Goal: Task Accomplishment & Management: Manage account settings

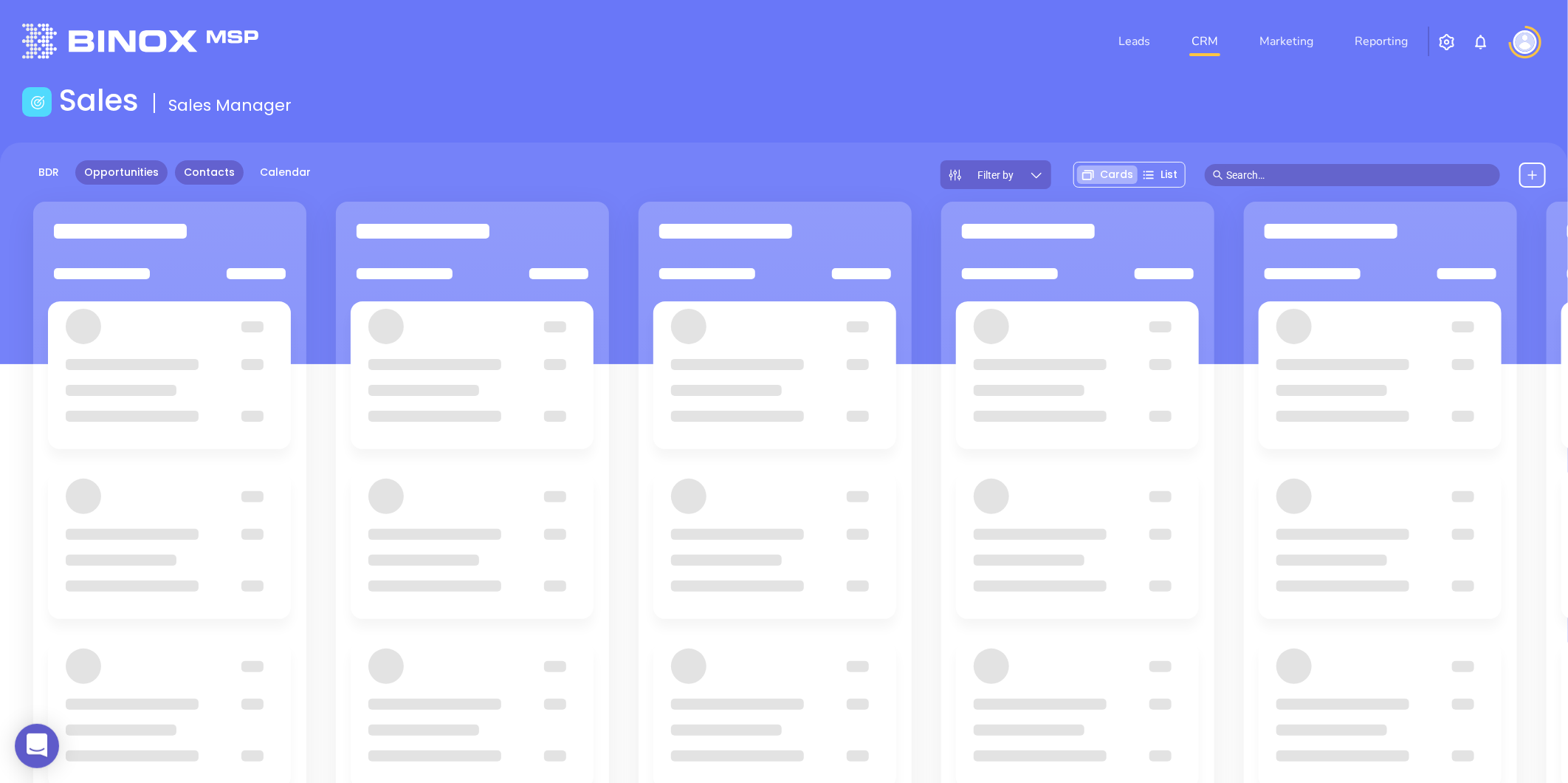
click at [215, 167] on link "Contacts" at bounding box center [210, 173] width 69 height 25
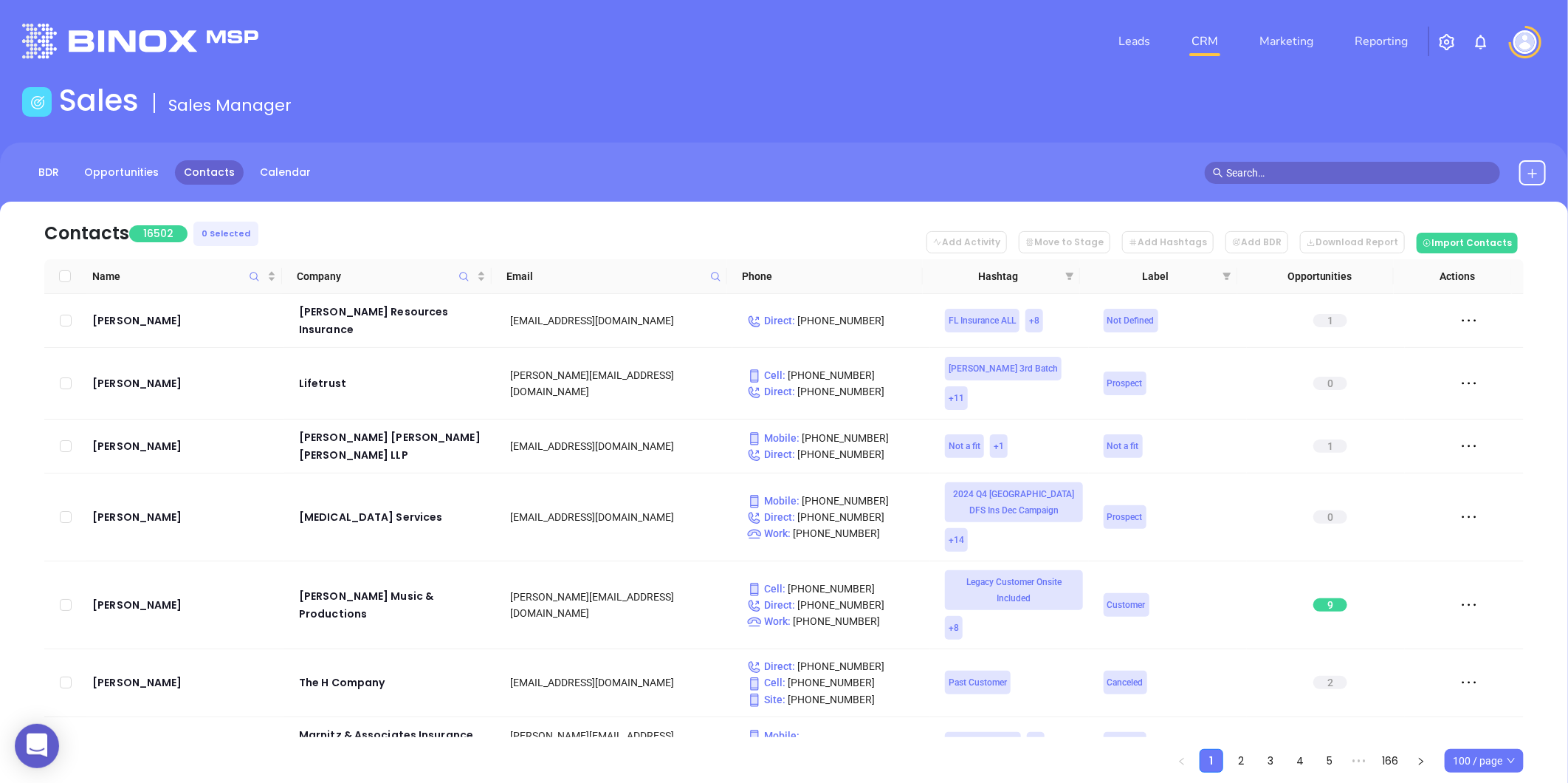
click at [712, 277] on icon at bounding box center [716, 277] width 11 height 11
paste input "expertinsurancegroup.com"
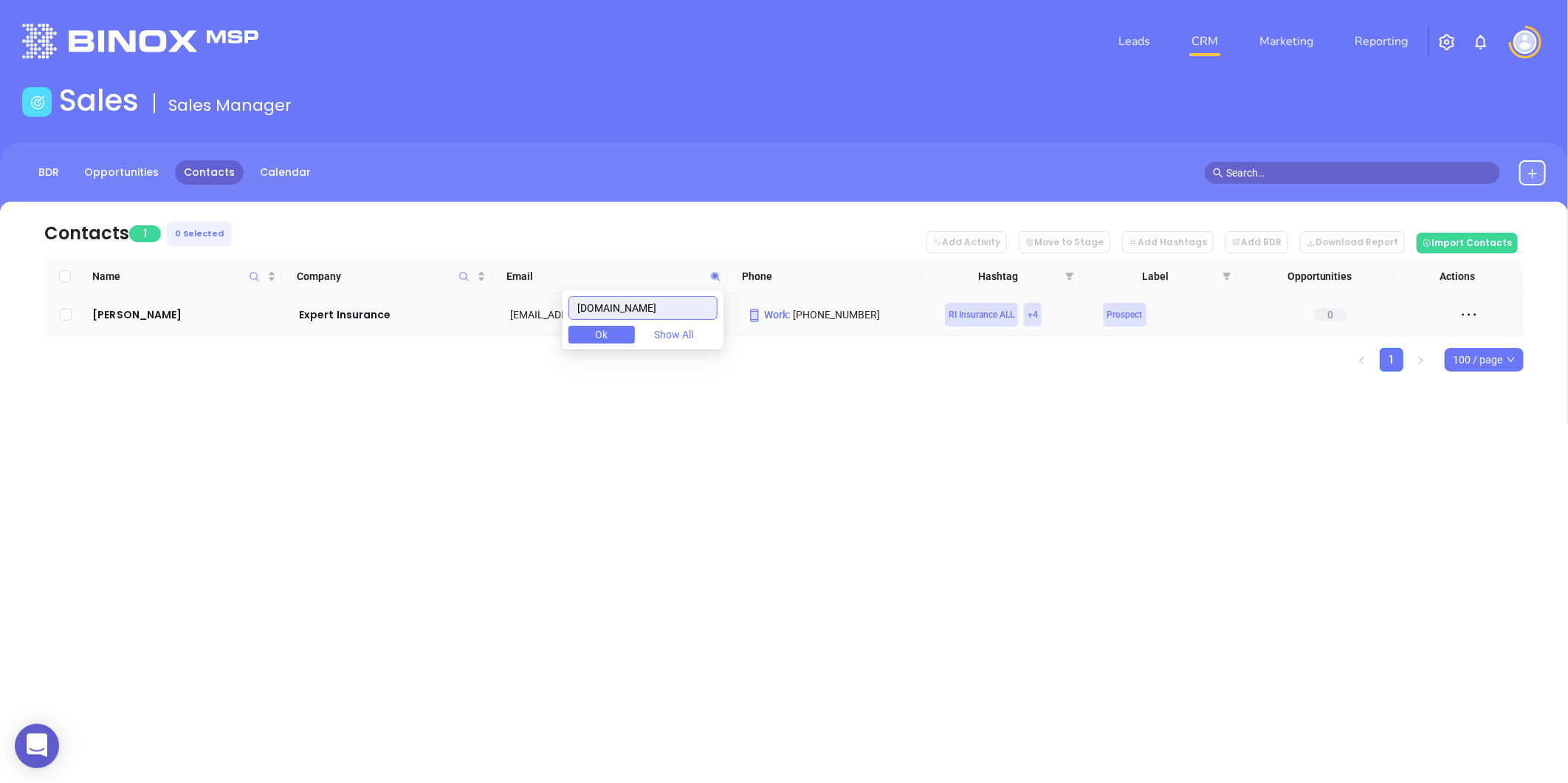
type input "expertinsurancegroup.com"
click at [173, 303] on td "Nicholas Adamo" at bounding box center [186, 315] width 198 height 42
click at [158, 312] on div "Nicholas Adamo" at bounding box center [185, 315] width 186 height 18
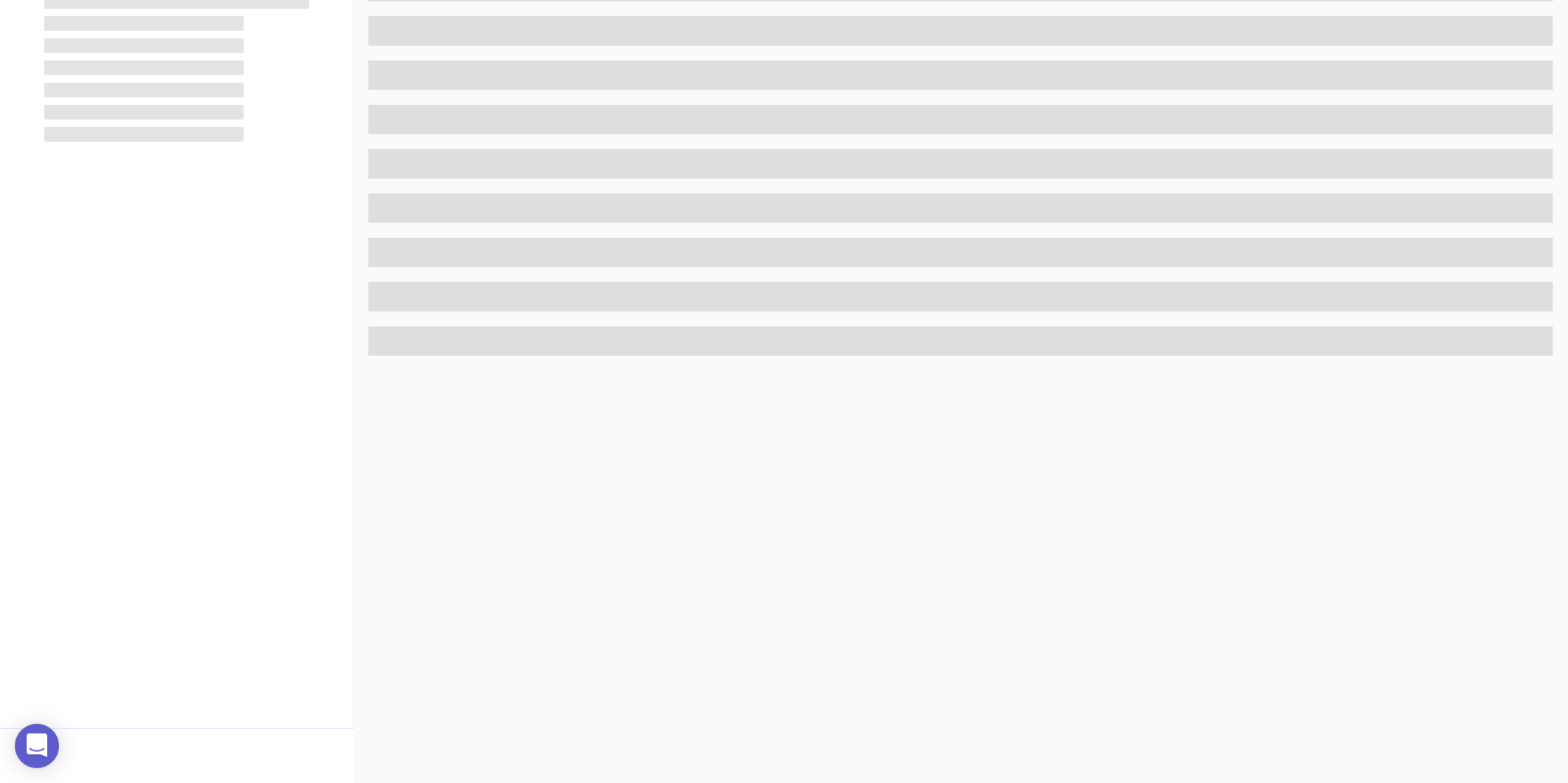
scroll to position [453, 0]
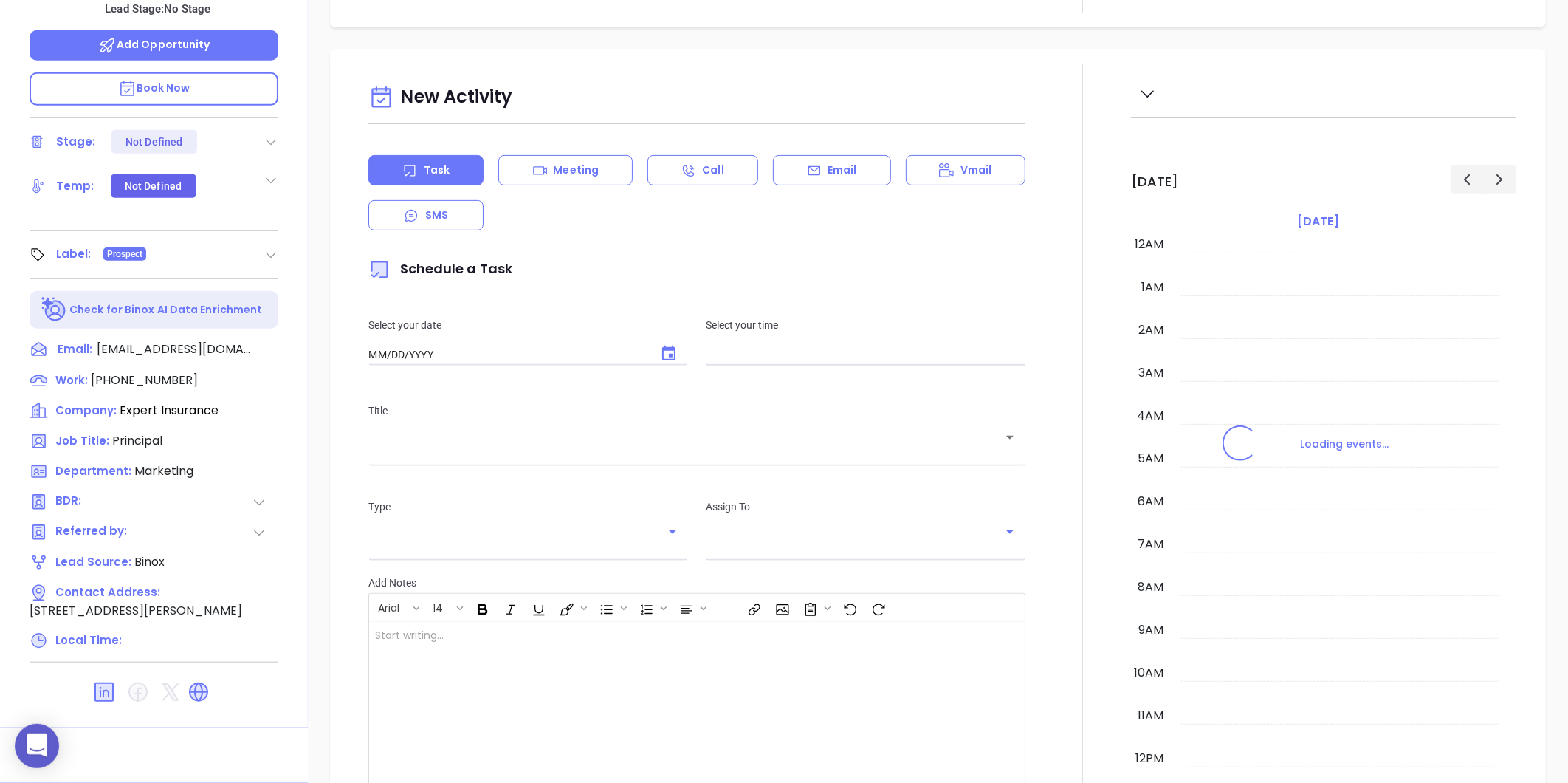
type input "10:00 am"
type input "08/30/2025"
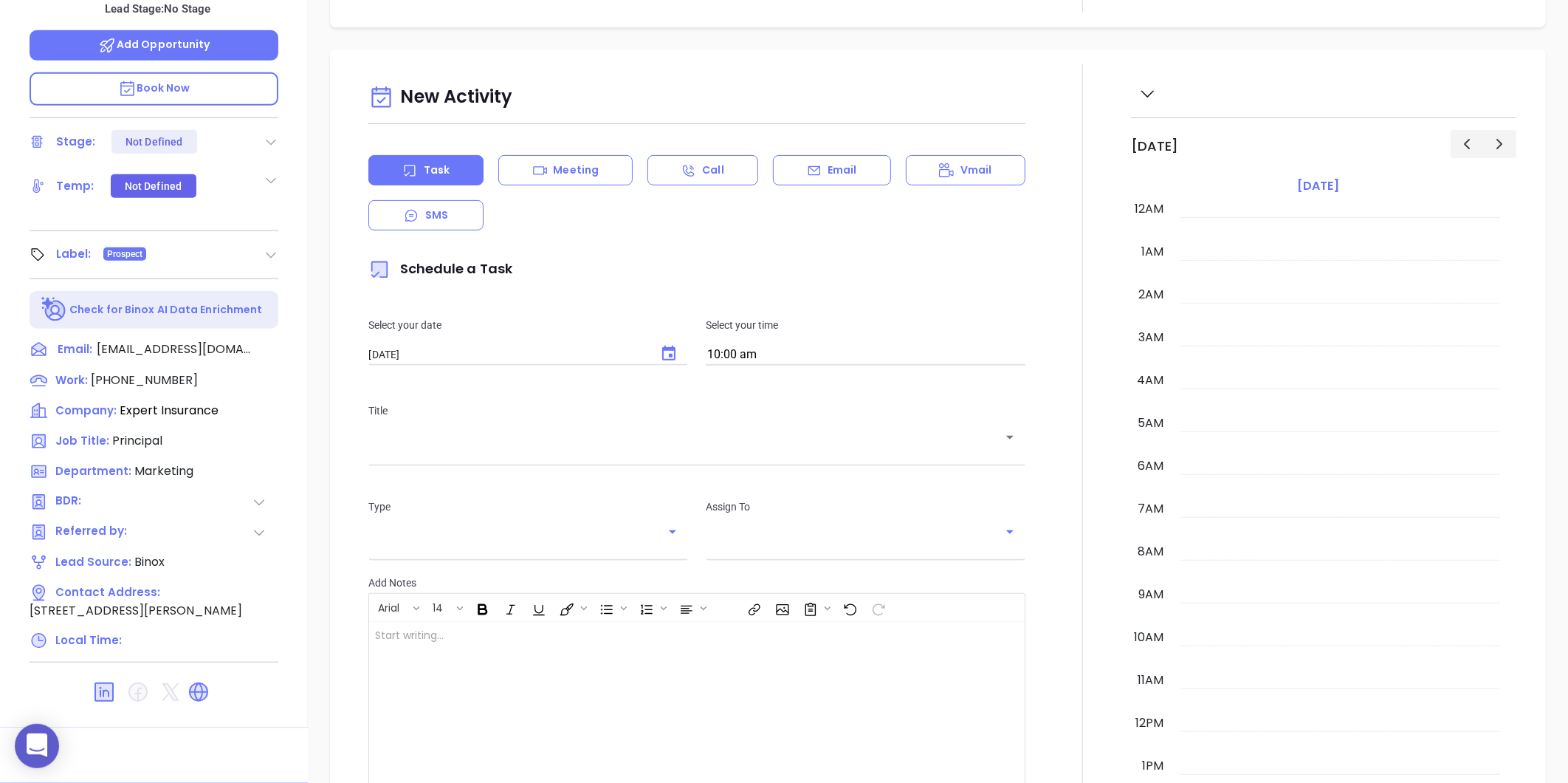
scroll to position [429, 0]
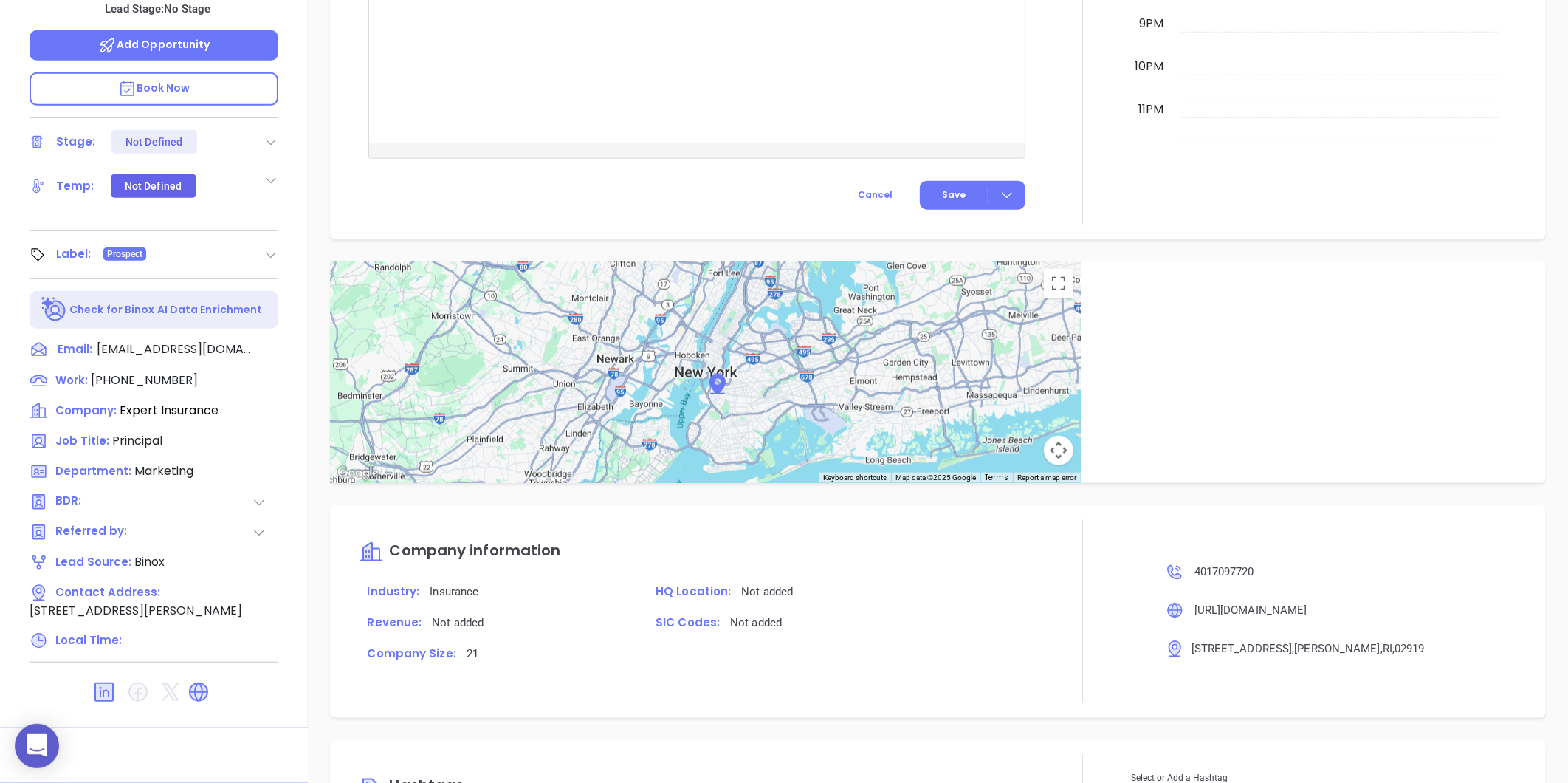
type input "Gissela Vargas"
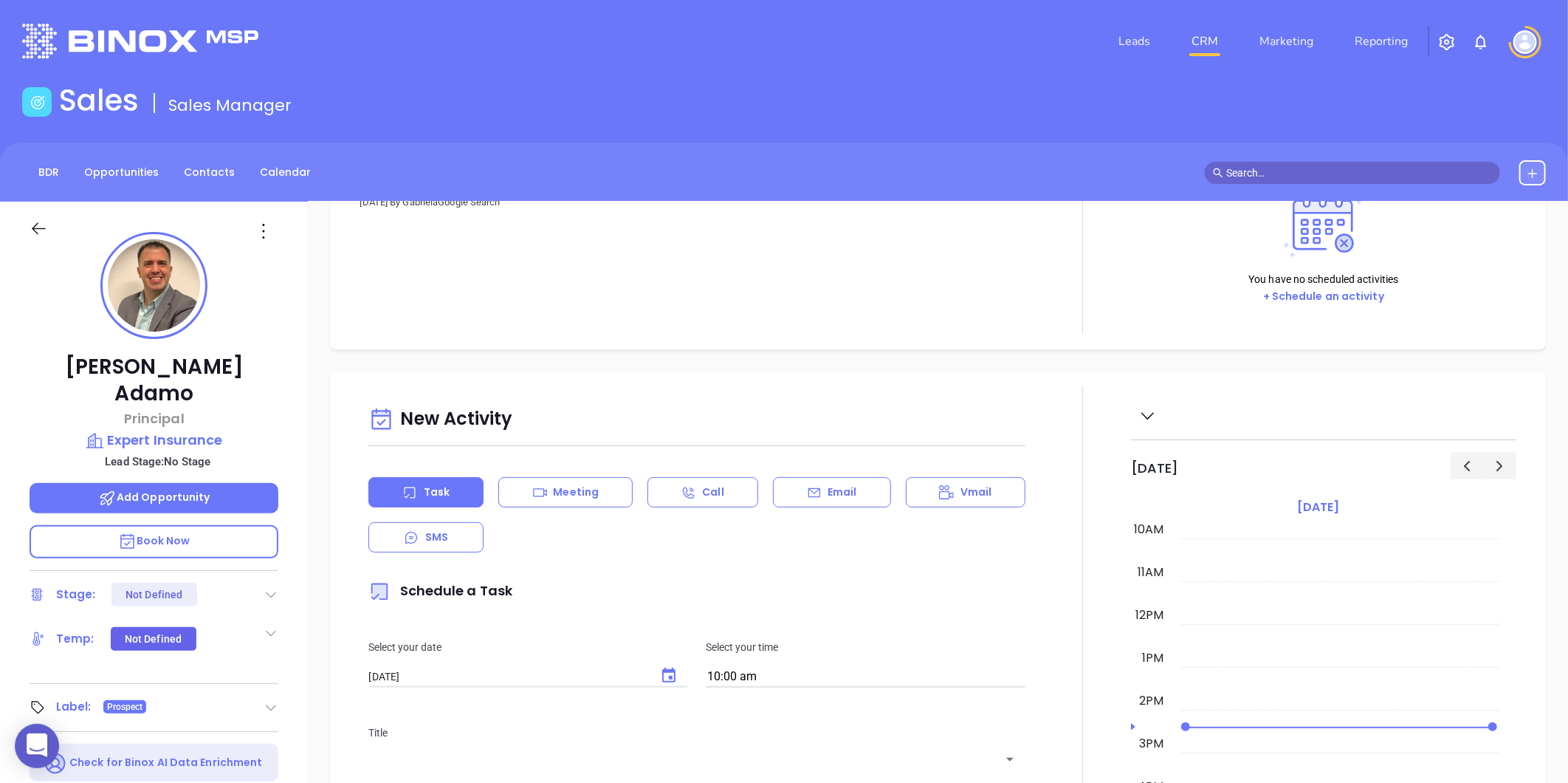
scroll to position [0, 0]
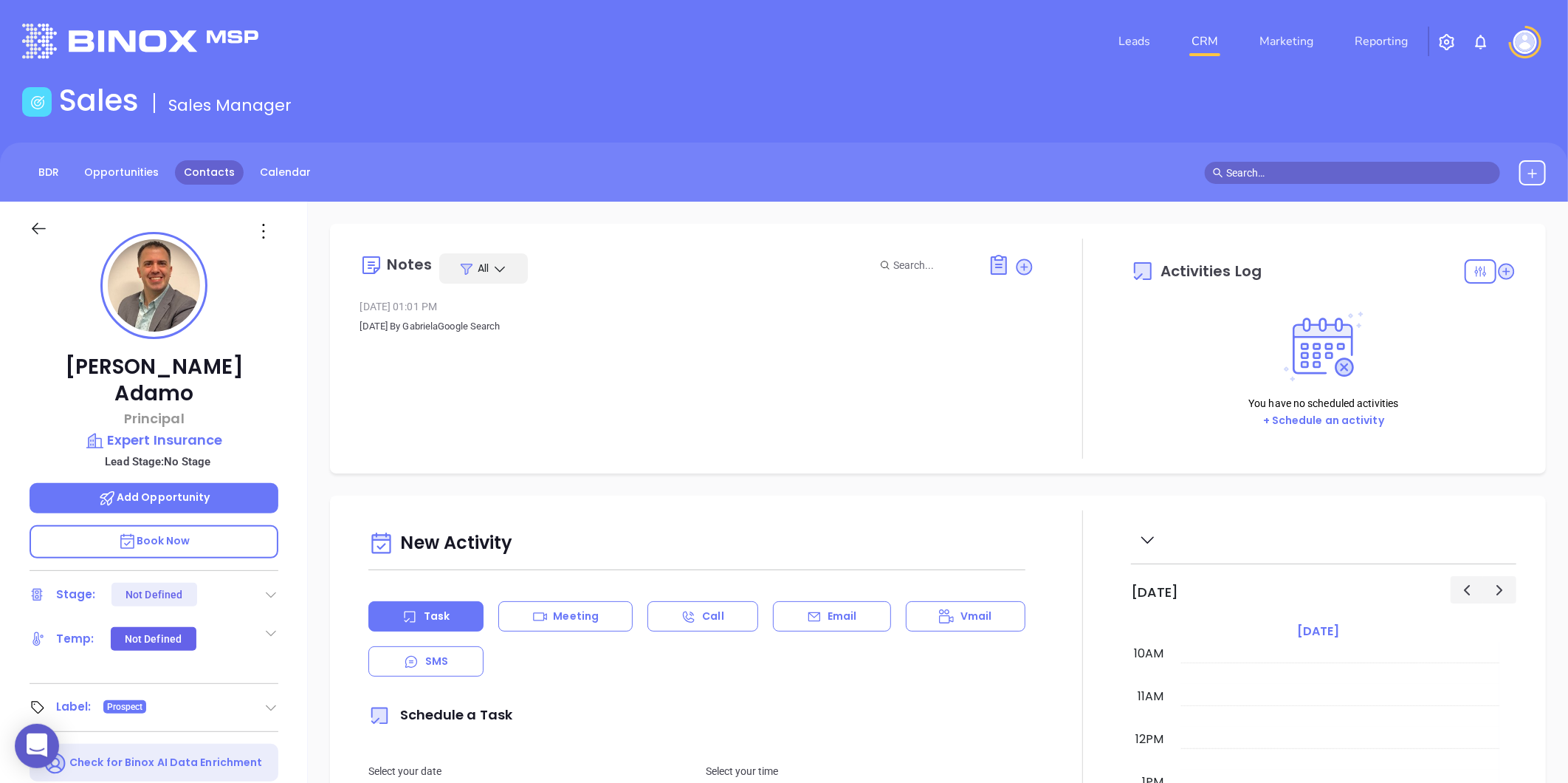
click at [217, 170] on link "Contacts" at bounding box center [210, 173] width 69 height 25
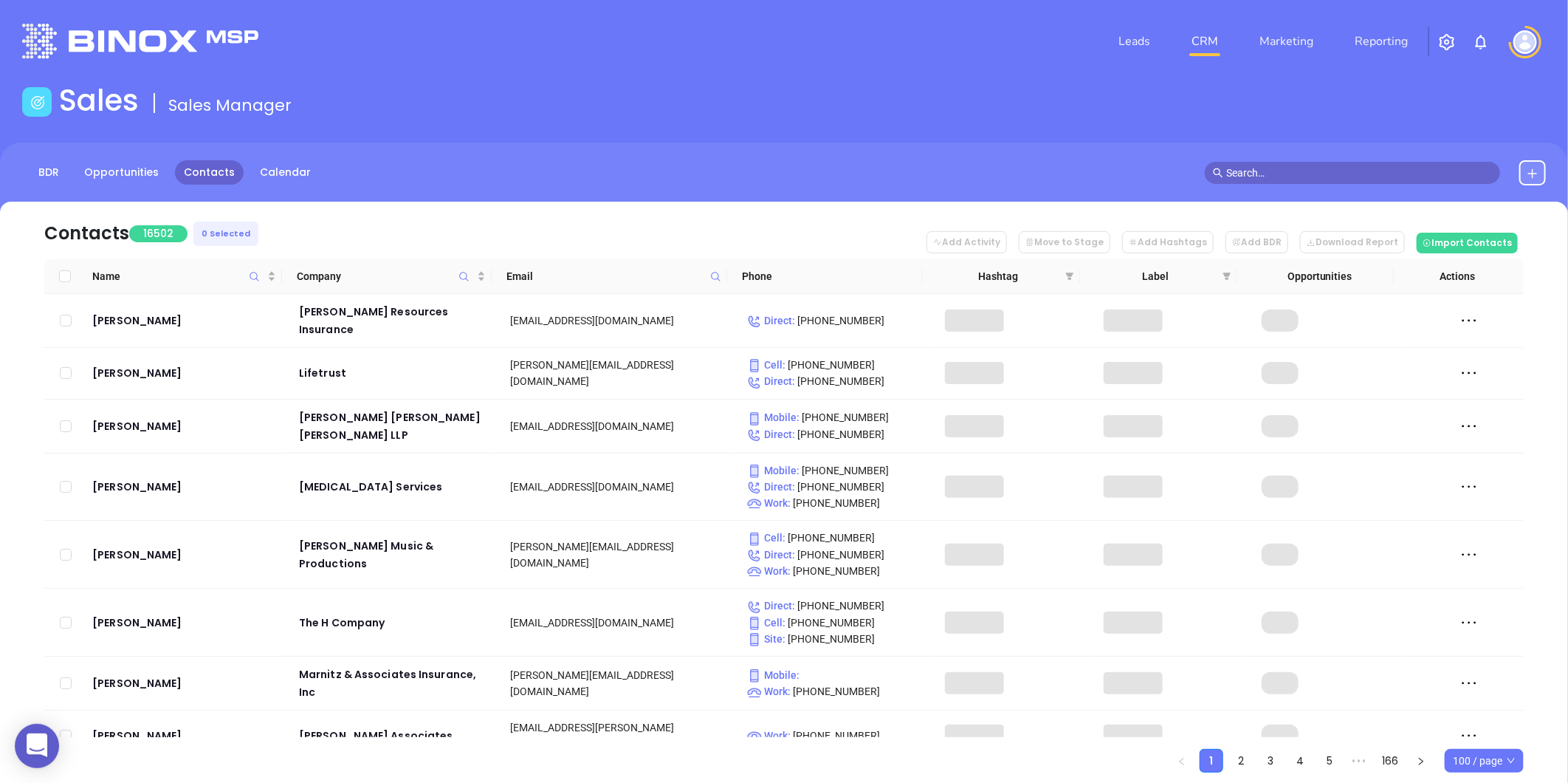
click at [720, 271] on icon at bounding box center [716, 277] width 11 height 11
paste input "blaisinsurance.com"
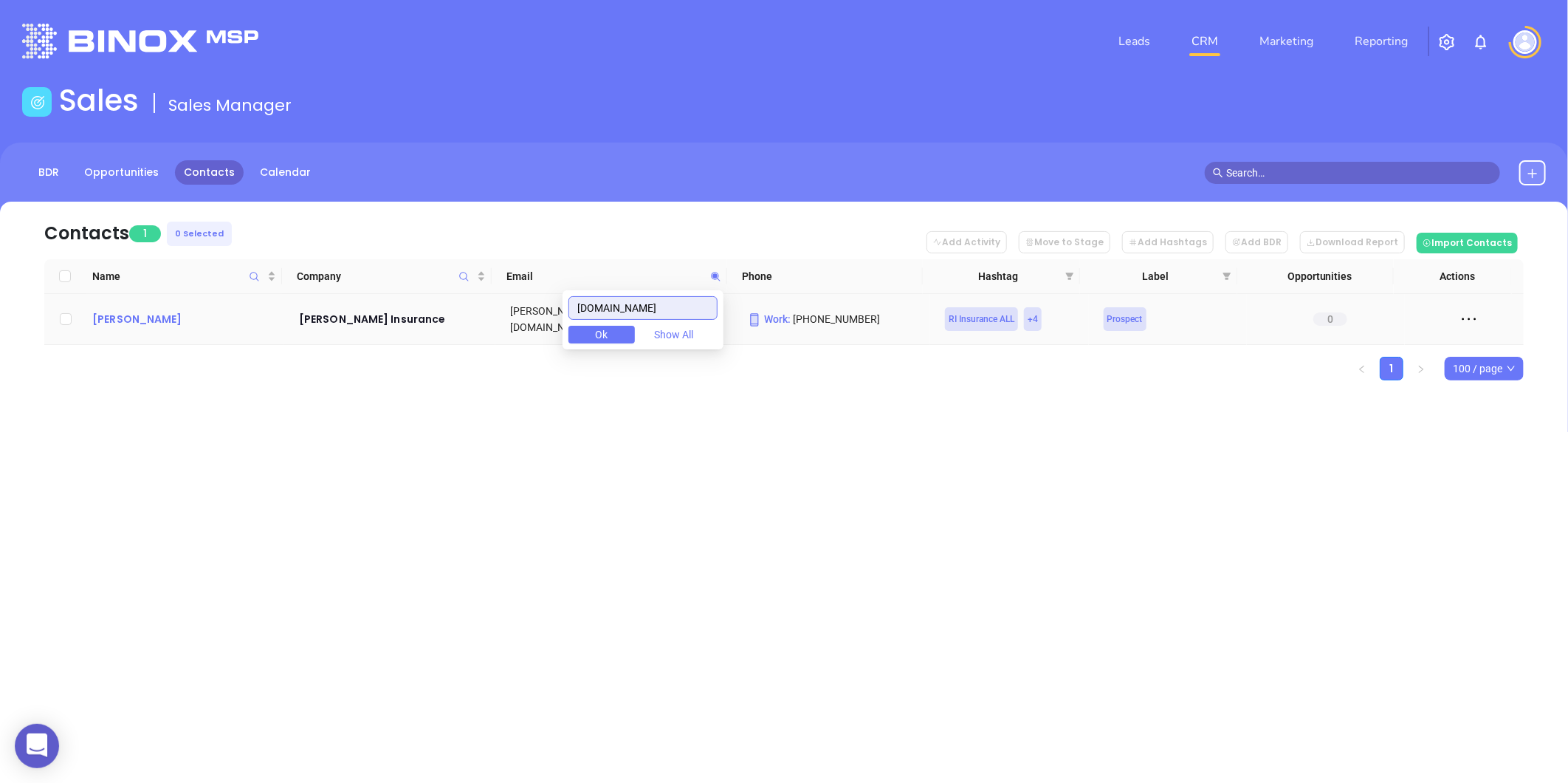
type input "blaisinsurance.com"
click at [149, 310] on div "Edward L. Blais" at bounding box center [185, 319] width 186 height 18
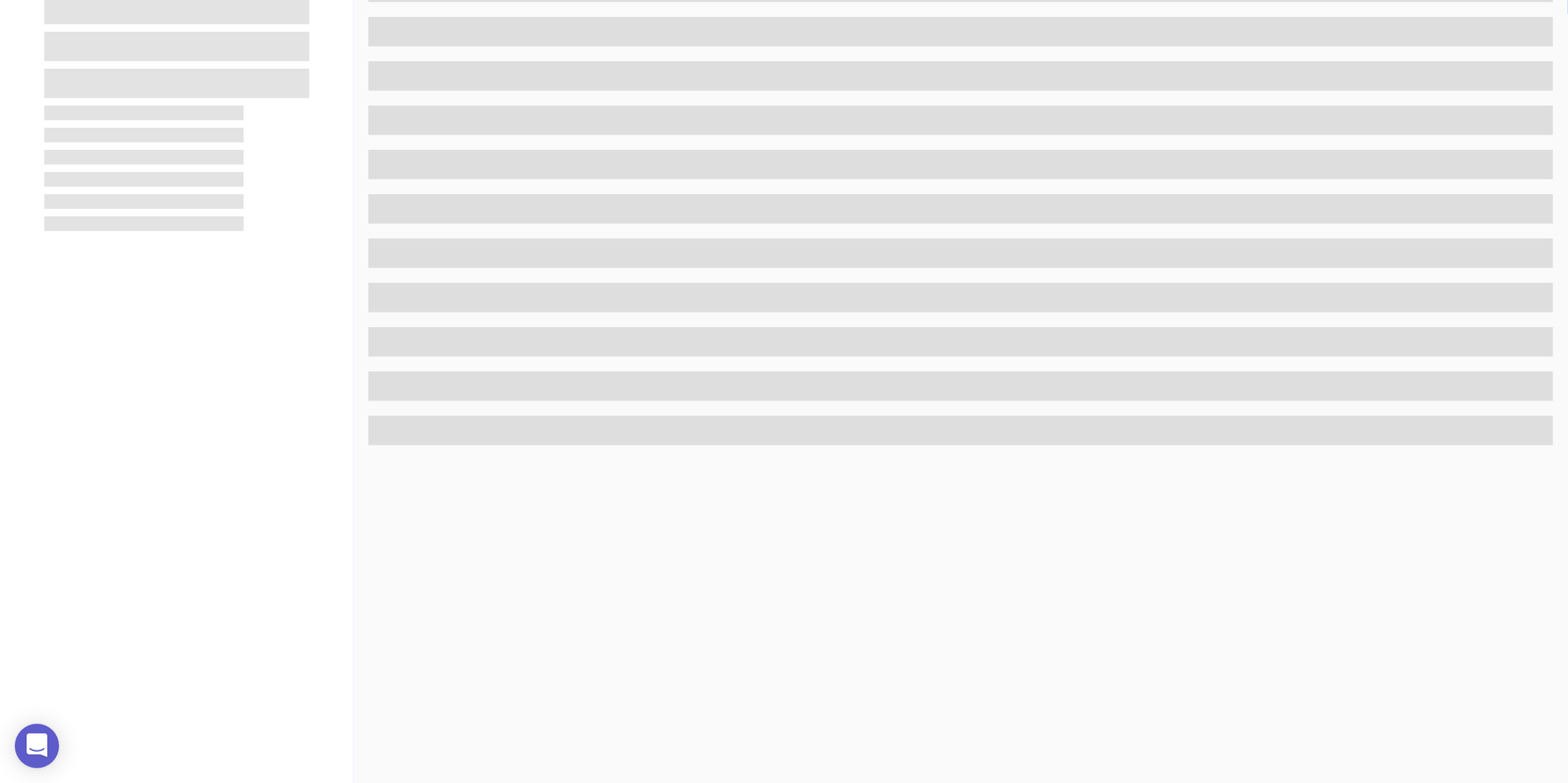
scroll to position [453, 0]
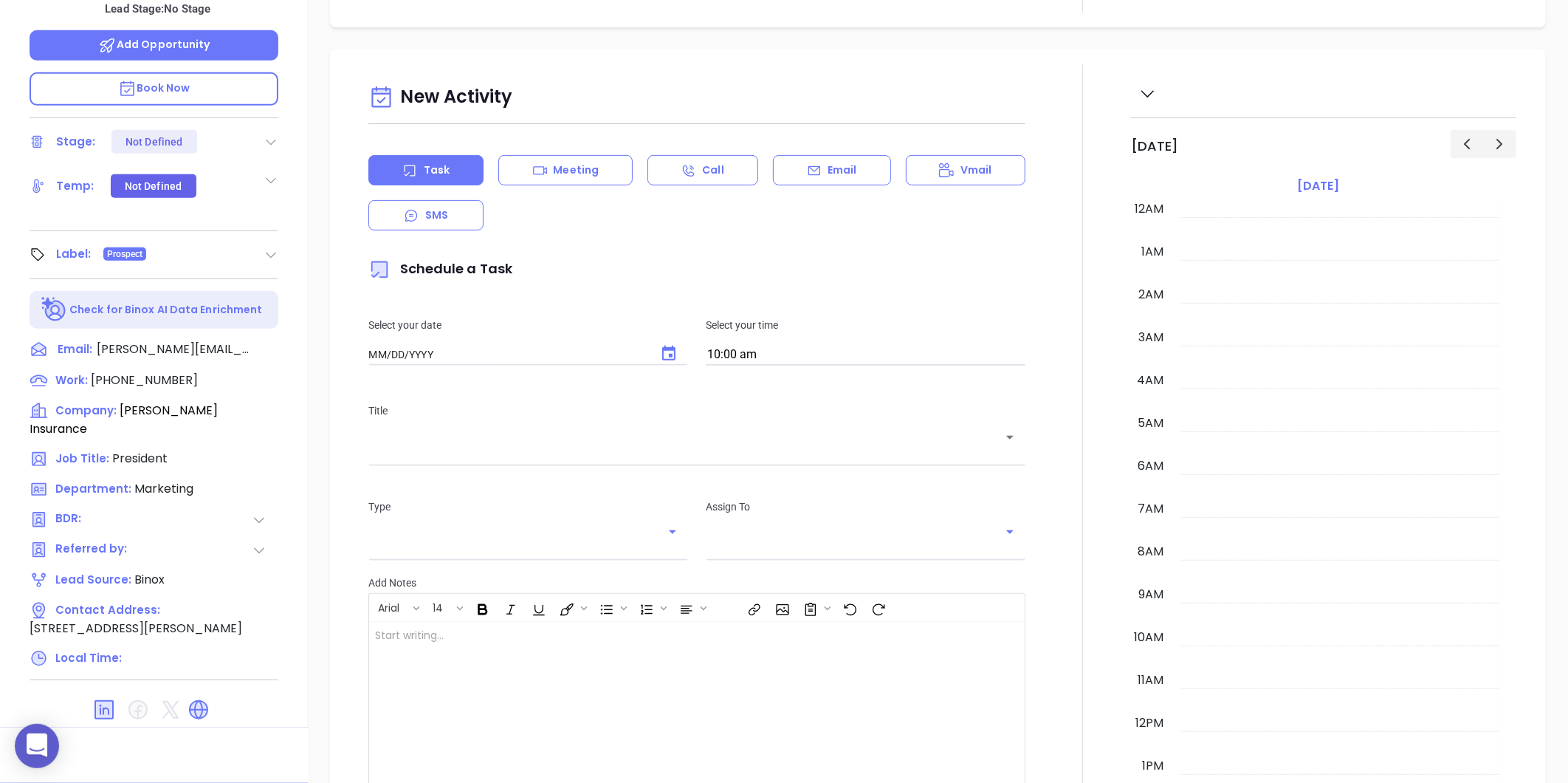
type input "08/30/2025"
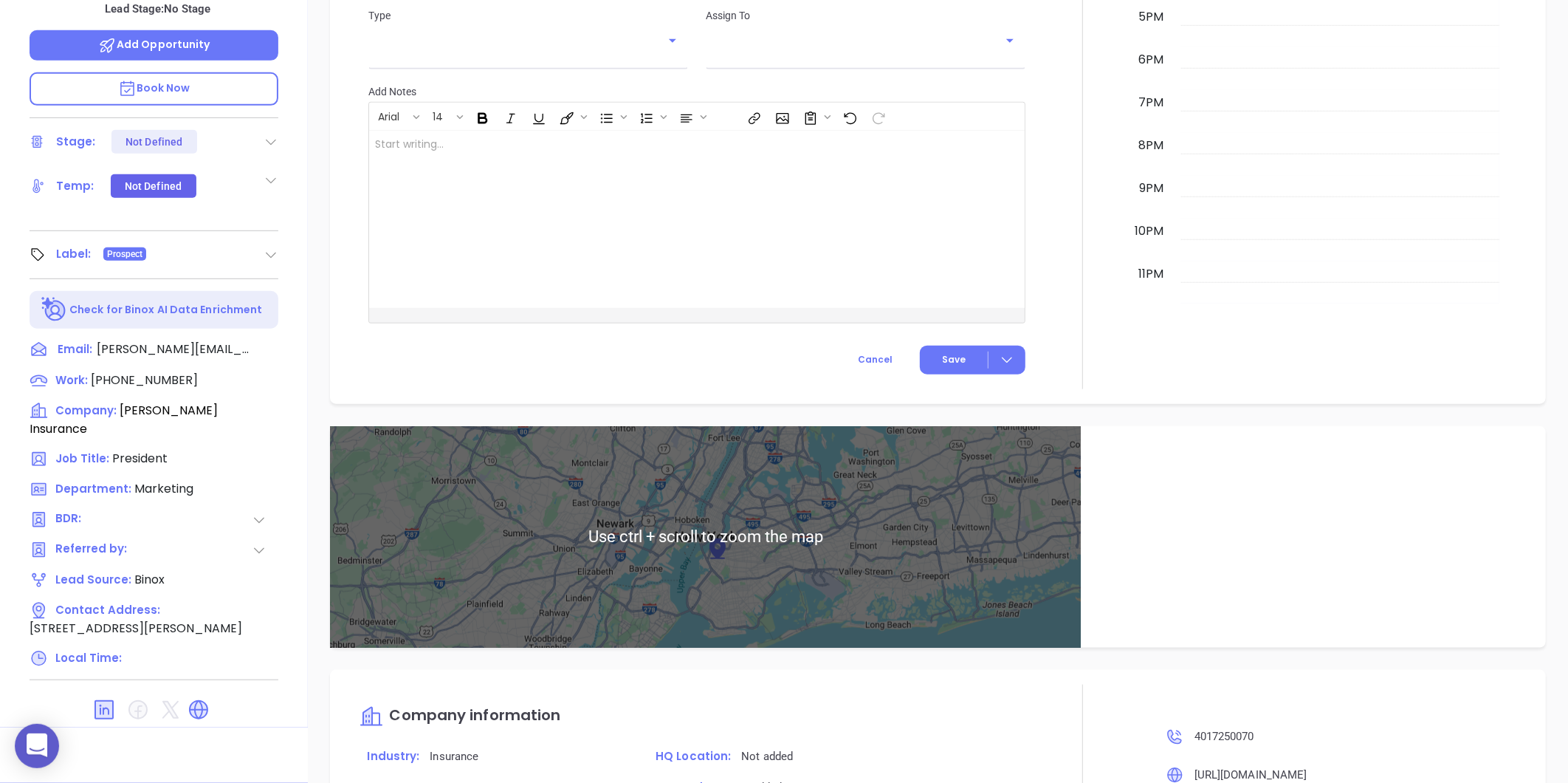
scroll to position [788, 0]
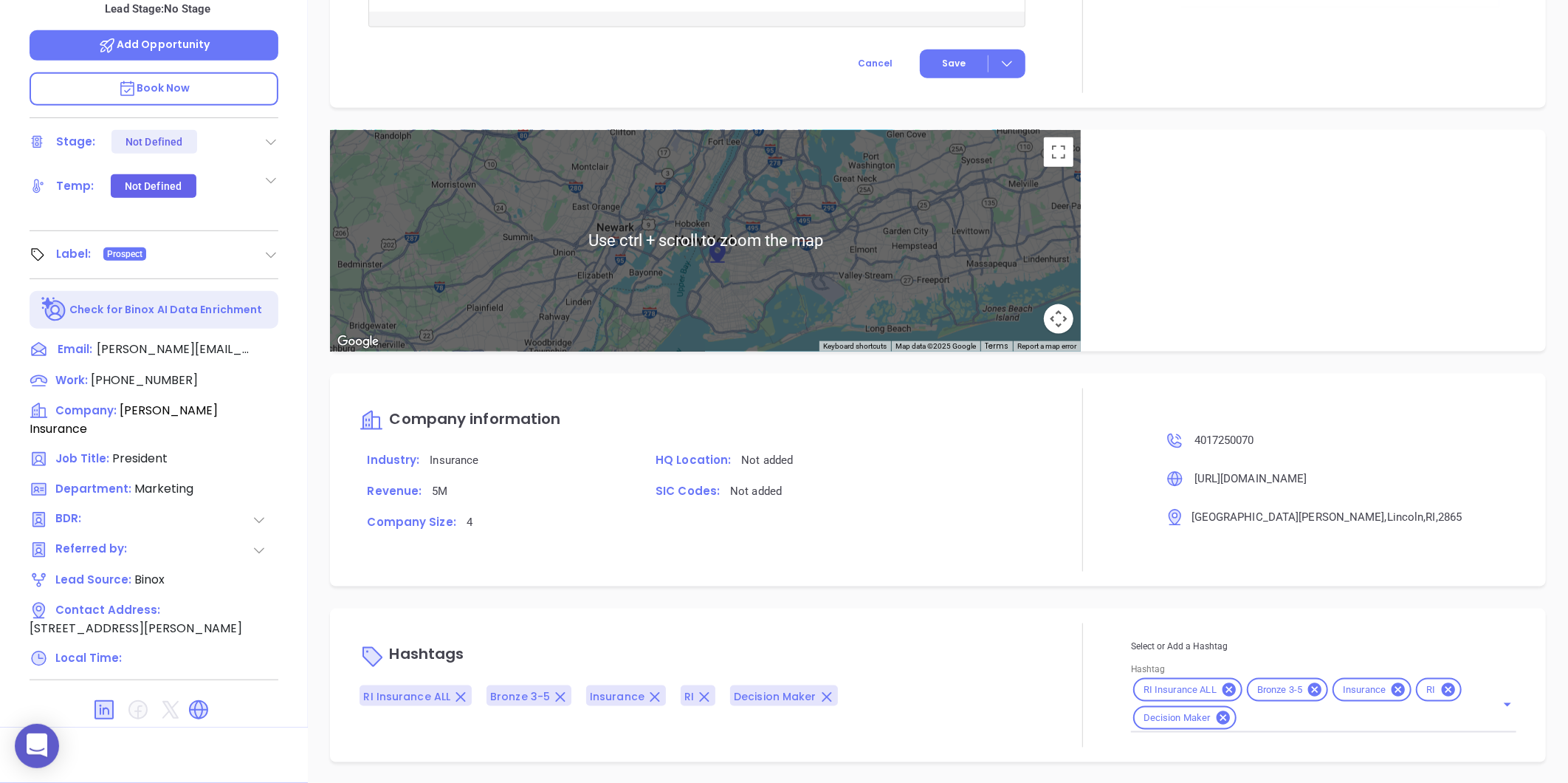
type input "Gissela Vargas"
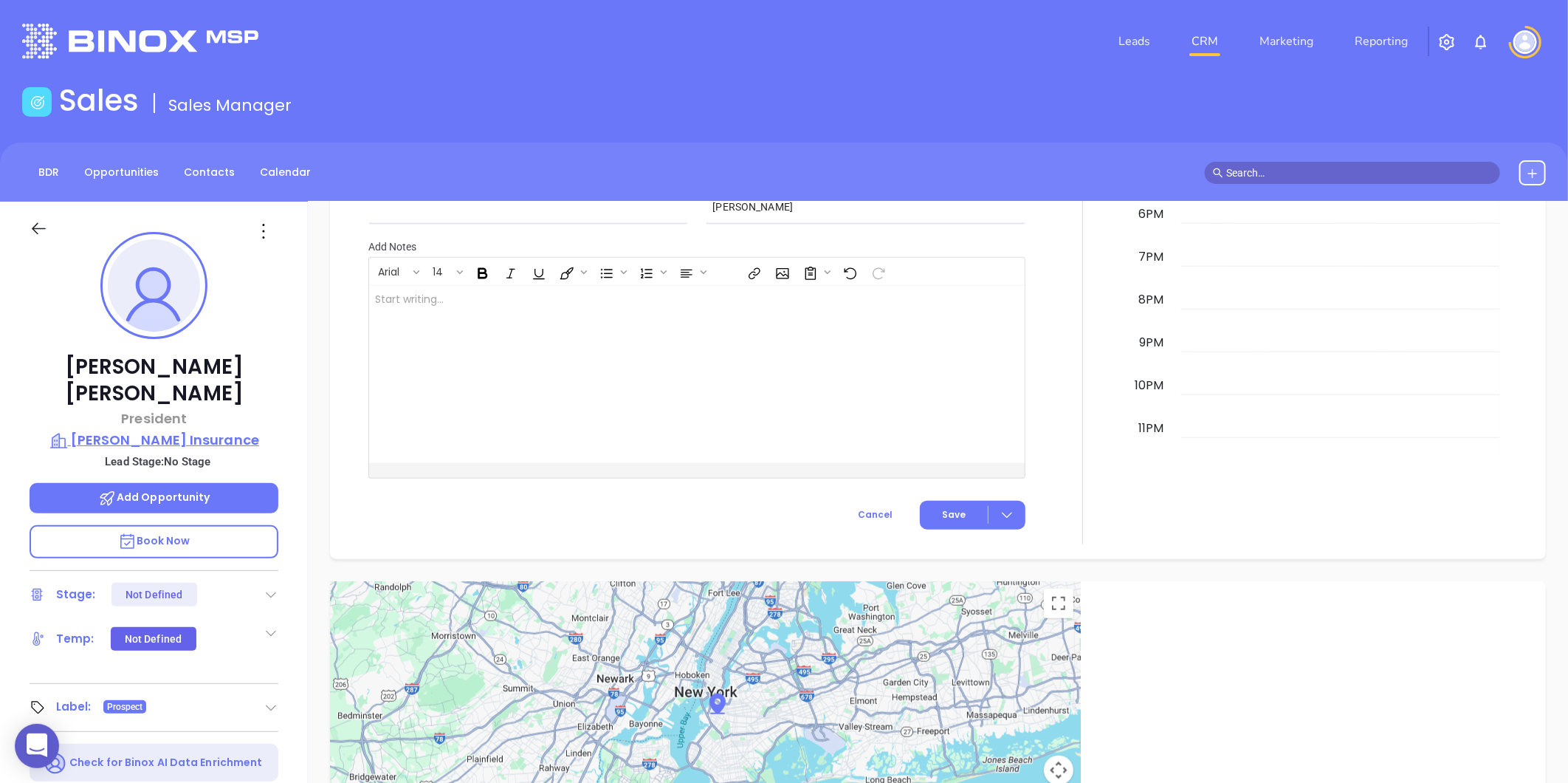
scroll to position [781, 0]
click at [172, 422] on div "Edward L. Blais President Blais Insurance Lead Stage: No Stage Add Opportunity …" at bounding box center [153, 690] width 308 height 979
drag, startPoint x: 172, startPoint y: 422, endPoint x: 166, endPoint y: 416, distance: 8.5
click at [166, 430] on p "Blais Insurance" at bounding box center [153, 441] width 249 height 21
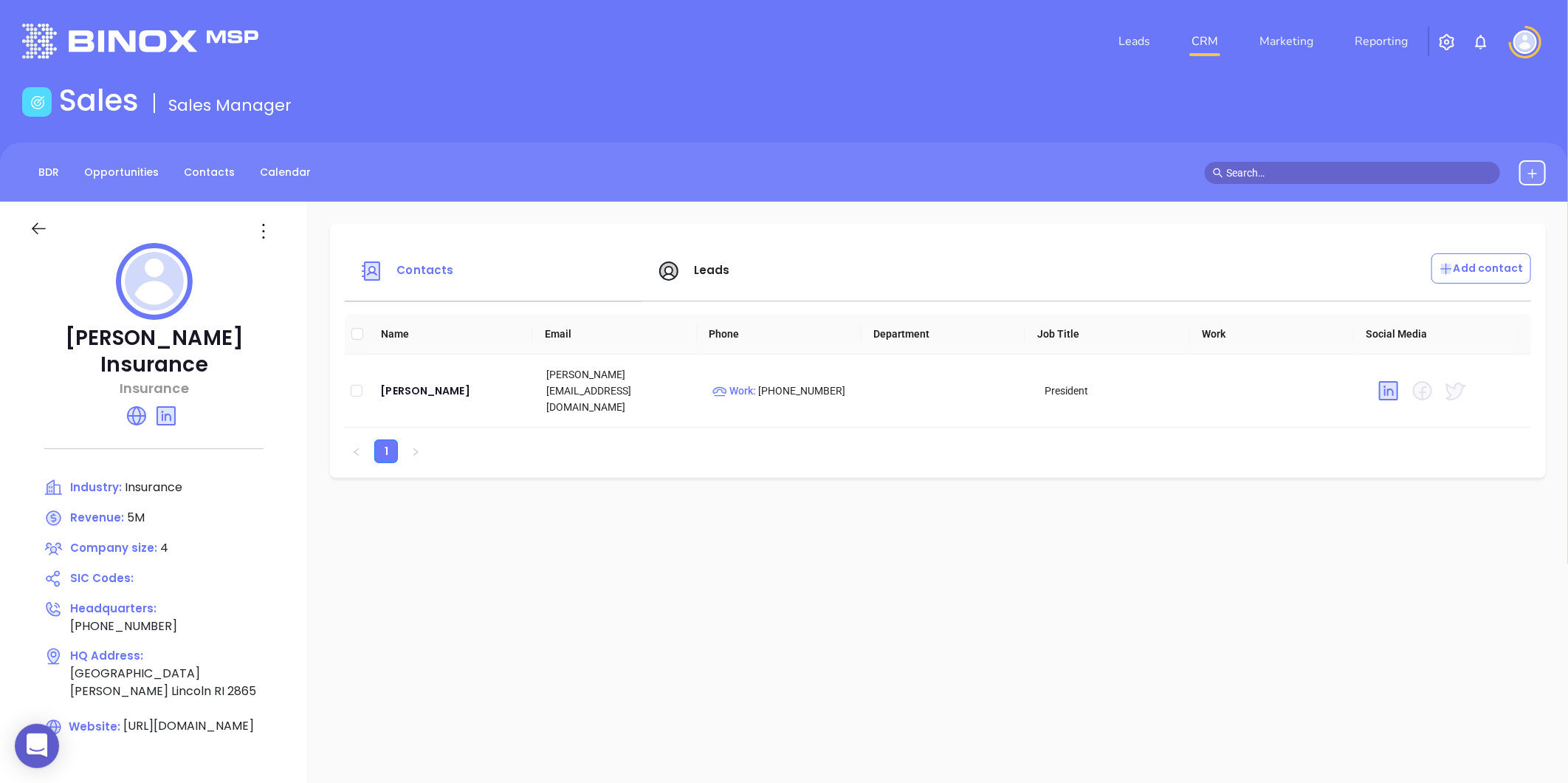
click at [260, 235] on icon at bounding box center [263, 231] width 24 height 24
click at [289, 257] on div "Edit" at bounding box center [330, 259] width 133 height 16
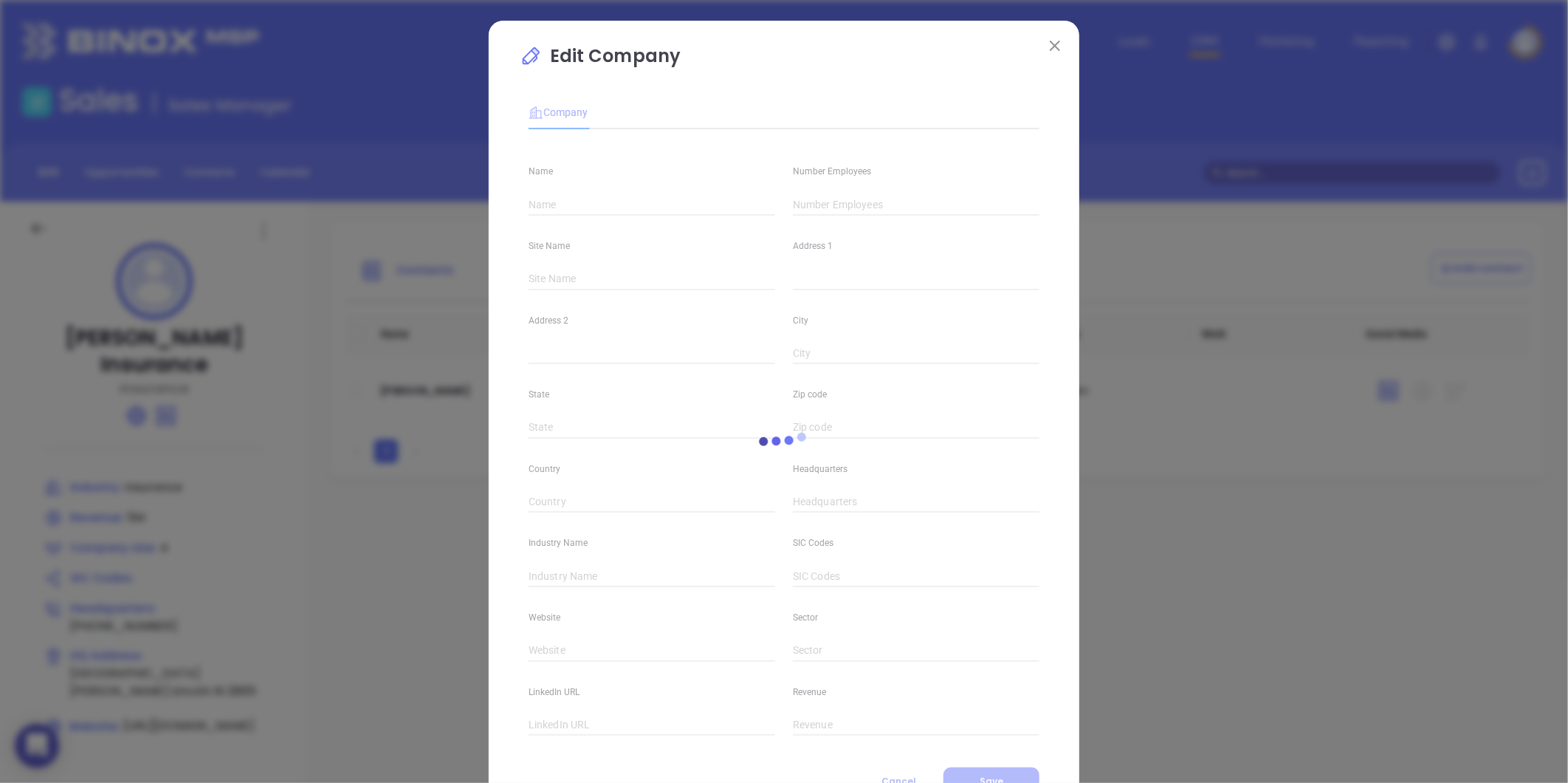
type input "Blais Insurance"
type input "4"
type input "(401) 725-0070"
type input "Insurance"
type input "https://blaisinsurance.com/"
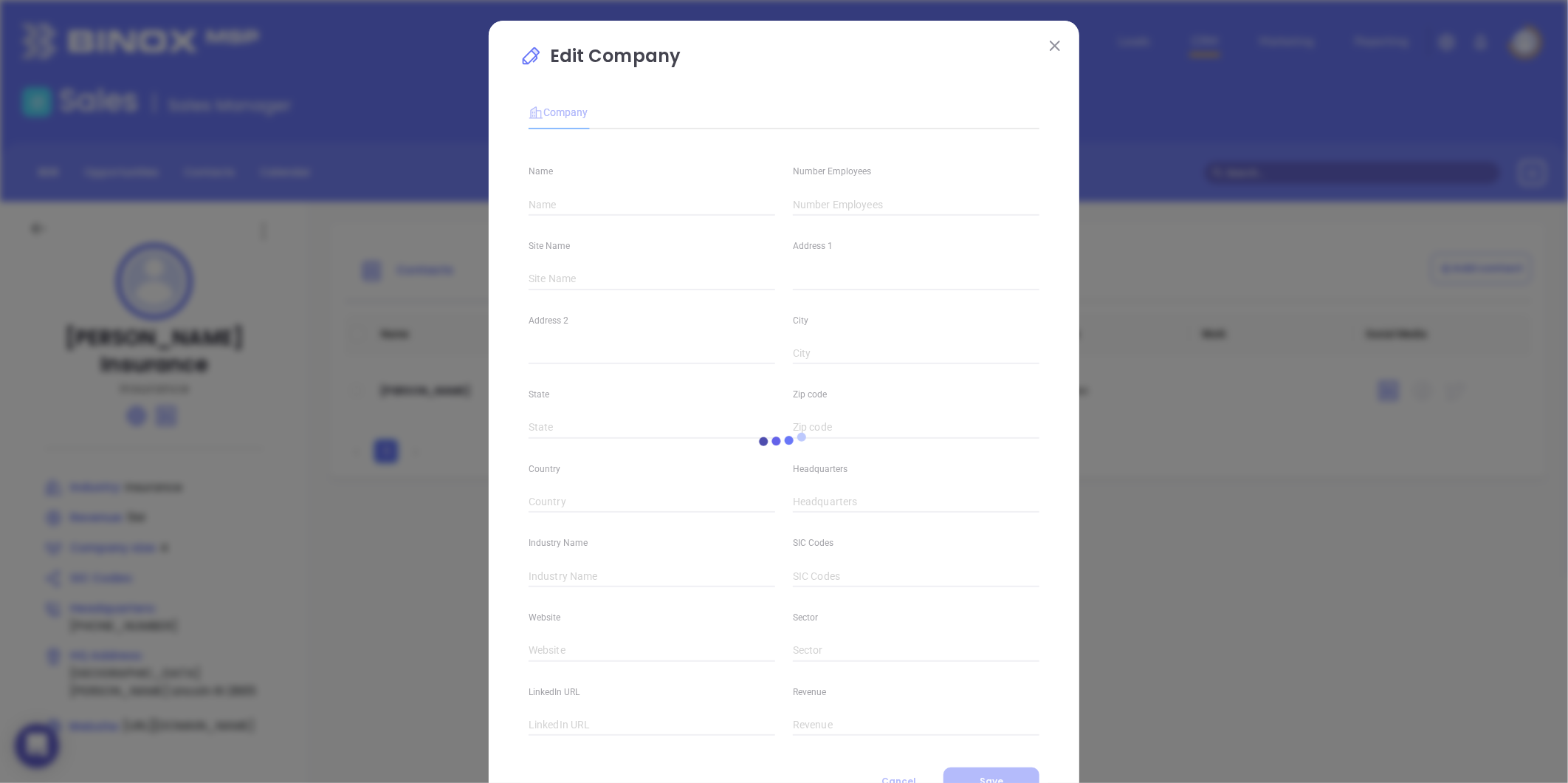
type input "https://www.linkedin.com/company/blais-insurance/"
type input "5M"
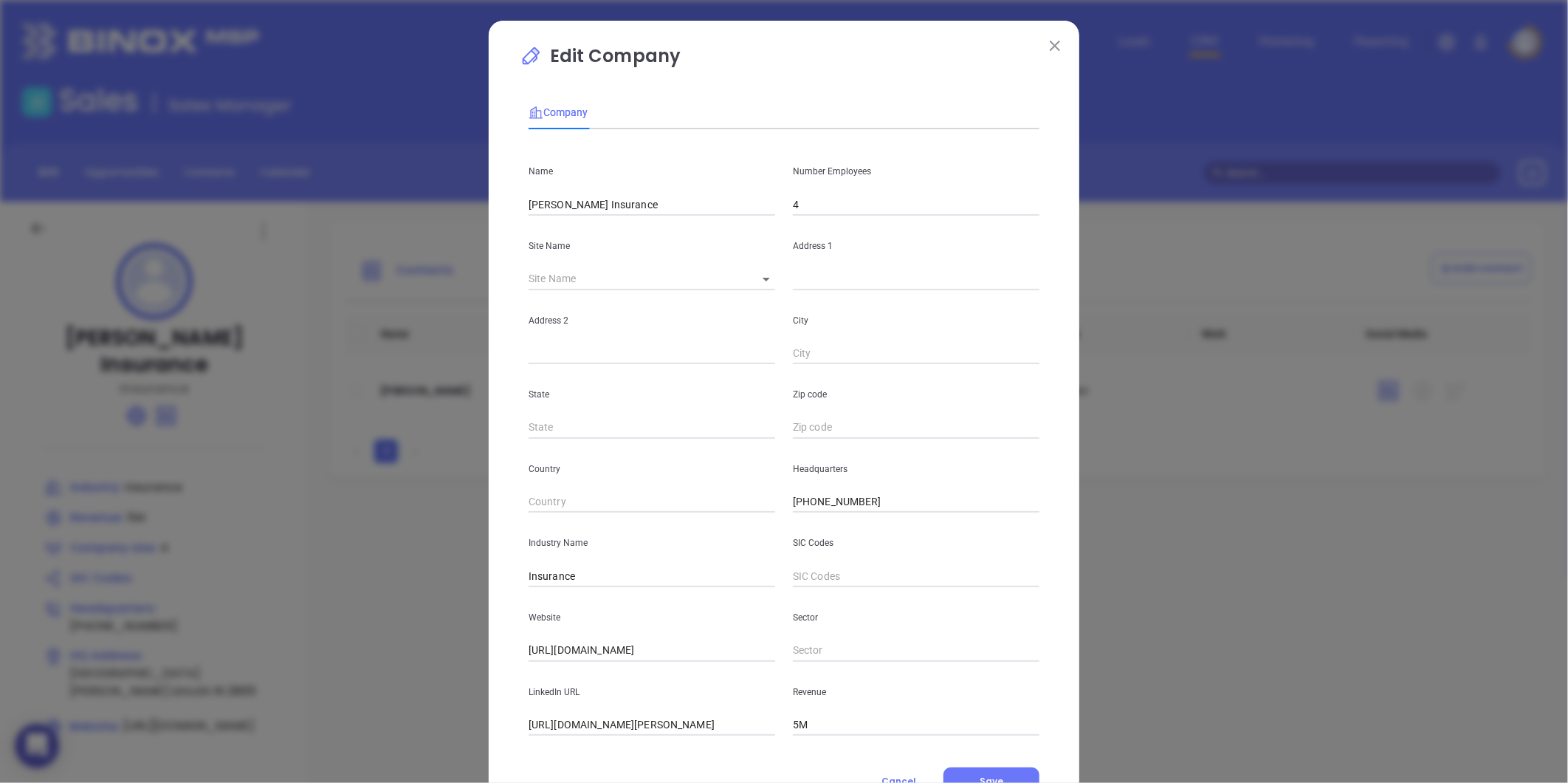
click at [1049, 44] on img at bounding box center [1054, 46] width 10 height 10
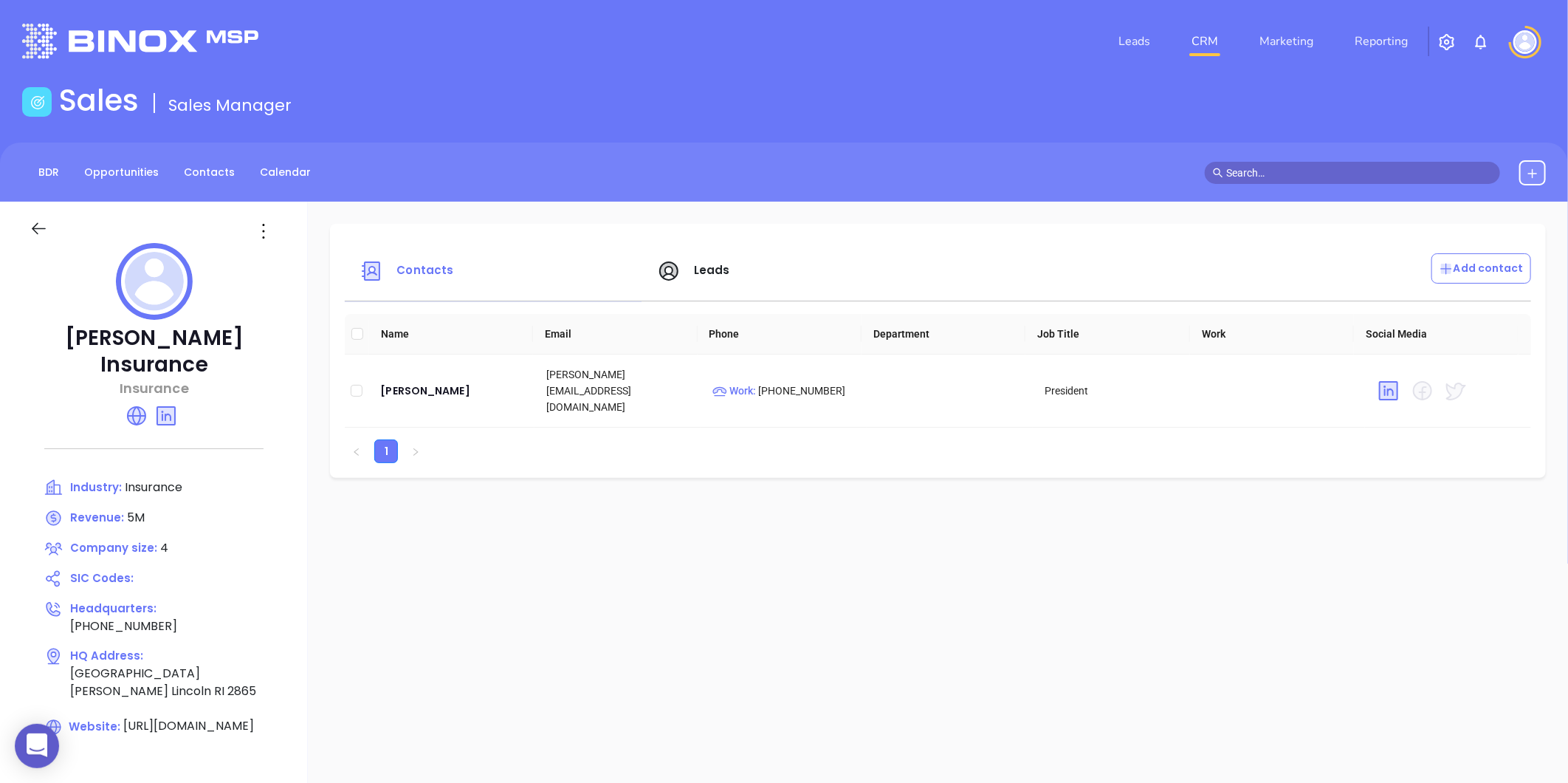
click at [125, 404] on icon at bounding box center [136, 416] width 24 height 24
click at [272, 226] on icon at bounding box center [263, 231] width 24 height 24
click at [285, 237] on div at bounding box center [265, 231] width 44 height 24
click at [266, 232] on icon at bounding box center [263, 231] width 24 height 24
click at [275, 252] on div "Edit" at bounding box center [330, 259] width 133 height 16
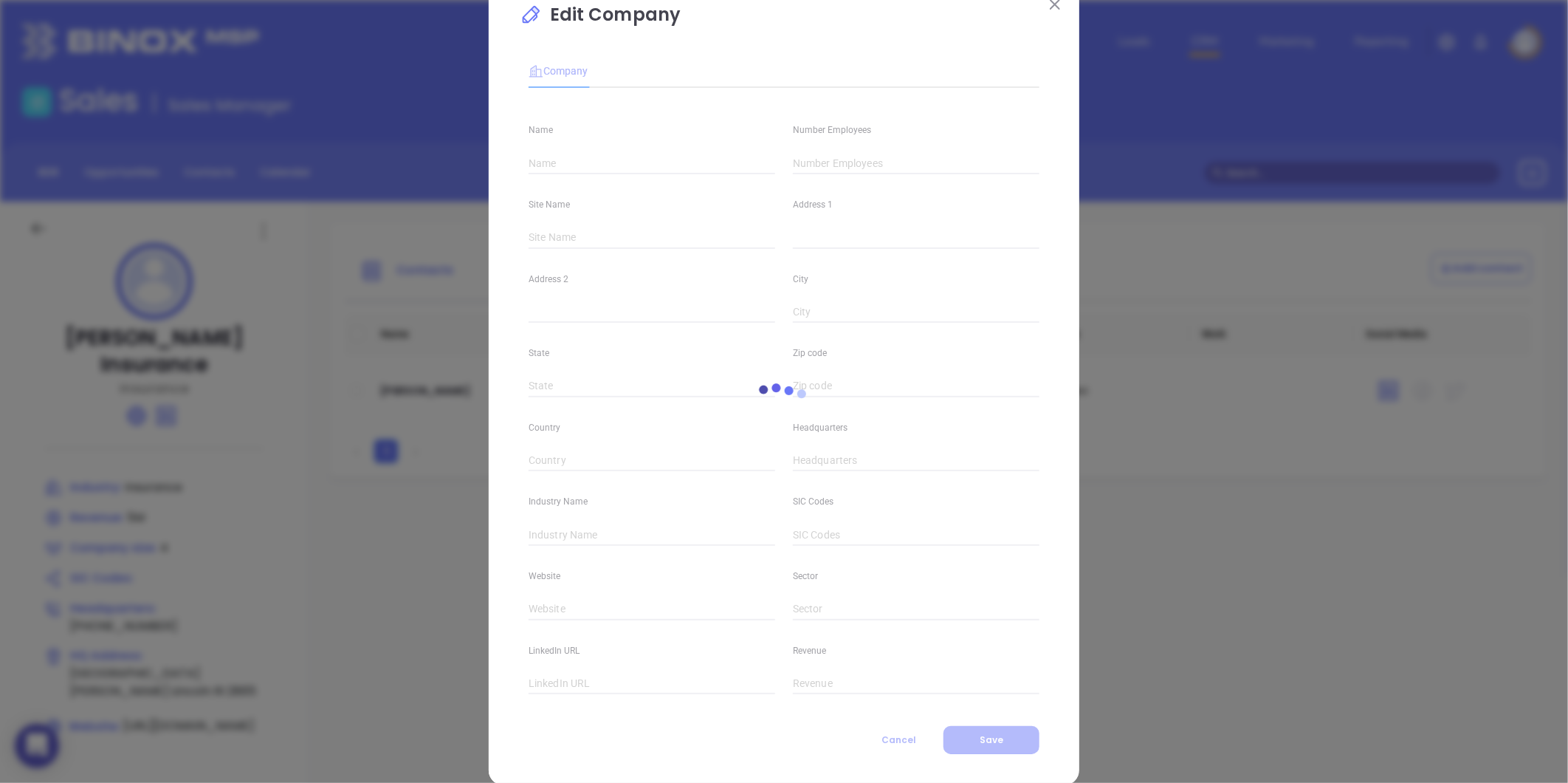
scroll to position [64, 0]
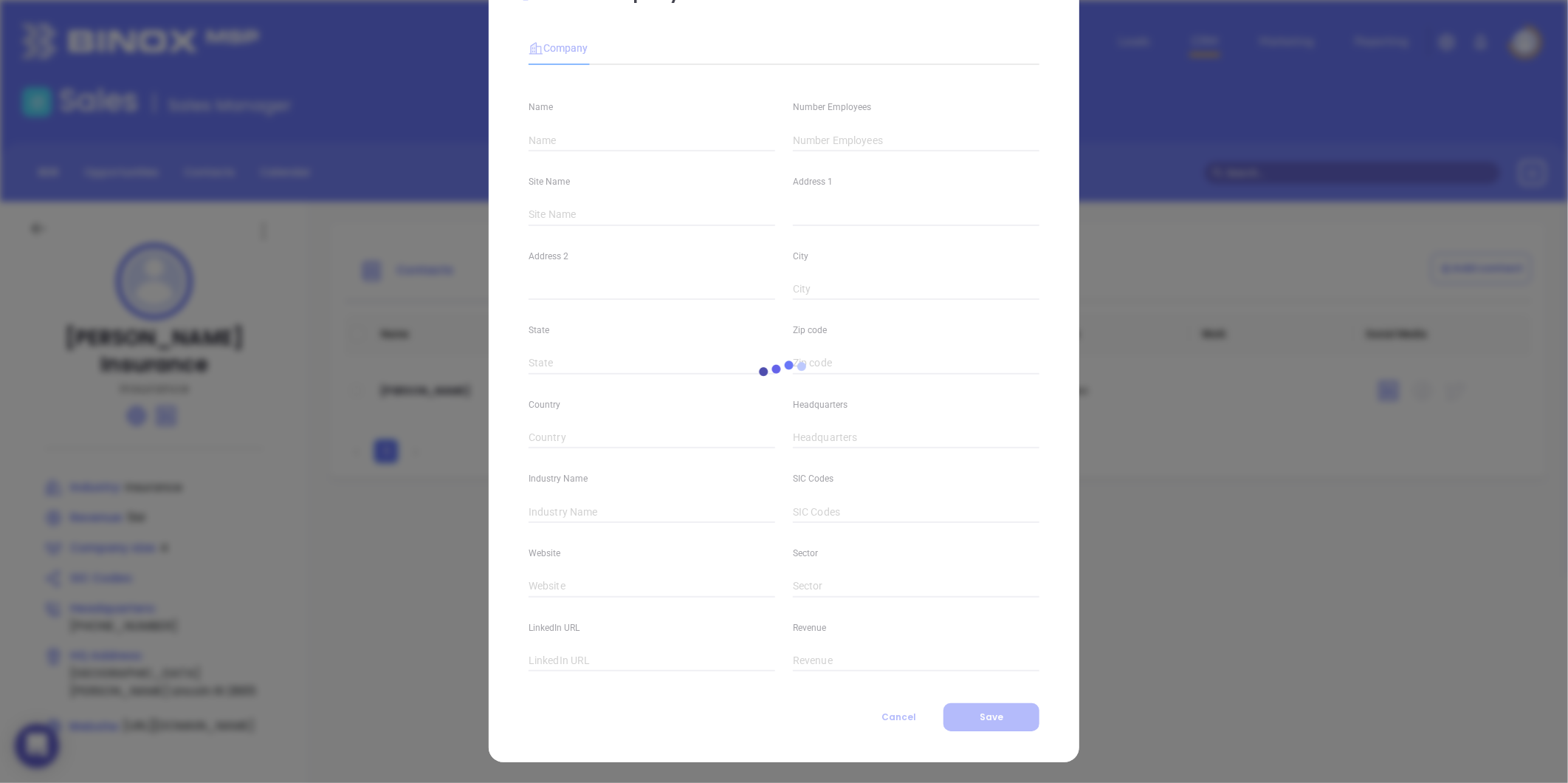
type input "Blais Insurance"
type input "4"
type input "(401) 725-0070"
type input "Insurance"
type input "https://blaisinsurance.com/"
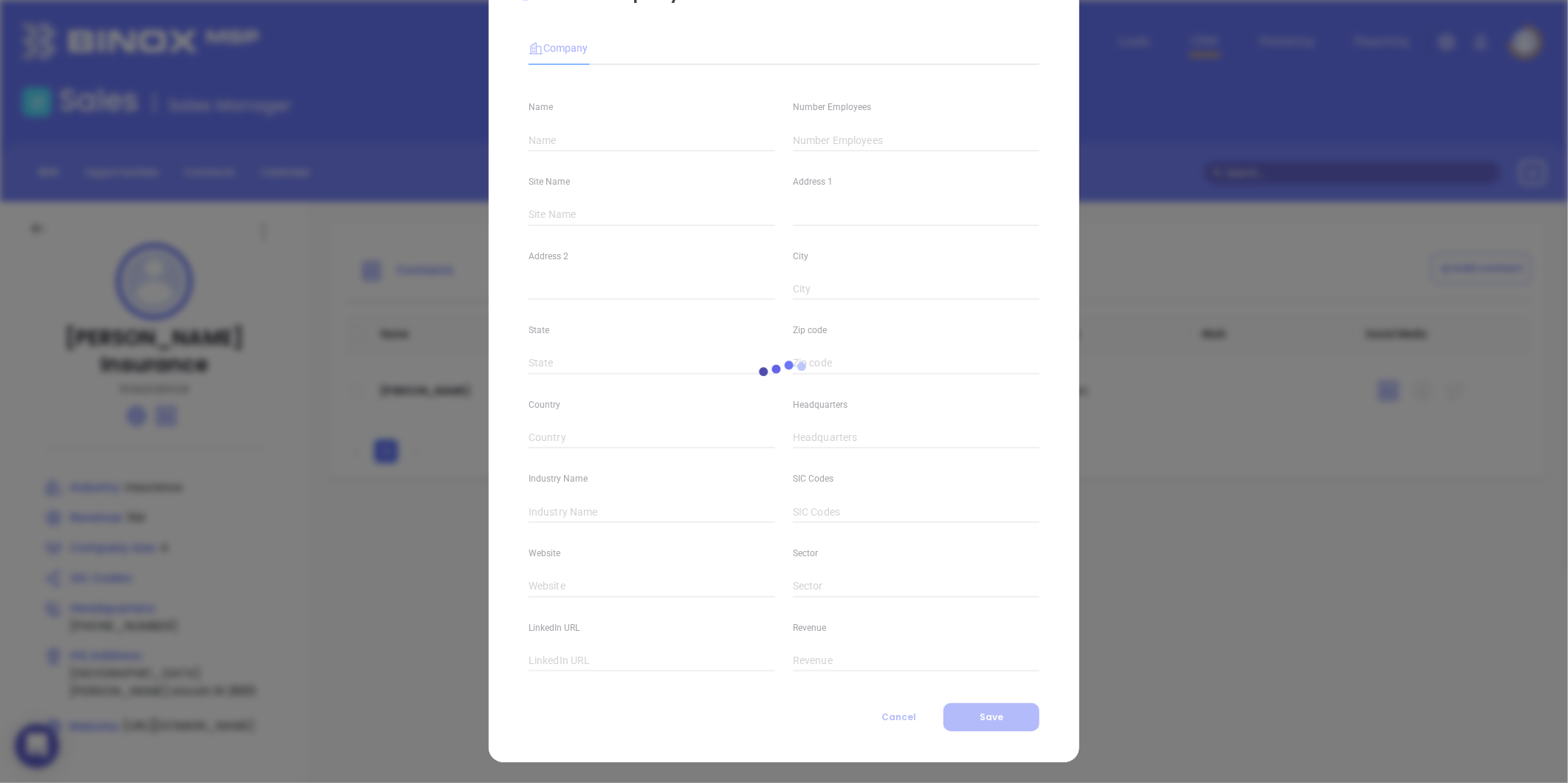
type input "https://www.linkedin.com/company/blais-insurance/"
type input "5M"
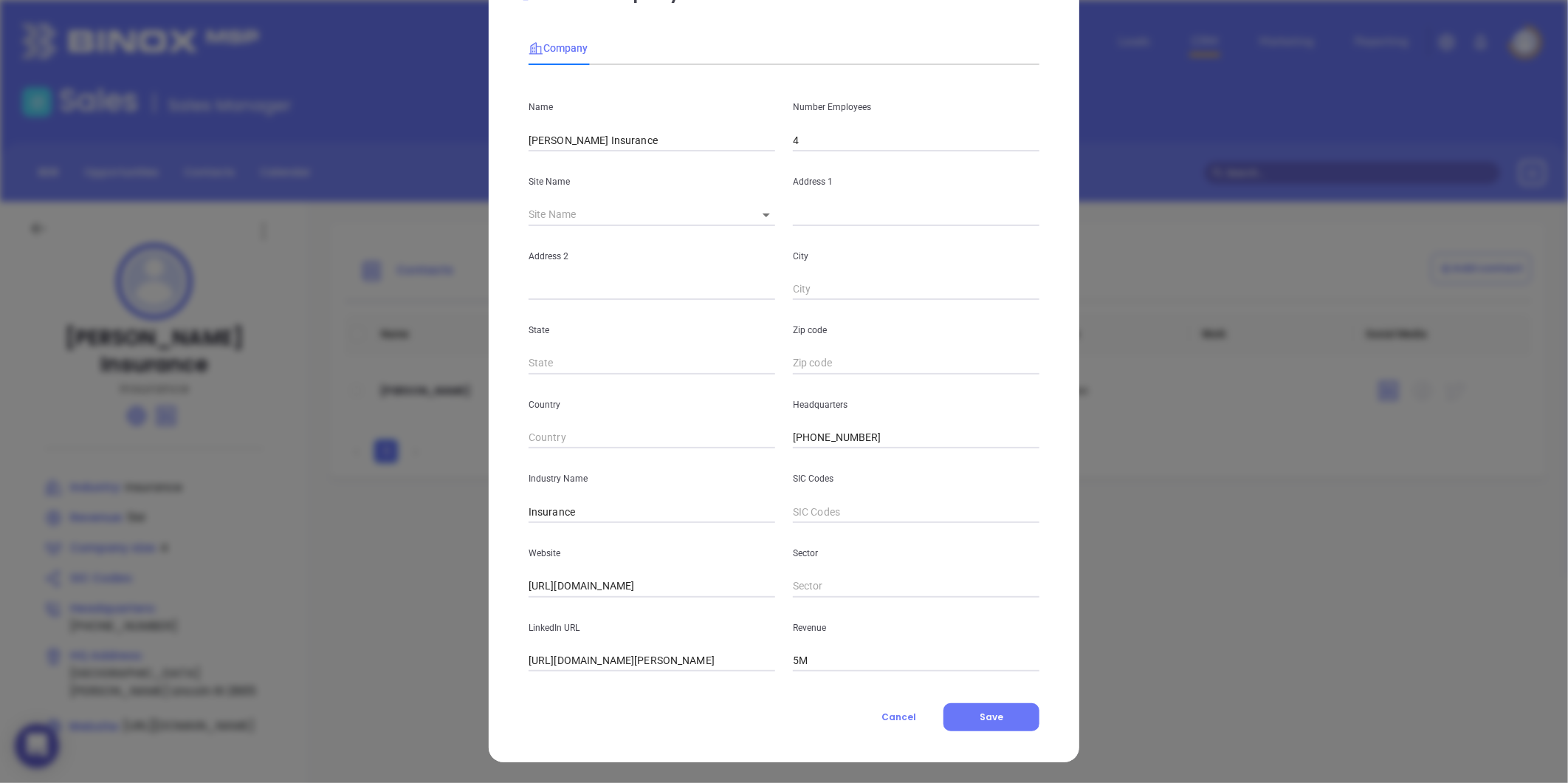
click at [754, 211] on body "0 Leads CRM Marketing Reporting Financial Leads Leads Sales Sales Manager BDR O…" at bounding box center [784, 391] width 1568 height 783
click at [764, 218] on li "Lincoln" at bounding box center [771, 216] width 63 height 27
type input "Lincoln"
type input "One Walker Street"
type input "Lincoln"
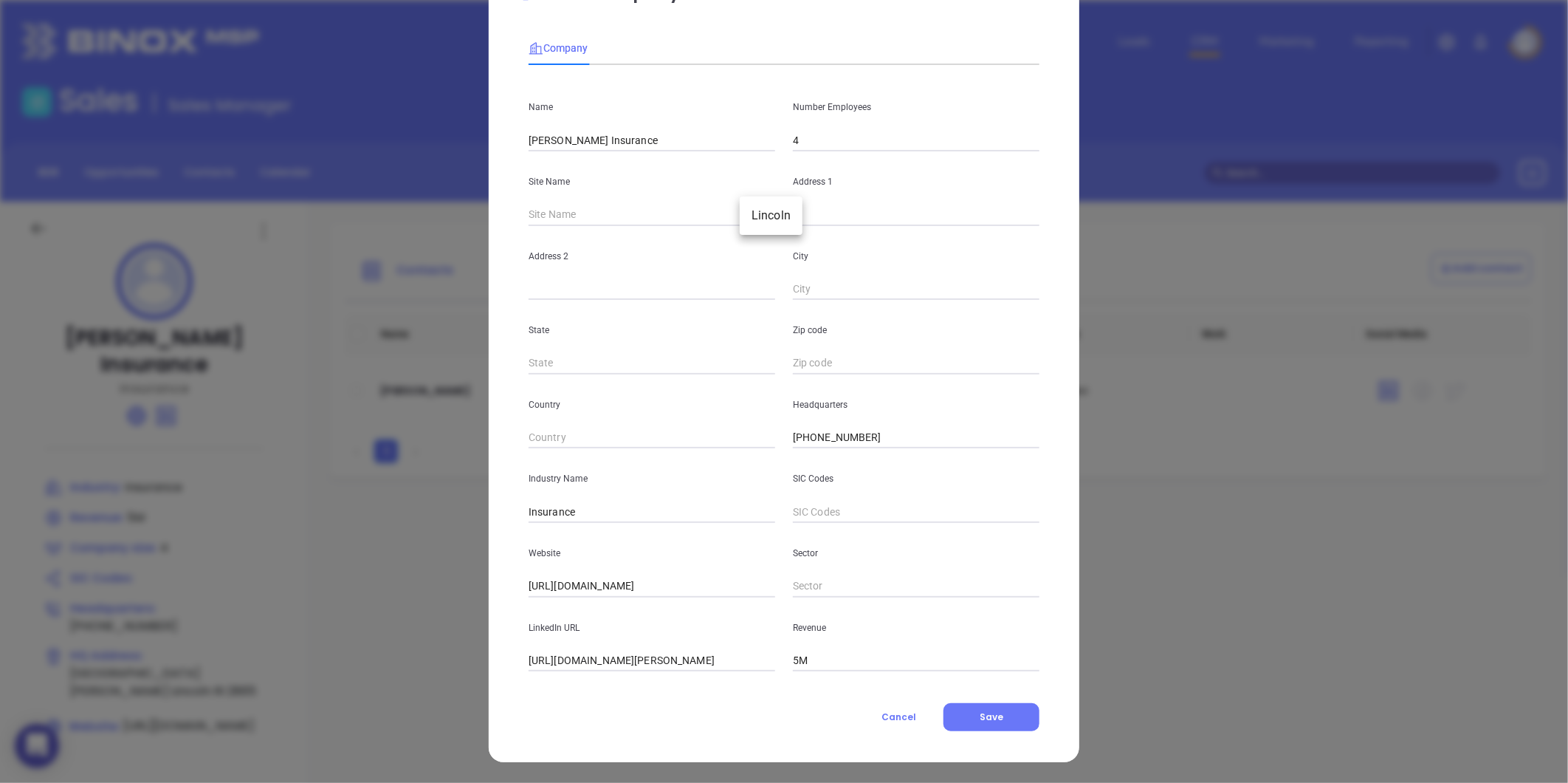
type input "RI"
type input "2865"
type input "76200"
click at [793, 370] on input "2865" at bounding box center [916, 362] width 247 height 22
type input "02865"
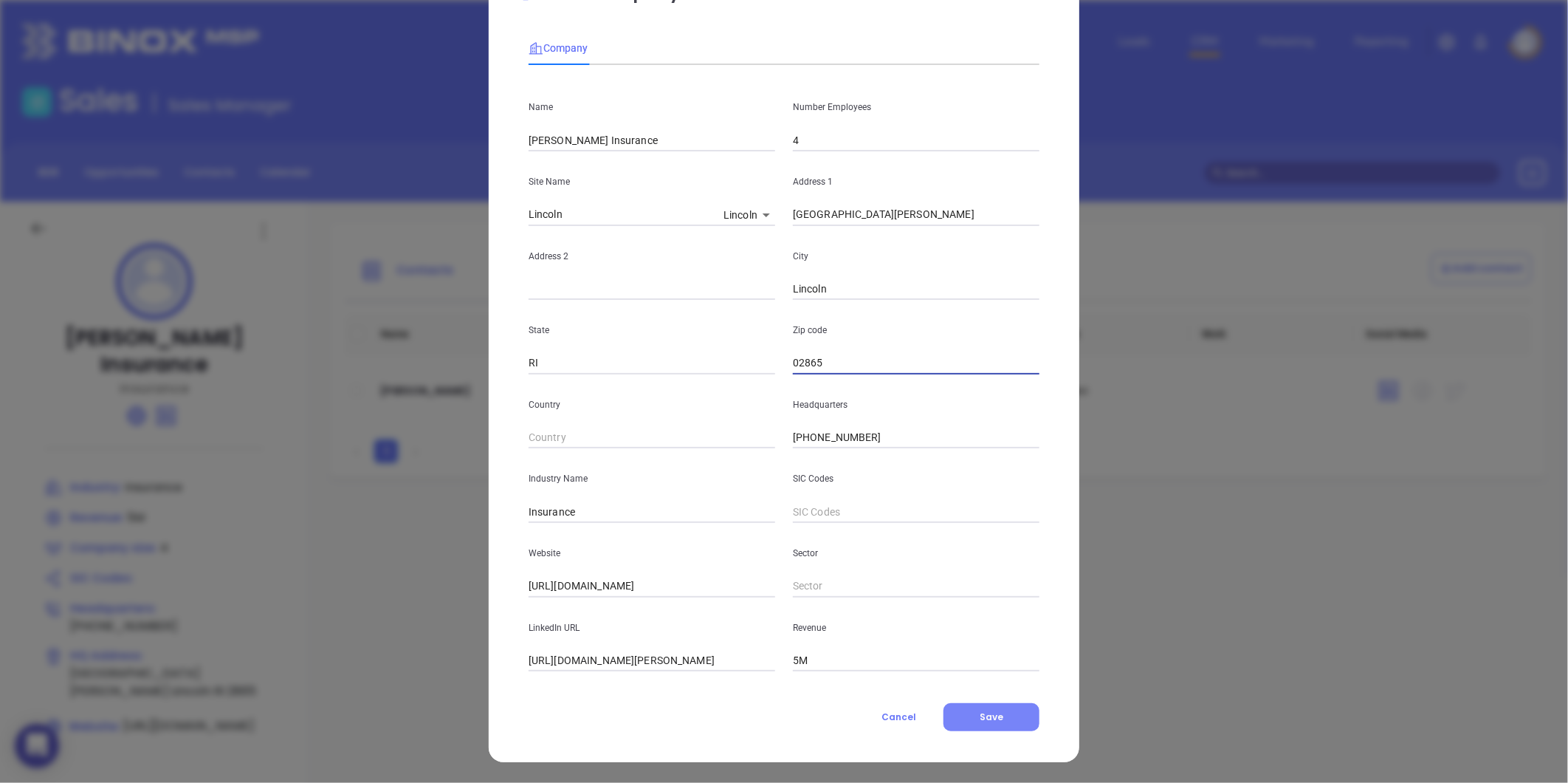
click at [967, 712] on button "Save" at bounding box center [991, 716] width 96 height 28
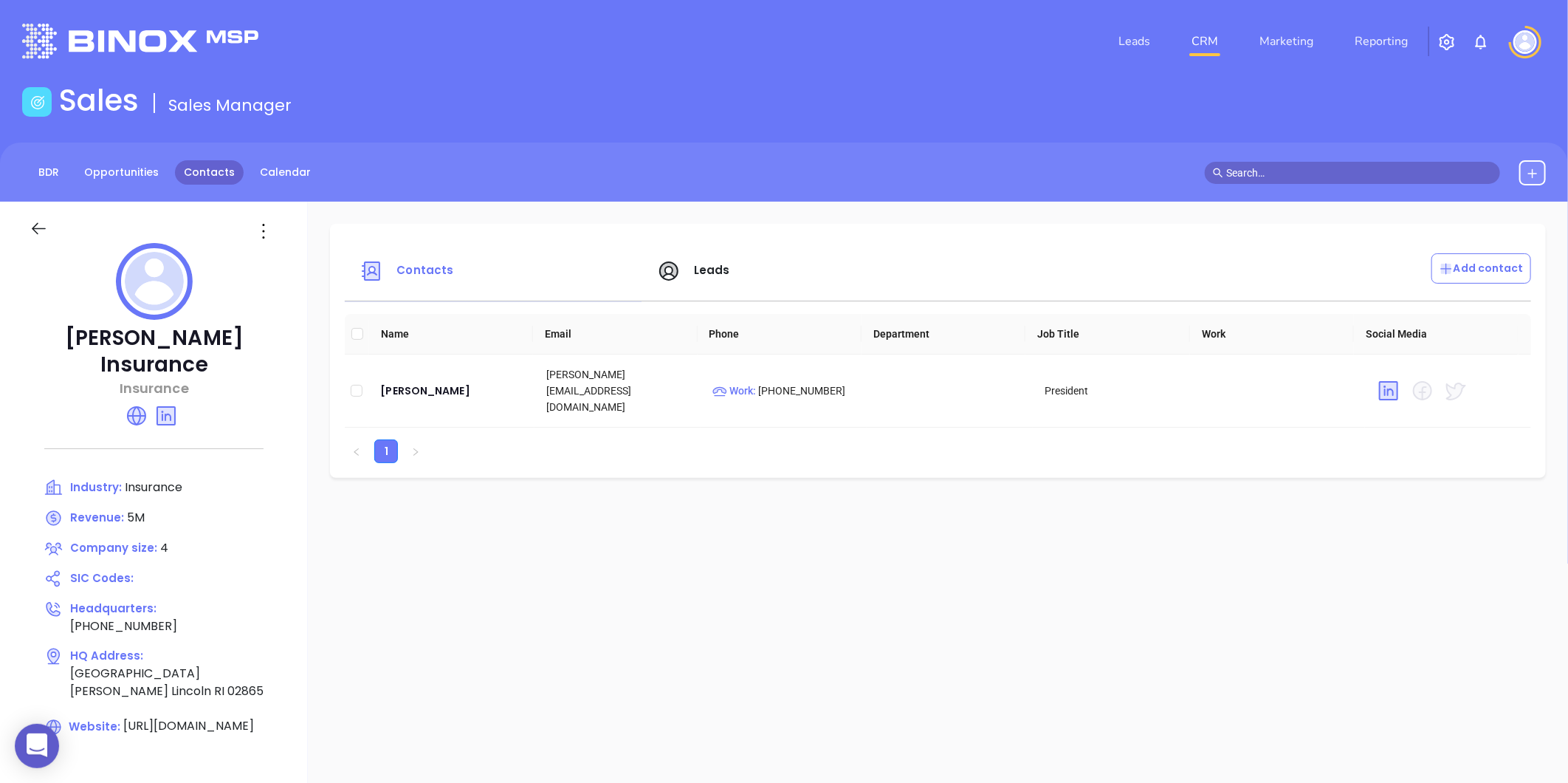
click at [212, 178] on link "Contacts" at bounding box center [210, 173] width 69 height 25
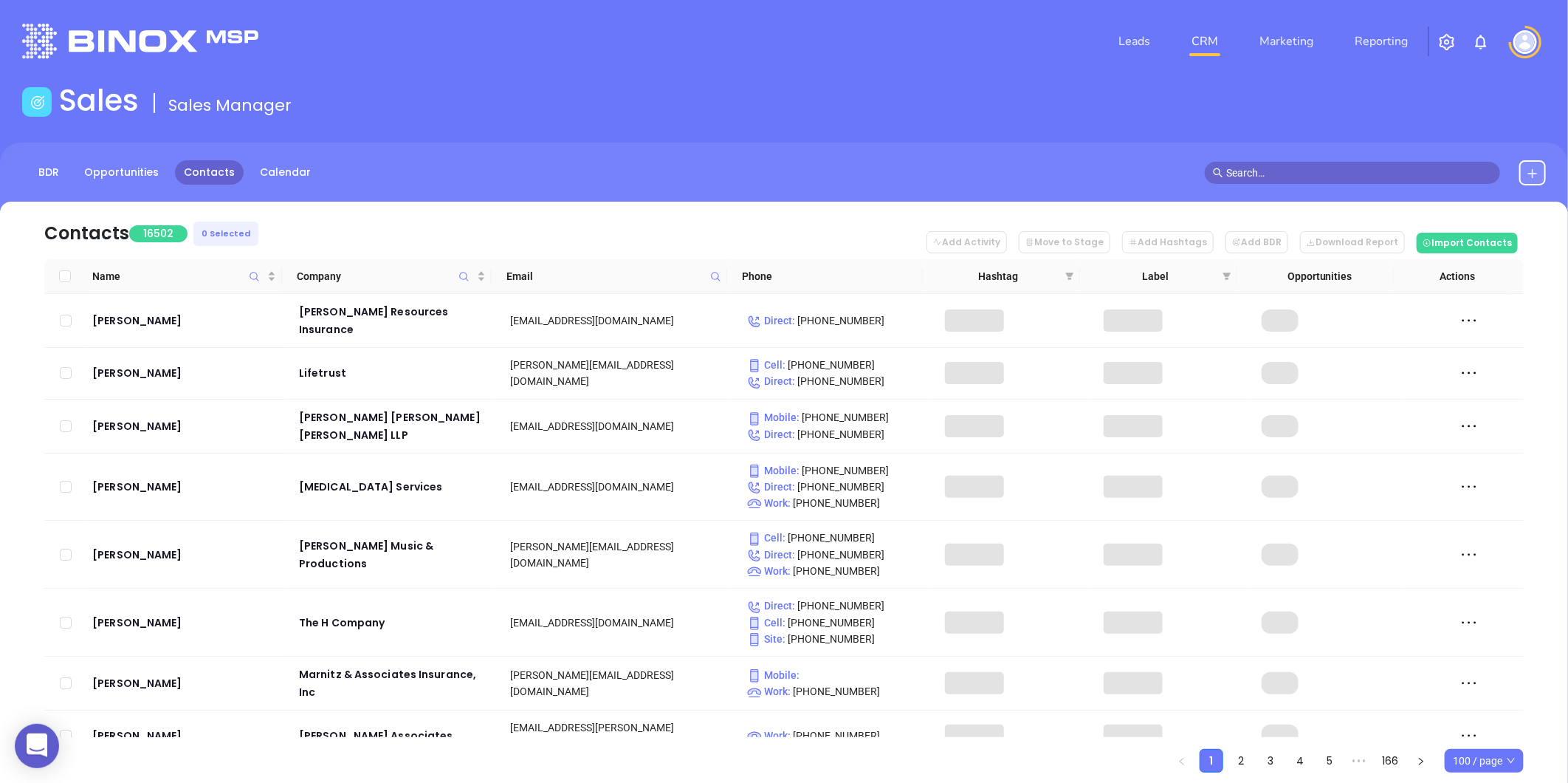
click at [719, 271] on icon at bounding box center [716, 277] width 11 height 11
paste input "lawrenceagencyinc.com"
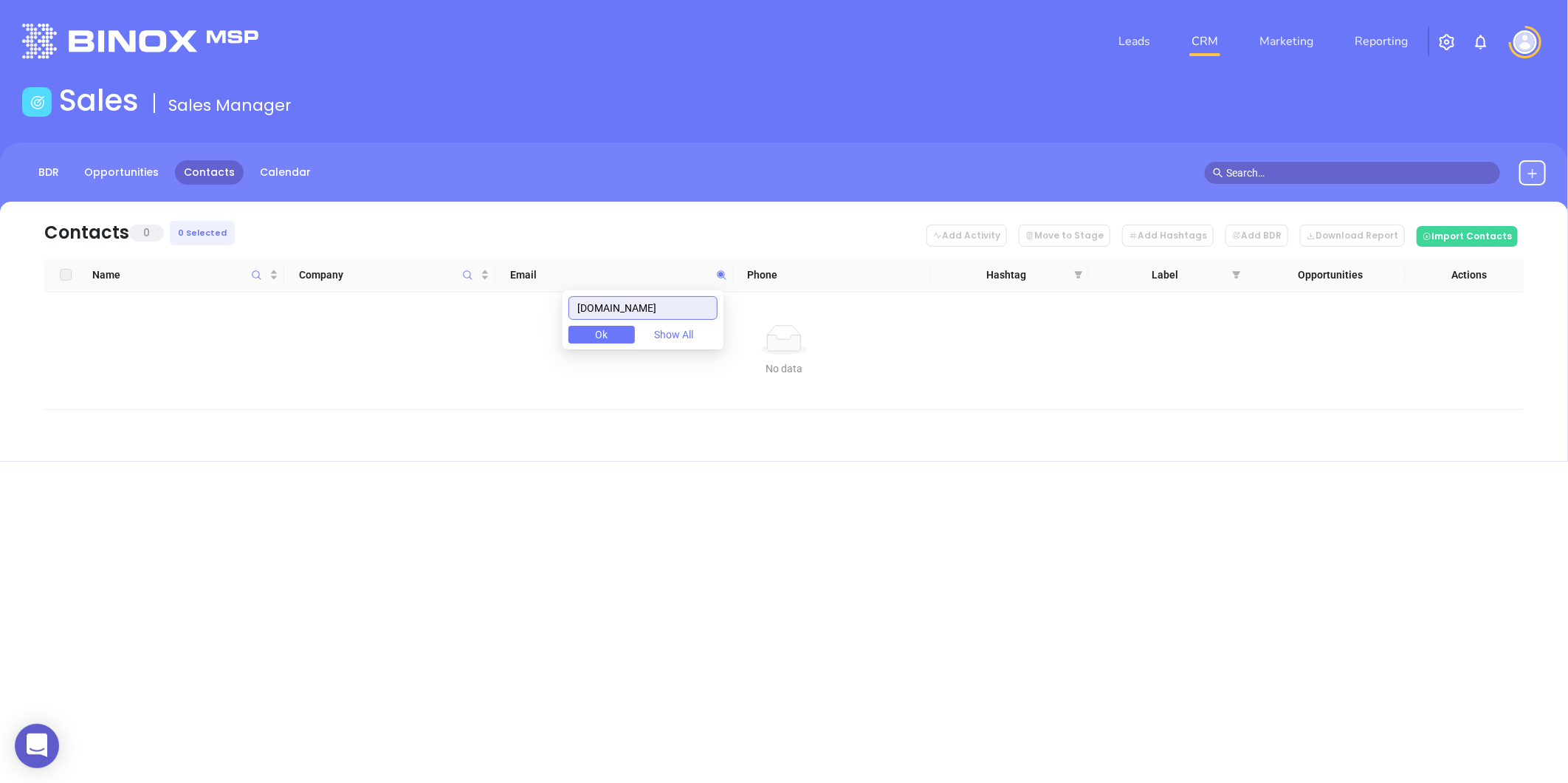
type input "lawrenceagencyinc.com"
click at [1528, 172] on icon at bounding box center [1532, 174] width 11 height 11
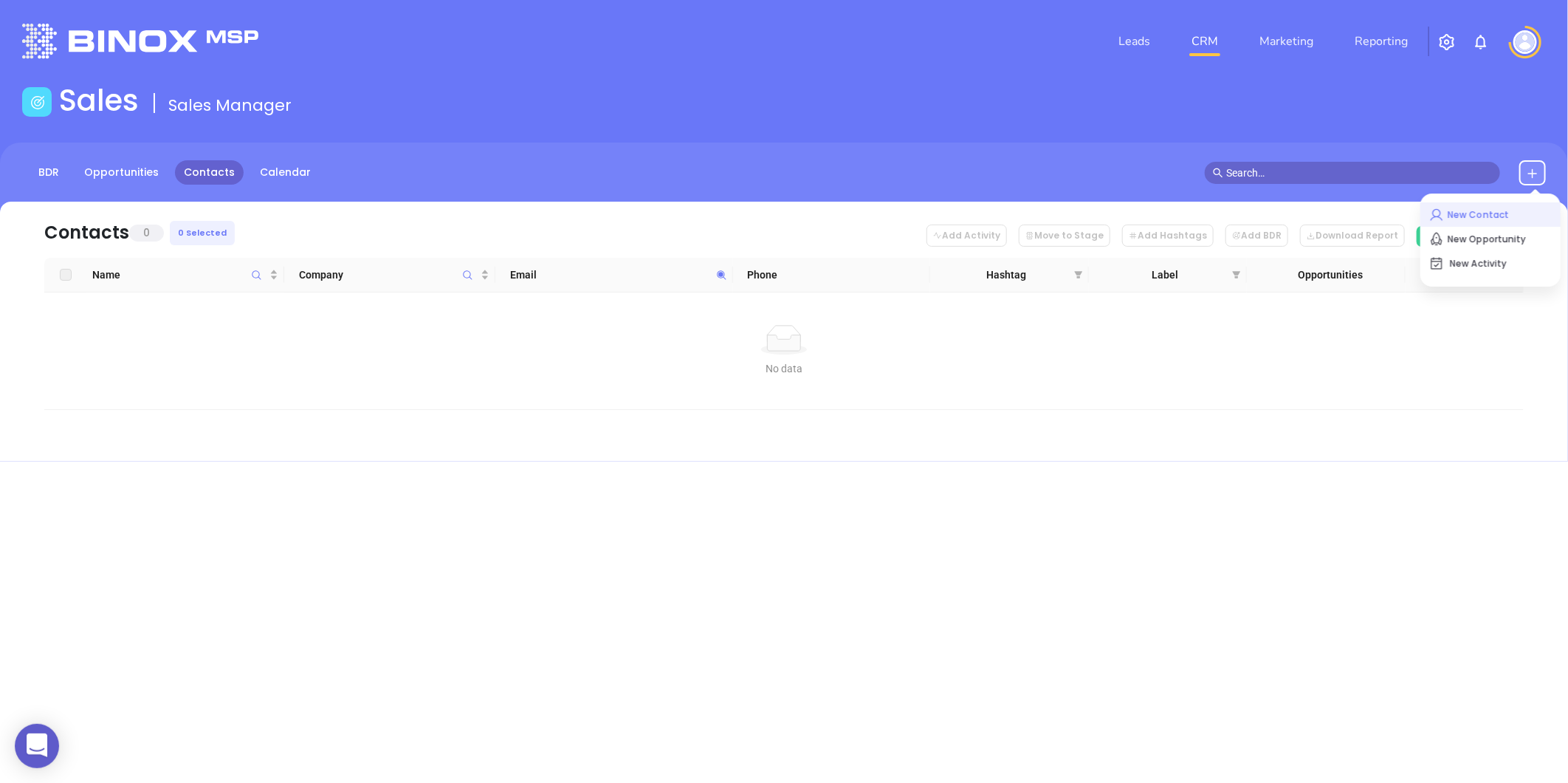
click at [1448, 205] on p "New Contact" at bounding box center [1490, 215] width 123 height 24
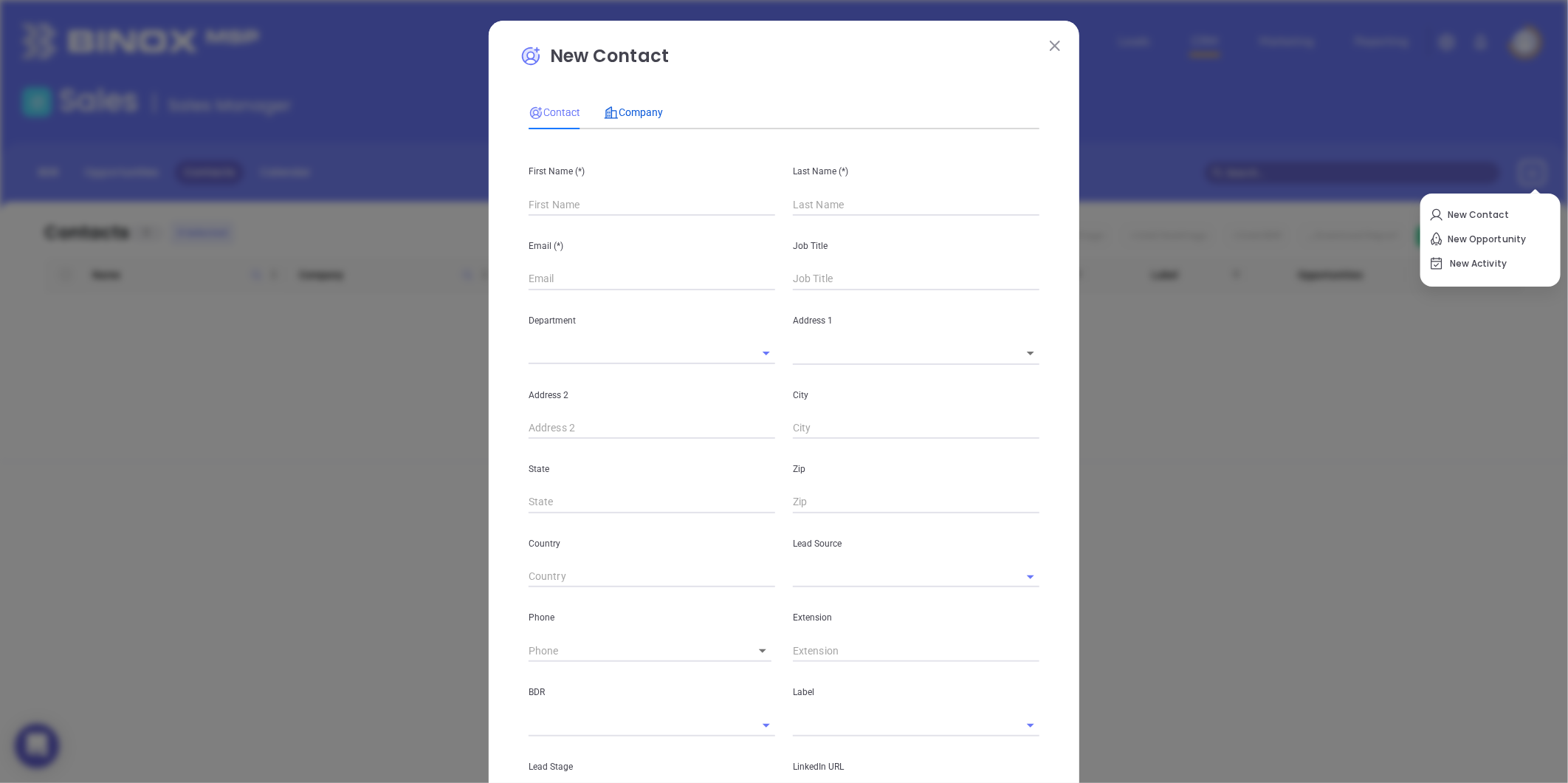
click at [611, 113] on span "Company" at bounding box center [633, 113] width 59 height 11
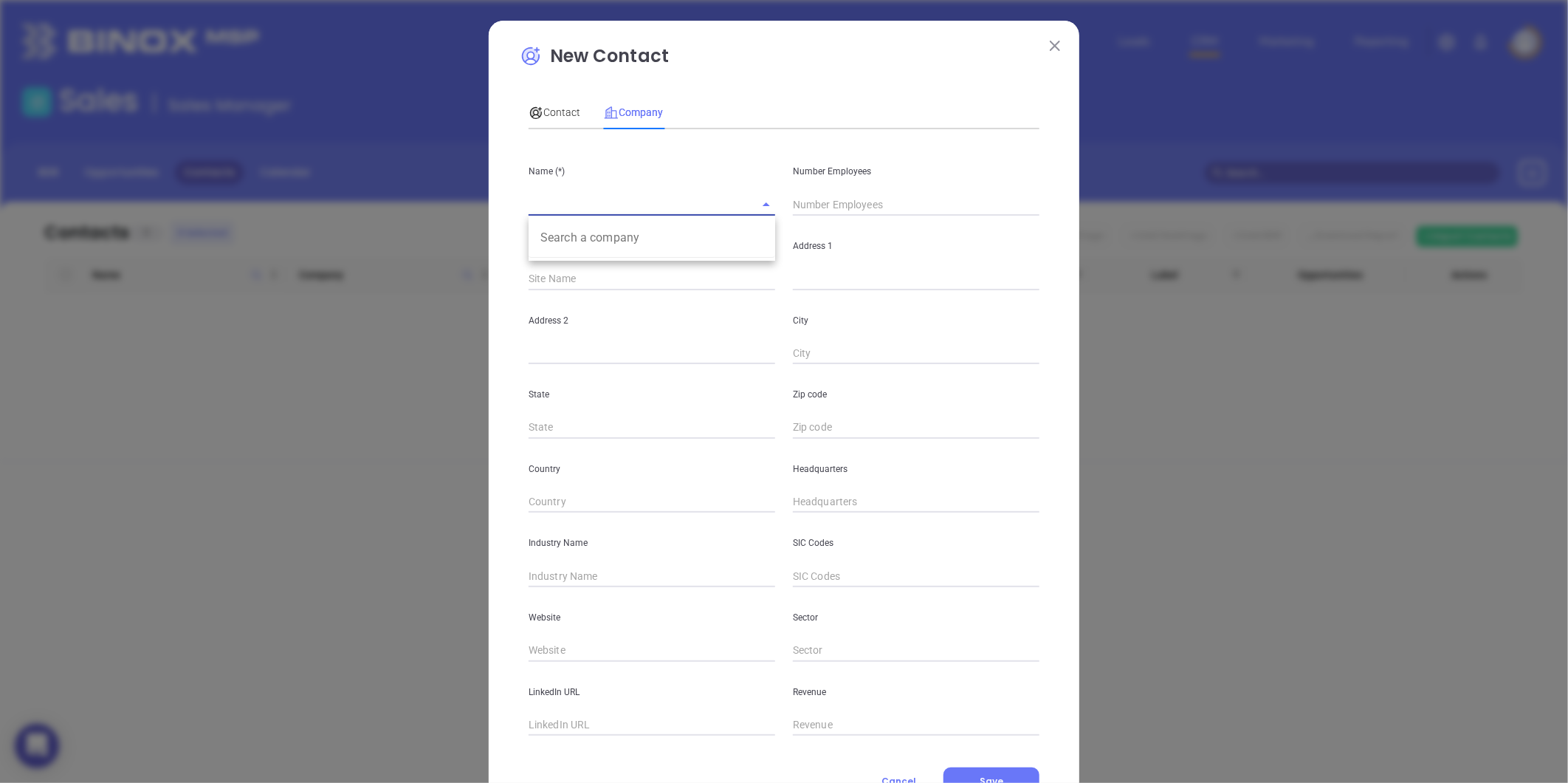
click at [568, 205] on input "text" at bounding box center [630, 204] width 205 height 21
paste input "The Lawrence Agency, Inc"
type input "The Lawrence Agency, Inc"
click at [821, 209] on input "text" at bounding box center [916, 204] width 247 height 22
type input "6"
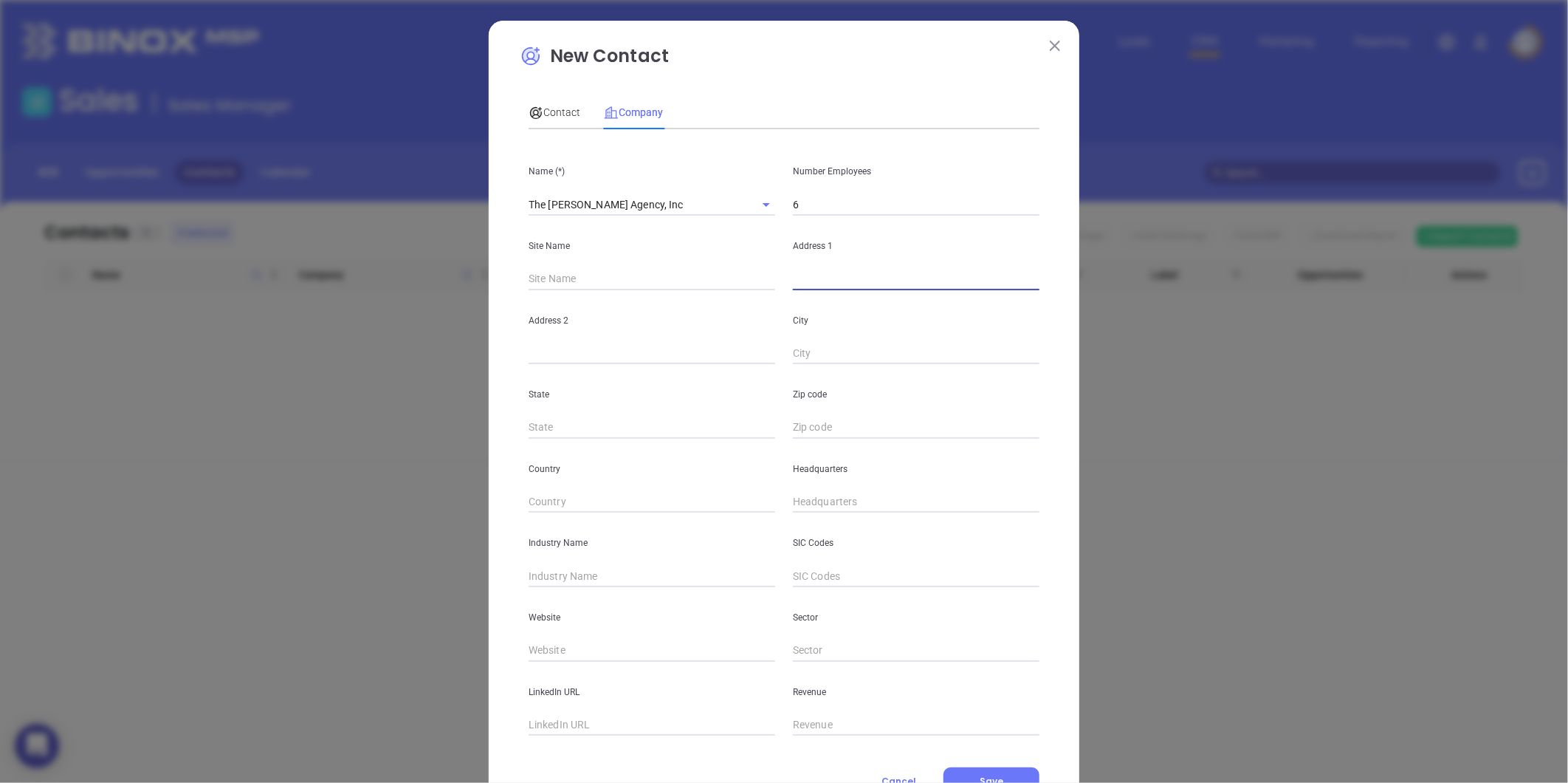
click at [808, 282] on input "text" at bounding box center [916, 278] width 247 height 22
paste input "872 Smithfield Ave. Lincoln, RI 02865"
drag, startPoint x: 934, startPoint y: 278, endPoint x: 970, endPoint y: 284, distance: 36.5
click at [969, 284] on input "872 Smithfield Ave. Lincoln, RI 02865" at bounding box center [916, 278] width 247 height 22
type input "872 Smithfield Ave. Lincoln, RI 02865"
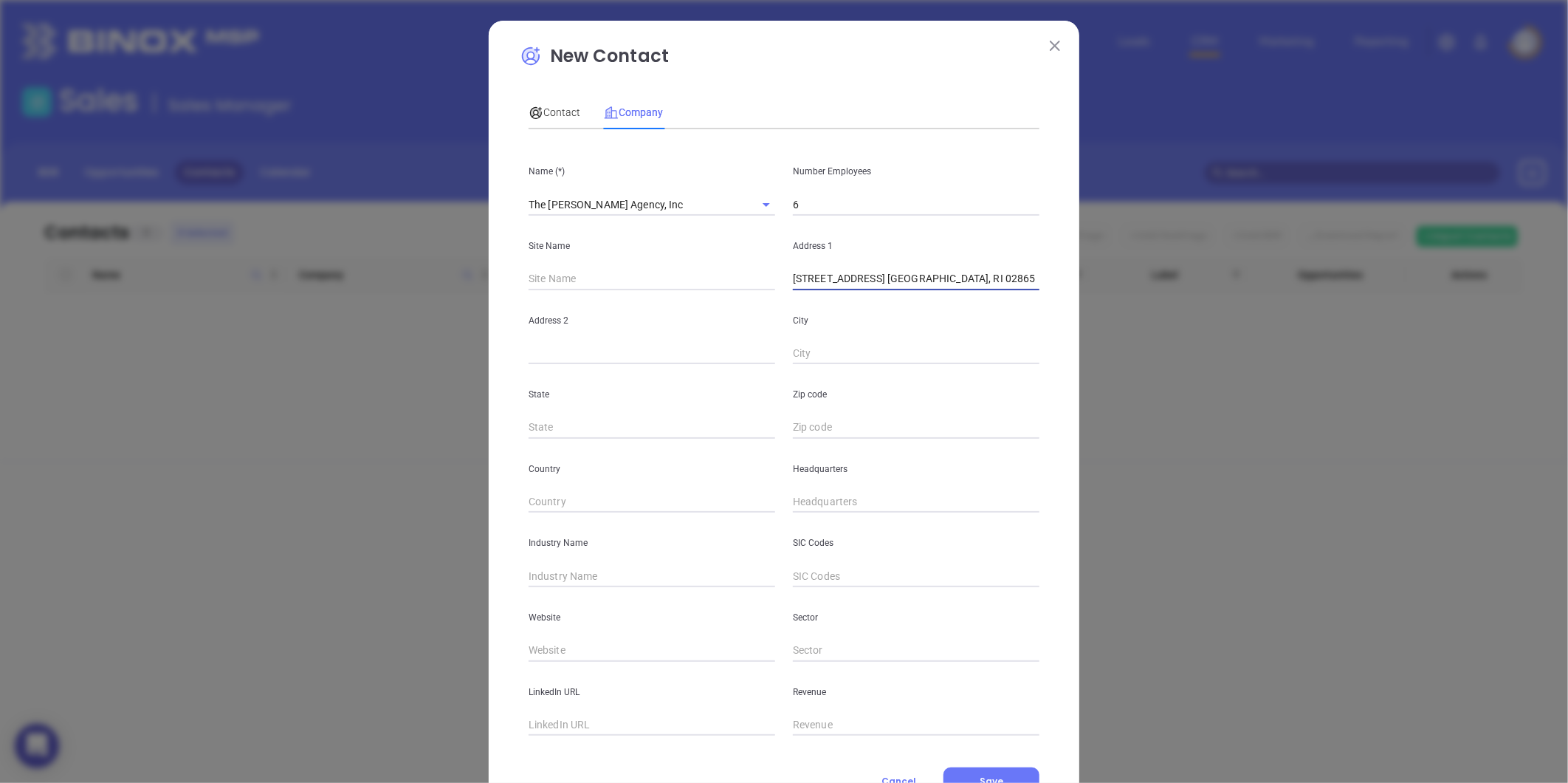
click at [810, 426] on input "text" at bounding box center [916, 427] width 247 height 22
paste input "02865"
type input "02865"
click at [591, 414] on div "State" at bounding box center [651, 402] width 264 height 74
click at [583, 419] on input "text" at bounding box center [651, 427] width 247 height 22
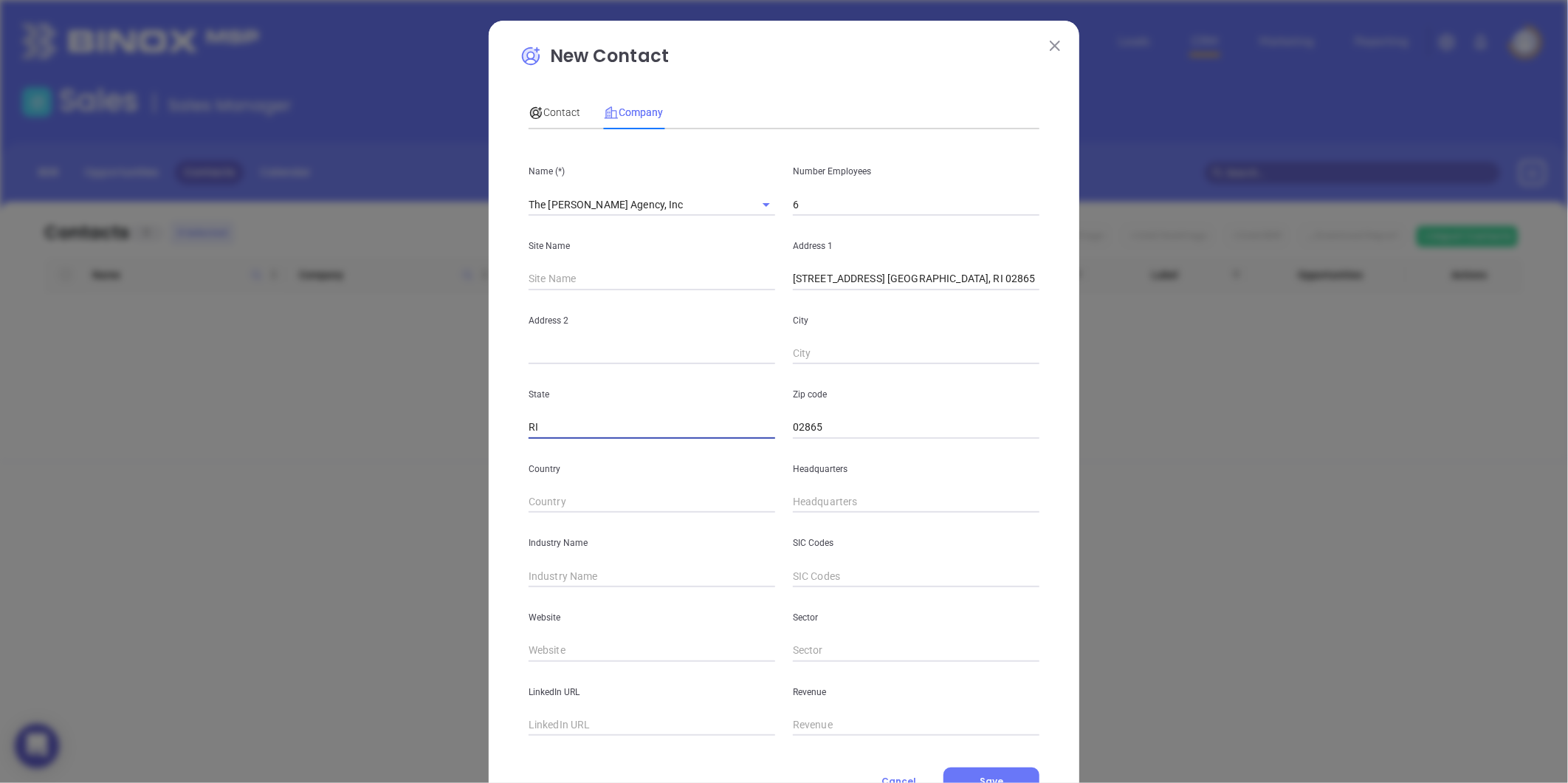
type input "RI"
drag, startPoint x: 881, startPoint y: 283, endPoint x: 912, endPoint y: 291, distance: 32.0
click at [912, 291] on div "Name (*) The Lawrence Agency, Inc Number Employees 6 Site Name Address 1 872 Sm…" at bounding box center [784, 438] width 511 height 594
click at [850, 359] on input "text" at bounding box center [916, 353] width 247 height 22
paste input "Lincoln"
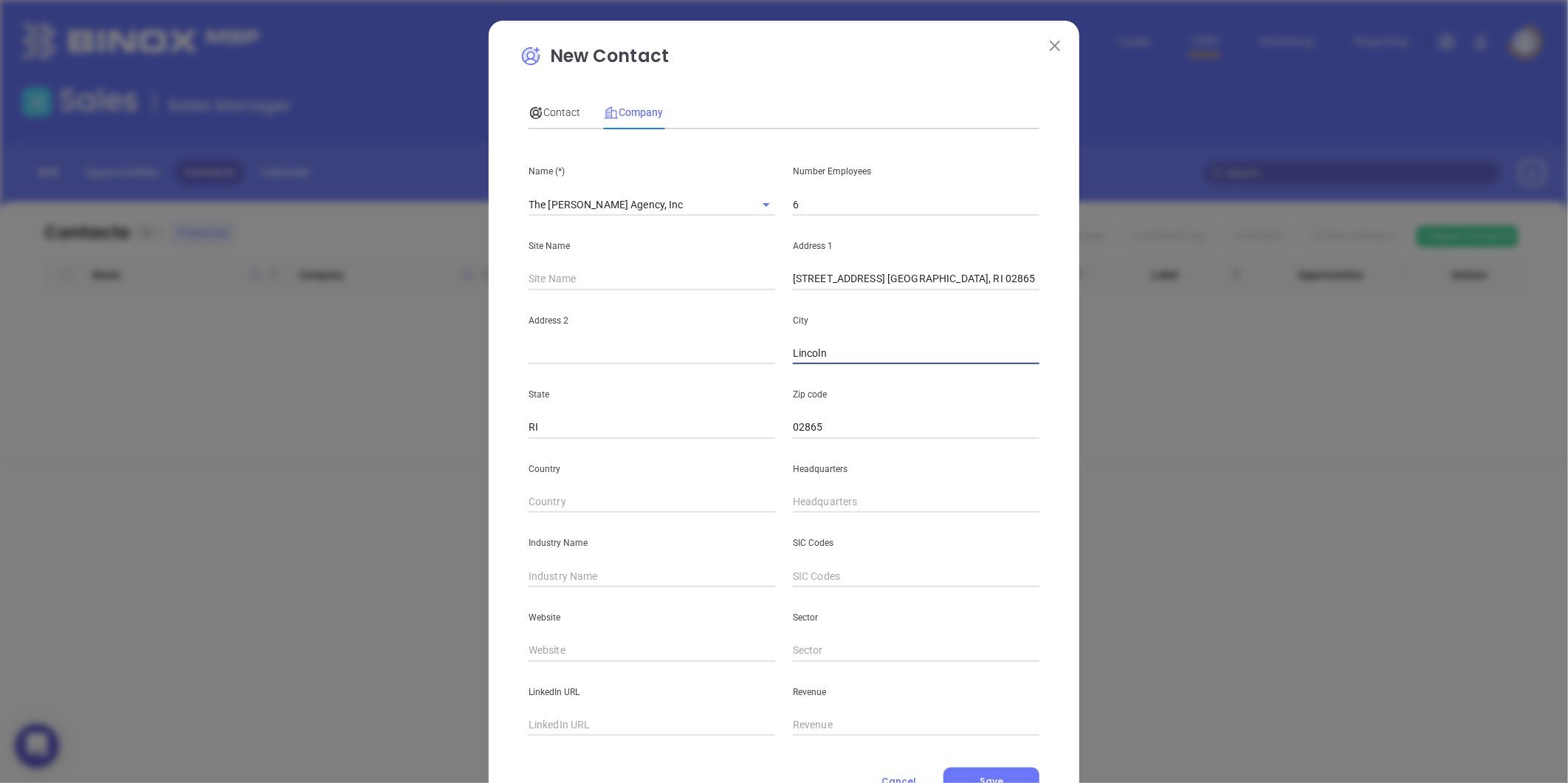
type input "Lincoln"
drag, startPoint x: 881, startPoint y: 283, endPoint x: 1026, endPoint y: 311, distance: 147.7
click at [1026, 311] on div "Name (*) The Lawrence Agency, Inc Number Employees 6 Site Name Address 1 872 Sm…" at bounding box center [784, 438] width 511 height 594
type input "872 Smithfield Ave."
click at [828, 487] on div "Headquarters" at bounding box center [915, 476] width 264 height 74
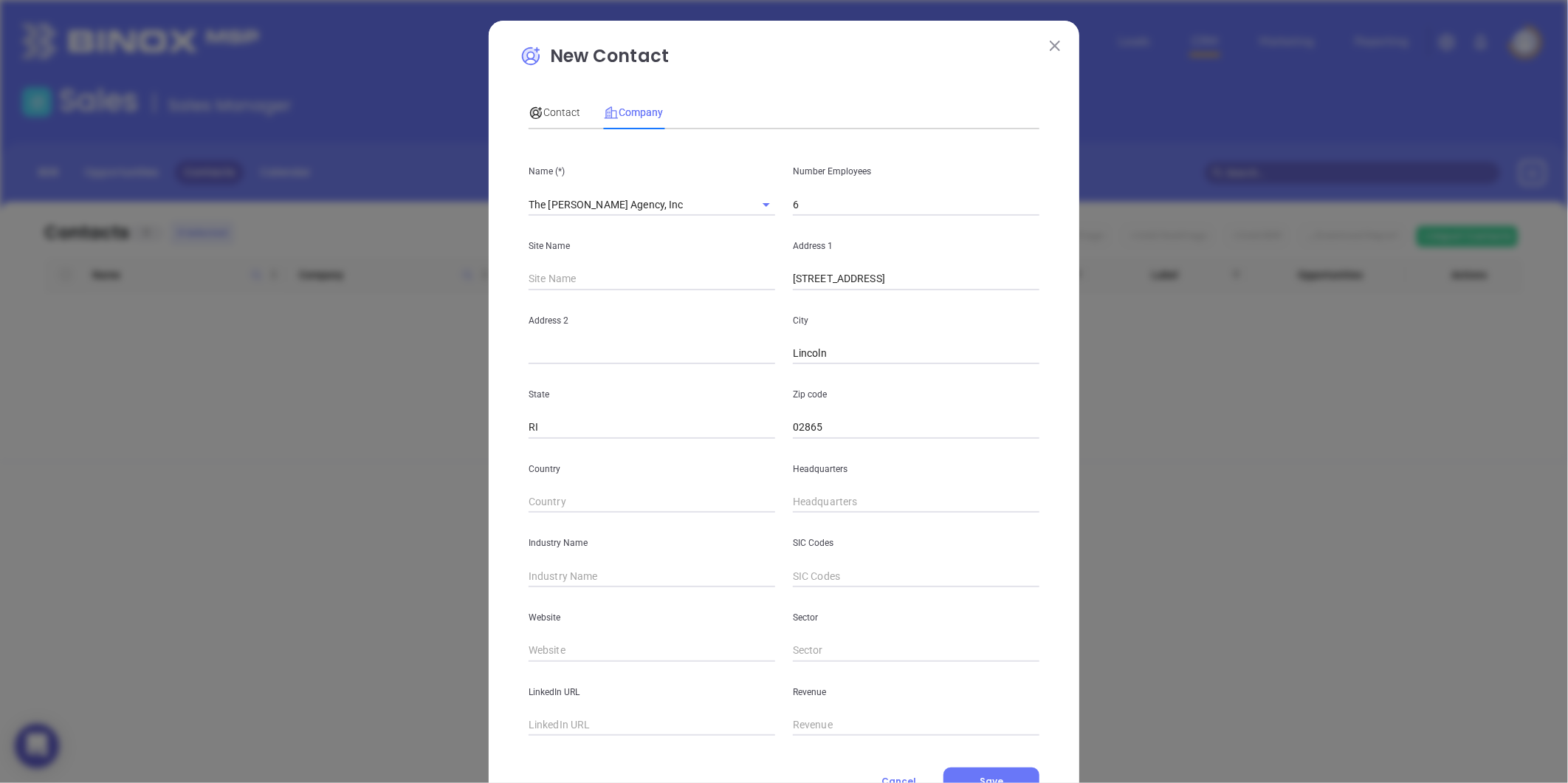
click at [827, 489] on div "Headquarters" at bounding box center [915, 476] width 264 height 74
type input "( ) -"
click at [820, 493] on input "( ) -" at bounding box center [916, 502] width 247 height 22
paste input "1 ) 1 1- 1 8"
drag, startPoint x: 849, startPoint y: 498, endPoint x: 665, endPoint y: 519, distance: 185.2
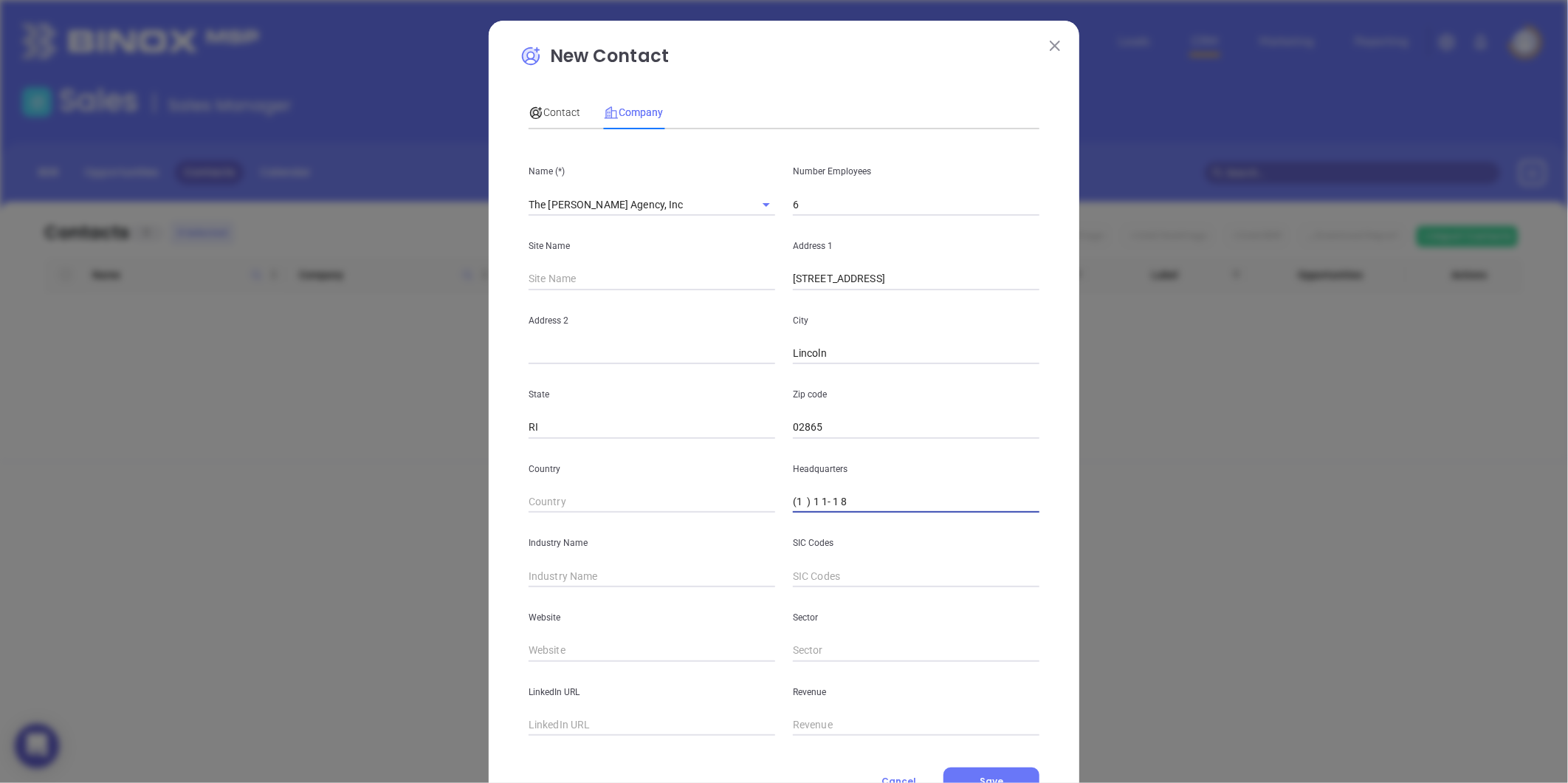
click at [666, 519] on div "Name (*) The Lawrence Agency, Inc Number Employees 6 Site Name Address 1 872 Sm…" at bounding box center [784, 438] width 511 height 594
paste input "1 ) 1 1- 1 8"
type input "( ) -"
paste input "401) 726-3210"
type input "(401) 726-3210"
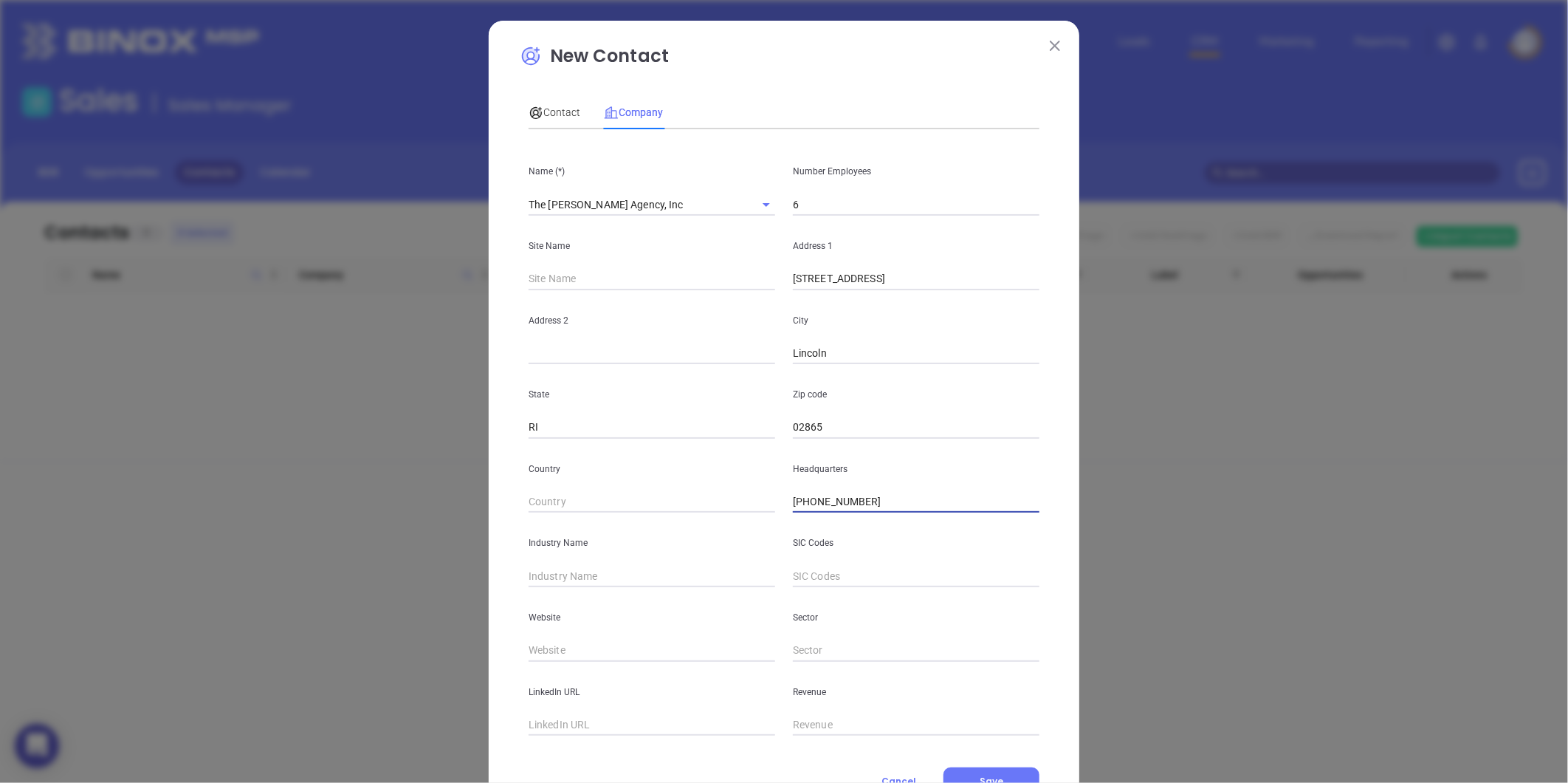
click at [548, 580] on input "text" at bounding box center [651, 575] width 247 height 22
type input "Insurance"
click at [562, 651] on input "text" at bounding box center [651, 650] width 247 height 22
paste input "https://www.lawrenceagencyinc.com/"
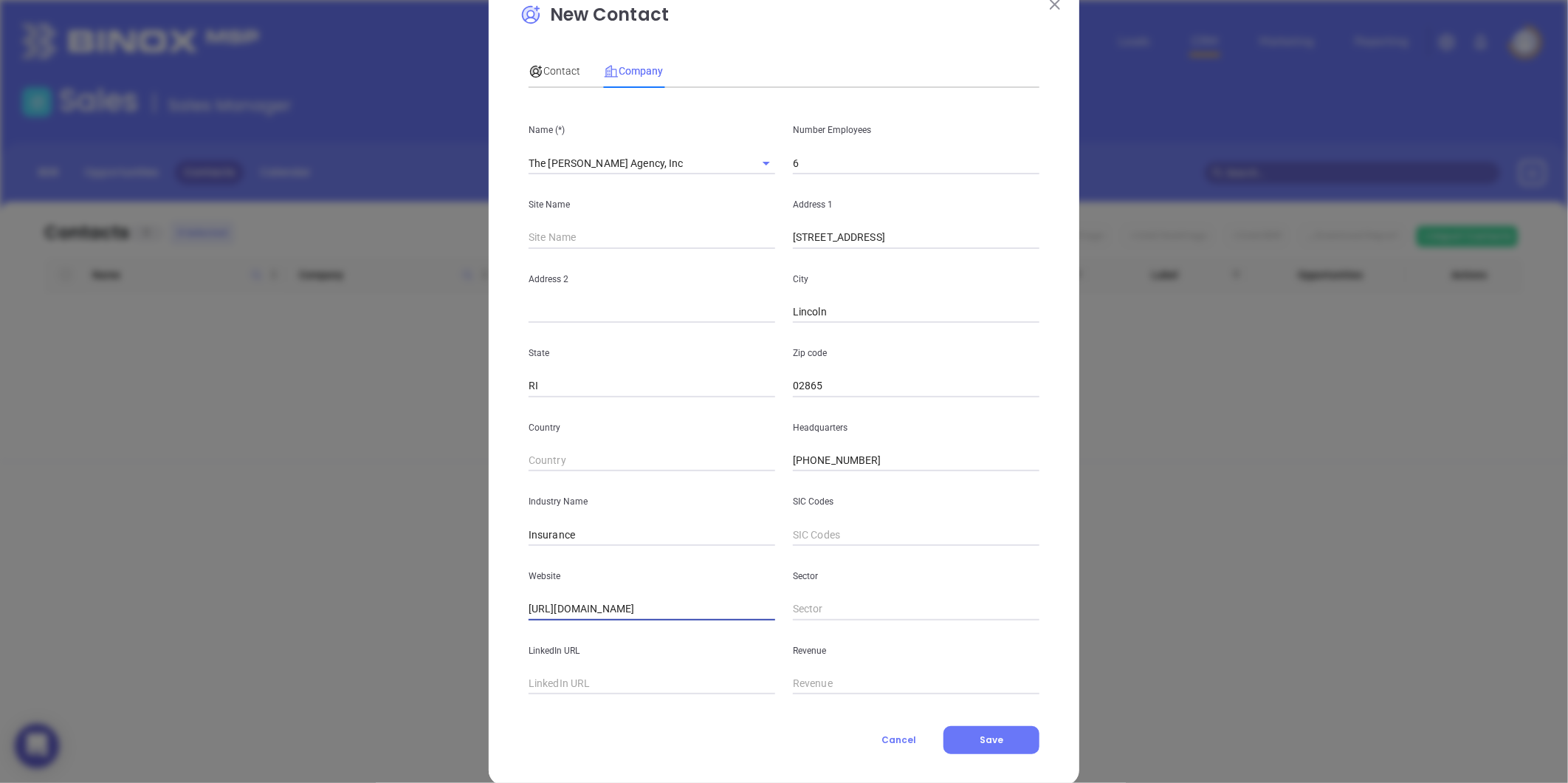
scroll to position [64, 0]
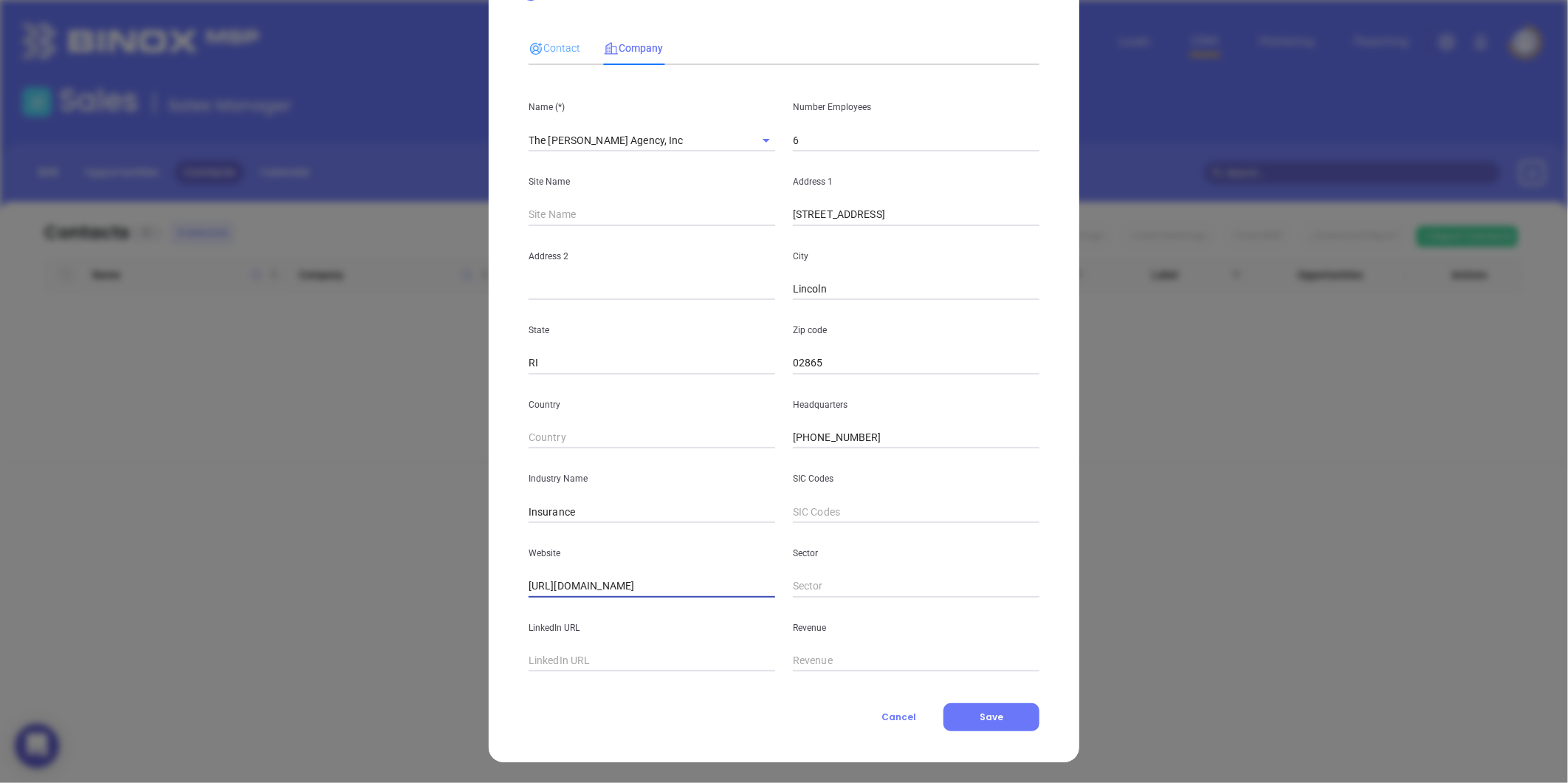
type input "https://www.lawrenceagencyinc.com/"
click at [557, 57] on div "Contact" at bounding box center [554, 49] width 51 height 34
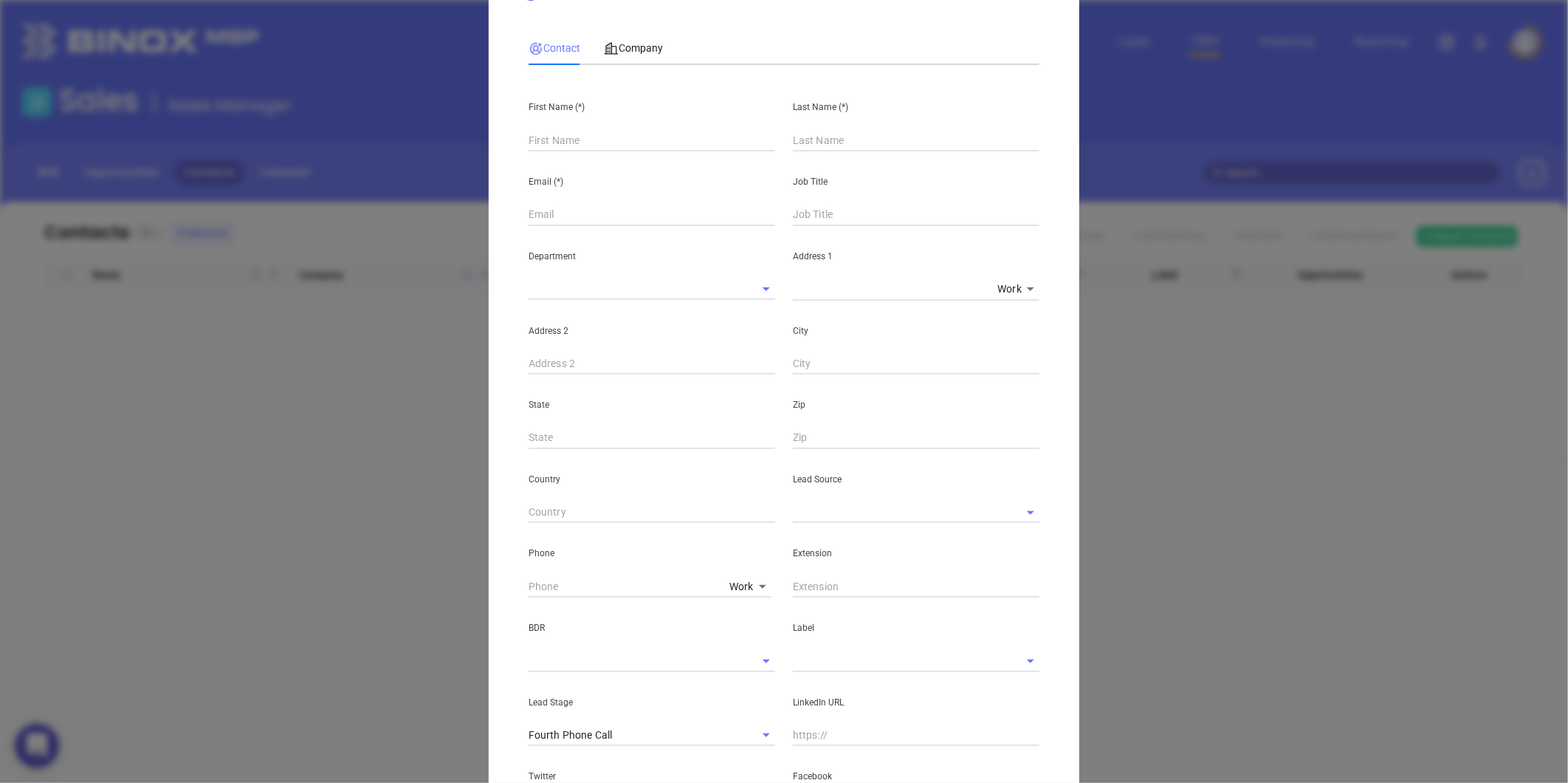
click at [547, 142] on input "text" at bounding box center [651, 140] width 247 height 22
paste input "Peter Lawrence"
drag, startPoint x: 552, startPoint y: 135, endPoint x: 615, endPoint y: 137, distance: 63.0
click at [615, 137] on input "Peter Lawrence" at bounding box center [651, 140] width 247 height 22
type input "Peter Lawrence"
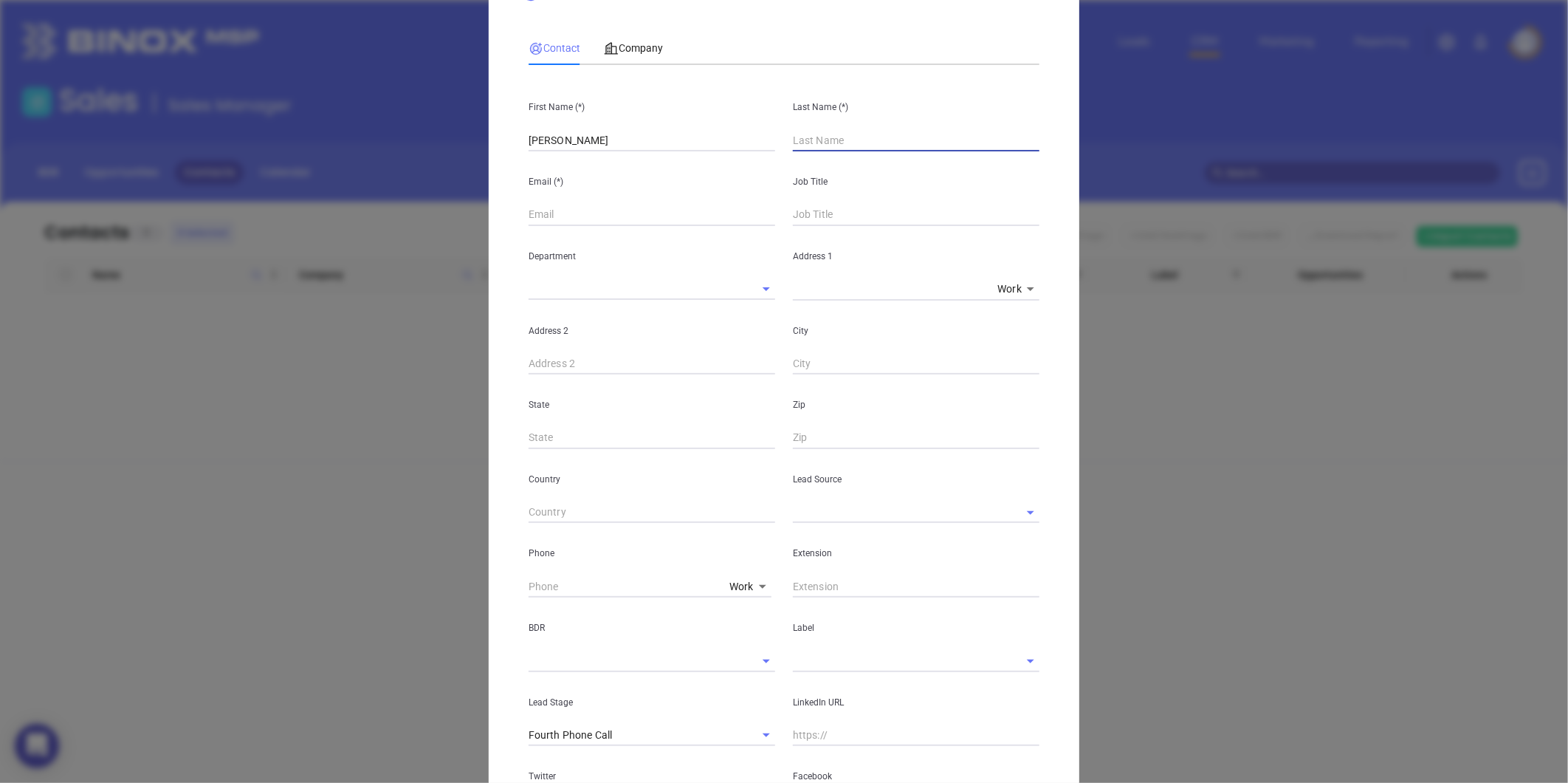
click at [810, 141] on input "text" at bounding box center [916, 140] width 247 height 22
paste input "Lawrence"
type input "Lawrence"
drag, startPoint x: 621, startPoint y: 136, endPoint x: 547, endPoint y: 158, distance: 77.2
click at [547, 158] on div "First Name (*) Peter Lawrence Last Name (*) Lawrence Email (*) Job Title Depart…" at bounding box center [784, 485] width 511 height 817
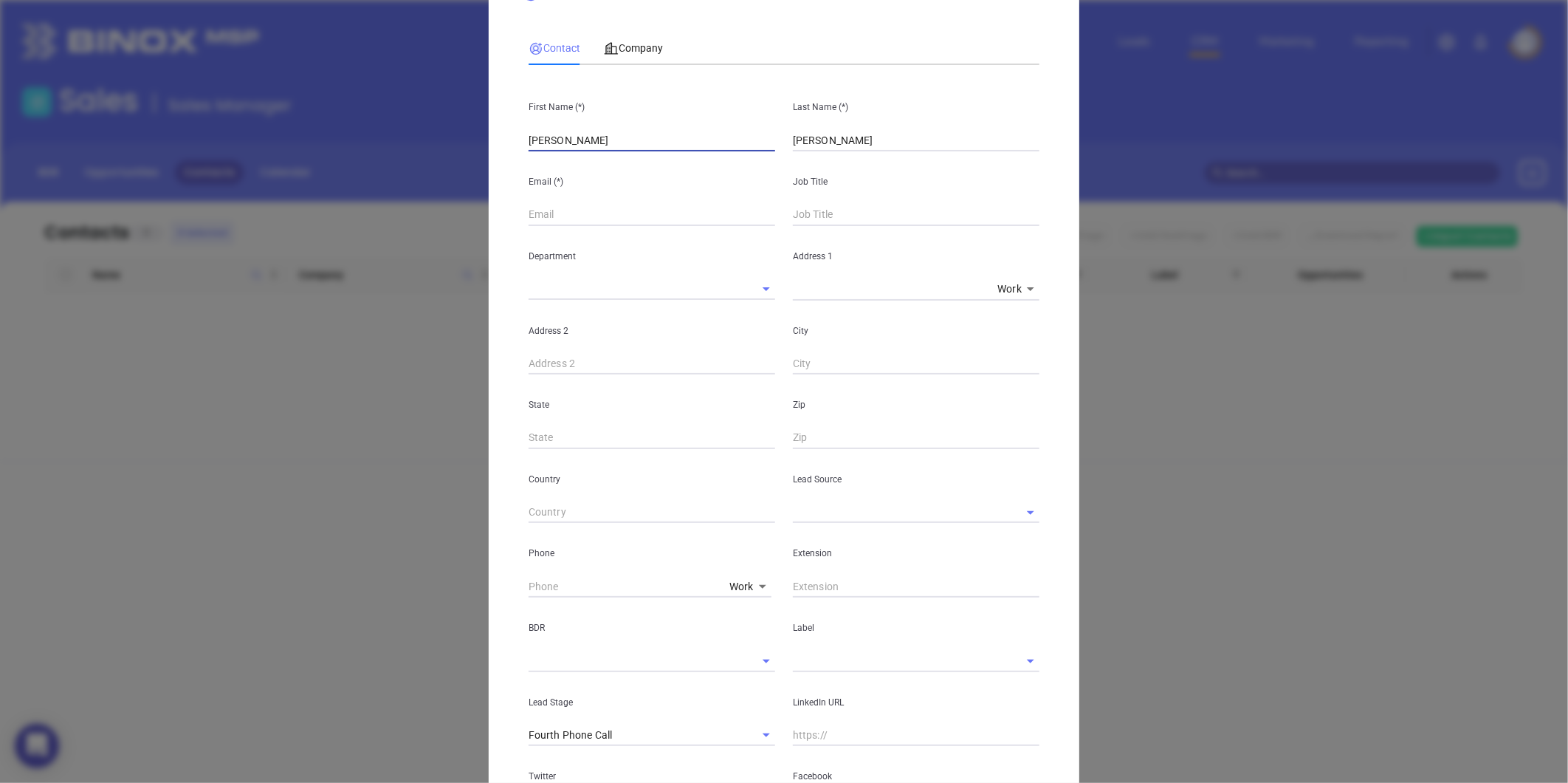
type input "Peter"
click at [528, 210] on input "text" at bounding box center [651, 215] width 247 height 22
paste input "service@lawrenceagencyinc.com"
type input "service@lawrenceagencyinc.com"
click at [836, 202] on div "Job Title" at bounding box center [915, 189] width 264 height 74
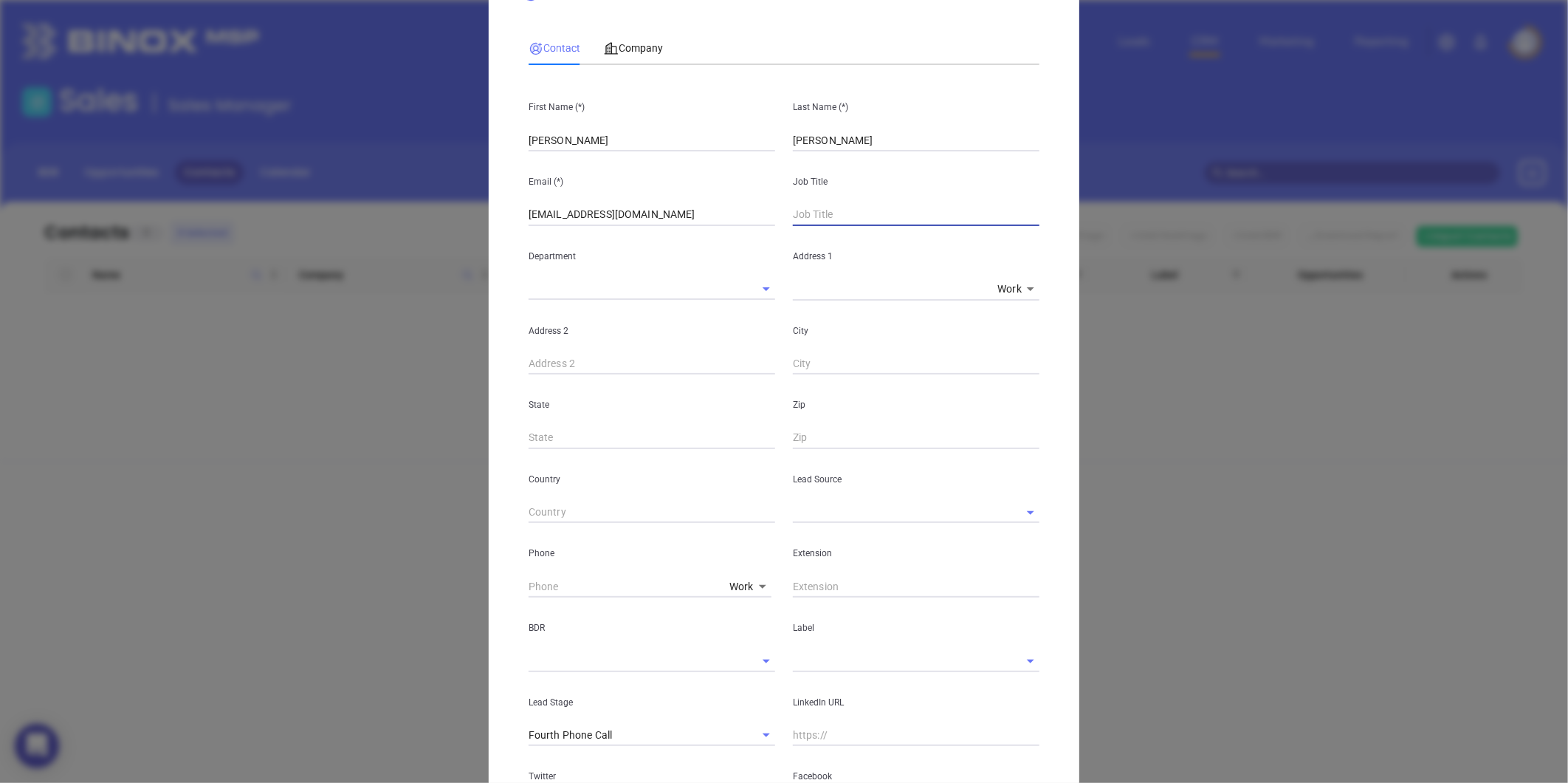
click at [825, 211] on input "text" at bounding box center [916, 215] width 247 height 22
type input "Principal"
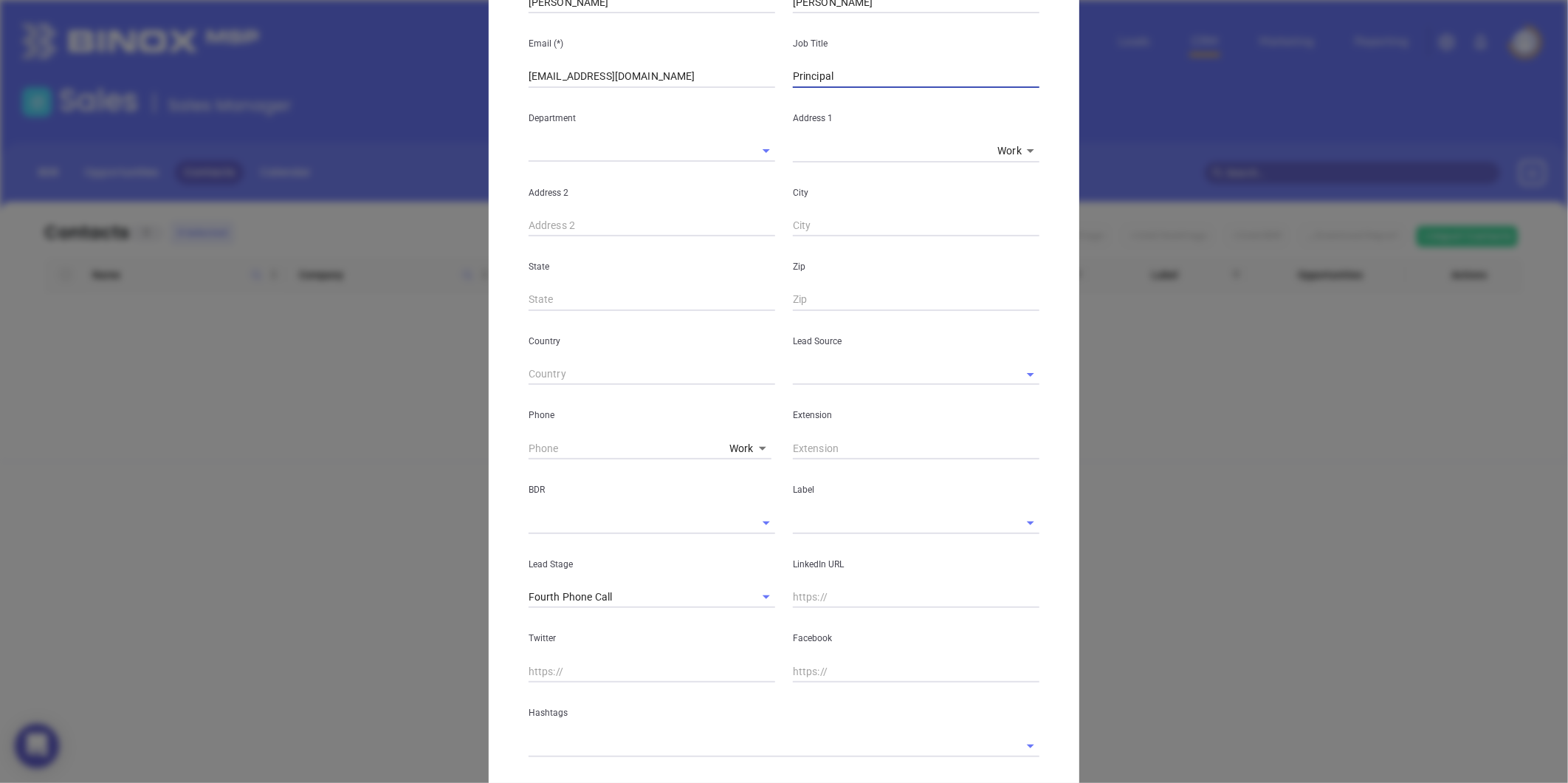
scroll to position [288, 0]
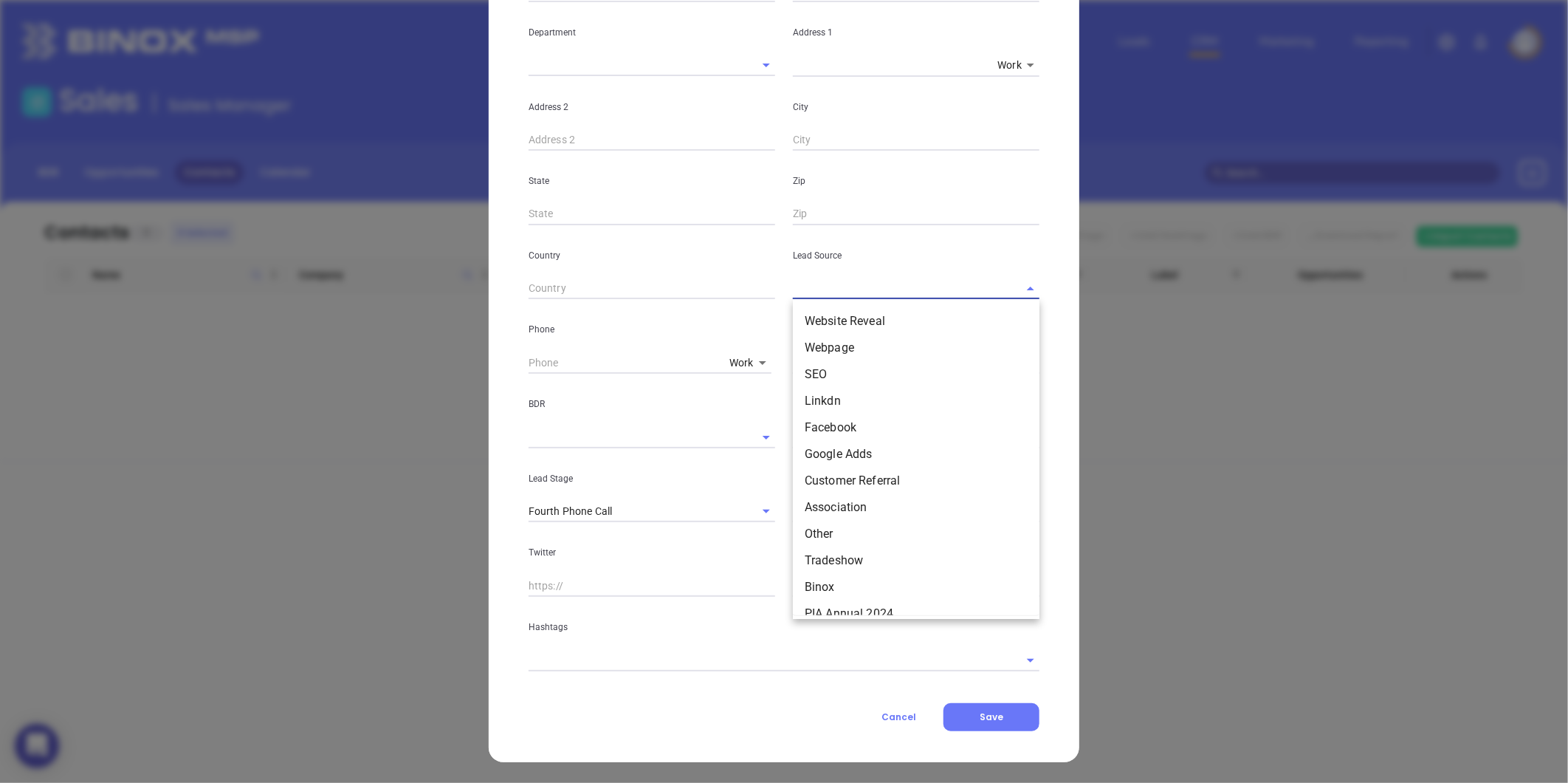
click at [829, 289] on input "text" at bounding box center [895, 288] width 205 height 21
click at [829, 530] on li "Other" at bounding box center [916, 533] width 247 height 27
type input "Other"
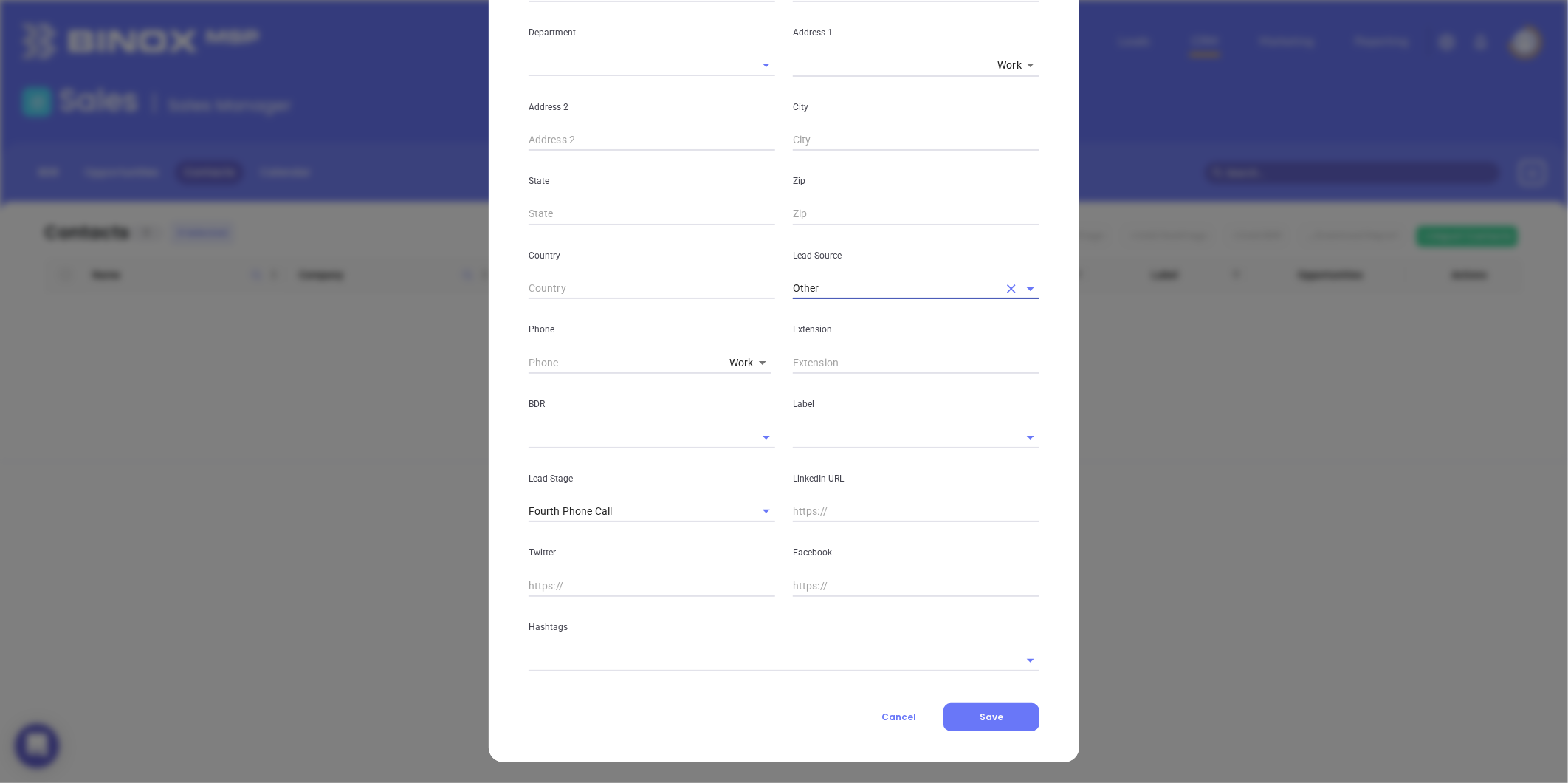
click at [816, 516] on input "text" at bounding box center [916, 511] width 247 height 22
paste input "linkedin.com/in/peter-lawrence-a23b807"
type input "www.linkedin.com/in/peter-lawrence-a23b807"
click at [781, 662] on input "text" at bounding box center [763, 660] width 470 height 21
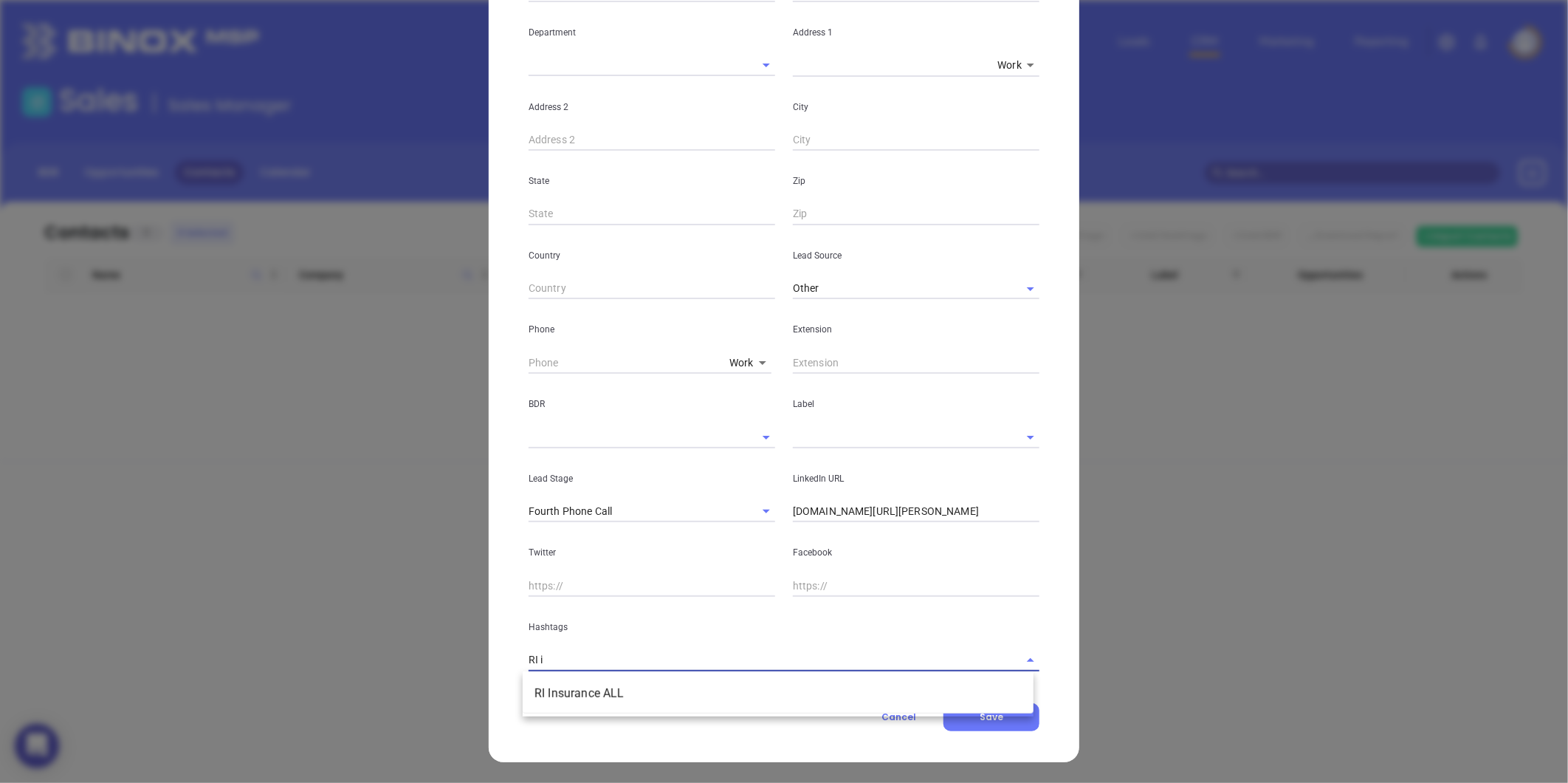
type input "RI in"
click at [745, 684] on li "RI Insurance ALL" at bounding box center [778, 693] width 511 height 27
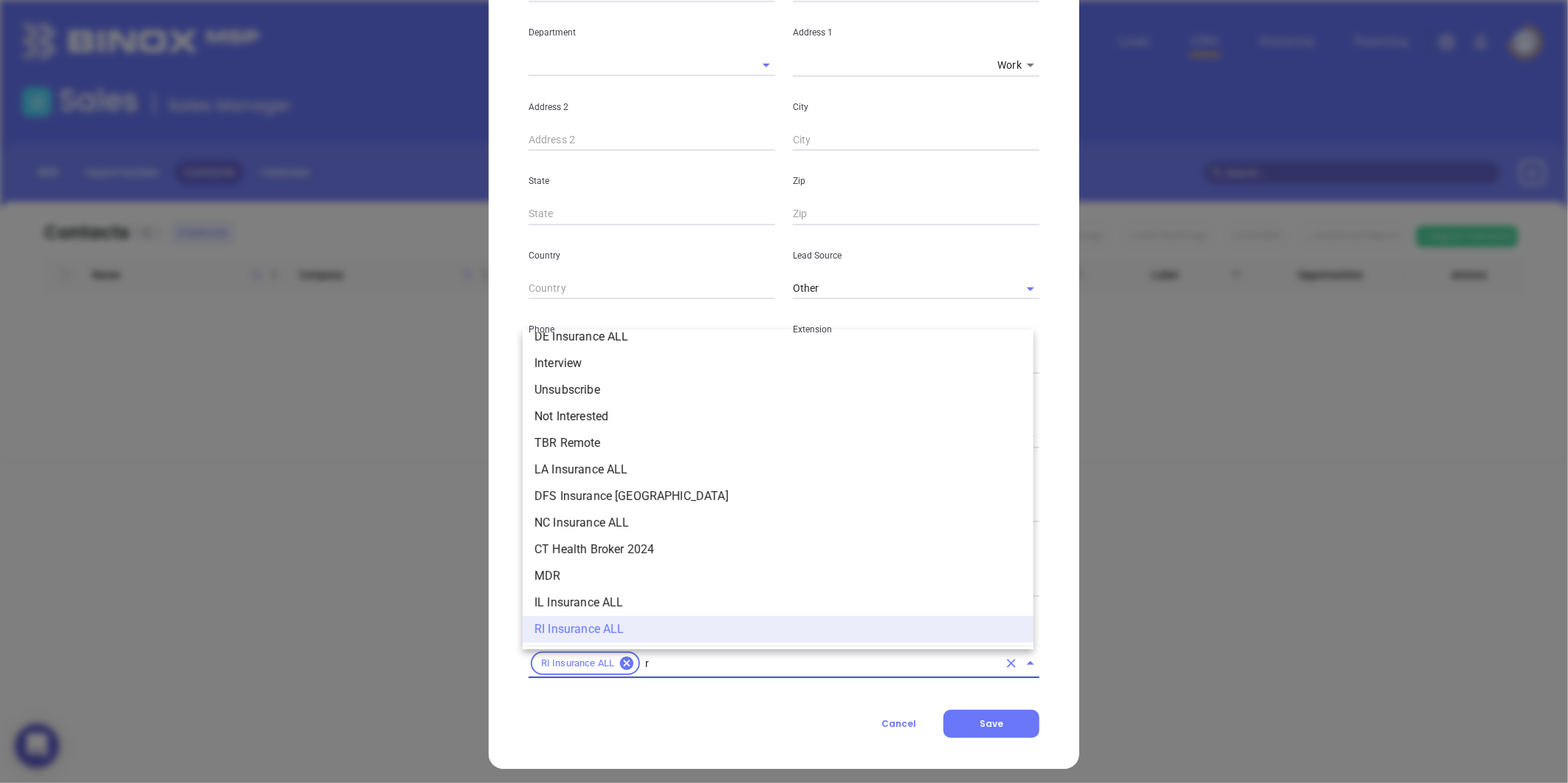
type input "ri"
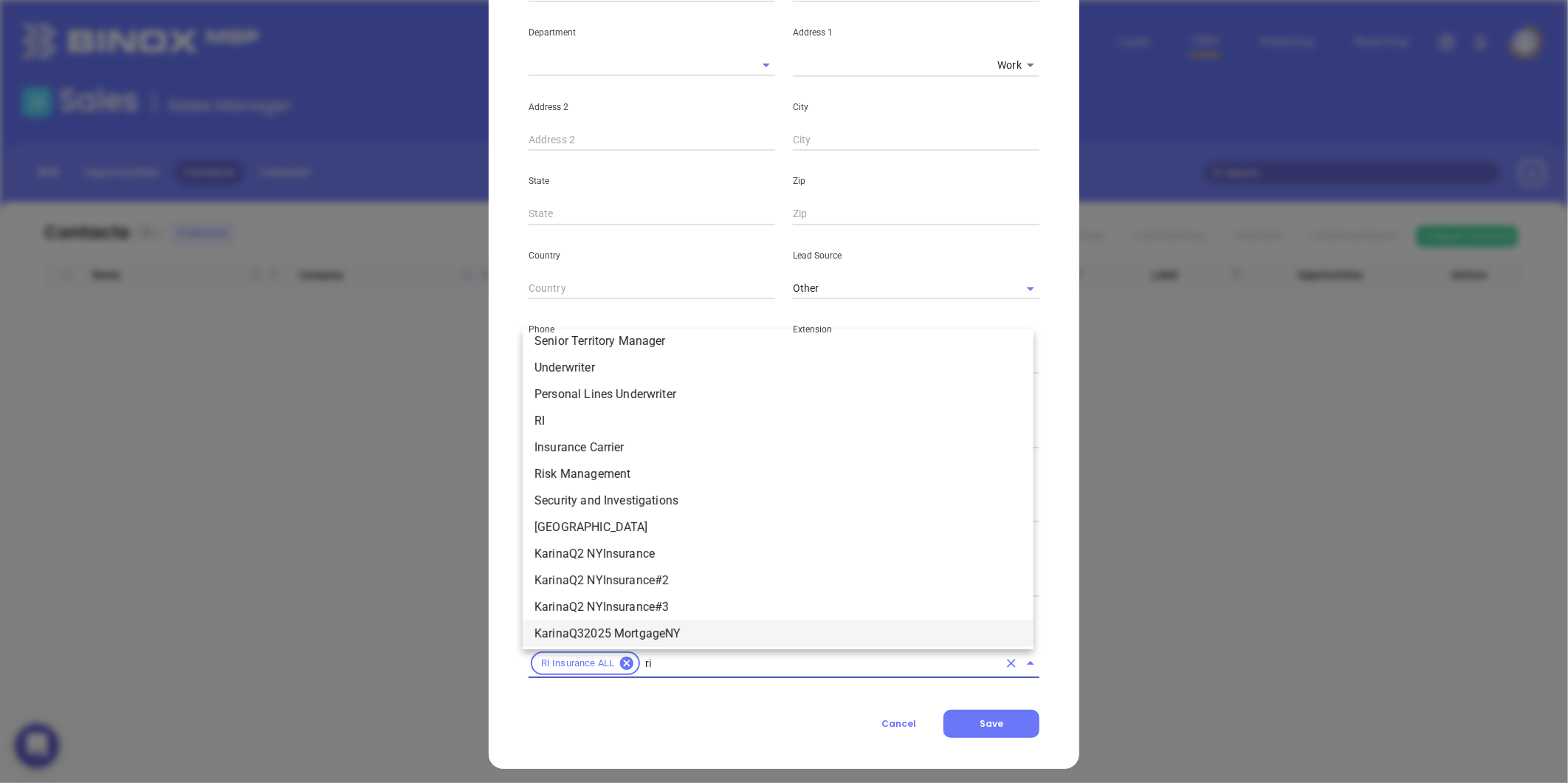
scroll to position [384, 0]
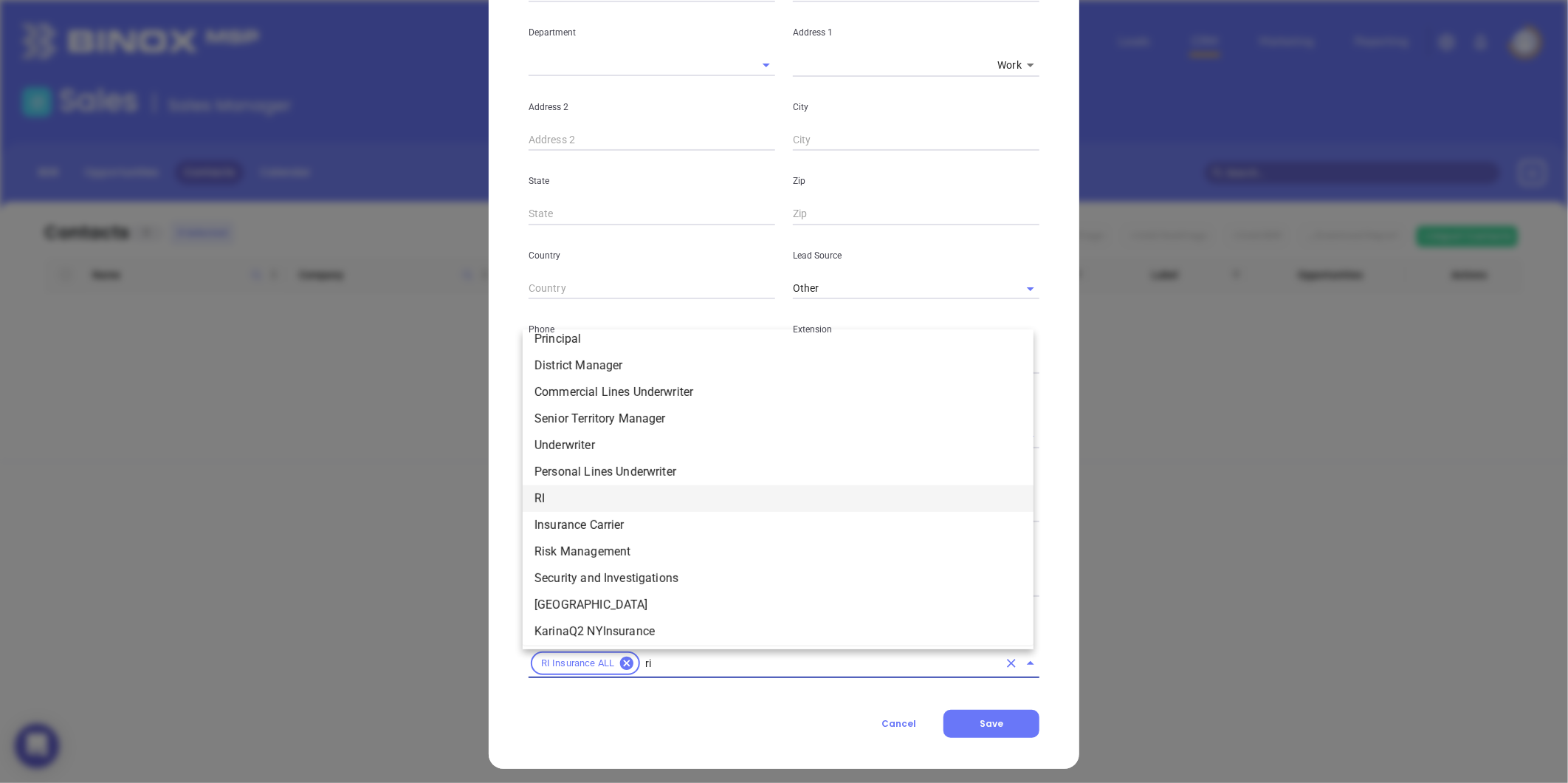
click at [562, 496] on li "RI" at bounding box center [778, 499] width 511 height 27
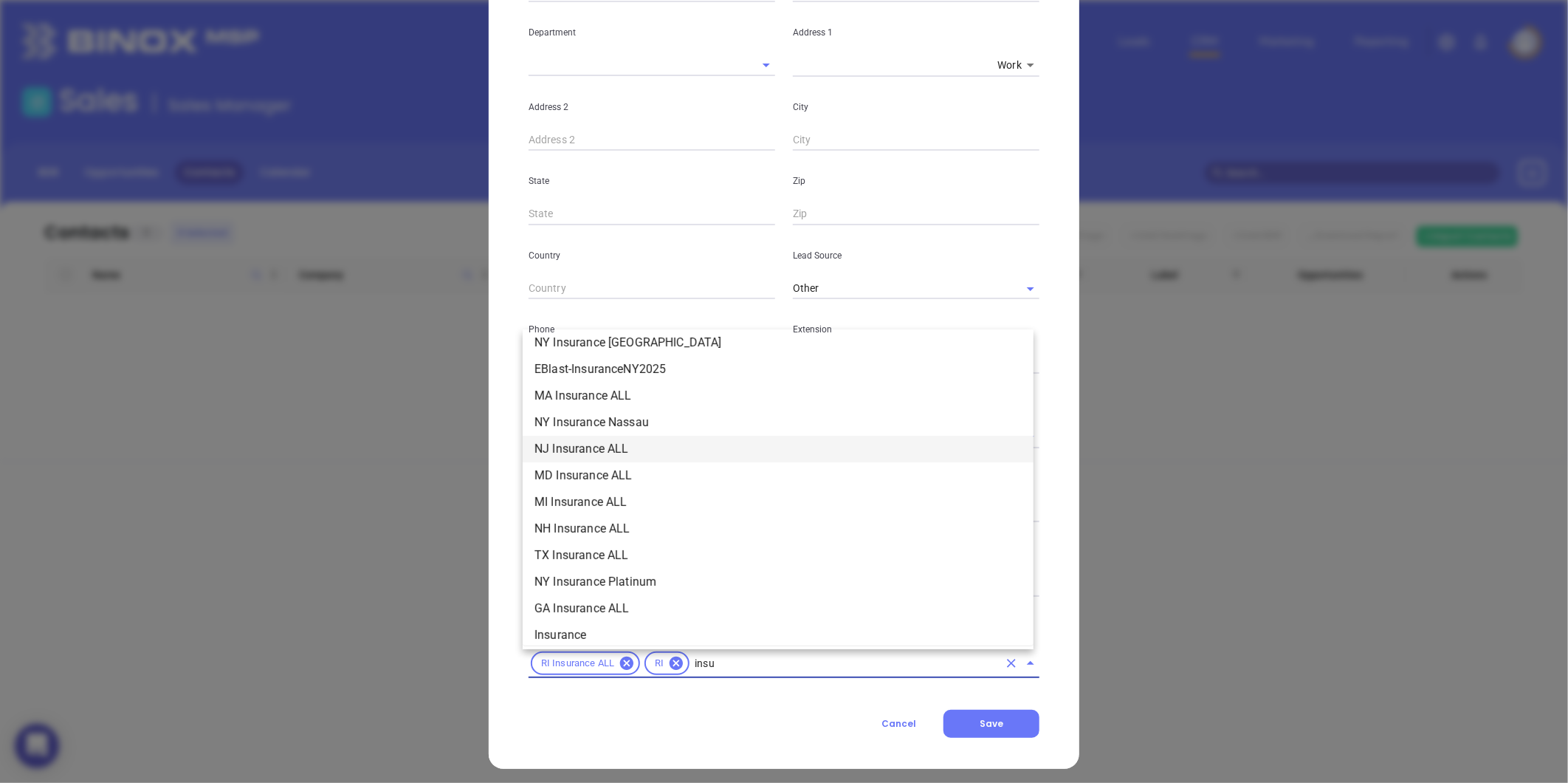
scroll to position [221, 0]
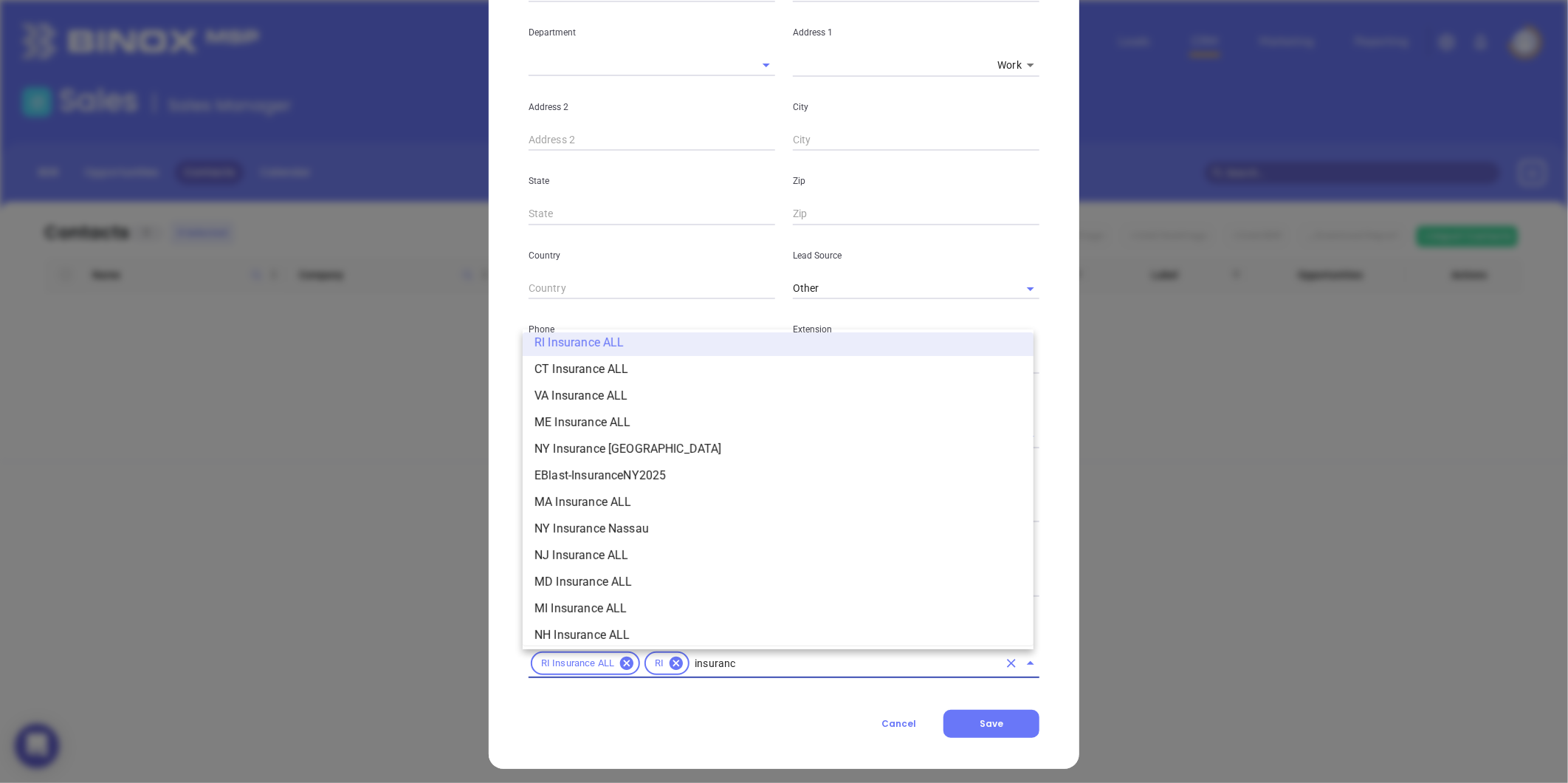
type input "insurance"
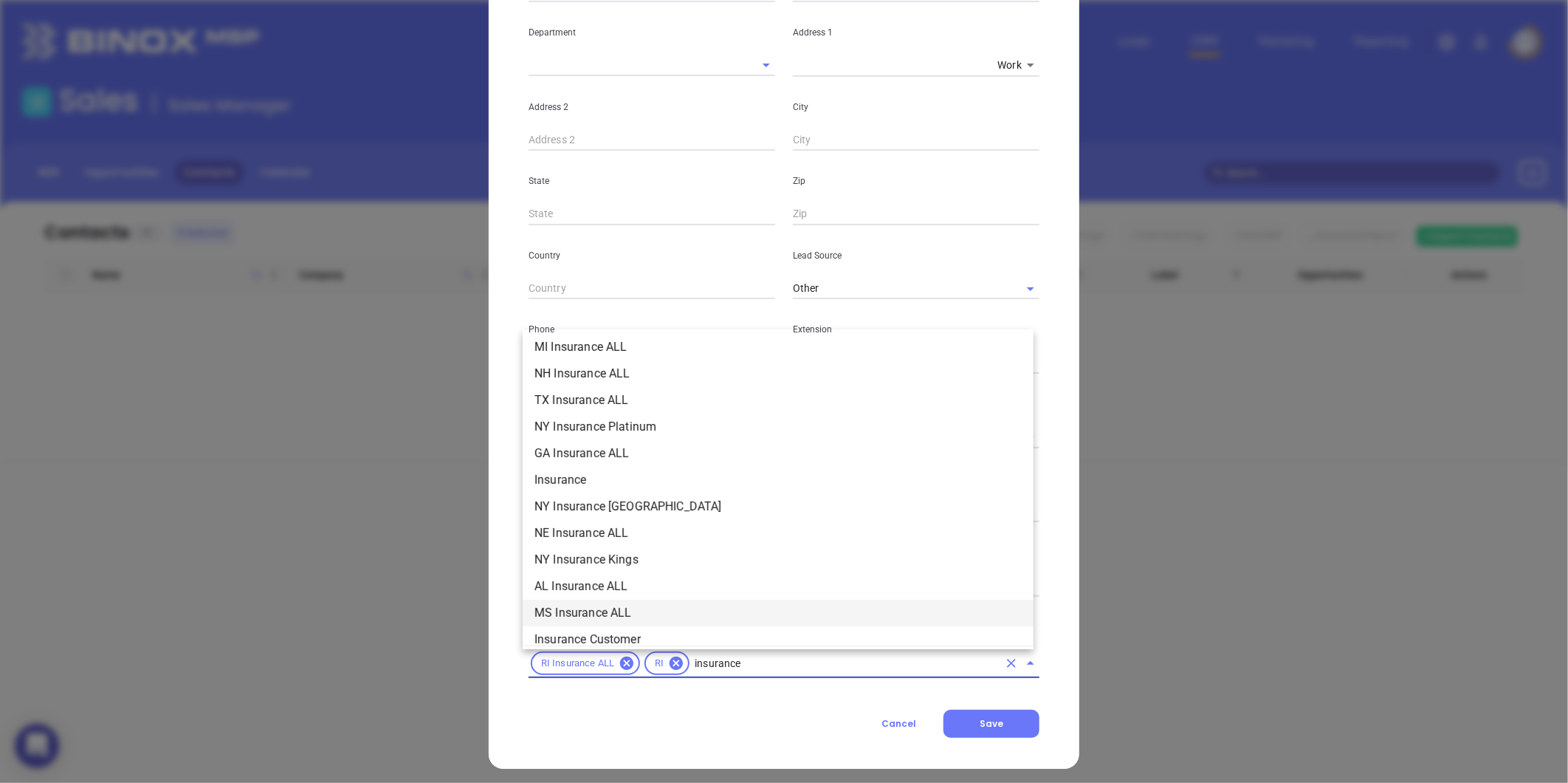
scroll to position [467, 0]
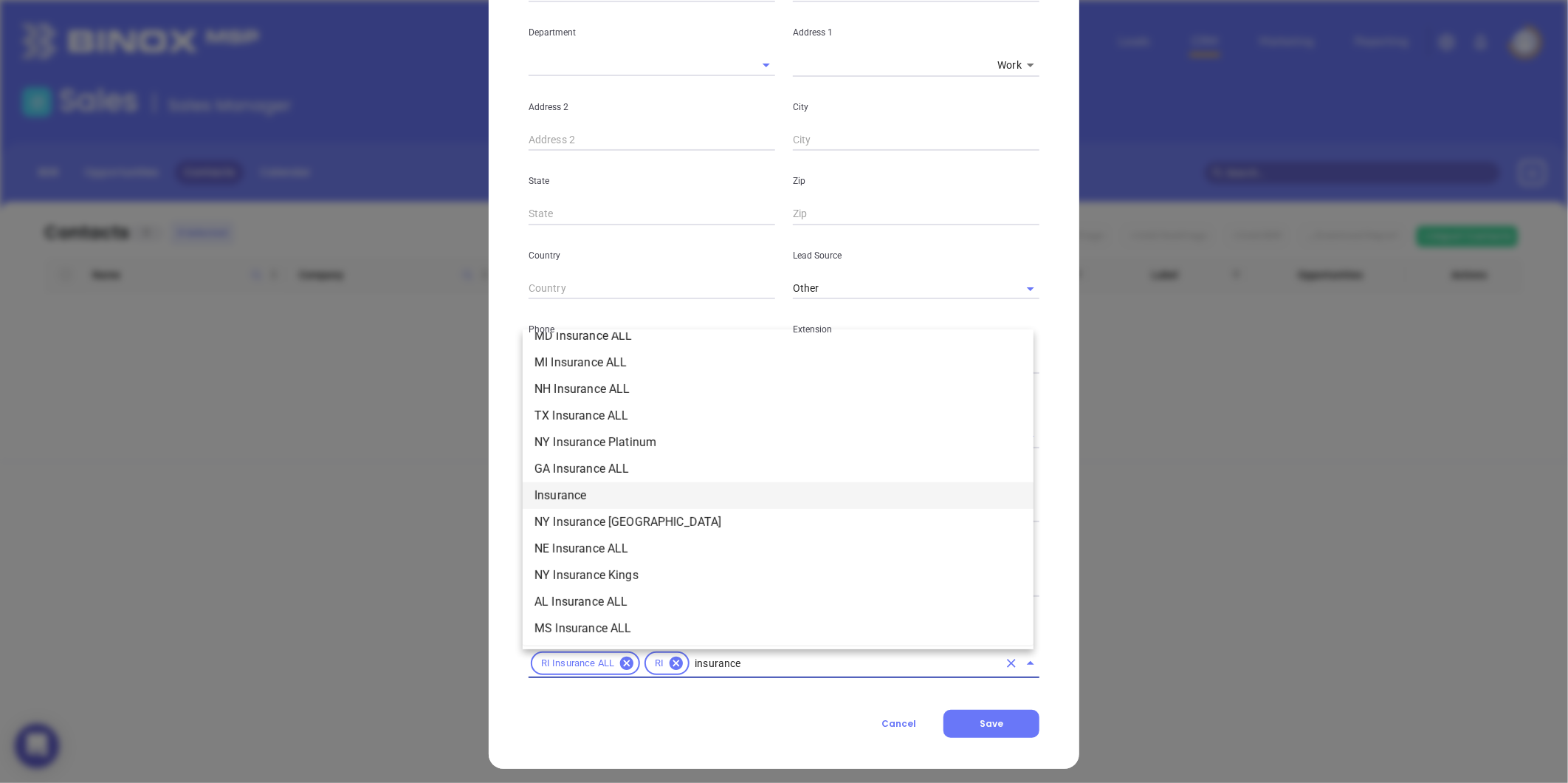
click at [596, 496] on li "Insurance" at bounding box center [778, 496] width 511 height 27
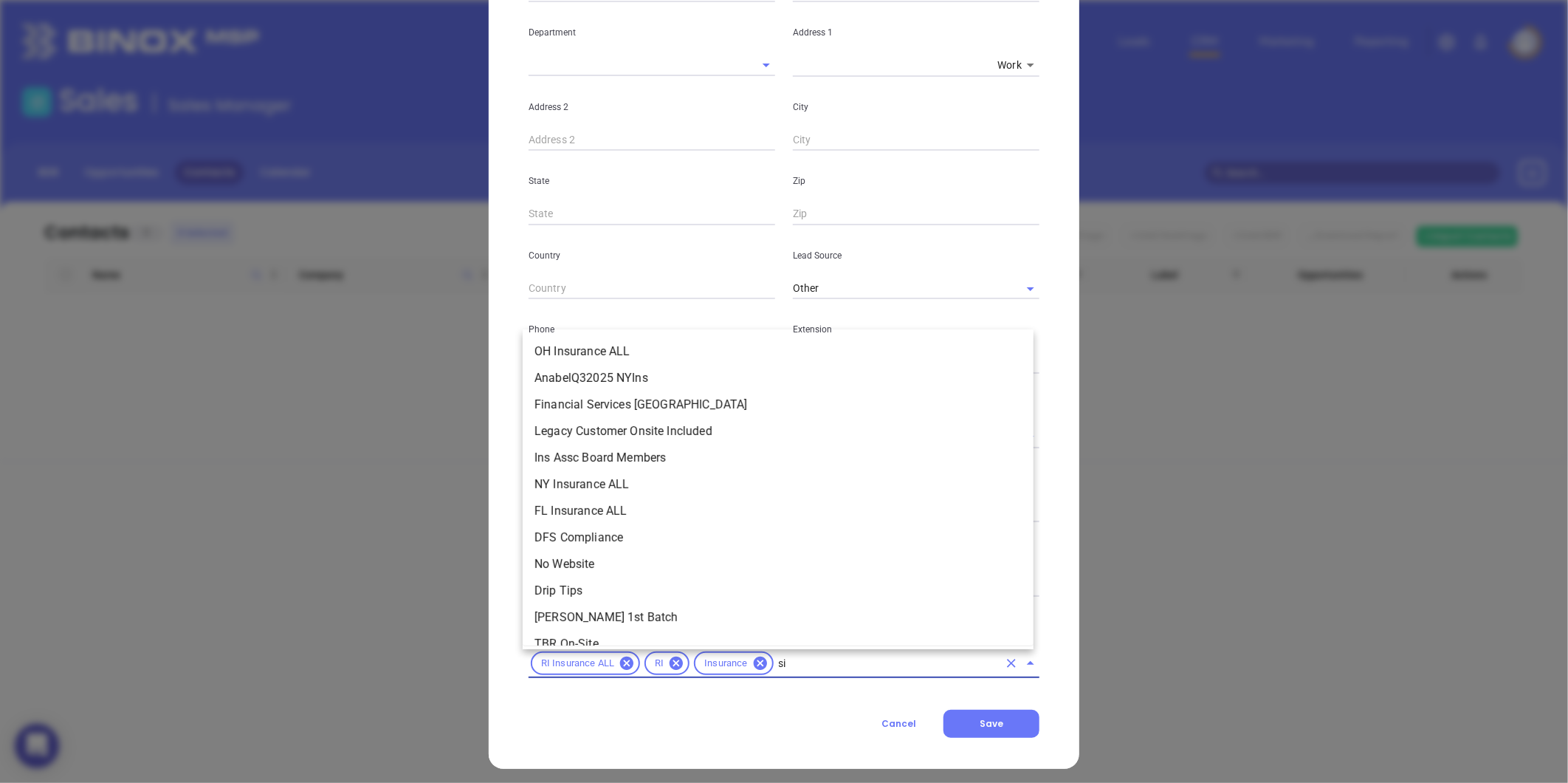
scroll to position [0, 0]
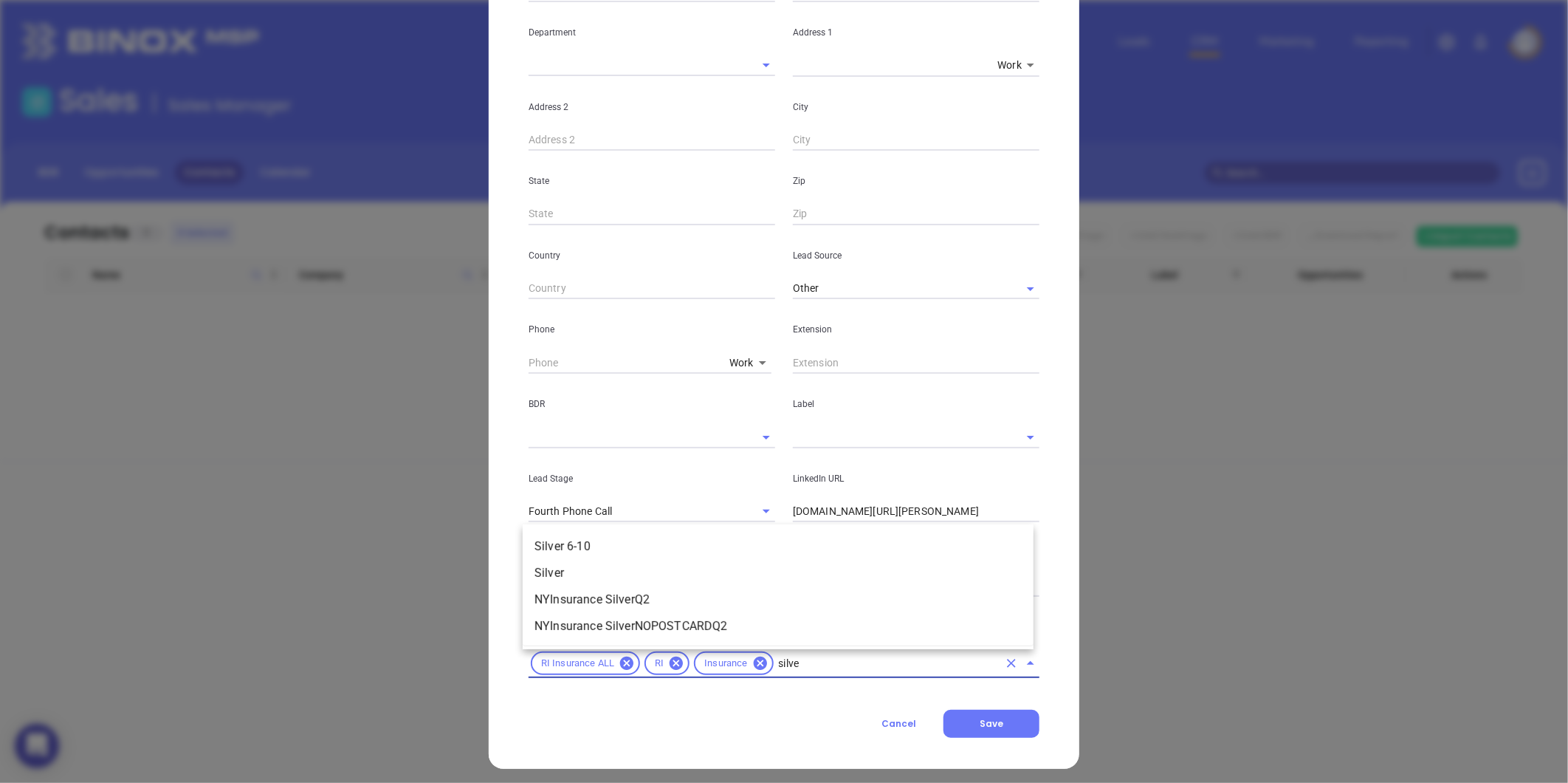
type input "silver"
click at [659, 539] on li "Silver 6-10" at bounding box center [778, 546] width 511 height 27
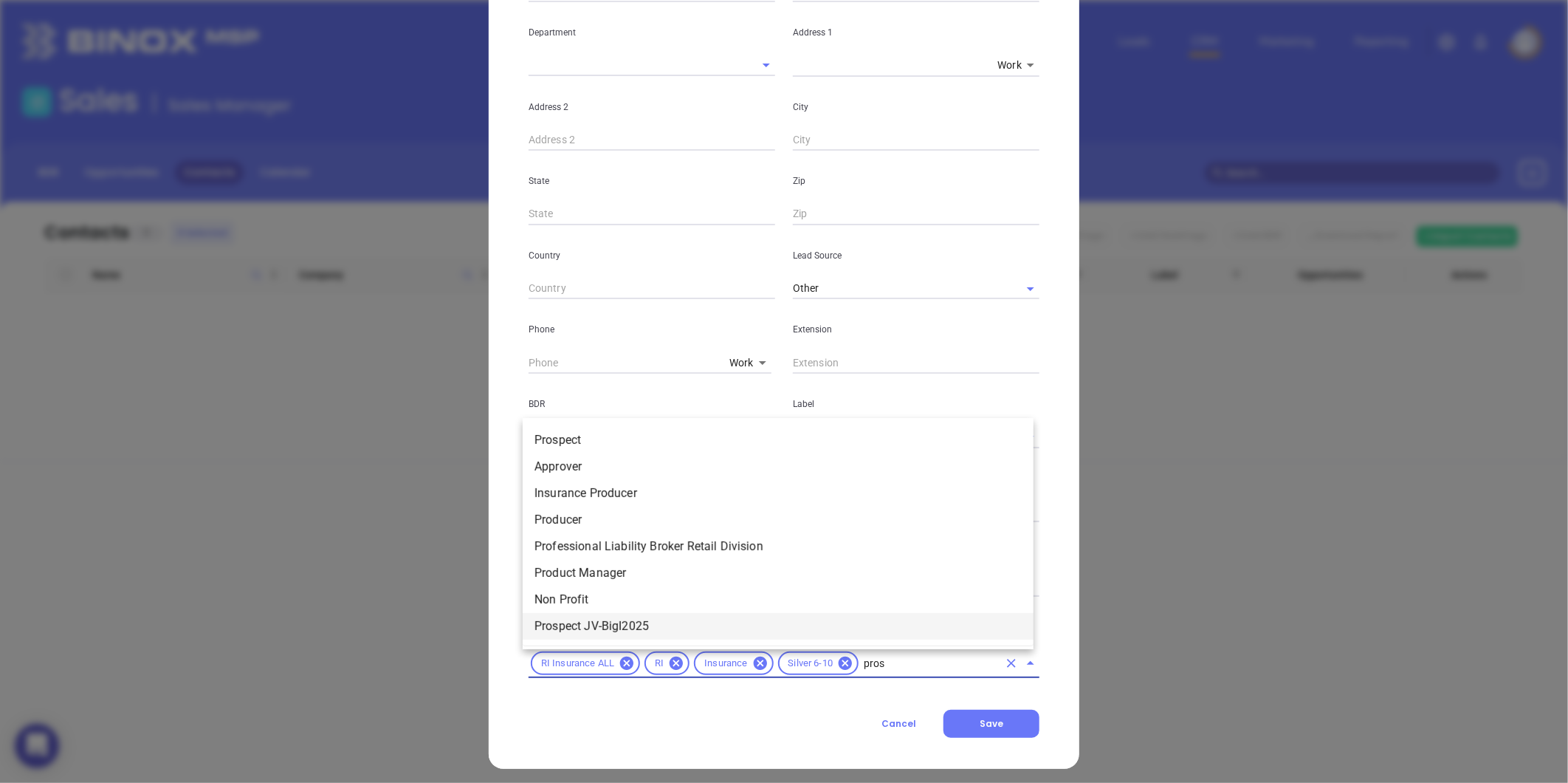
type input "prosp"
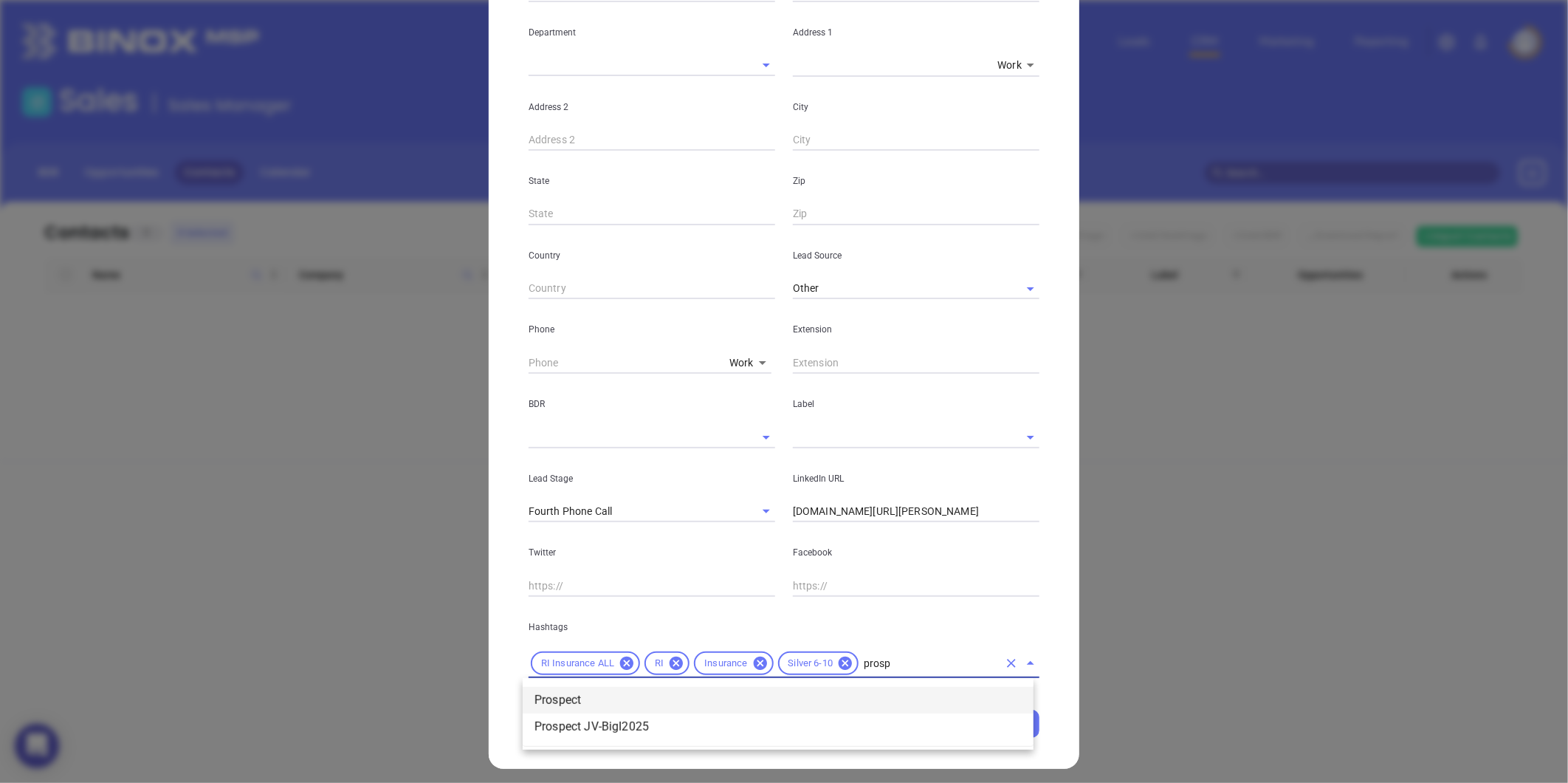
click at [813, 689] on li "Prospect" at bounding box center [778, 700] width 511 height 27
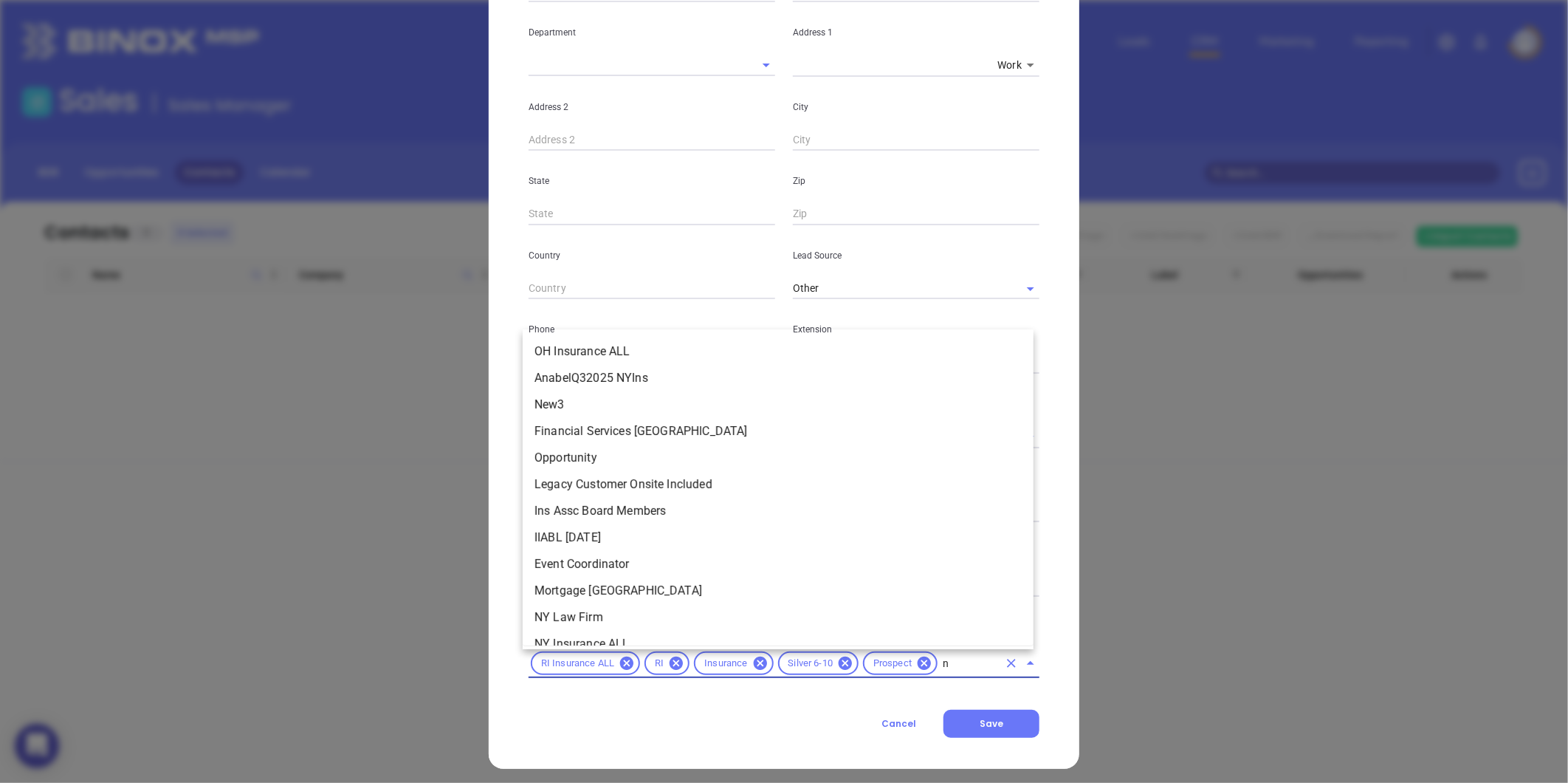
scroll to position [998, 0]
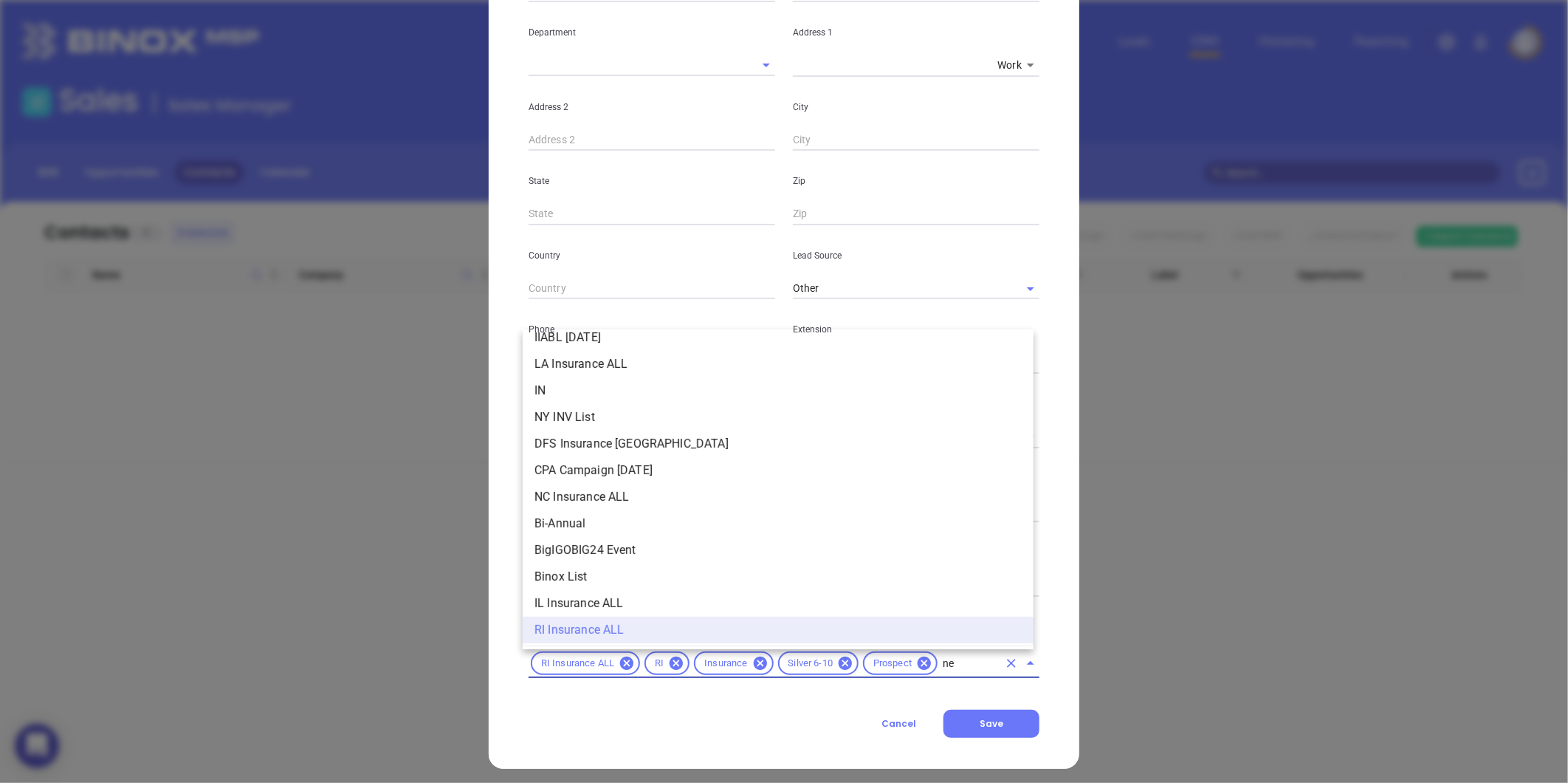
type input "new"
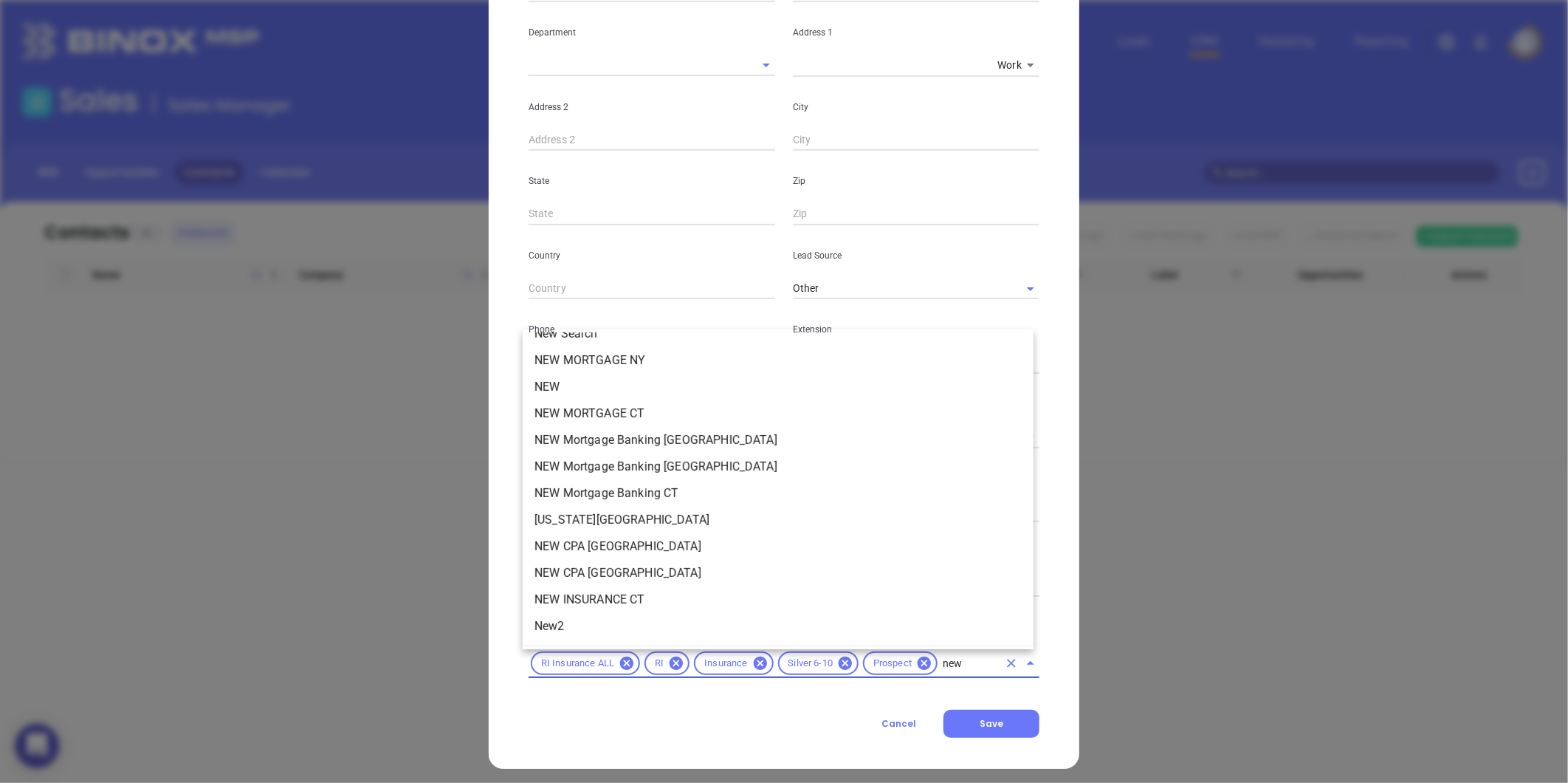
scroll to position [0, 0]
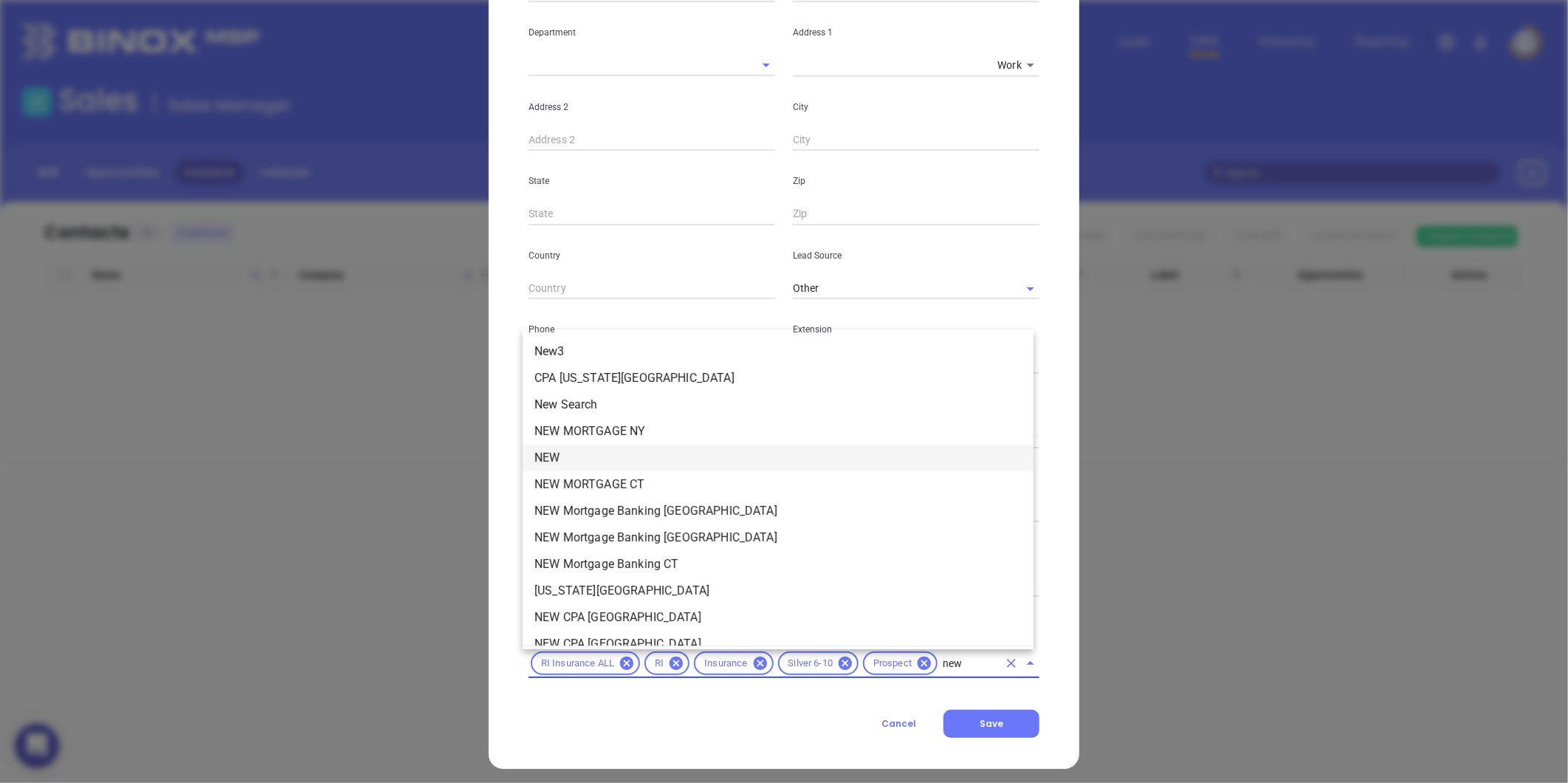
click at [562, 447] on li "NEW" at bounding box center [778, 458] width 511 height 27
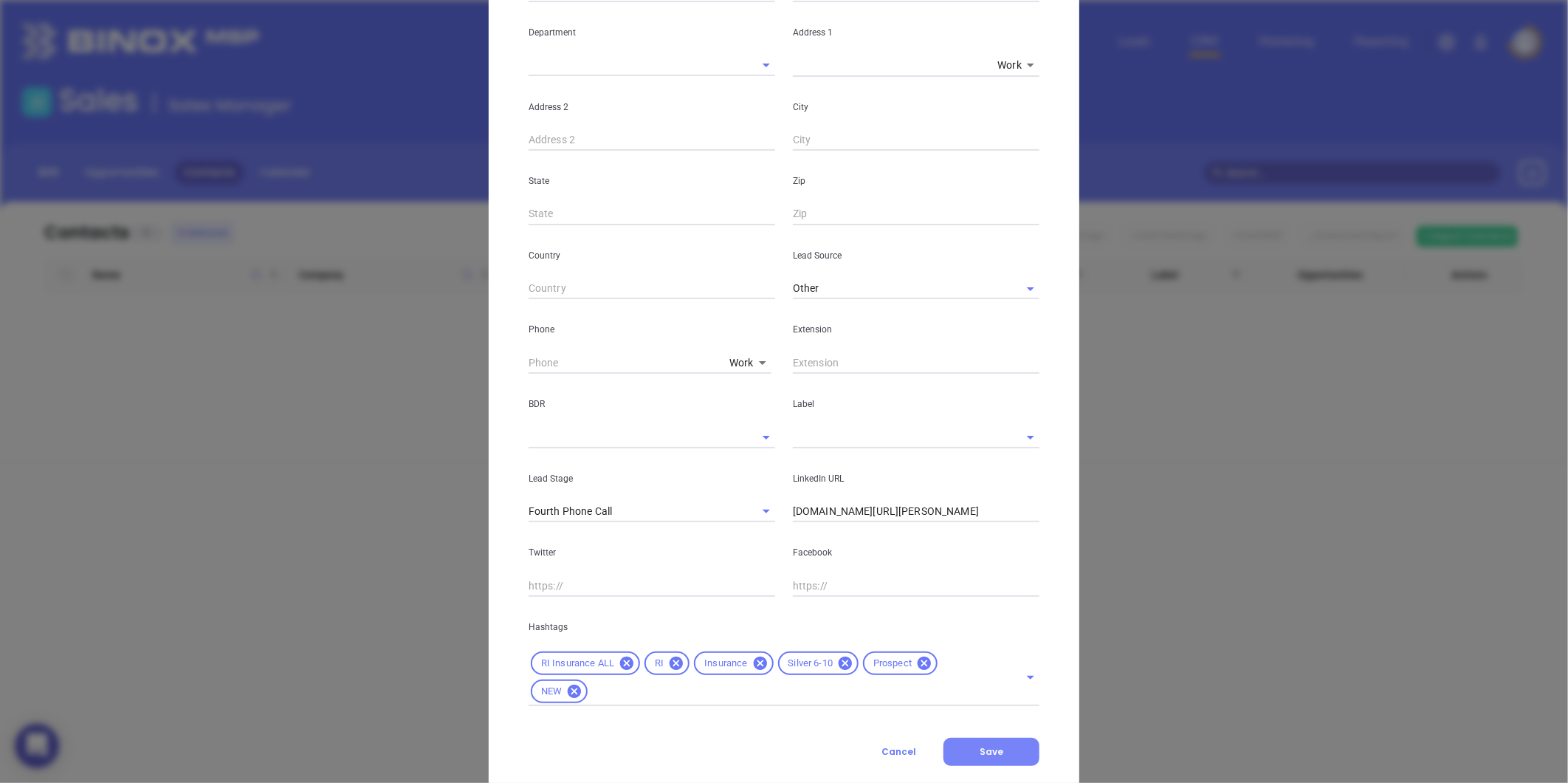
click at [997, 746] on button "Save" at bounding box center [991, 752] width 96 height 28
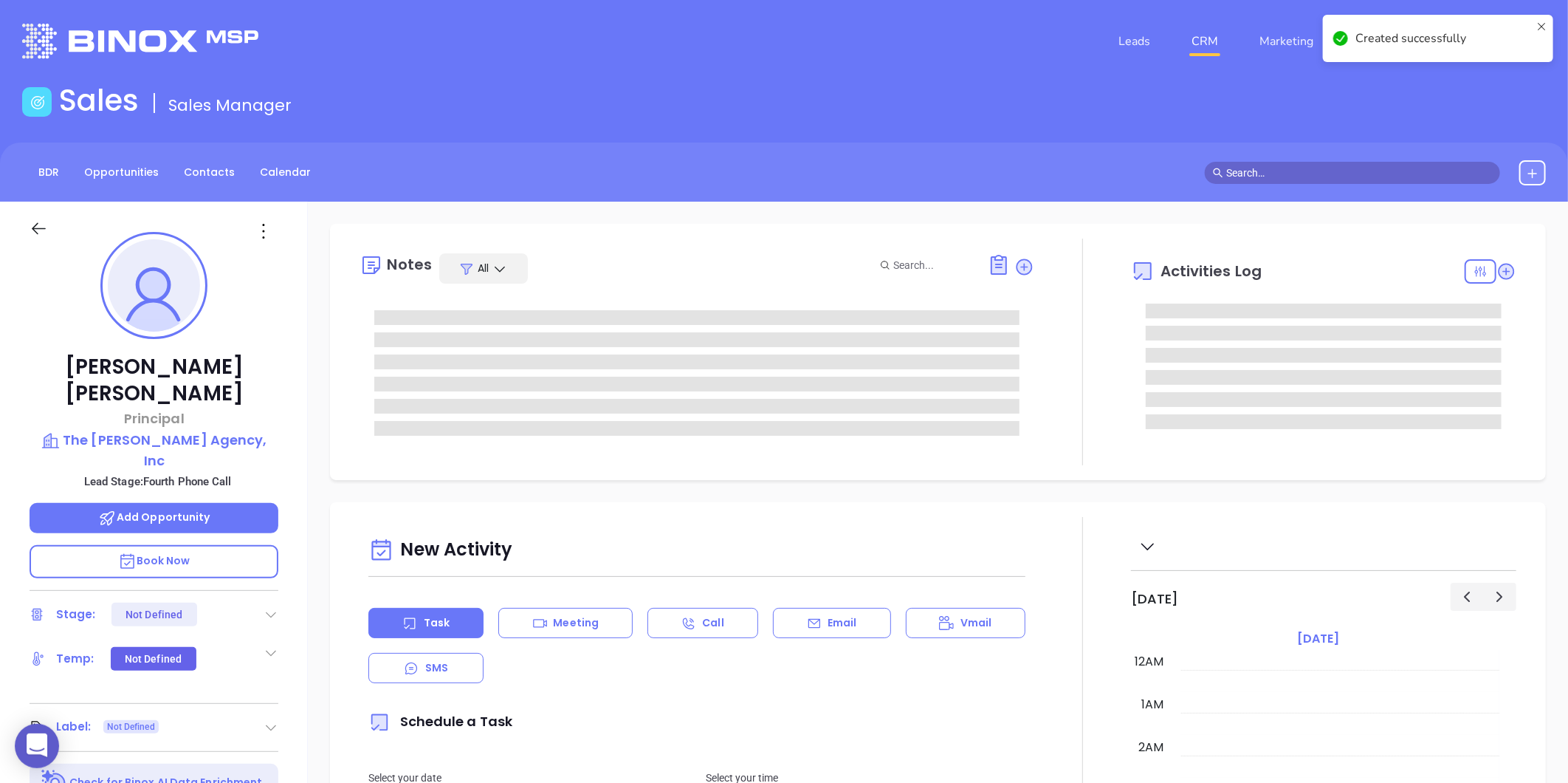
type input "08/30/2025"
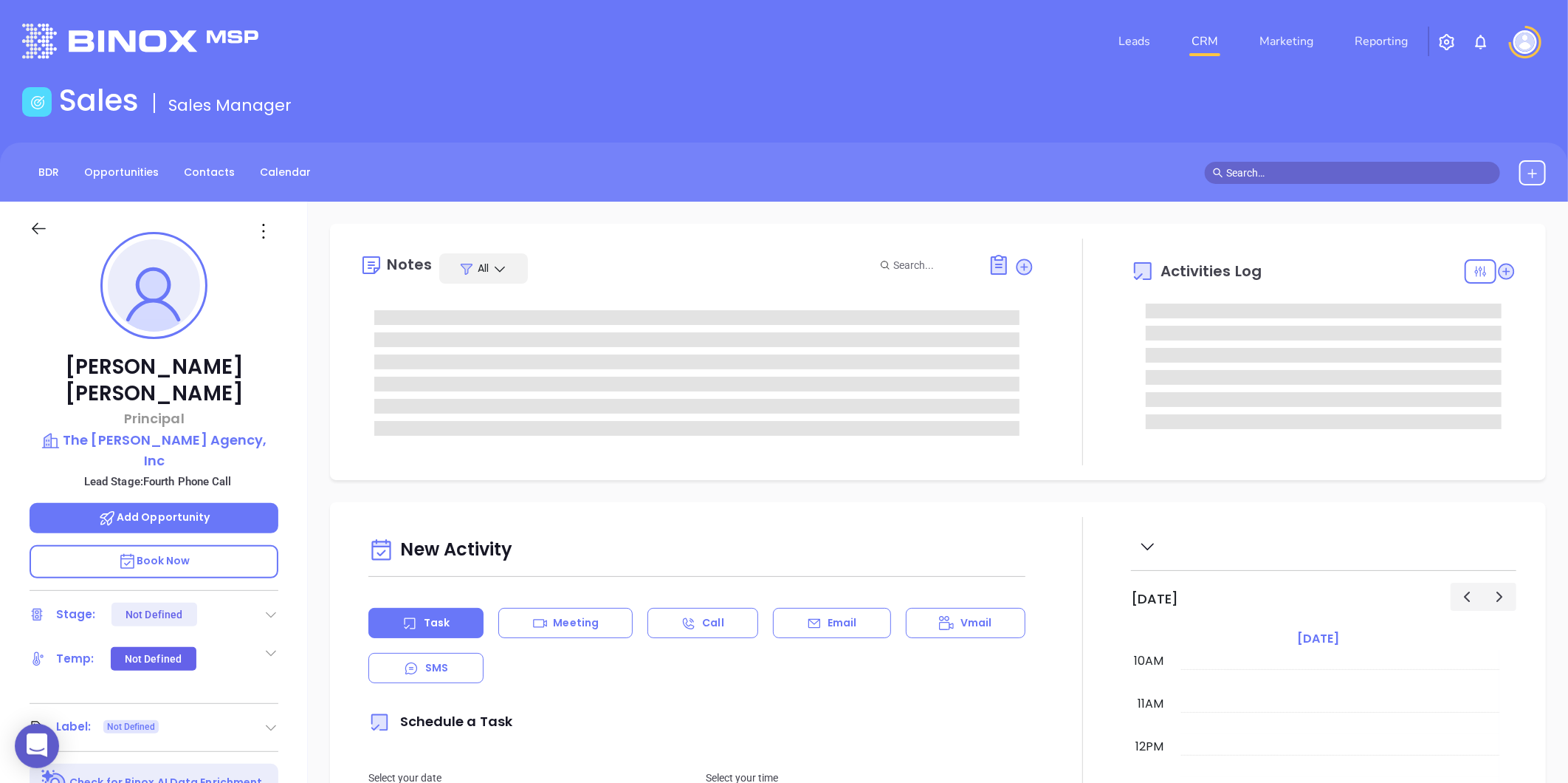
scroll to position [246, 0]
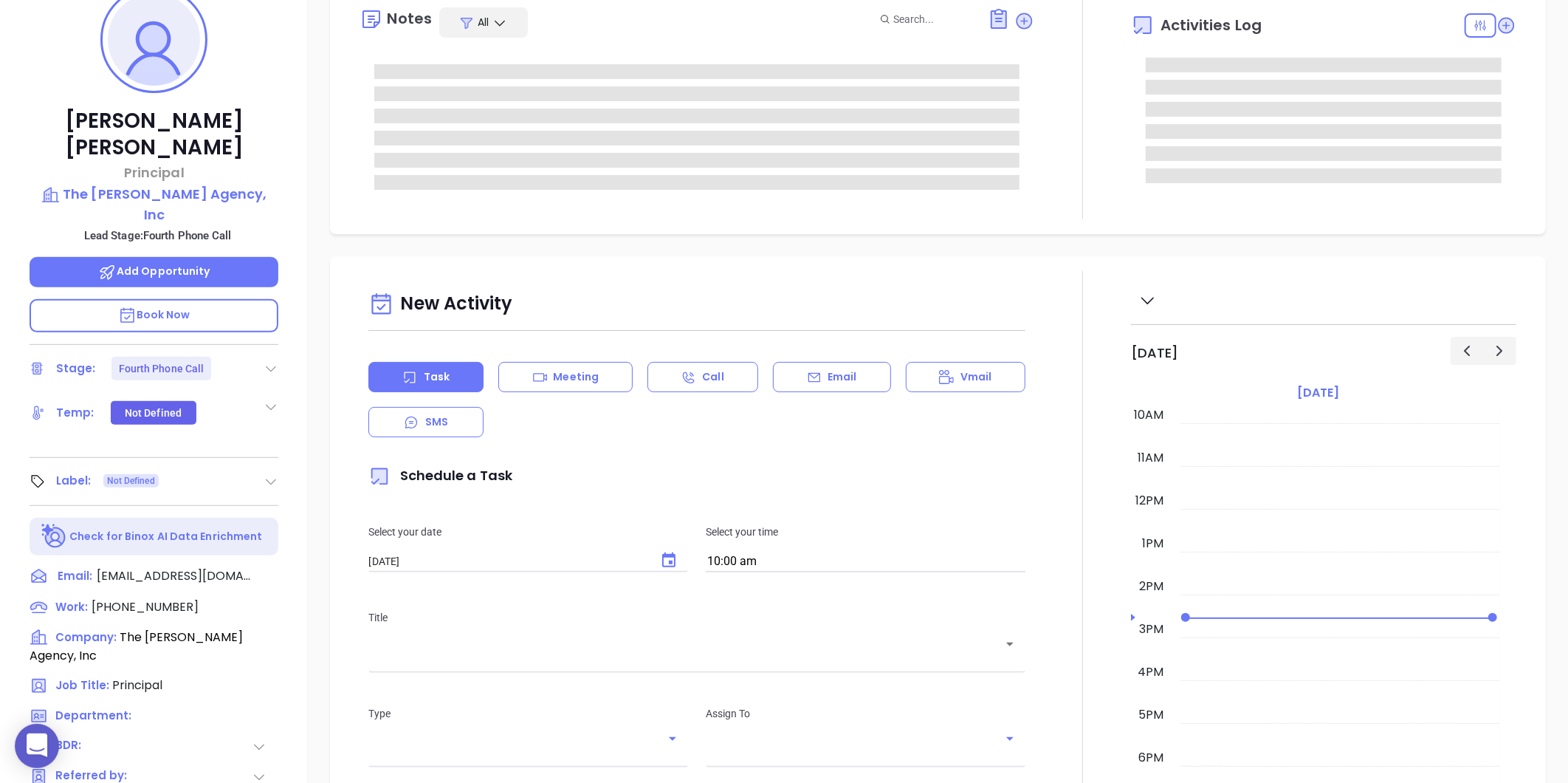
click at [275, 361] on icon at bounding box center [270, 368] width 14 height 14
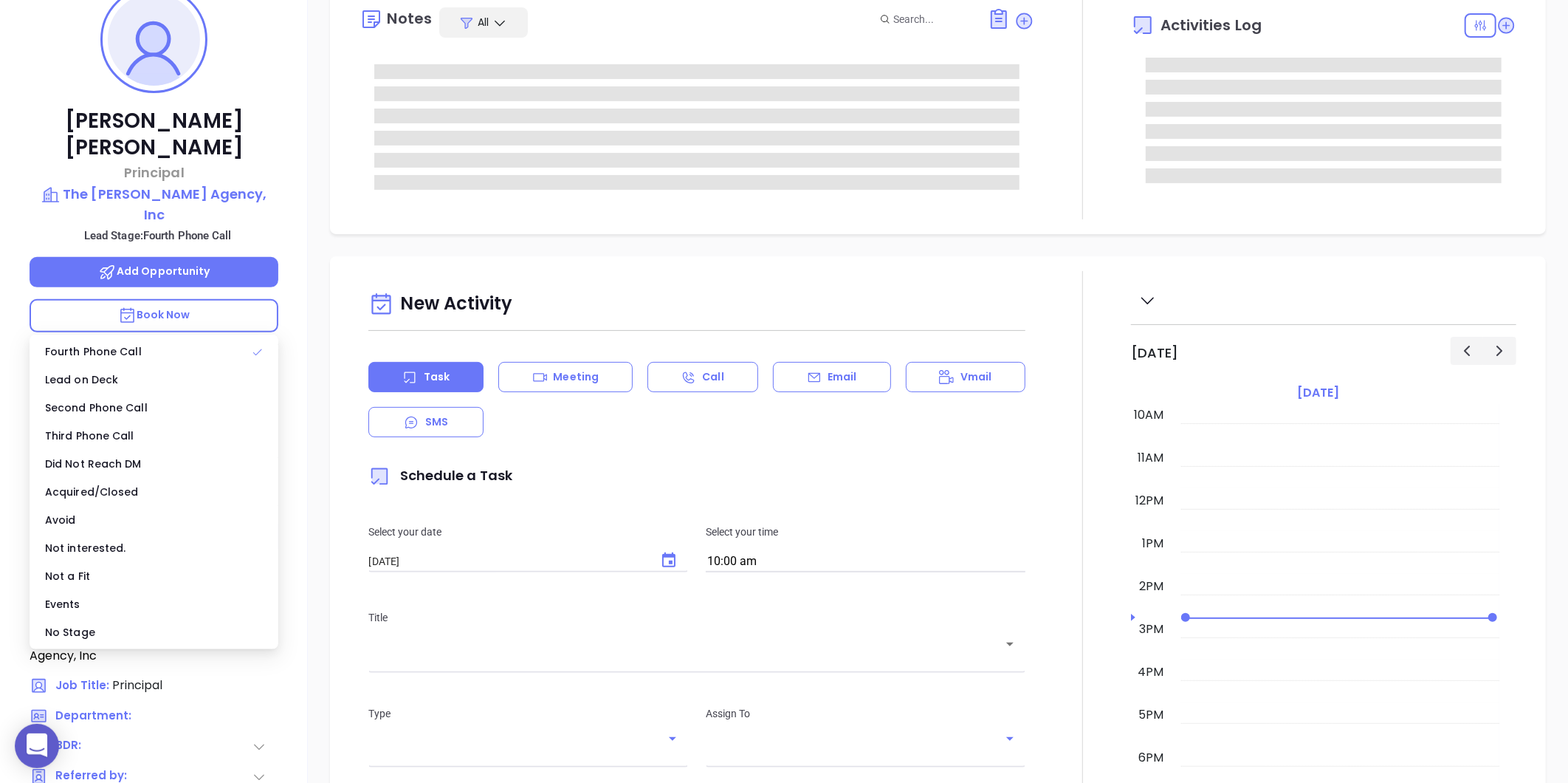
type input "Gissela Vargas"
click at [134, 628] on div "No Stage" at bounding box center [153, 631] width 243 height 28
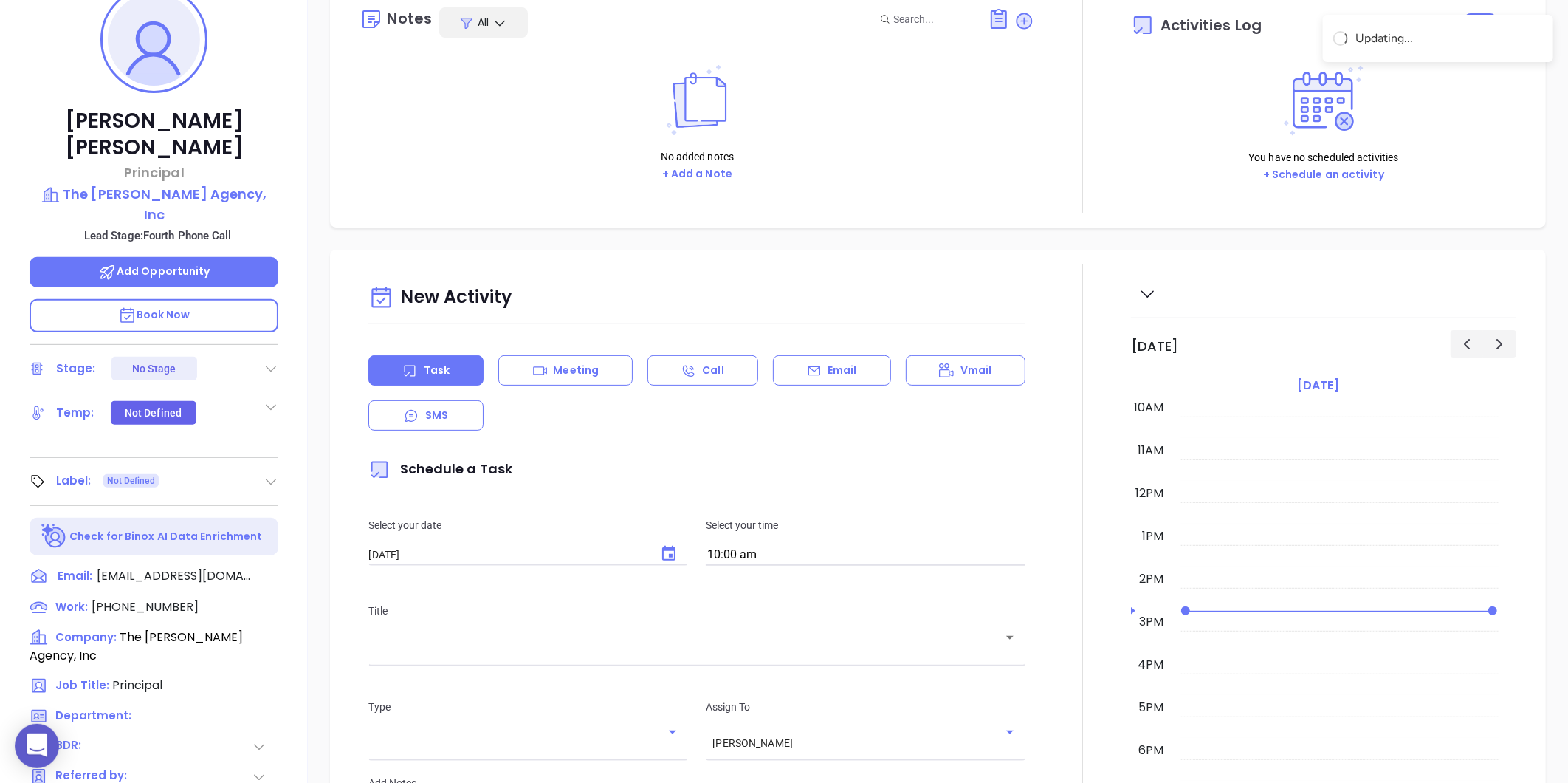
click at [261, 470] on div "Label: Not Defined" at bounding box center [153, 482] width 249 height 24
click at [275, 474] on icon at bounding box center [270, 481] width 14 height 14
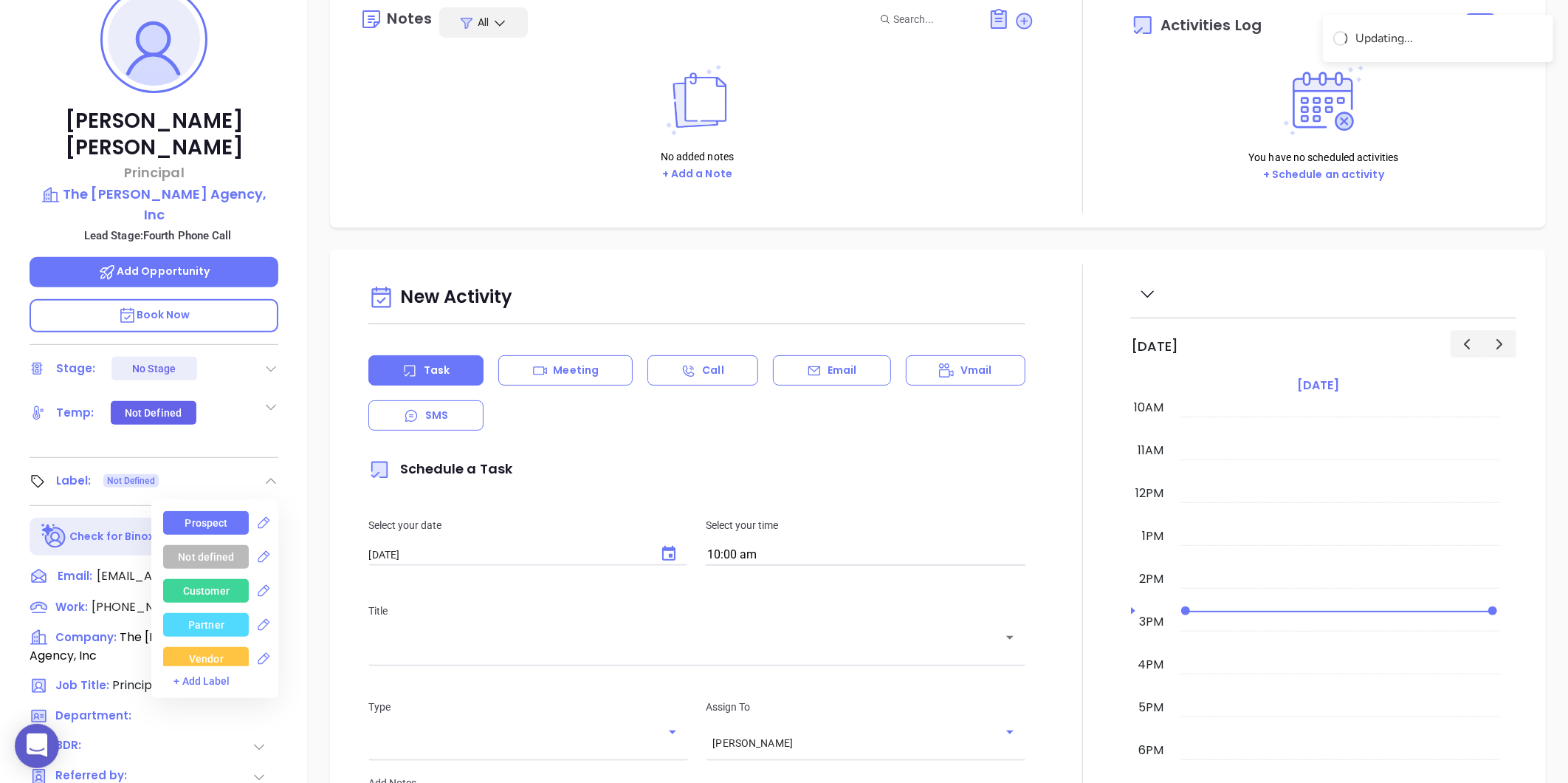
click at [228, 511] on div "Prospect" at bounding box center [206, 523] width 86 height 24
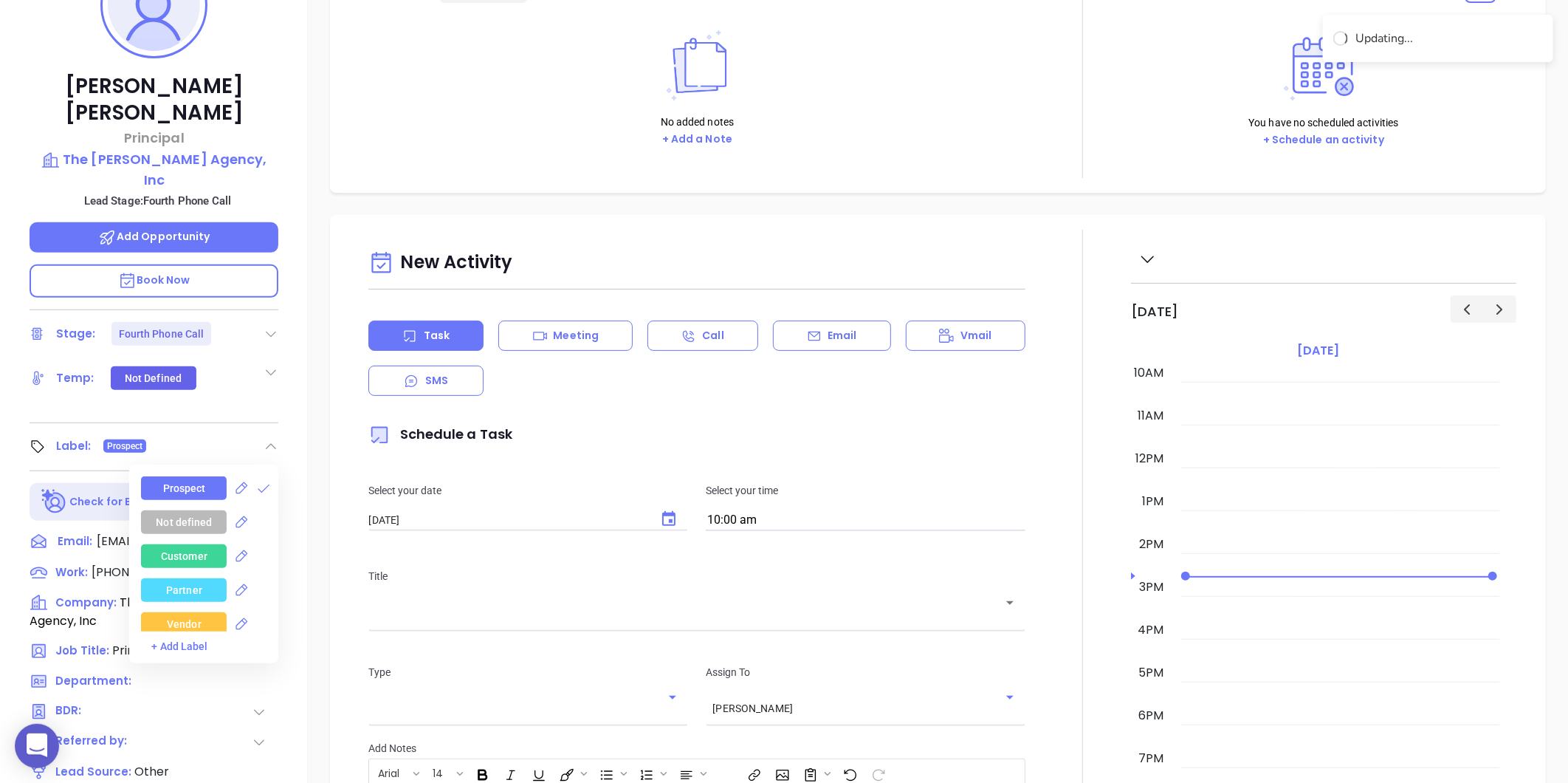
scroll to position [42, 0]
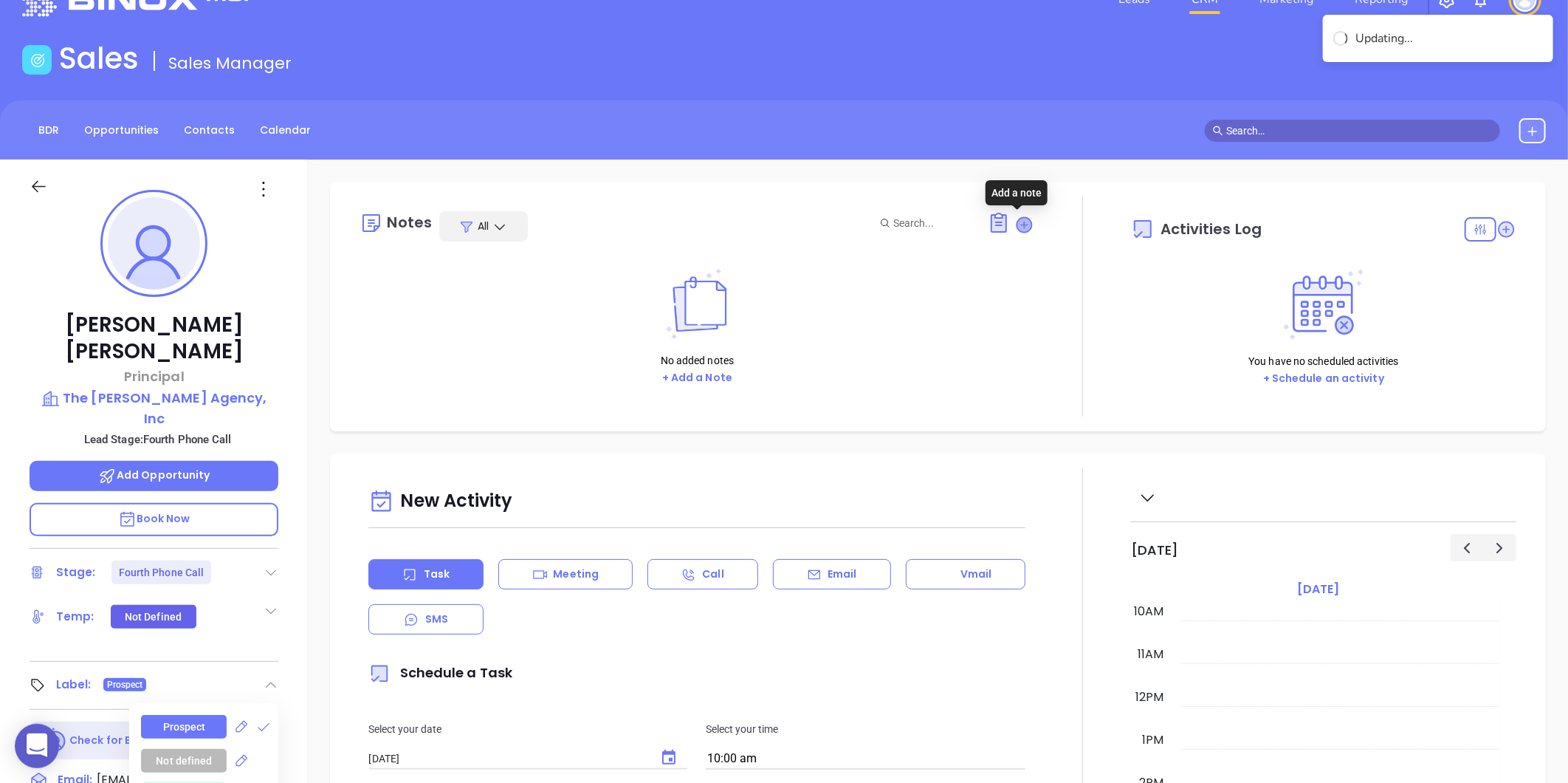
click at [1017, 225] on icon at bounding box center [1024, 224] width 14 height 14
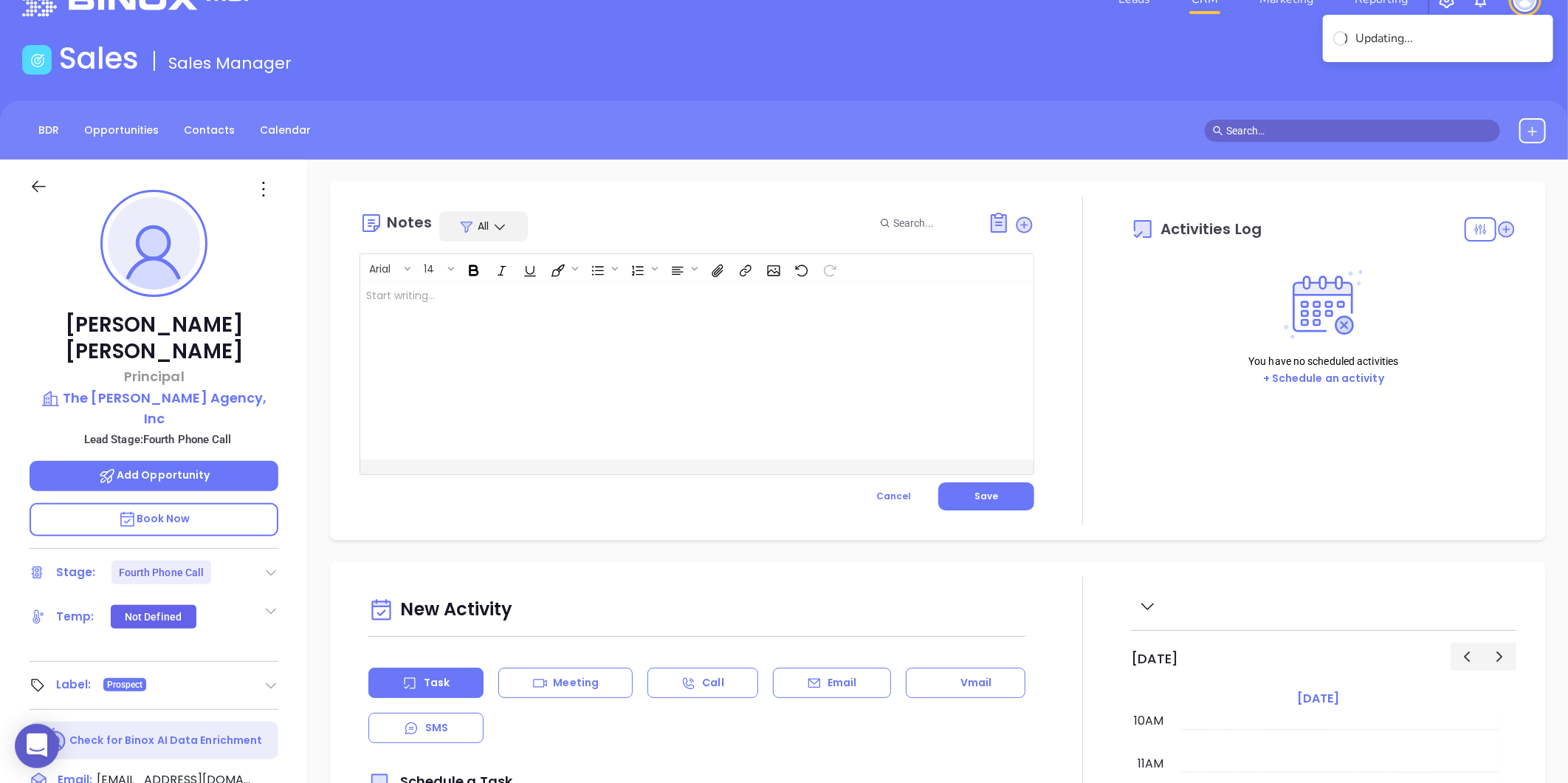
click at [508, 322] on div at bounding box center [673, 371] width 626 height 177
click at [966, 496] on button "Save" at bounding box center [986, 496] width 96 height 28
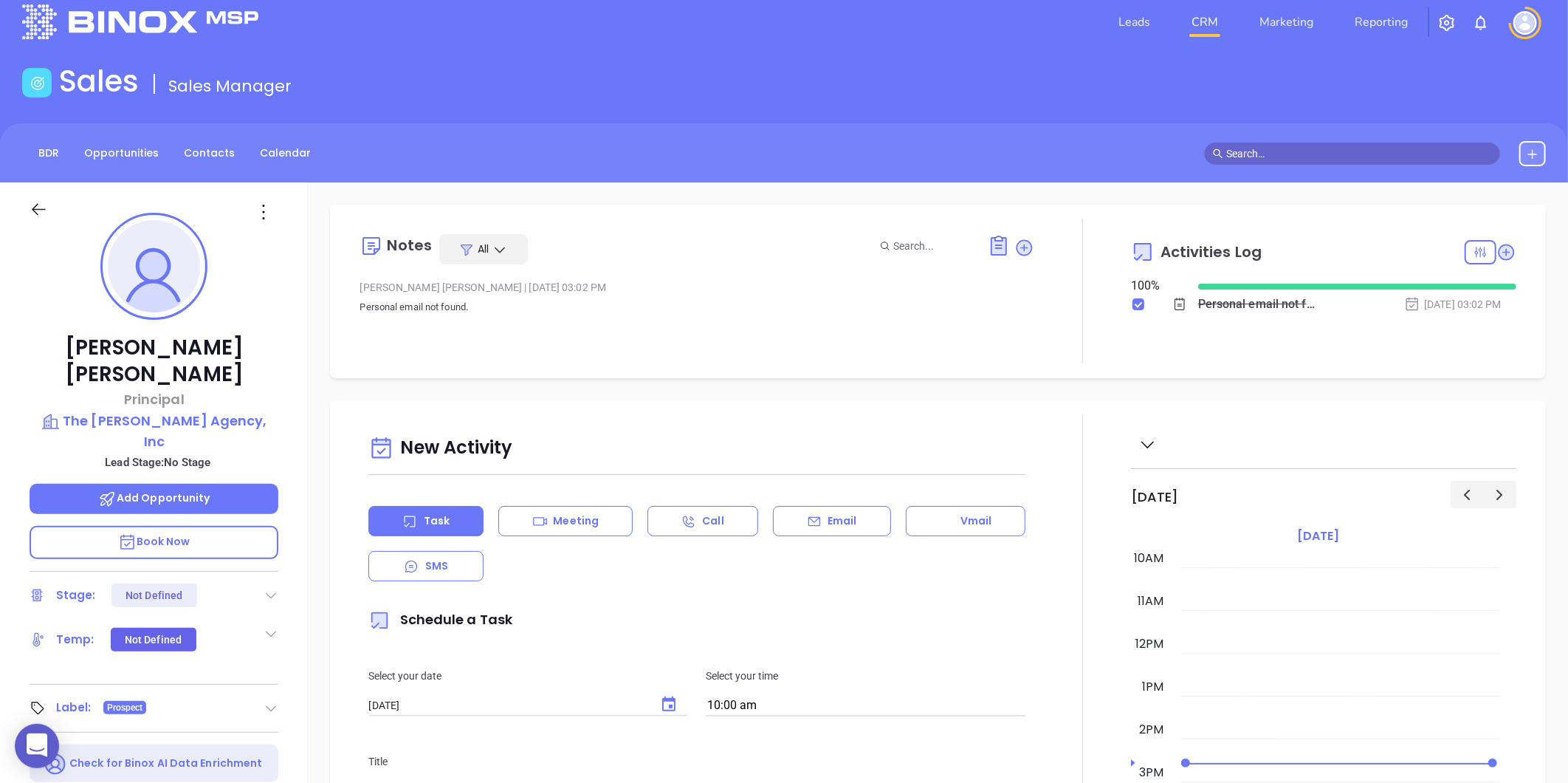
scroll to position [0, 0]
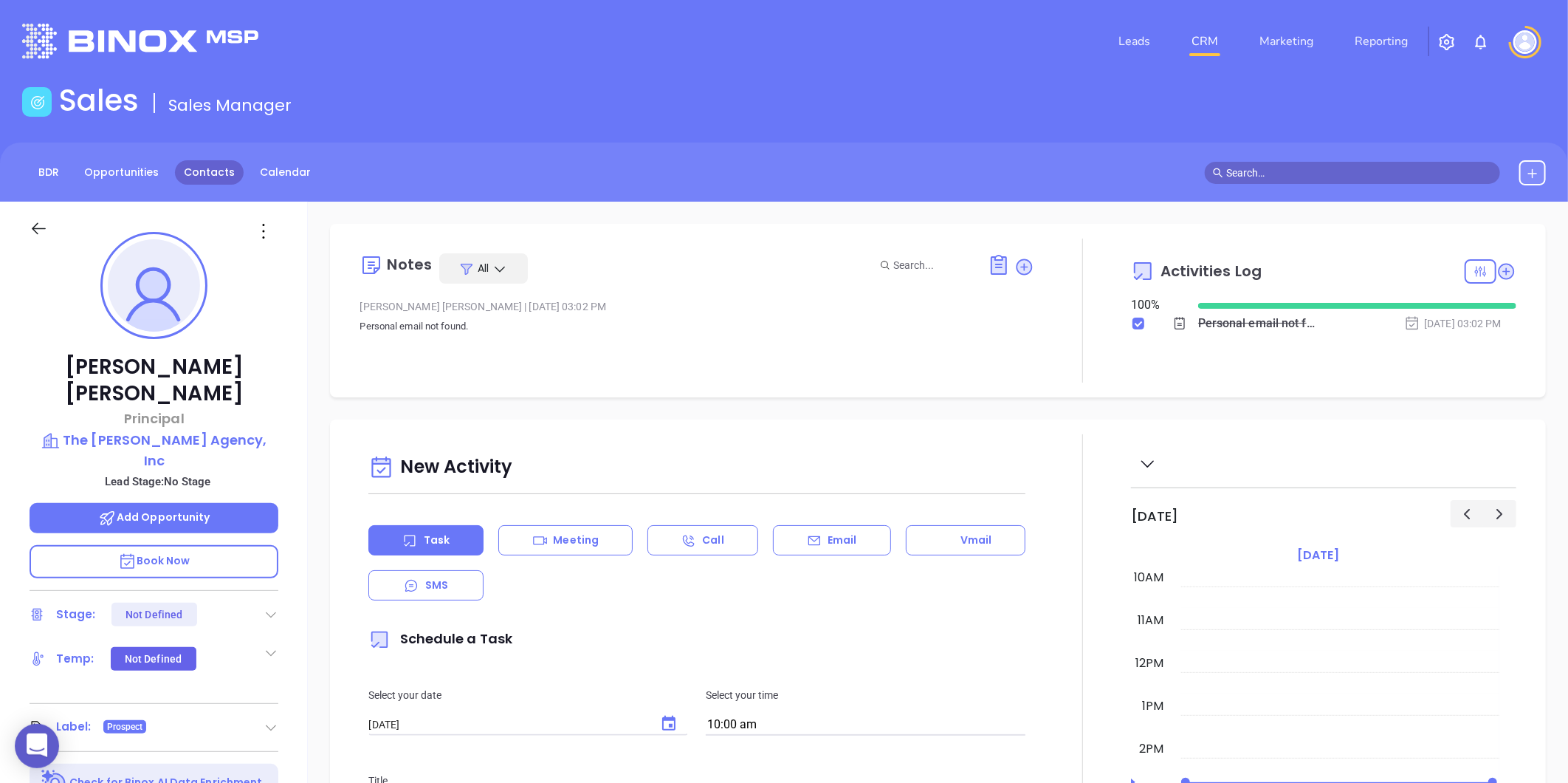
click at [219, 167] on link "Contacts" at bounding box center [210, 173] width 69 height 25
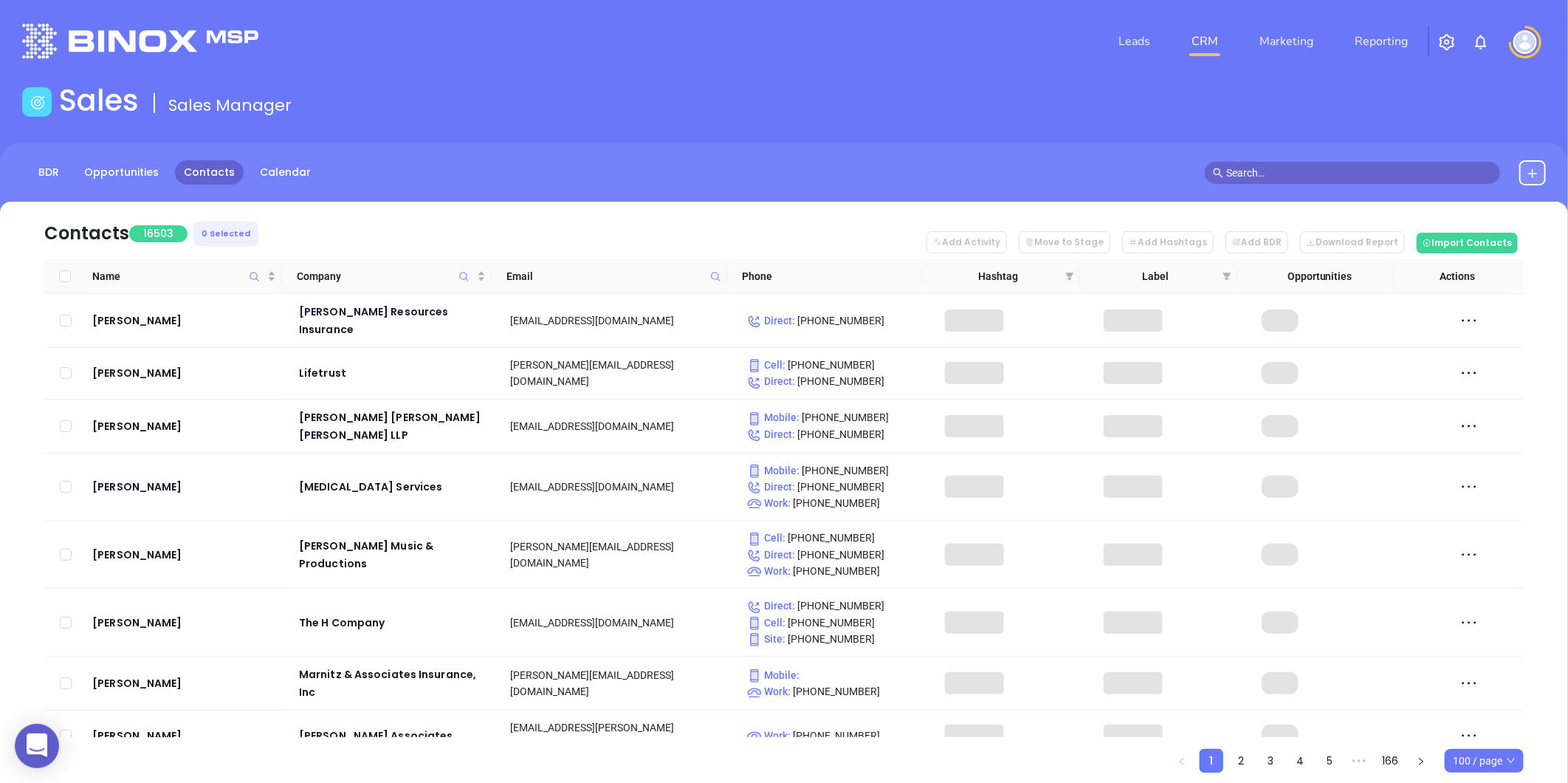
click at [715, 276] on icon at bounding box center [716, 277] width 11 height 11
paste input "hunterinsurance.net"
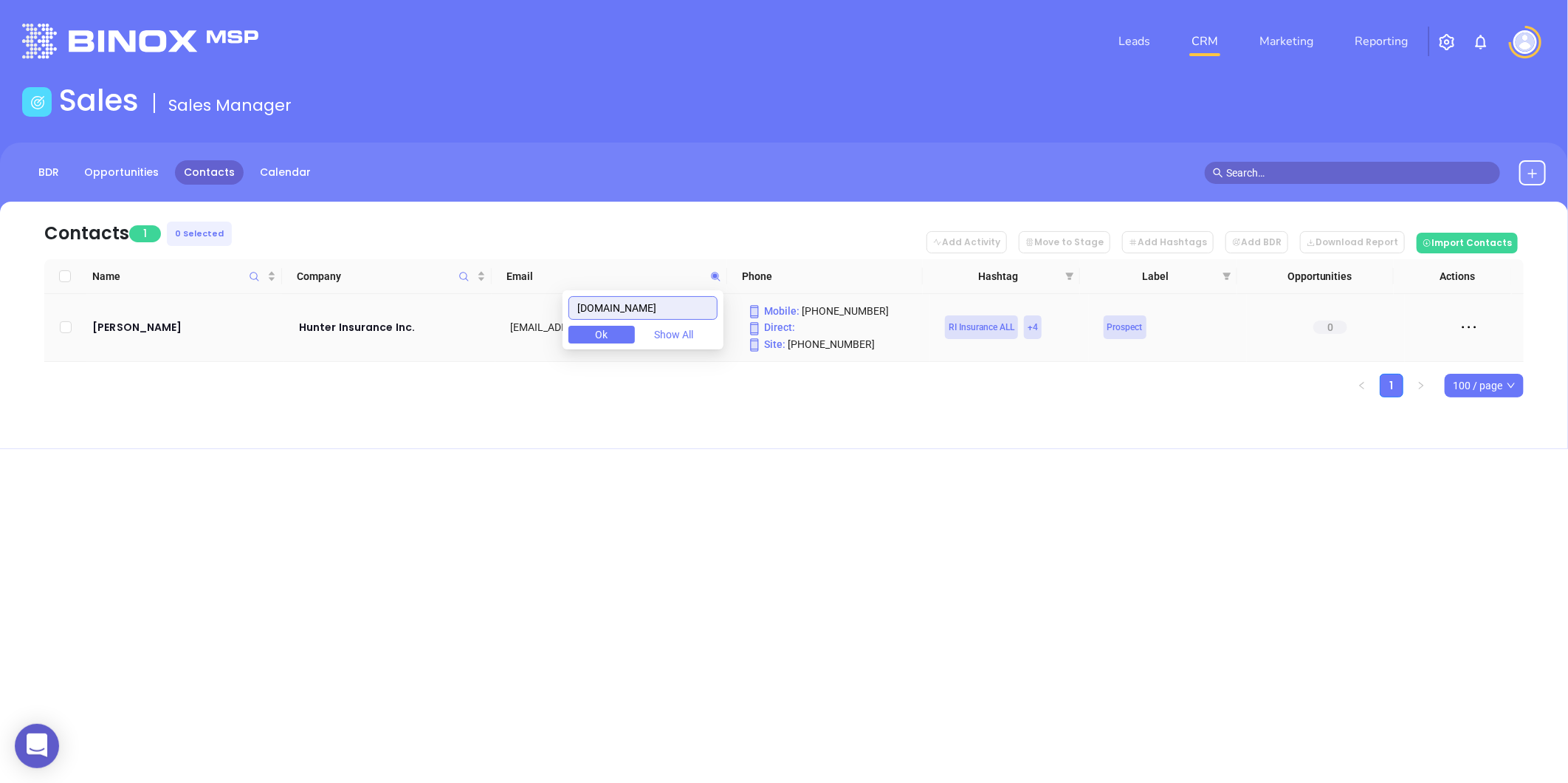
type input "hunterinsurance.net"
click at [123, 313] on td "Brian Hunter" at bounding box center [186, 327] width 198 height 68
click at [127, 327] on div "Brian Hunter" at bounding box center [185, 327] width 186 height 18
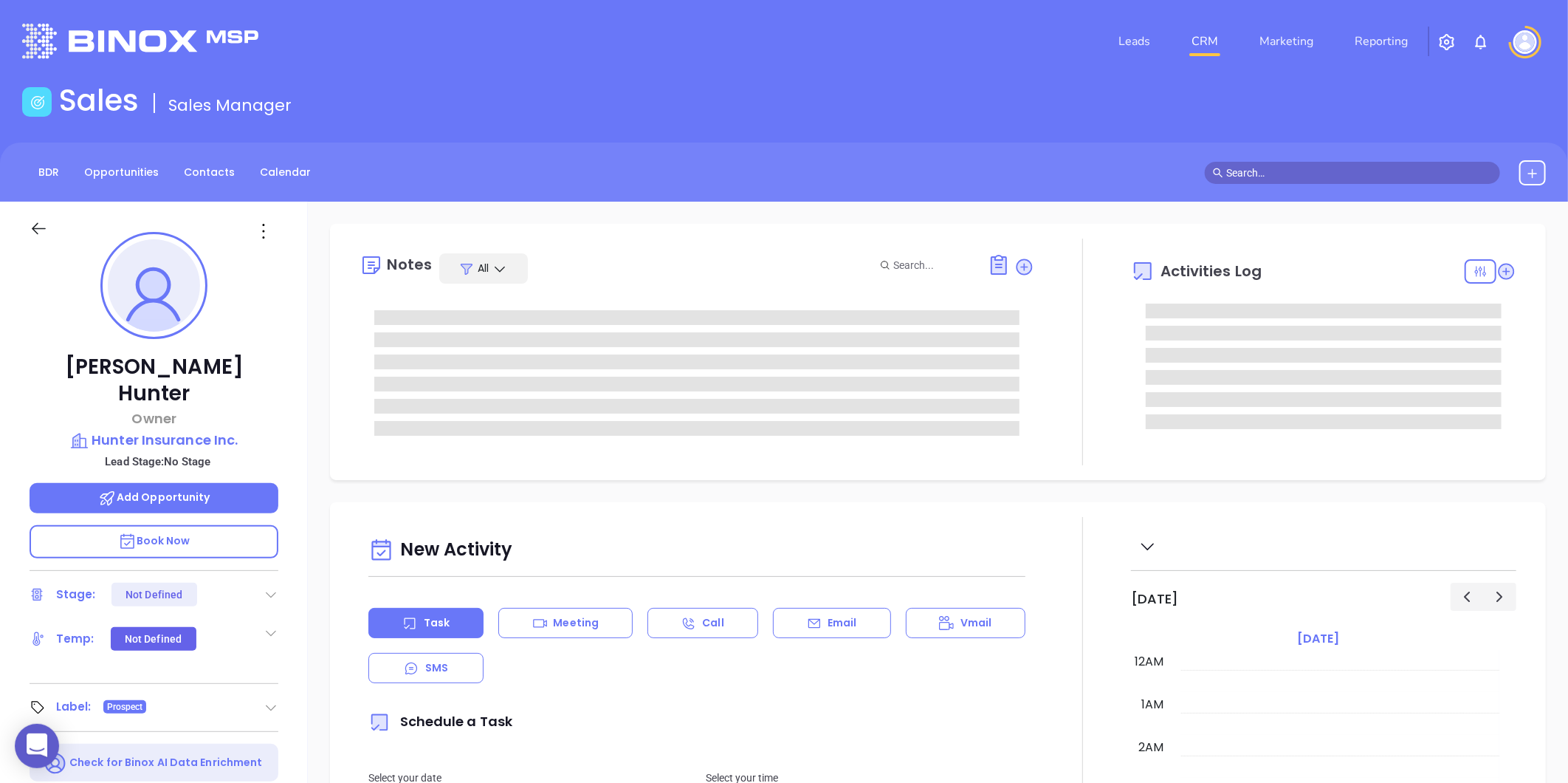
type input "08/30/2025"
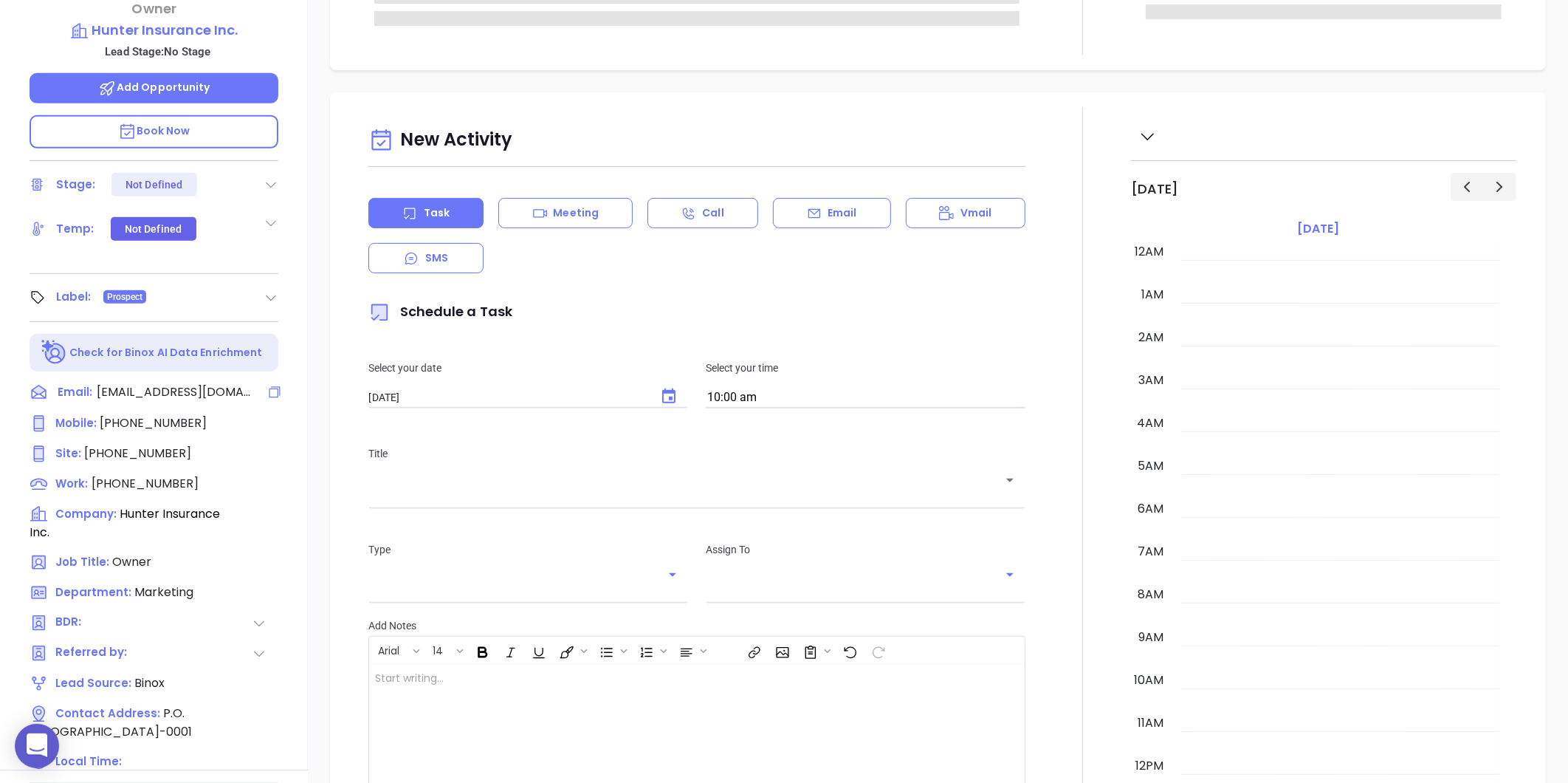
scroll to position [429, 0]
type input "Gissela Vargas"
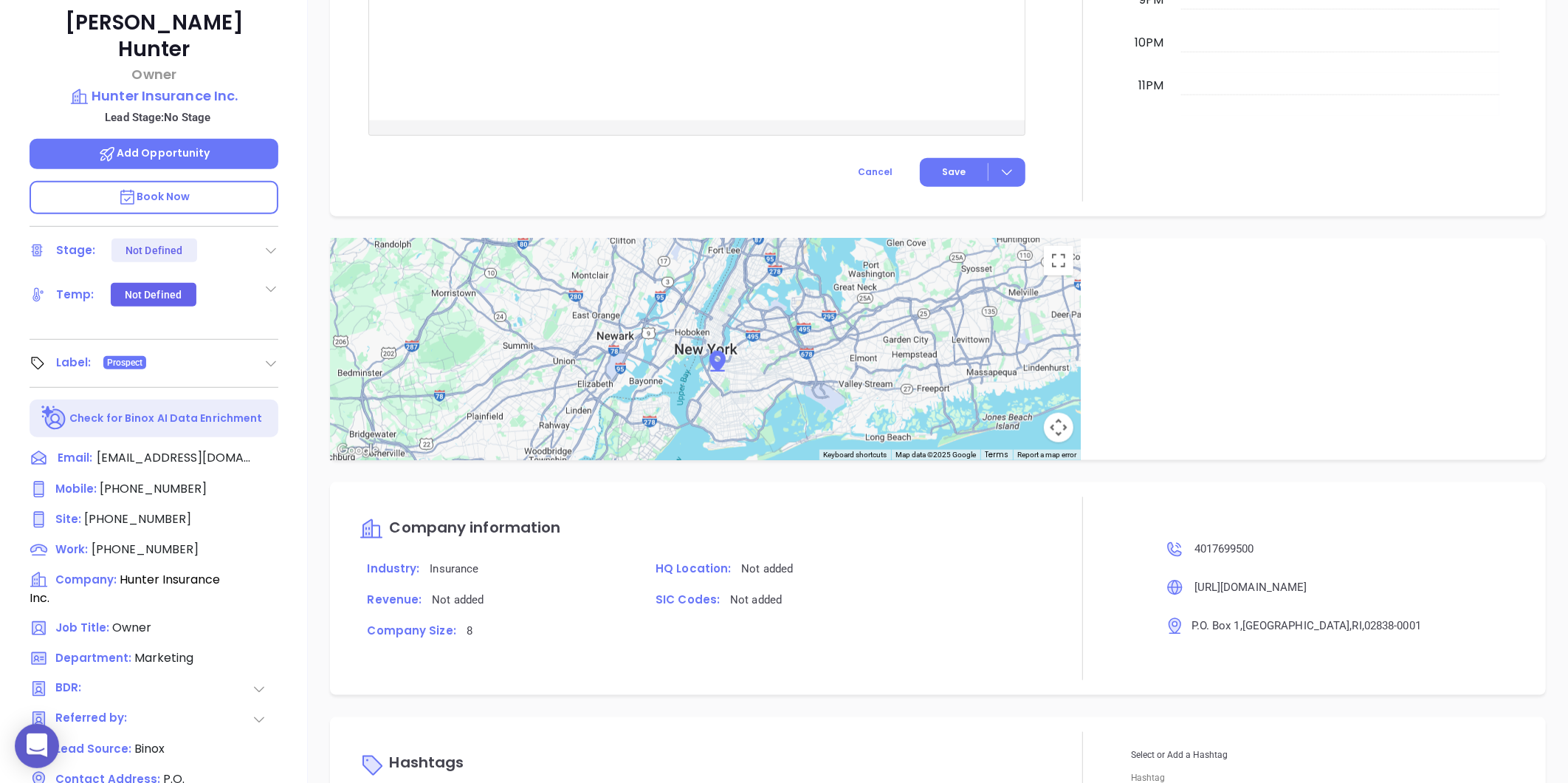
scroll to position [207, 0]
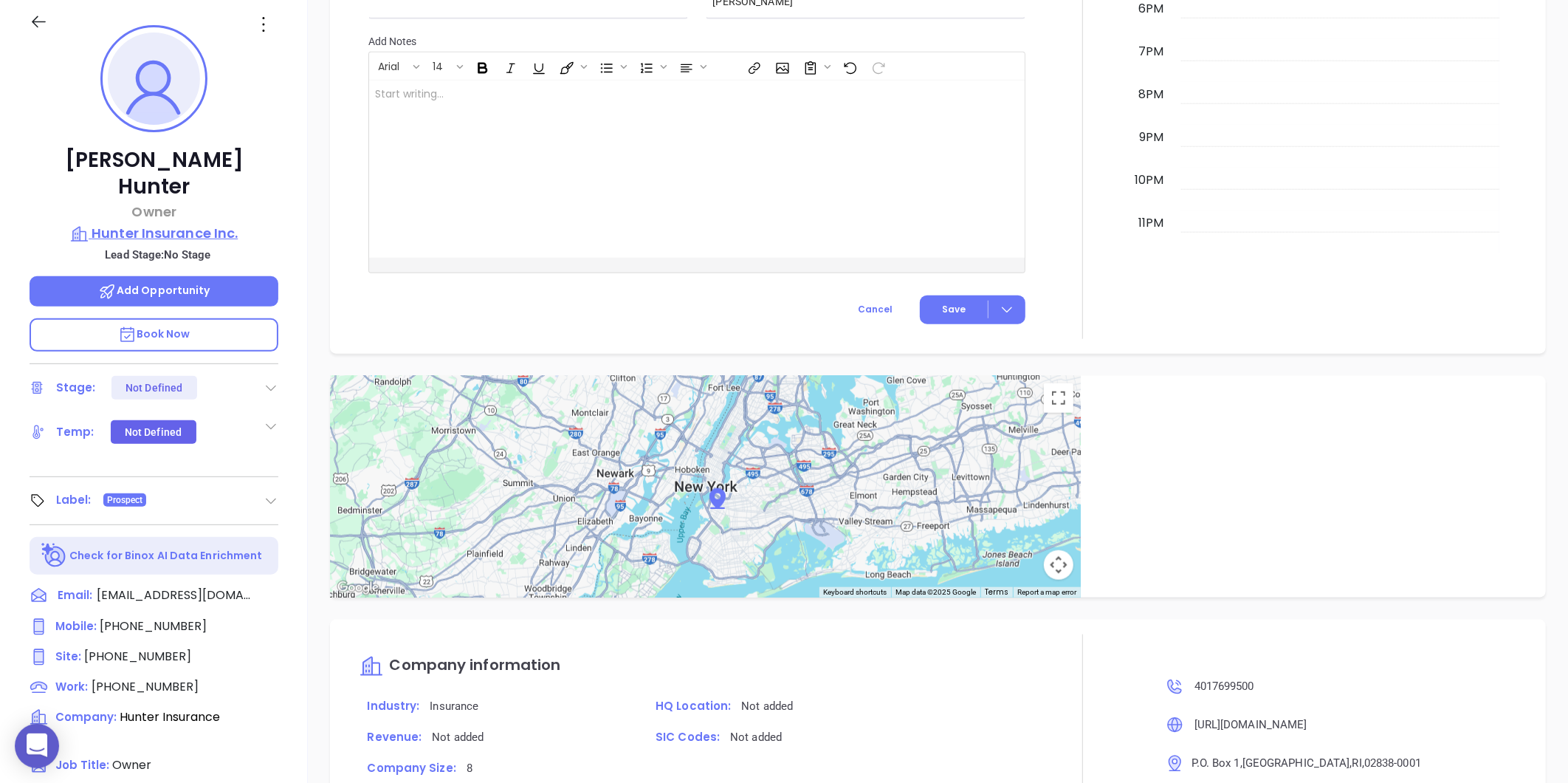
click at [190, 223] on p "Hunter Insurance Inc." at bounding box center [153, 234] width 249 height 21
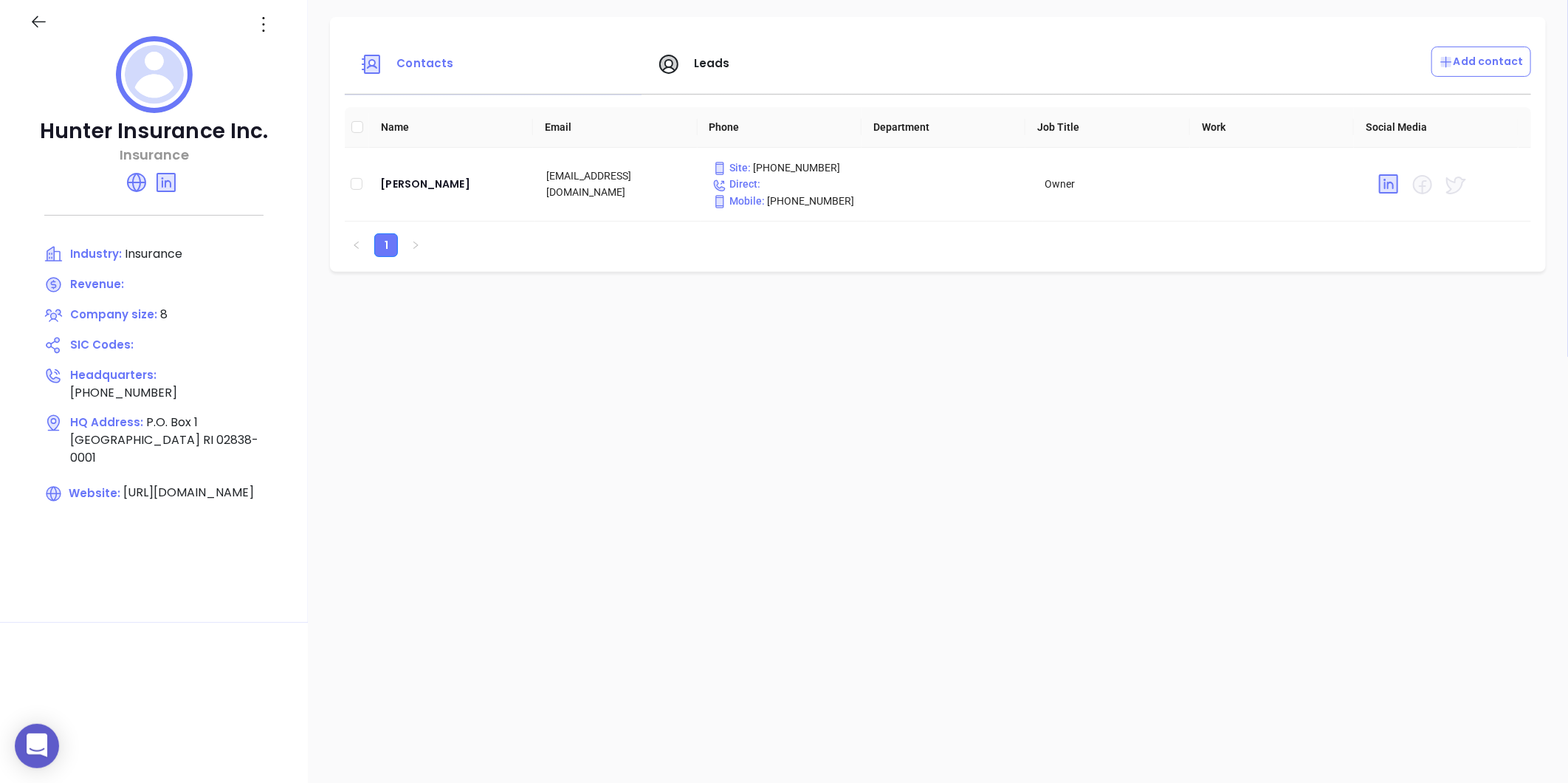
click at [263, 41] on div at bounding box center [153, 77] width 249 height 82
click at [260, 25] on icon at bounding box center [263, 24] width 24 height 24
click at [281, 52] on div "Edit" at bounding box center [330, 52] width 133 height 16
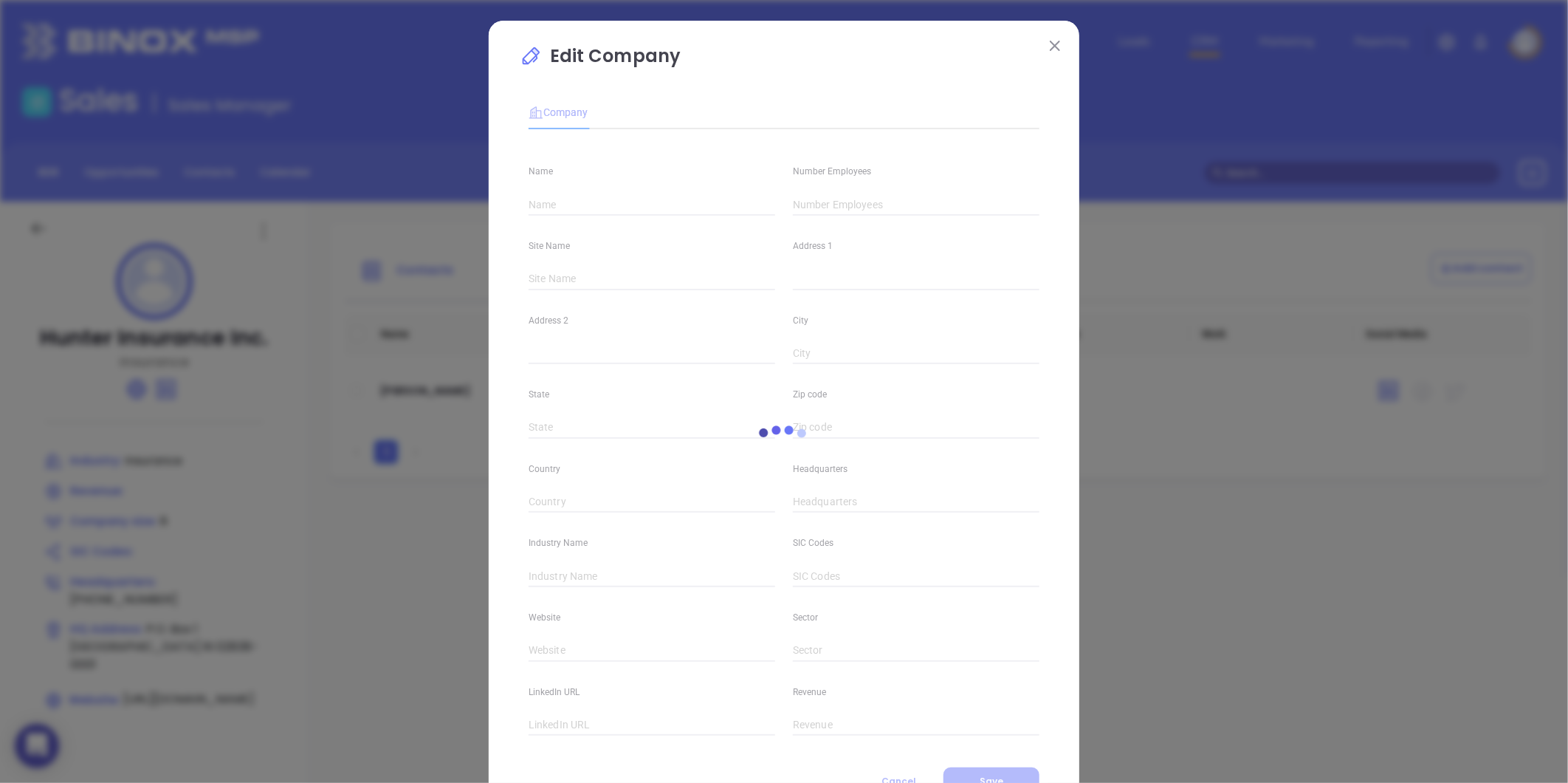
scroll to position [64, 0]
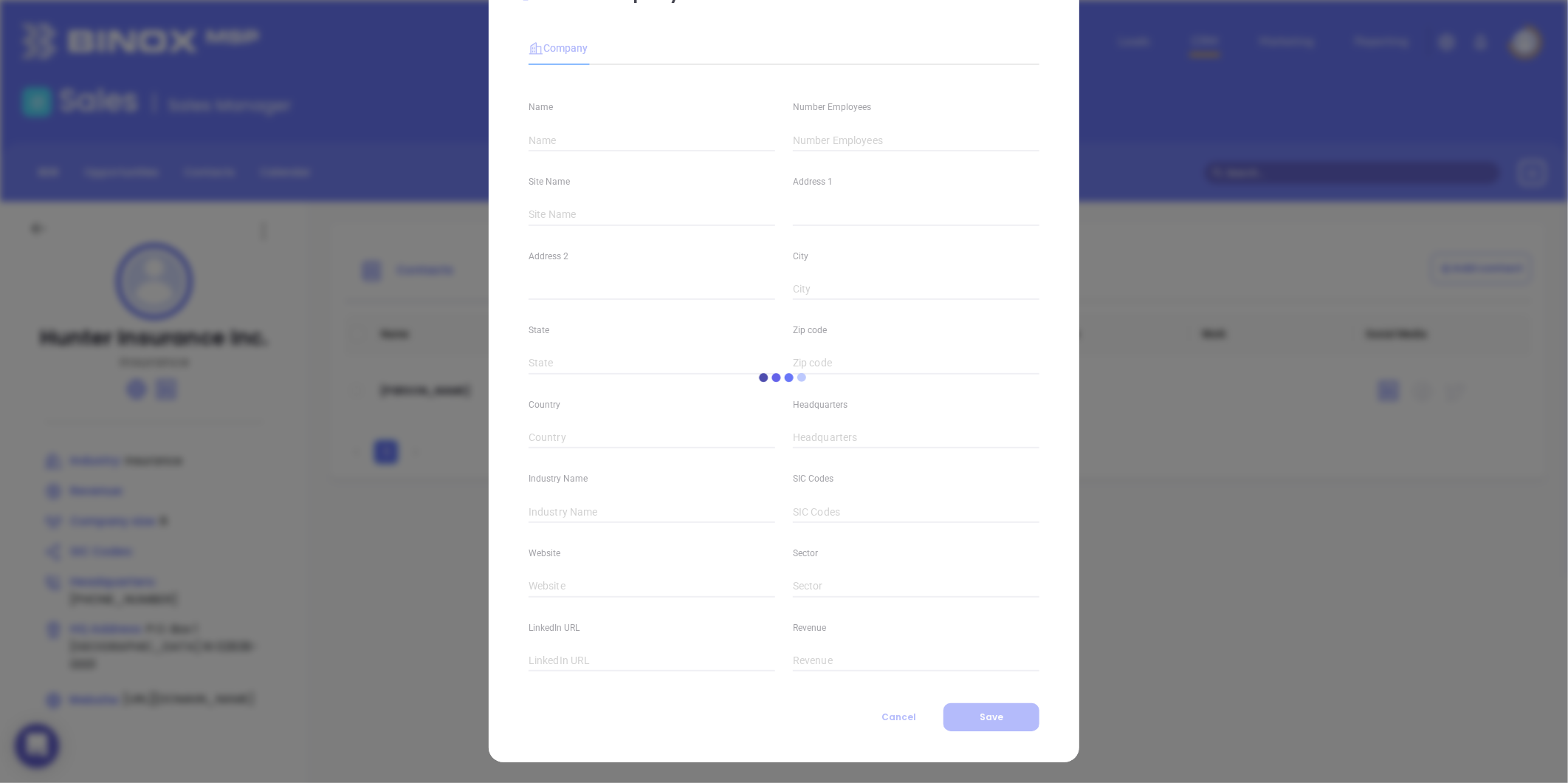
type input "Hunter Insurance Inc."
type input "8"
type input "(401) 769-9500"
type input "Insurance"
type input "https://hunterinsurance.net/"
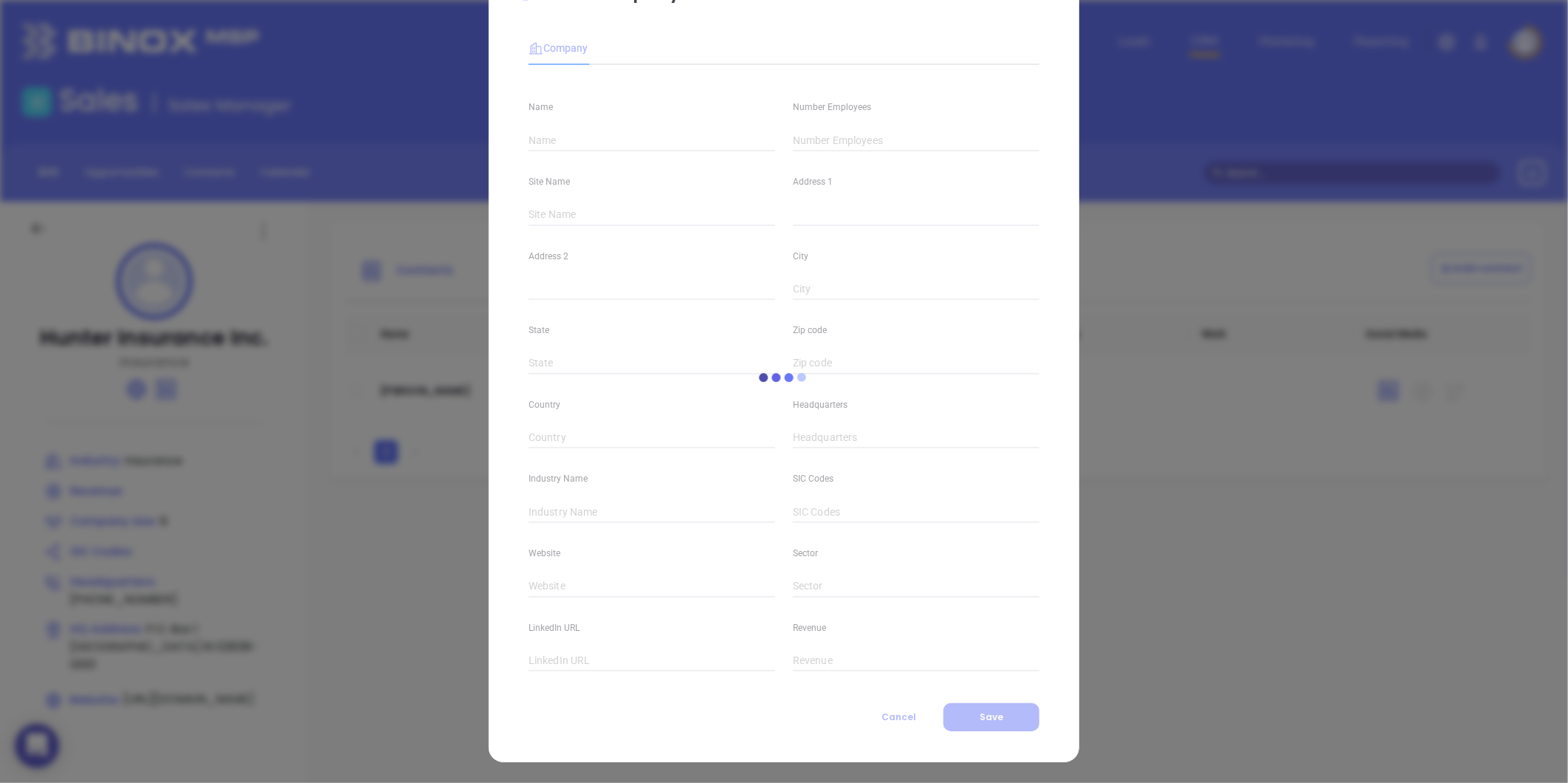
type input "https://www.linkedin.com/company/hunter-insurance-inc-/"
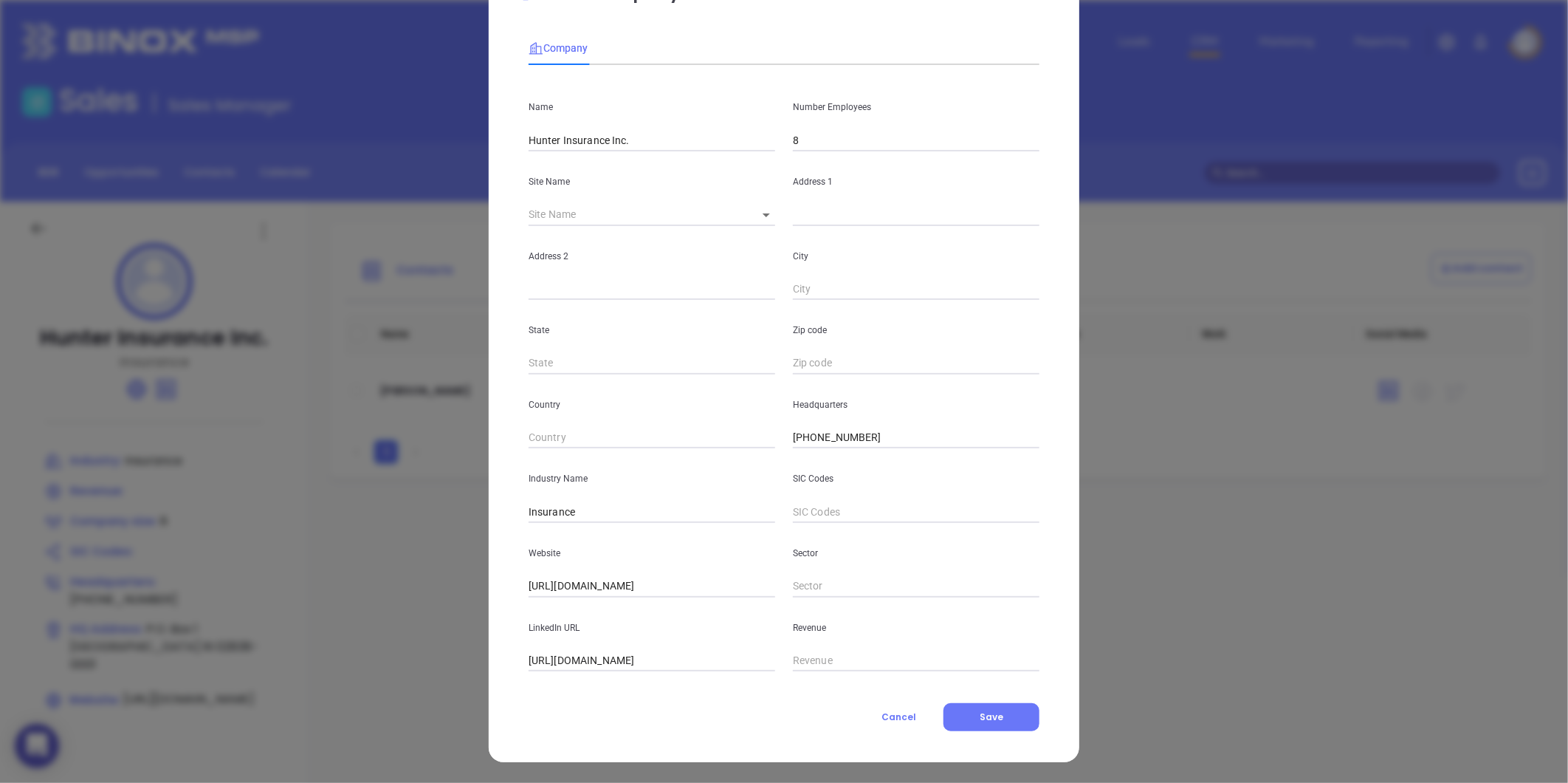
click at [807, 143] on input "8" at bounding box center [916, 140] width 247 height 22
type input "12"
click at [980, 712] on span "Save" at bounding box center [991, 716] width 24 height 12
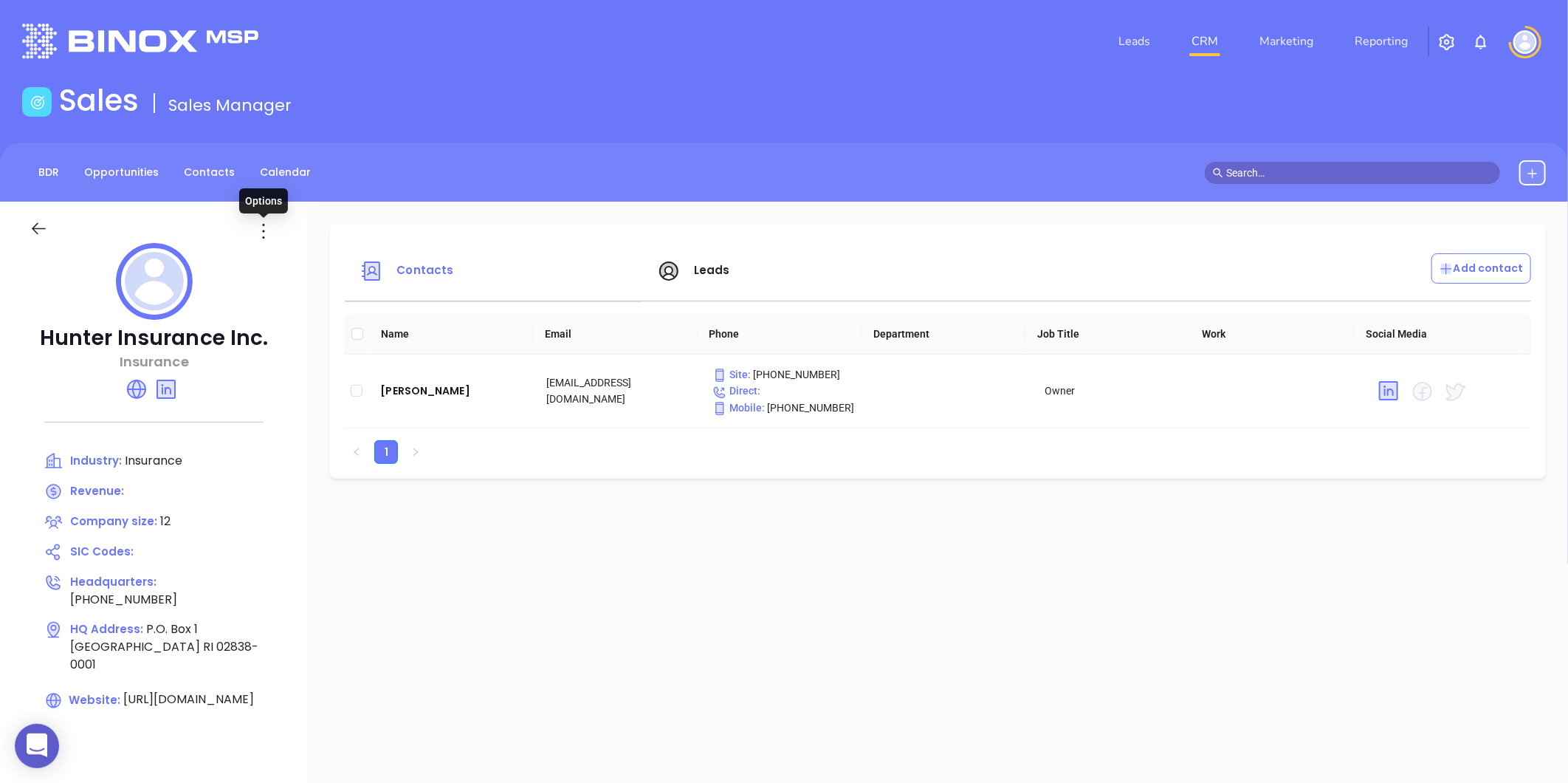
click at [256, 229] on icon at bounding box center [263, 231] width 24 height 24
click at [283, 257] on div "Edit" at bounding box center [330, 259] width 133 height 16
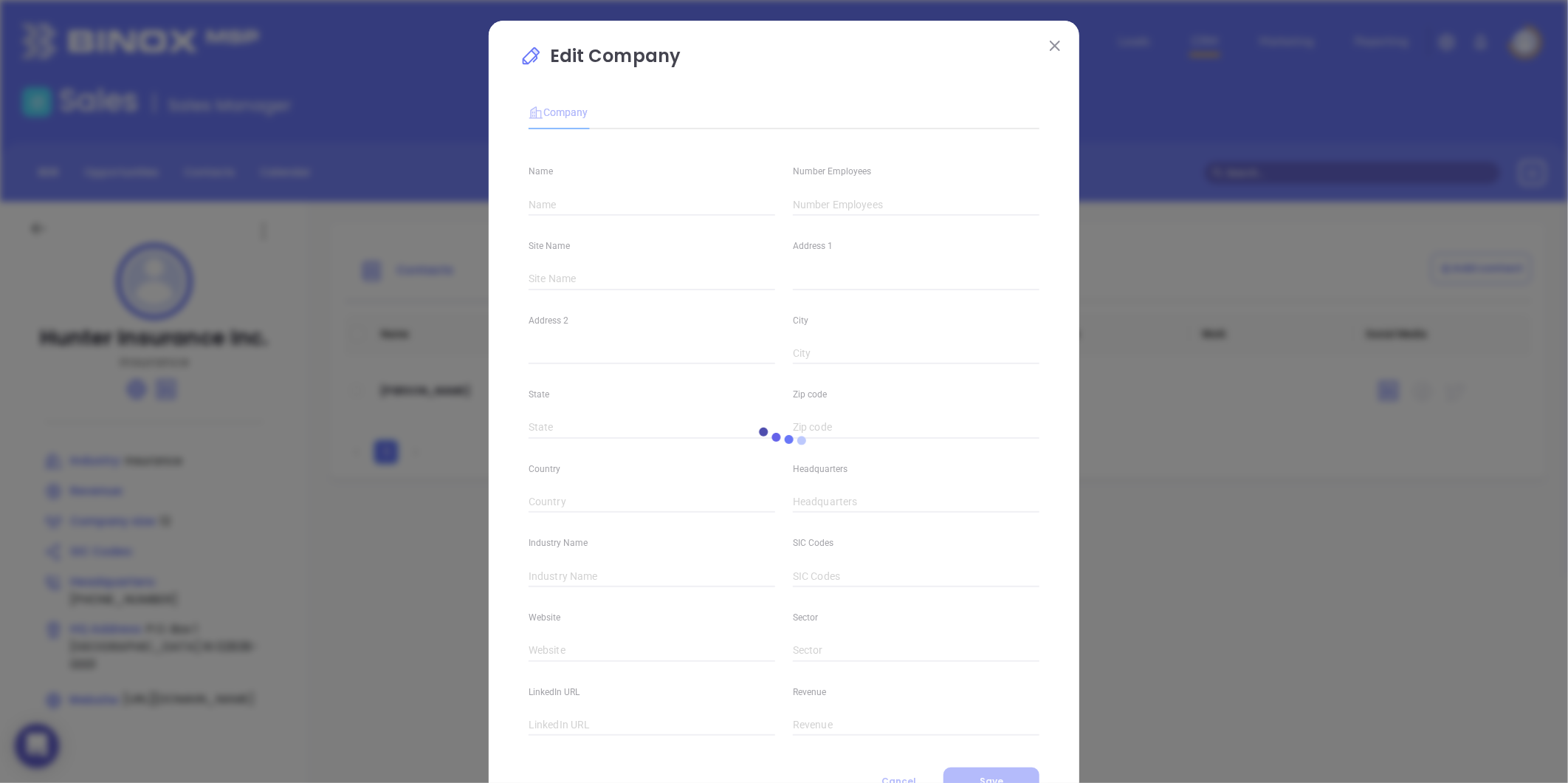
type input "Hunter Insurance Inc."
type input "12"
type input "(401) 769-9500"
type input "Insurance"
type input "https://hunterinsurance.net/"
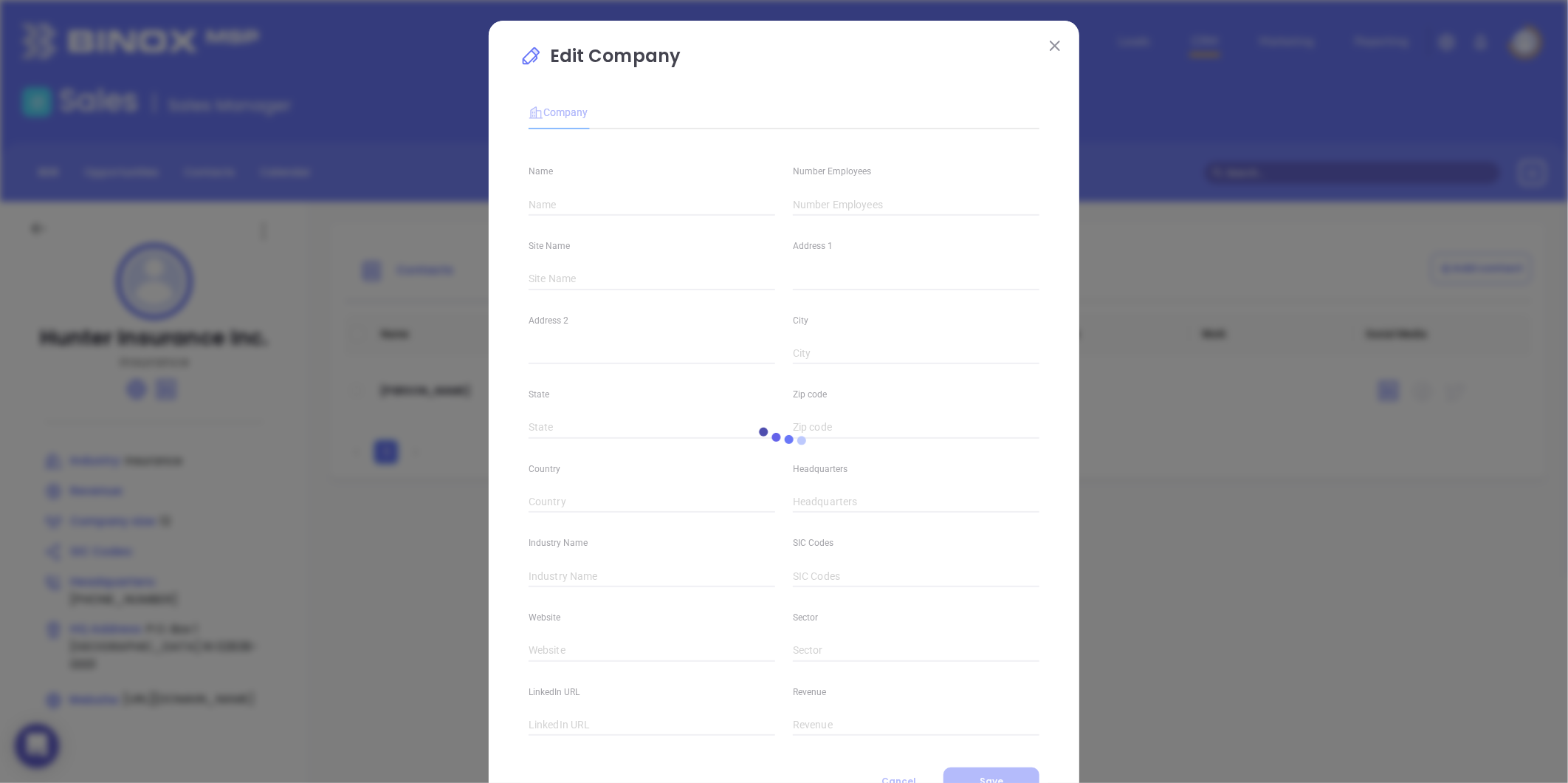
type input "https://www.linkedin.com/company/hunter-insurance-inc-/"
drag, startPoint x: 761, startPoint y: 278, endPoint x: 765, endPoint y: 284, distance: 7.2
click at [763, 279] on icon at bounding box center [766, 279] width 8 height 4
click at [766, 284] on body "0 Leads CRM Marketing Reporting Financial Leads Leads Sales Sales Manager BDR O…" at bounding box center [784, 391] width 1568 height 783
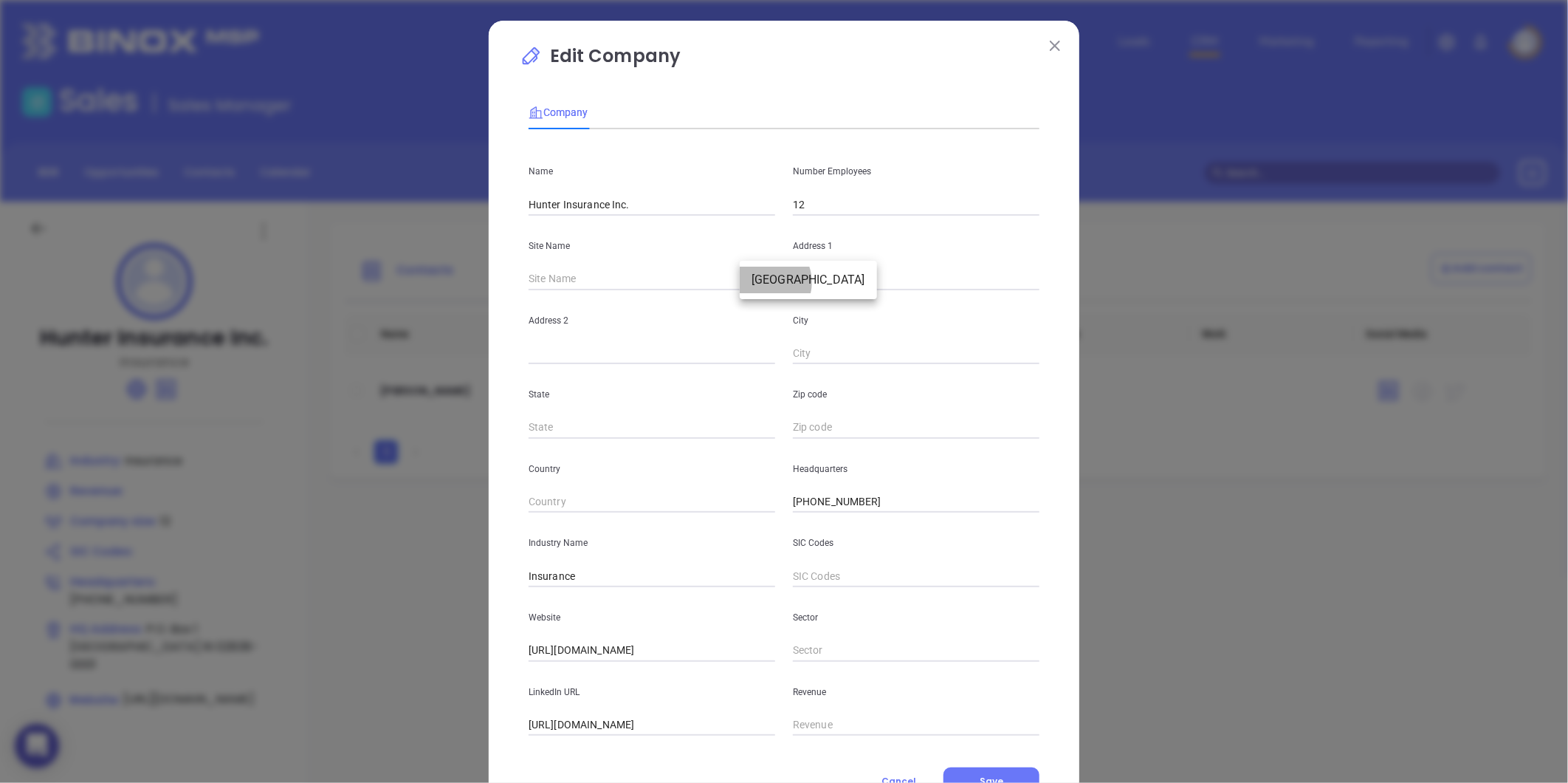
click at [764, 282] on li "Manville" at bounding box center [808, 280] width 137 height 27
type input "Manville"
type input "P.O. Box 1"
type input "Manville"
type input "RI"
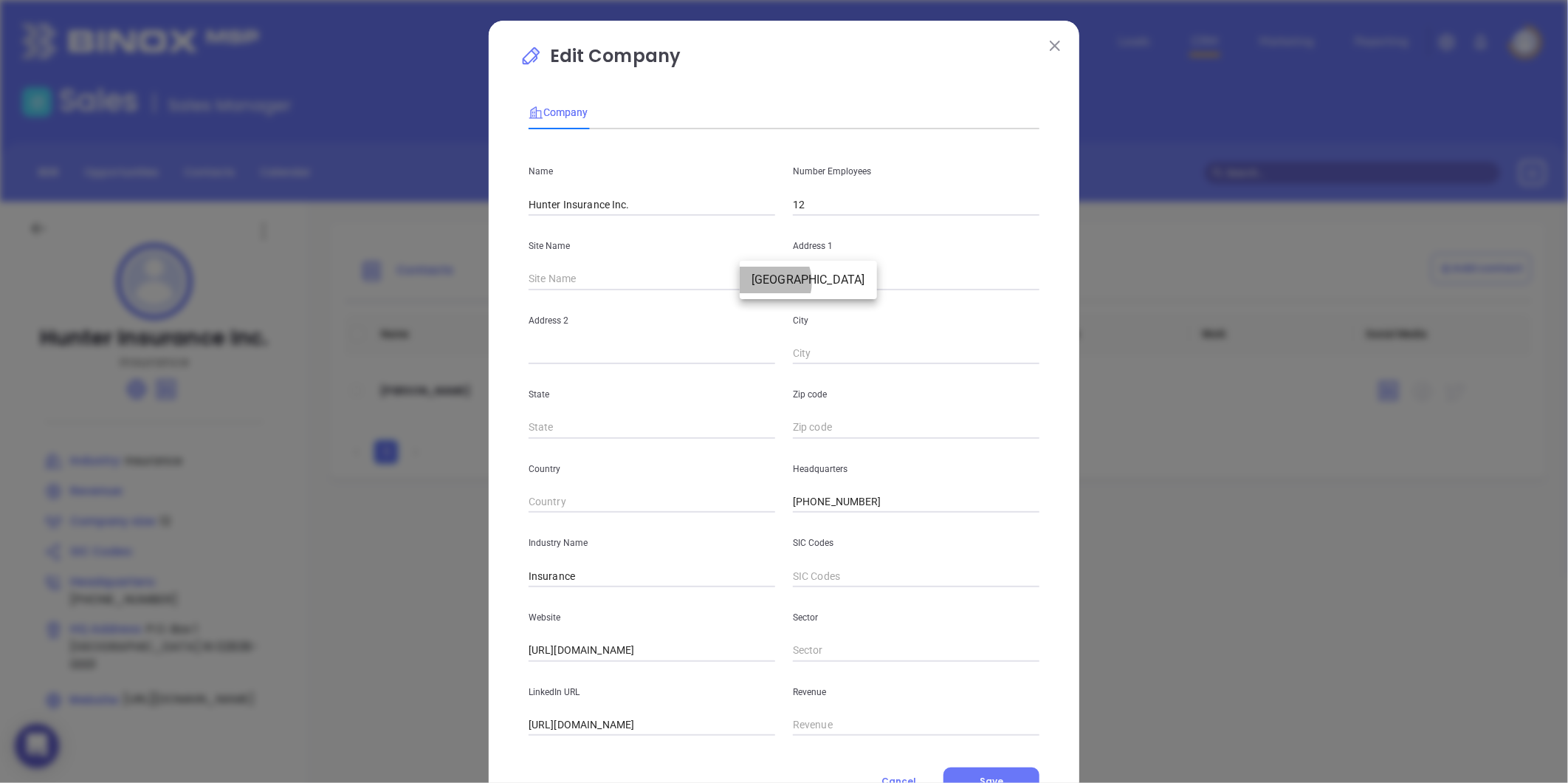
type input "02838-0001"
type input "76212"
drag, startPoint x: 850, startPoint y: 277, endPoint x: 773, endPoint y: 285, distance: 77.4
click at [773, 285] on div "Site Name Manville Manville 76212 Address 1 P.O. Box 1" at bounding box center [784, 253] width 528 height 74
paste input "389 Old River Road Lincoln, RI 02838"
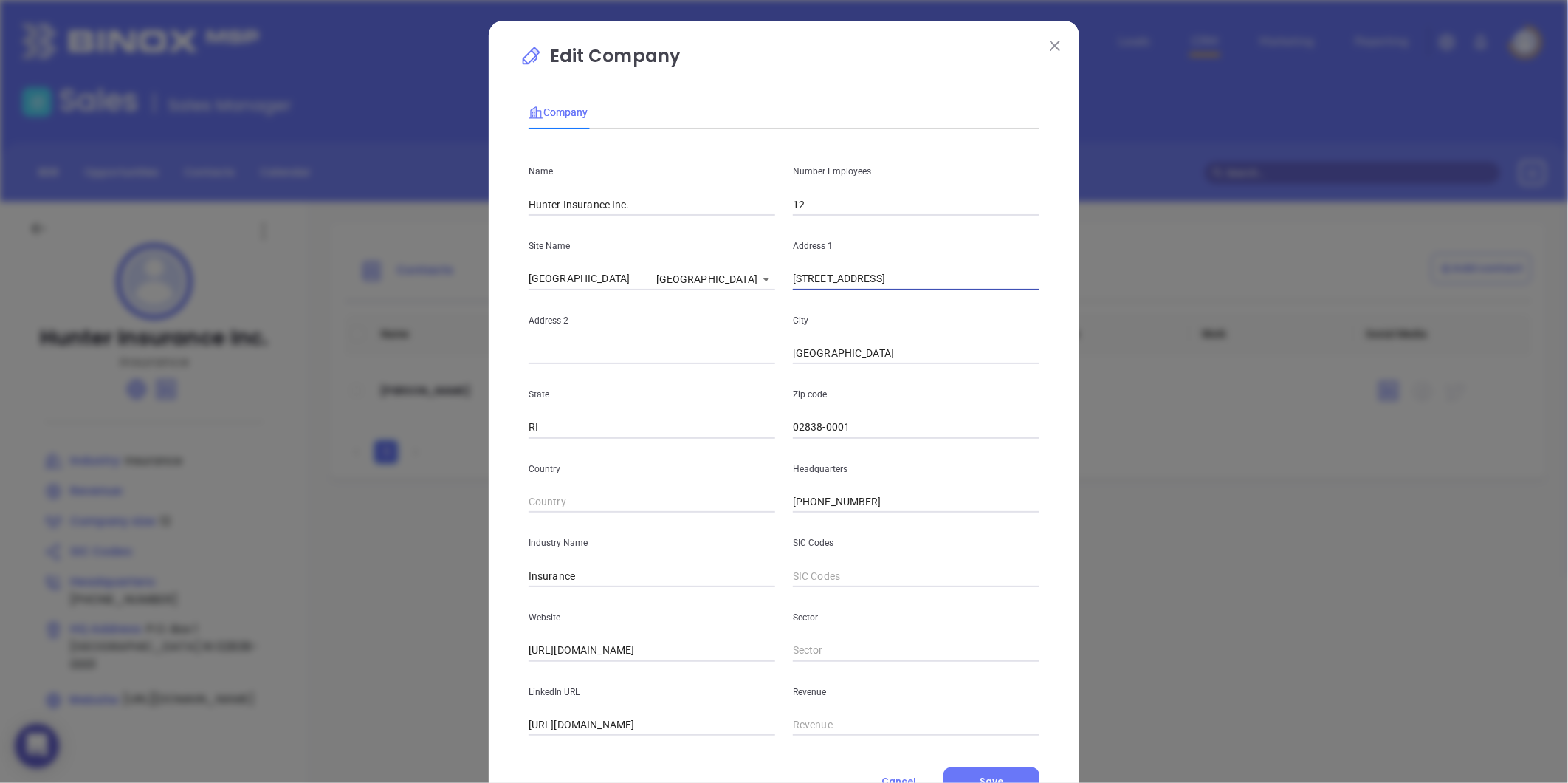
type input "389 Old River Road Lincoln, RI 02838"
click at [875, 422] on input "02838-0001" at bounding box center [916, 427] width 247 height 22
type input "02838"
click at [919, 341] on div "City Manville" at bounding box center [915, 327] width 264 height 74
drag, startPoint x: 875, startPoint y: 289, endPoint x: 904, endPoint y: 291, distance: 29.1
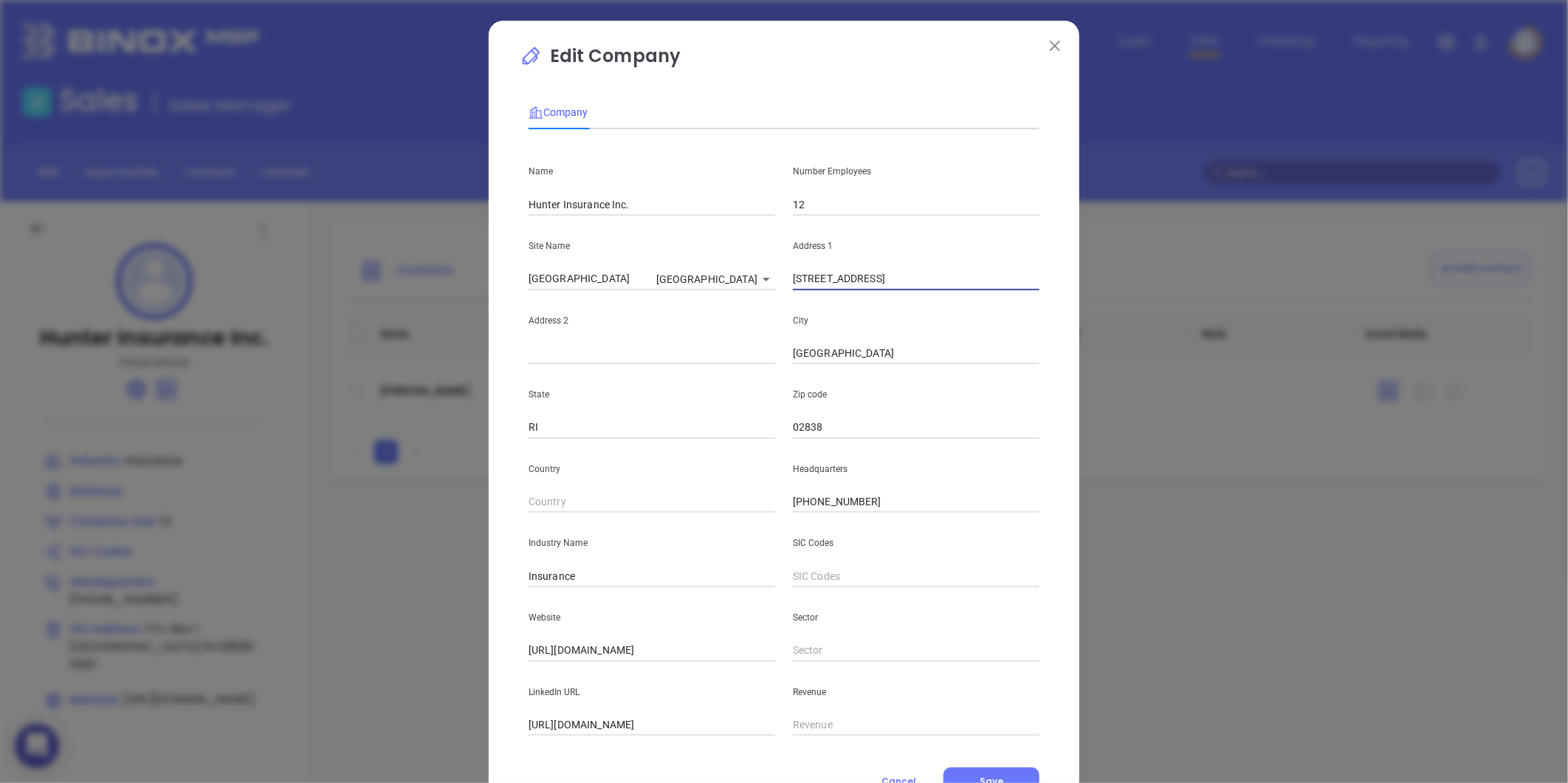
click at [904, 291] on div "Name Hunter Insurance Inc. Number Employees 12 Site Name Manville Manville 7621…" at bounding box center [784, 438] width 511 height 594
click at [889, 278] on input "389 Old River Road Lincoln, RI 02838" at bounding box center [916, 278] width 247 height 22
drag, startPoint x: 877, startPoint y: 283, endPoint x: 909, endPoint y: 296, distance: 34.5
click at [909, 296] on div "Name Hunter Insurance Inc. Number Employees 12 Site Name Manville Manville 7621…" at bounding box center [784, 438] width 511 height 594
drag, startPoint x: 850, startPoint y: 348, endPoint x: 799, endPoint y: 362, distance: 52.9
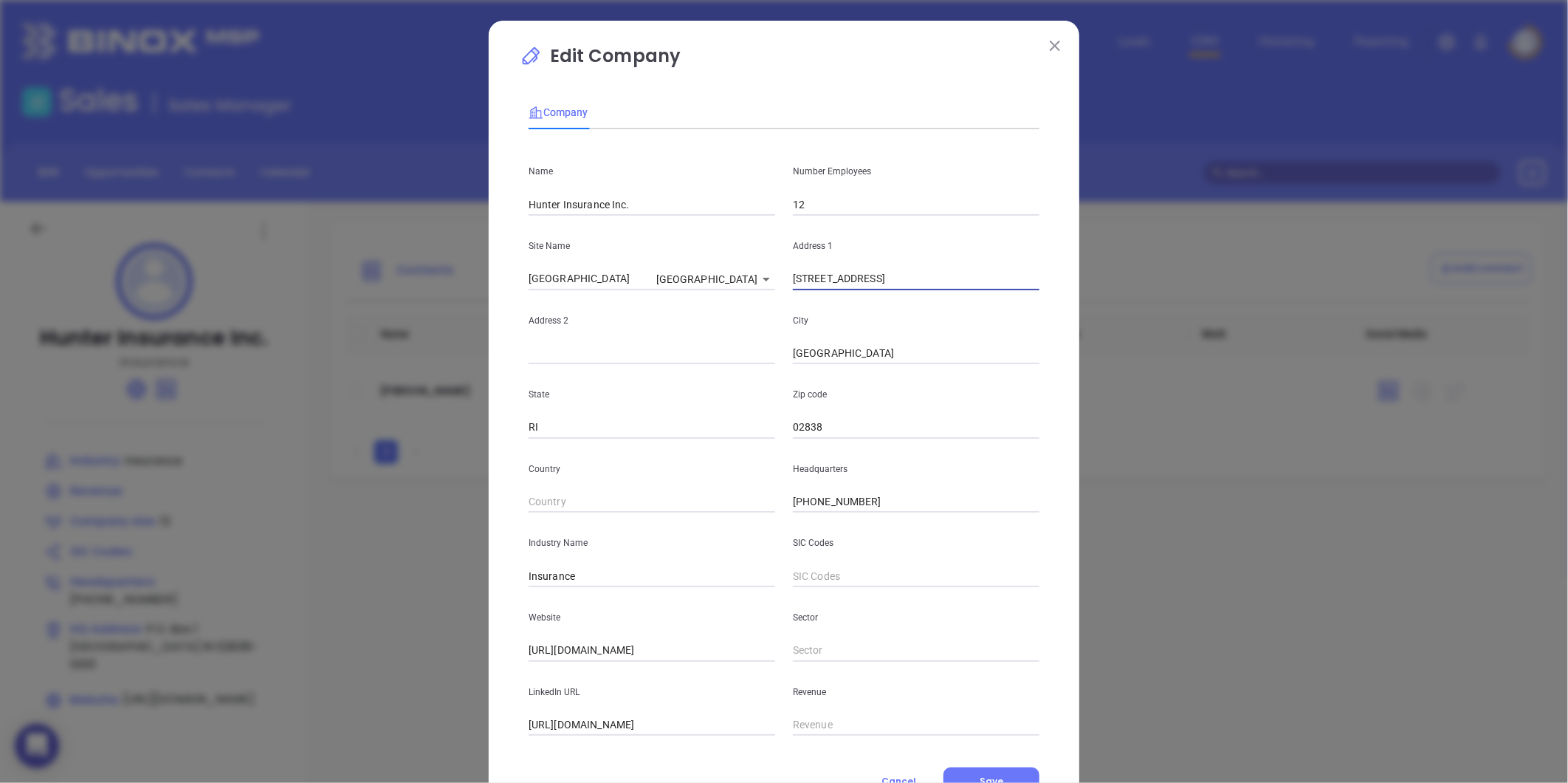
click at [804, 360] on input "Manville" at bounding box center [916, 353] width 247 height 22
type input "M"
paste input "Lincoln"
type input "Lincoln"
drag, startPoint x: 880, startPoint y: 281, endPoint x: 1009, endPoint y: 286, distance: 129.1
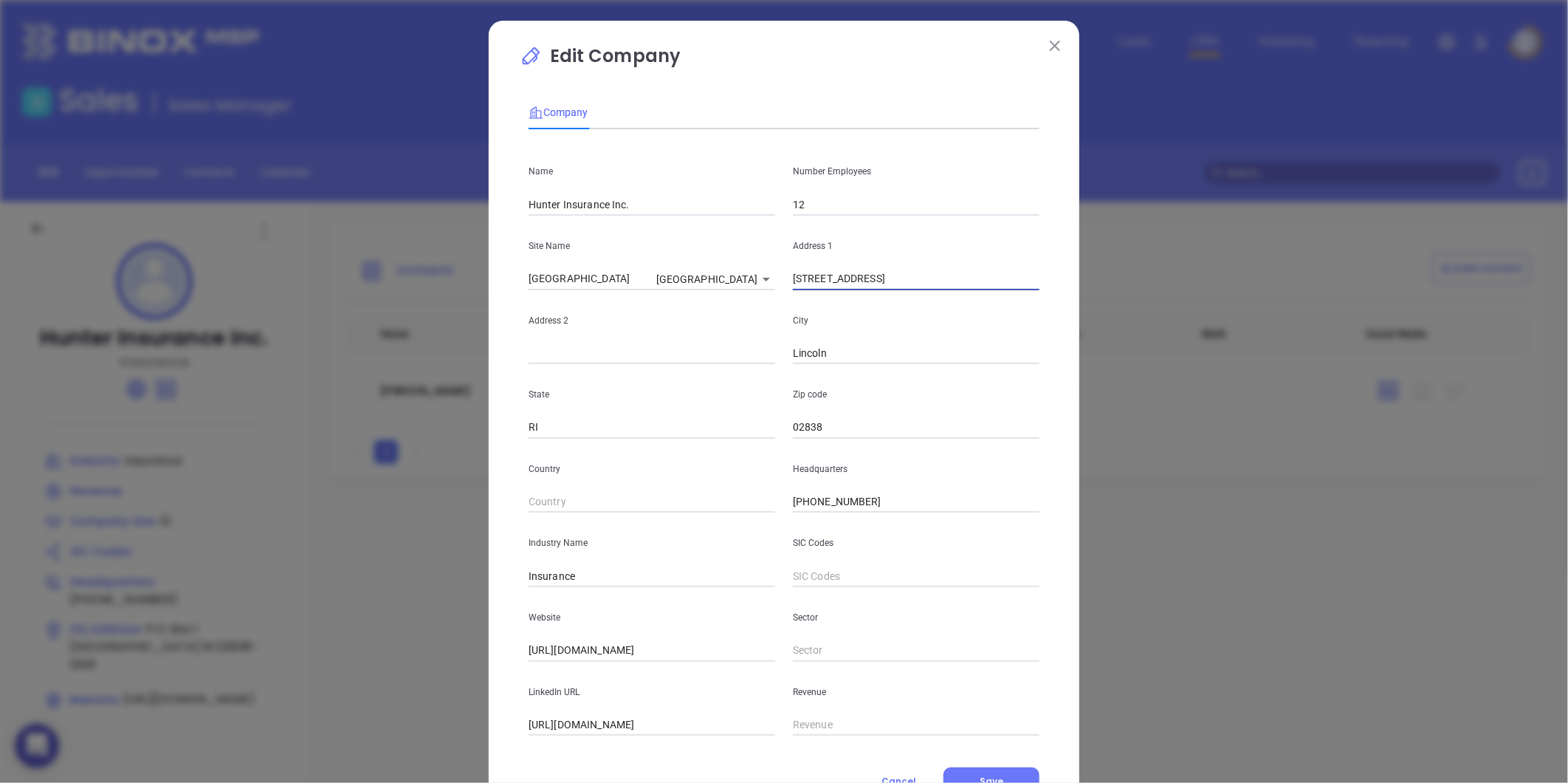
click at [1009, 286] on input "389 Old River Road Lincoln, RI 02838" at bounding box center [916, 278] width 247 height 22
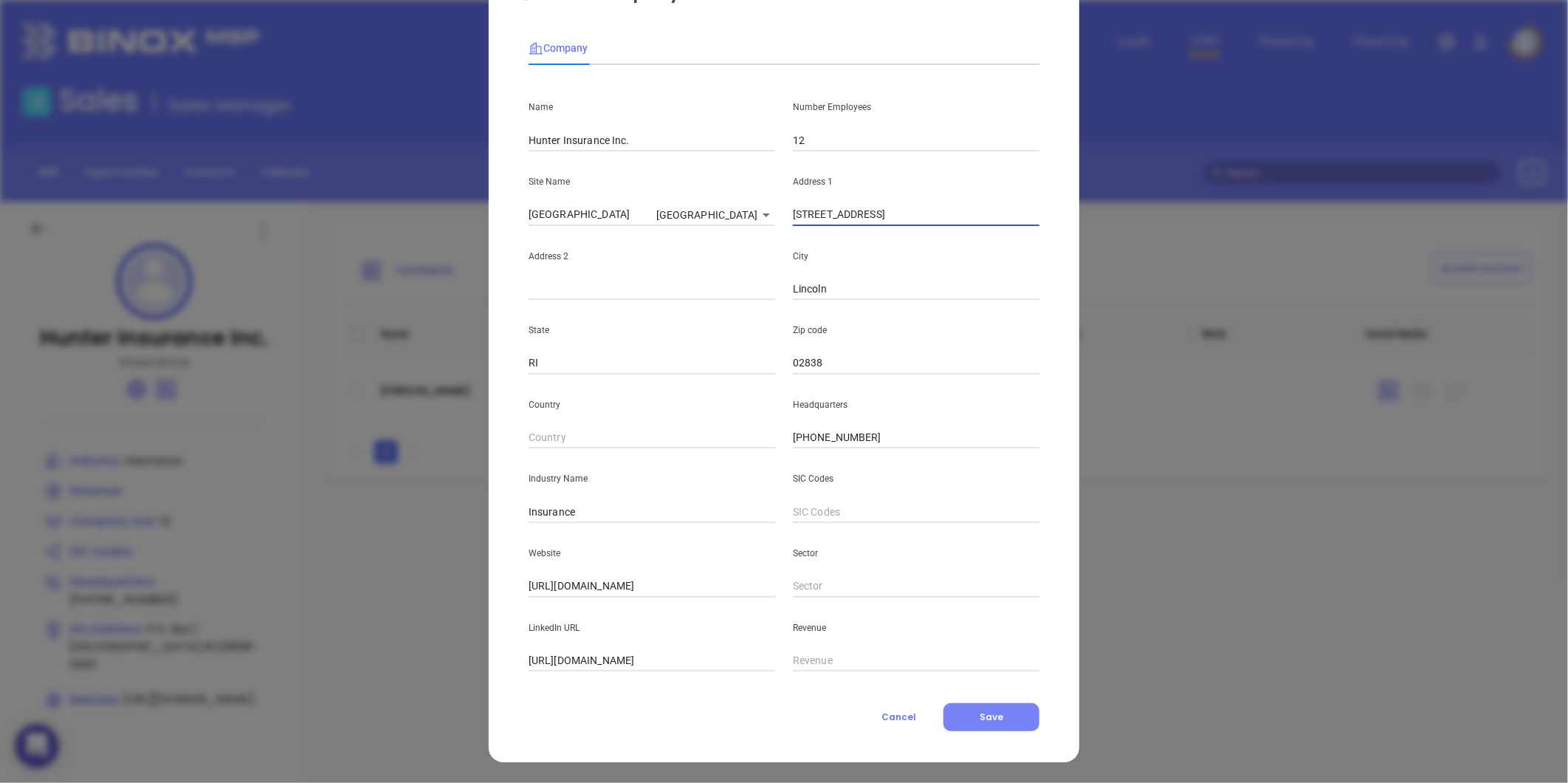
type input "389 Old River Road"
click at [970, 719] on button "Save" at bounding box center [991, 716] width 96 height 28
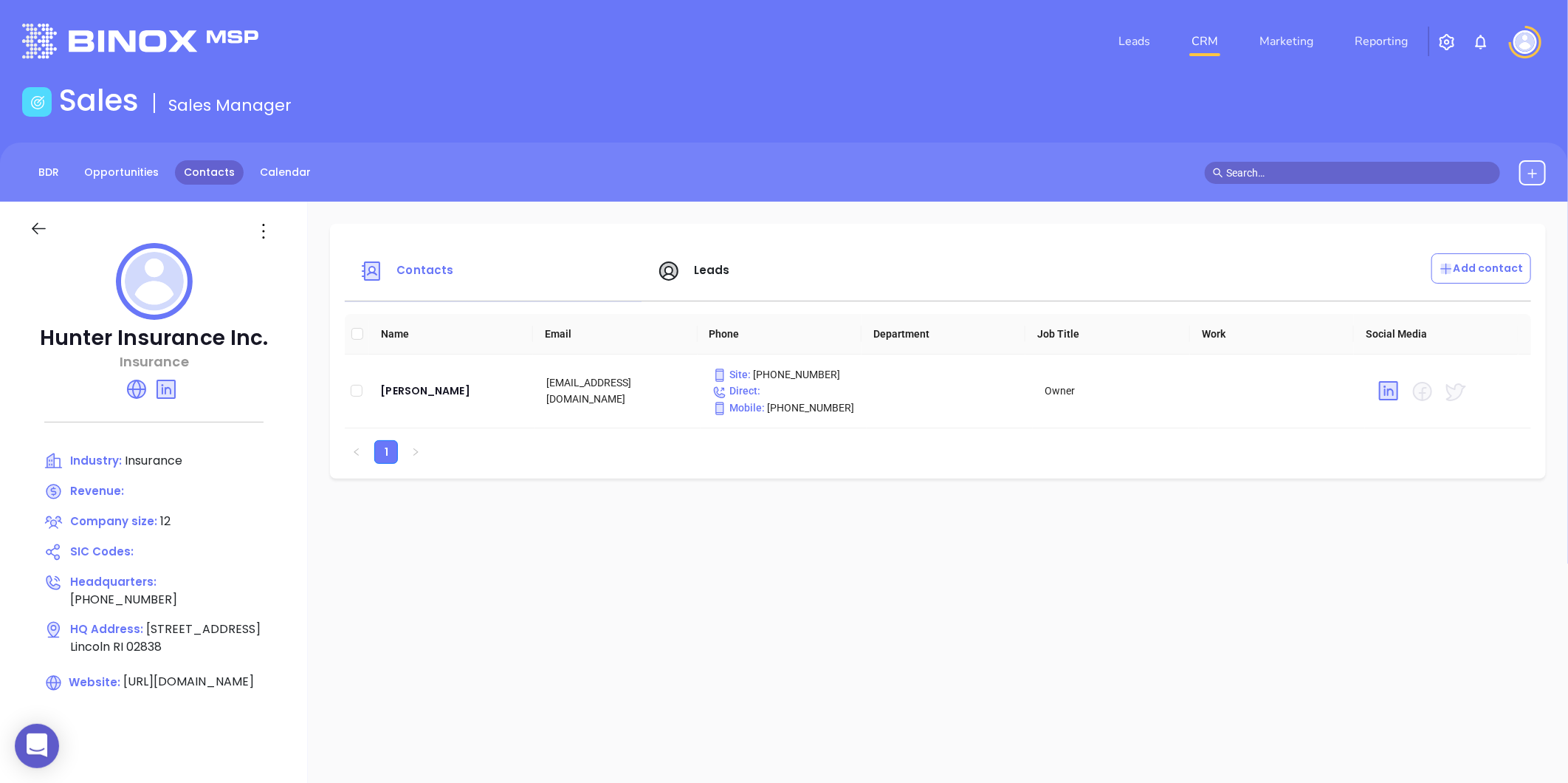
click at [216, 167] on link "Contacts" at bounding box center [210, 173] width 69 height 25
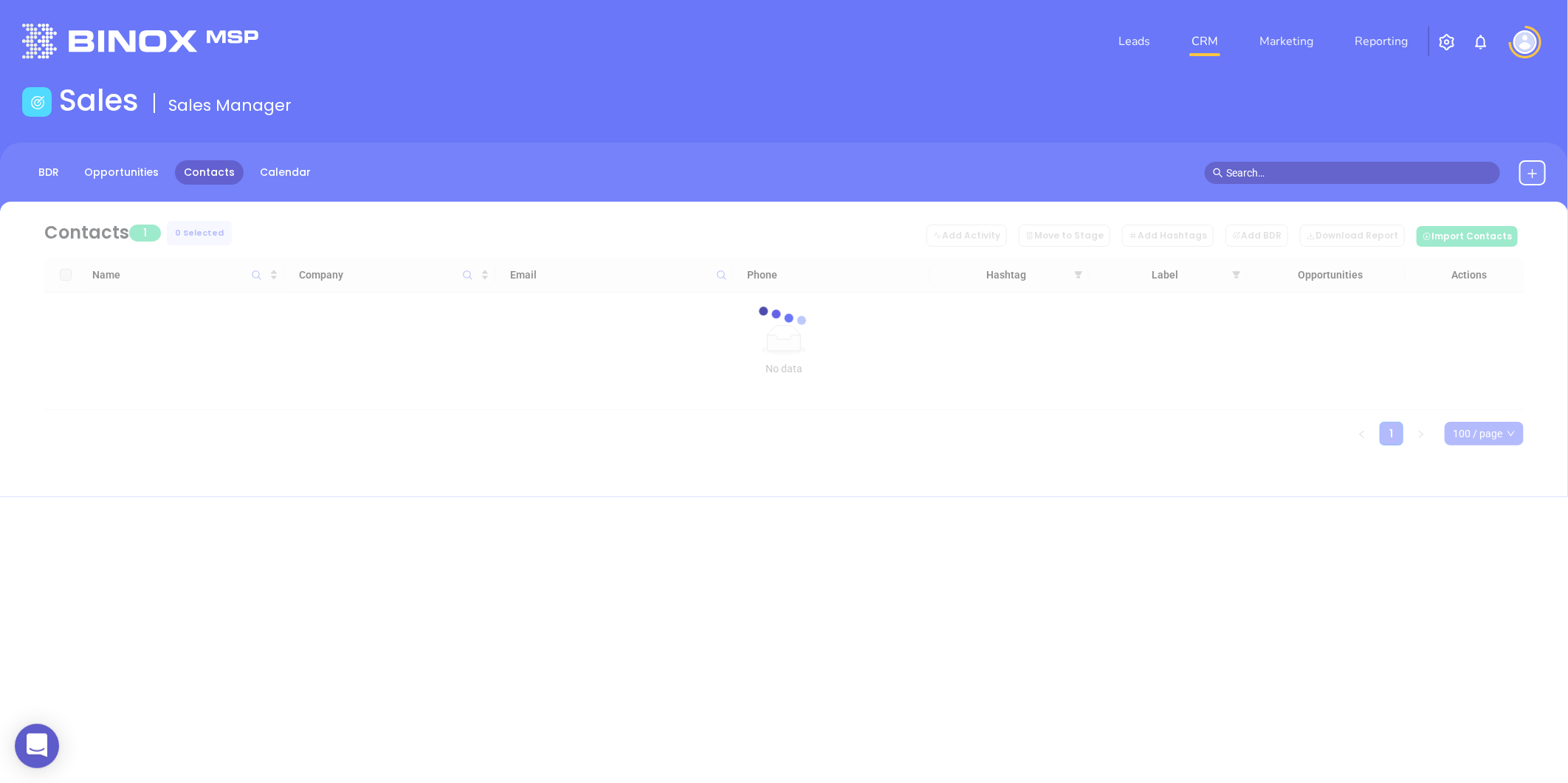
click at [720, 291] on div at bounding box center [784, 323] width 1523 height 111
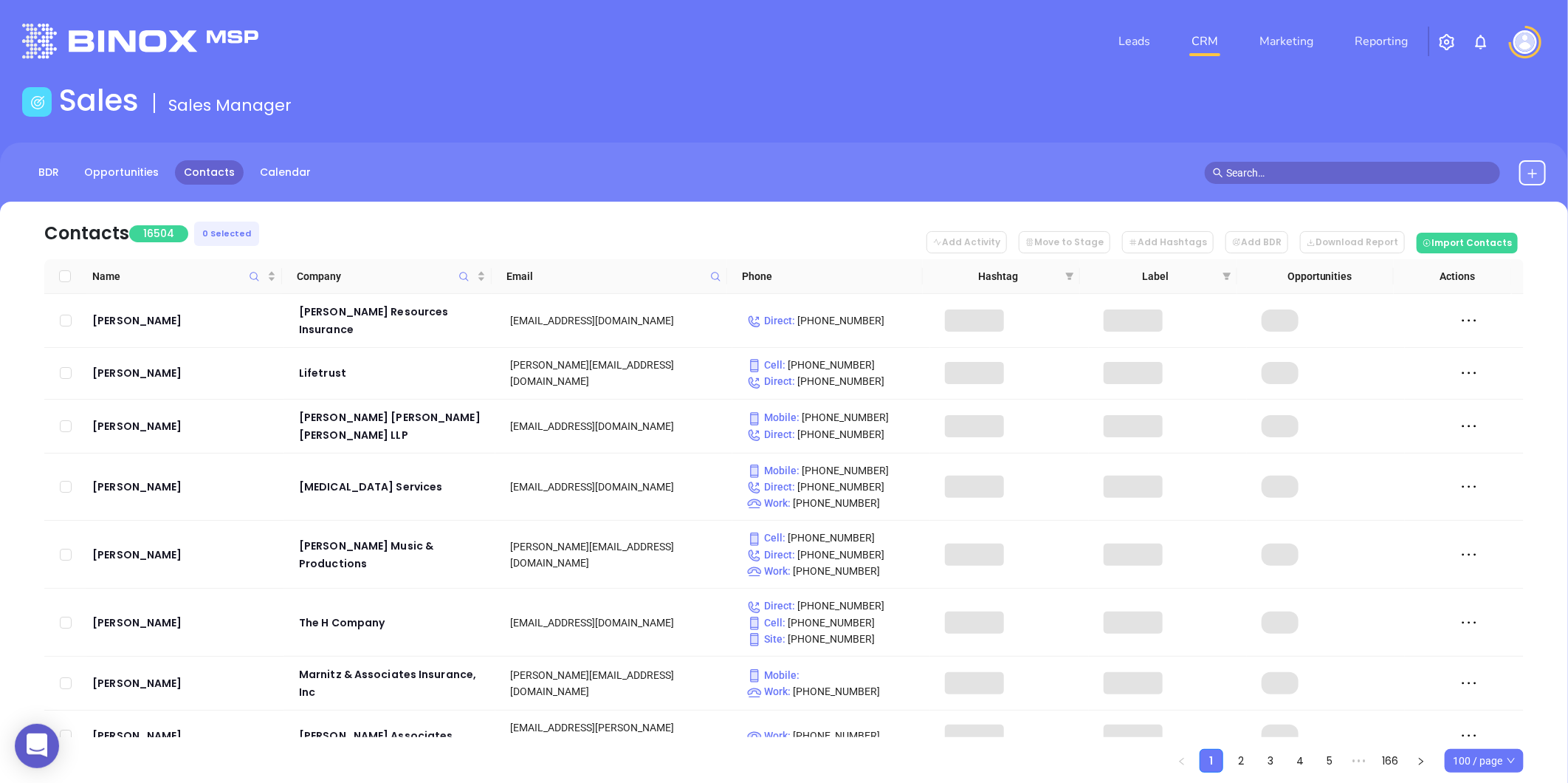
click at [719, 277] on icon at bounding box center [716, 277] width 11 height 11
paste input "tritonins.com"
type input "tritonins.com"
click at [719, 277] on icon at bounding box center [716, 277] width 11 height 11
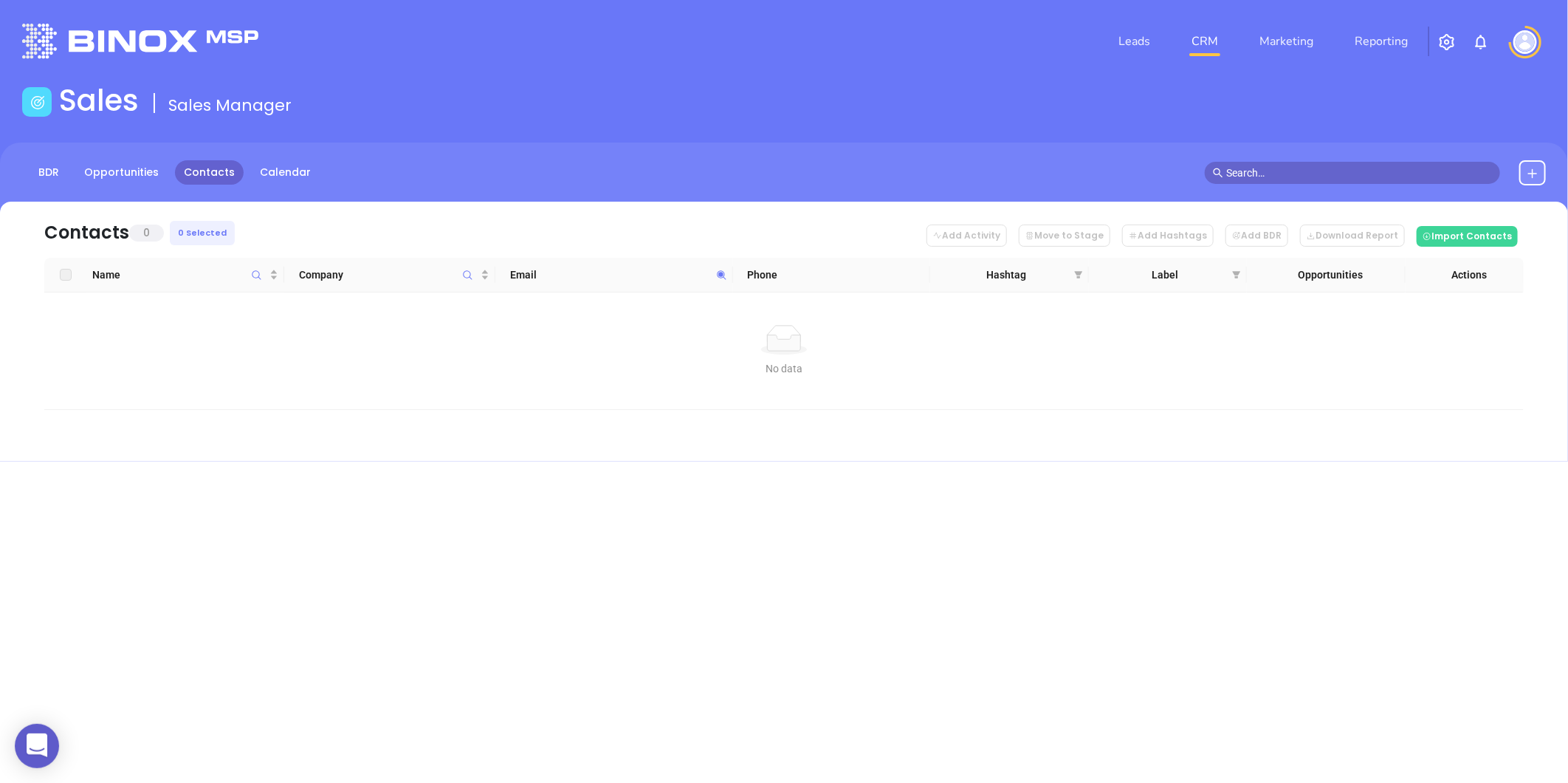
click at [714, 277] on span at bounding box center [722, 274] width 17 height 22
paste input "aemazika.com"
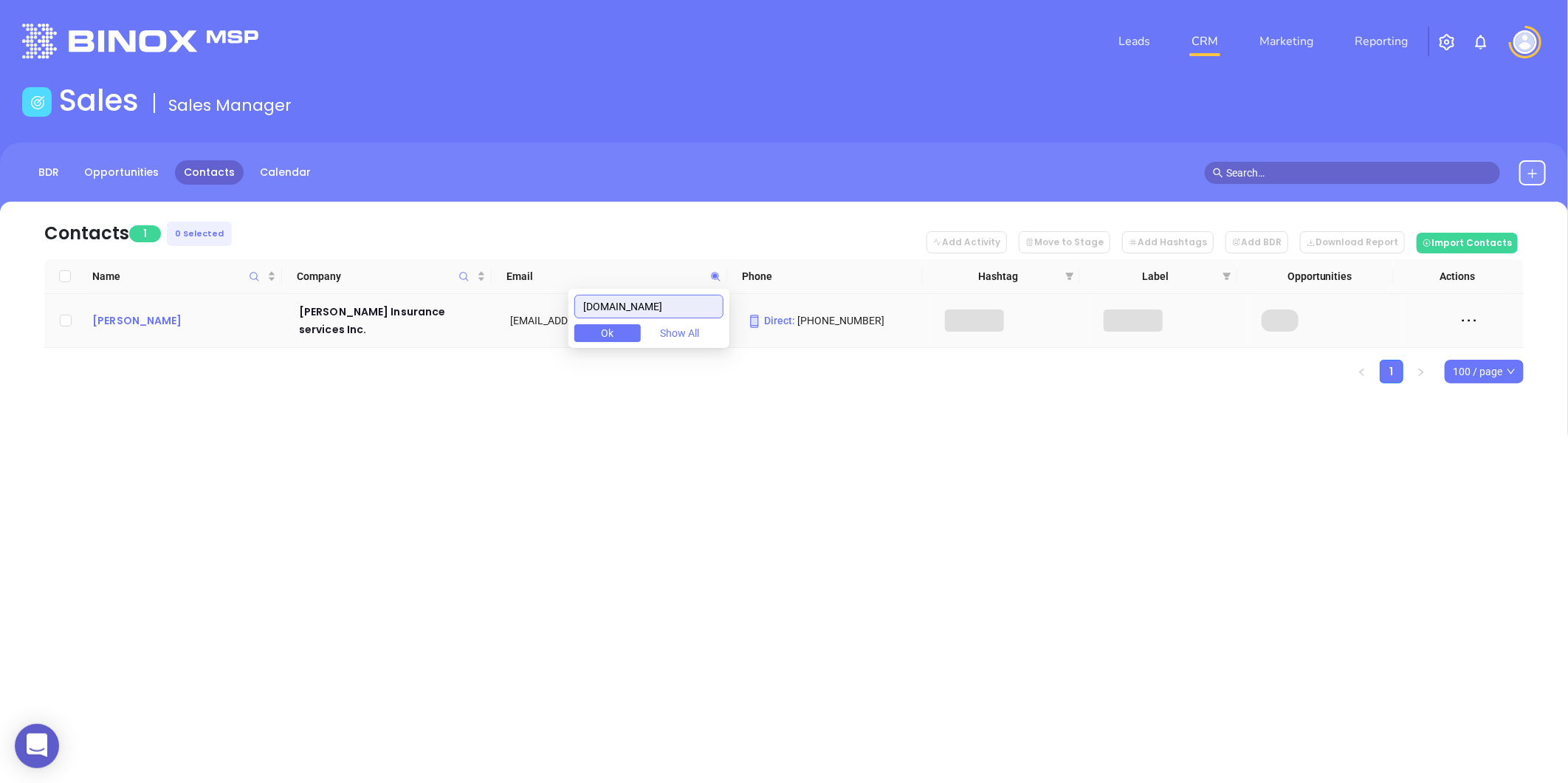
type input "aemazika.com"
click at [146, 312] on div "Alex Mazika III" at bounding box center [185, 320] width 186 height 18
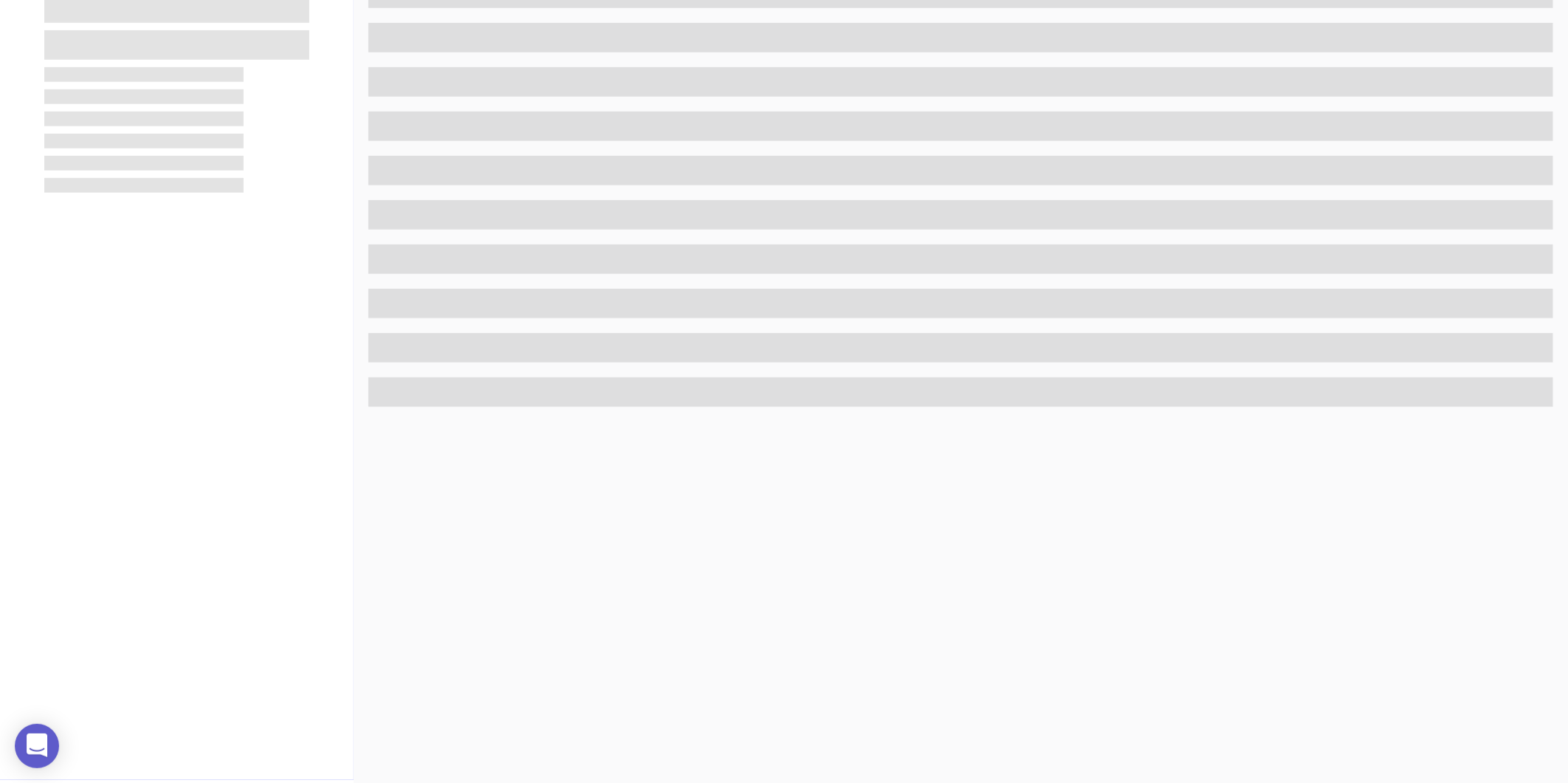
scroll to position [453, 0]
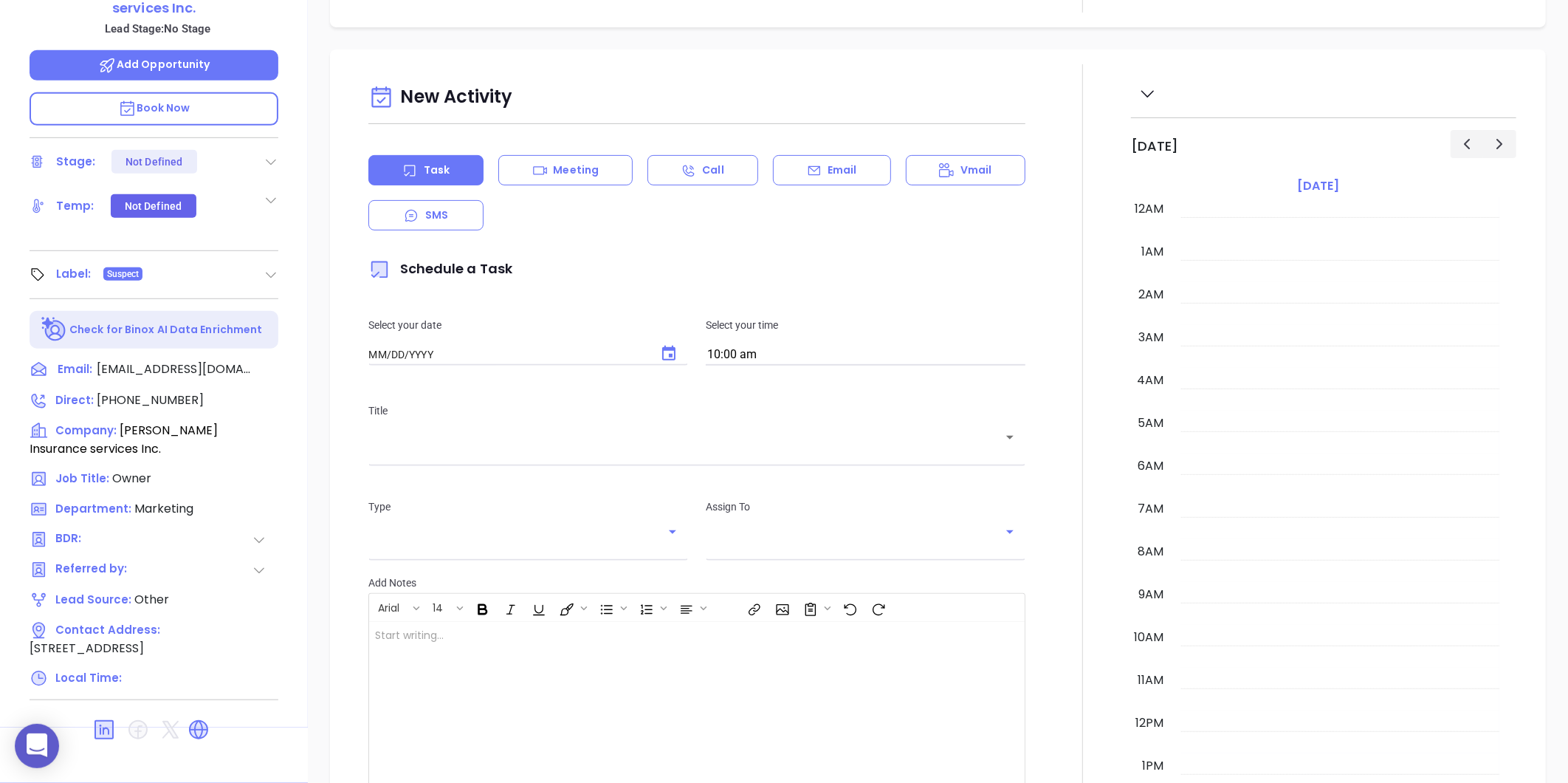
type input "08/30/2025"
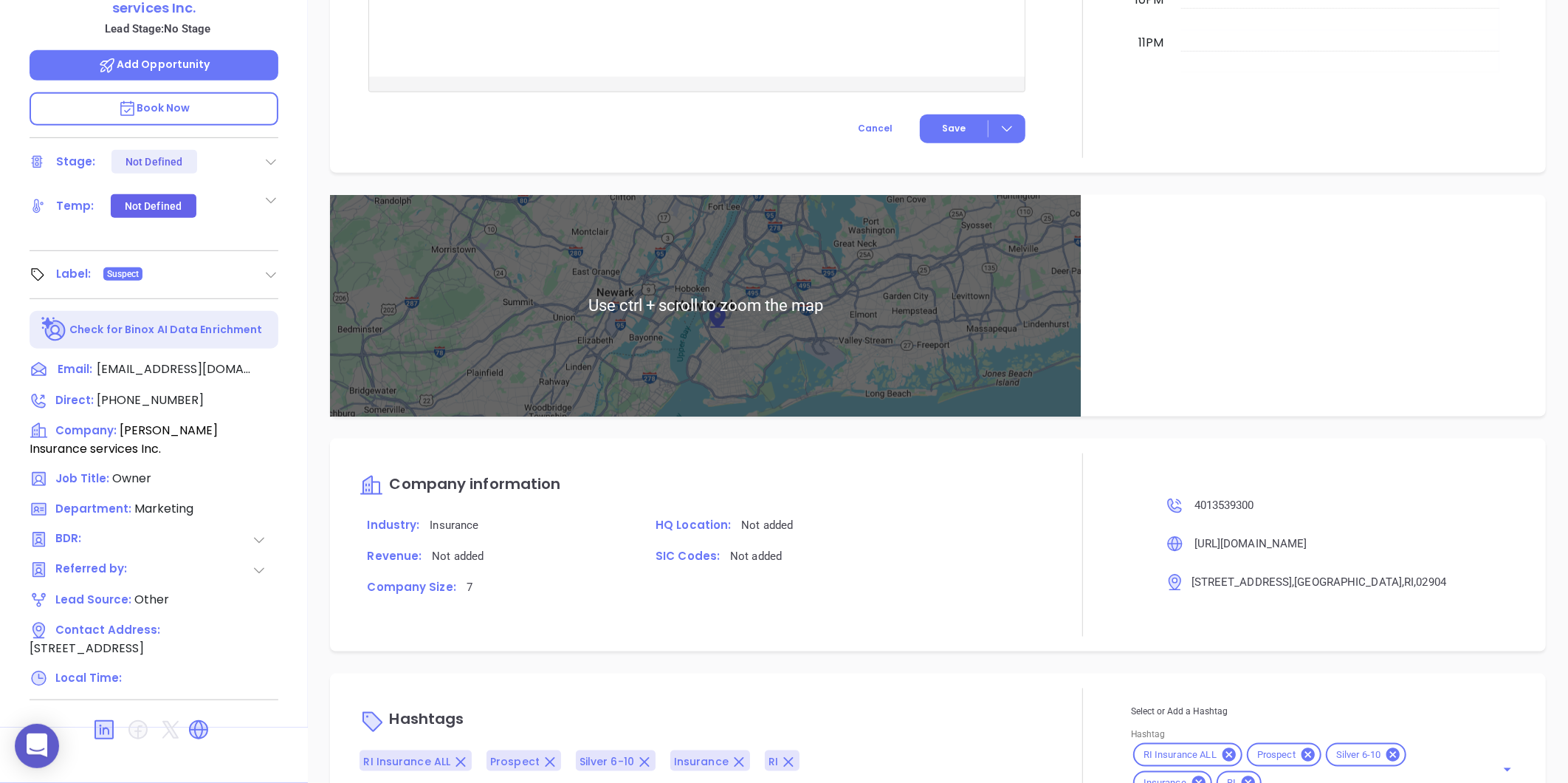
scroll to position [788, 0]
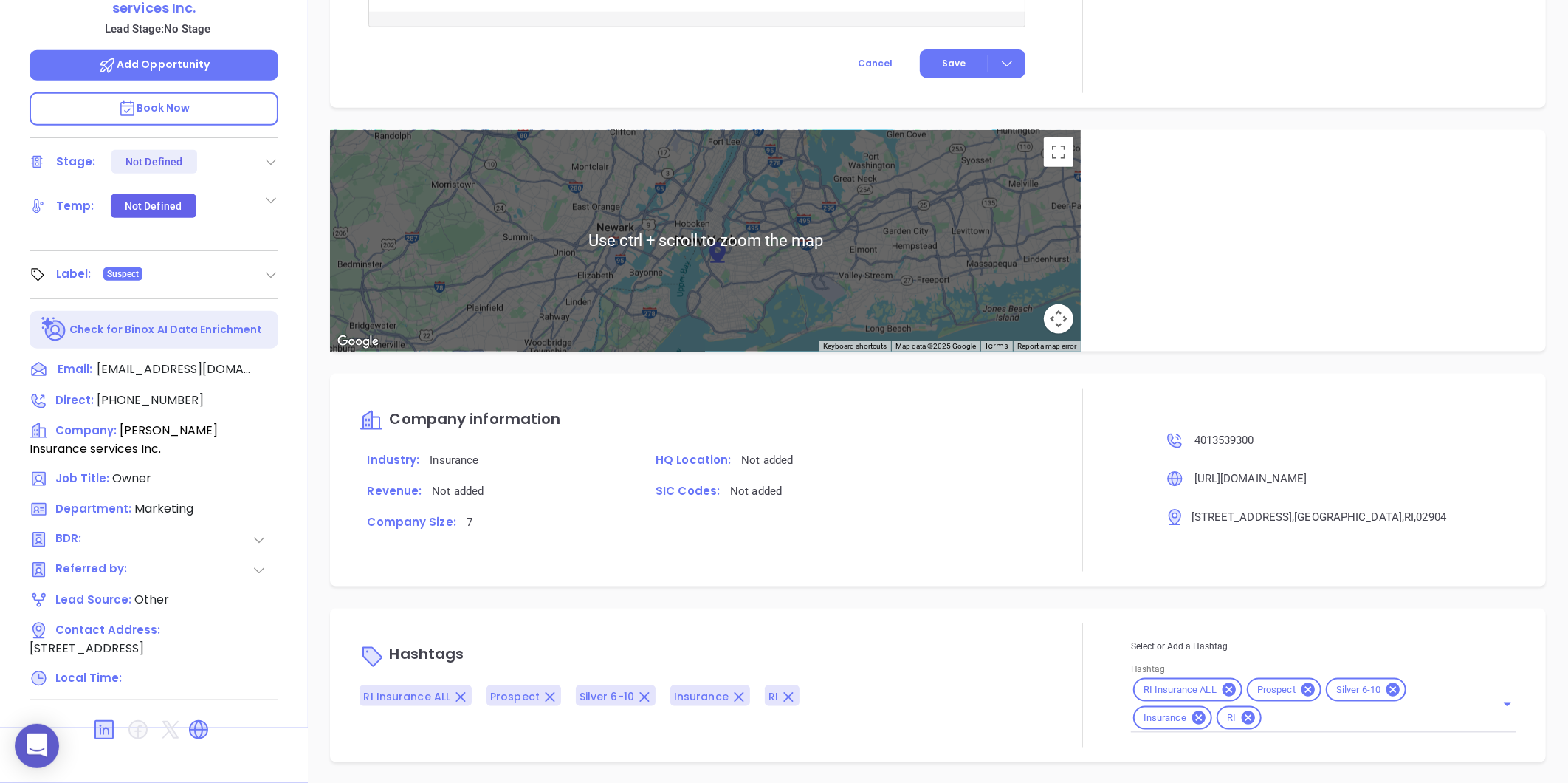
type input "Gissela Vargas"
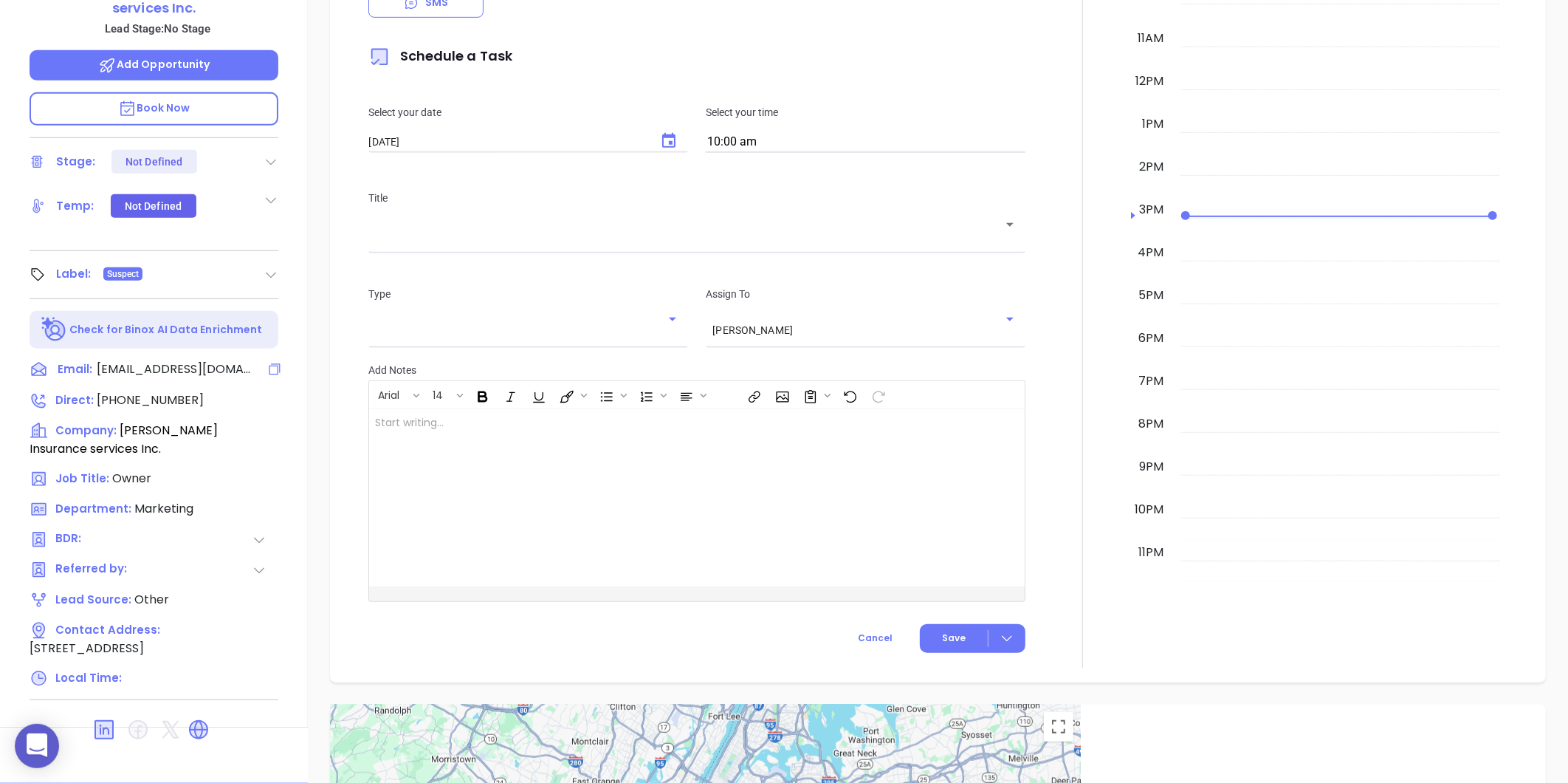
scroll to position [42, 0]
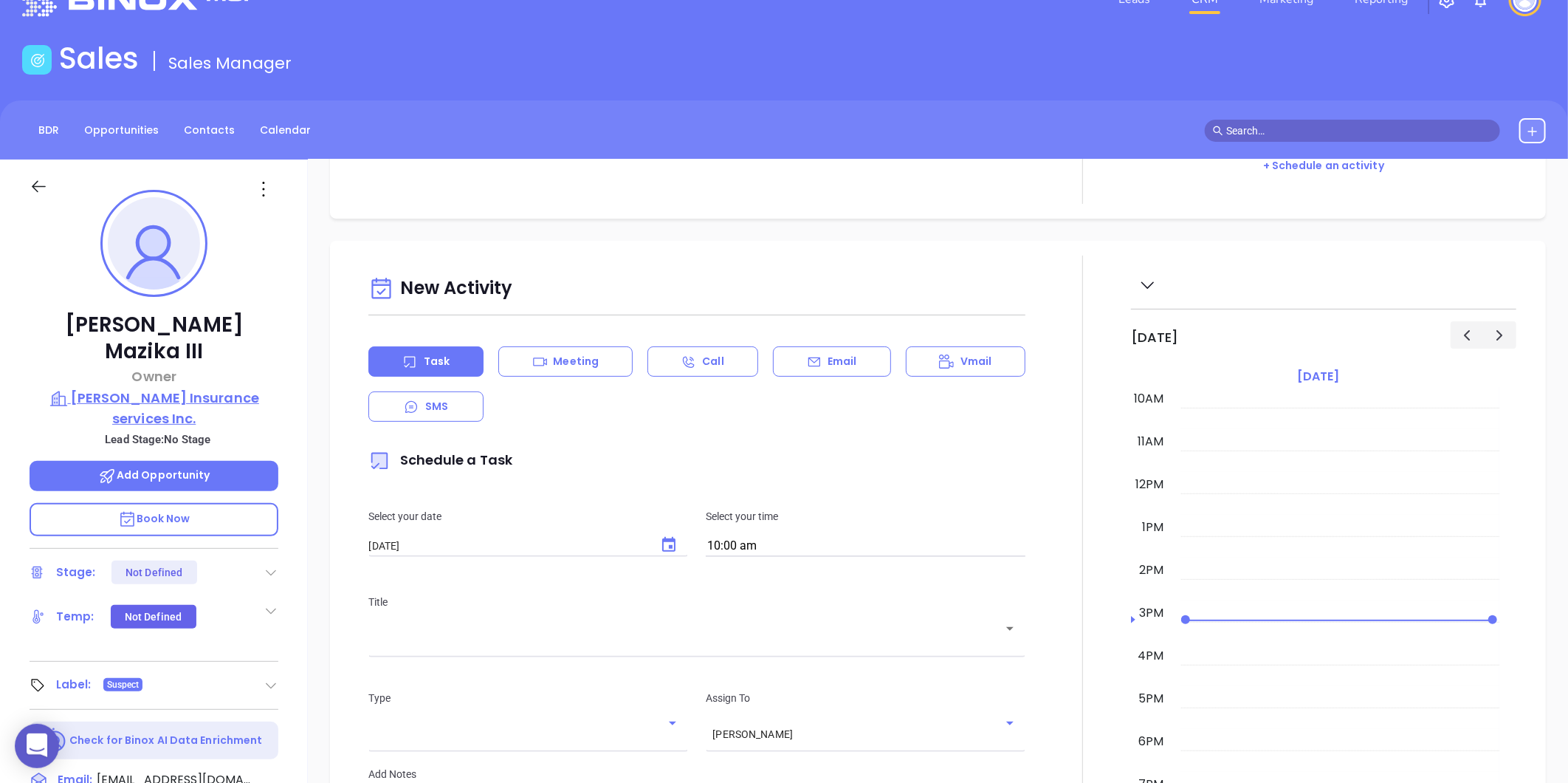
click at [170, 388] on p "A.E. Mazika Insurance services Inc." at bounding box center [153, 408] width 249 height 41
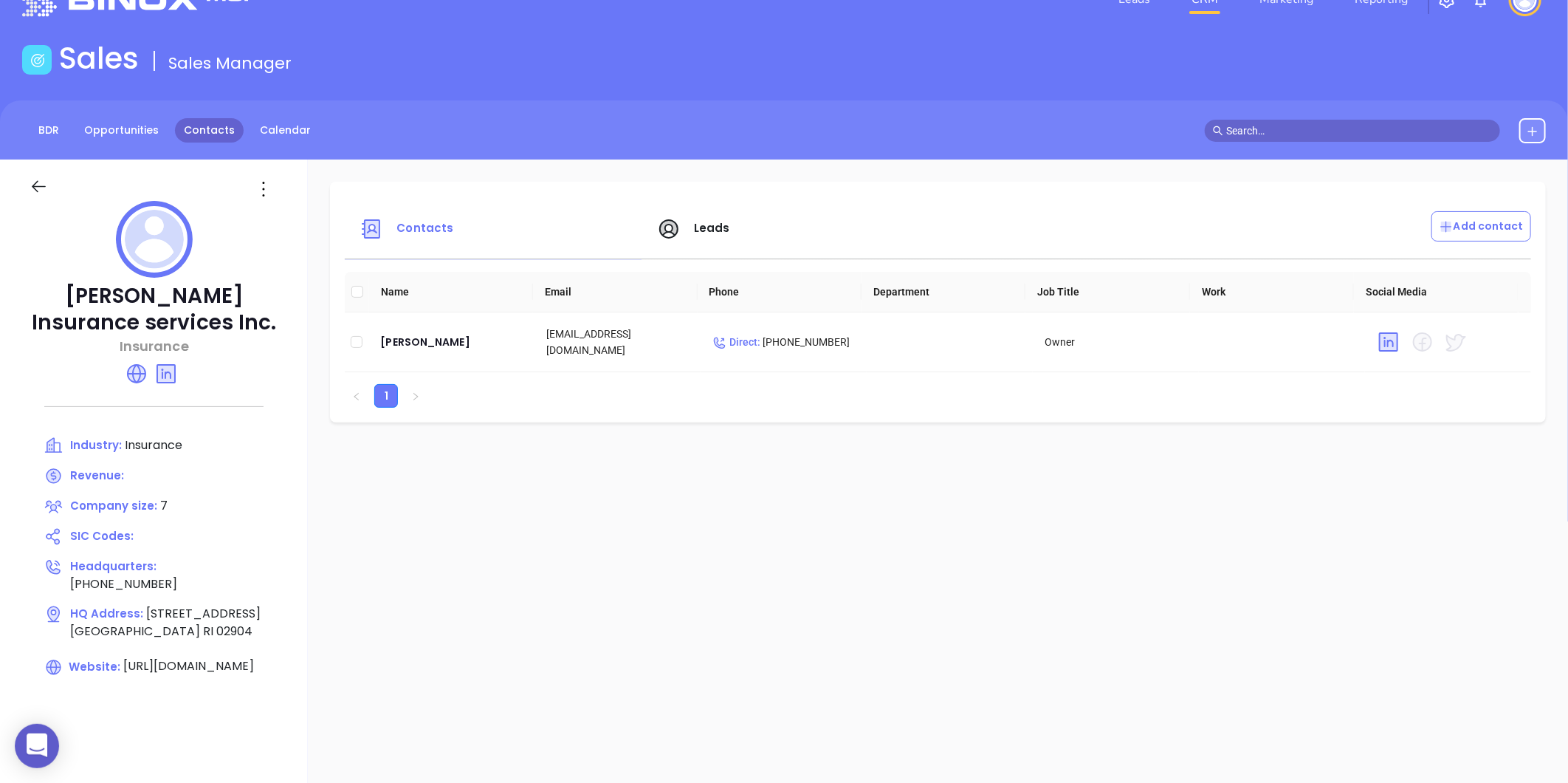
click at [188, 141] on link "Contacts" at bounding box center [210, 131] width 69 height 25
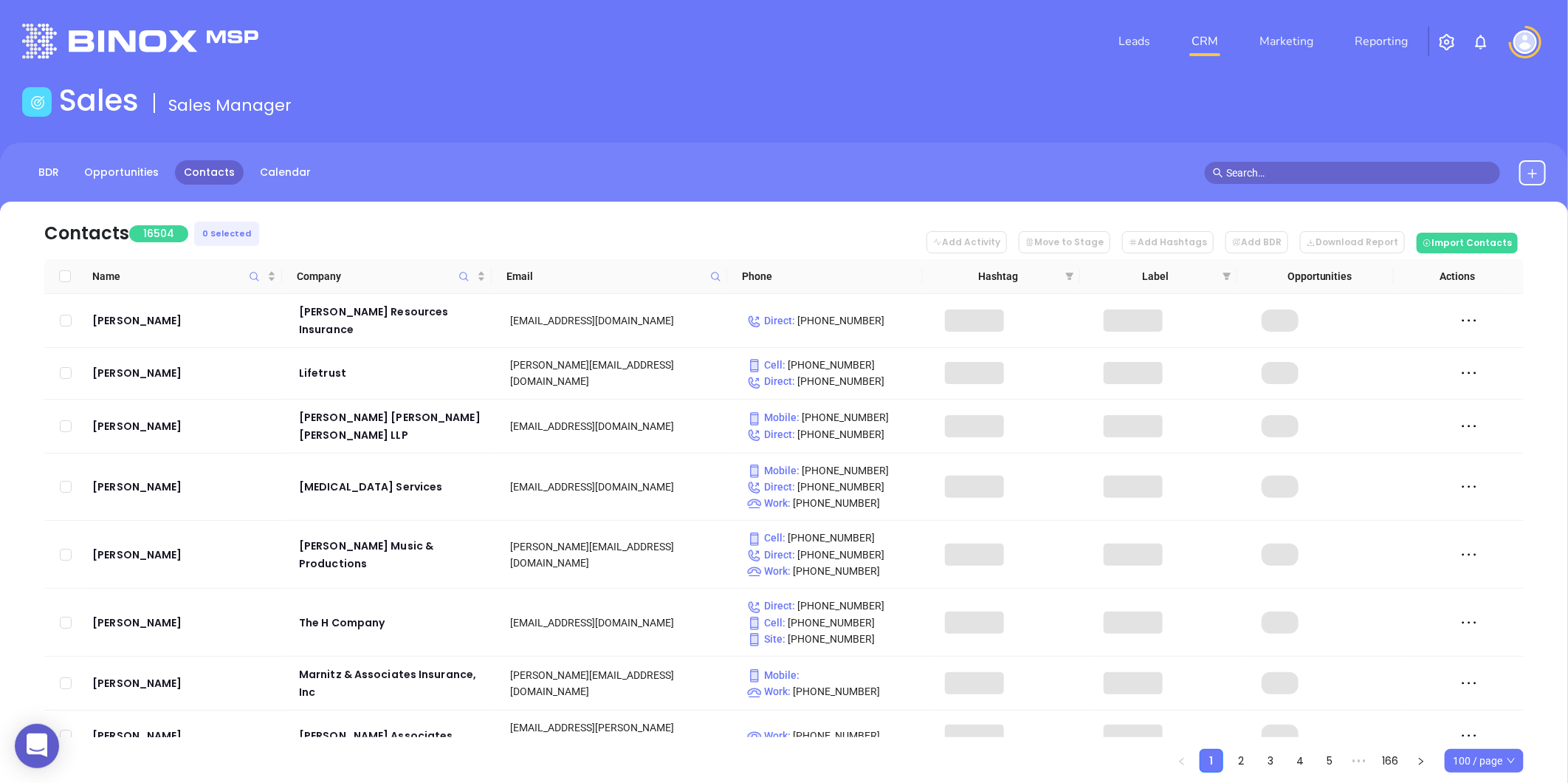
click at [715, 271] on icon at bounding box center [716, 277] width 11 height 11
paste input "caluoriinsurance.com"
type input "caluoriinsurance.com"
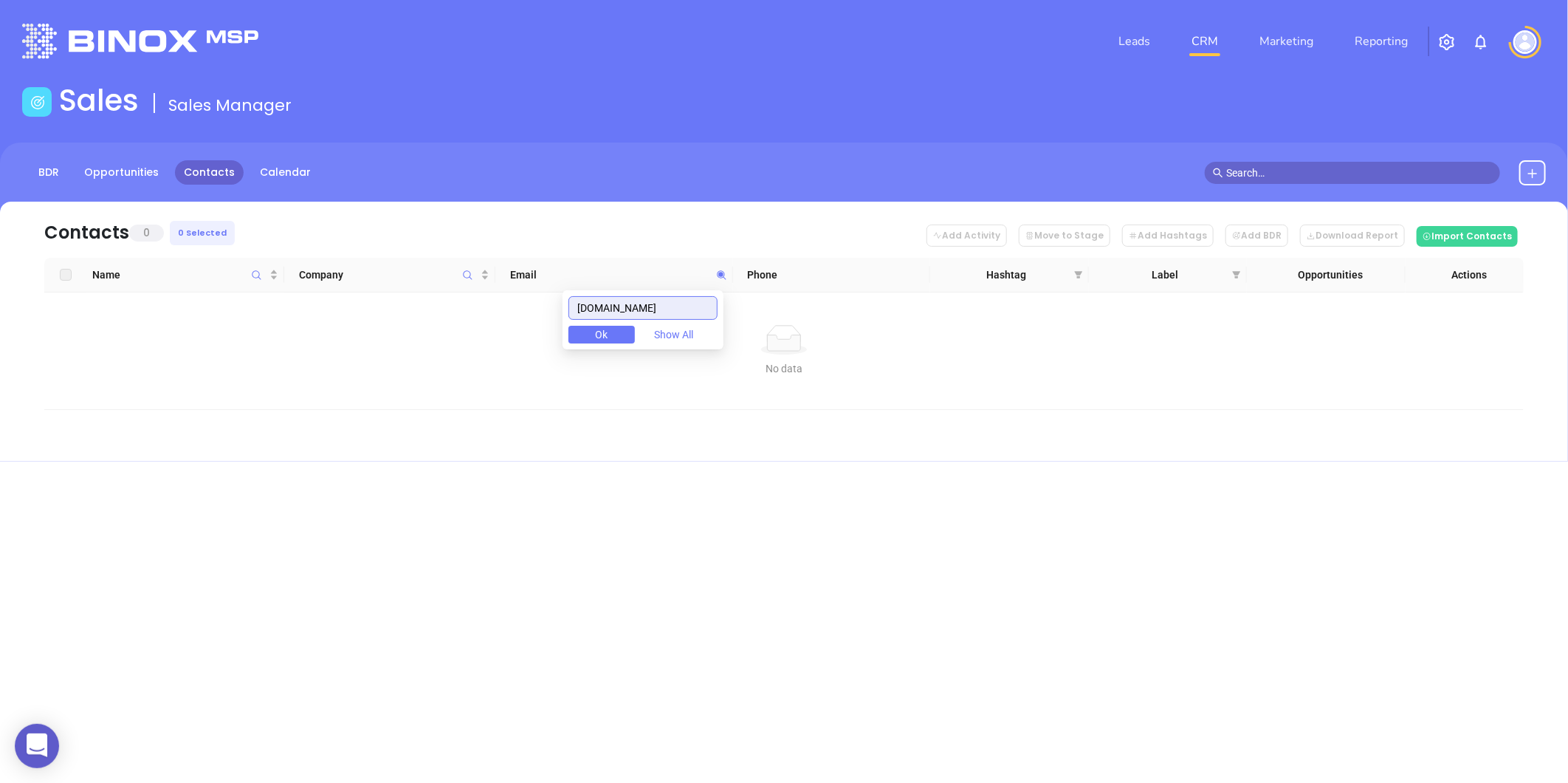
click at [585, 307] on input "caluoriinsurance.com" at bounding box center [642, 308] width 149 height 24
click at [587, 308] on input "caluoriinsurance.com" at bounding box center [642, 308] width 149 height 24
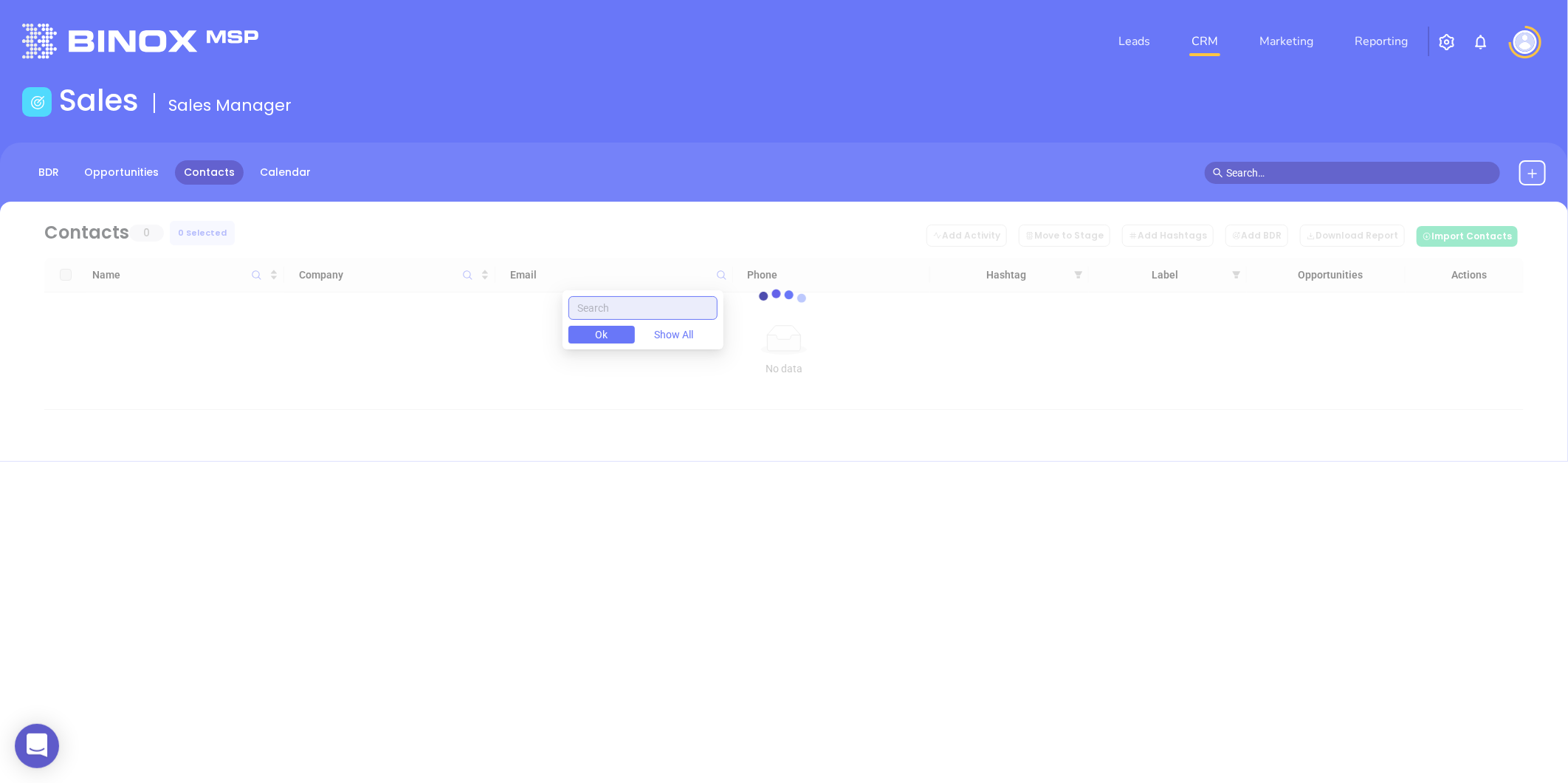
paste input "caluoriinsurance.com"
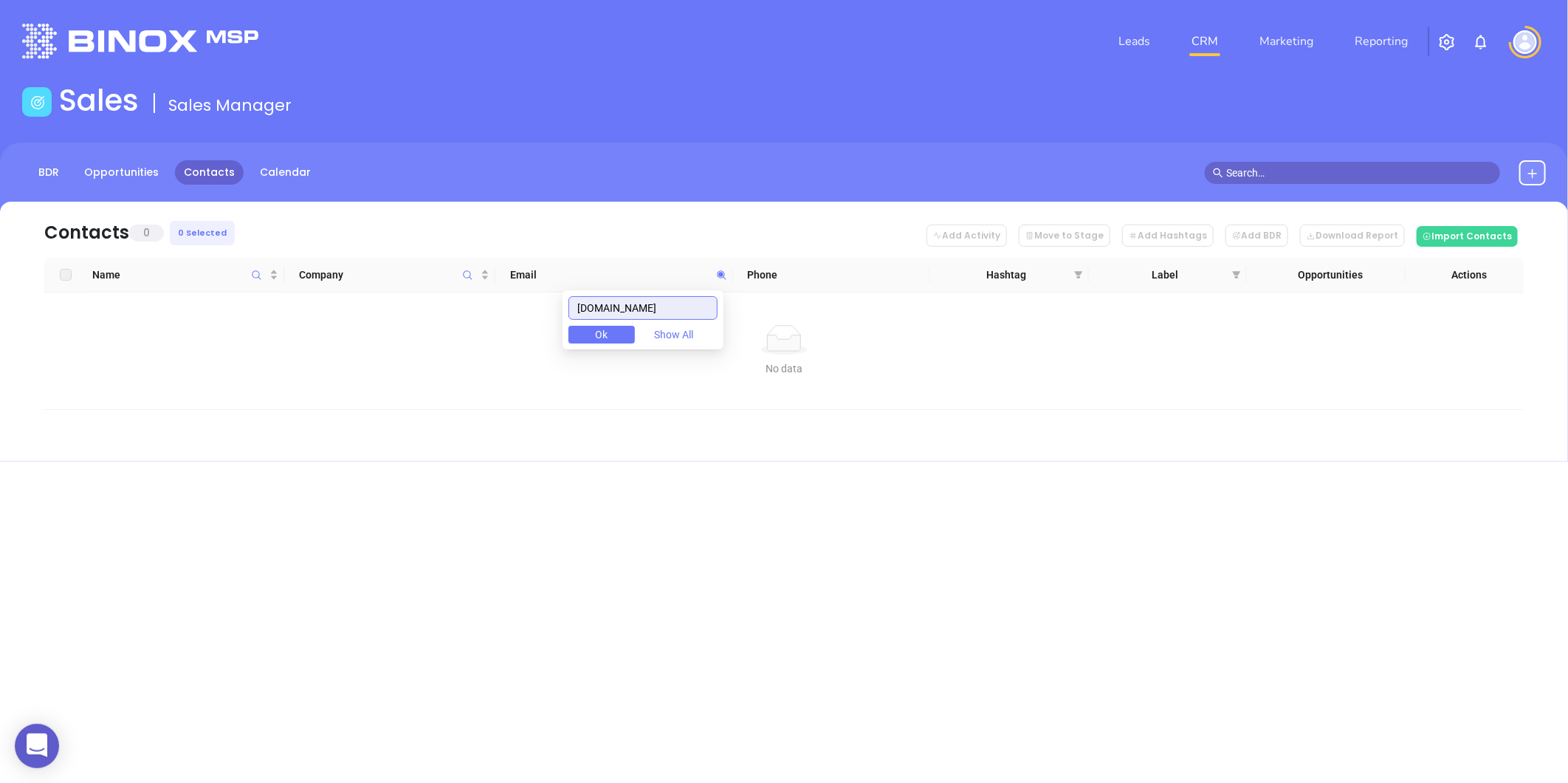
type input "caluoriinsurance.com"
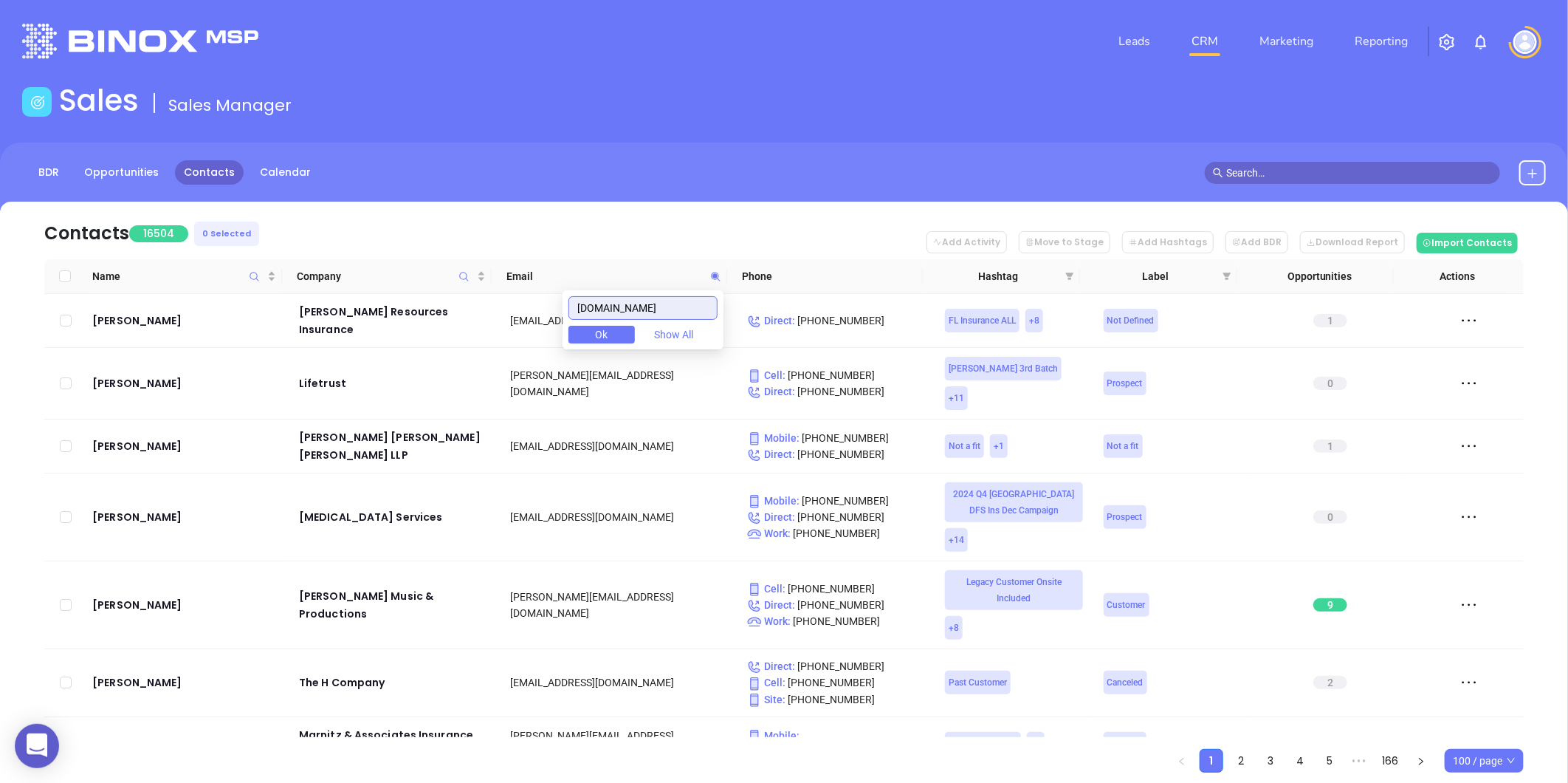
drag, startPoint x: 689, startPoint y: 313, endPoint x: 535, endPoint y: 311, distance: 154.0
click at [535, 311] on body "0 Leads CRM Marketing Reporting Financial Leads Leads Sales Sales Manager BDR O…" at bounding box center [784, 391] width 1568 height 783
paste input "sarahinsurance.com"
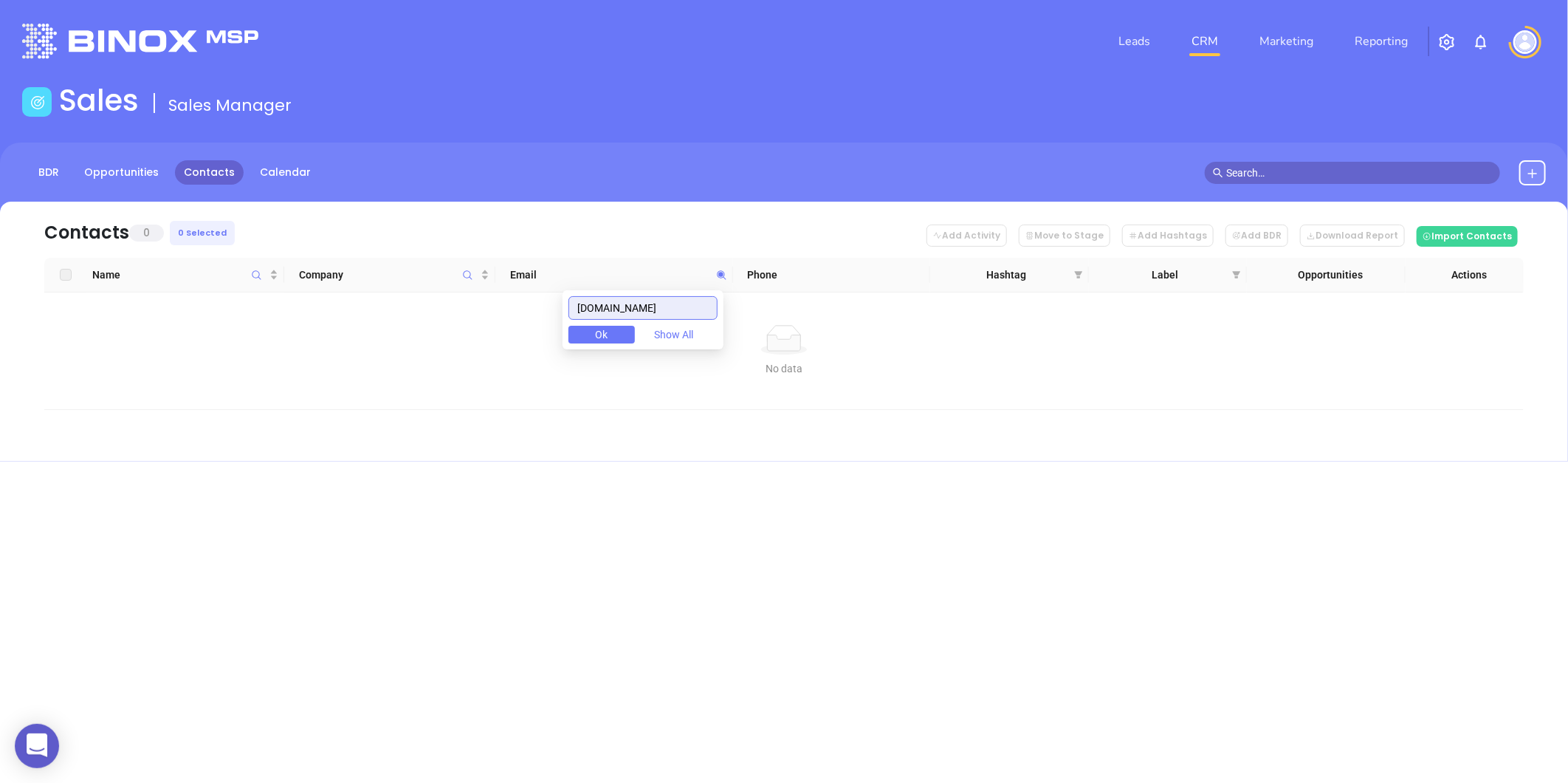
type input "sarahinsurance.com"
drag, startPoint x: 687, startPoint y: 303, endPoint x: 578, endPoint y: 322, distance: 110.6
click at [578, 322] on div "sarahinsurance.com Ok Show All" at bounding box center [642, 319] width 161 height 59
paste input "catchwav.com"
drag, startPoint x: 654, startPoint y: 309, endPoint x: 557, endPoint y: 330, distance: 99.2
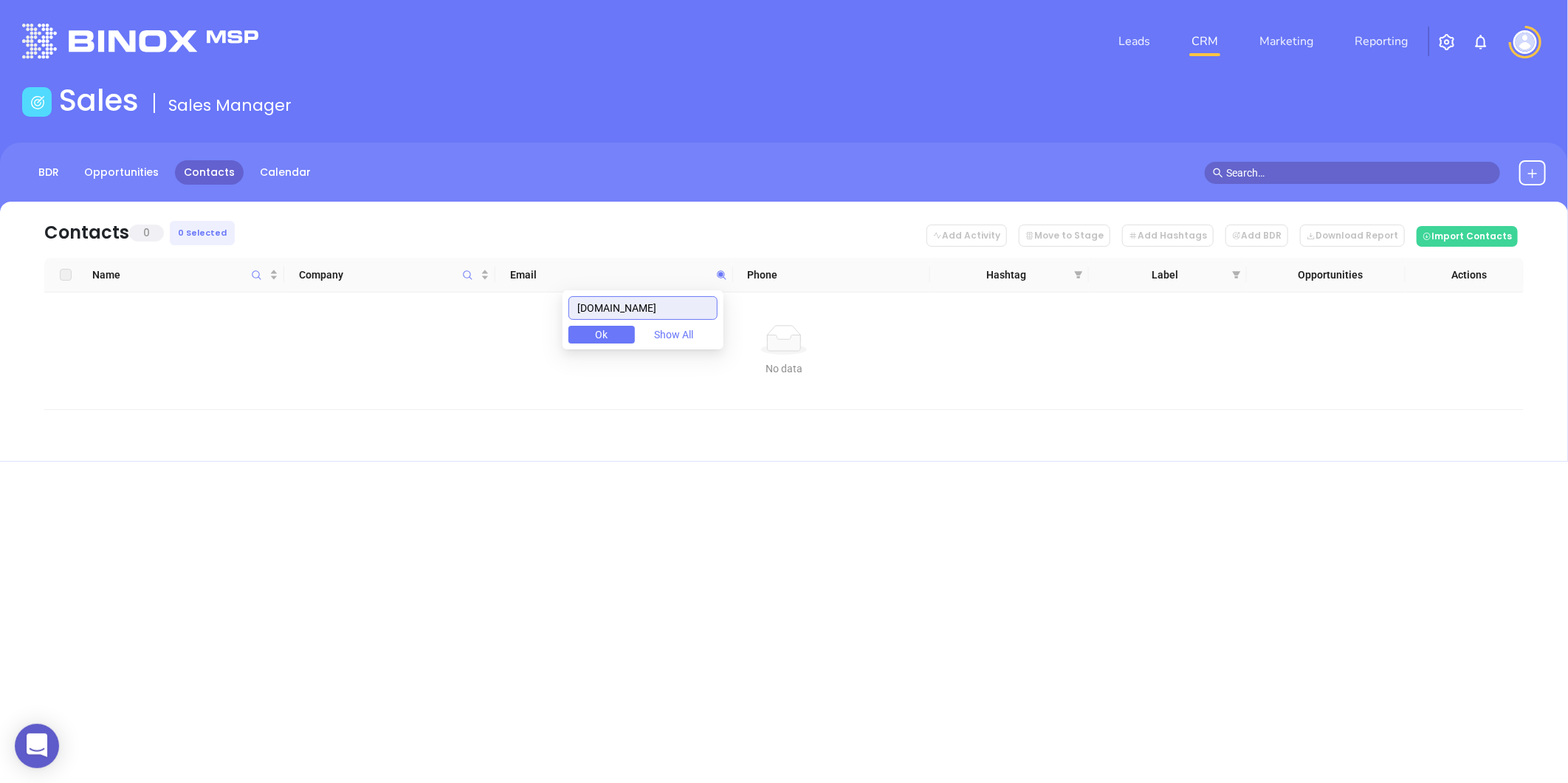
click at [557, 330] on body "0 Leads CRM Marketing Reporting Financial Leads Leads Sales Sales Manager BDR O…" at bounding box center [784, 391] width 1568 height 783
type input "catchwav.com"
paste input "shove.com"
type input "shove.com"
click at [1533, 177] on icon at bounding box center [1532, 174] width 11 height 11
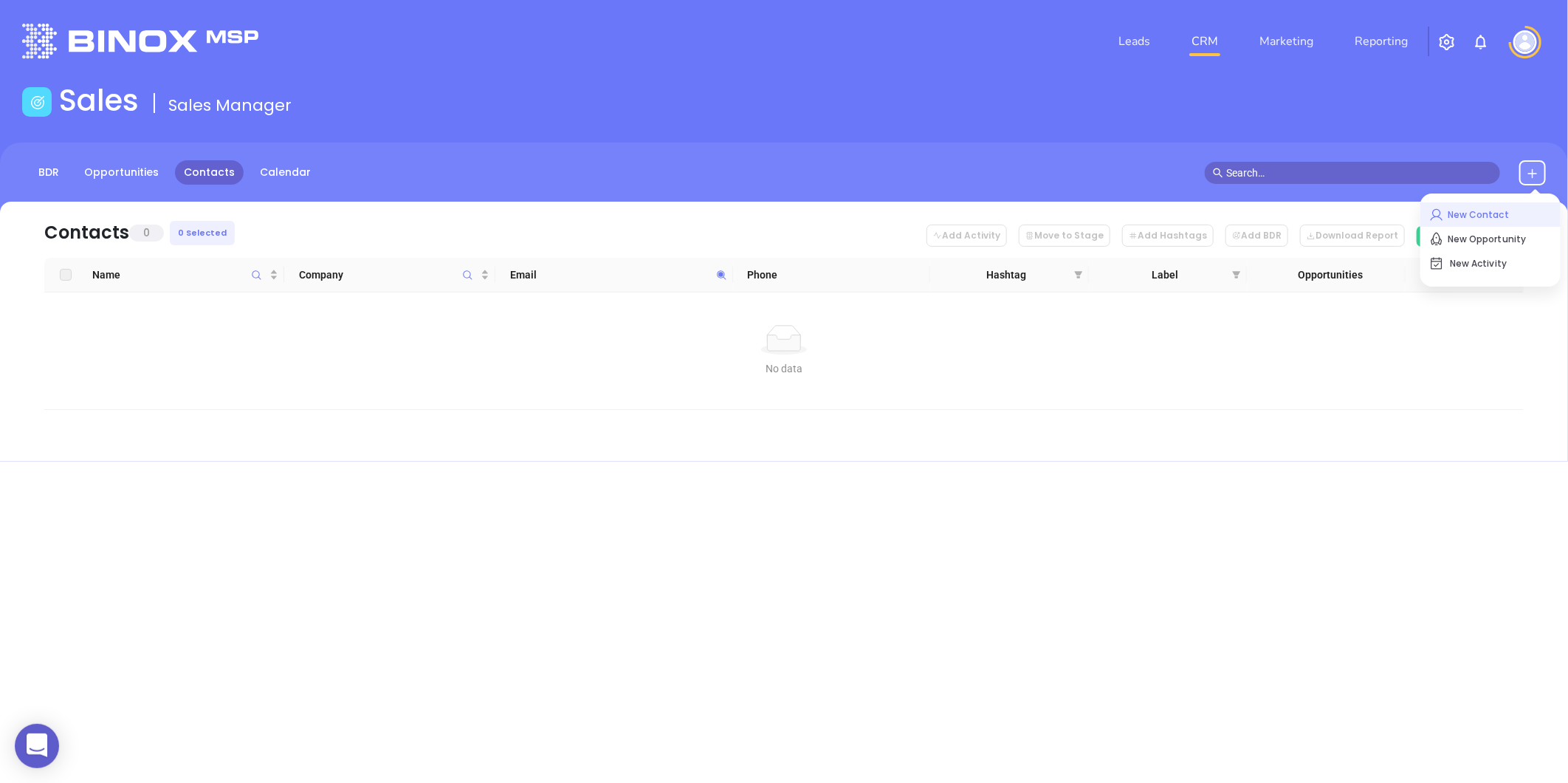
click at [1479, 207] on p "New Contact" at bounding box center [1490, 215] width 123 height 24
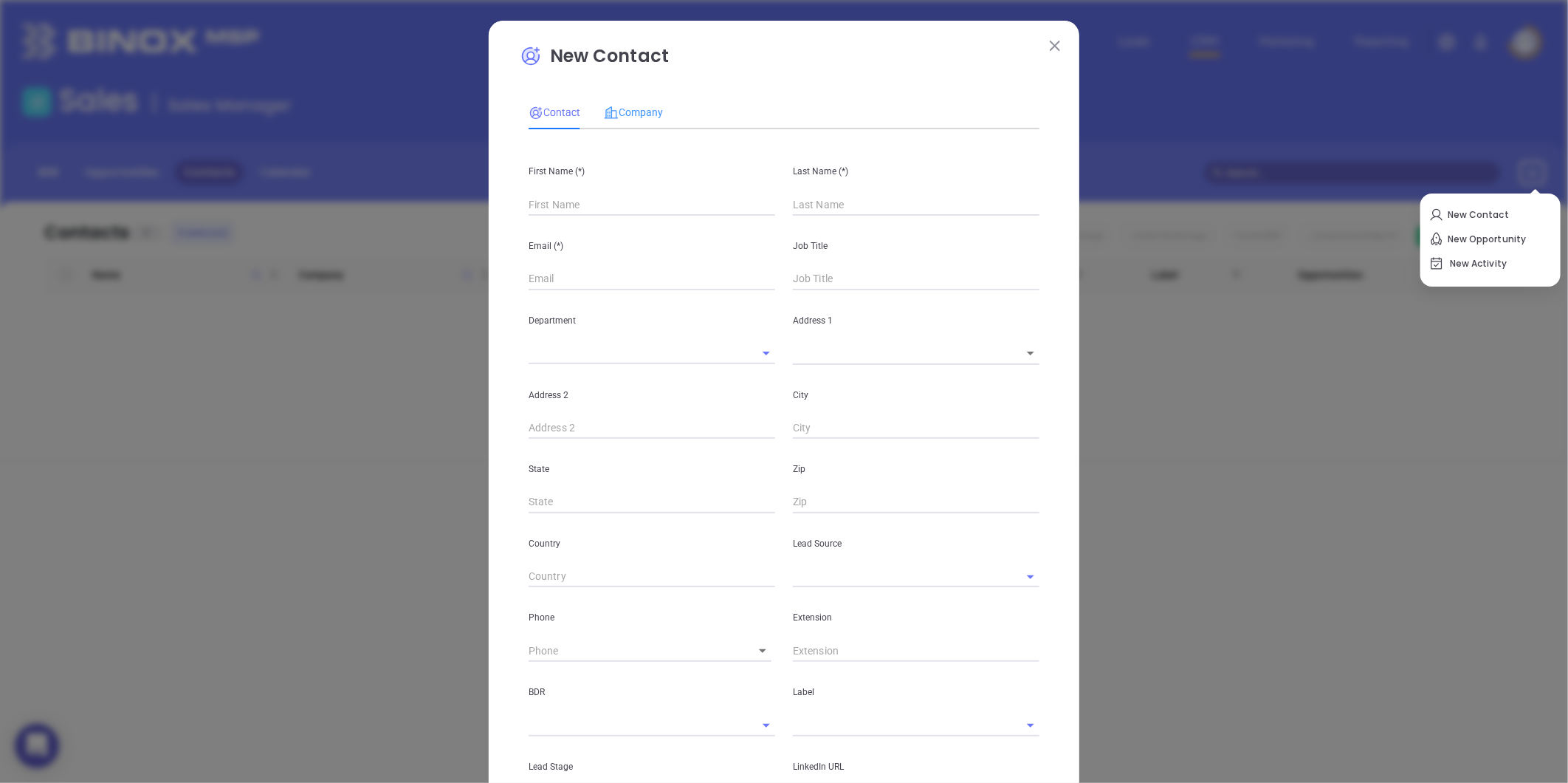
click at [616, 98] on div "Company" at bounding box center [633, 113] width 59 height 34
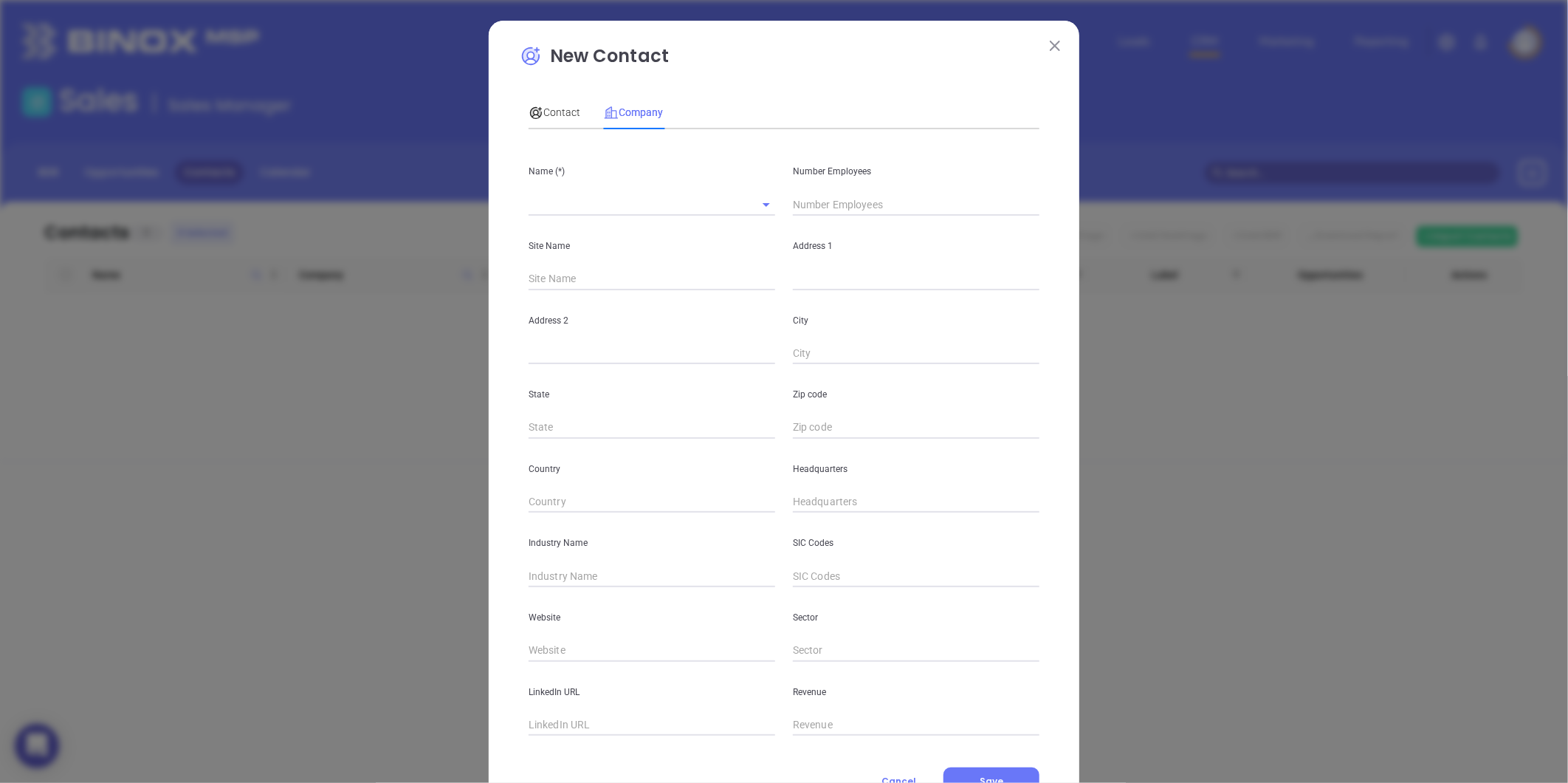
click at [588, 204] on input "text" at bounding box center [630, 204] width 205 height 21
paste input "Shove Insurance Inc"
type input "Shove Insurance Inc"
click at [839, 212] on input "text" at bounding box center [916, 204] width 247 height 22
type input "3"
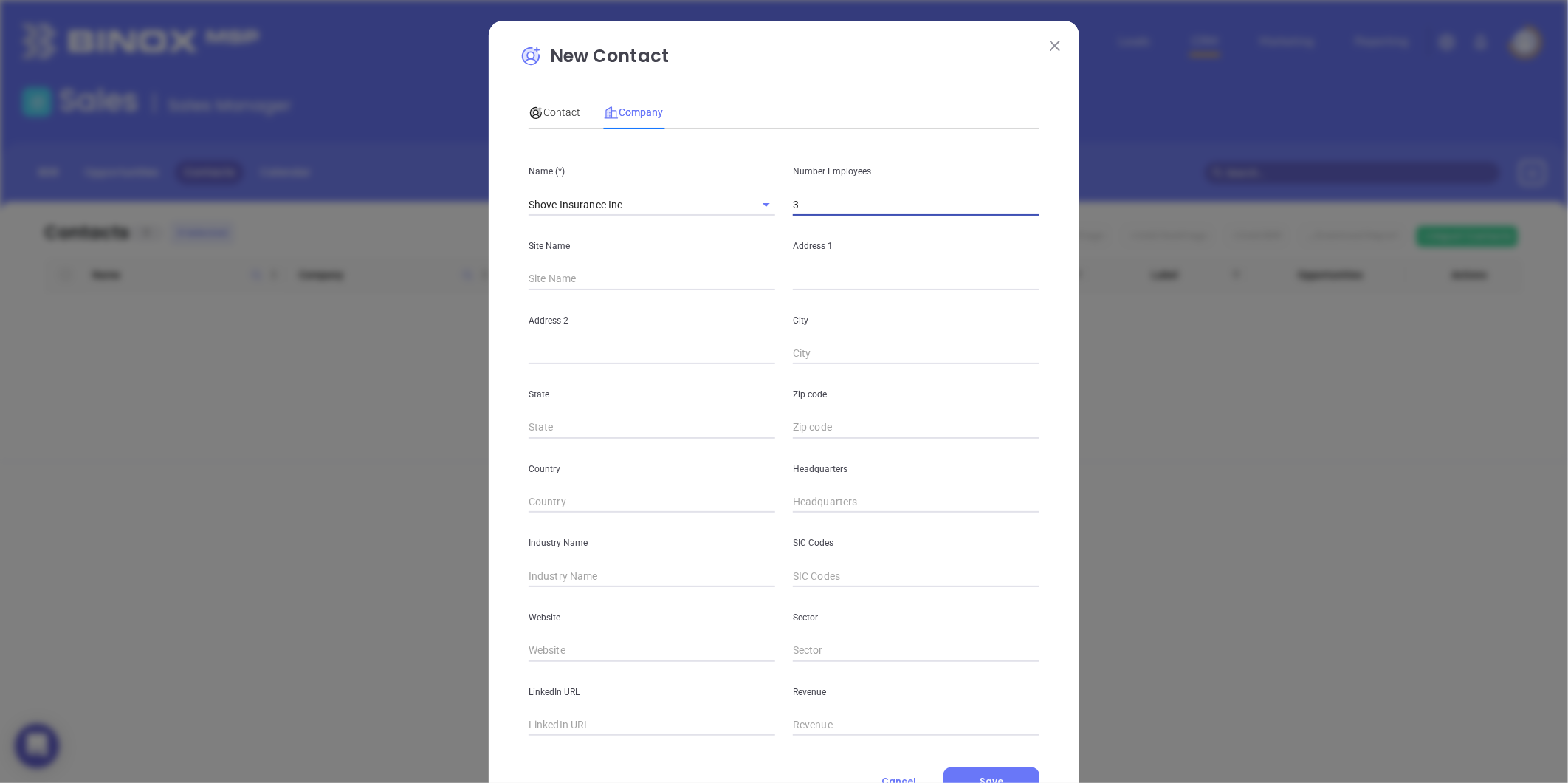
click at [775, 271] on div "Site Name" at bounding box center [651, 253] width 264 height 74
click at [797, 208] on input "3" at bounding box center [916, 204] width 247 height 22
type input "5"
click at [799, 274] on input "text" at bounding box center [916, 278] width 247 height 22
paste input "100 Armistice Blvd Pawtucket, RI 02860"
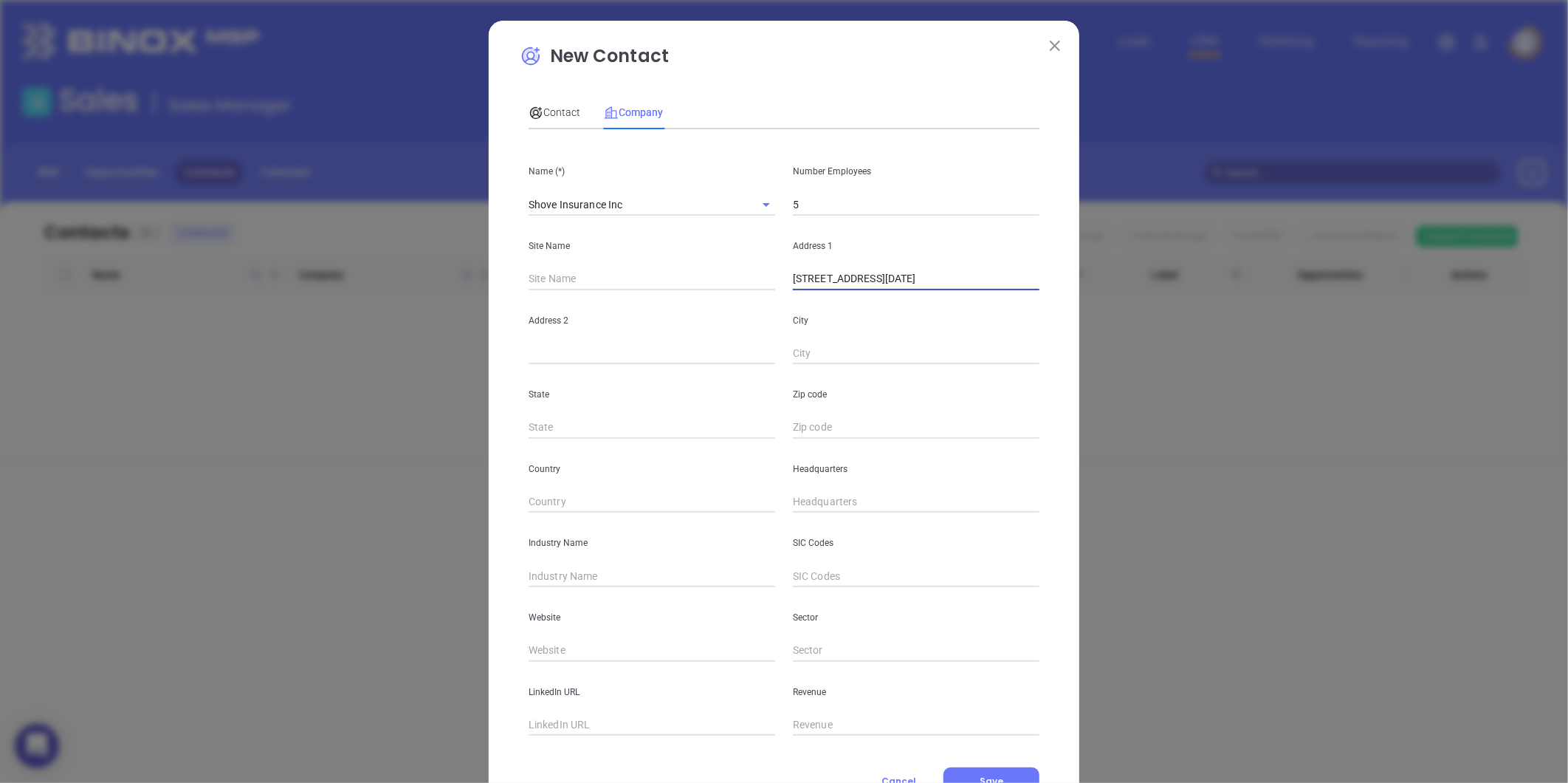
drag, startPoint x: 944, startPoint y: 283, endPoint x: 999, endPoint y: 290, distance: 55.4
click at [999, 290] on input "100 Armistice Blvd Pawtucket, RI 02860" at bounding box center [916, 278] width 247 height 22
type input "100 Armistice Blvd Pawtucket, RI 02860"
click at [806, 411] on div "Zip code" at bounding box center [915, 402] width 264 height 74
click at [804, 416] on div "Zip code" at bounding box center [915, 402] width 264 height 74
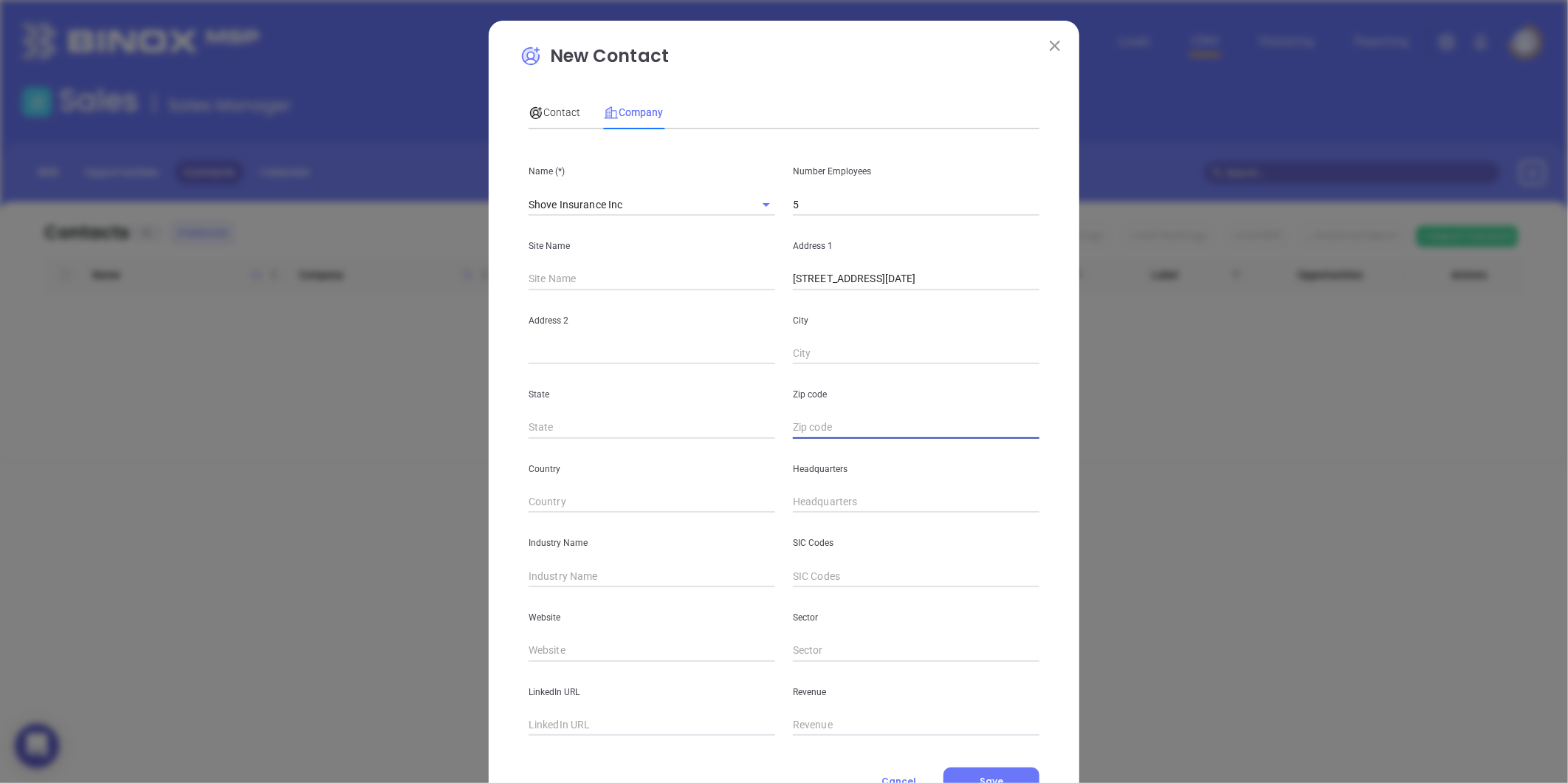
click at [804, 417] on input "text" at bounding box center [916, 427] width 247 height 22
paste input "02860"
type input "02860"
click at [585, 429] on input "text" at bounding box center [651, 427] width 247 height 22
type input "RI"
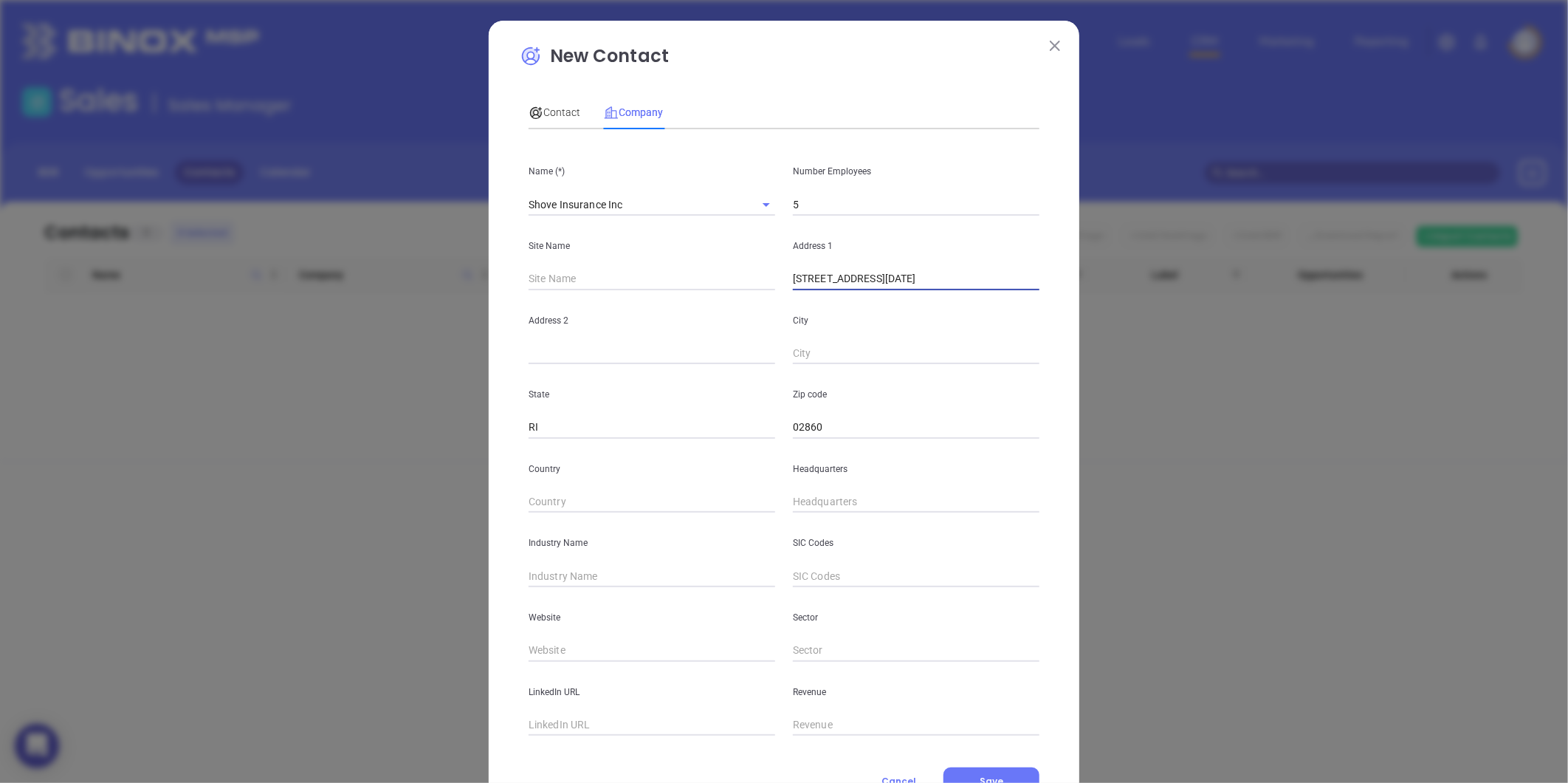
drag, startPoint x: 880, startPoint y: 281, endPoint x: 926, endPoint y: 288, distance: 46.5
click at [926, 288] on input "100 Armistice Blvd Pawtucket, RI 02860" at bounding box center [916, 278] width 247 height 22
drag, startPoint x: 829, startPoint y: 368, endPoint x: 825, endPoint y: 361, distance: 8.1
click at [829, 368] on div "Zip code 02860" at bounding box center [915, 402] width 264 height 74
click at [825, 359] on input "text" at bounding box center [916, 353] width 247 height 22
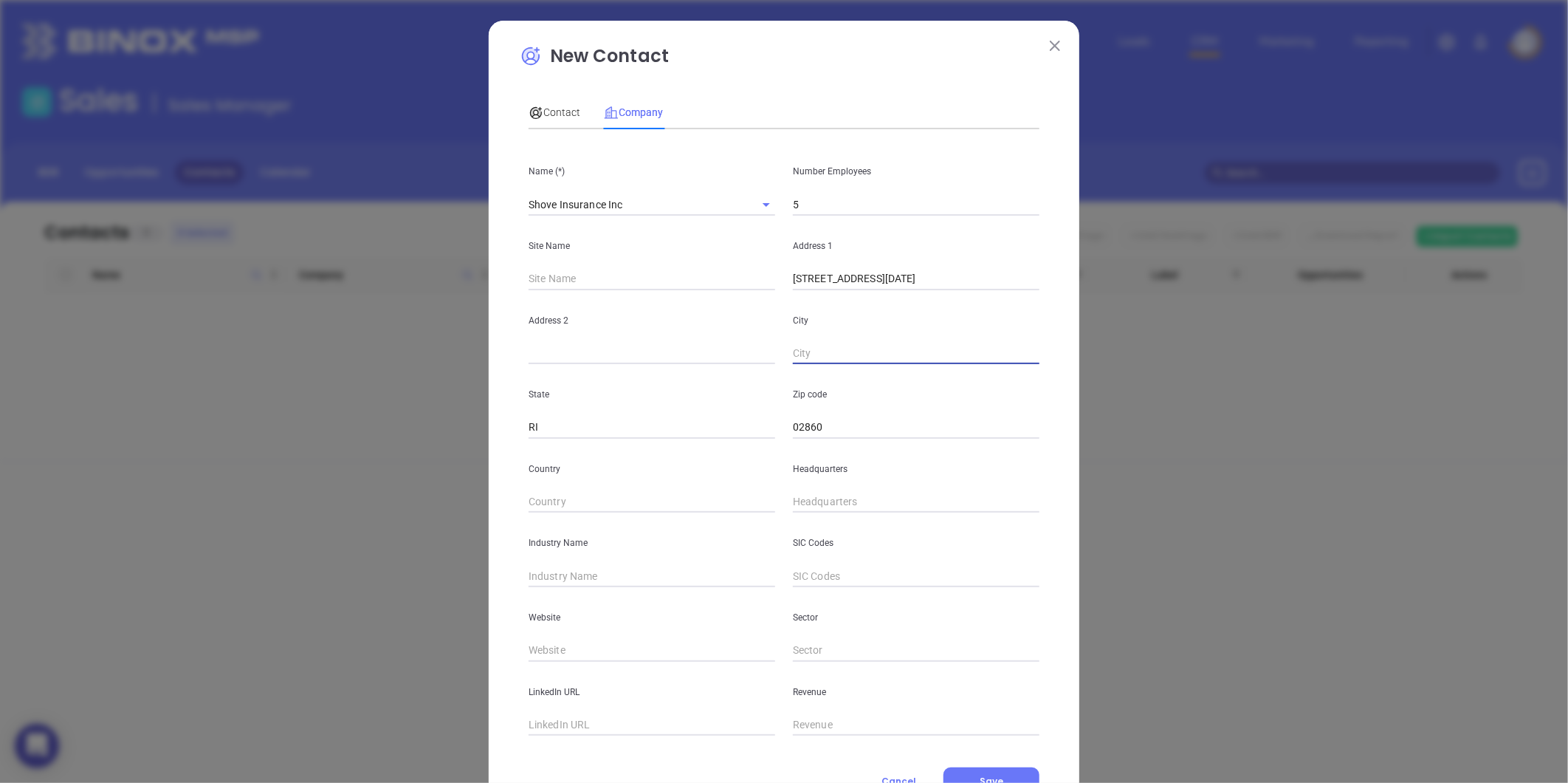
paste input "Pawtucket"
type input "Pawtucket"
drag, startPoint x: 879, startPoint y: 276, endPoint x: 967, endPoint y: 293, distance: 89.6
click at [967, 293] on div "Name (*) Shove Insurance Inc Number Employees 5 Site Name Address 1 100 Armisti…" at bounding box center [784, 438] width 511 height 594
type input "100 Armistice Blvd"
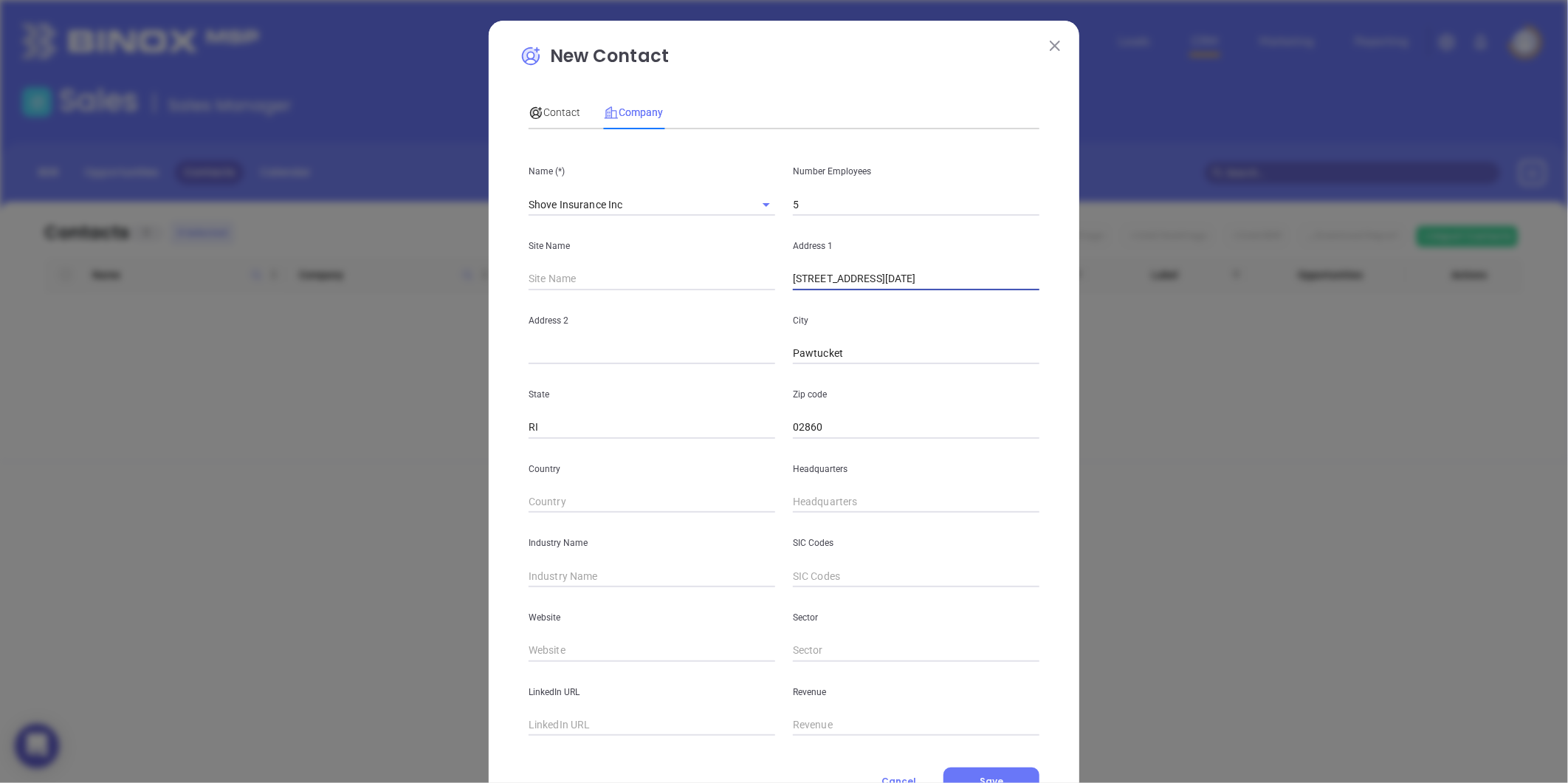
type input "( ) -"
click at [813, 510] on input "( ) -" at bounding box center [916, 502] width 247 height 22
paste input "401) 753-0055"
type input "(401) 753-0055"
click at [570, 570] on input "text" at bounding box center [651, 575] width 247 height 22
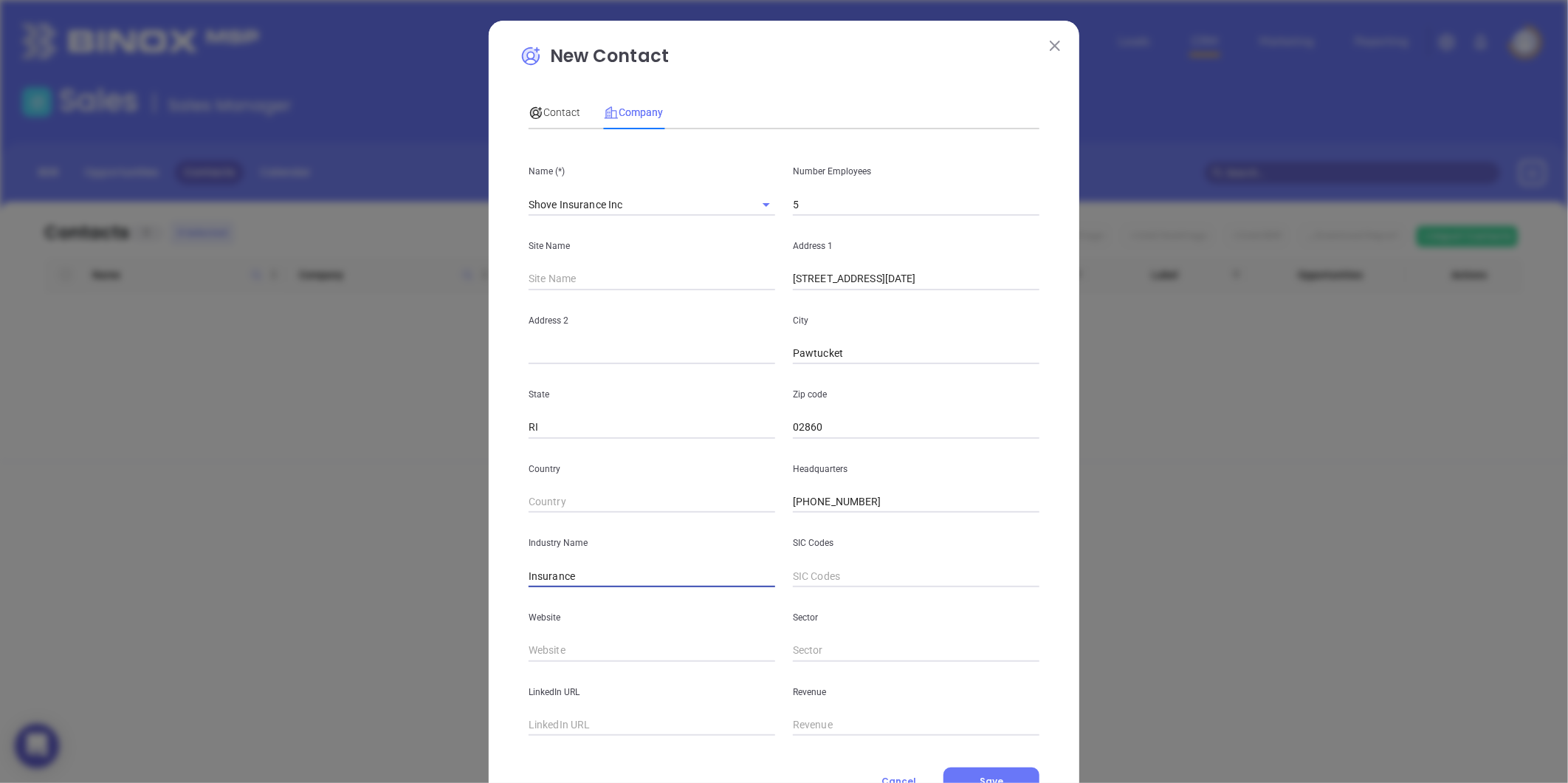
type input "Insurance"
drag, startPoint x: 571, startPoint y: 631, endPoint x: 569, endPoint y: 644, distance: 13.2
click at [571, 640] on div "Website" at bounding box center [651, 625] width 264 height 74
click at [567, 647] on input "text" at bounding box center [651, 650] width 247 height 22
paste input "https://www.shove.com/"
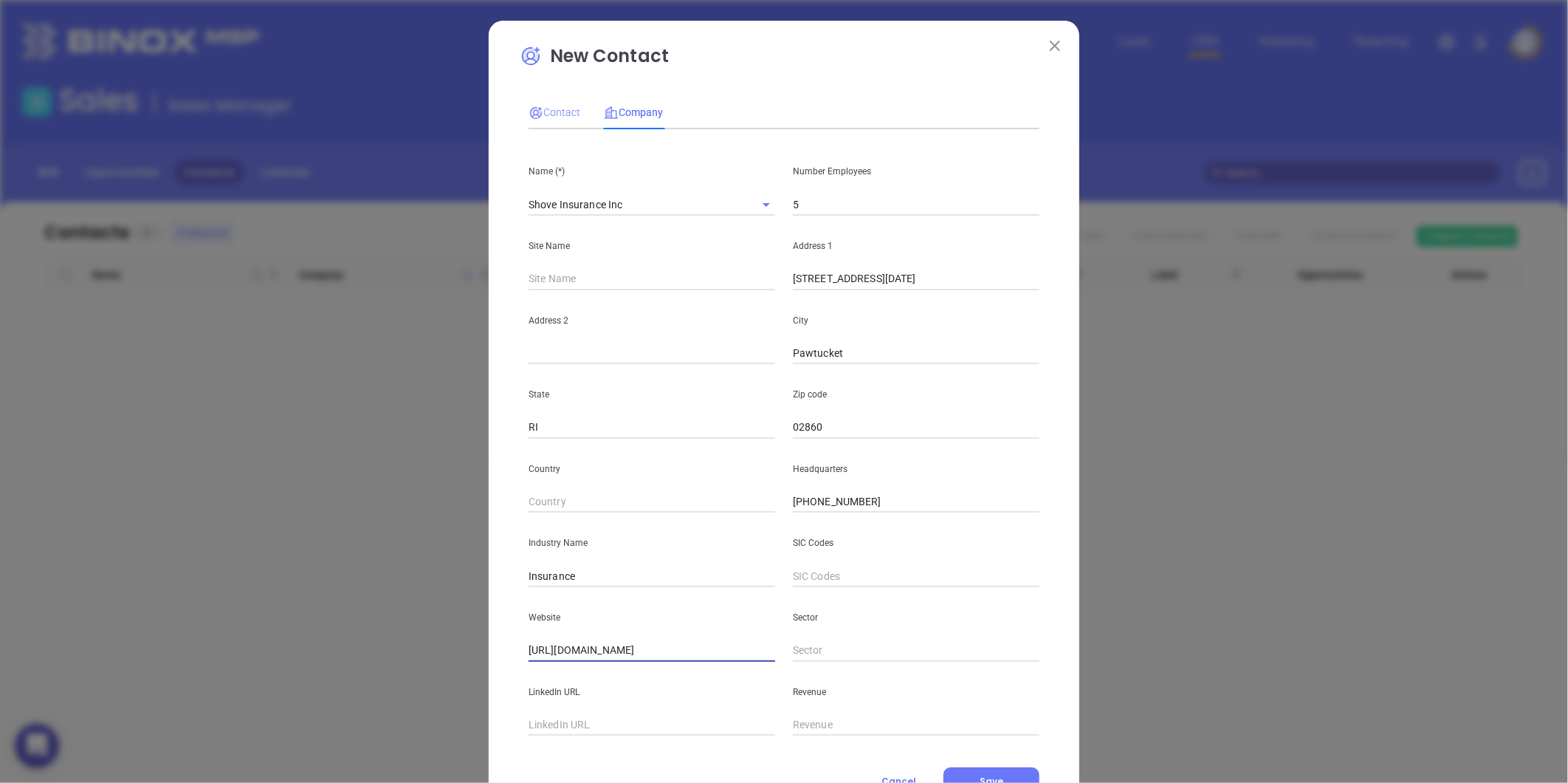
type input "https://www.shove.com/"
click at [564, 109] on span "Contact" at bounding box center [554, 113] width 51 height 11
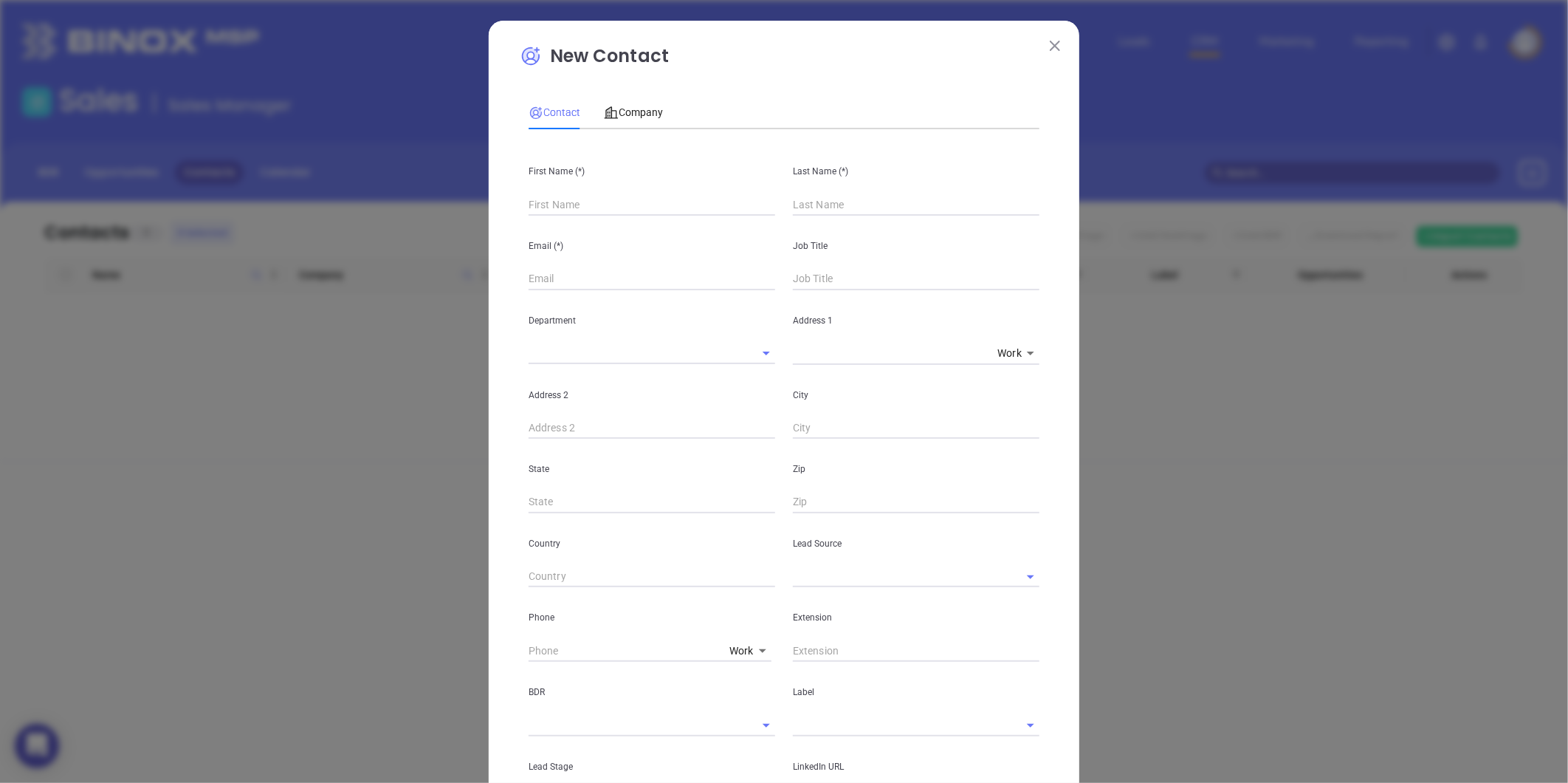
click at [591, 202] on input "text" at bounding box center [651, 204] width 247 height 22
paste input "William Hunt"
drag, startPoint x: 561, startPoint y: 207, endPoint x: 647, endPoint y: 228, distance: 88.5
click at [616, 222] on div "First Name (*) William Hunt Last Name (*) Email (*) Job Title Department Addres…" at bounding box center [784, 549] width 511 height 817
type input "William Hunt"
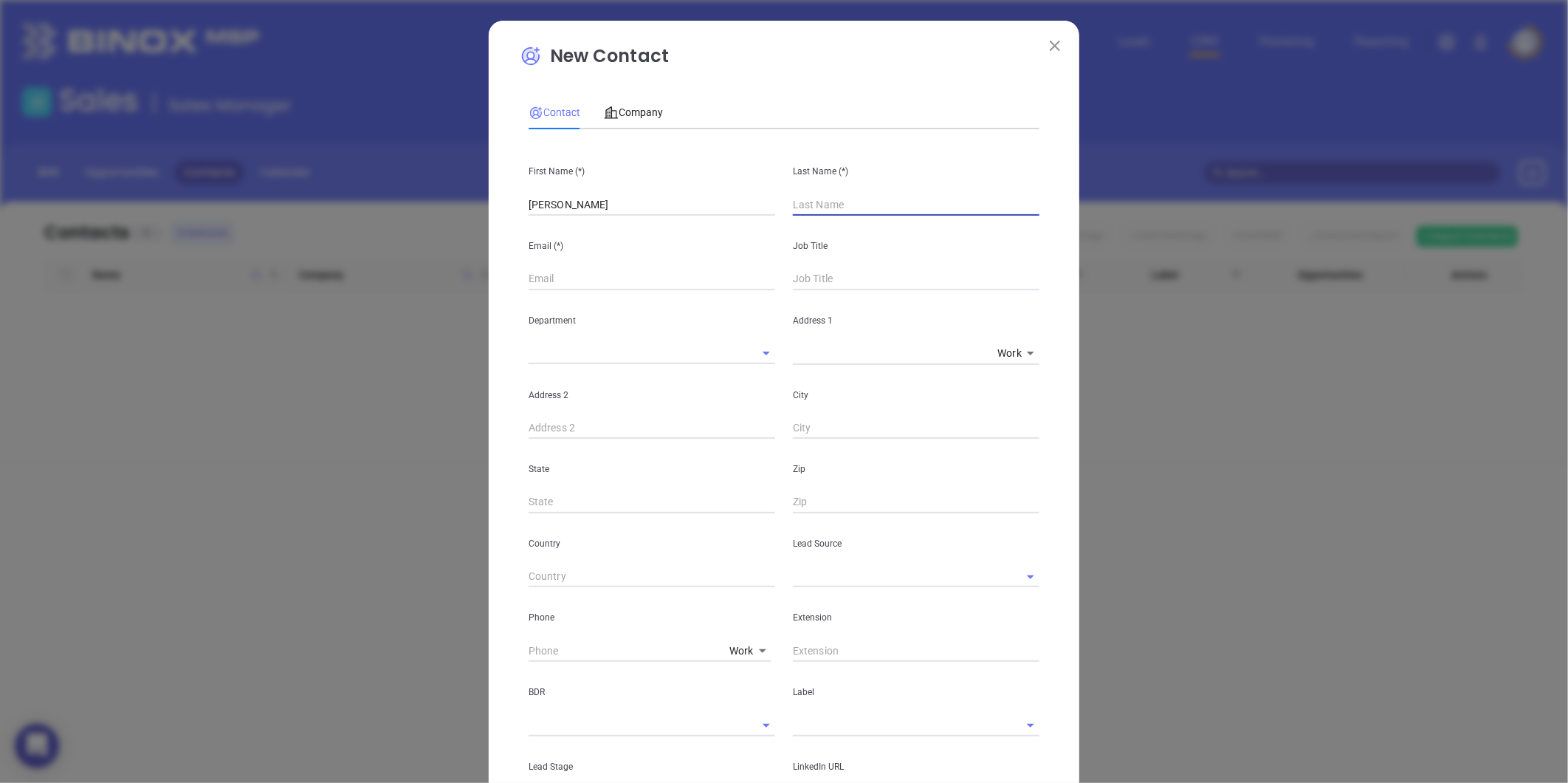
click at [826, 205] on input "text" at bounding box center [916, 204] width 247 height 22
paste input "Hunt"
type input "Hunt"
drag, startPoint x: 598, startPoint y: 204, endPoint x: 557, endPoint y: 212, distance: 41.8
click at [556, 212] on input "William Hunt" at bounding box center [651, 204] width 247 height 22
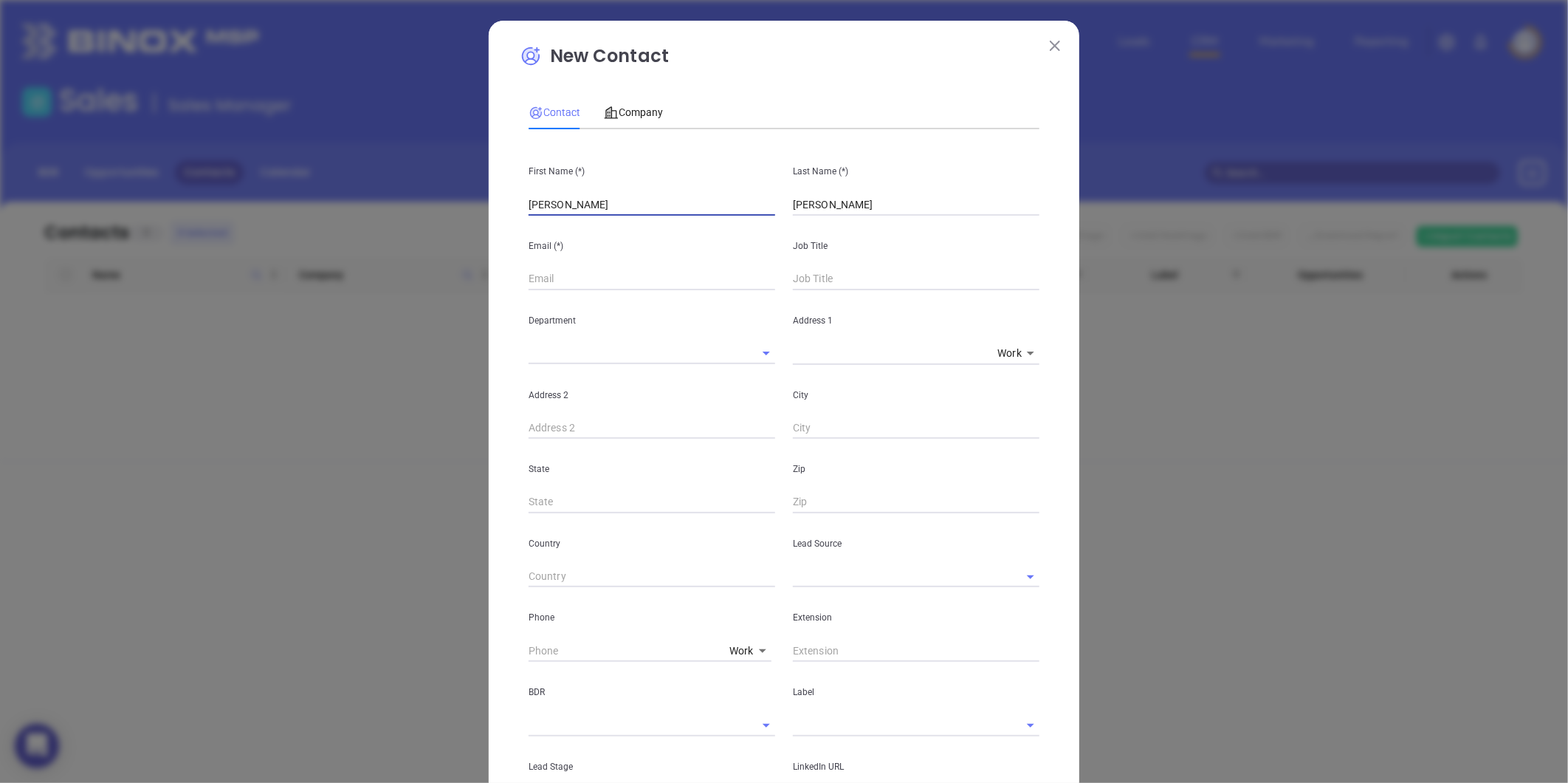
paste input "quote@shove.com"
type input "William"
click at [543, 282] on input "text" at bounding box center [651, 278] width 247 height 22
paste input "quote@shove.com"
type input "quote@shove.com"
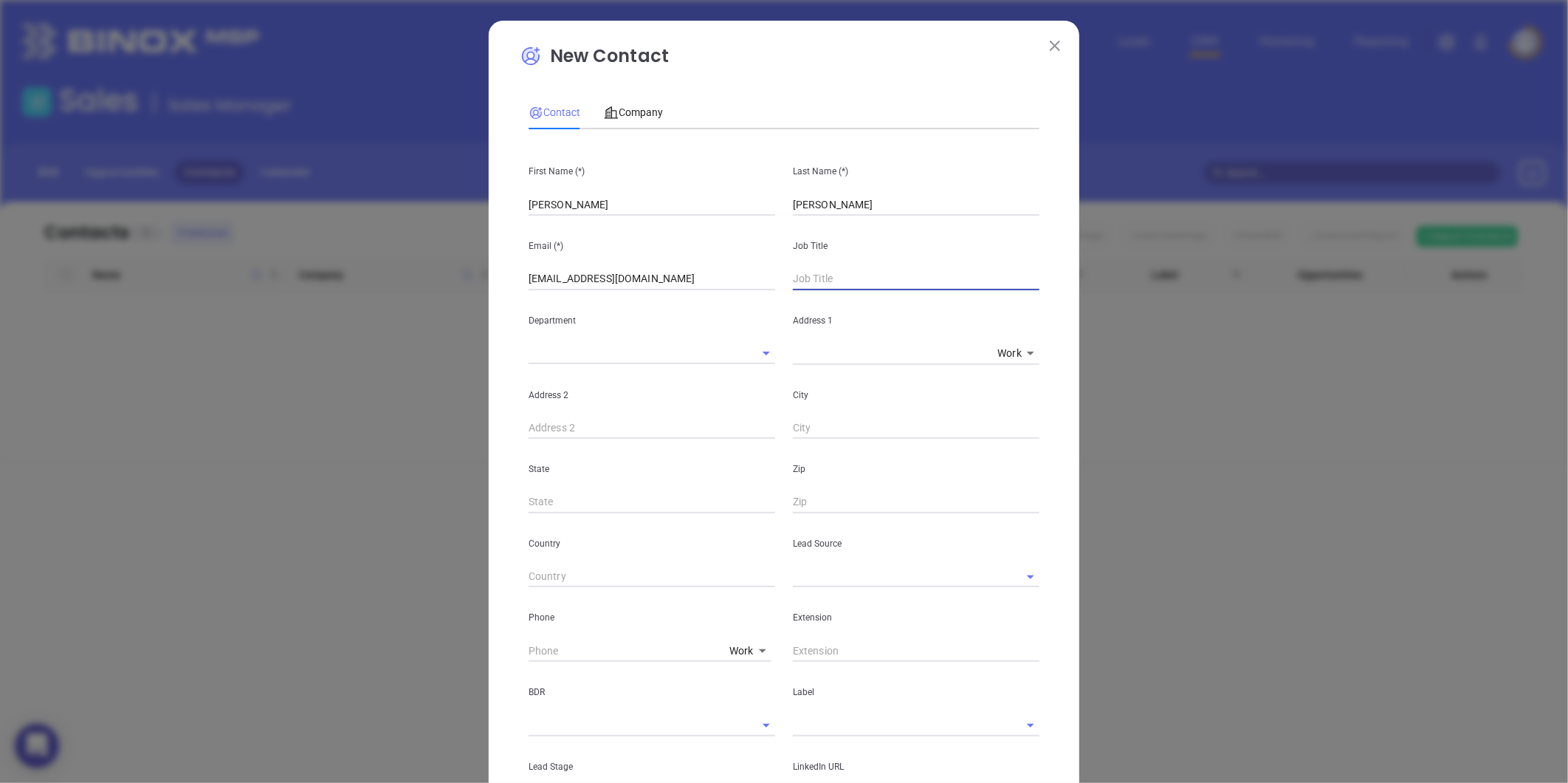
click at [794, 283] on input "text" at bounding box center [916, 278] width 247 height 22
type input "President"
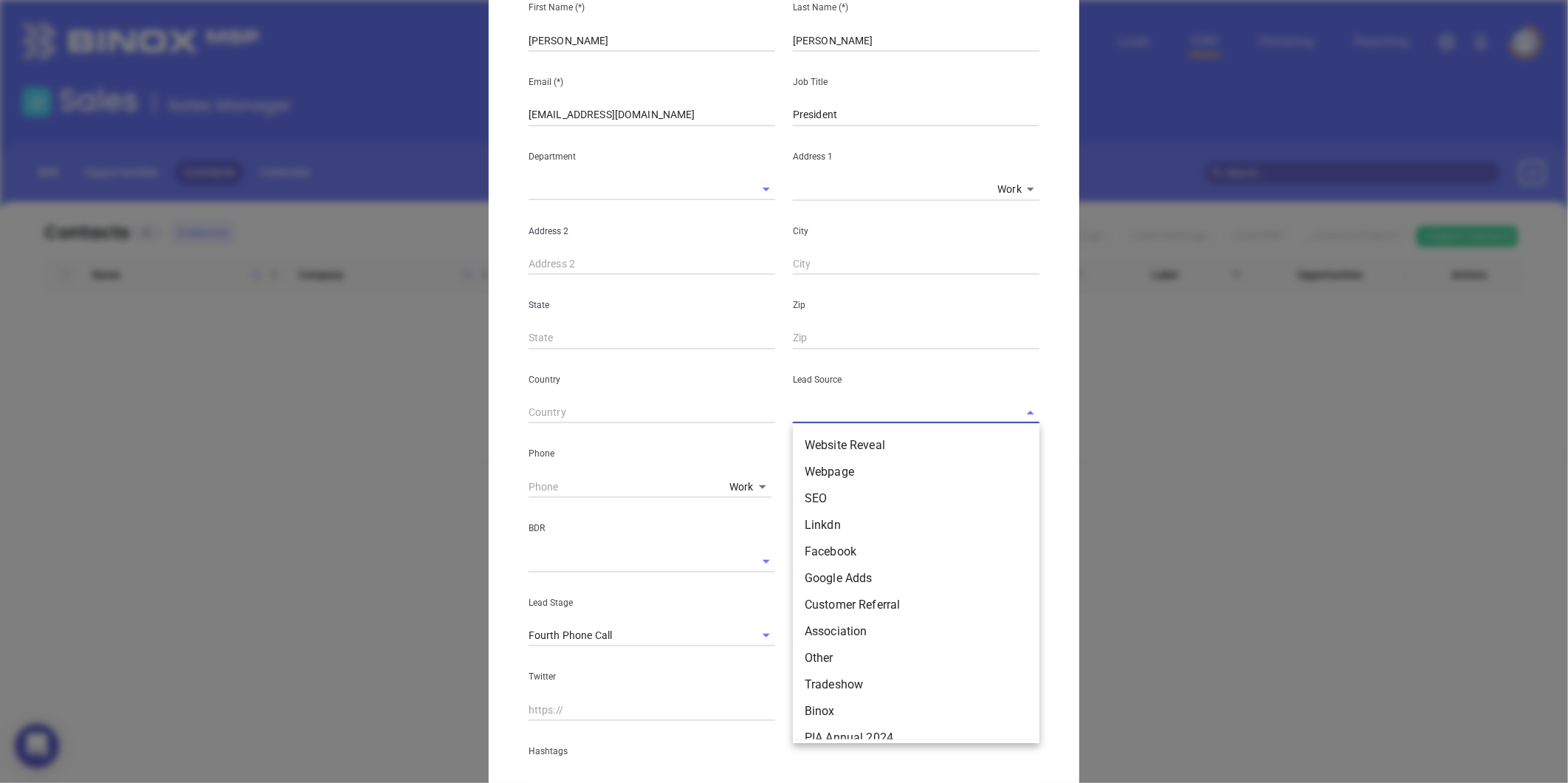
click at [801, 414] on input "text" at bounding box center [895, 412] width 205 height 21
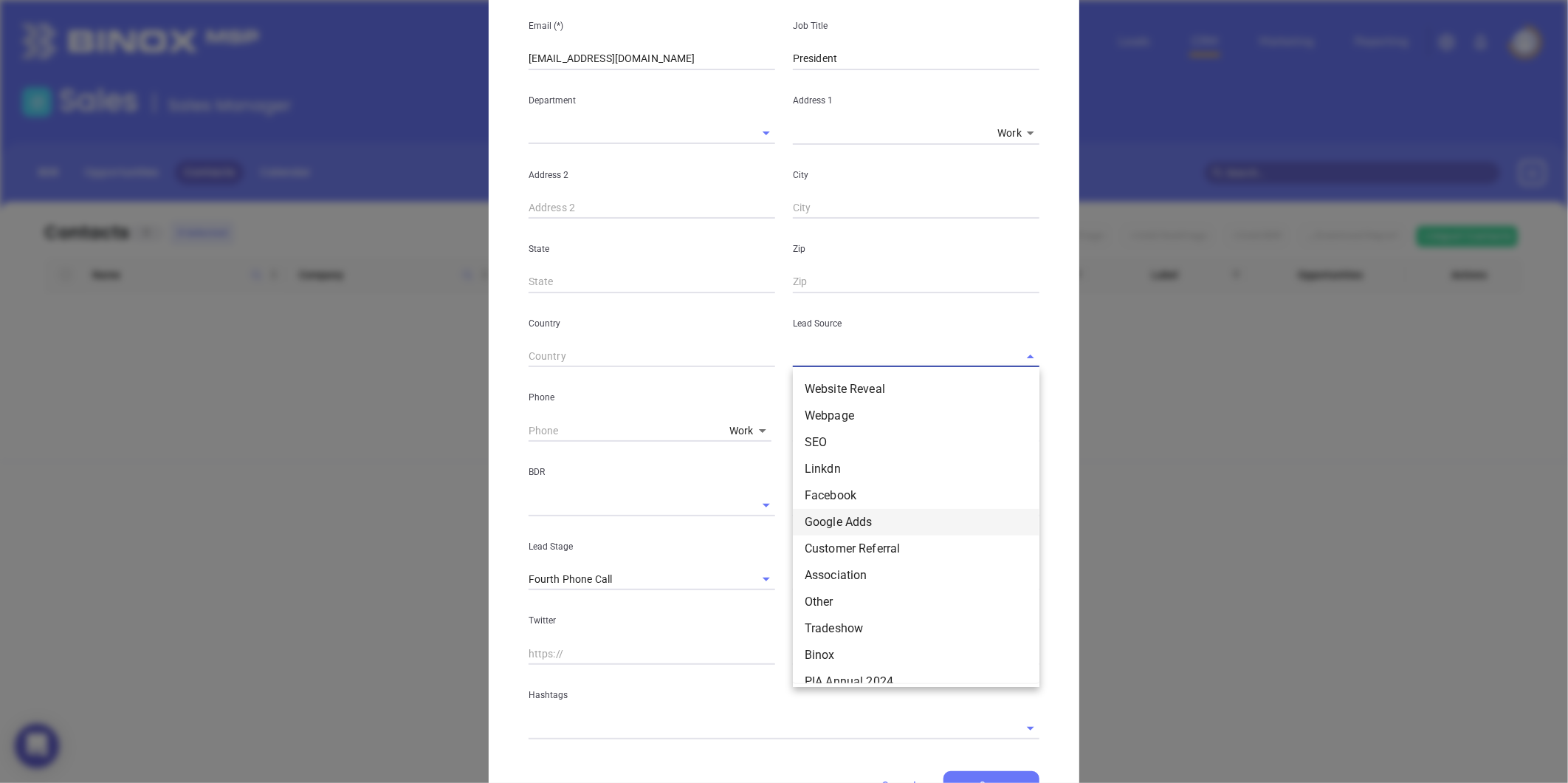
scroll to position [288, 0]
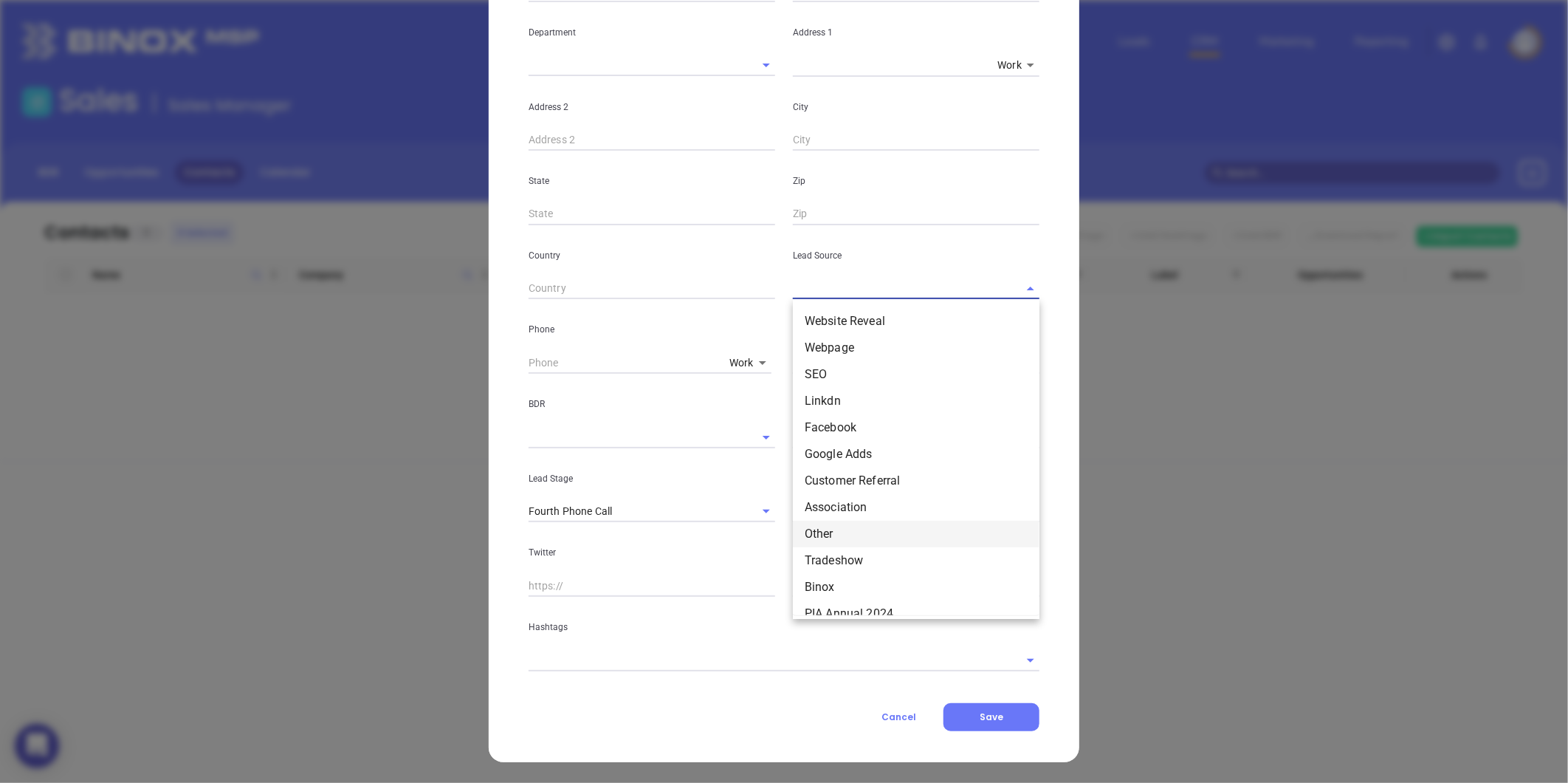
click at [839, 532] on li "Other" at bounding box center [916, 534] width 247 height 27
type input "Other"
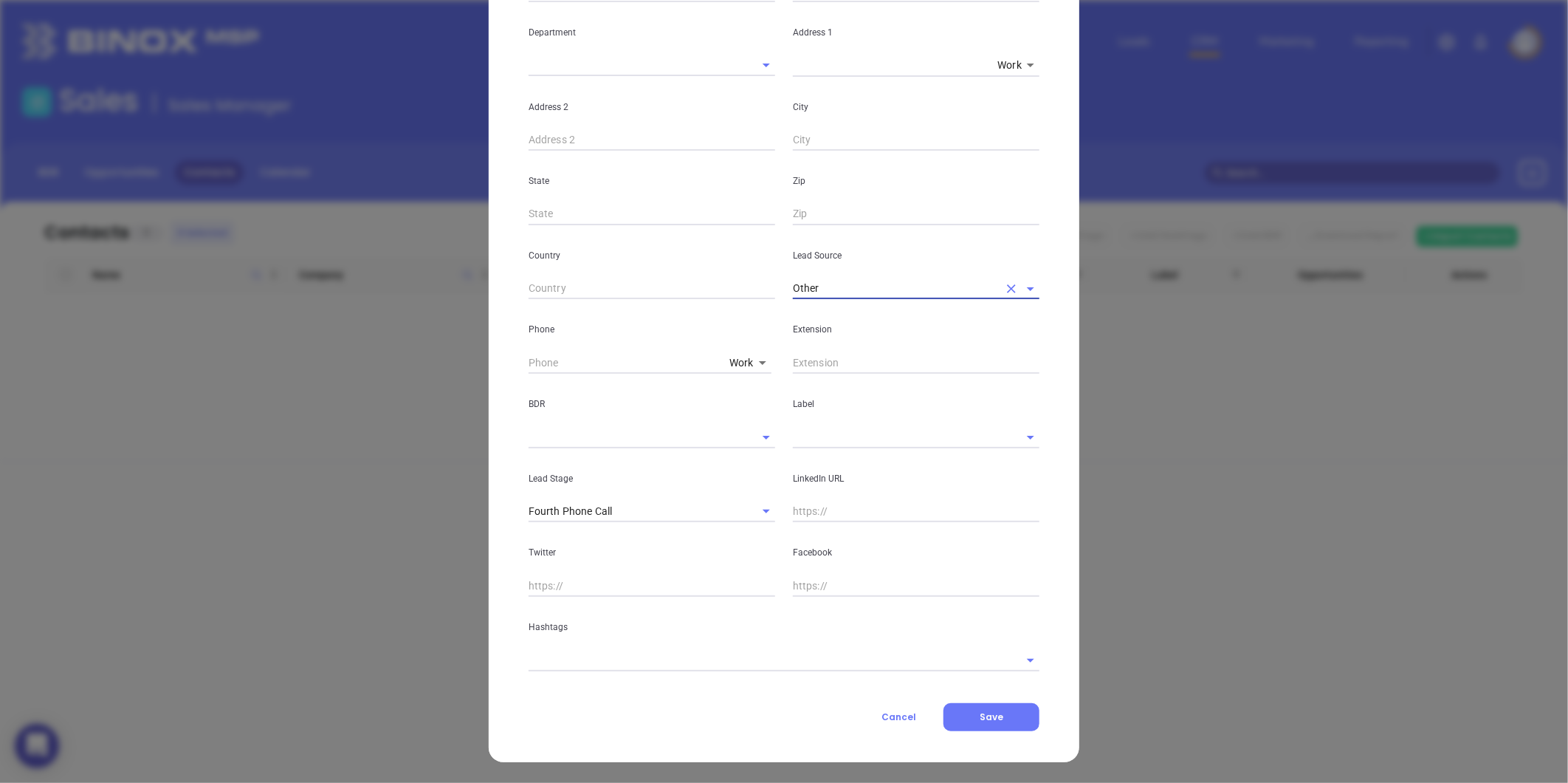
click at [817, 508] on input "text" at bounding box center [916, 511] width 247 height 22
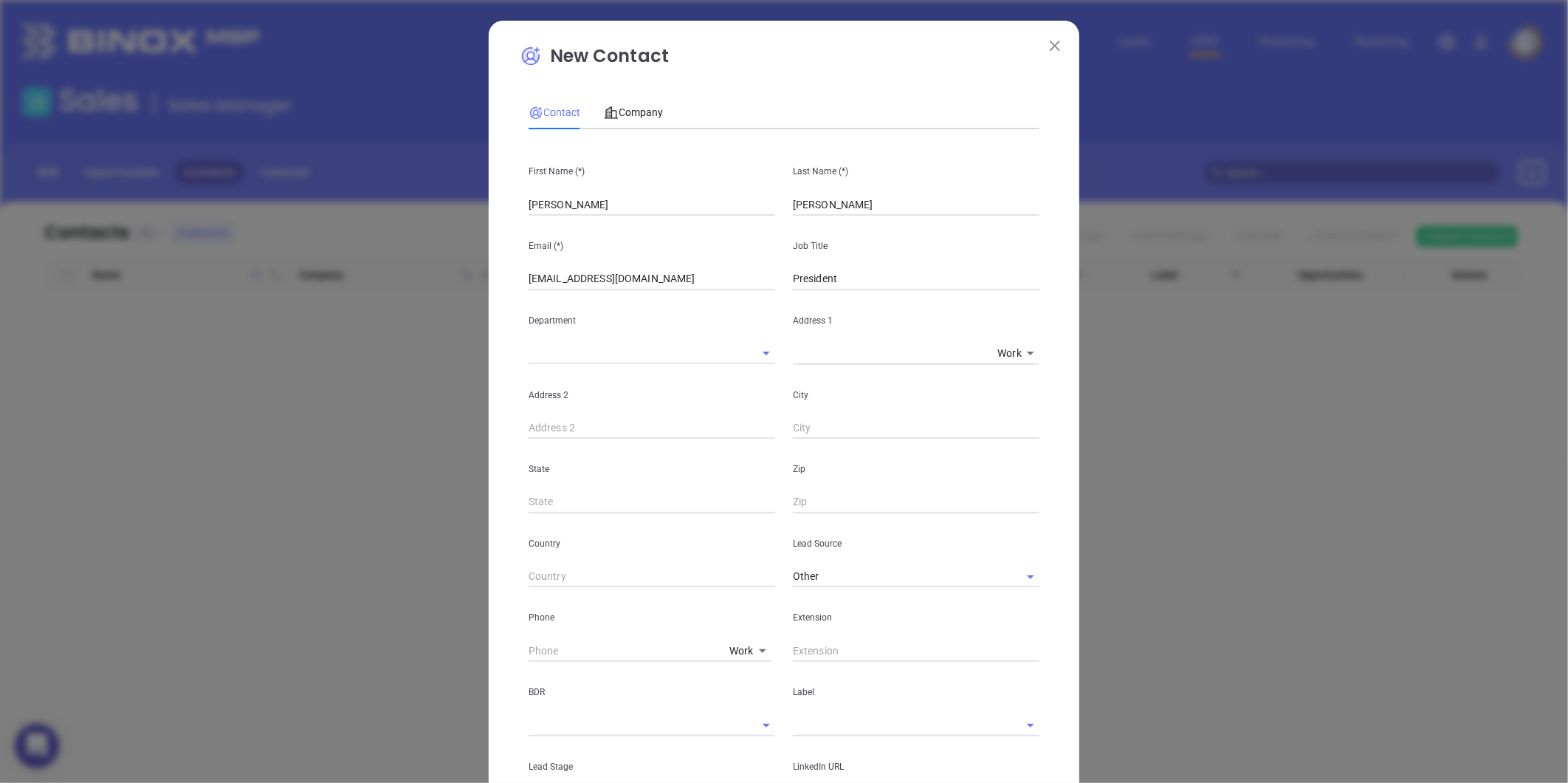
scroll to position [246, 0]
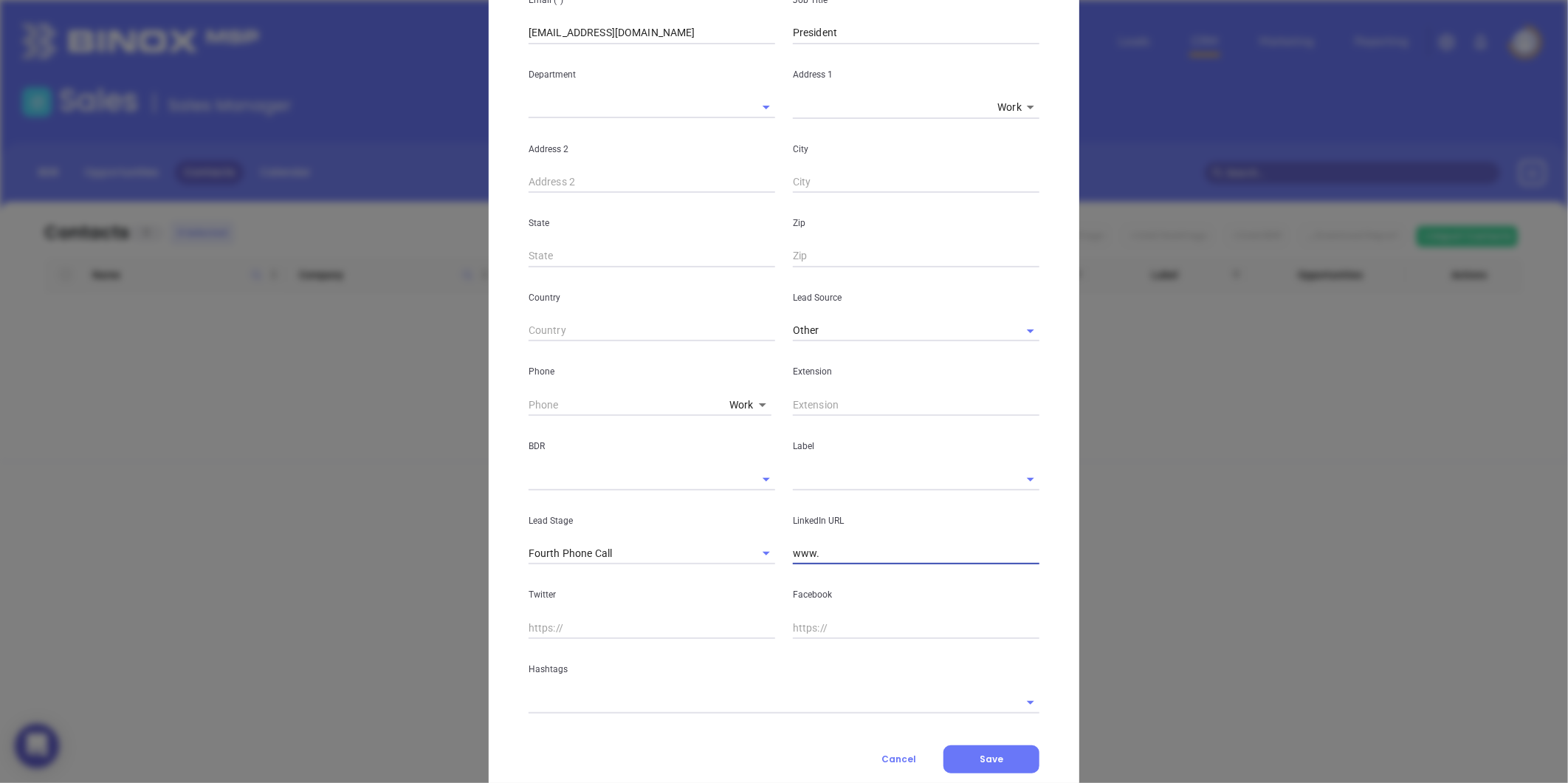
paste input "linkedin.com/in/william-hunt-42156a1b"
type input "www.linkedin.com/in/william-hunt-42156a1b"
click at [813, 473] on input "text" at bounding box center [895, 479] width 205 height 21
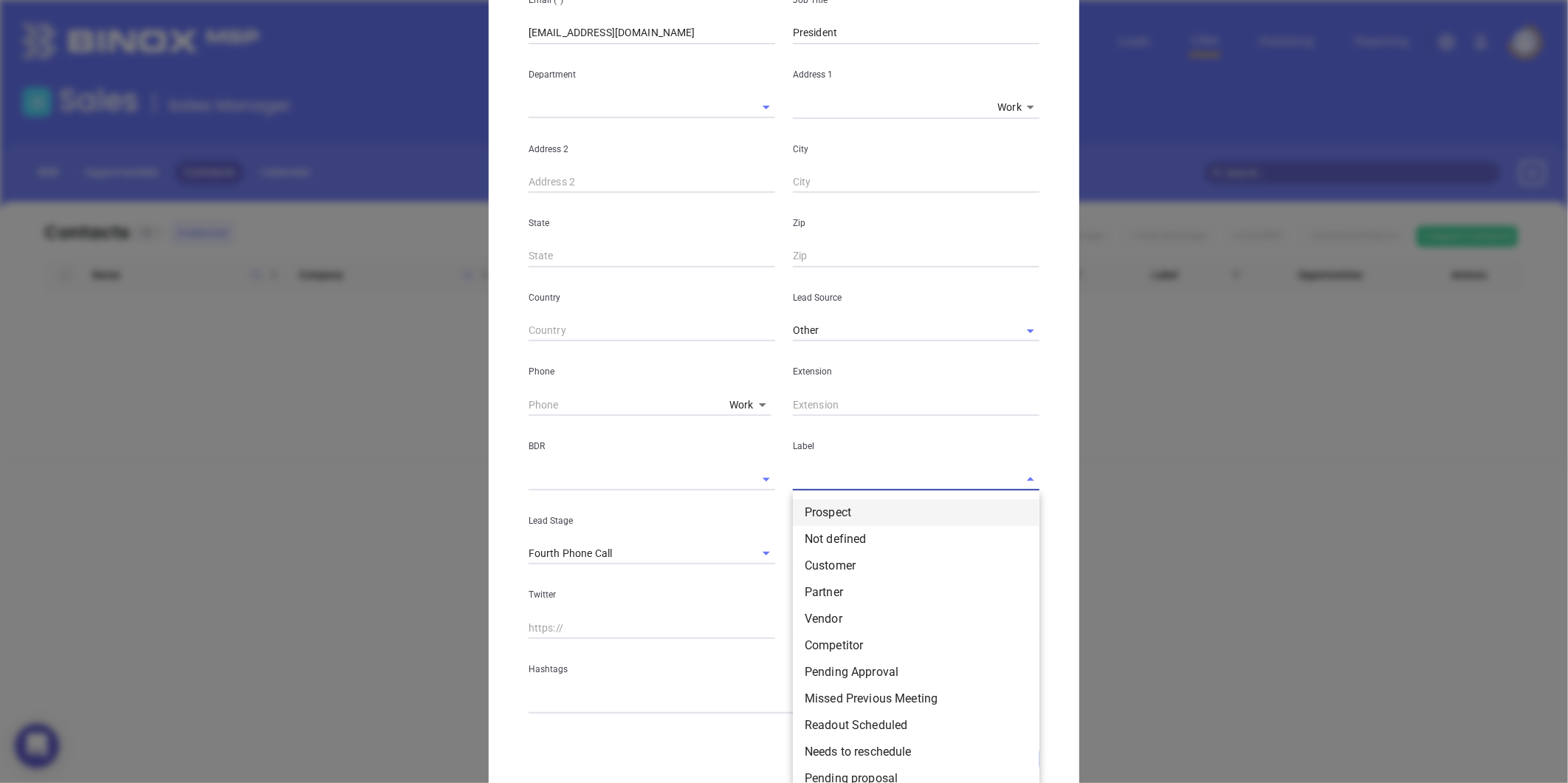
click at [815, 505] on li "Prospect" at bounding box center [916, 512] width 247 height 27
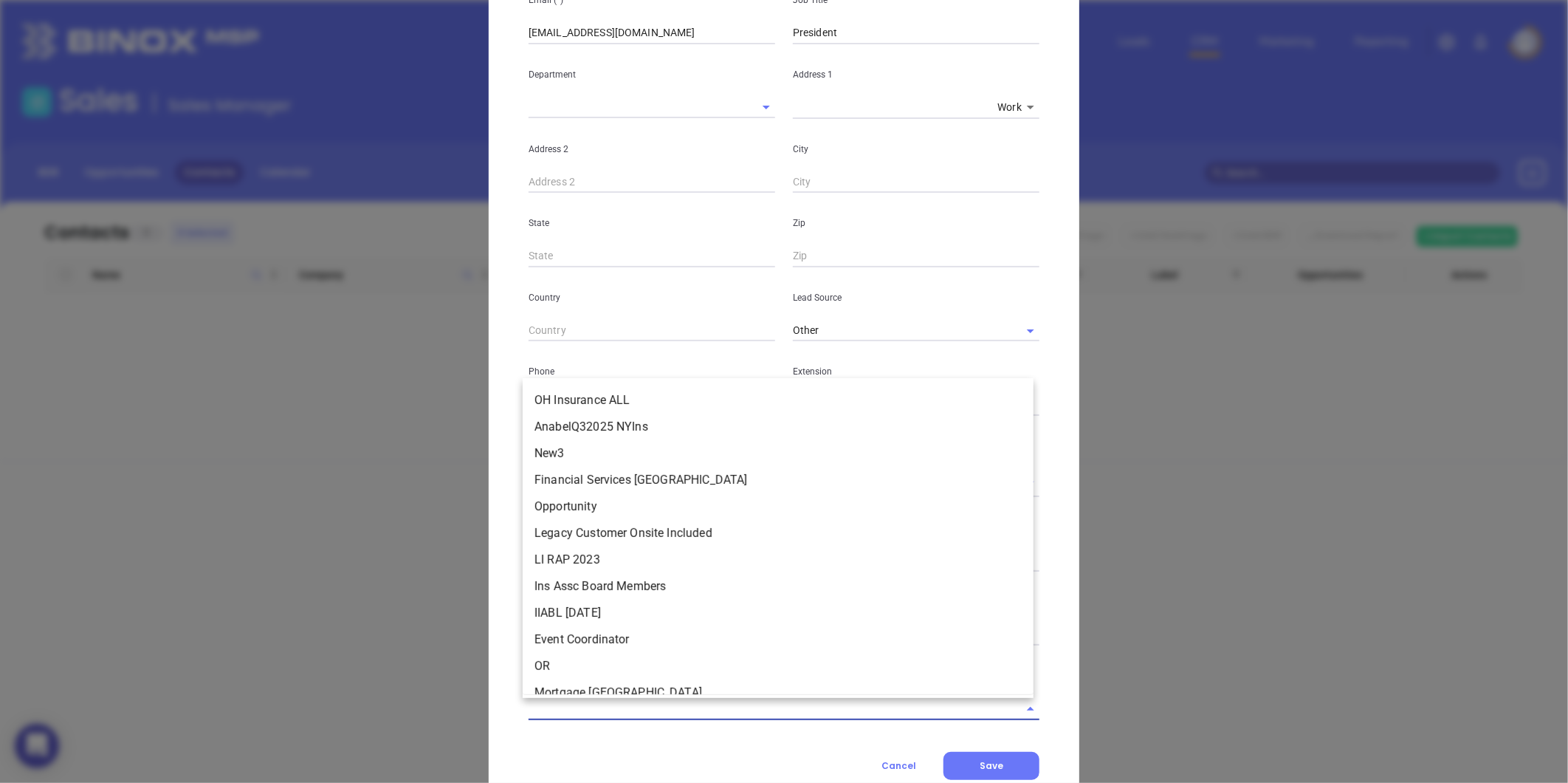
click at [614, 704] on input "text" at bounding box center [763, 709] width 470 height 21
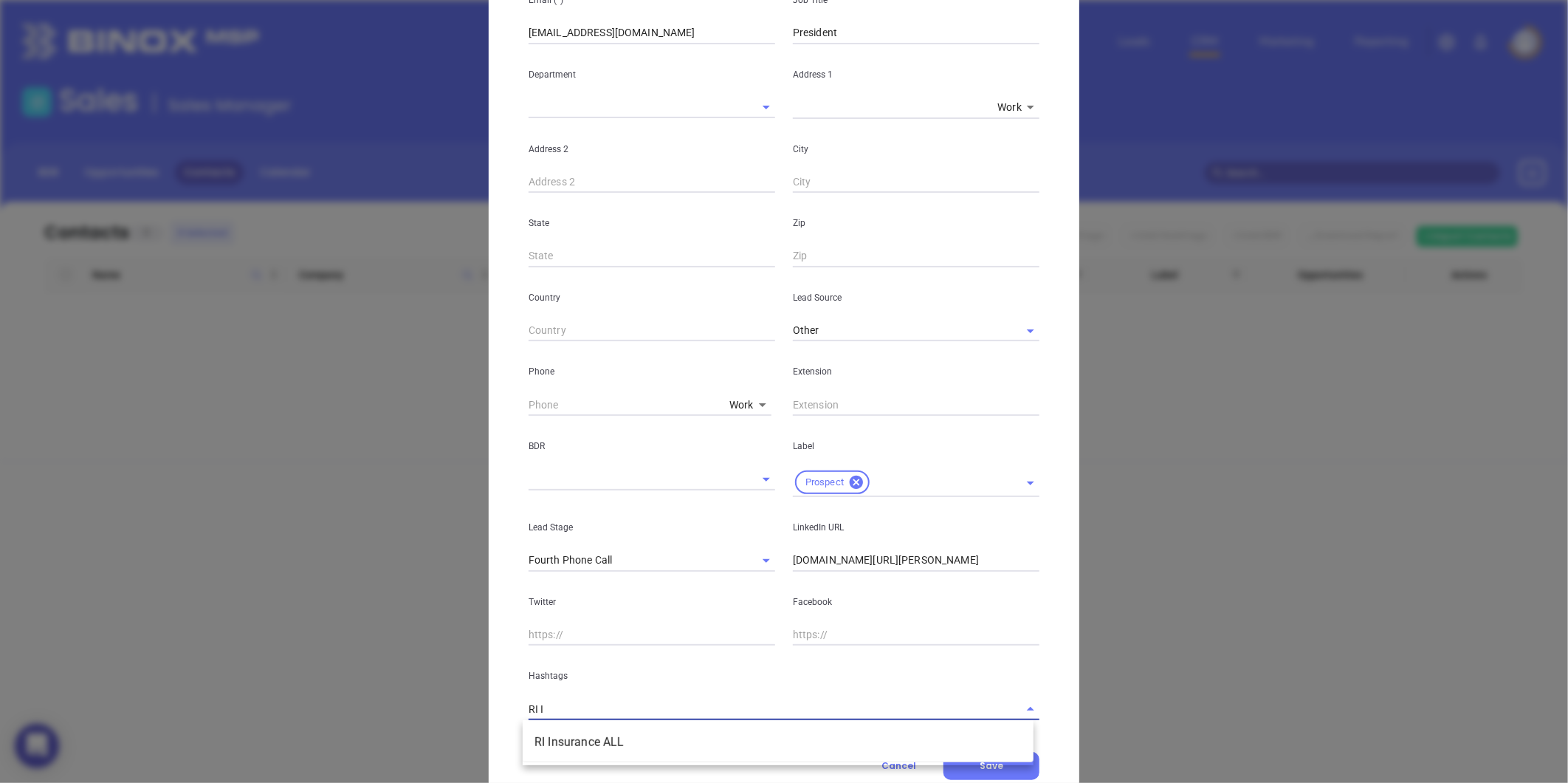
type input "RI IN"
click at [584, 735] on li "RI Insurance ALL" at bounding box center [778, 742] width 511 height 27
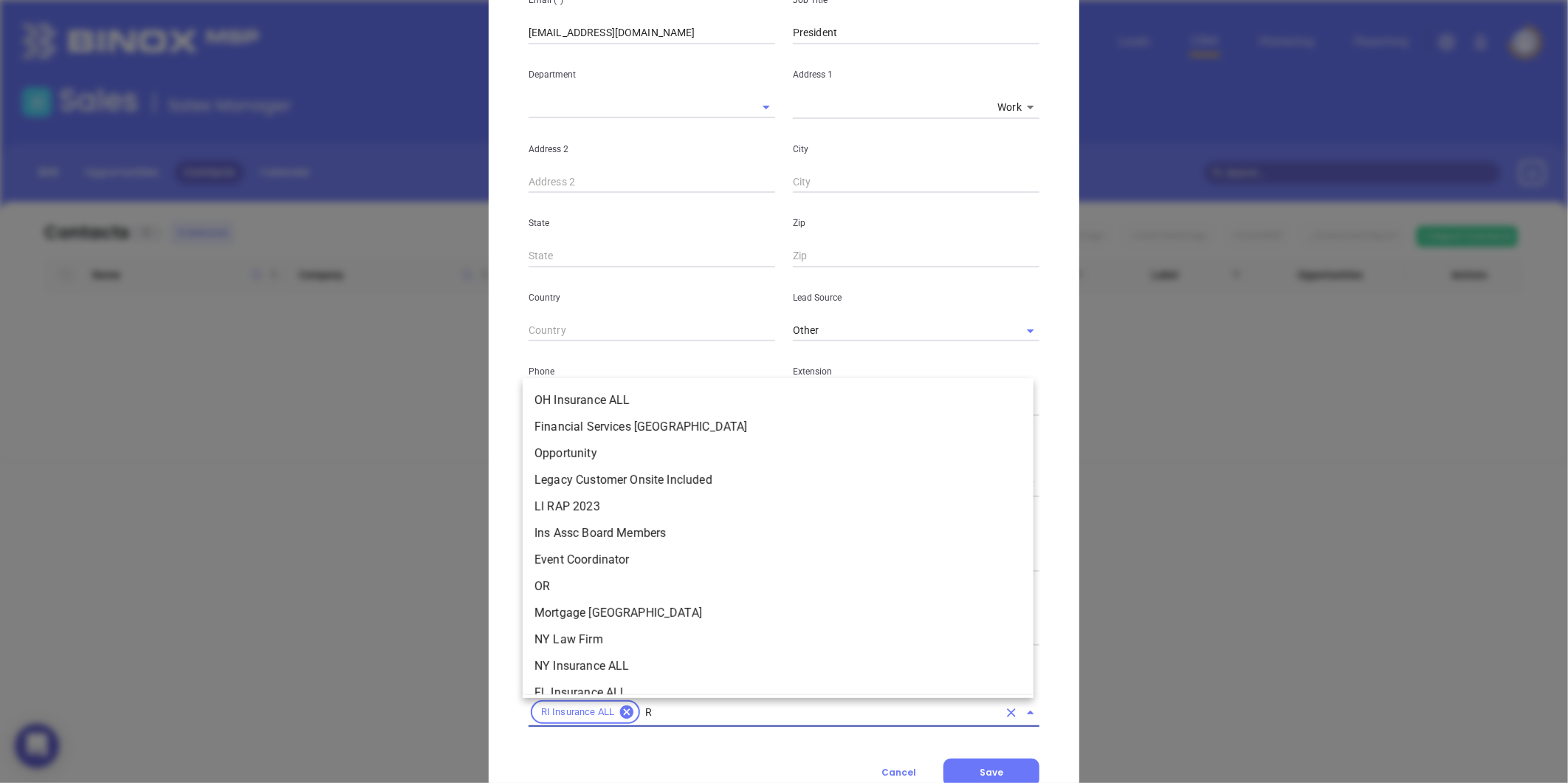
type input "RI"
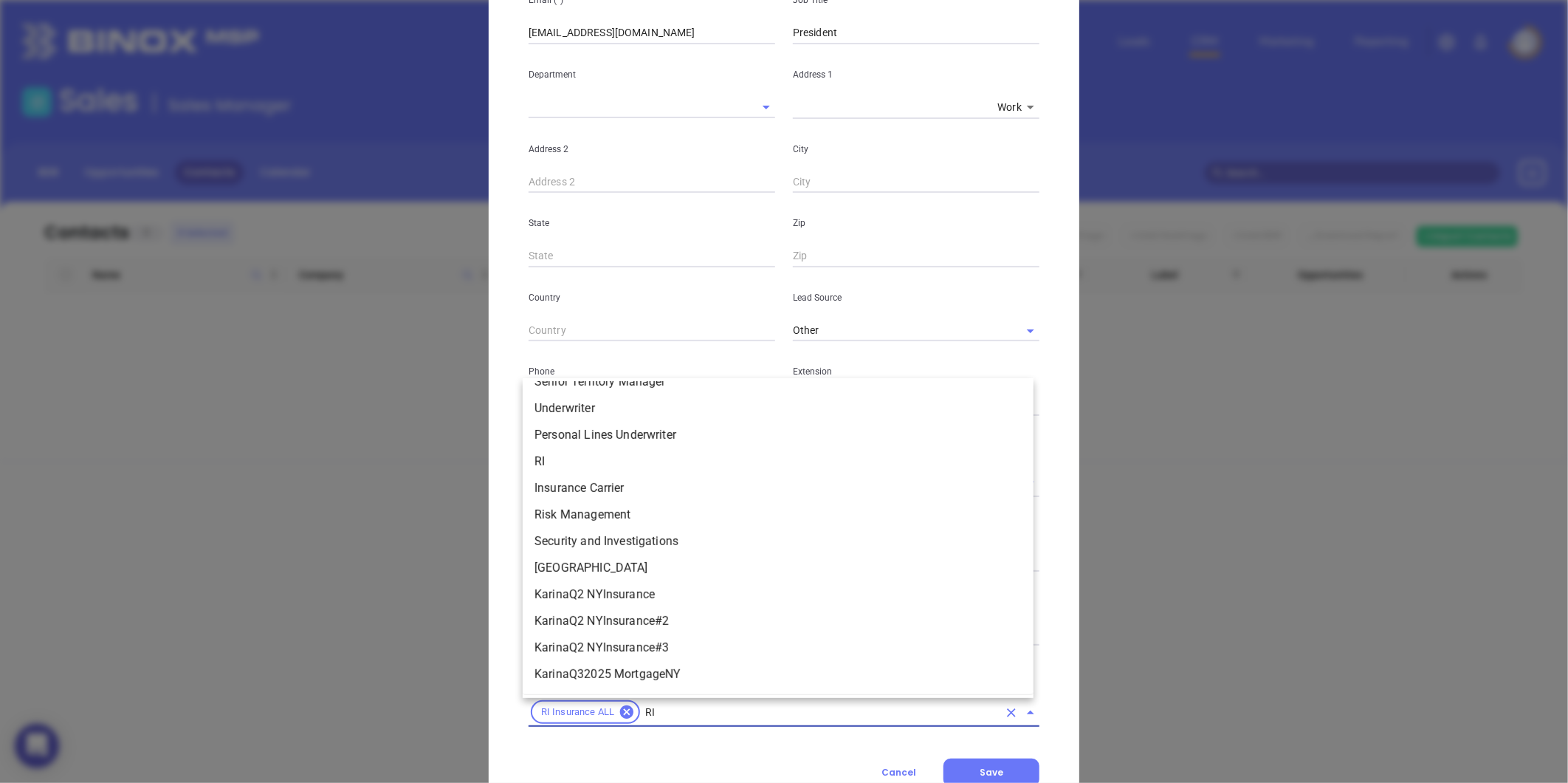
scroll to position [384, 0]
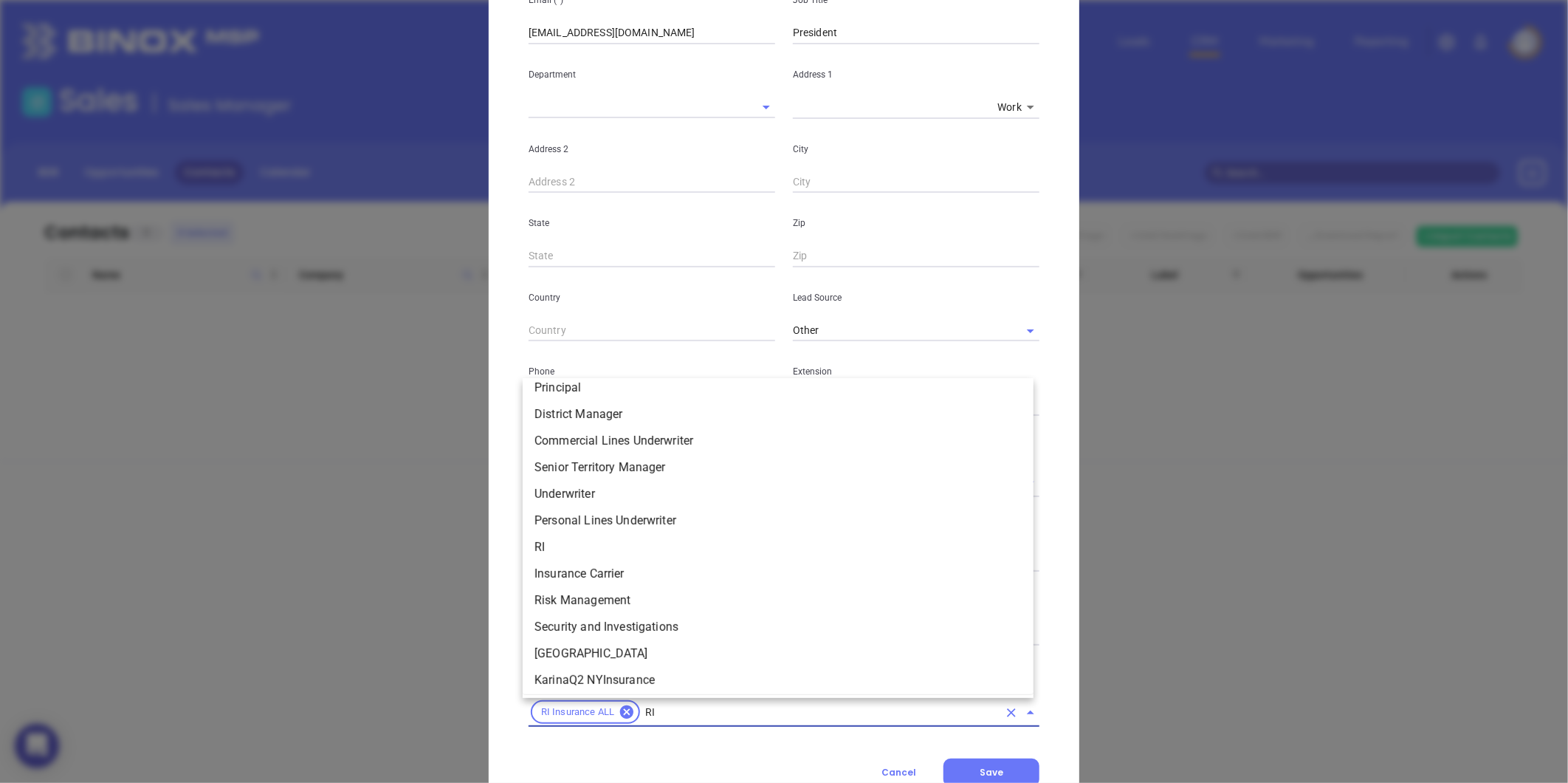
click at [563, 542] on li "RI" at bounding box center [778, 547] width 511 height 27
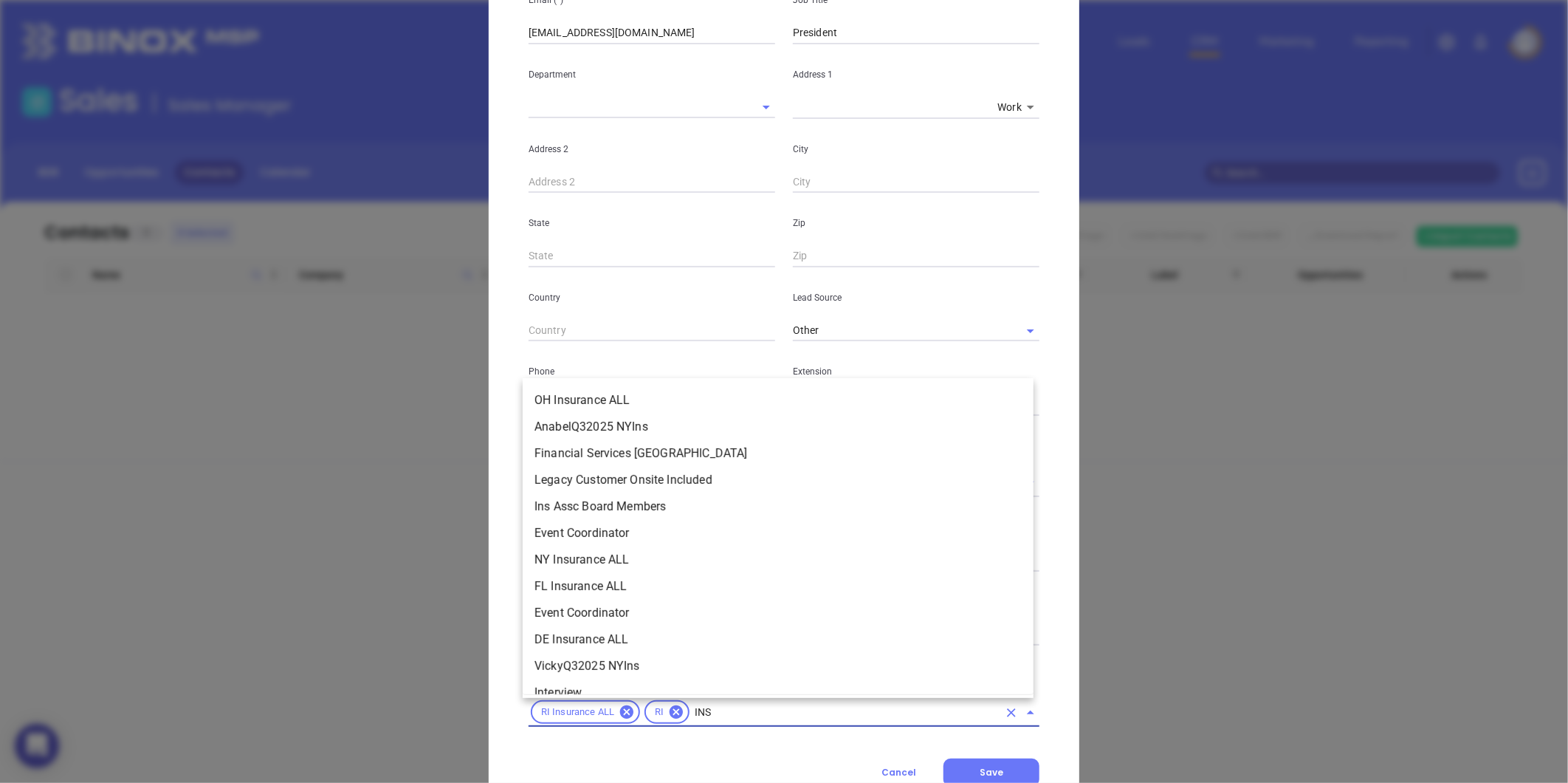
scroll to position [221, 0]
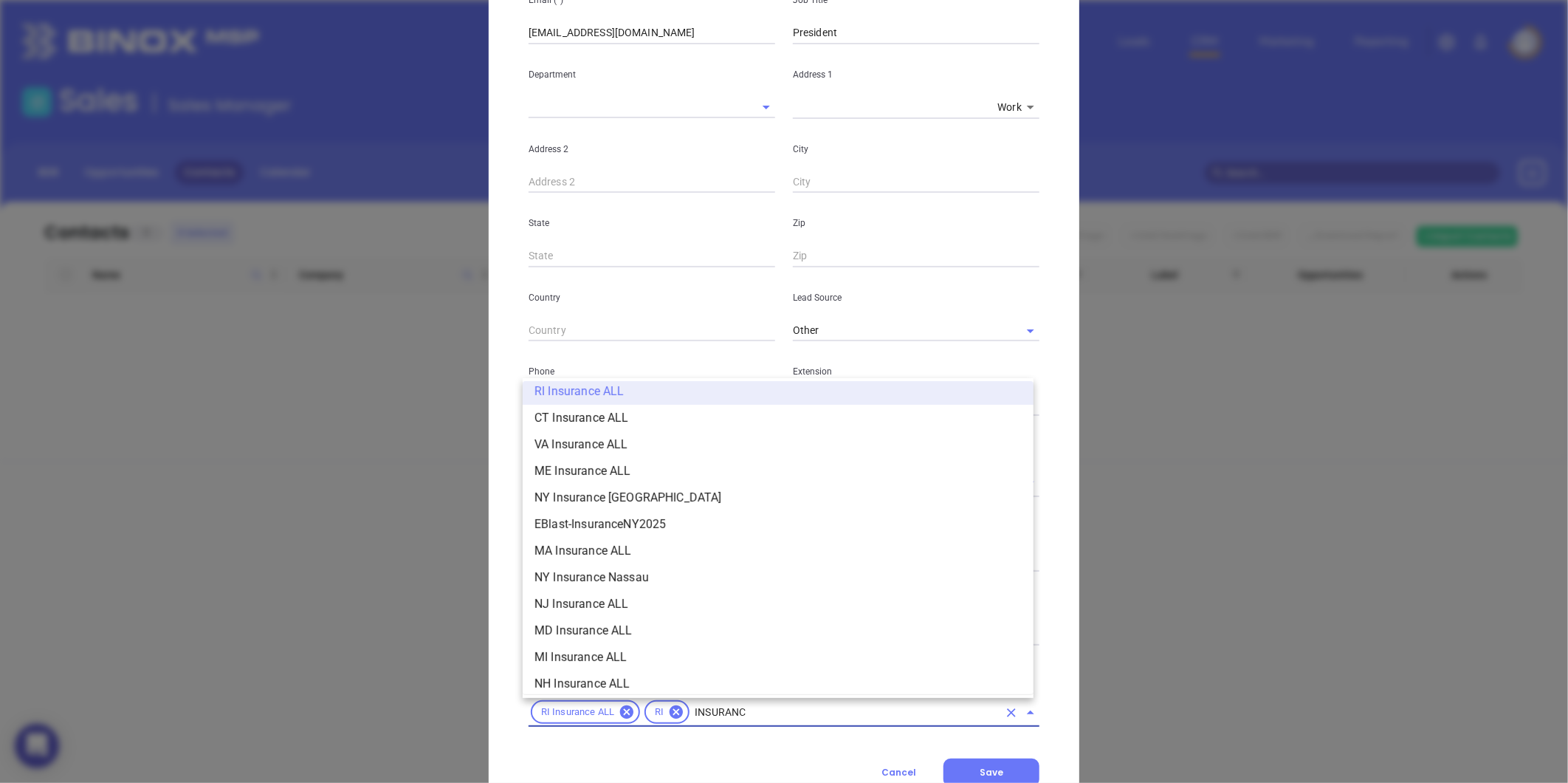
type input "INSURANCE"
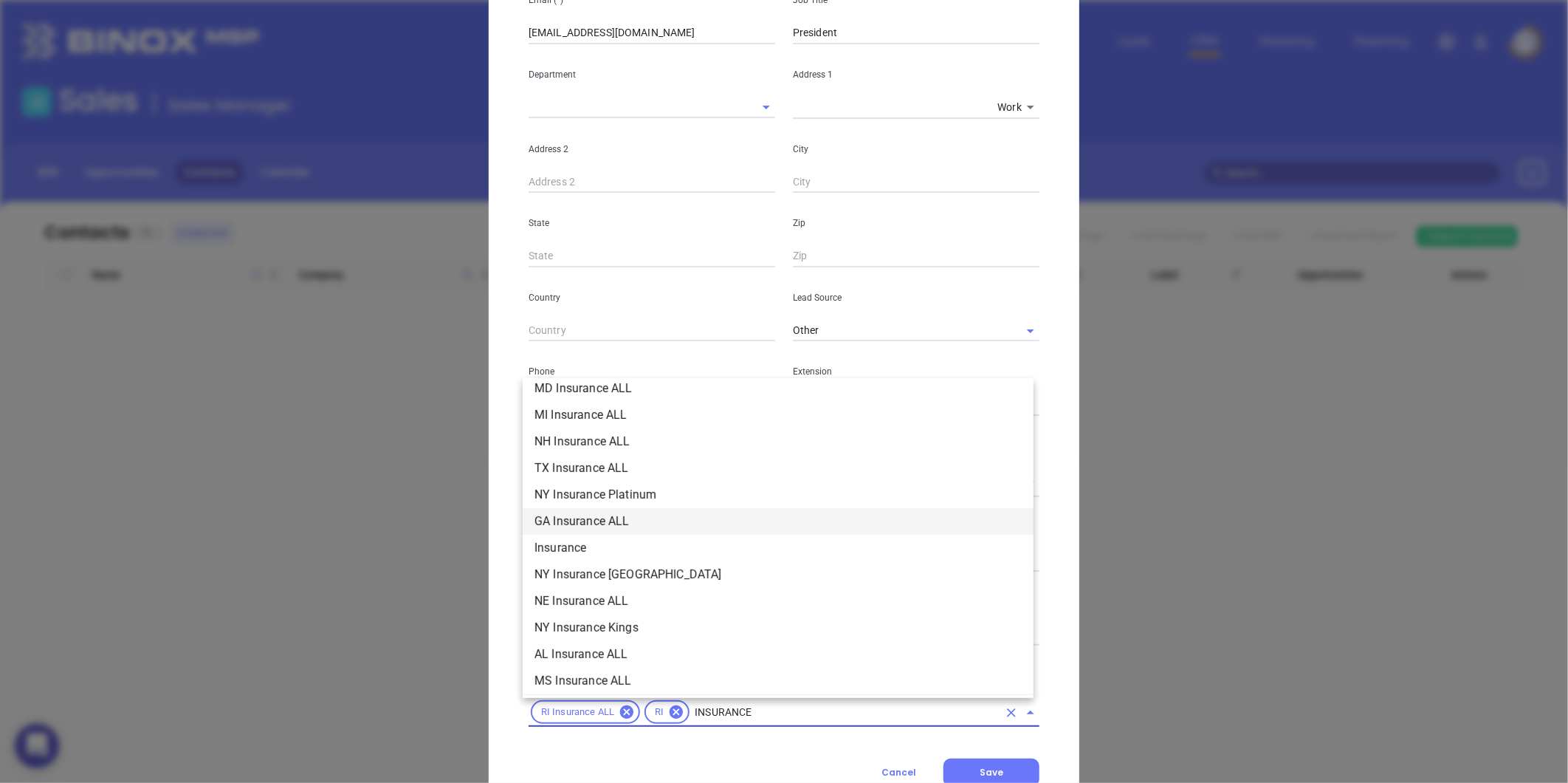
scroll to position [467, 0]
click at [587, 548] on li "Insurance" at bounding box center [778, 545] width 511 height 27
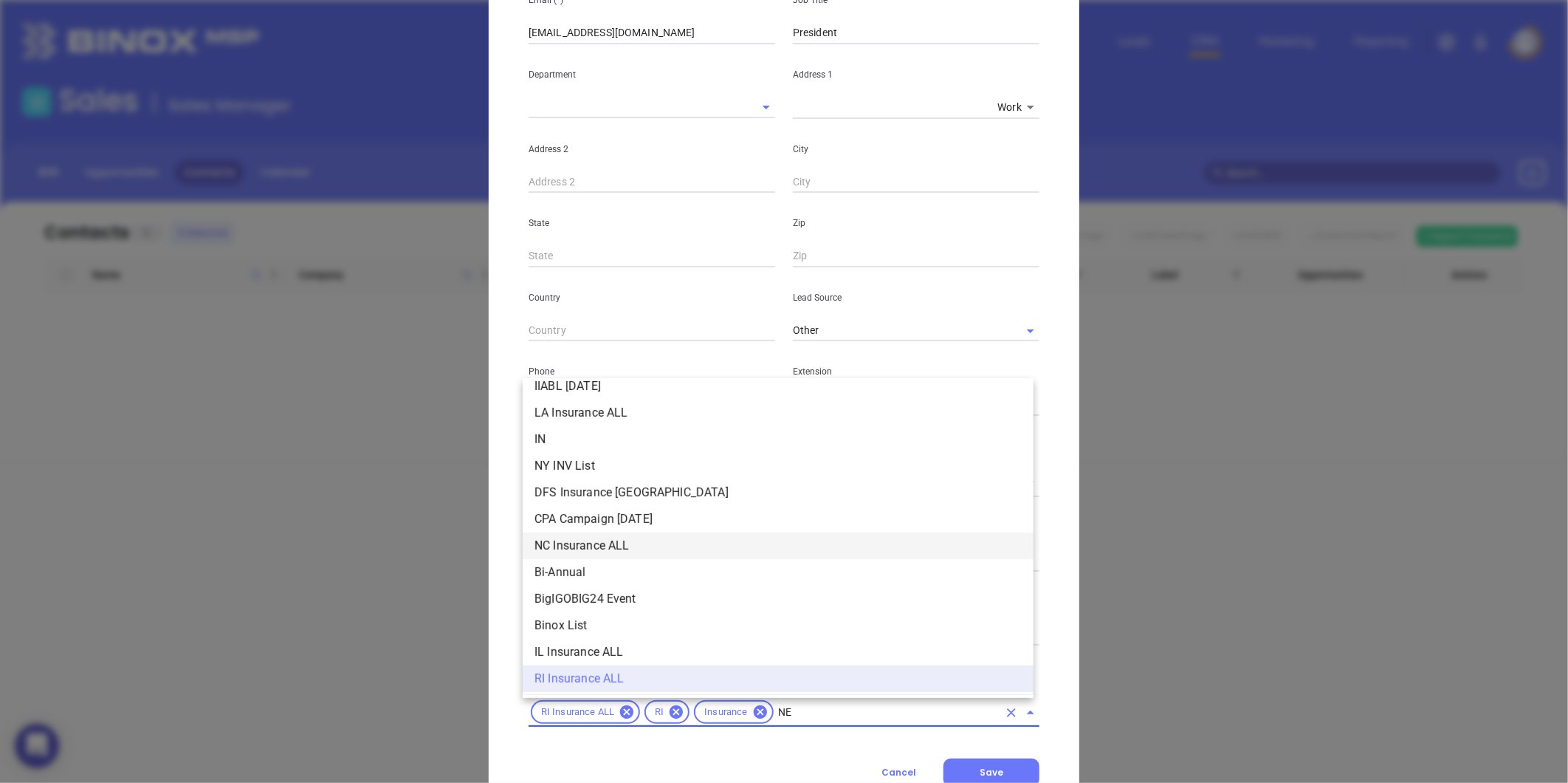
scroll to position [0, 0]
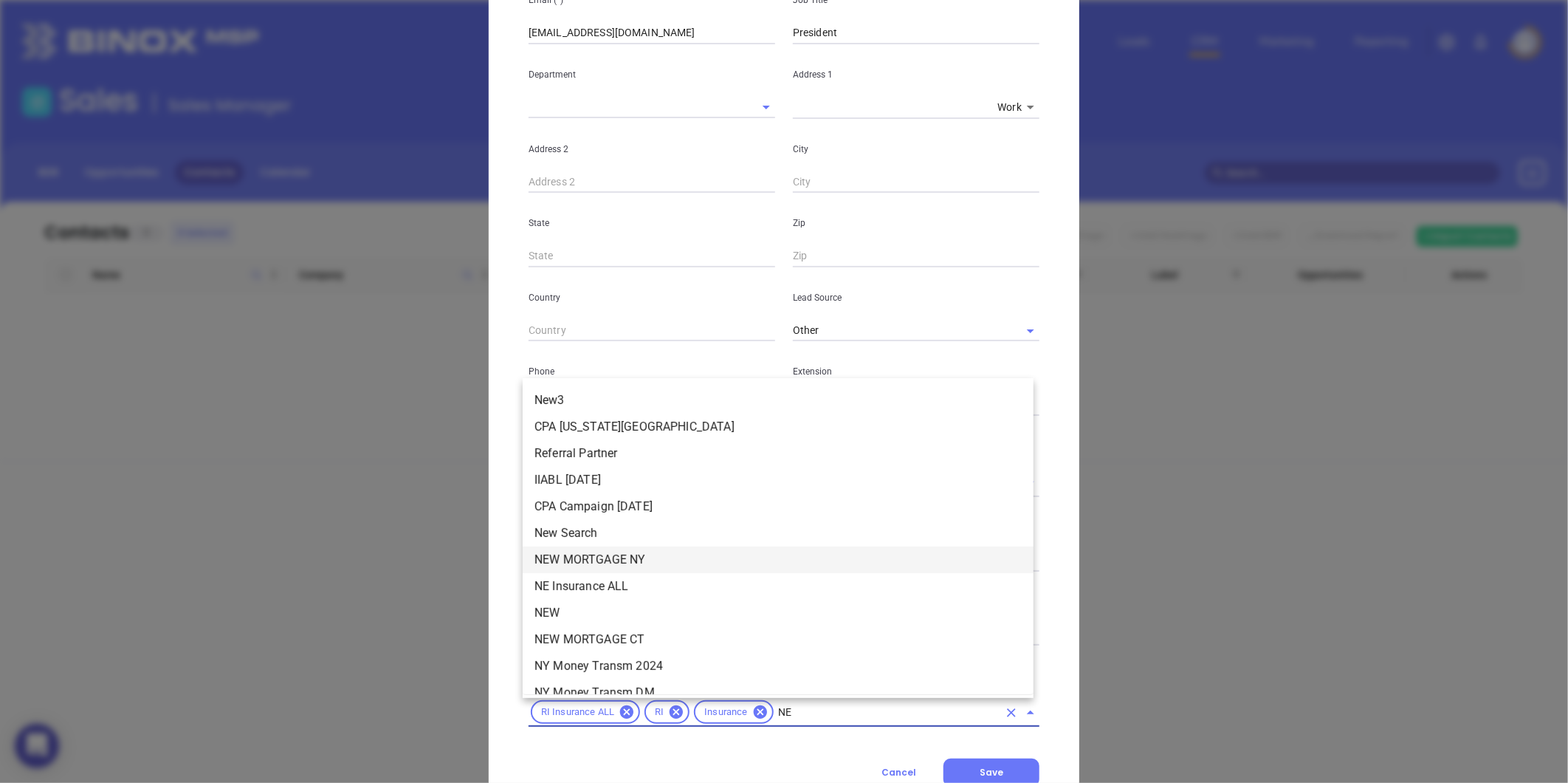
type input "NEW"
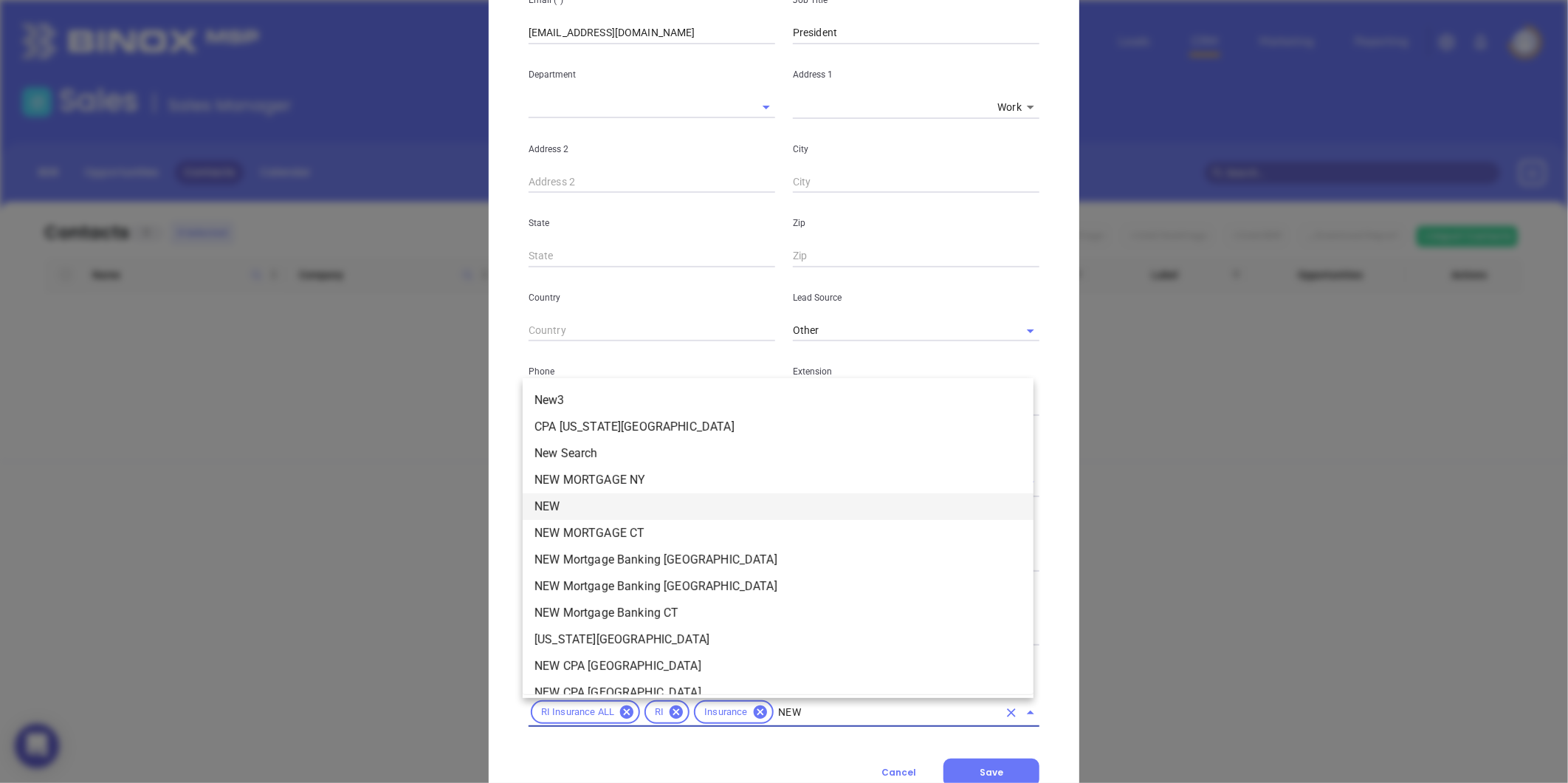
click at [568, 507] on li "NEW" at bounding box center [778, 506] width 511 height 27
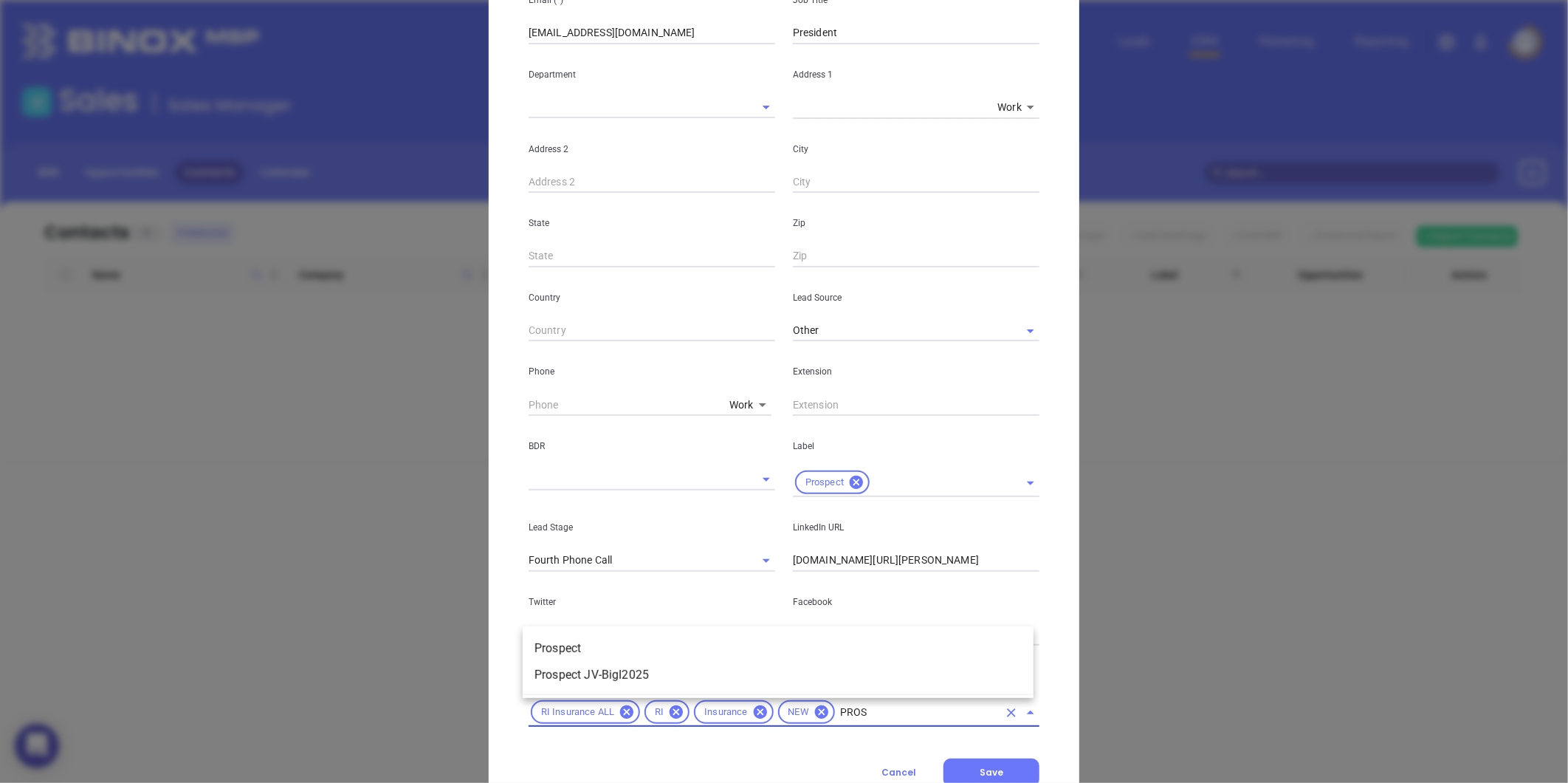
type input "PROSP"
click at [571, 645] on li "Prospect" at bounding box center [778, 649] width 511 height 27
type input "SILVER"
click at [588, 604] on li "Silver 6-10" at bounding box center [778, 595] width 511 height 27
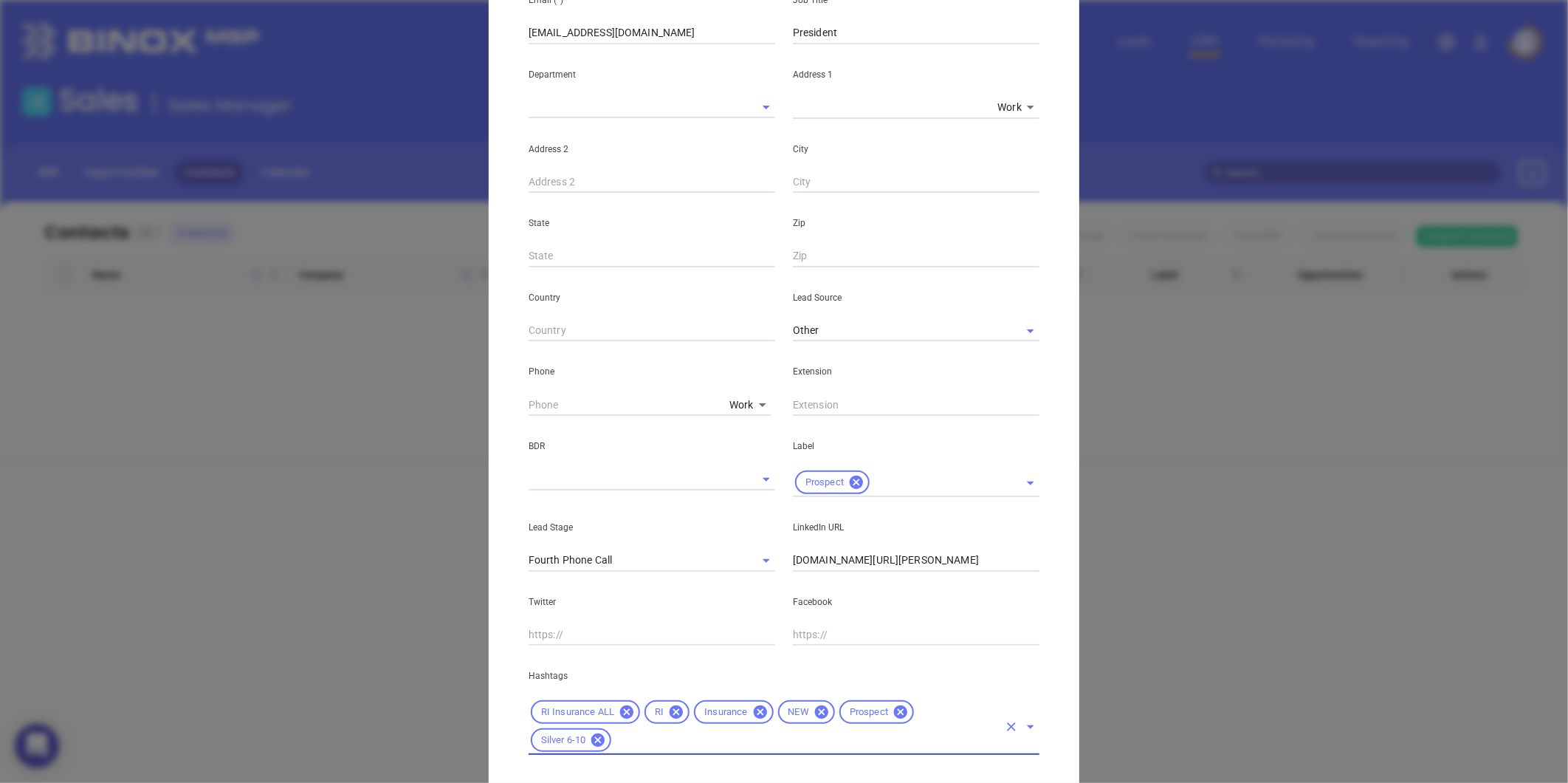
scroll to position [319, 0]
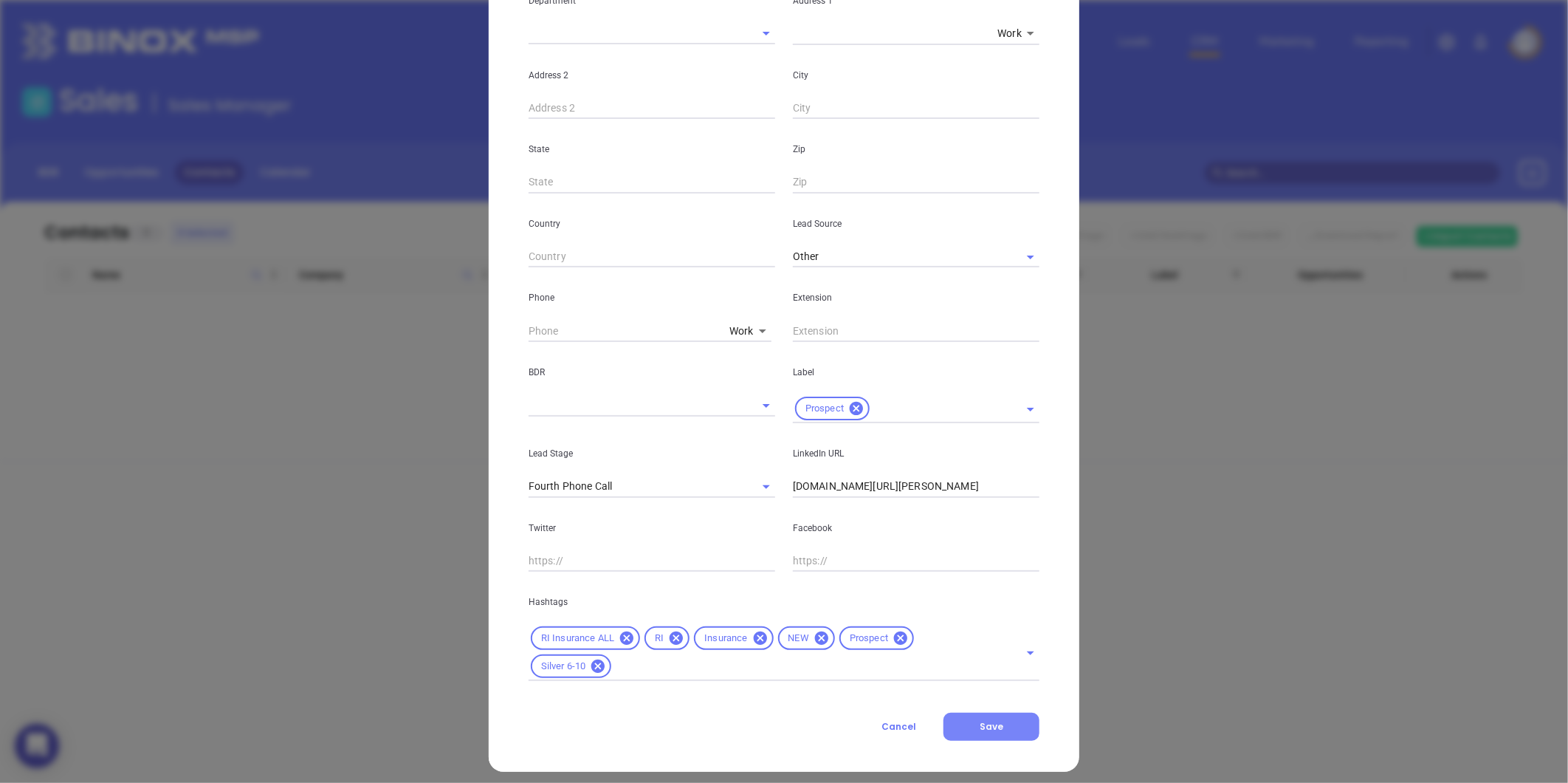
click at [980, 720] on span "Save" at bounding box center [991, 726] width 24 height 12
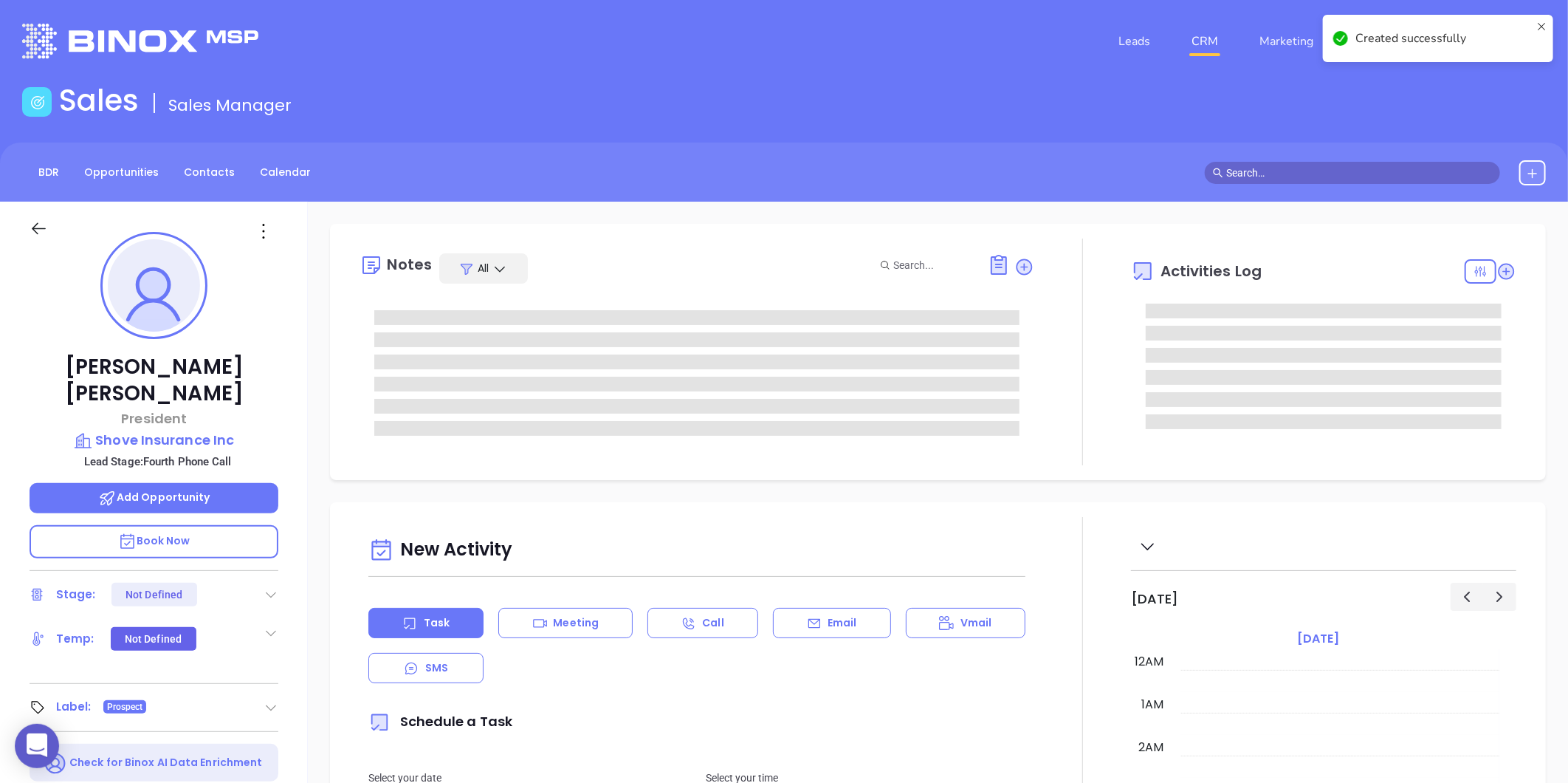
type input "08/30/2025"
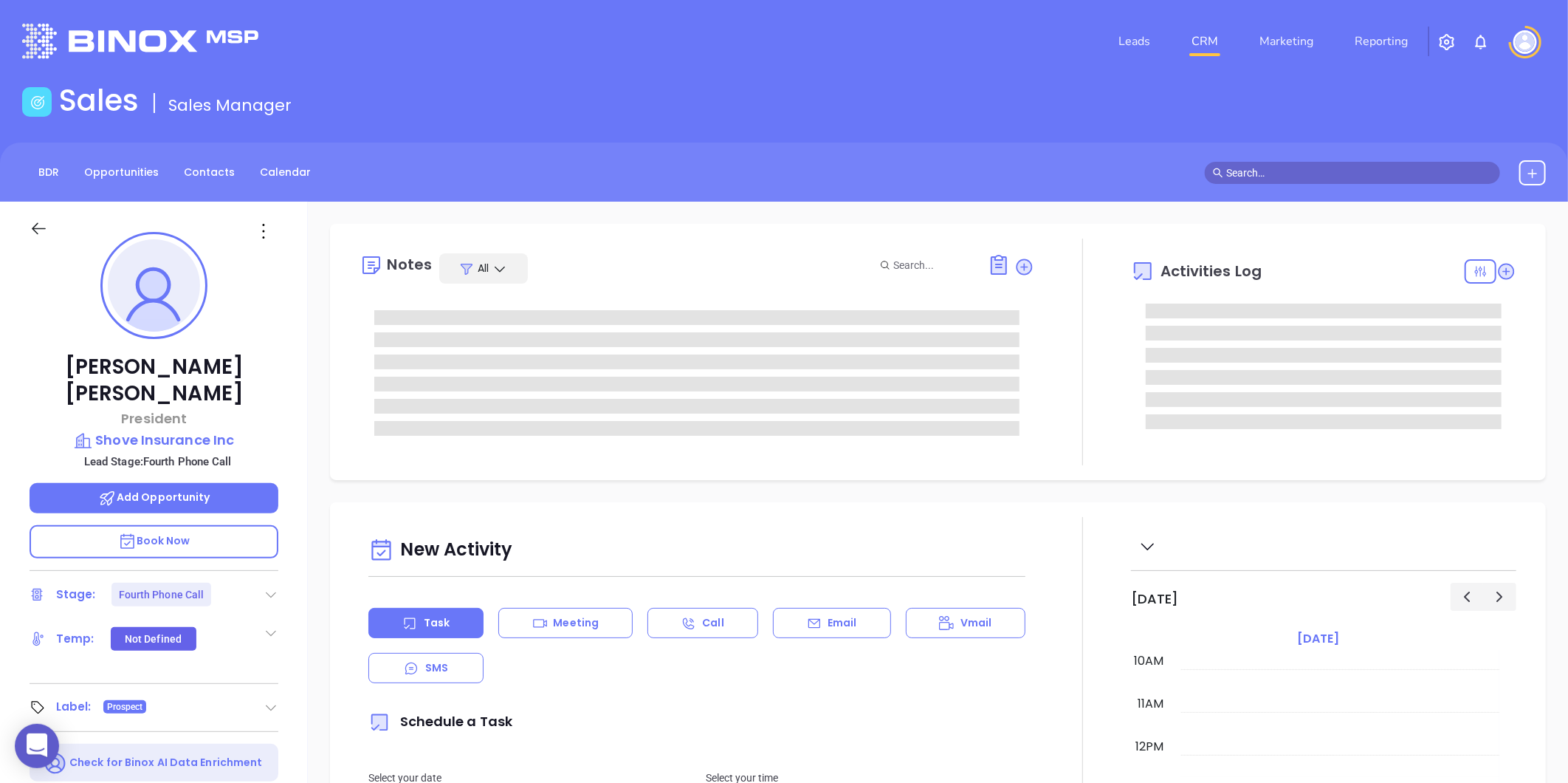
type input "Gissela Vargas"
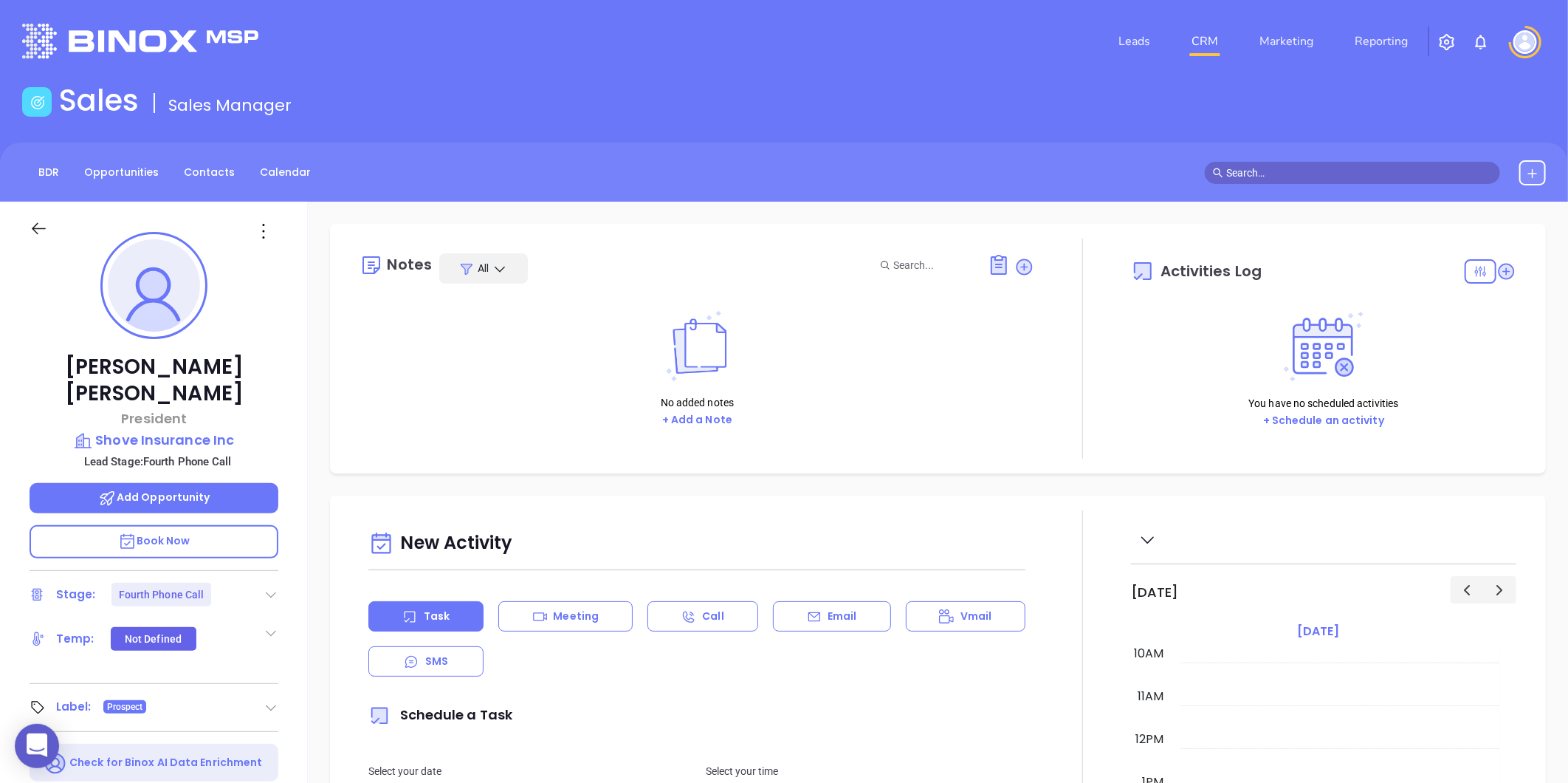
click at [272, 587] on icon at bounding box center [270, 594] width 14 height 14
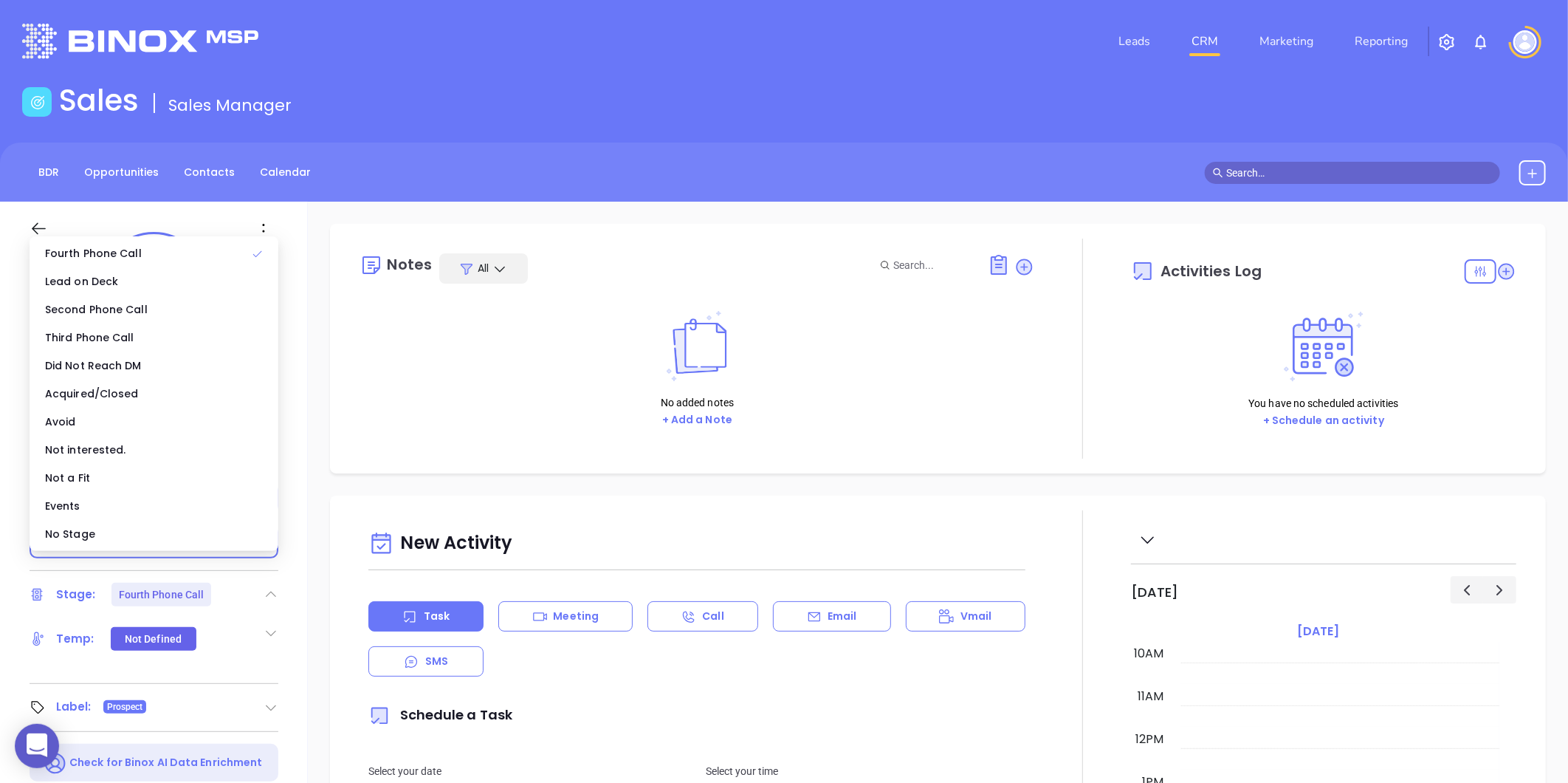
click at [114, 532] on div "No Stage" at bounding box center [153, 533] width 243 height 28
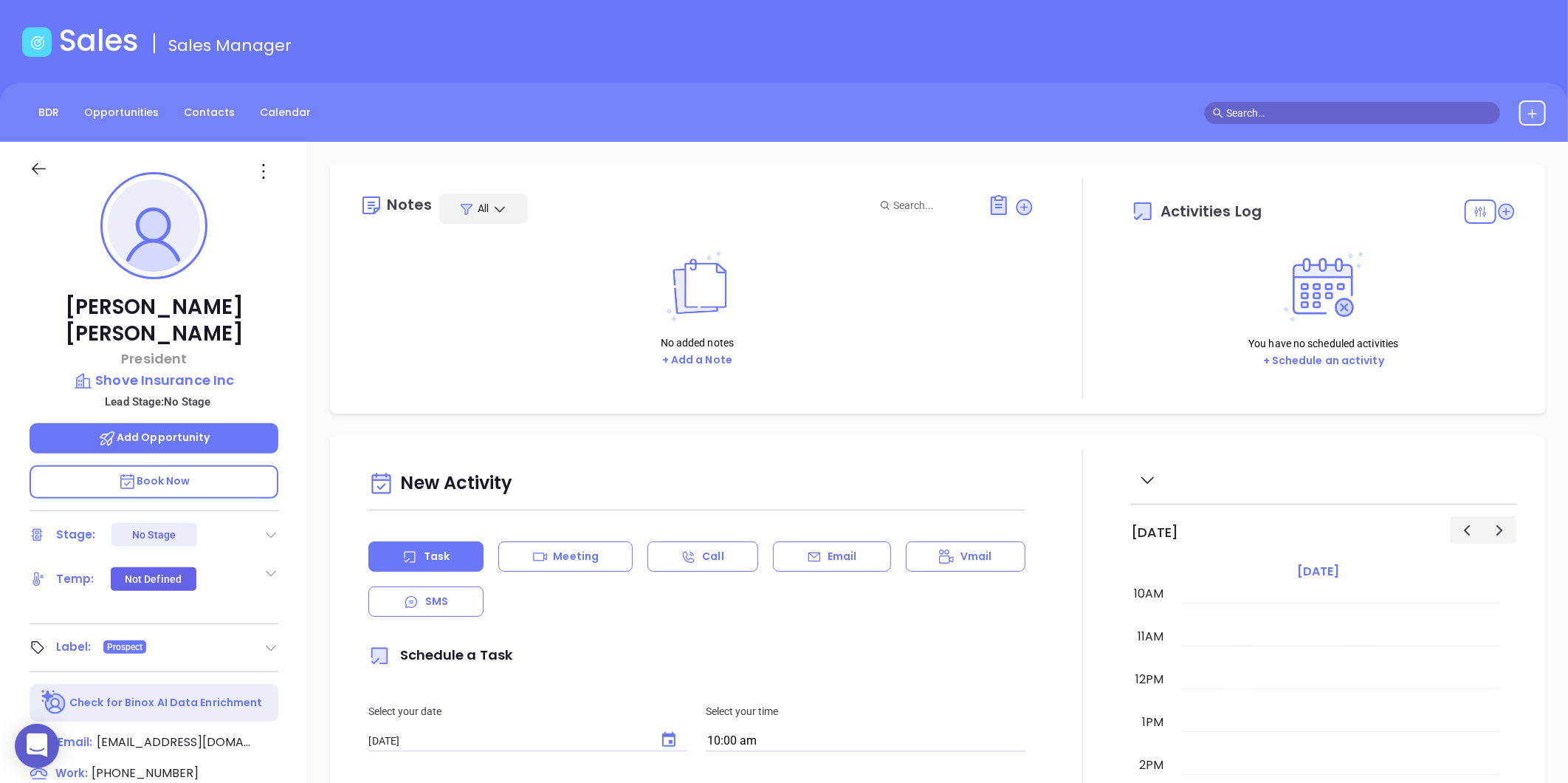
scroll to position [0, 0]
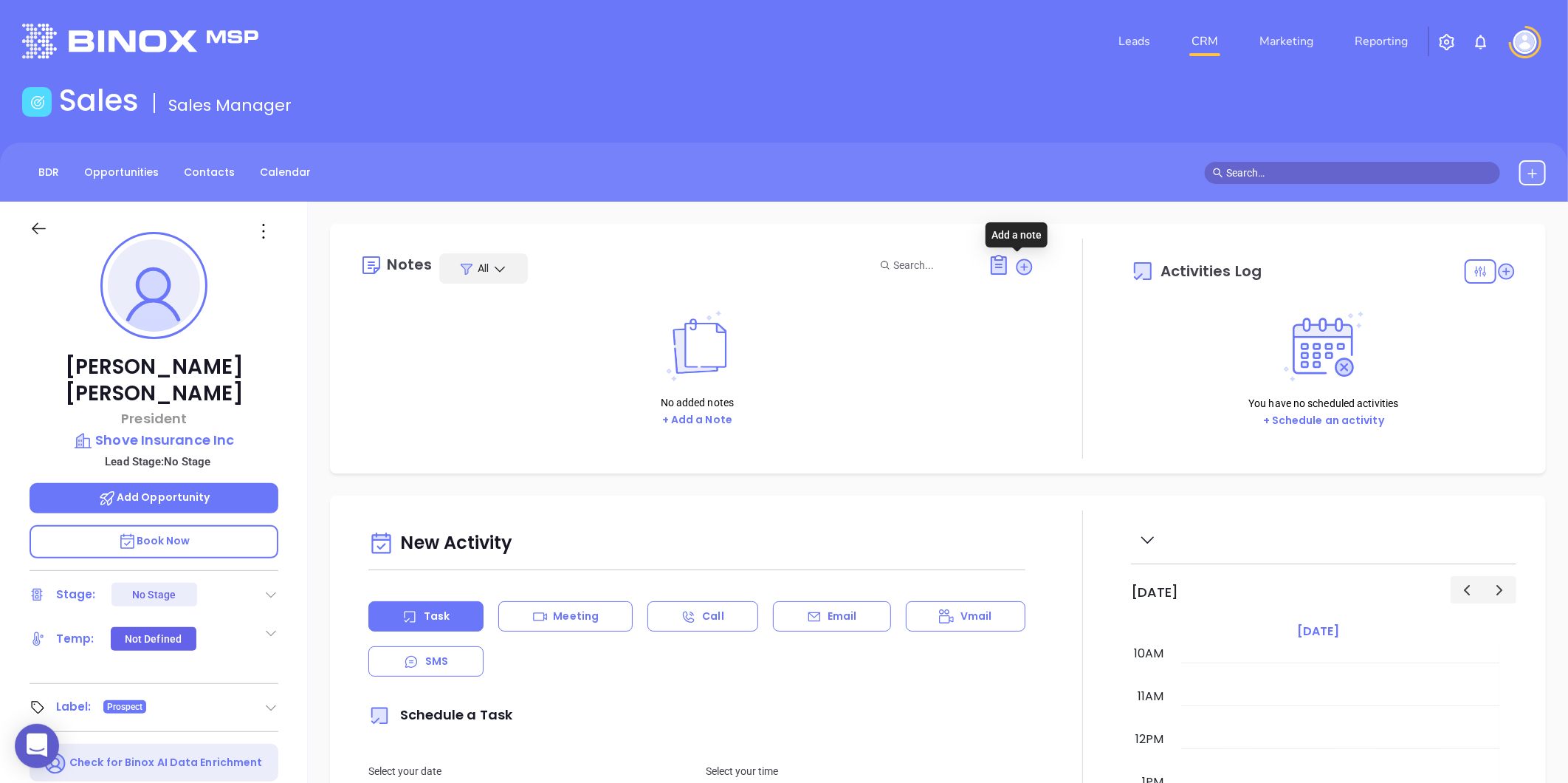
click at [1014, 258] on icon at bounding box center [1024, 266] width 20 height 20
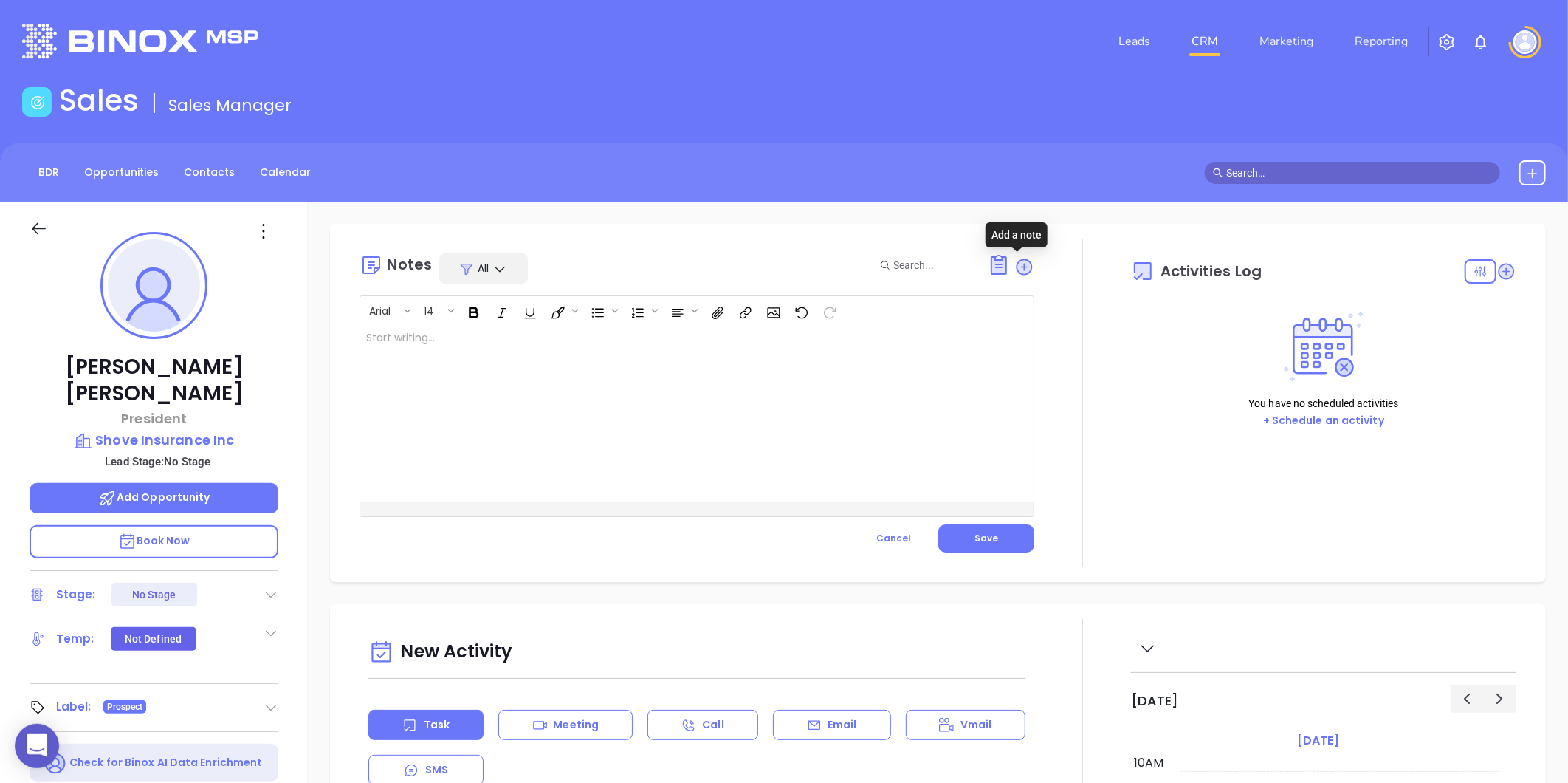
click at [669, 388] on div at bounding box center [673, 413] width 626 height 177
click at [977, 525] on button "Save" at bounding box center [986, 538] width 96 height 28
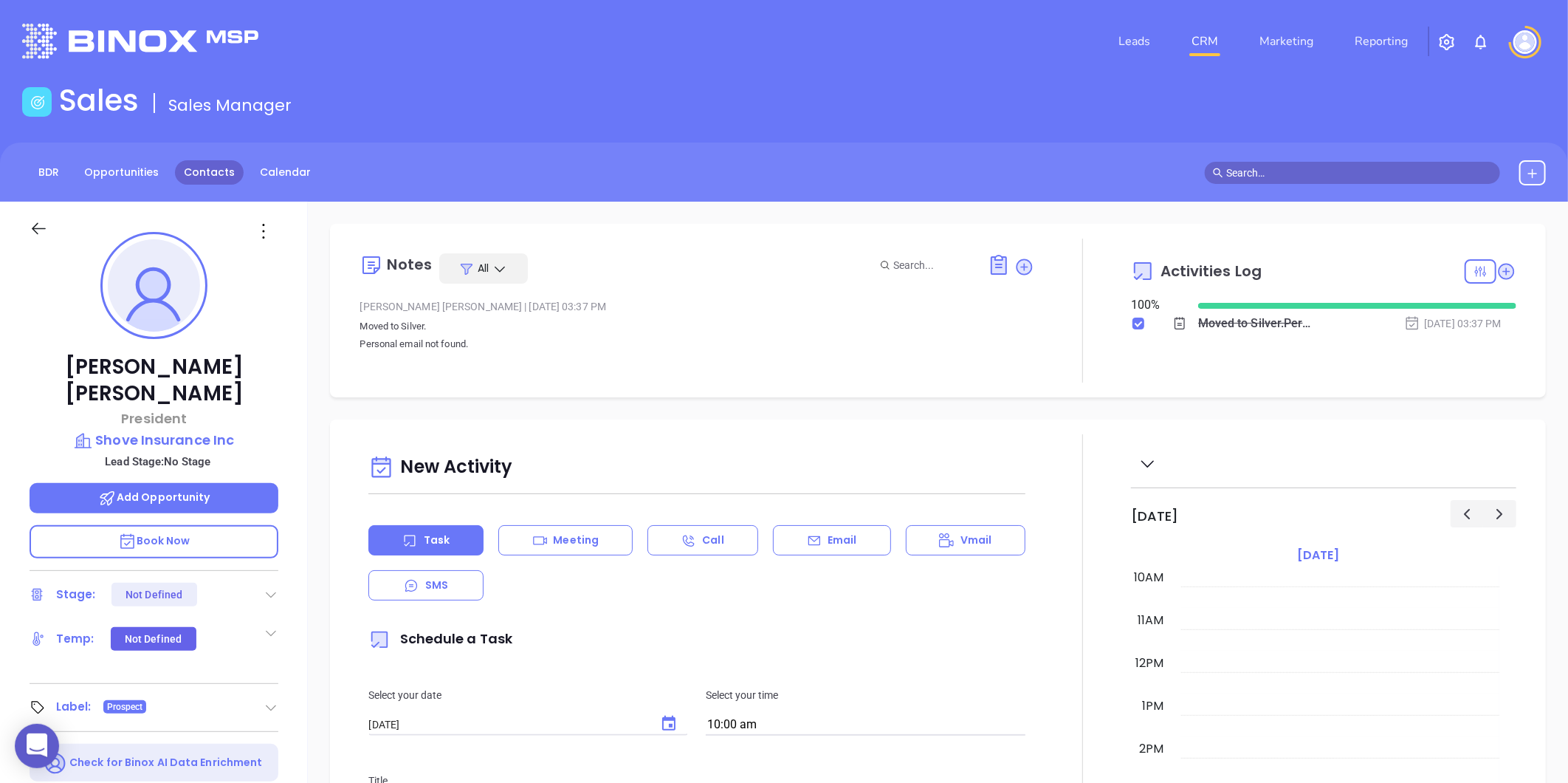
click at [178, 172] on link "Contacts" at bounding box center [210, 173] width 69 height 25
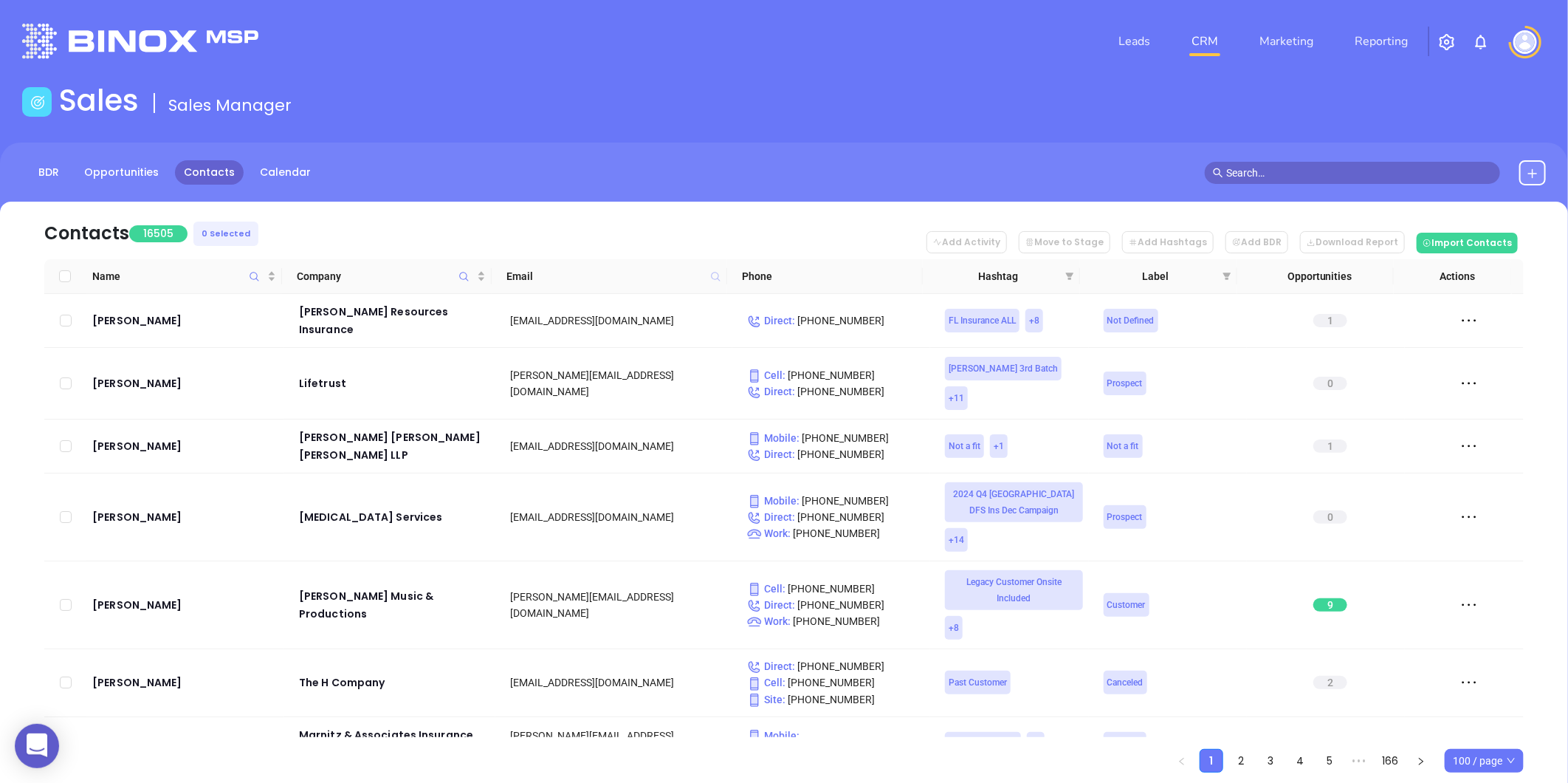
click at [711, 277] on icon at bounding box center [715, 276] width 9 height 9
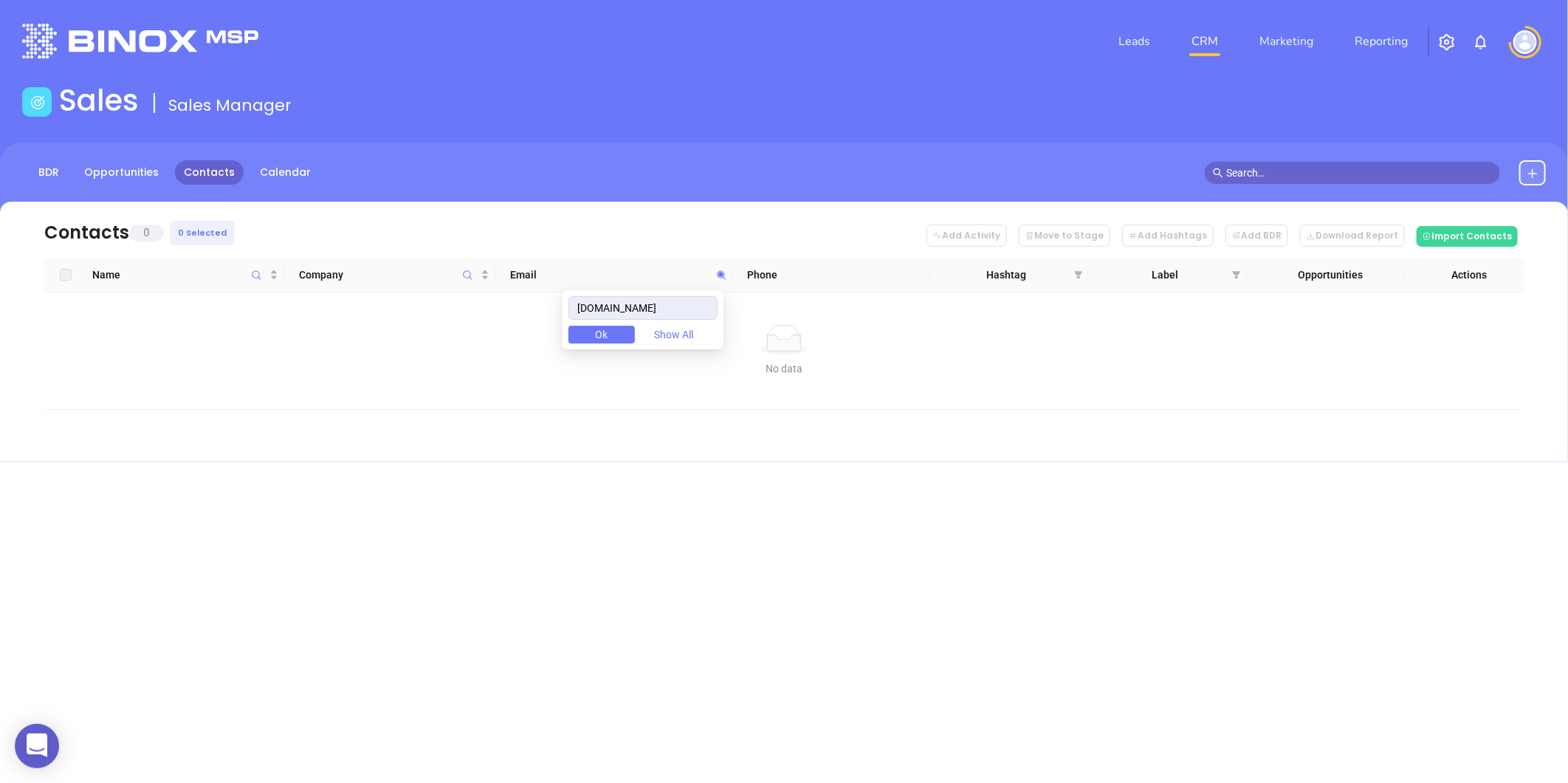
type input "[DOMAIN_NAME]"
drag, startPoint x: 681, startPoint y: 315, endPoint x: 496, endPoint y: 312, distance: 185.0
click at [496, 312] on body "0 Leads CRM Marketing Reporting Financial Leads Leads Sales Sales Manager BDR O…" at bounding box center [784, 391] width 1568 height 783
click at [470, 270] on icon "Company" at bounding box center [468, 276] width 11 height 11
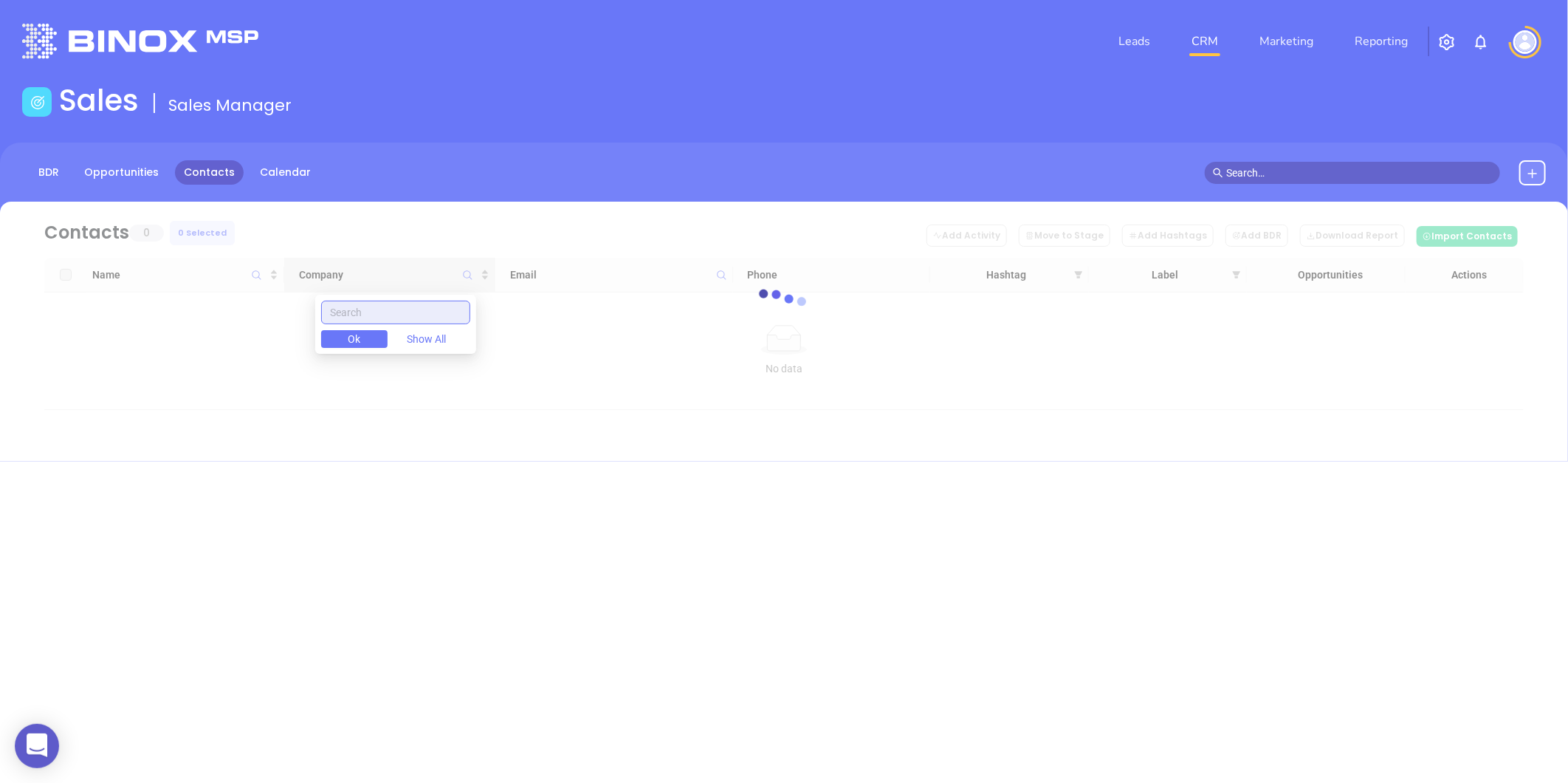
paste input "Smith Insurance Group"
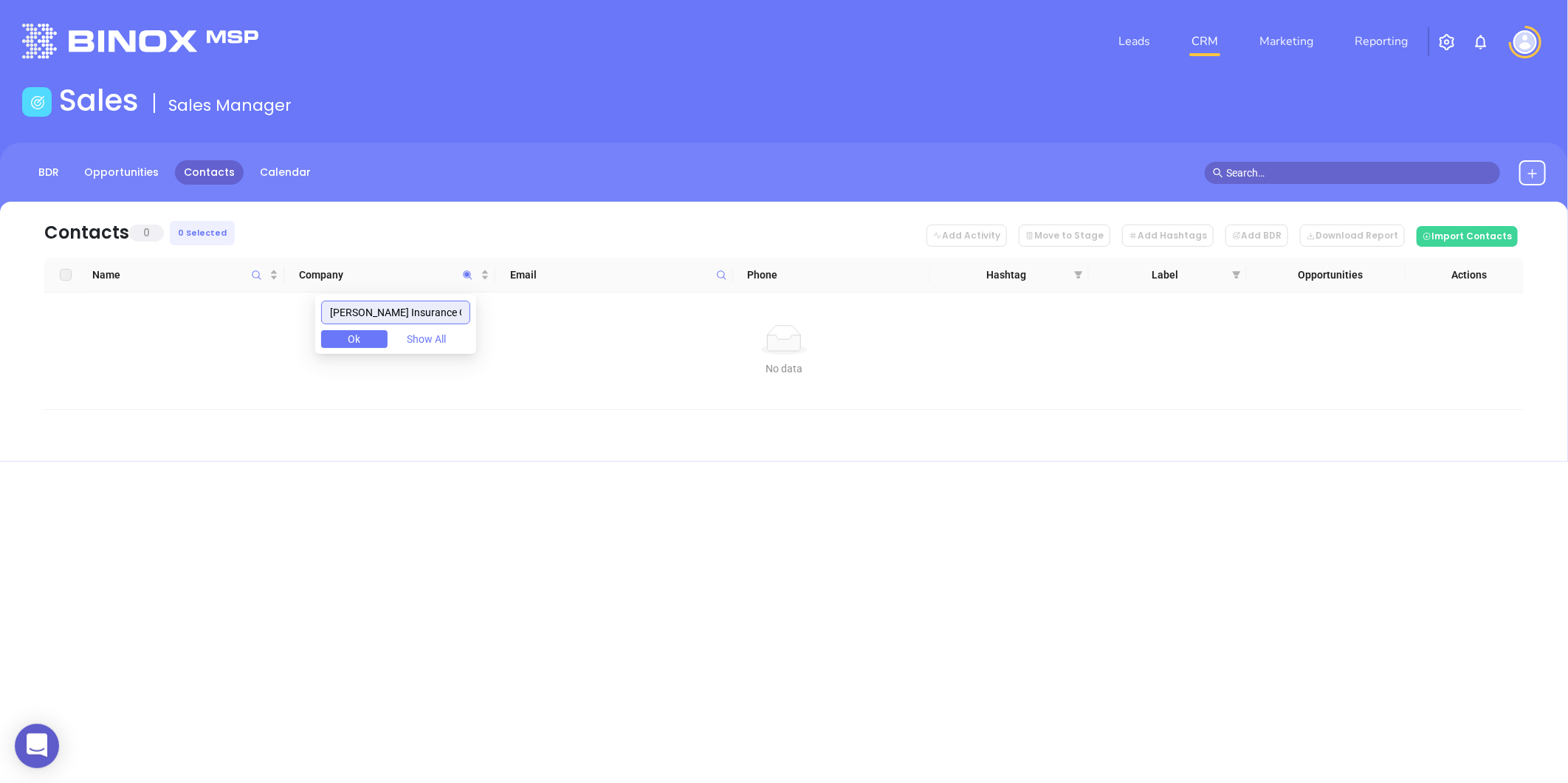
drag, startPoint x: 457, startPoint y: 314, endPoint x: 276, endPoint y: 312, distance: 181.0
click at [276, 312] on body "0 Leads CRM Marketing Reporting Financial Leads Leads Sales Sales Manager BDR O…" at bounding box center [784, 391] width 1568 height 783
type input "Smith Insurance Group"
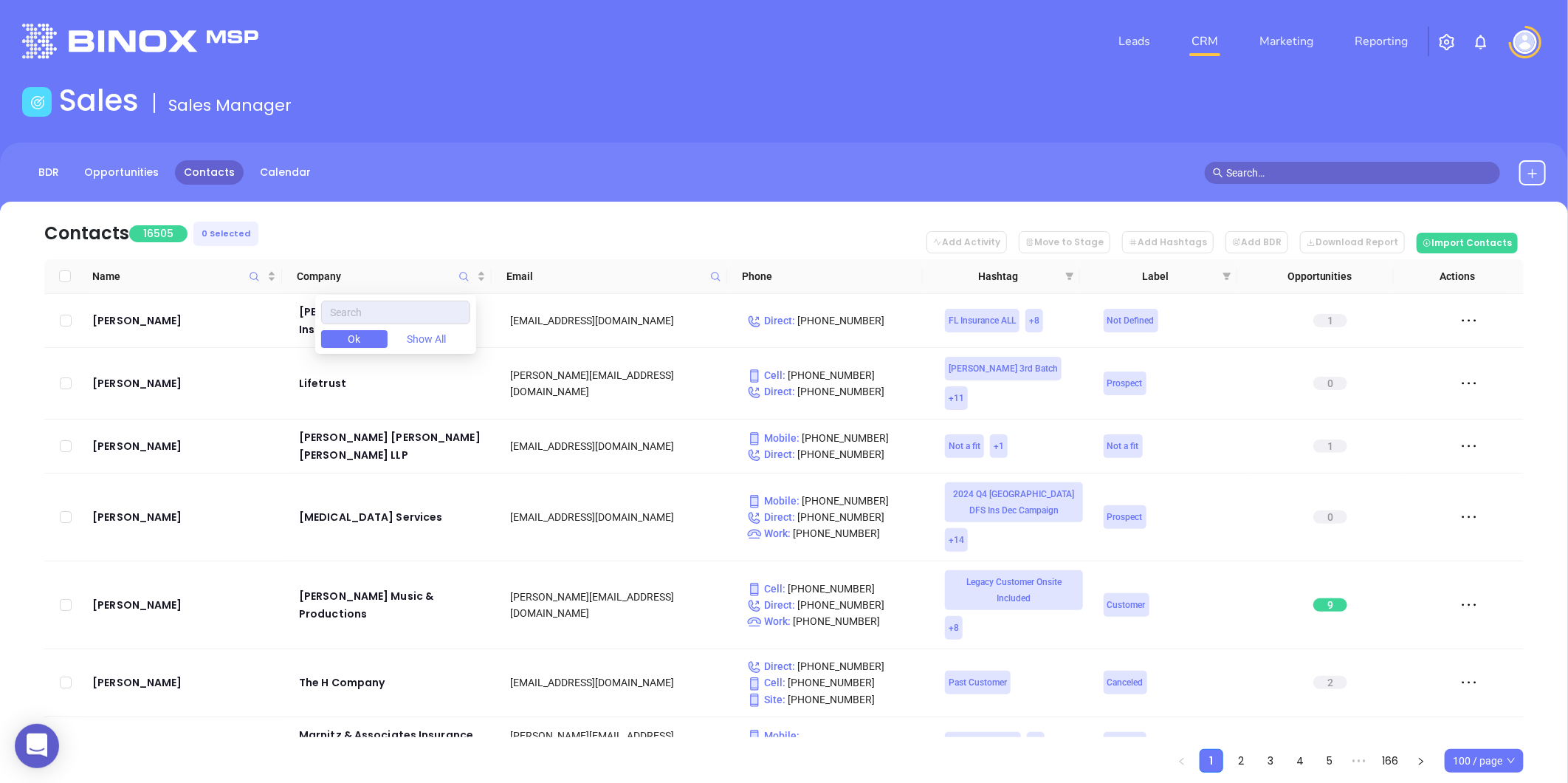
click at [720, 274] on icon at bounding box center [716, 277] width 11 height 11
paste input "[DOMAIN_NAME]"
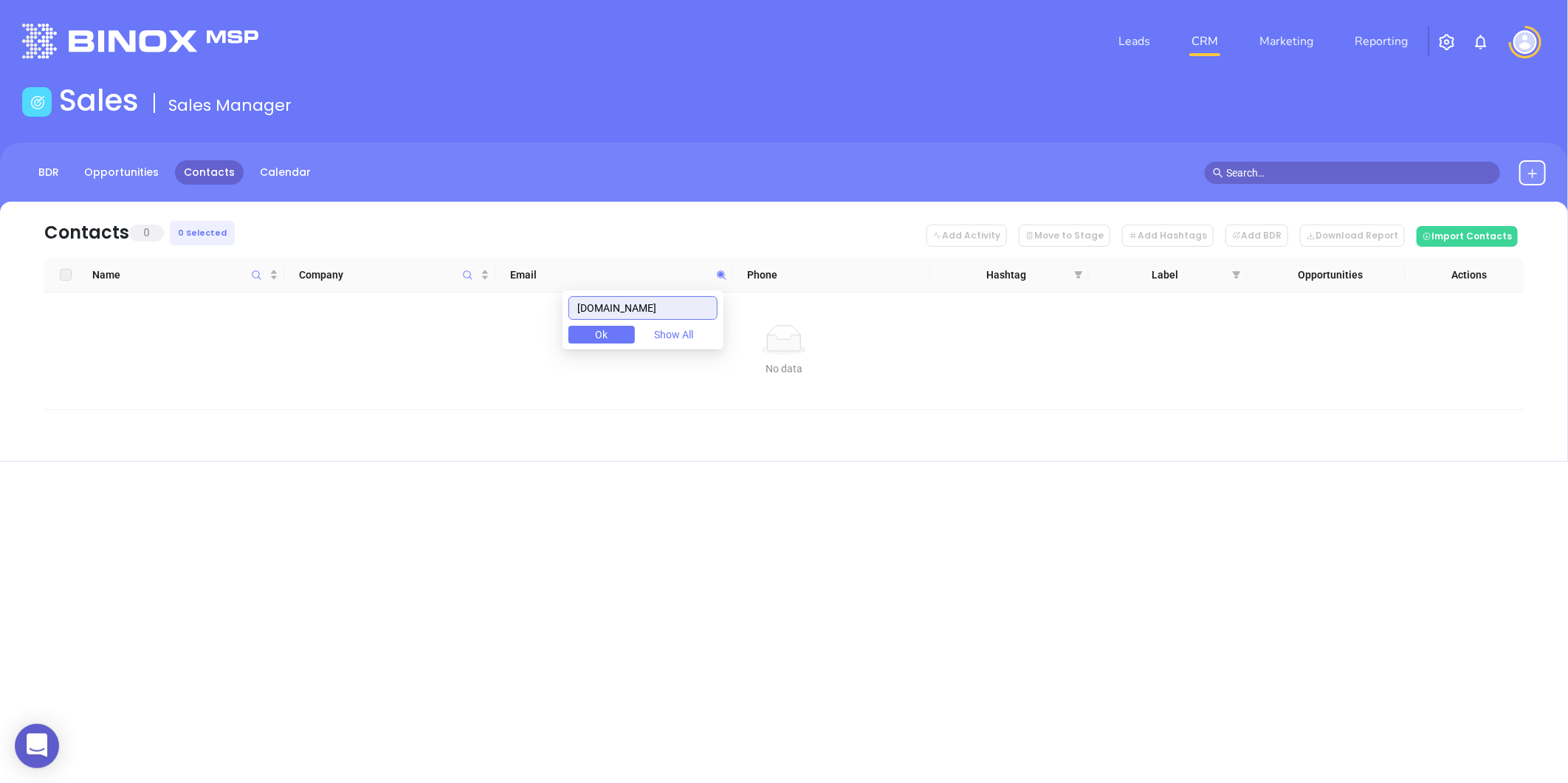
type input "[DOMAIN_NAME]"
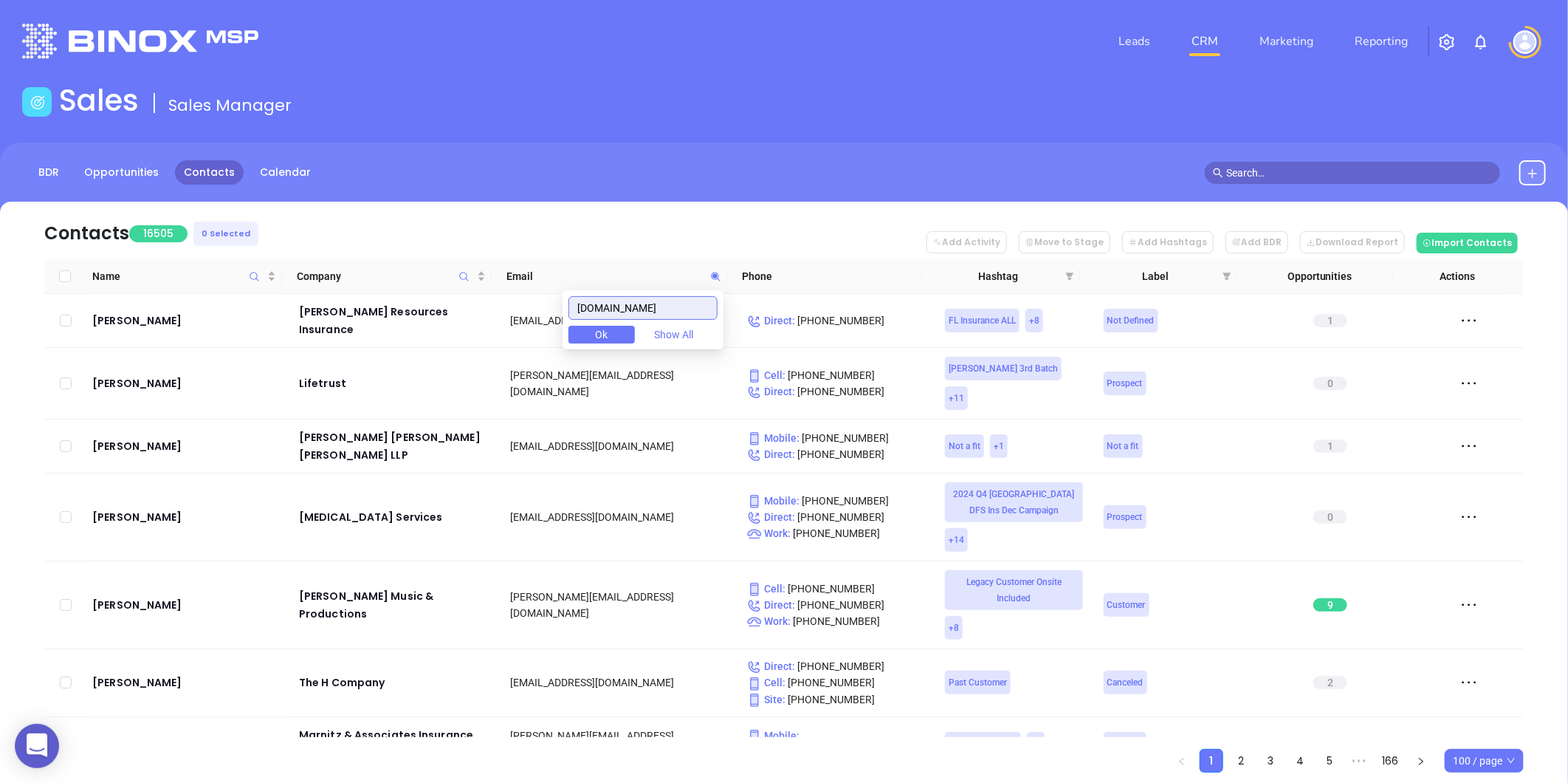
drag, startPoint x: 672, startPoint y: 310, endPoint x: 522, endPoint y: 329, distance: 151.2
click at [522, 329] on body "0 Leads CRM Marketing Reporting Financial Leads Leads Sales Sales Manager BDR O…" at bounding box center [784, 391] width 1568 height 783
paste input "butlerandmessier.com"
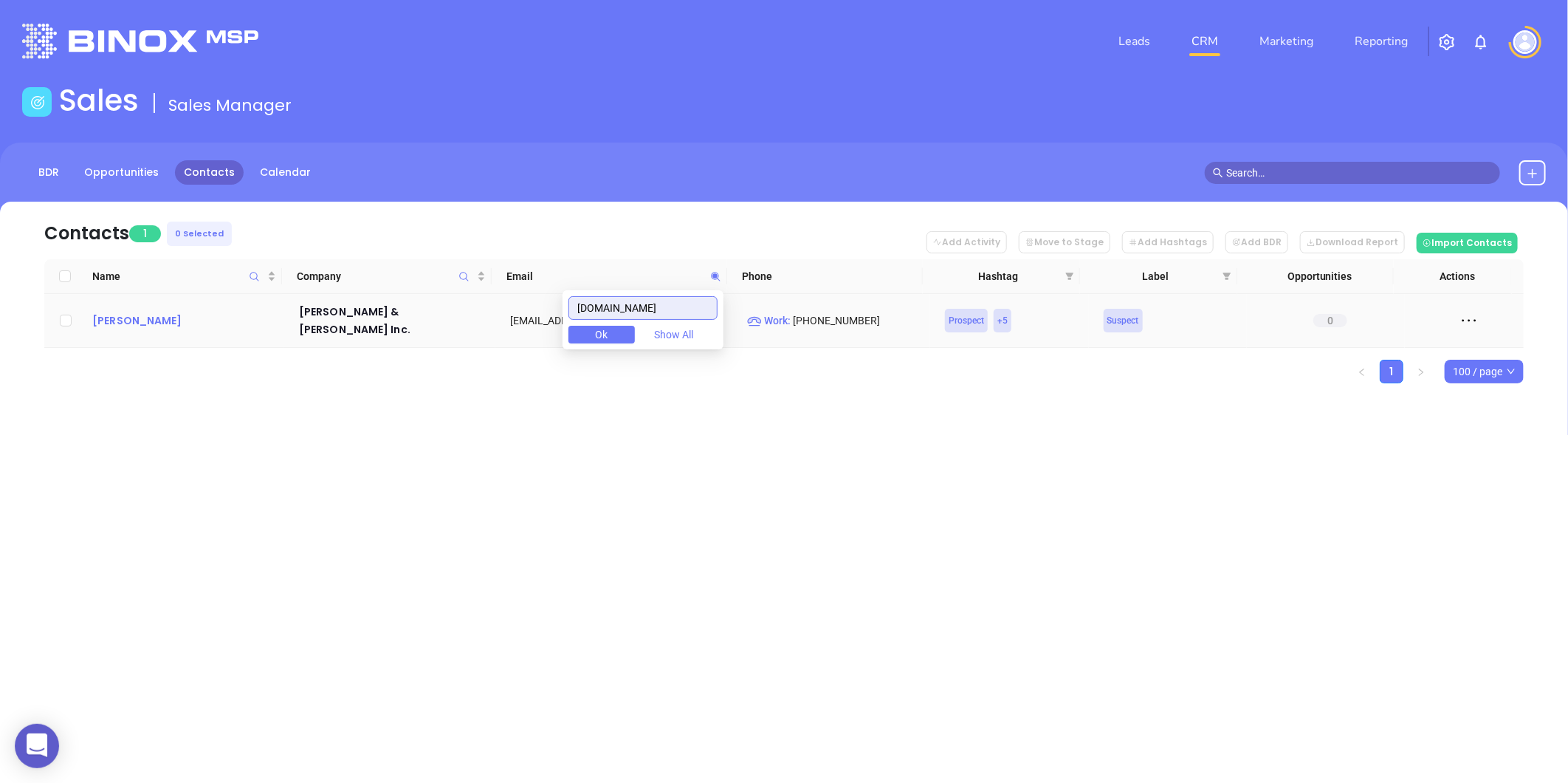
type input "butlerandmessier.com"
click at [160, 316] on div "Bruce Messier" at bounding box center [185, 320] width 186 height 18
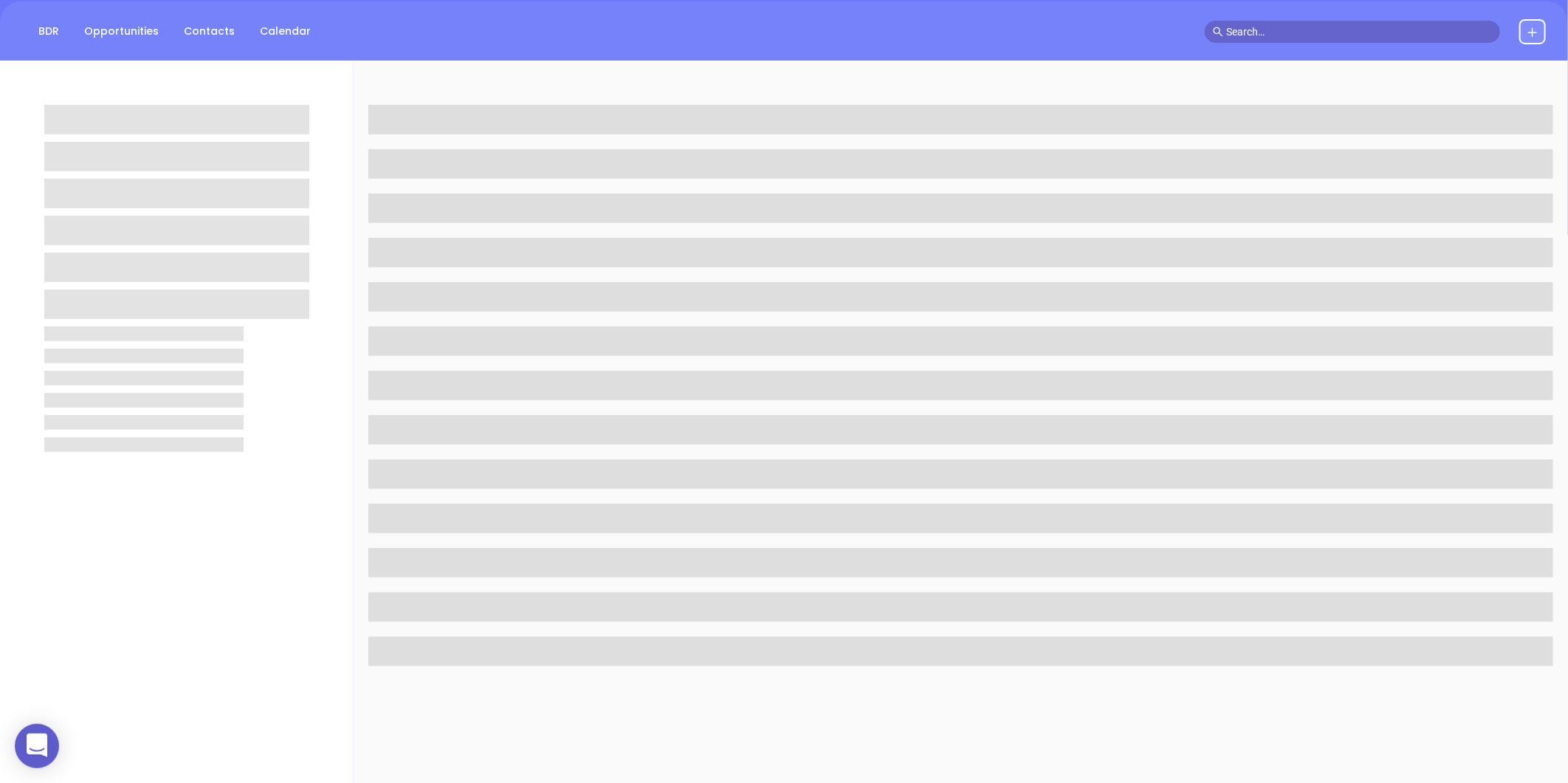
scroll to position [328, 0]
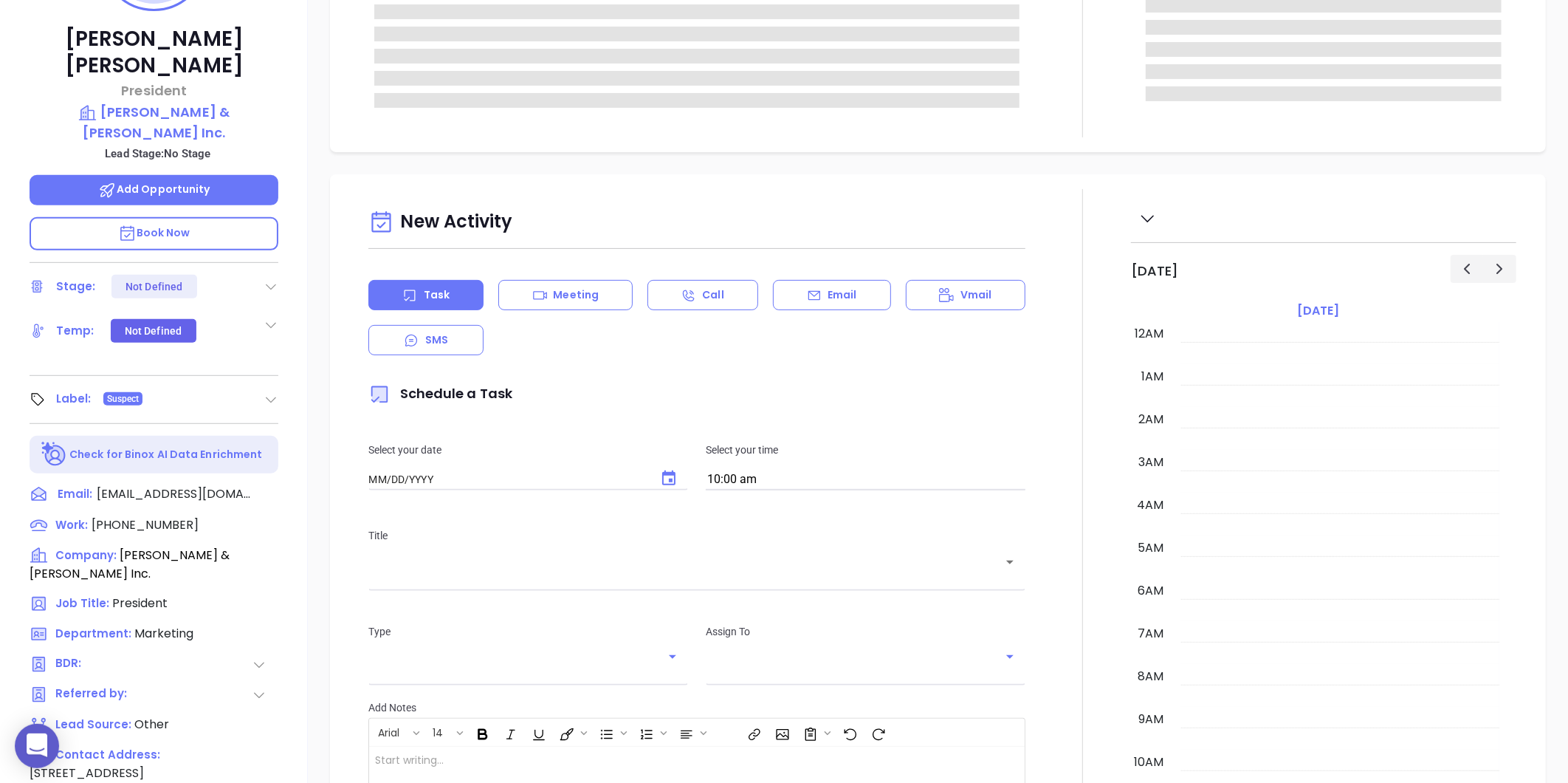
type input "08/30/2025"
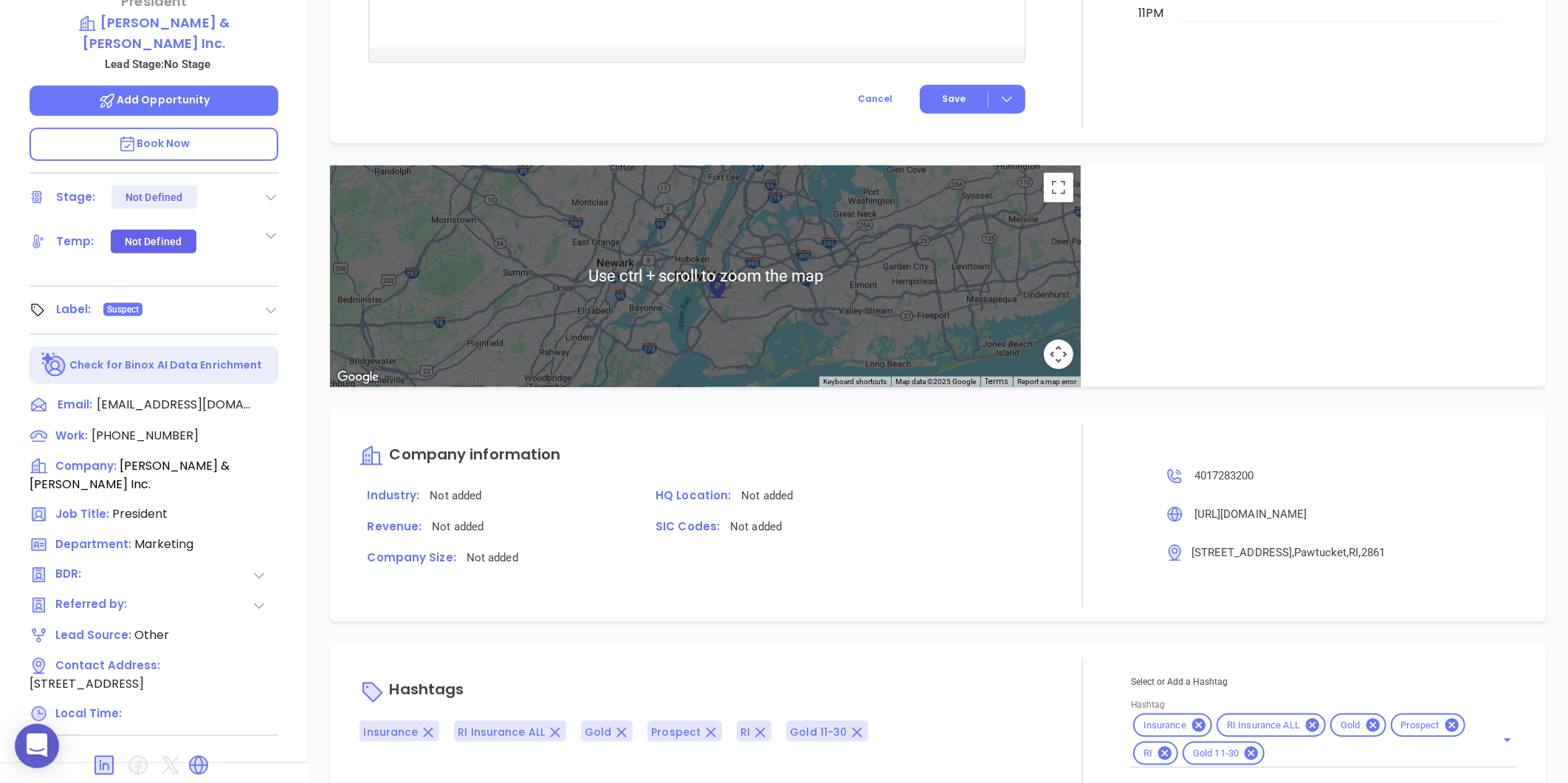
scroll to position [453, 0]
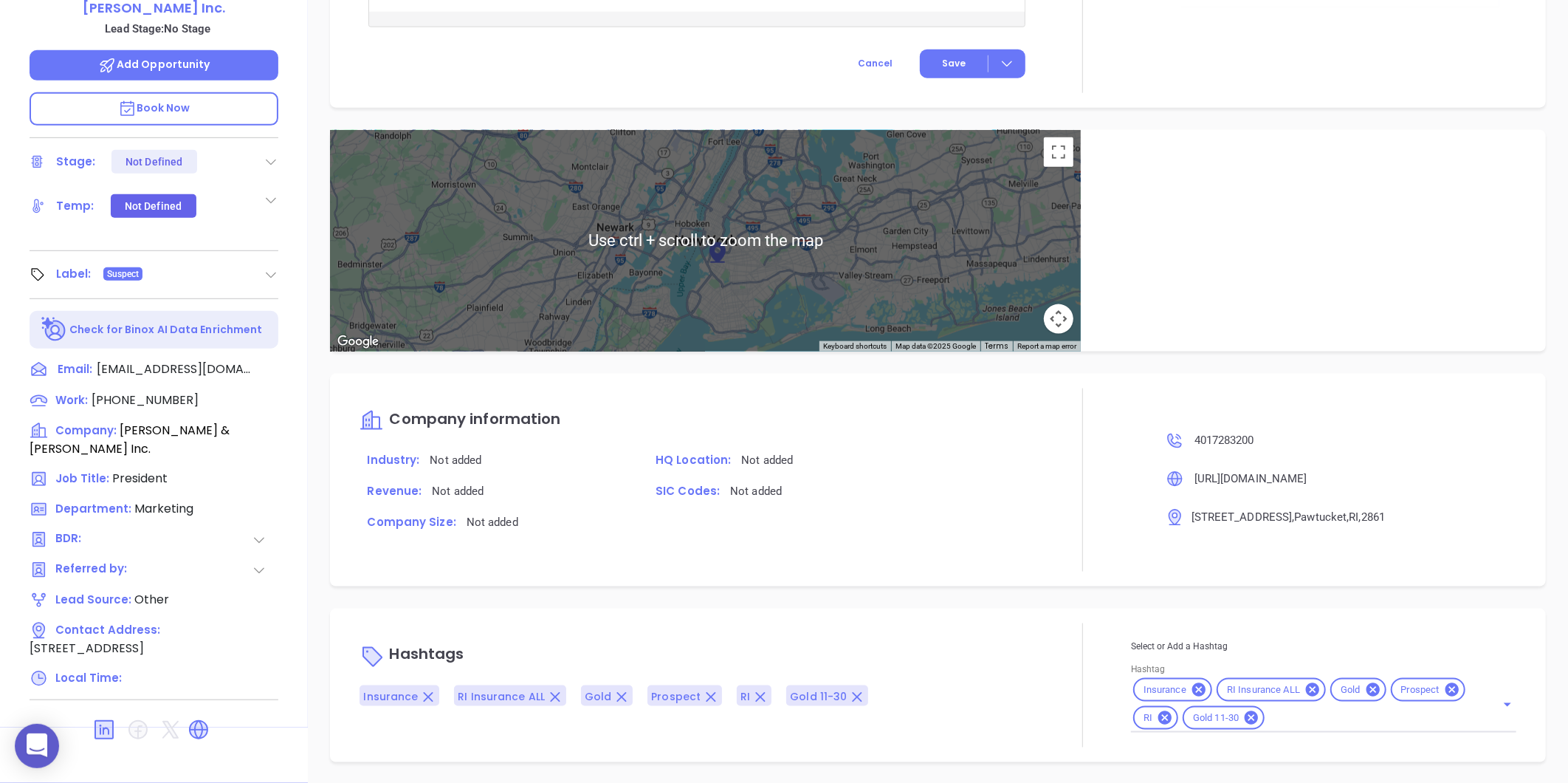
type input "Gissela Vargas"
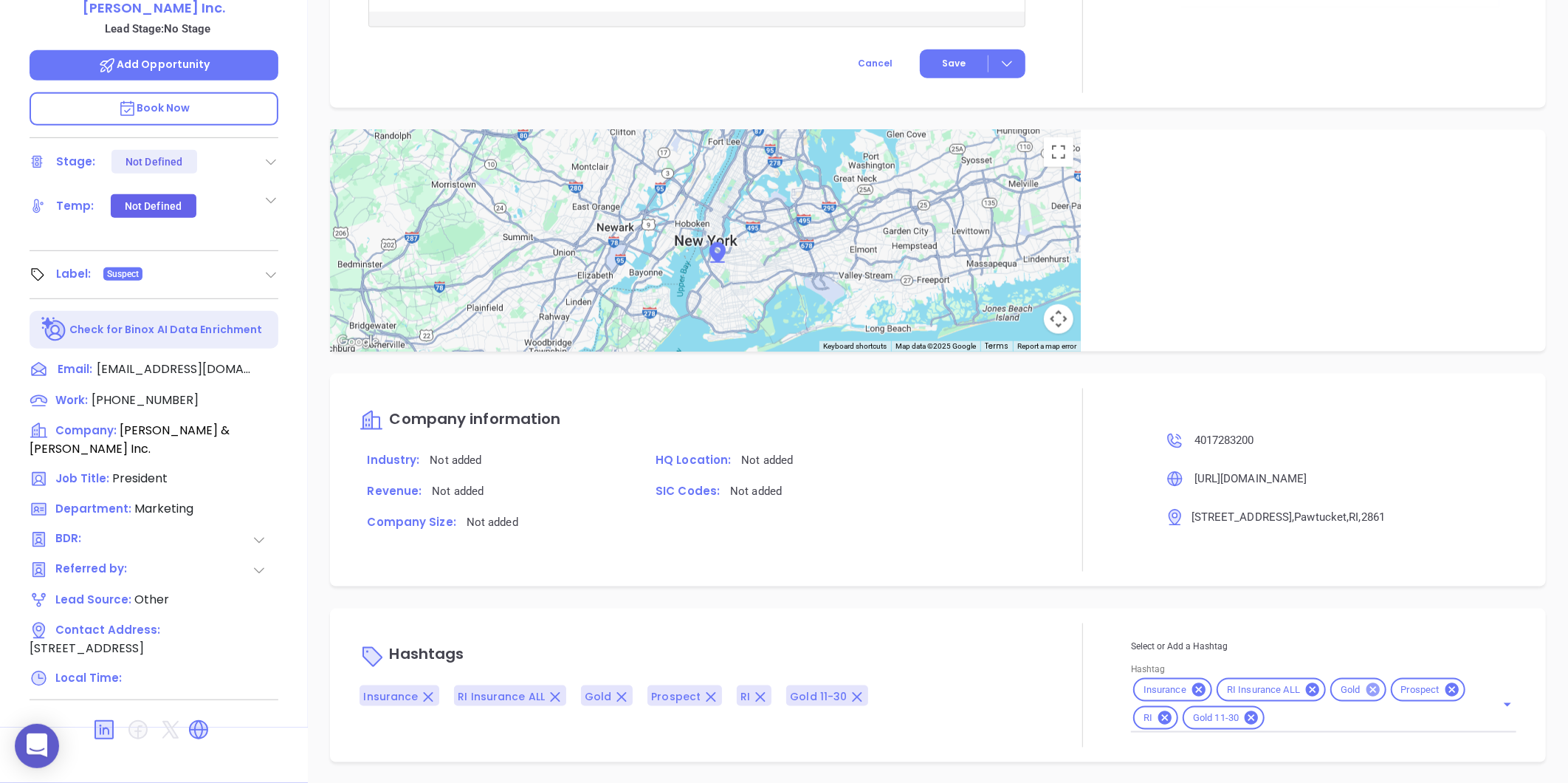
click at [1365, 688] on icon at bounding box center [1373, 690] width 16 height 16
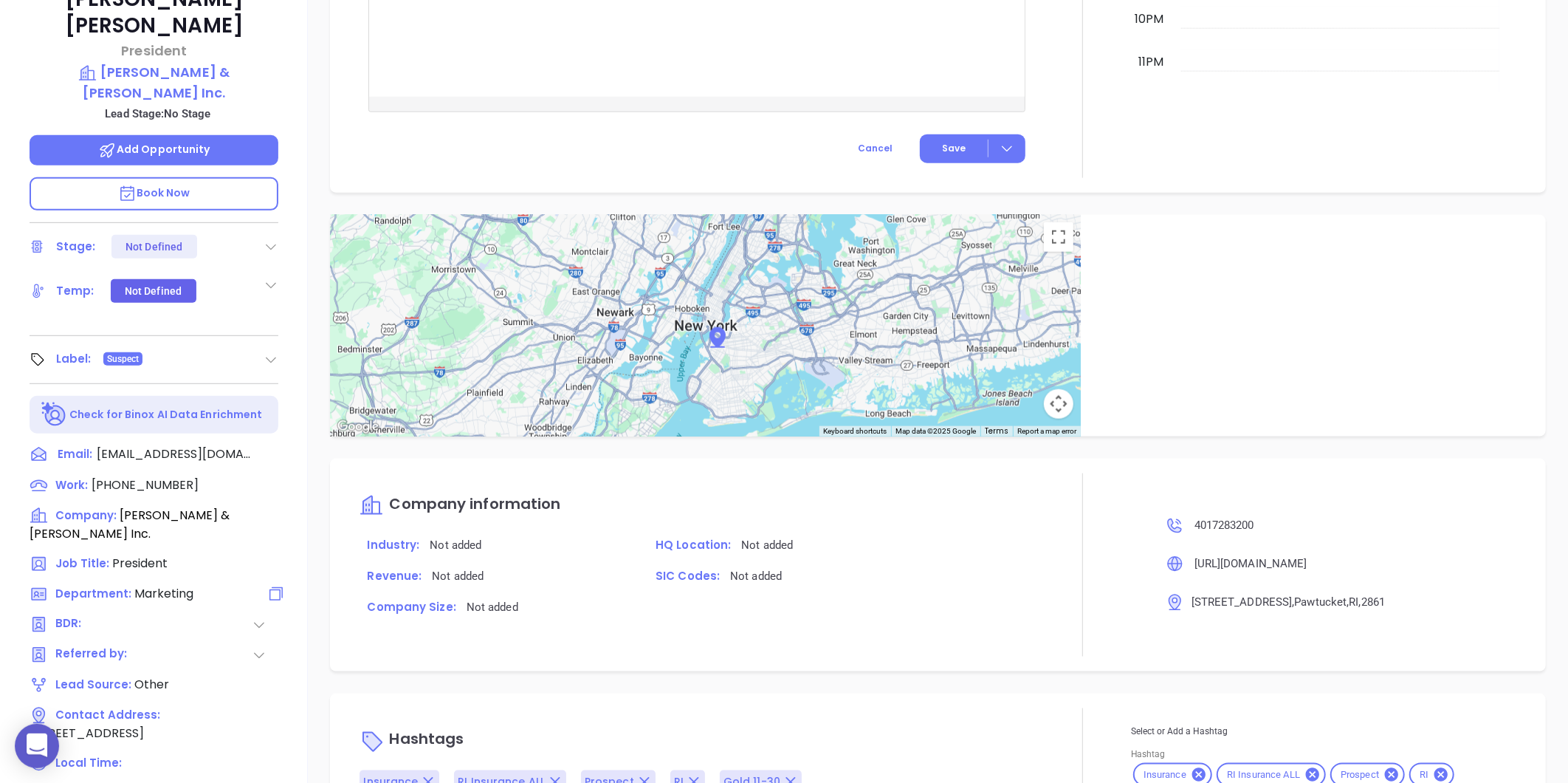
scroll to position [207, 0]
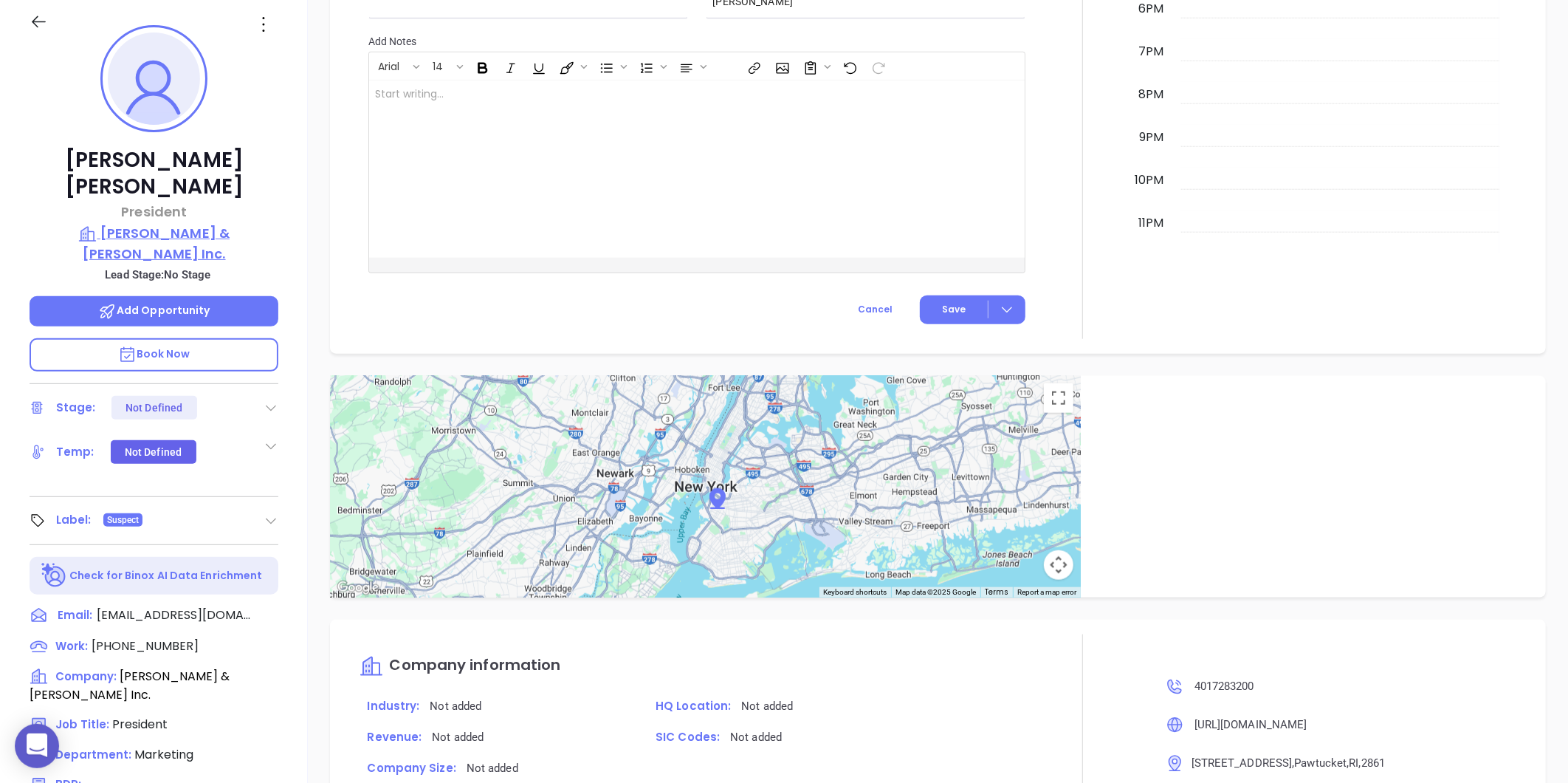
click at [169, 223] on p "Butler & Messier Inc." at bounding box center [153, 243] width 249 height 41
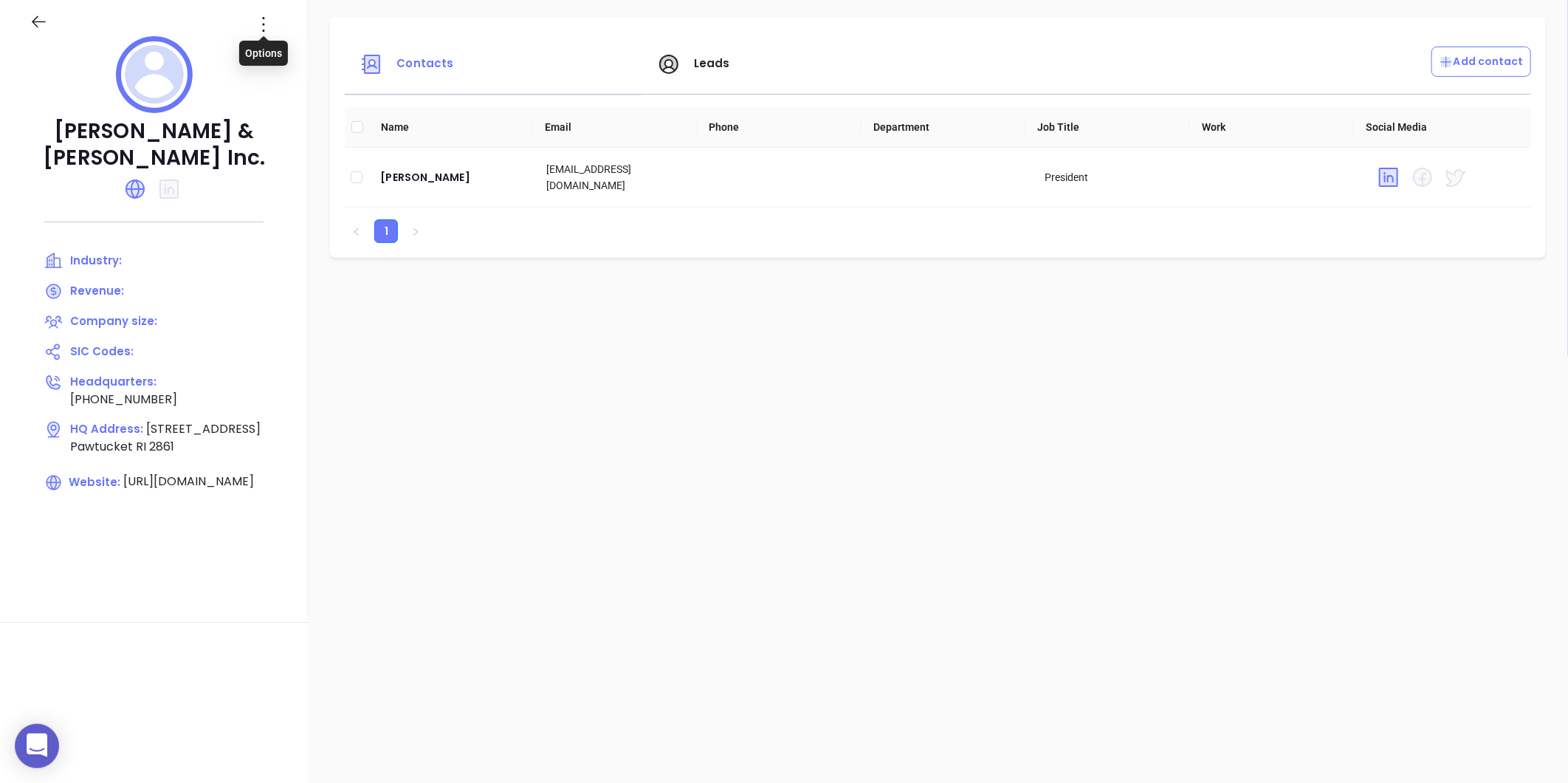
click at [267, 28] on icon at bounding box center [263, 24] width 24 height 24
click at [294, 54] on div "Edit" at bounding box center [330, 52] width 133 height 16
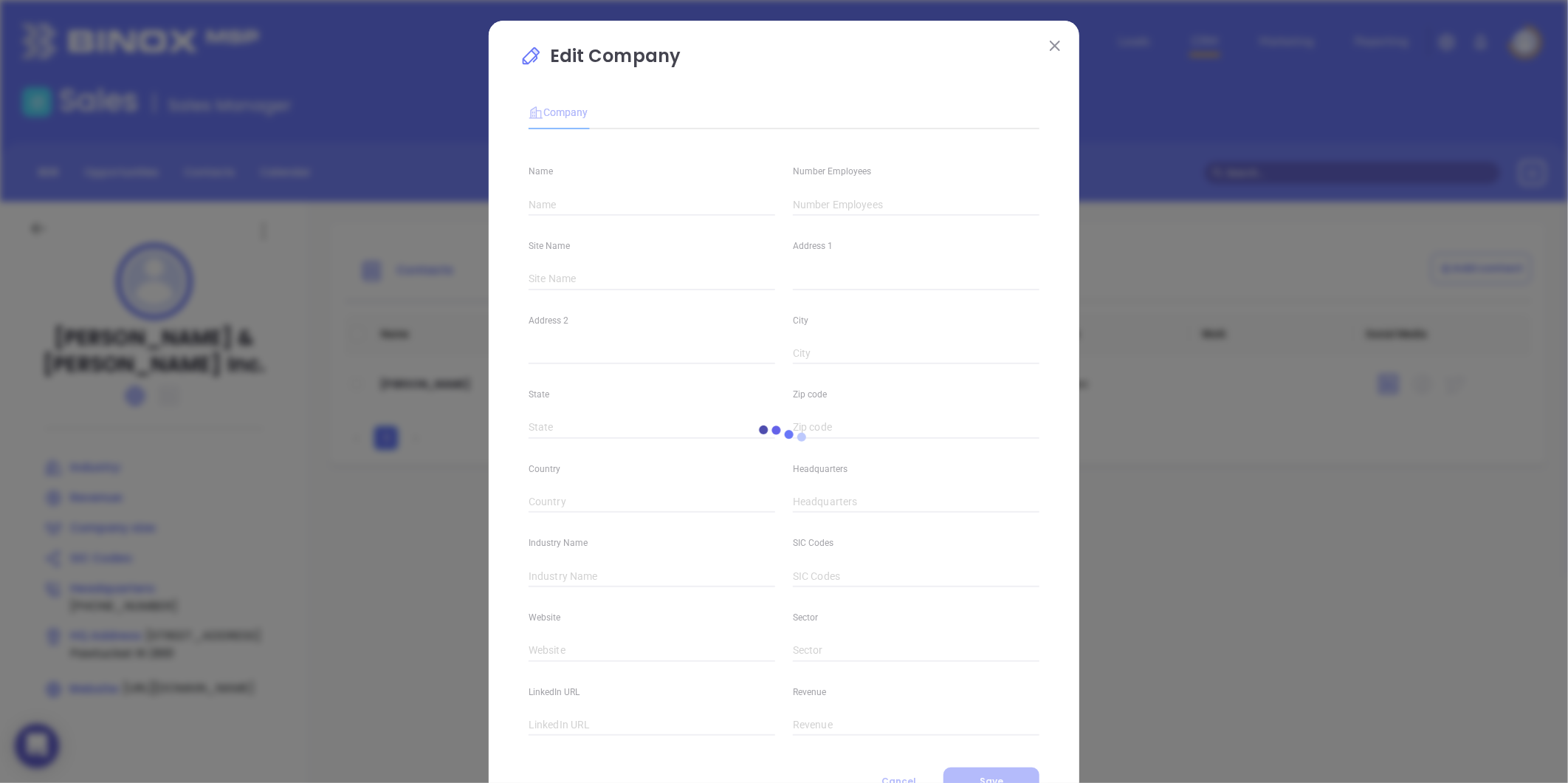
type input "Butler & Messier Inc."
type input "(401) 728-3200"
type input "https://butlerandmessier.com/"
click at [851, 204] on input "text" at bounding box center [916, 204] width 247 height 22
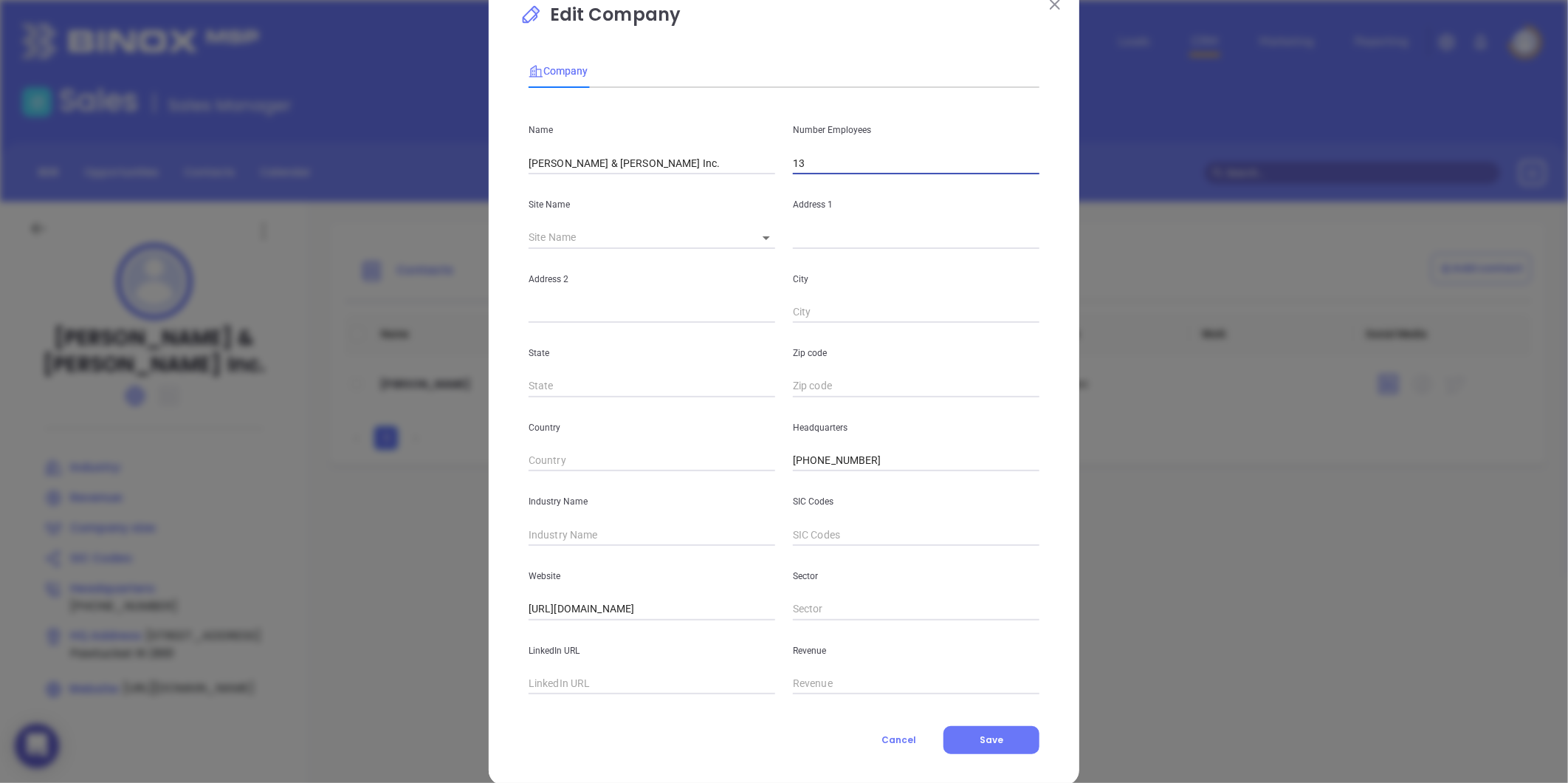
scroll to position [64, 0]
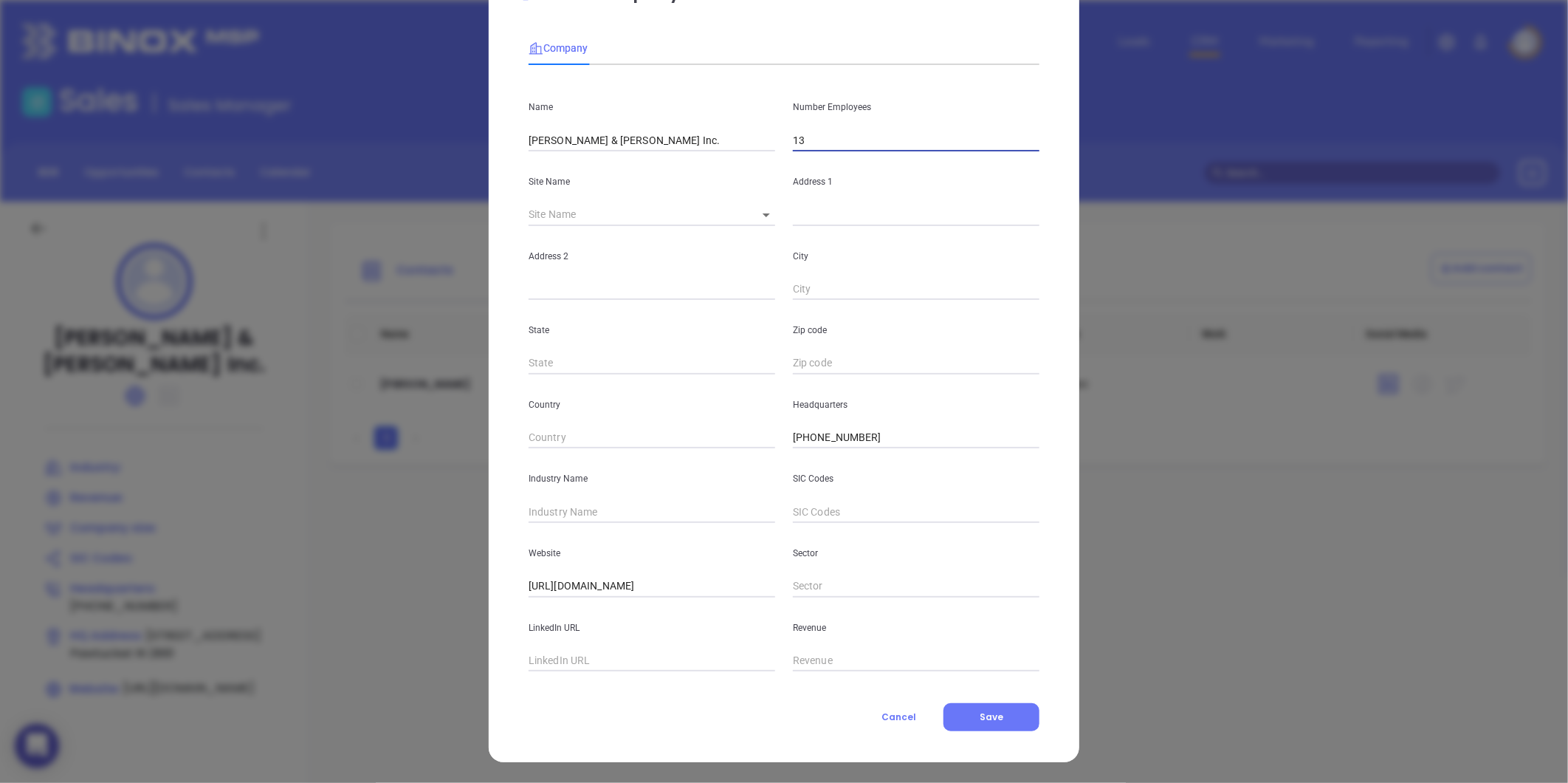
type input "13"
click at [580, 512] on input "text" at bounding box center [651, 511] width 247 height 22
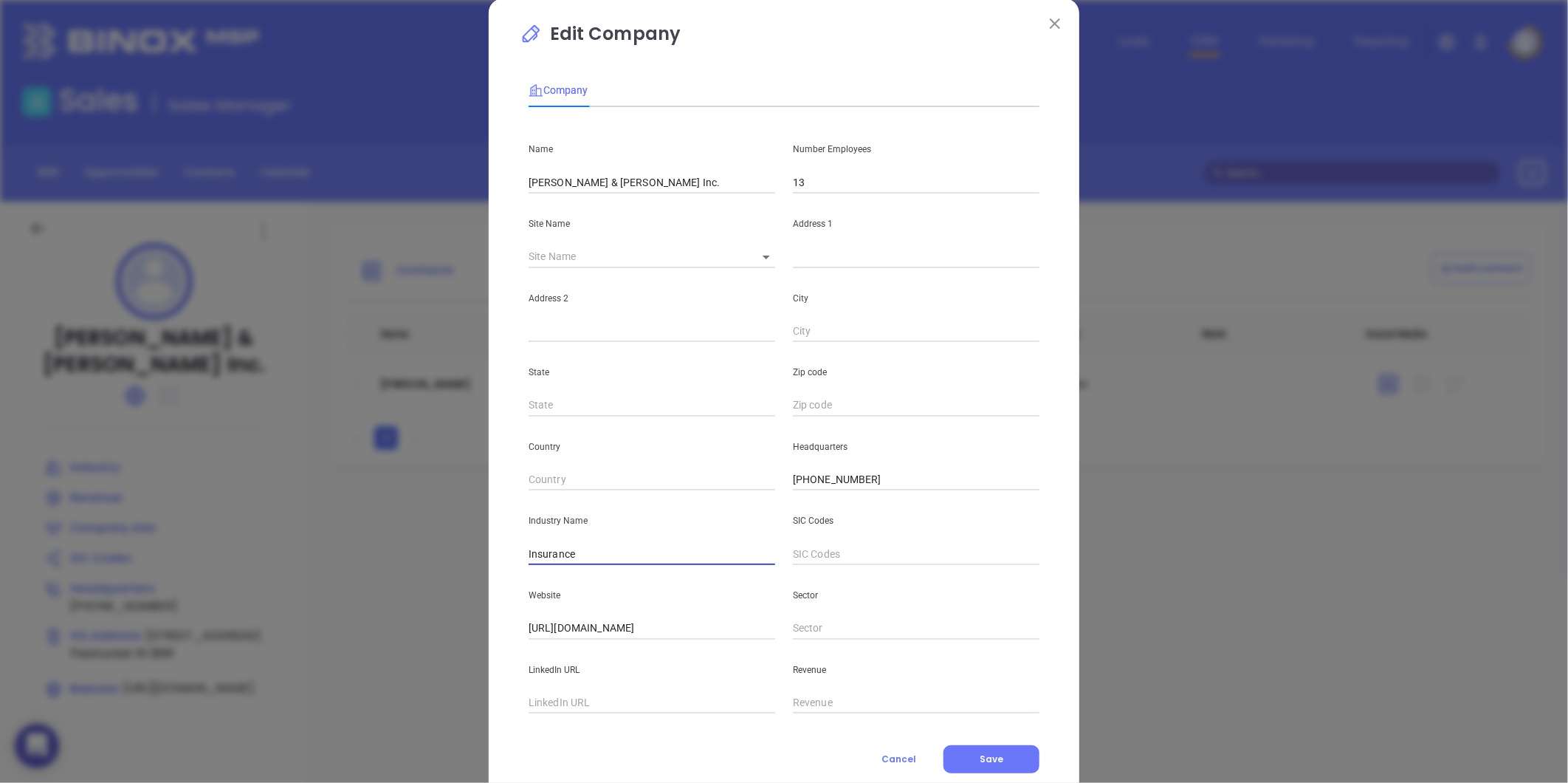
scroll to position [0, 0]
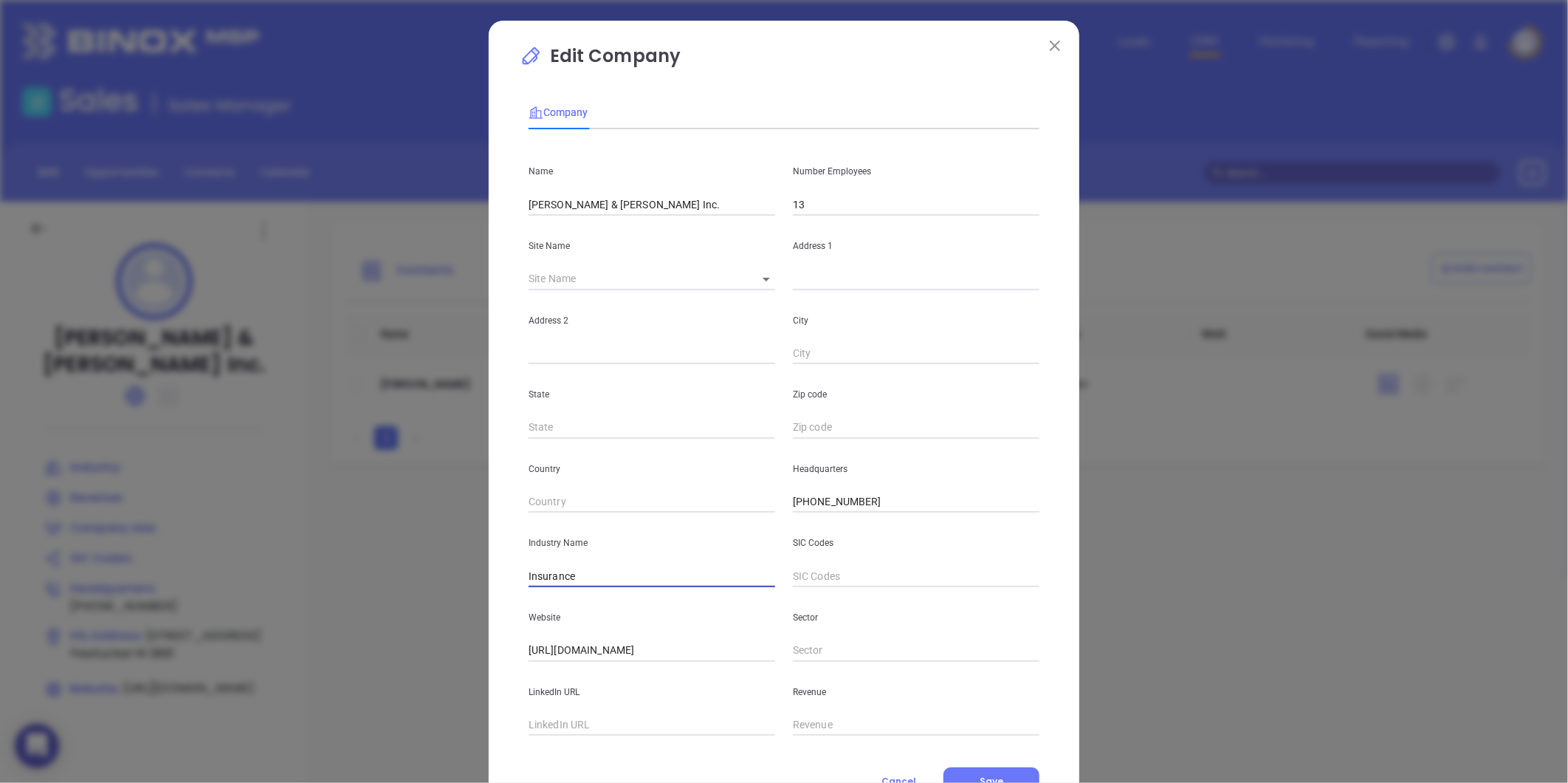
type input "Insurance"
click at [765, 285] on body "0 Leads CRM Marketing Reporting Financial Leads Leads Sales Sales Manager BDR O…" at bounding box center [784, 391] width 1568 height 783
click at [765, 283] on li "Pawtucket" at bounding box center [779, 280] width 79 height 27
type input "Pawtucket"
type input "1401 Newport Avenue"
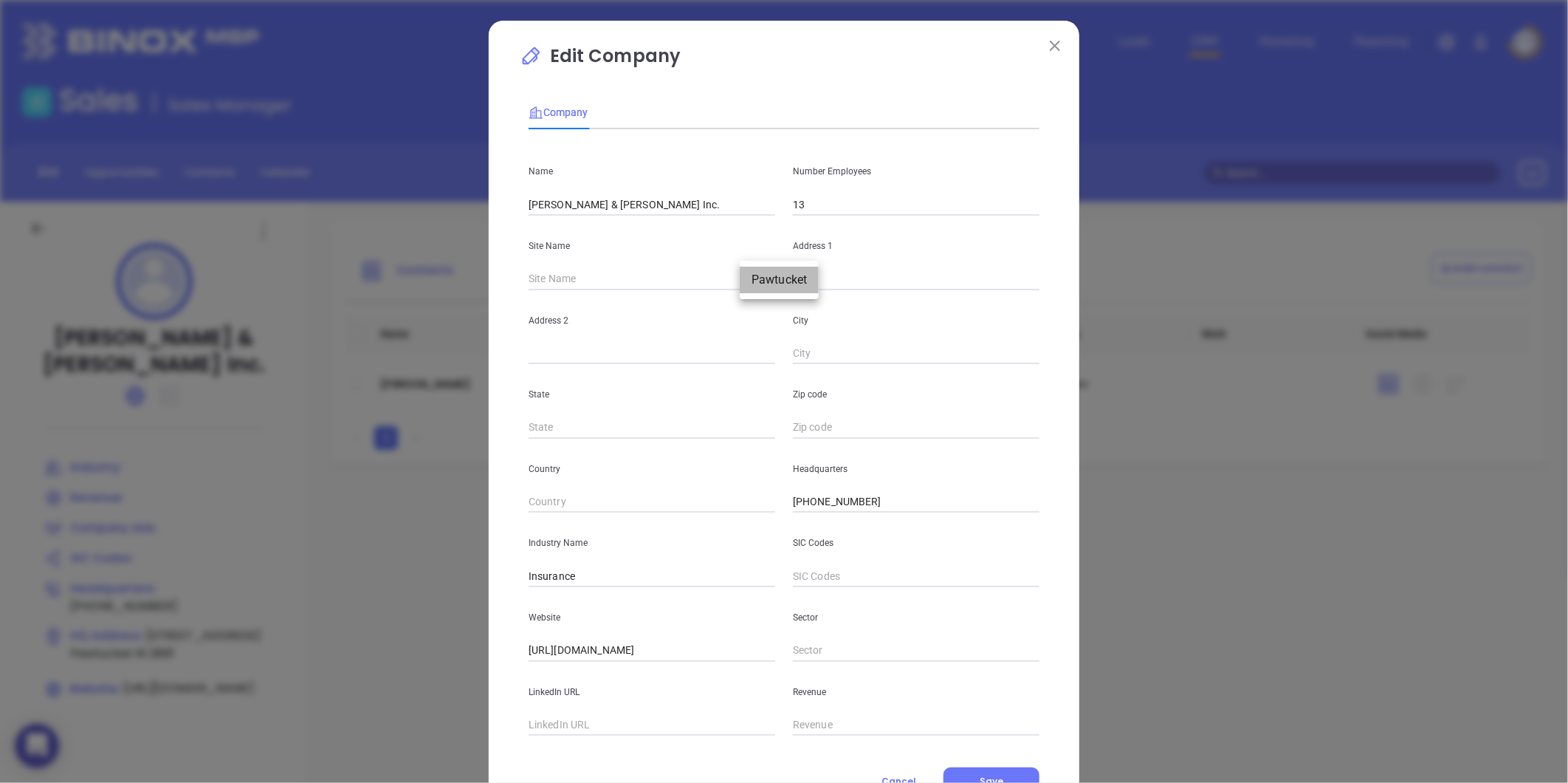
type input "Pawtucket"
type input "RI"
type input "2861"
type input "76228"
click at [793, 430] on input "2861" at bounding box center [916, 427] width 247 height 22
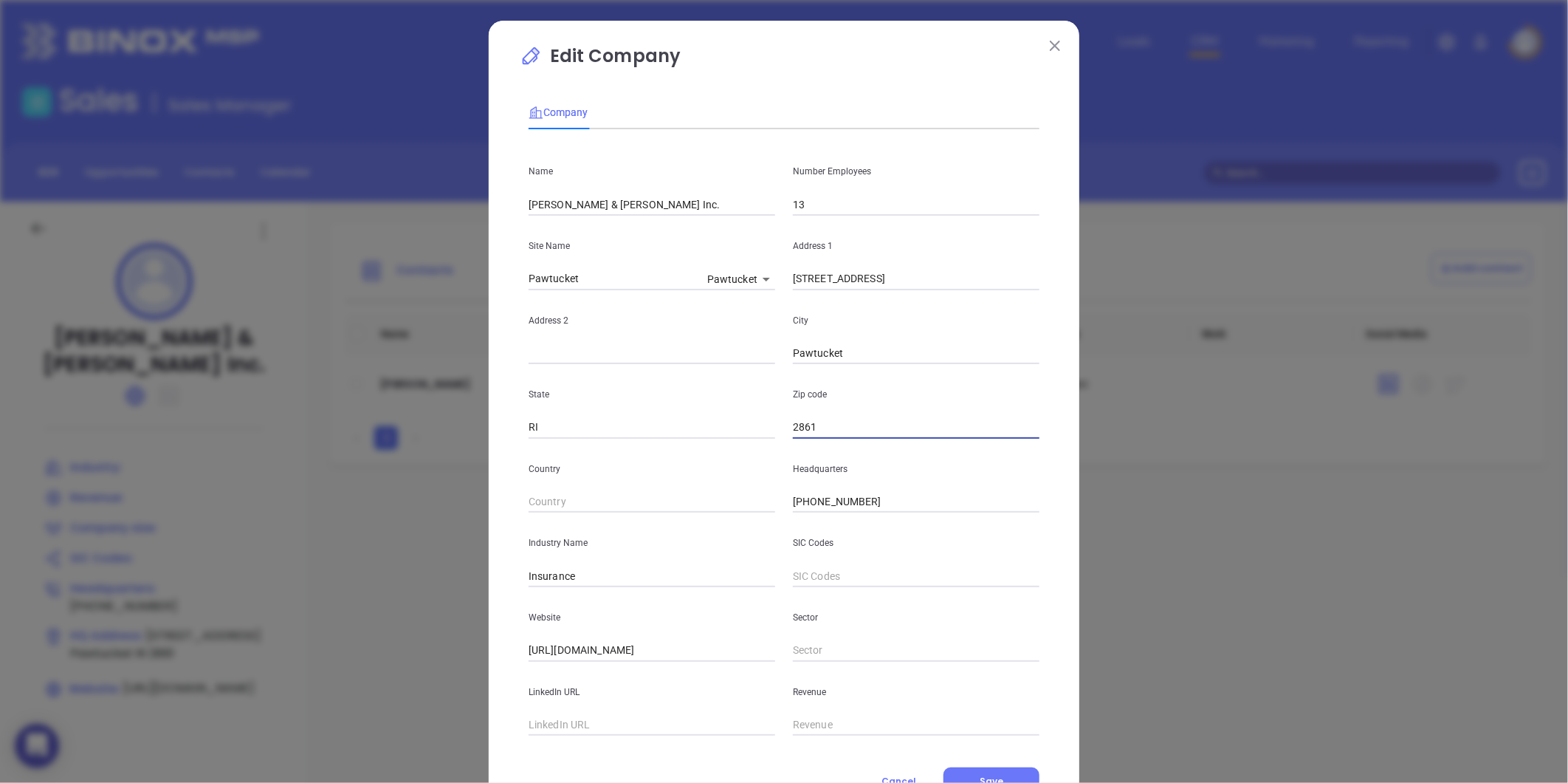
click at [793, 428] on input "2861" at bounding box center [916, 427] width 247 height 22
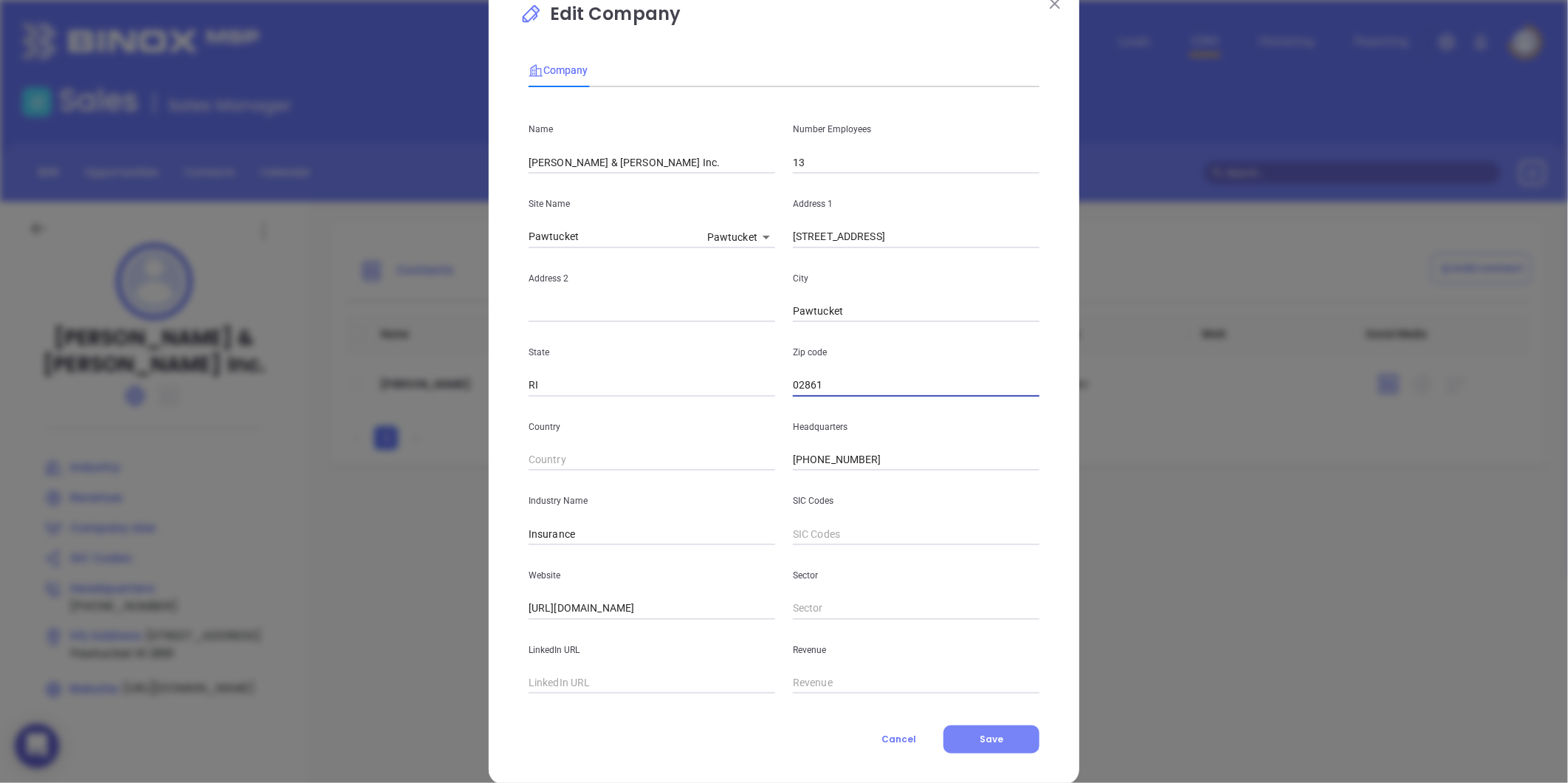
scroll to position [64, 0]
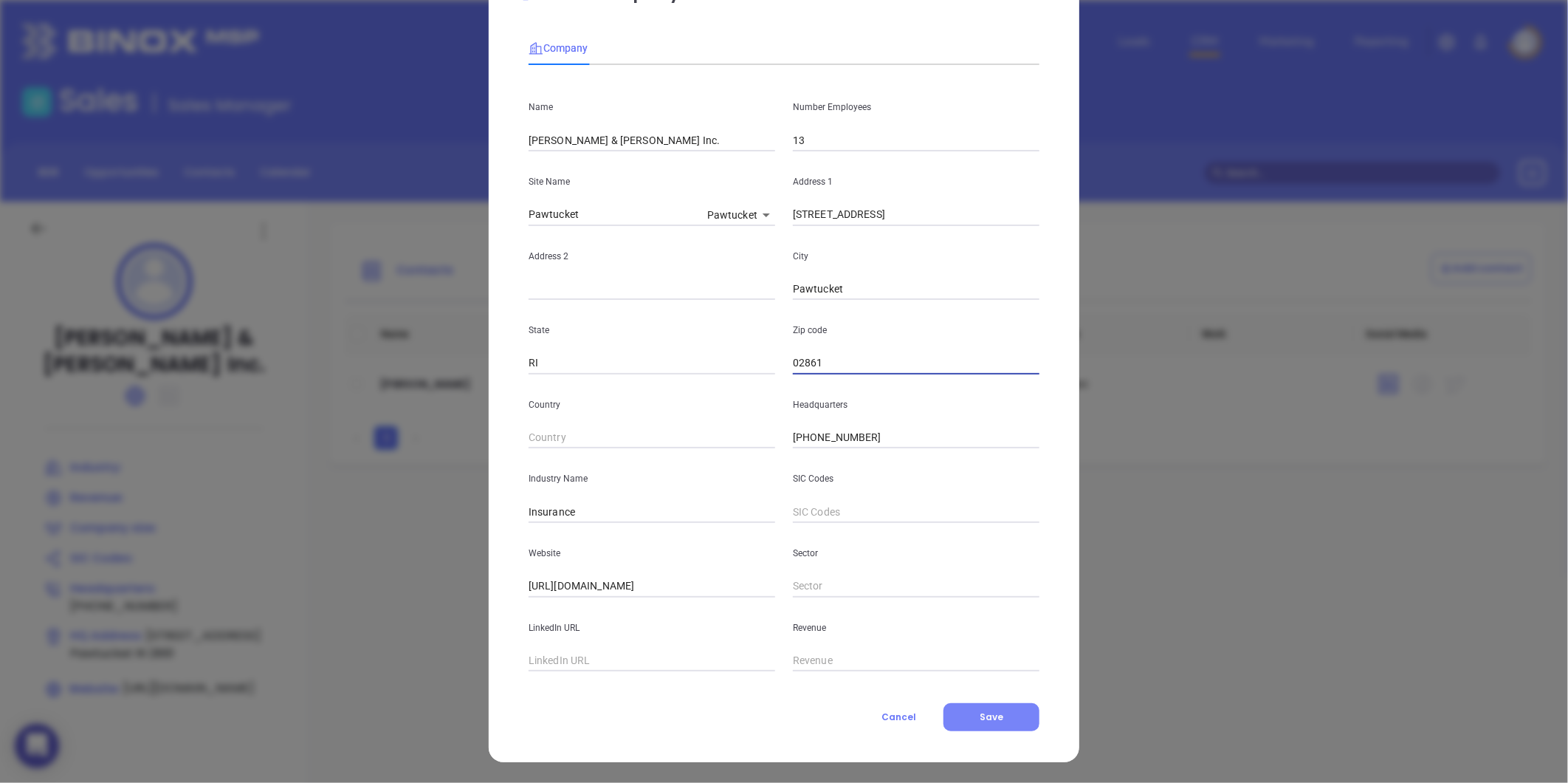
type input "02861"
click at [984, 711] on span "Save" at bounding box center [991, 716] width 24 height 12
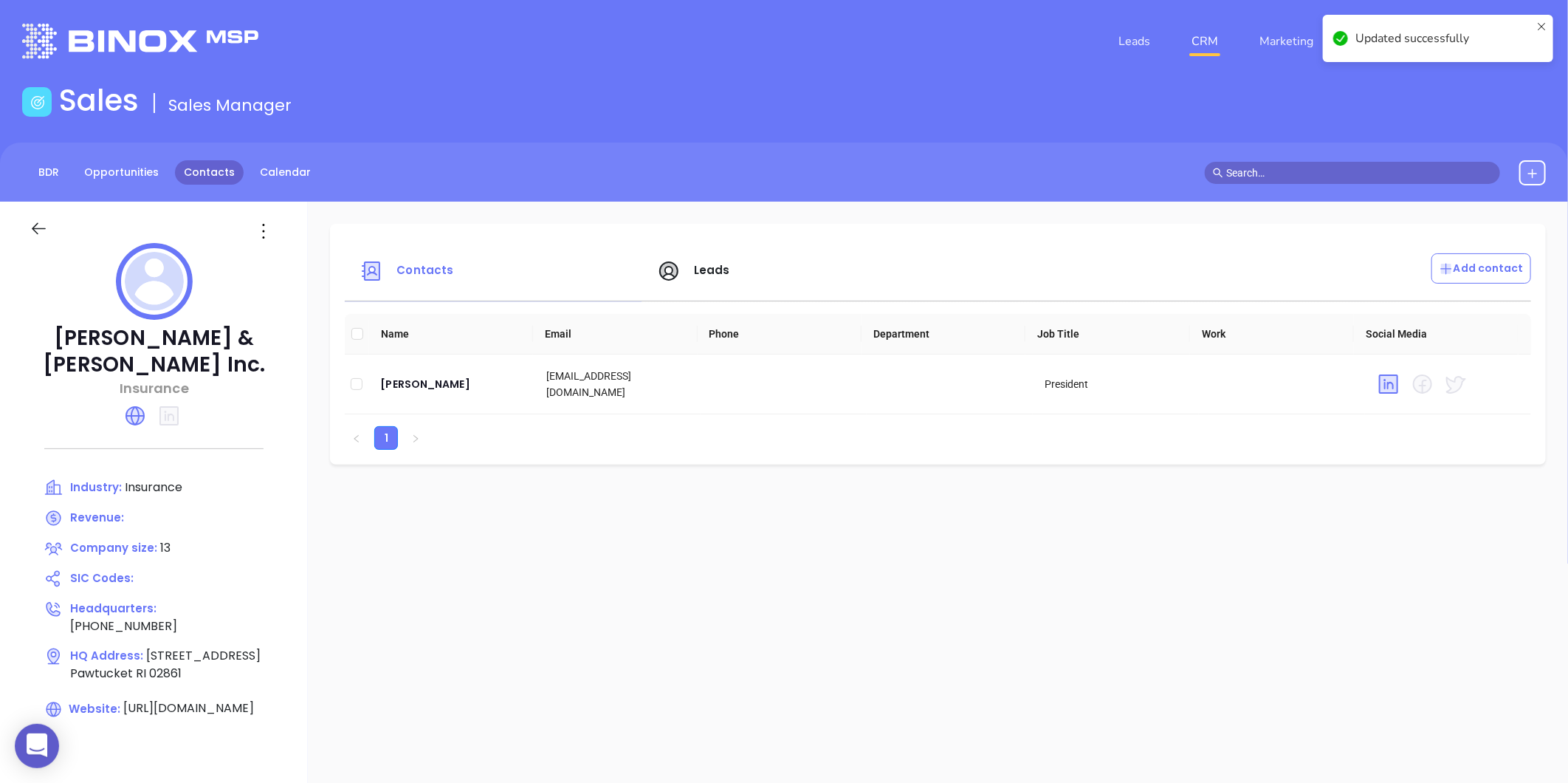
click at [193, 168] on link "Contacts" at bounding box center [210, 173] width 69 height 25
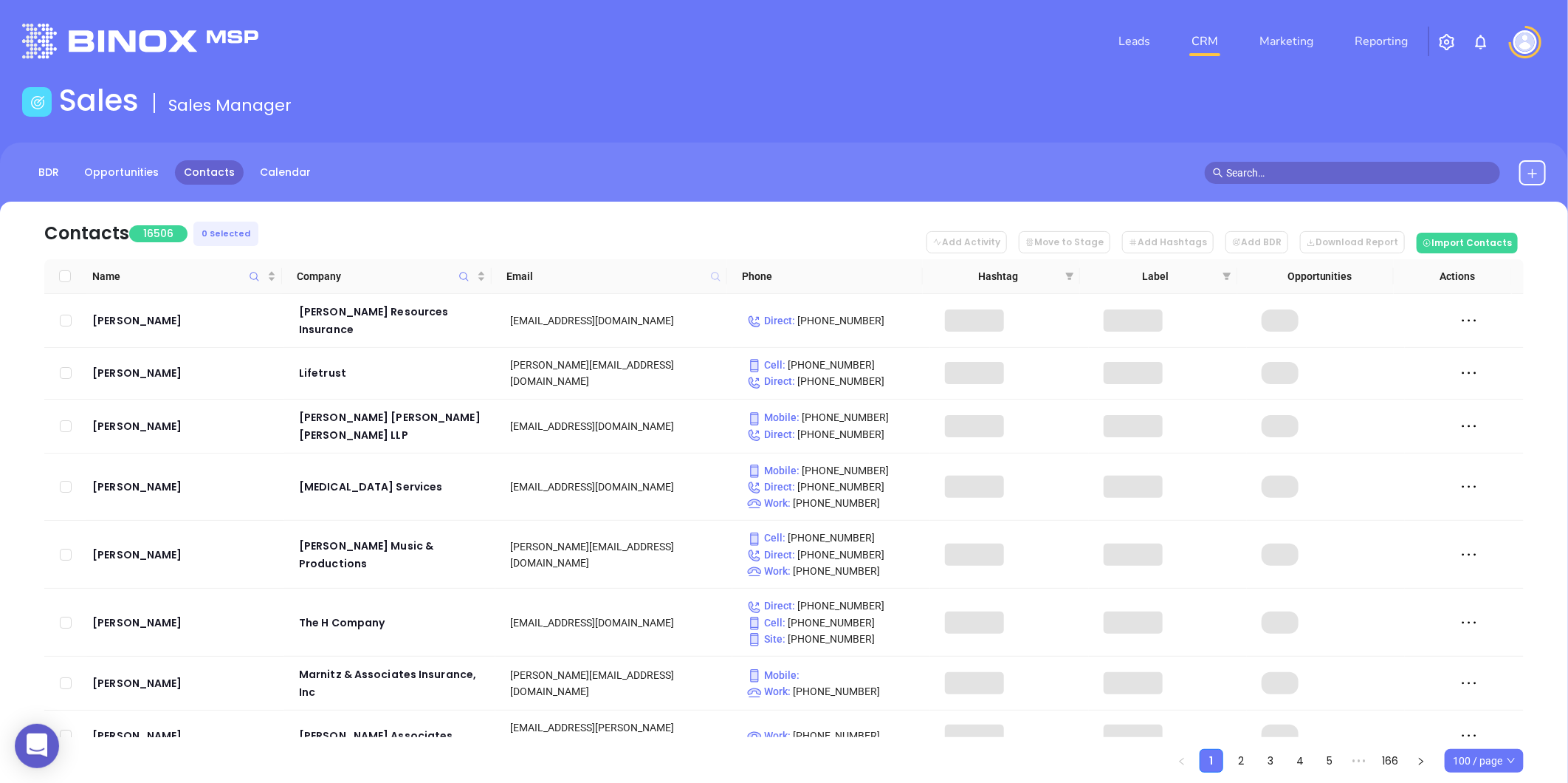
click at [718, 274] on icon at bounding box center [715, 276] width 9 height 9
paste input "bessetteinsurance.com"
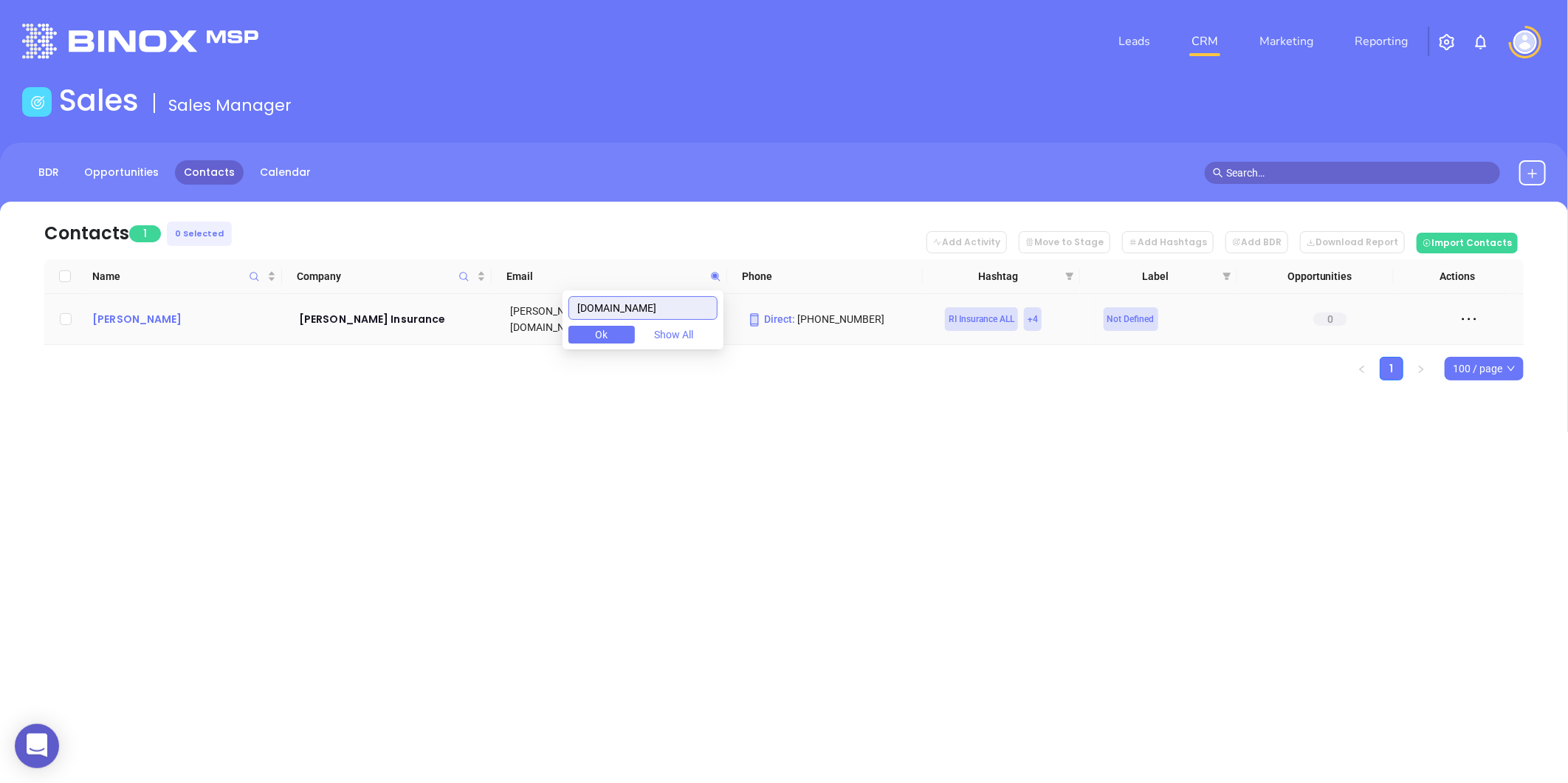
type input "bessetteinsurance.com"
click at [159, 316] on div "Rick Bessette" at bounding box center [185, 319] width 186 height 18
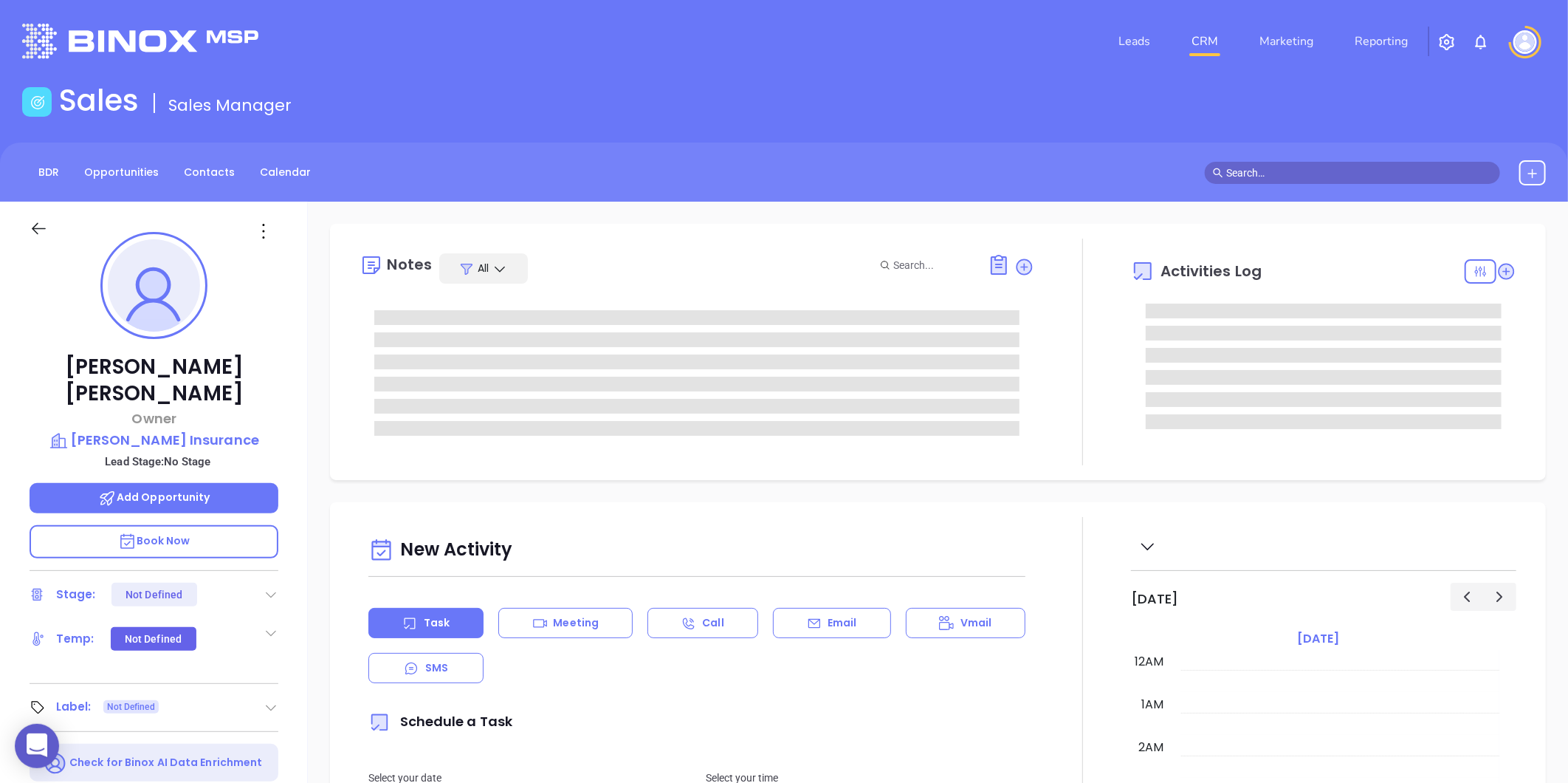
type input "Gissela Vargas"
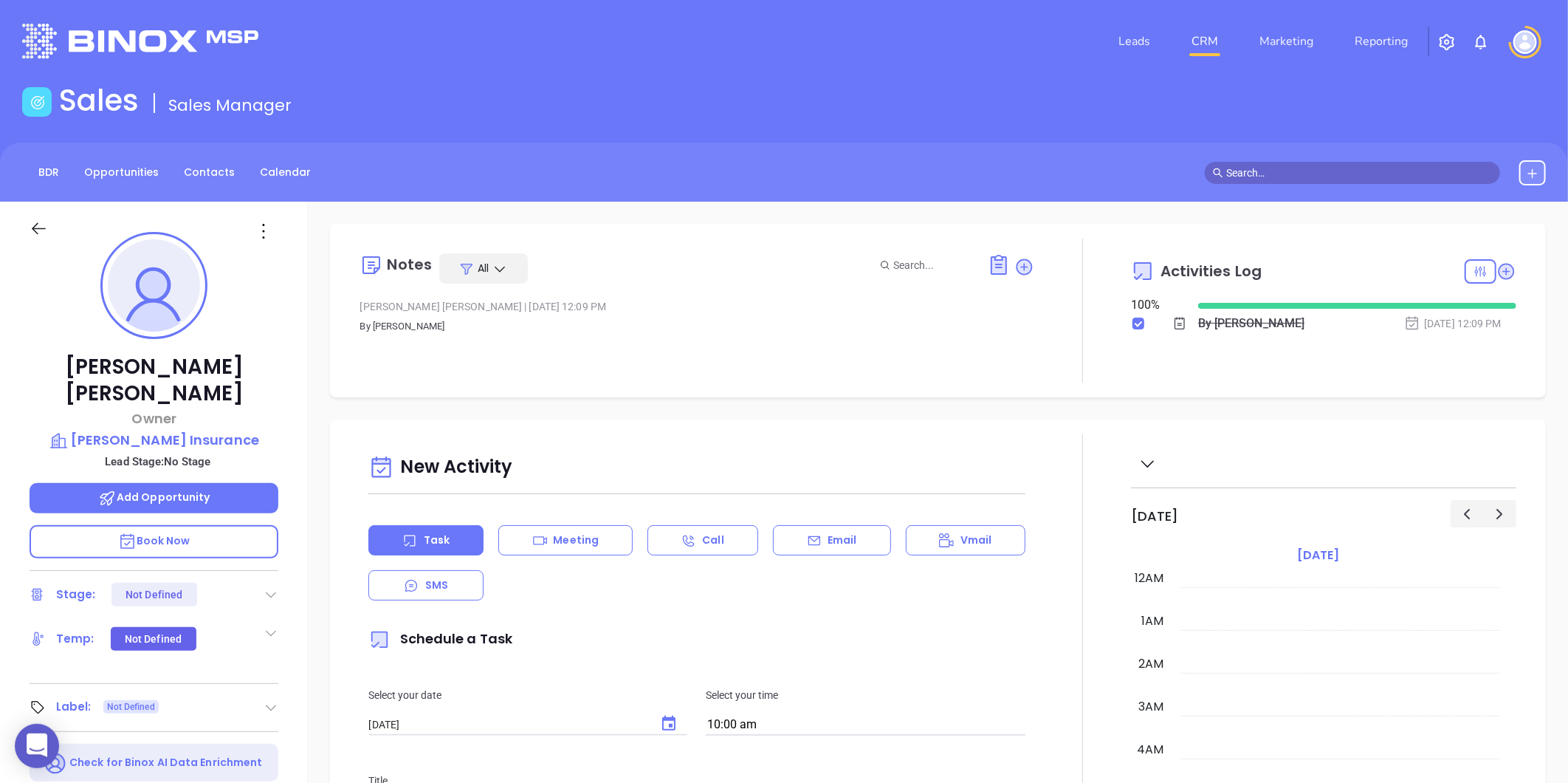
scroll to position [429, 0]
click at [204, 172] on link "Contacts" at bounding box center [210, 173] width 69 height 25
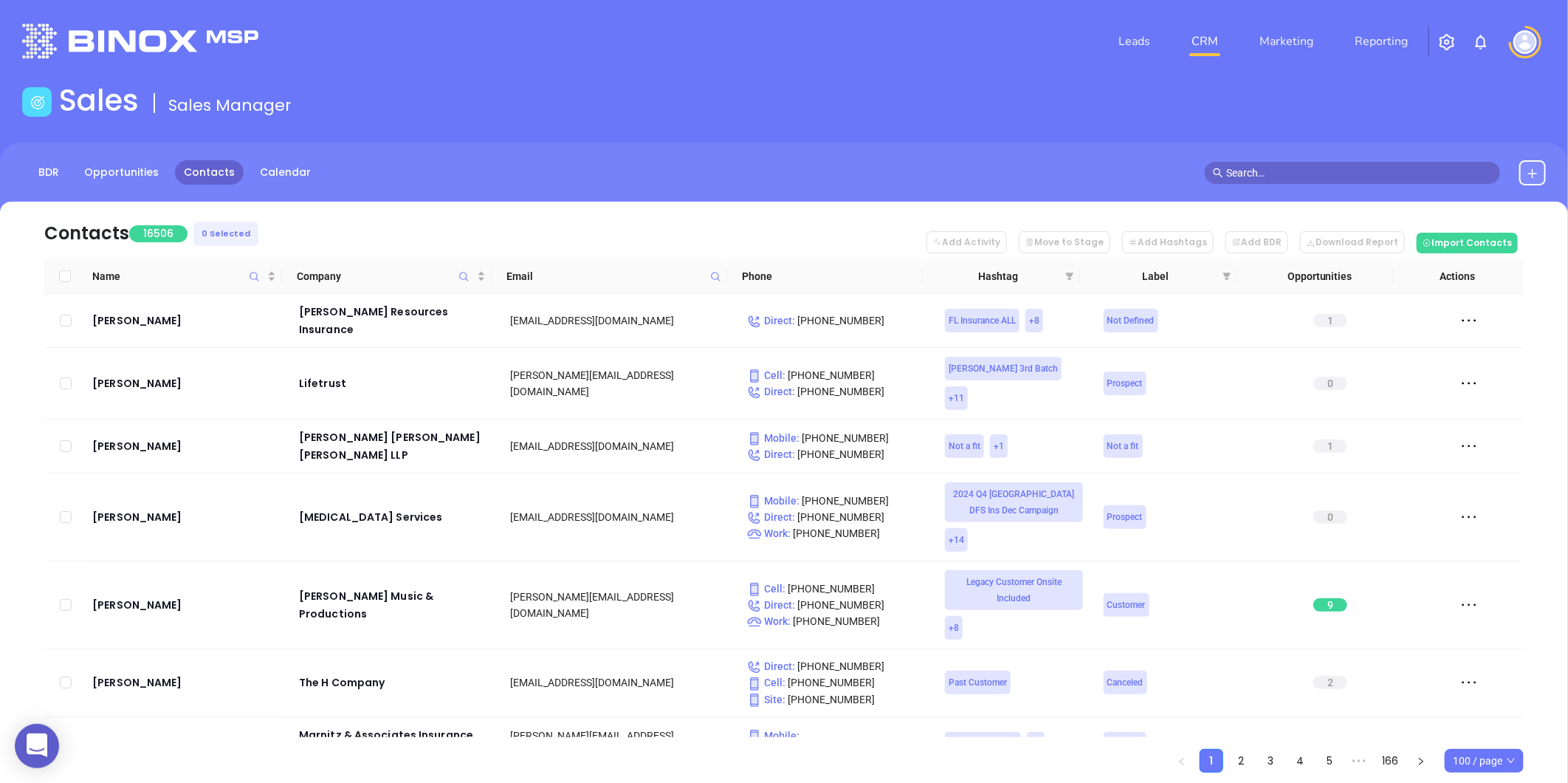
click at [717, 274] on icon at bounding box center [716, 277] width 11 height 11
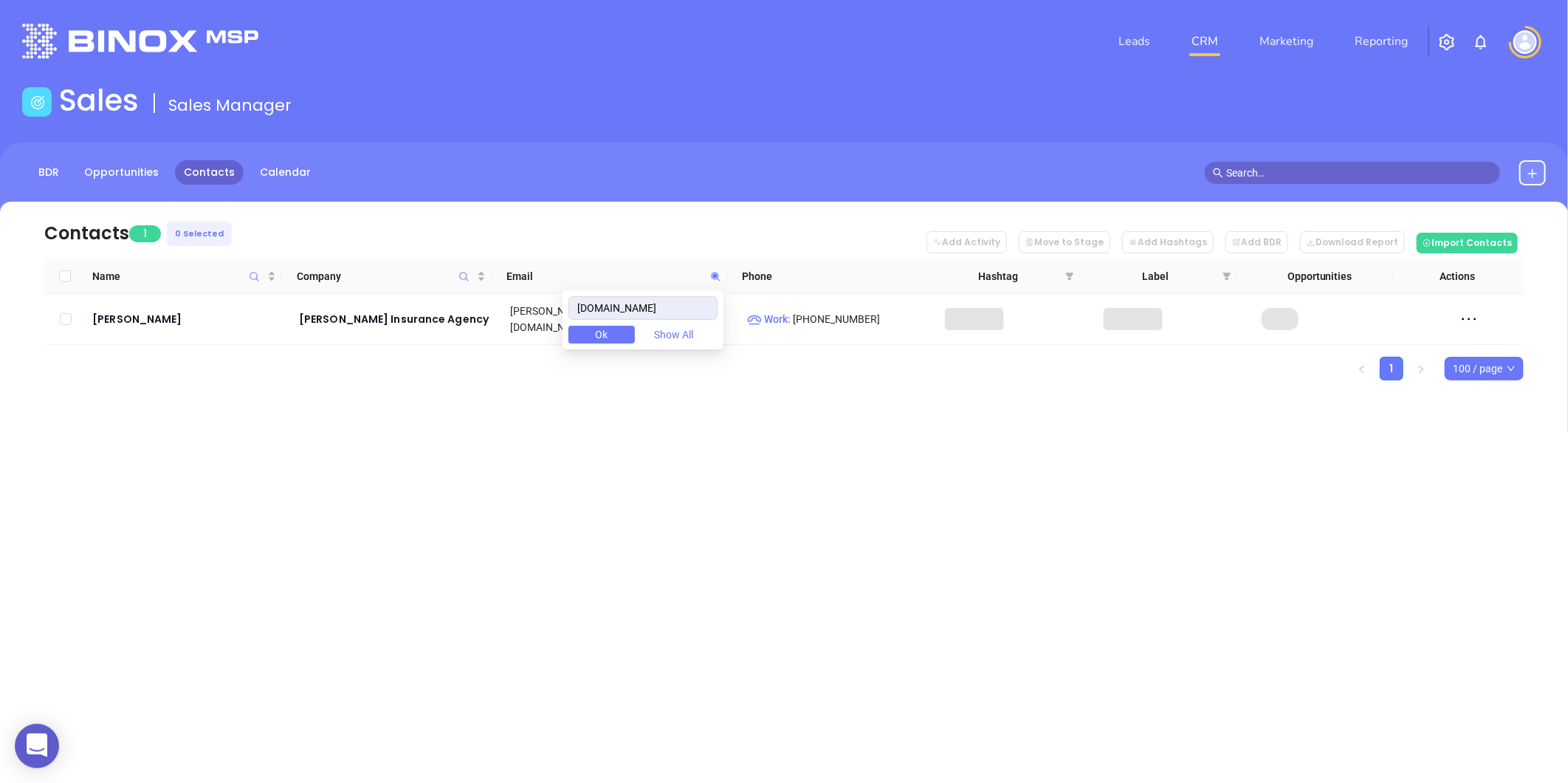
type input "lefebvreins.com"
drag, startPoint x: 676, startPoint y: 307, endPoint x: 557, endPoint y: 319, distance: 119.6
click at [564, 319] on body "0 Leads CRM Marketing Reporting Financial Leads Leads Sales Sales Manager BDR O…" at bounding box center [784, 391] width 1568 height 783
paste input "efbishop.com"
type input "efbishop.com"
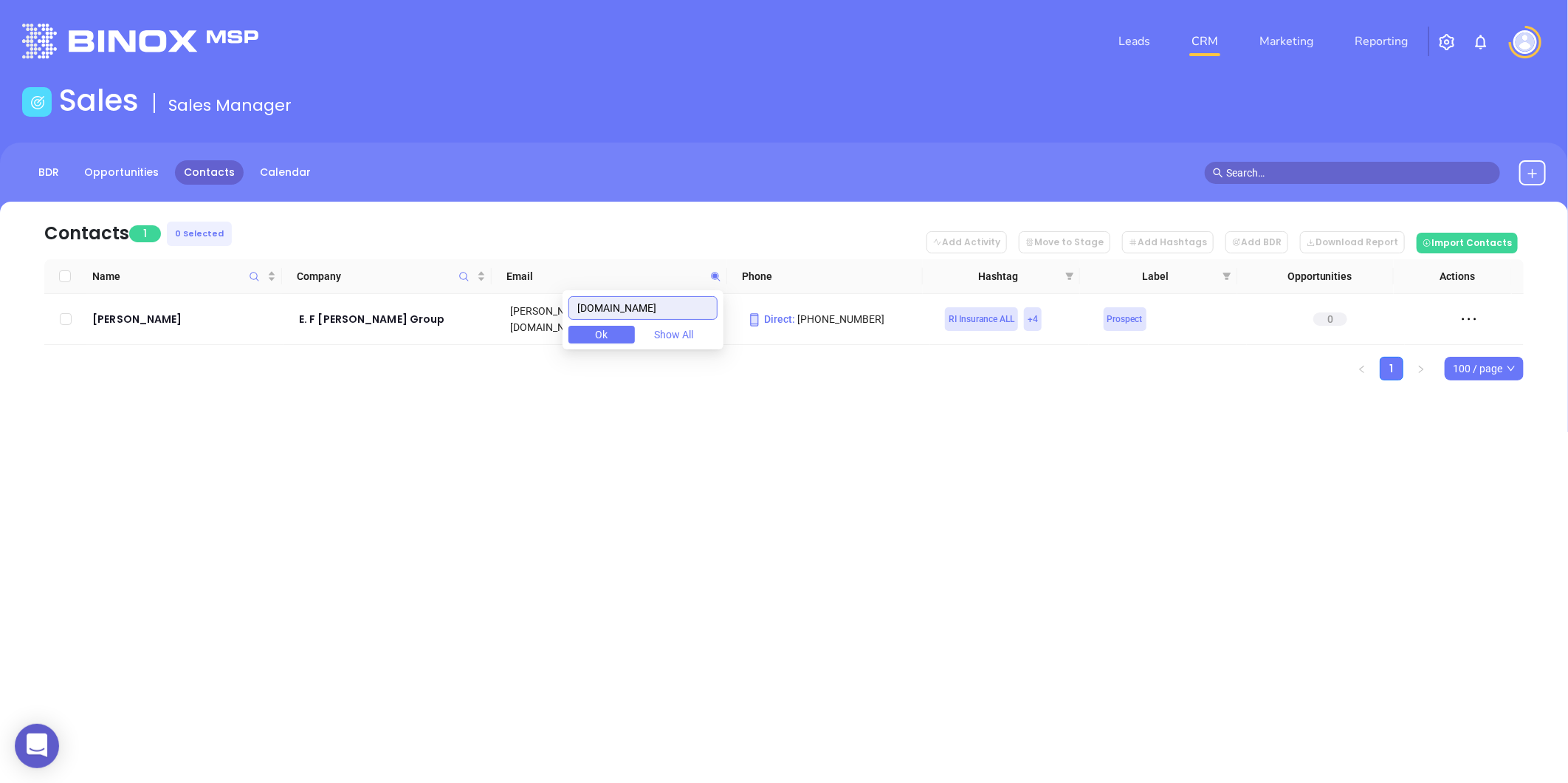
drag, startPoint x: 662, startPoint y: 307, endPoint x: 535, endPoint y: 330, distance: 129.1
click at [537, 330] on body "0 Leads CRM Marketing Reporting Financial Leads Leads Sales Sales Manager BDR O…" at bounding box center [784, 391] width 1568 height 783
paste input "://www.naughtoninsurance.com"
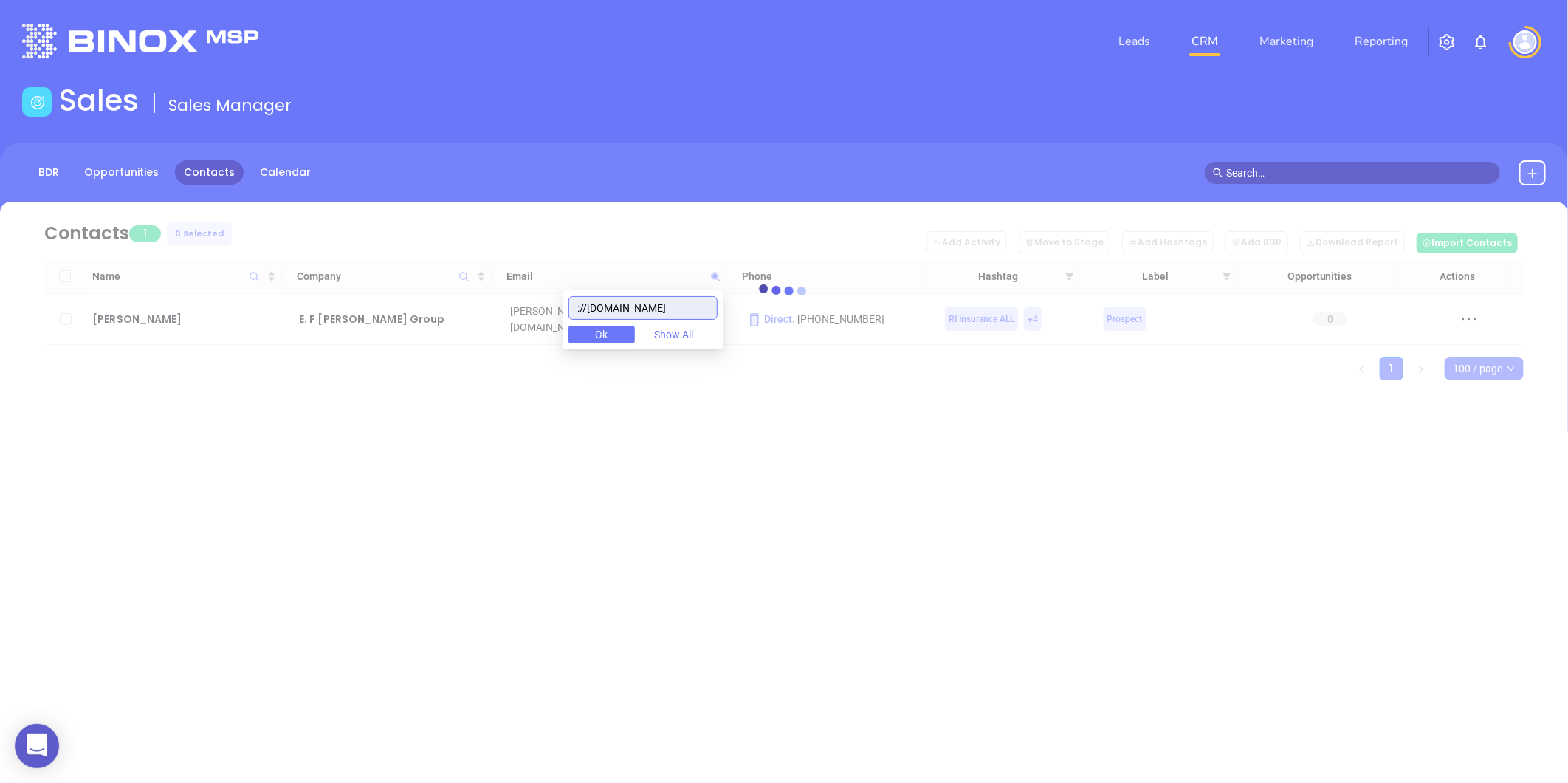
drag, startPoint x: 601, startPoint y: 310, endPoint x: 544, endPoint y: 319, distance: 57.7
click at [544, 319] on body "0 Leads CRM Marketing Reporting Financial Leads Leads Sales Sales Manager BDR O…" at bounding box center [784, 391] width 1568 height 783
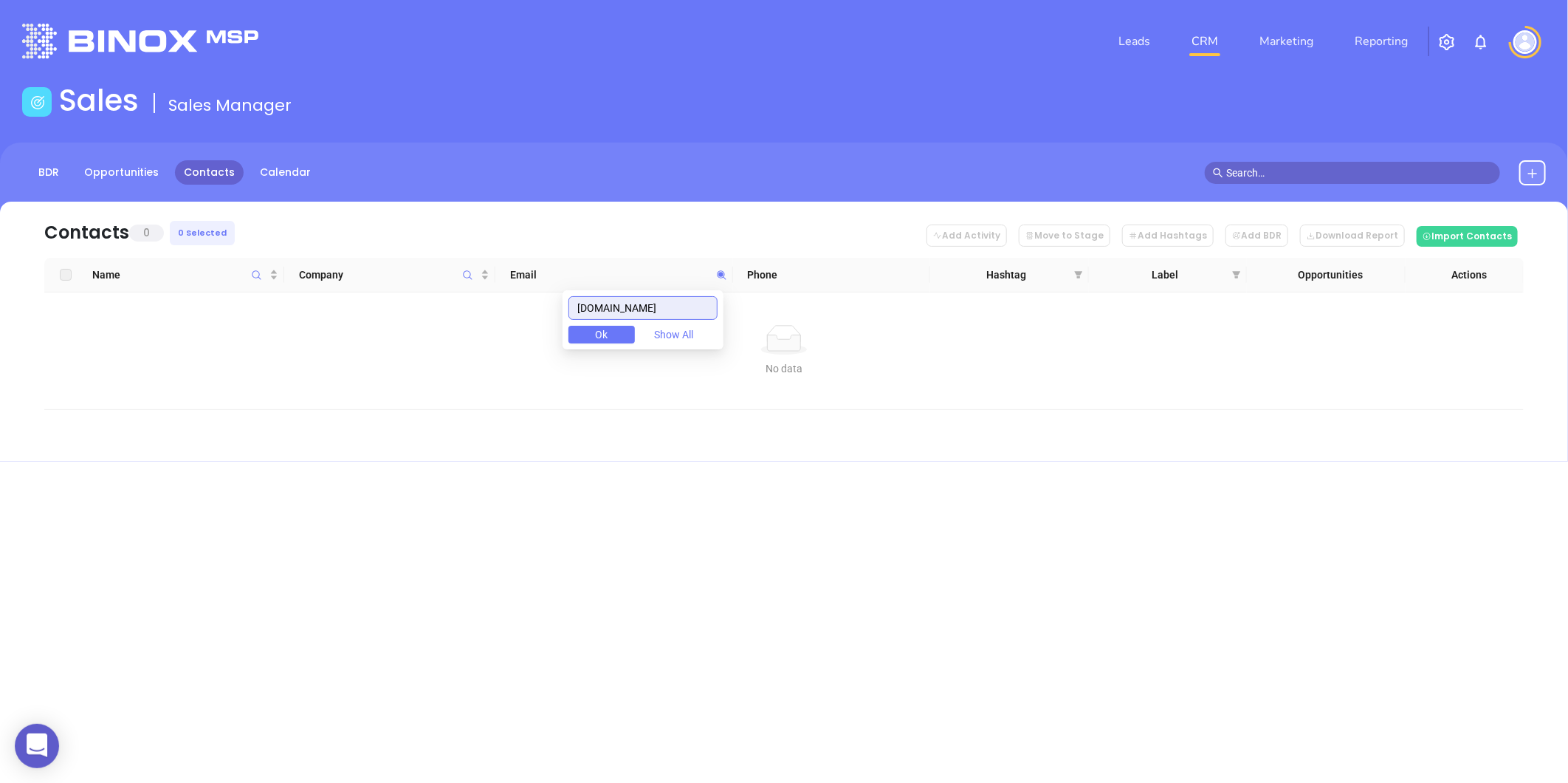
type input "naughtoninsurance.com"
drag, startPoint x: 698, startPoint y: 312, endPoint x: 426, endPoint y: 326, distance: 272.4
click at [426, 326] on body "0 Leads CRM Marketing Reporting Financial Leads Leads Sales Sales Manager BDR O…" at bounding box center [784, 391] width 1568 height 783
paste input "capalboinsurance.com"
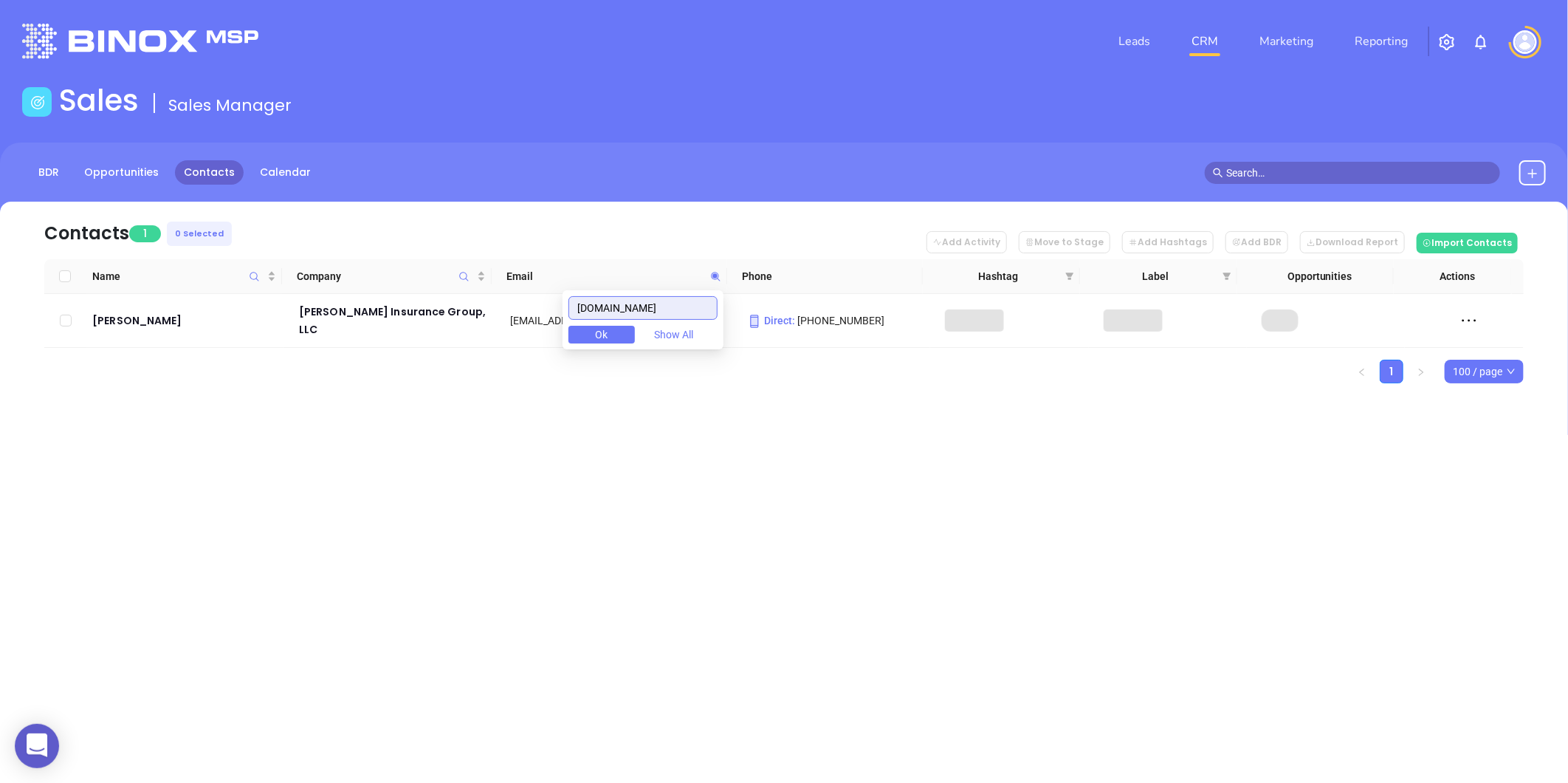
type input "capalboinsurance.com"
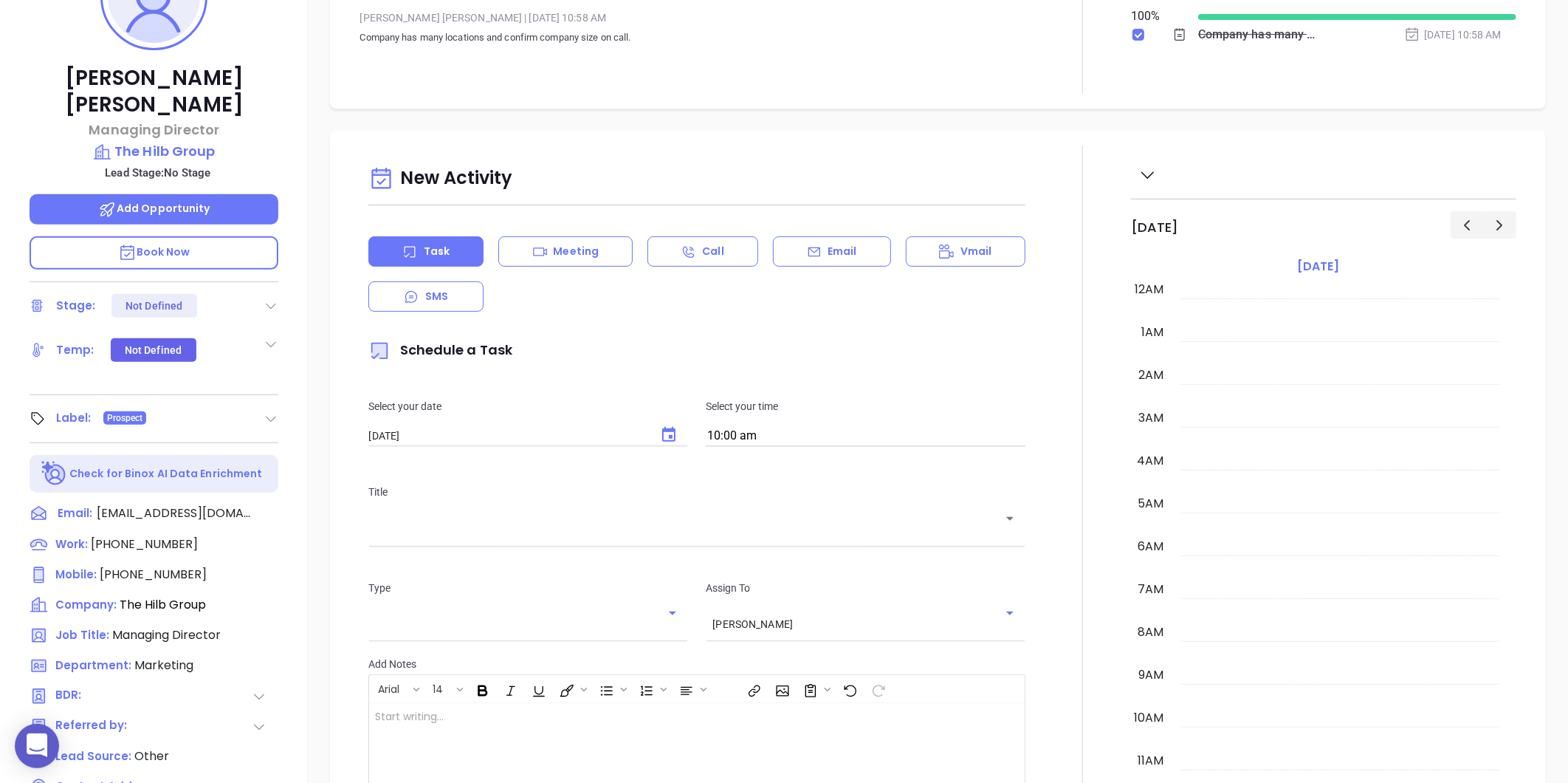
scroll to position [387, 0]
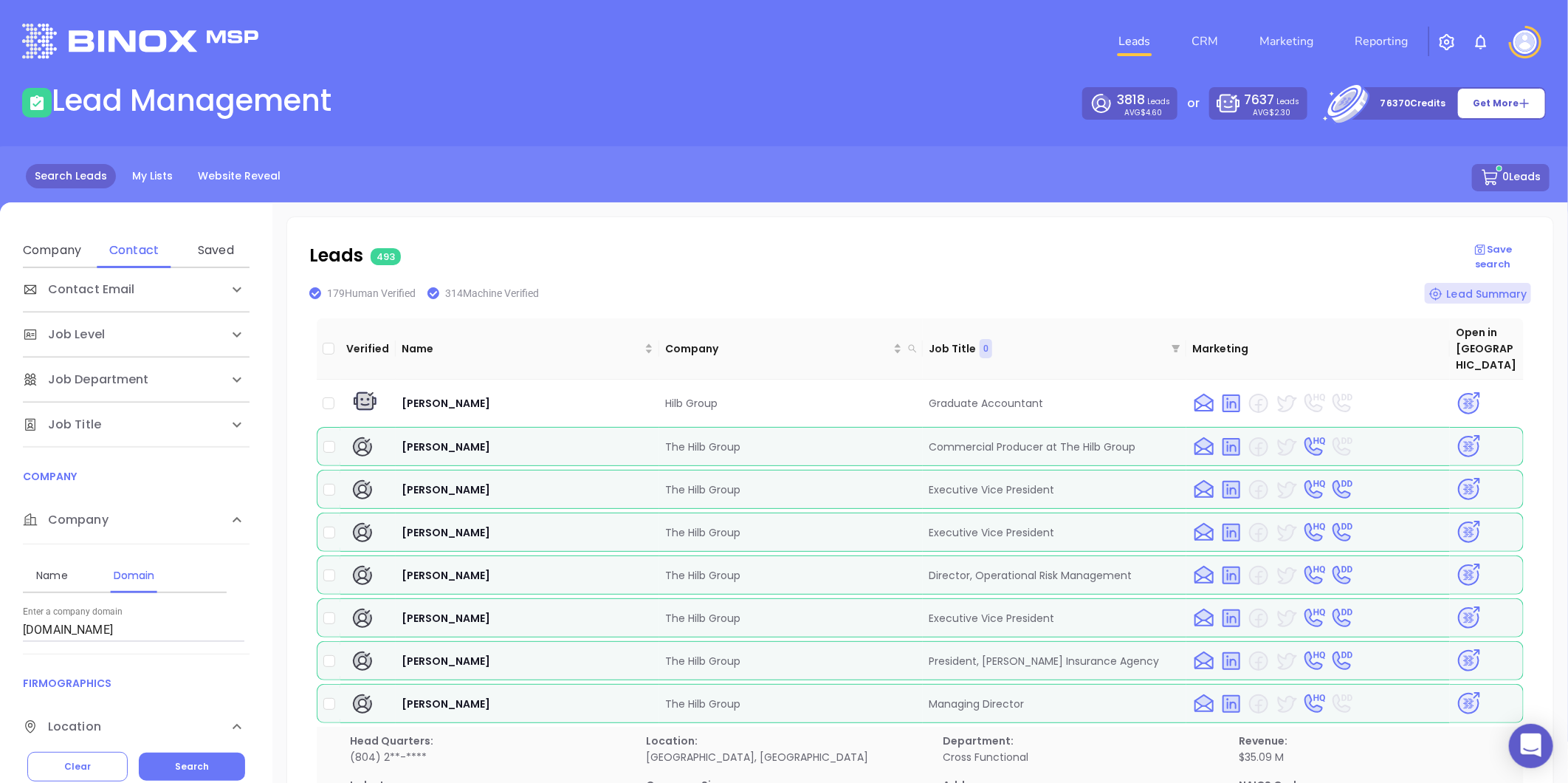
scroll to position [164, 0]
drag, startPoint x: 98, startPoint y: 626, endPoint x: 18, endPoint y: 644, distance: 82.0
click at [18, 644] on div "Contact Name First Name Last Name Contact Email Work or Personal Email Job Leve…" at bounding box center [136, 501] width 273 height 465
paste input "[DOMAIN_NAME]"
type input "[DOMAIN_NAME]"
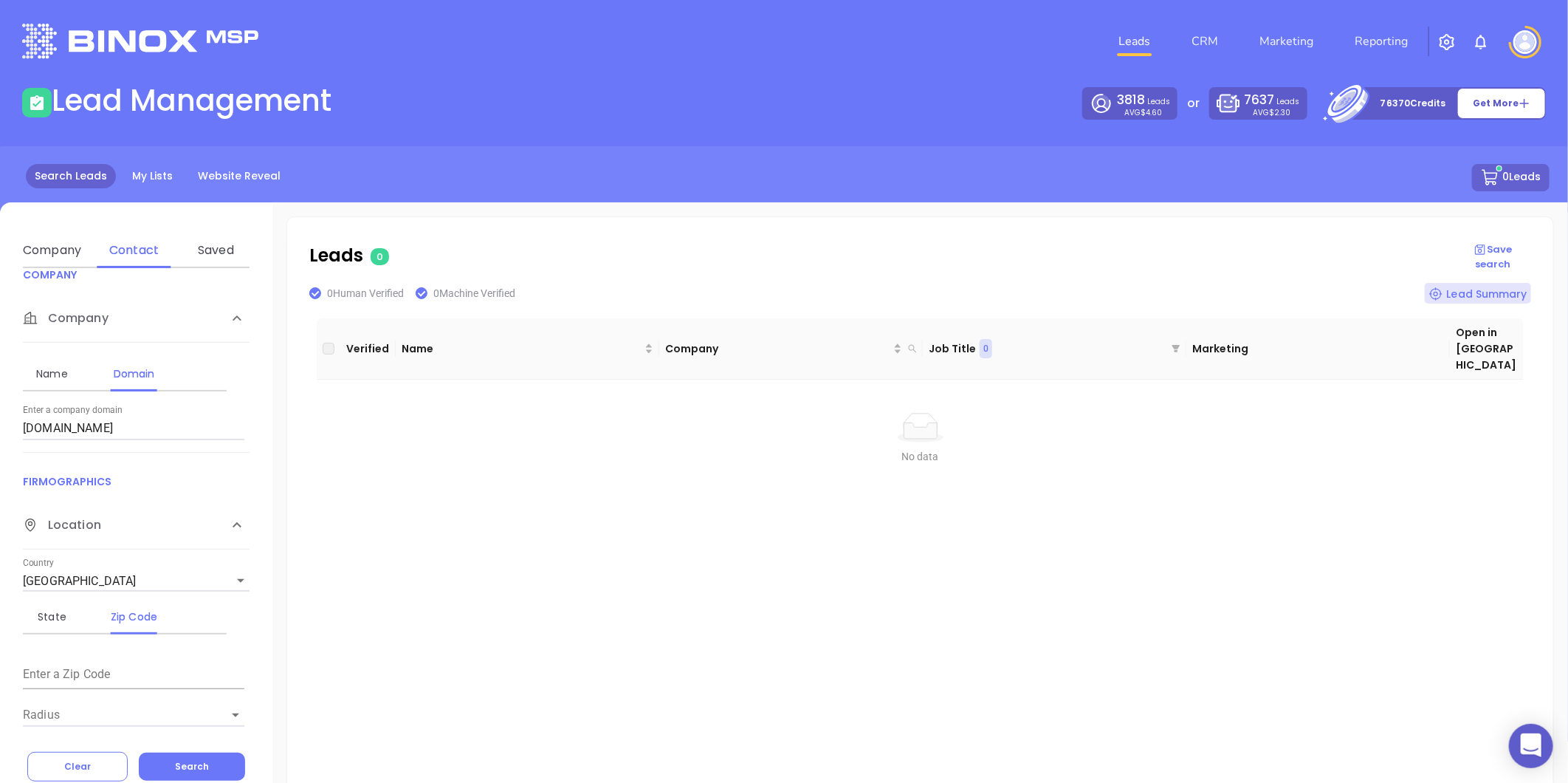
scroll to position [274, 0]
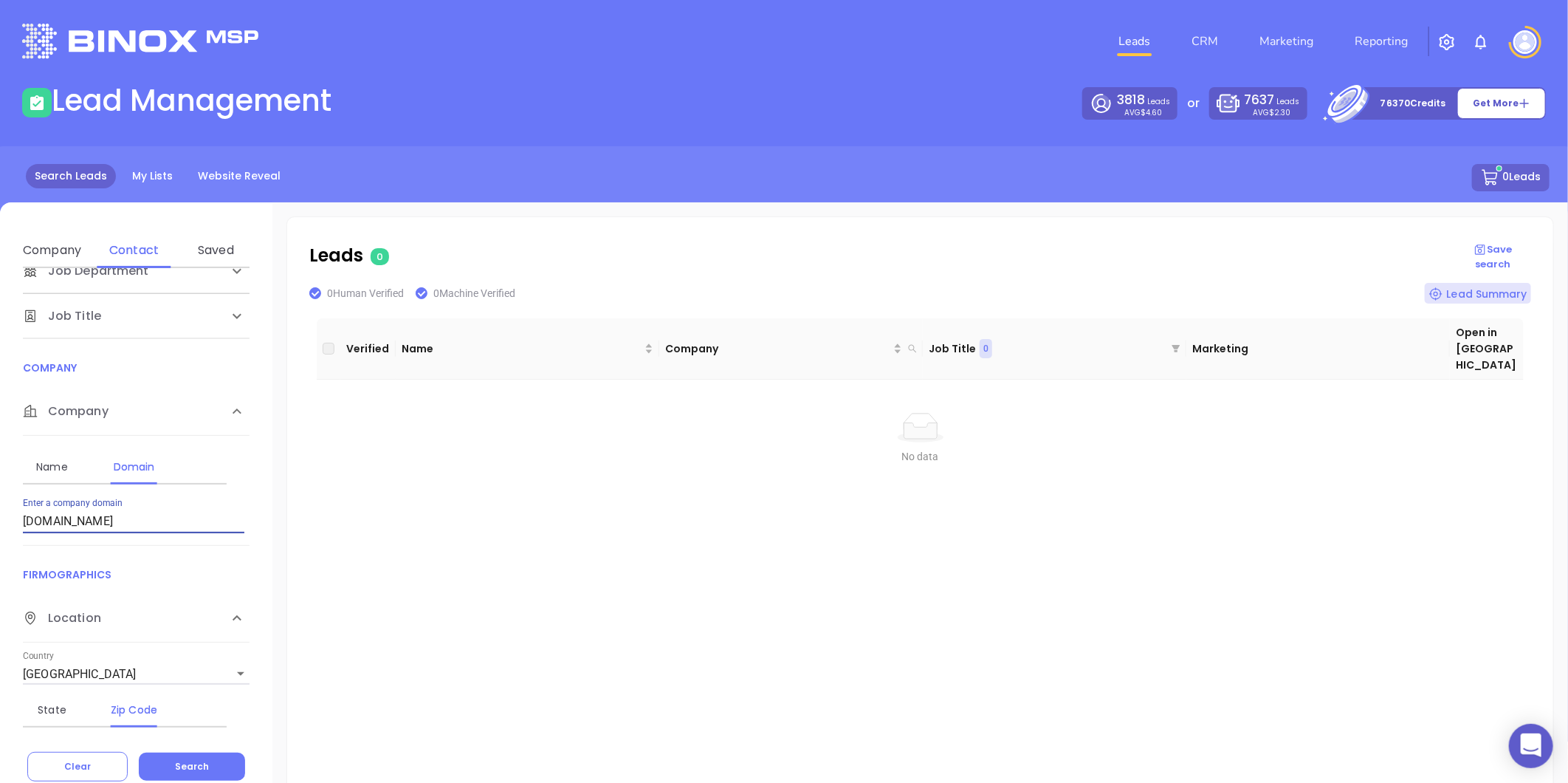
drag, startPoint x: 107, startPoint y: 525, endPoint x: 0, endPoint y: 551, distance: 110.1
click at [0, 550] on html "0 Leads CRM Marketing Reporting Financial Leads Leads Lead Management 3818 Lead…" at bounding box center [784, 391] width 1568 height 783
paste input "[DOMAIN_NAME]"
type input "[DOMAIN_NAME]"
click at [54, 248] on div "Company" at bounding box center [51, 250] width 58 height 18
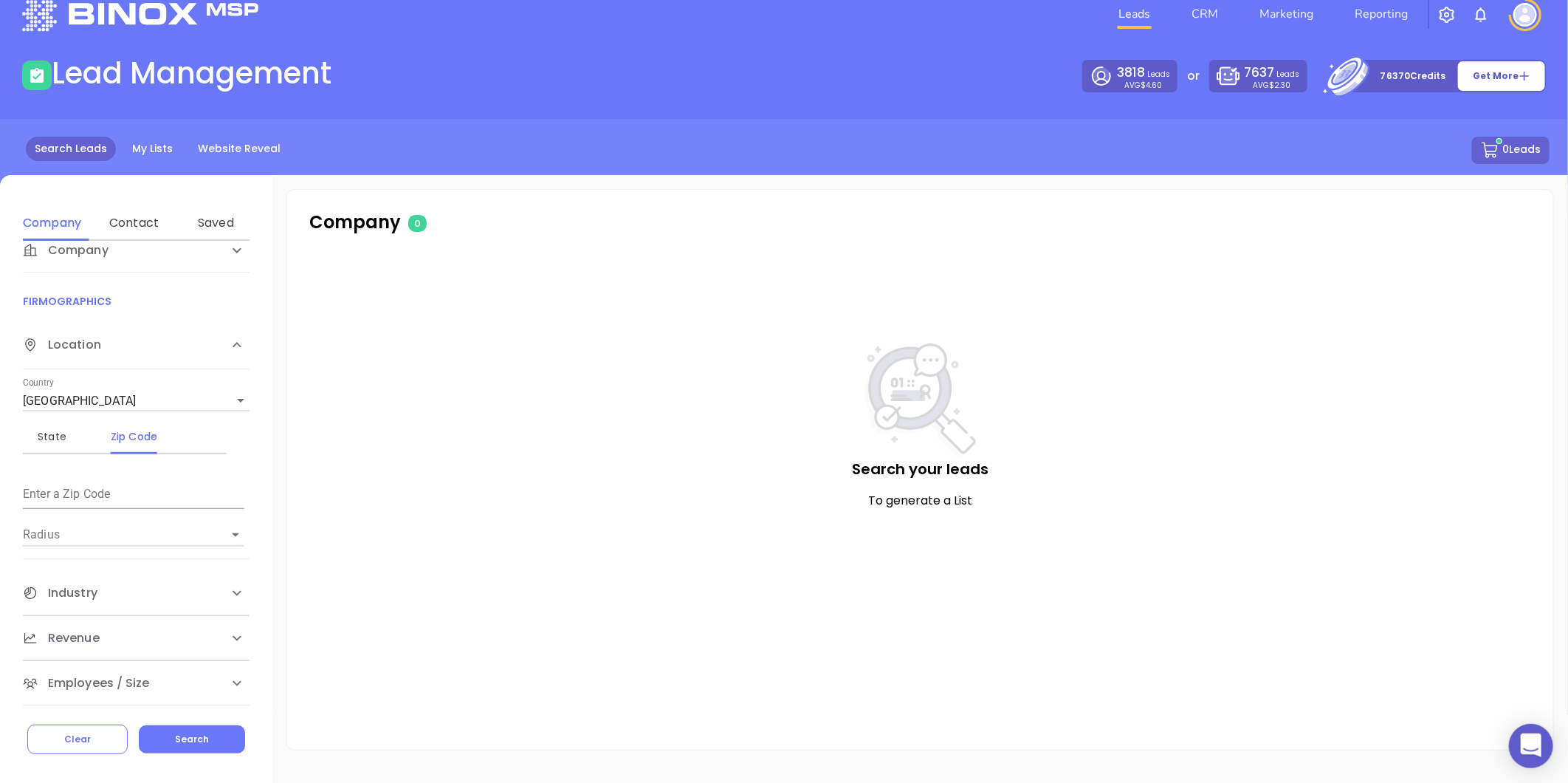
scroll to position [40, 0]
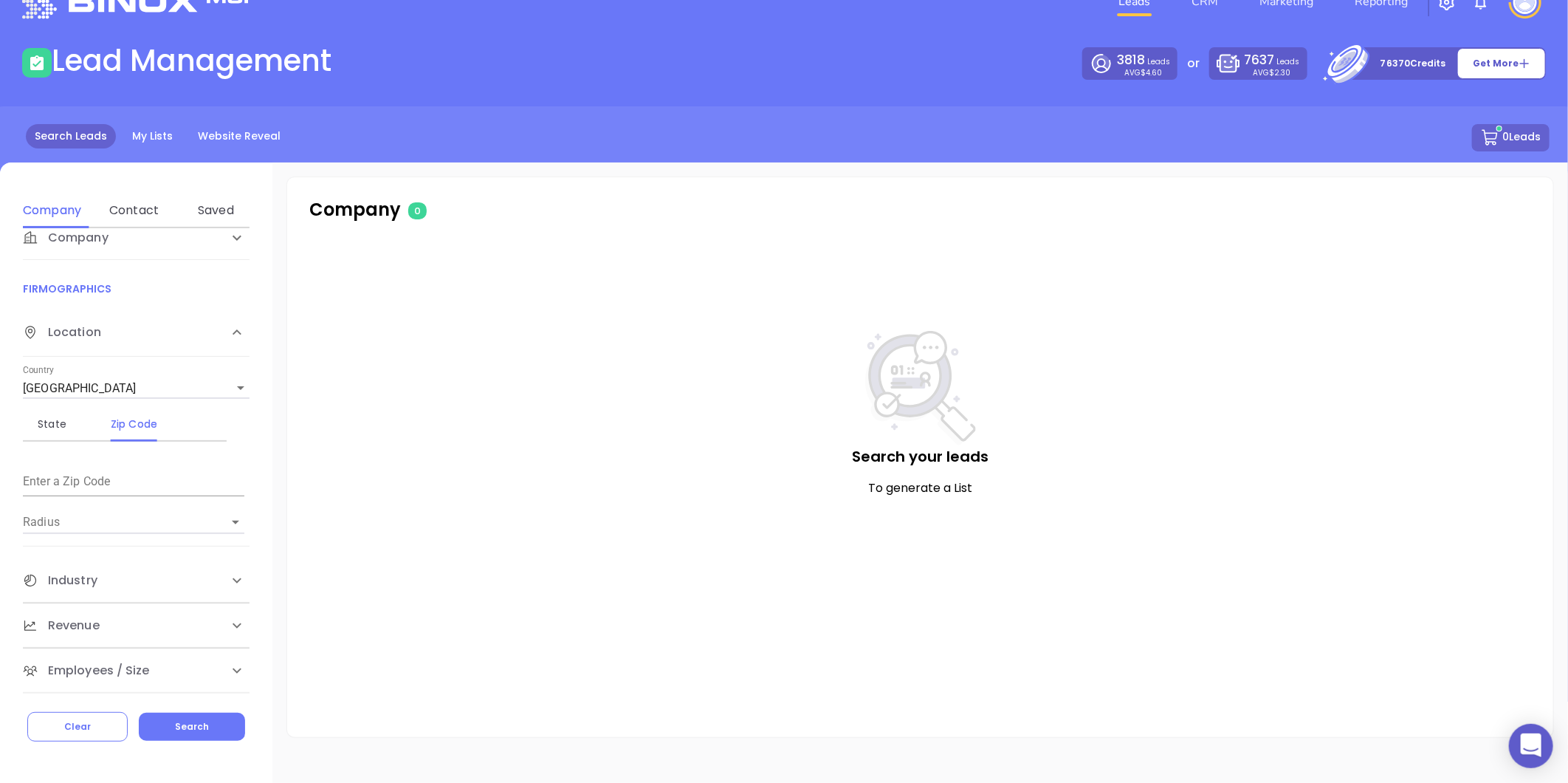
click at [72, 586] on span "Industry" at bounding box center [60, 580] width 74 height 18
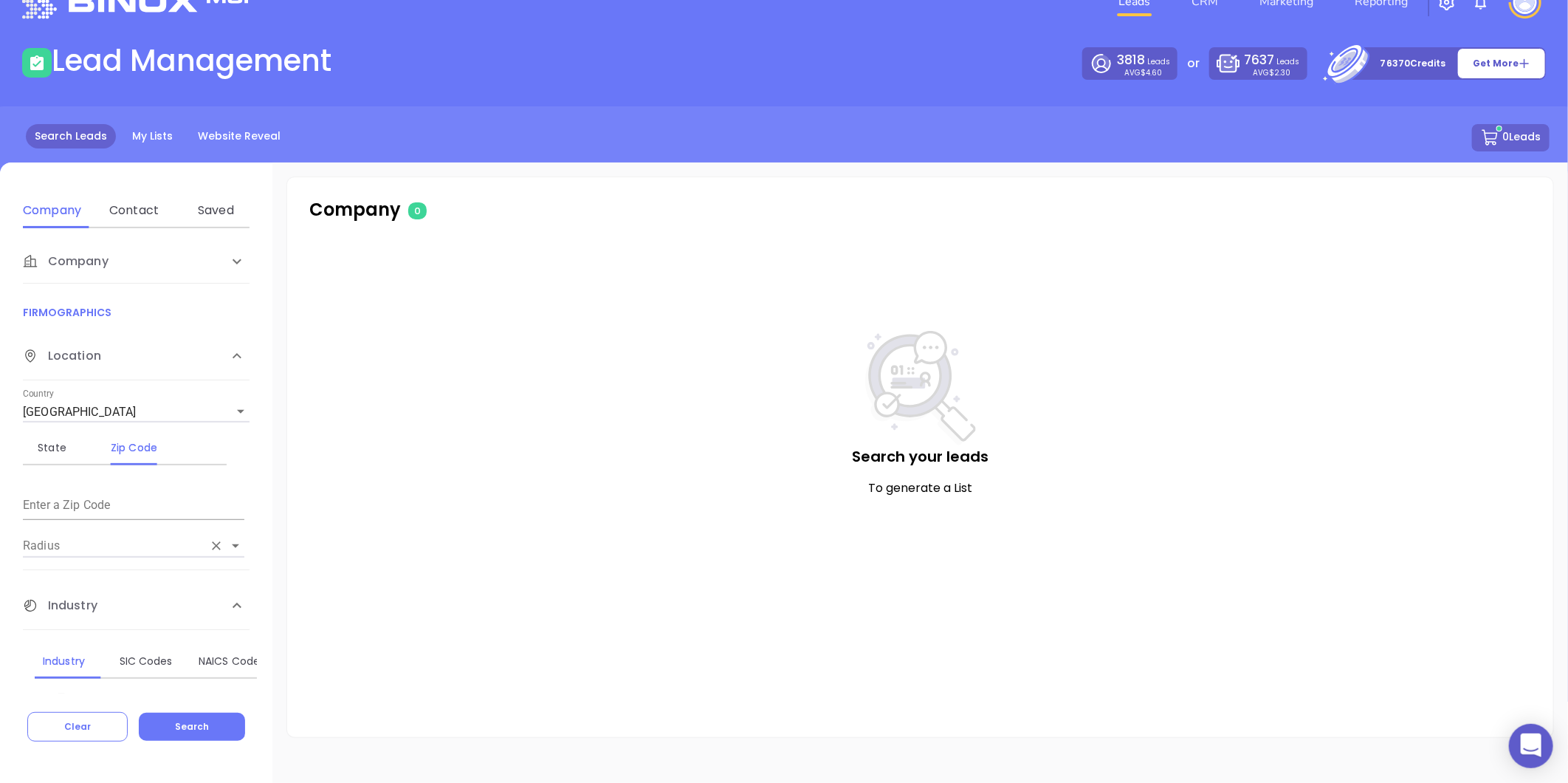
scroll to position [0, 0]
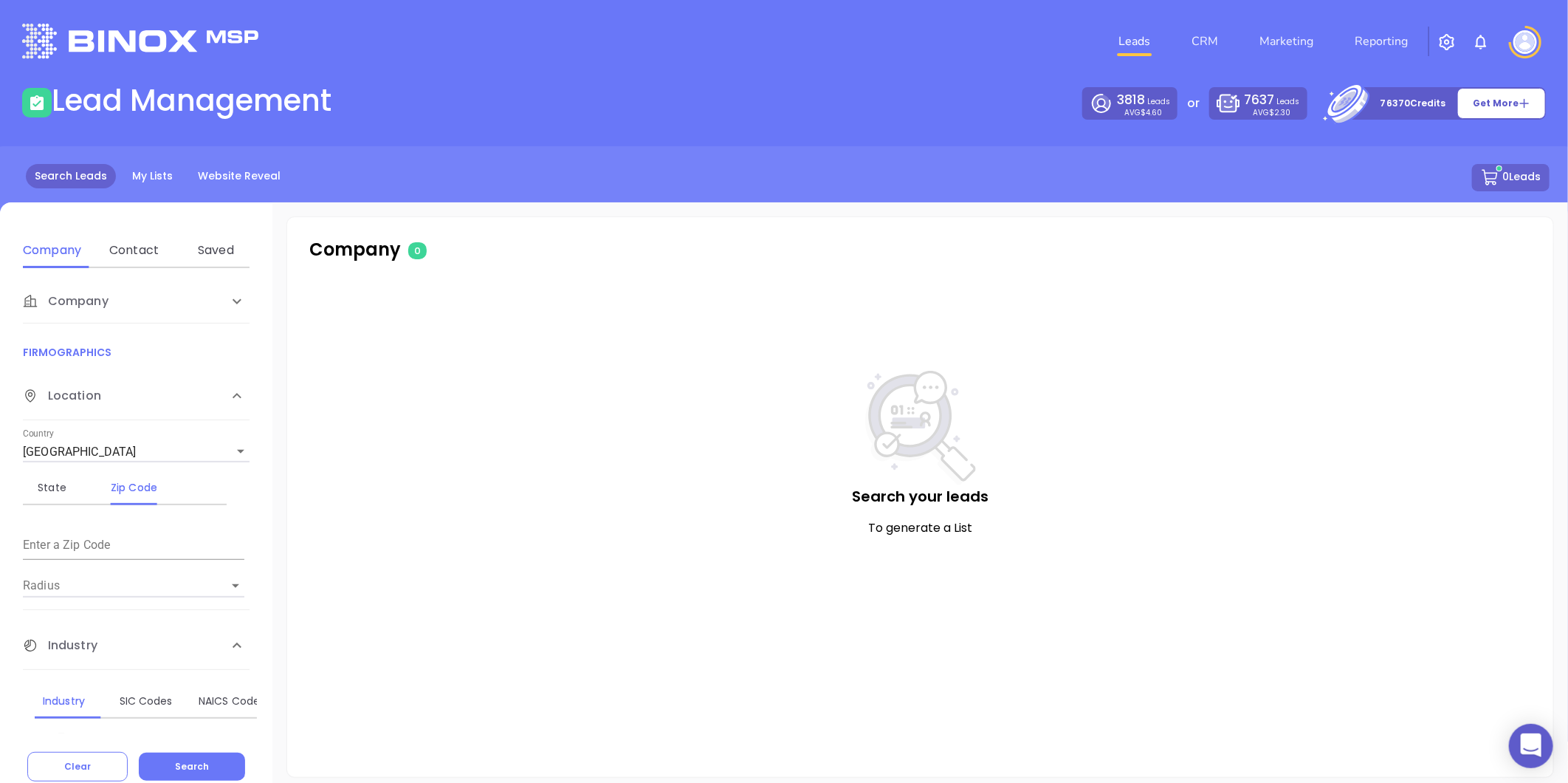
click at [108, 312] on div "Company" at bounding box center [136, 301] width 227 height 44
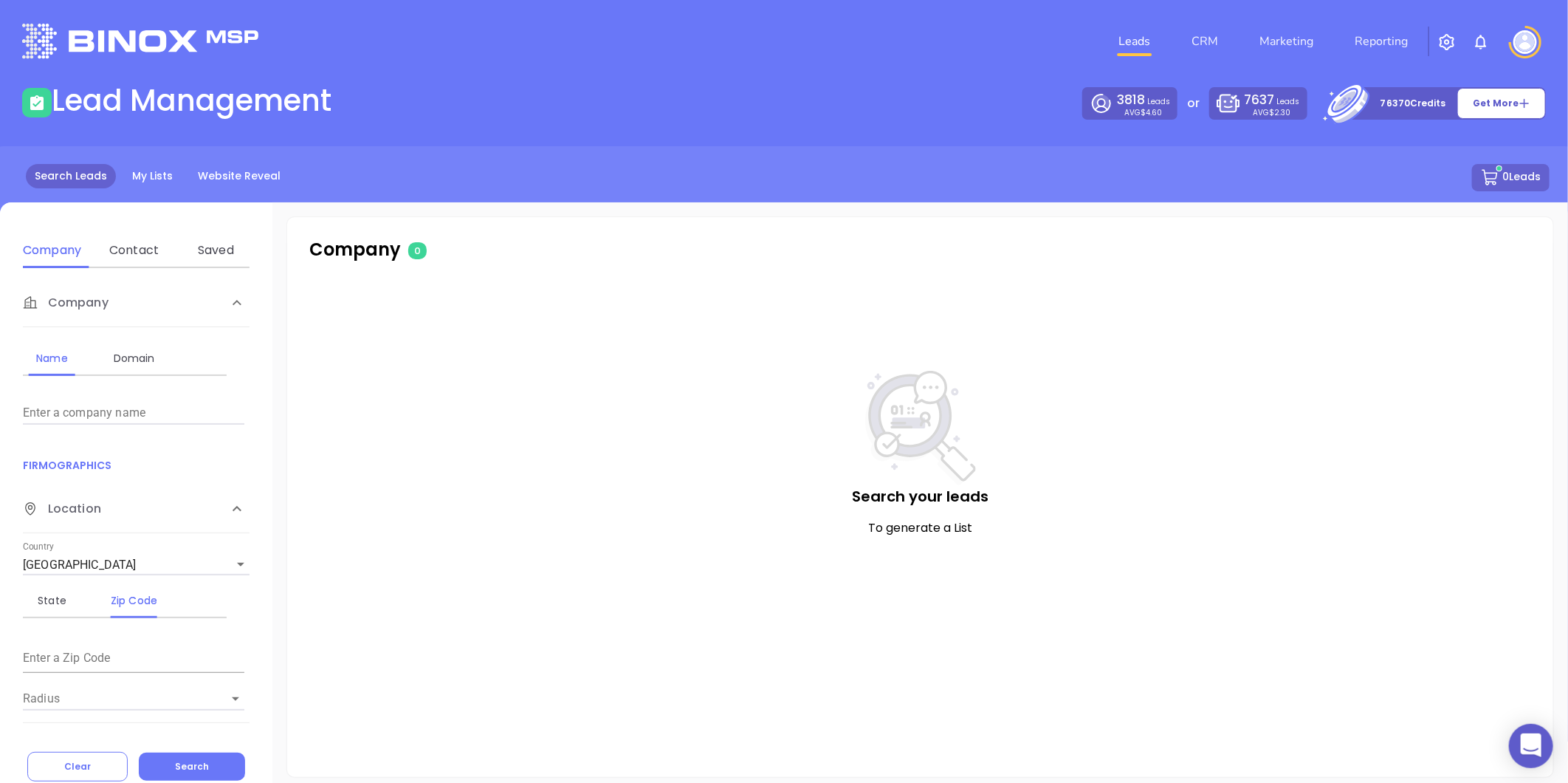
click at [121, 338] on div "Name Domain Enter a company name" at bounding box center [136, 379] width 227 height 92
click at [126, 353] on div "Domain" at bounding box center [133, 358] width 58 height 18
click at [84, 414] on input "Enter a company name" at bounding box center [133, 412] width 221 height 24
paste input "[DOMAIN_NAME]"
type input "[DOMAIN_NAME]"
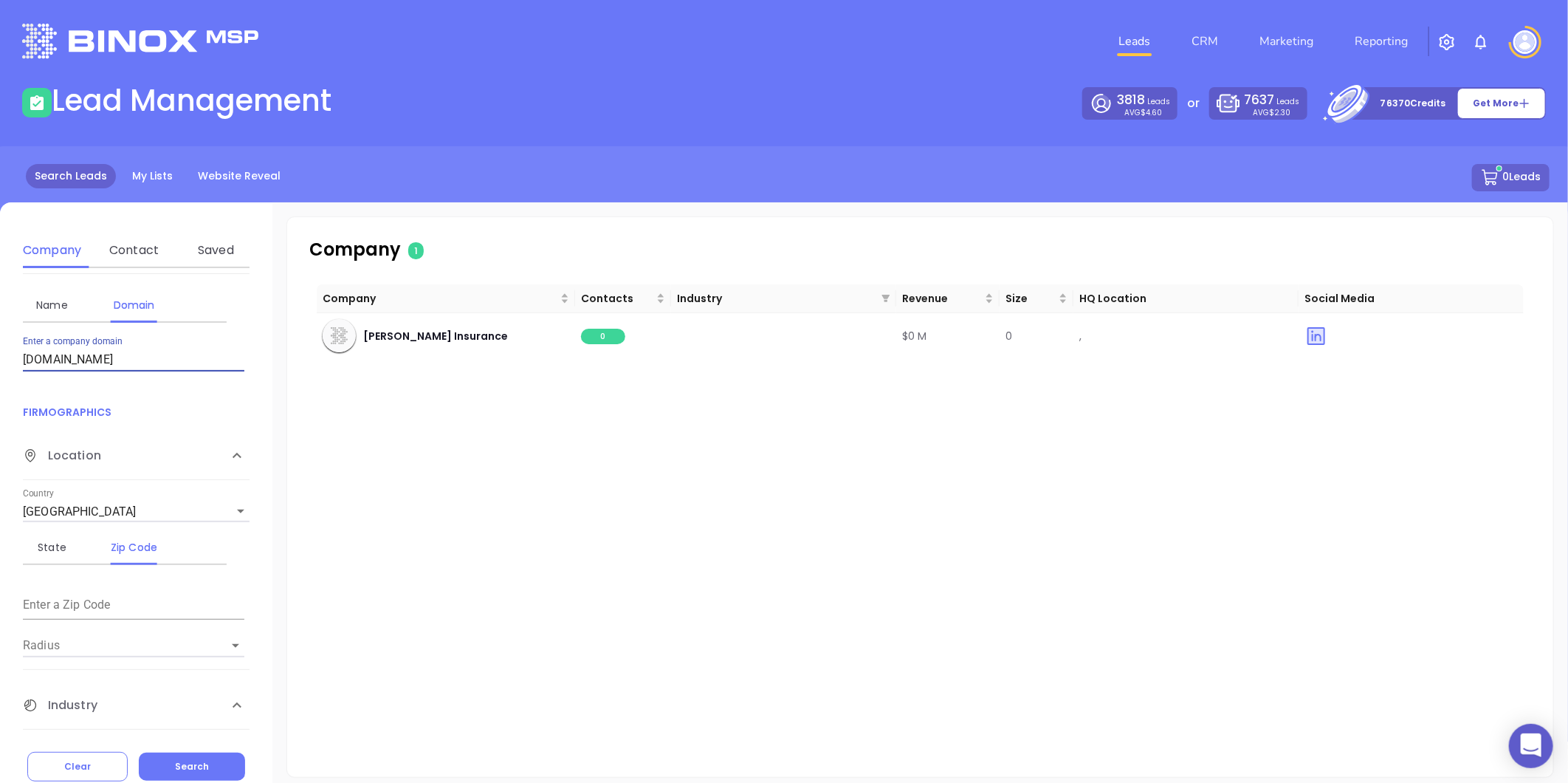
scroll to position [82, 0]
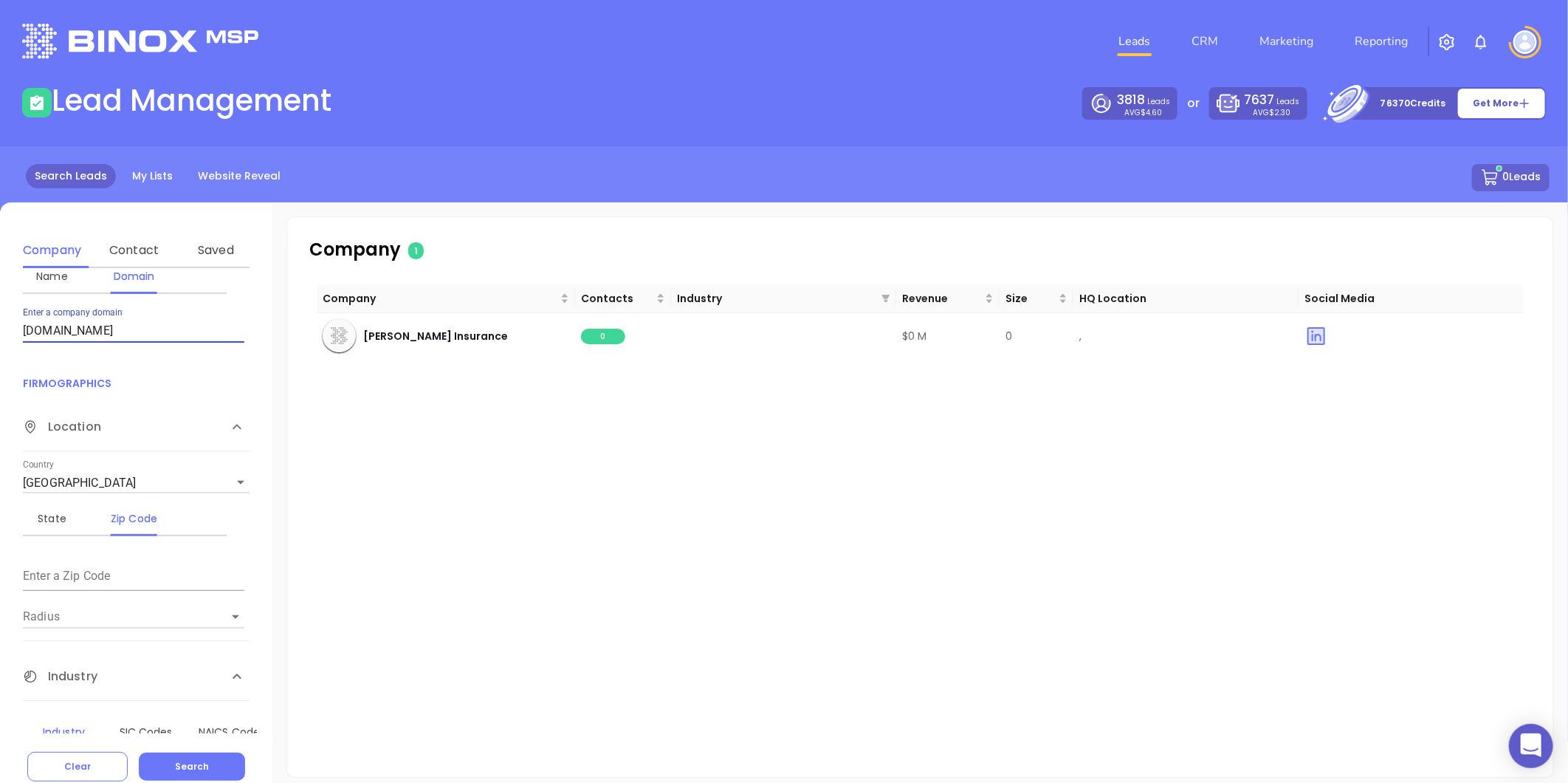
drag, startPoint x: 111, startPoint y: 326, endPoint x: 10, endPoint y: 331, distance: 101.1
click at [10, 331] on div "Company Name Domain Enter a company name Enter a company domain [DOMAIN_NAME] F…" at bounding box center [136, 501] width 273 height 465
paste input "[DOMAIN_NAME]"
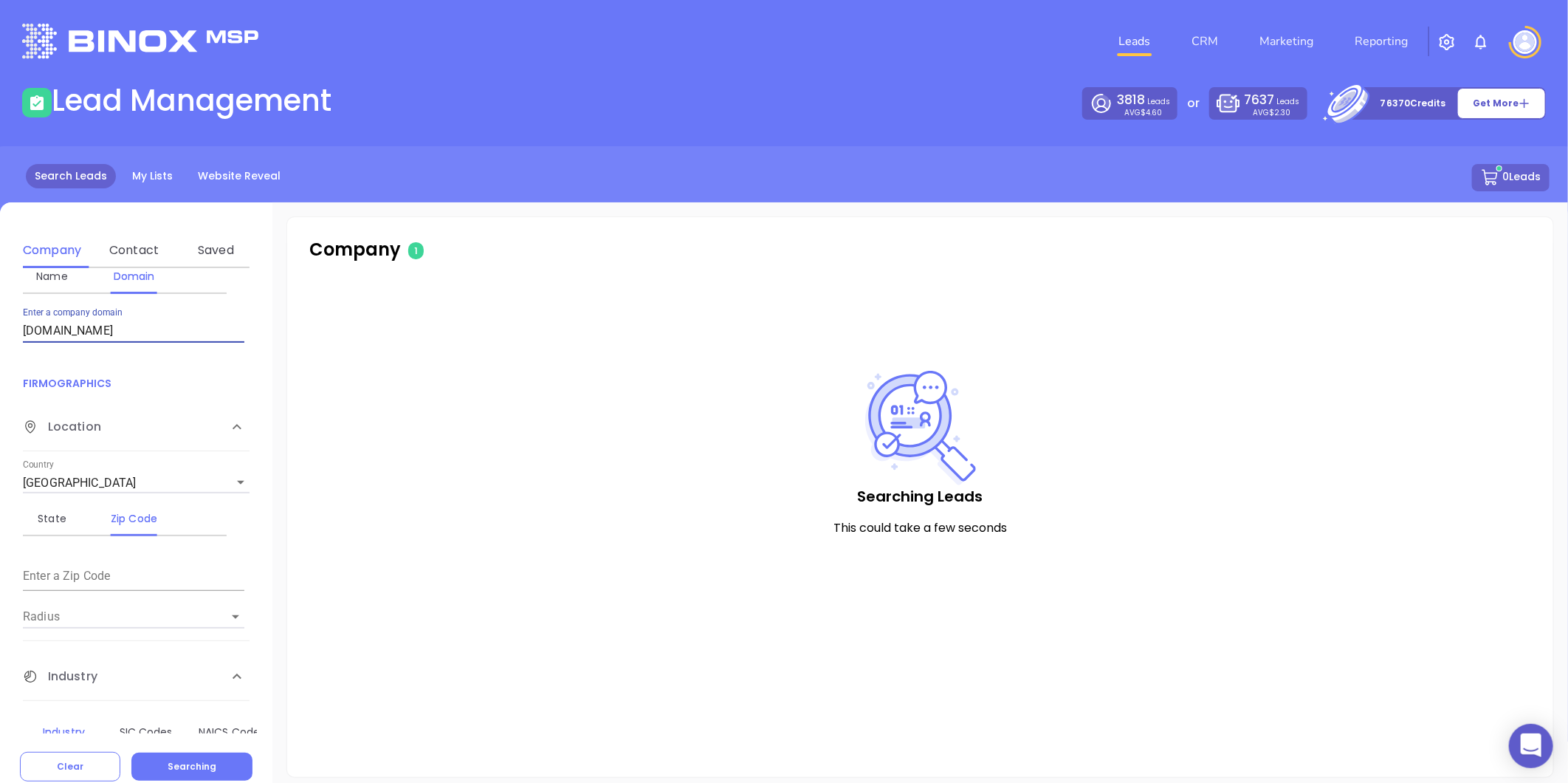
type input "[DOMAIN_NAME]"
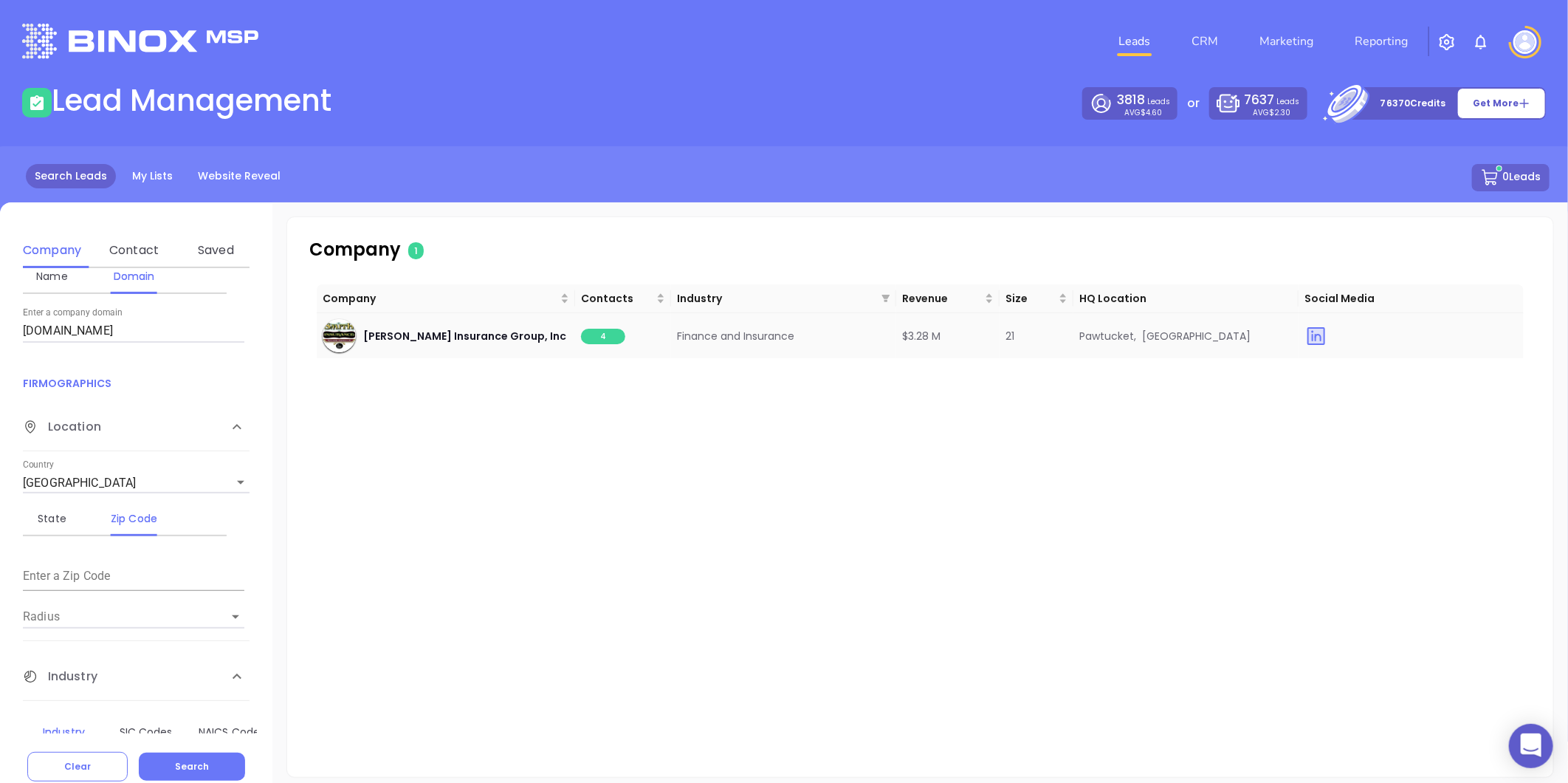
click at [589, 334] on span "4" at bounding box center [602, 337] width 44 height 15
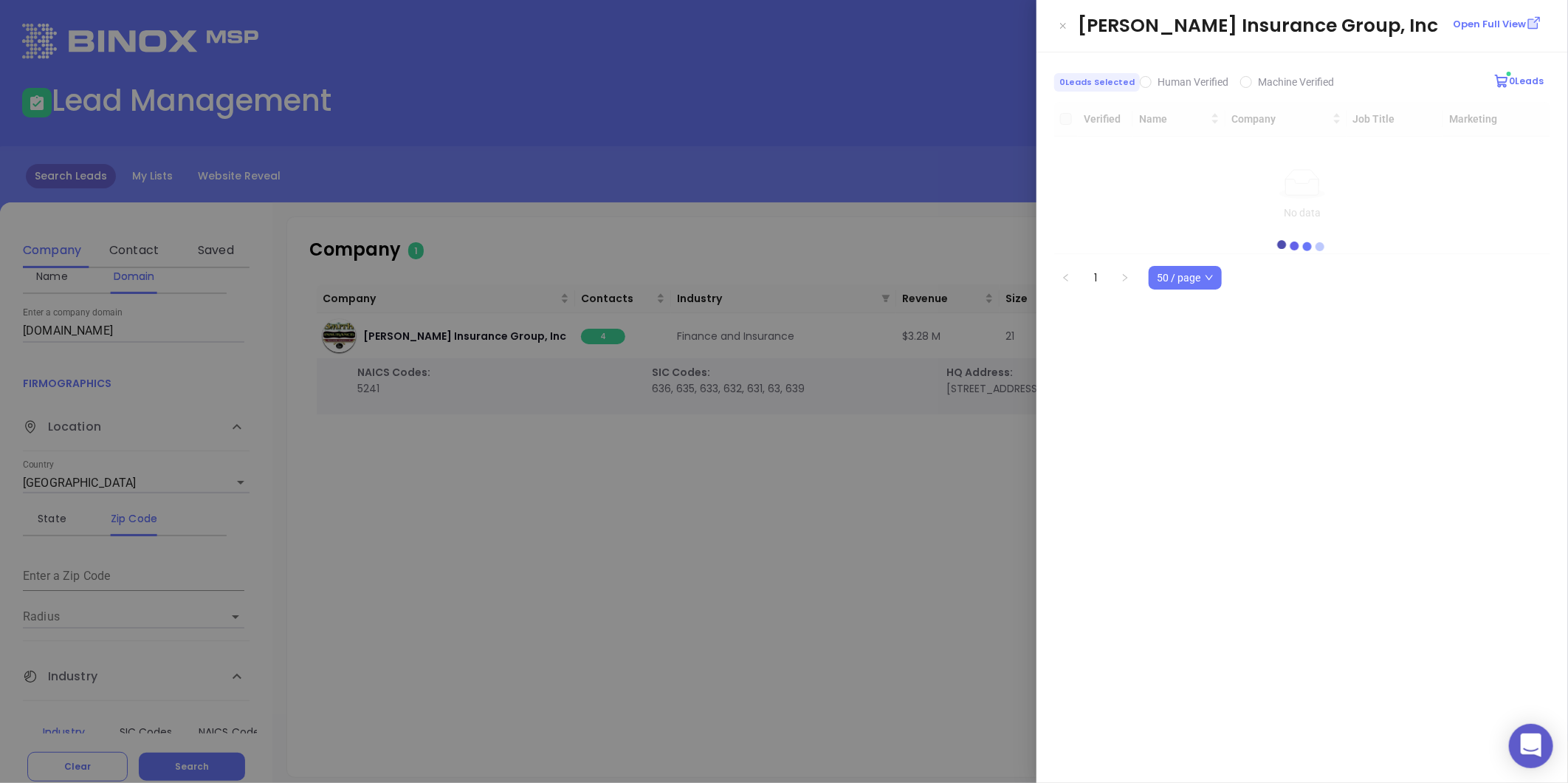
click at [680, 407] on div at bounding box center [784, 391] width 1568 height 783
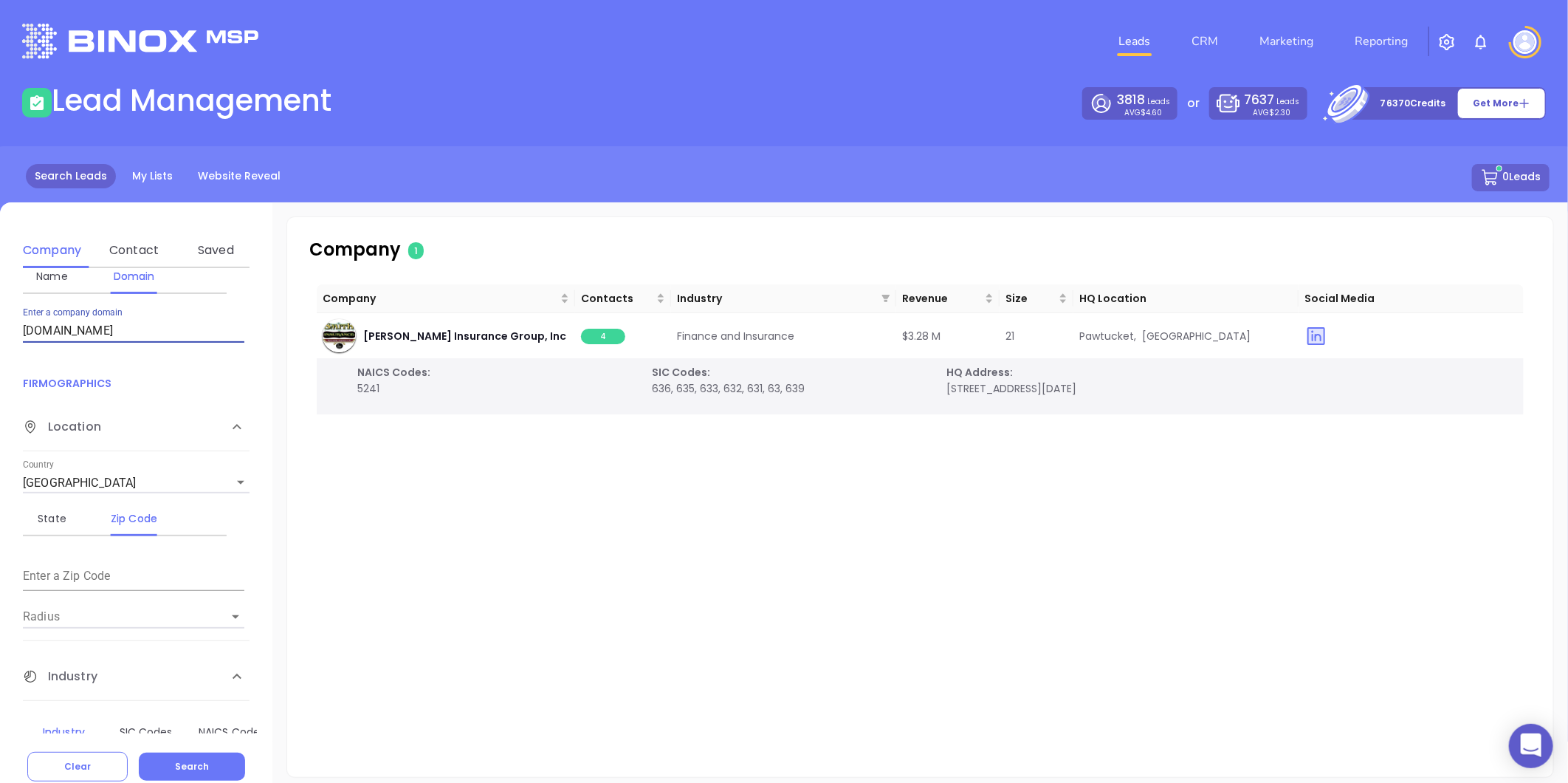
drag, startPoint x: 115, startPoint y: 334, endPoint x: -9, endPoint y: 351, distance: 125.2
click at [0, 351] on html "0 Leads CRM Marketing Reporting Financial Leads Leads Lead Management 3818 Lead…" at bounding box center [784, 391] width 1568 height 783
click at [139, 248] on div "Contact" at bounding box center [133, 250] width 58 height 18
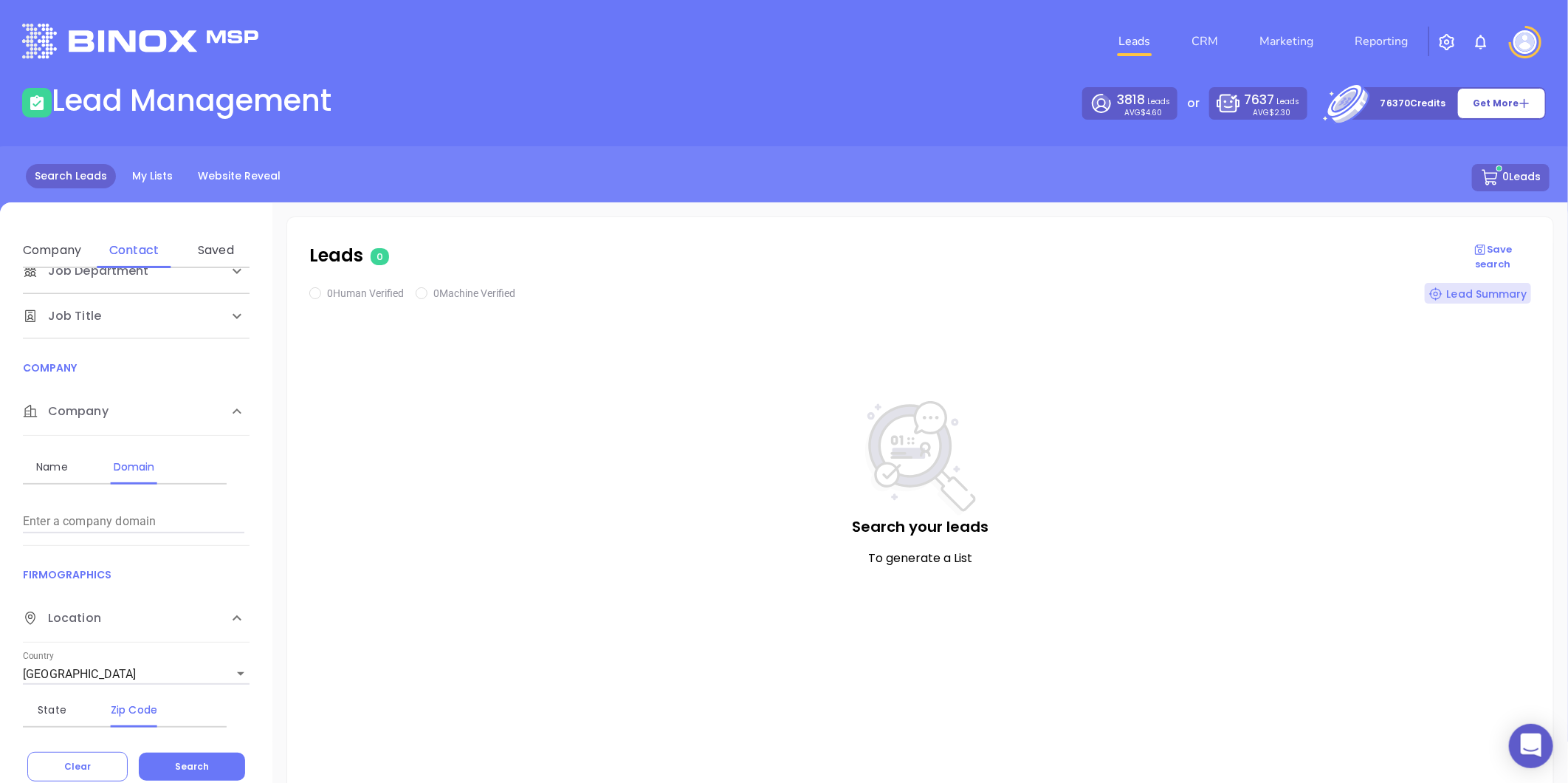
click at [87, 522] on input "Enter a company name" at bounding box center [133, 521] width 221 height 24
paste input "[DOMAIN_NAME]"
type input "[DOMAIN_NAME]"
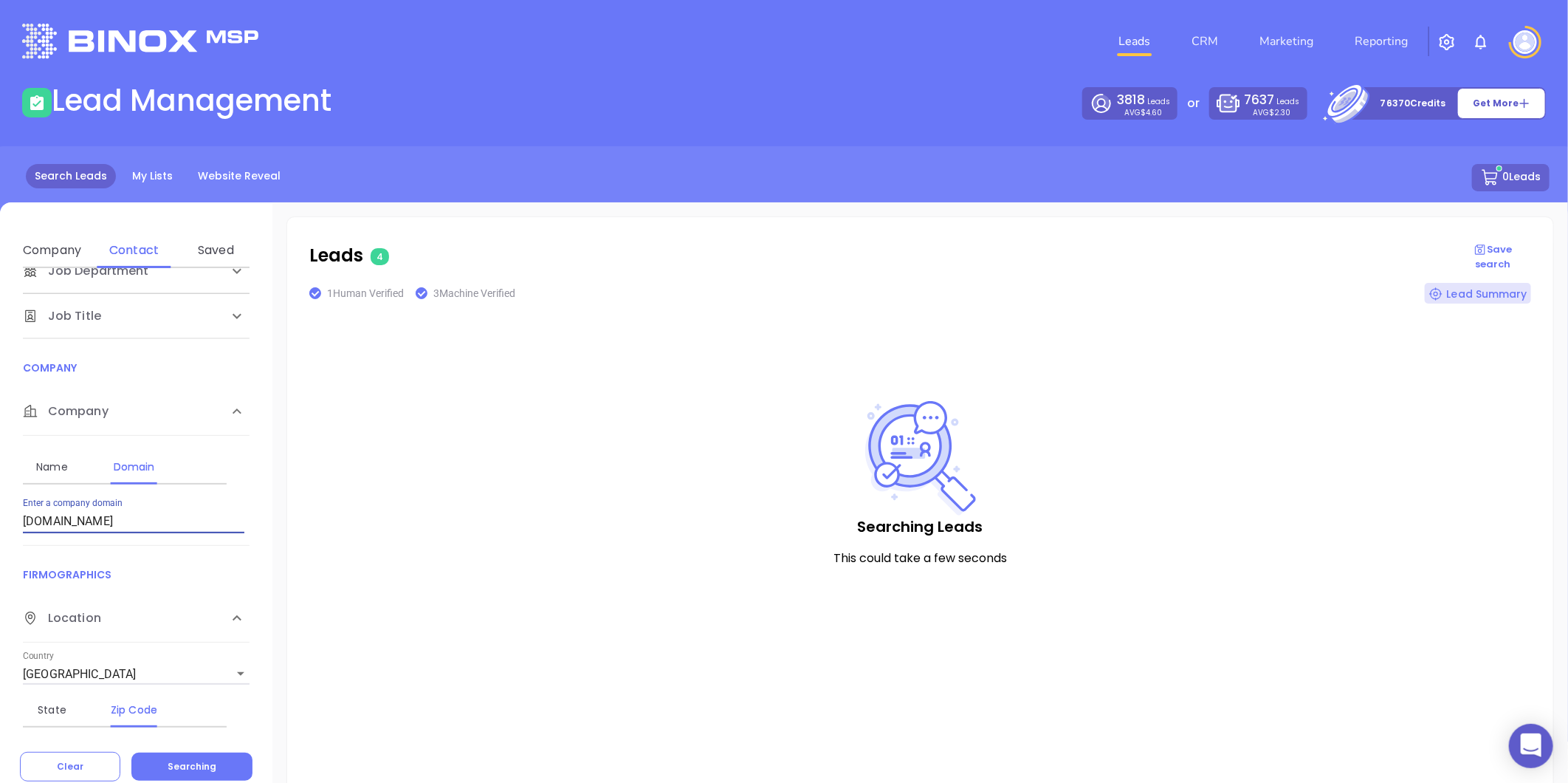
checkbox input "true"
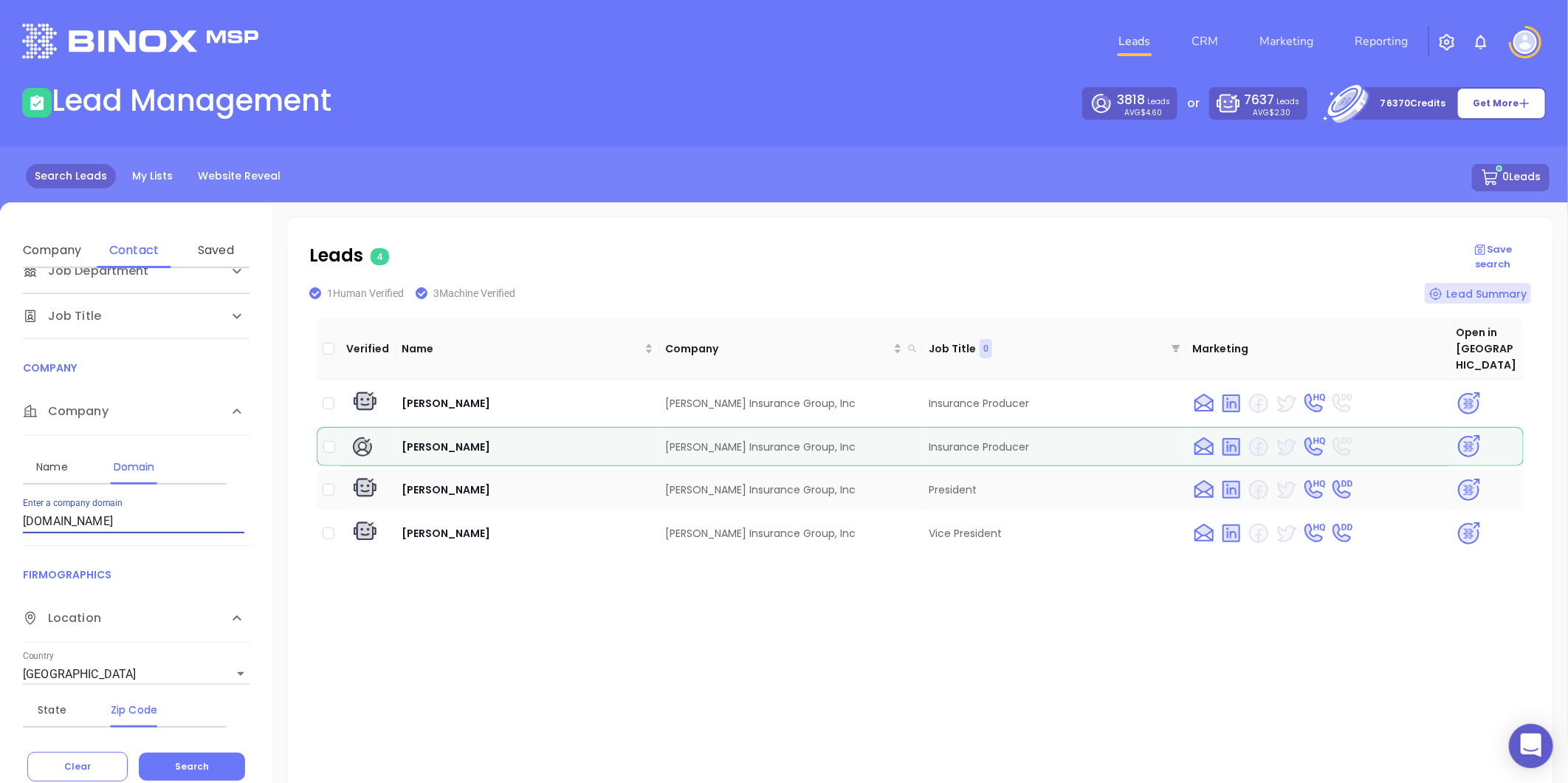
click at [1456, 477] on img at bounding box center [1468, 489] width 26 height 26
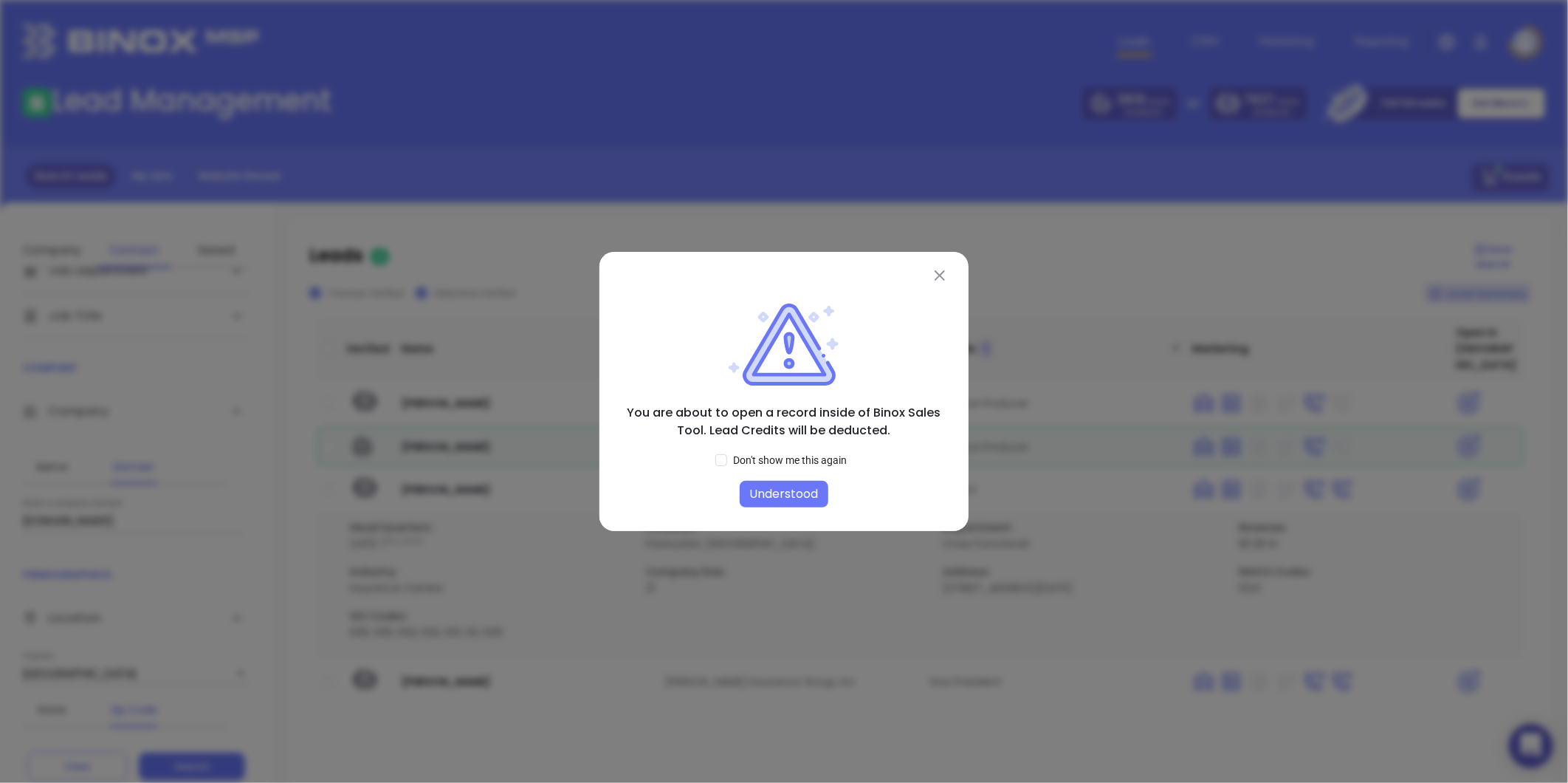
click at [779, 490] on button "Understood" at bounding box center [784, 494] width 89 height 27
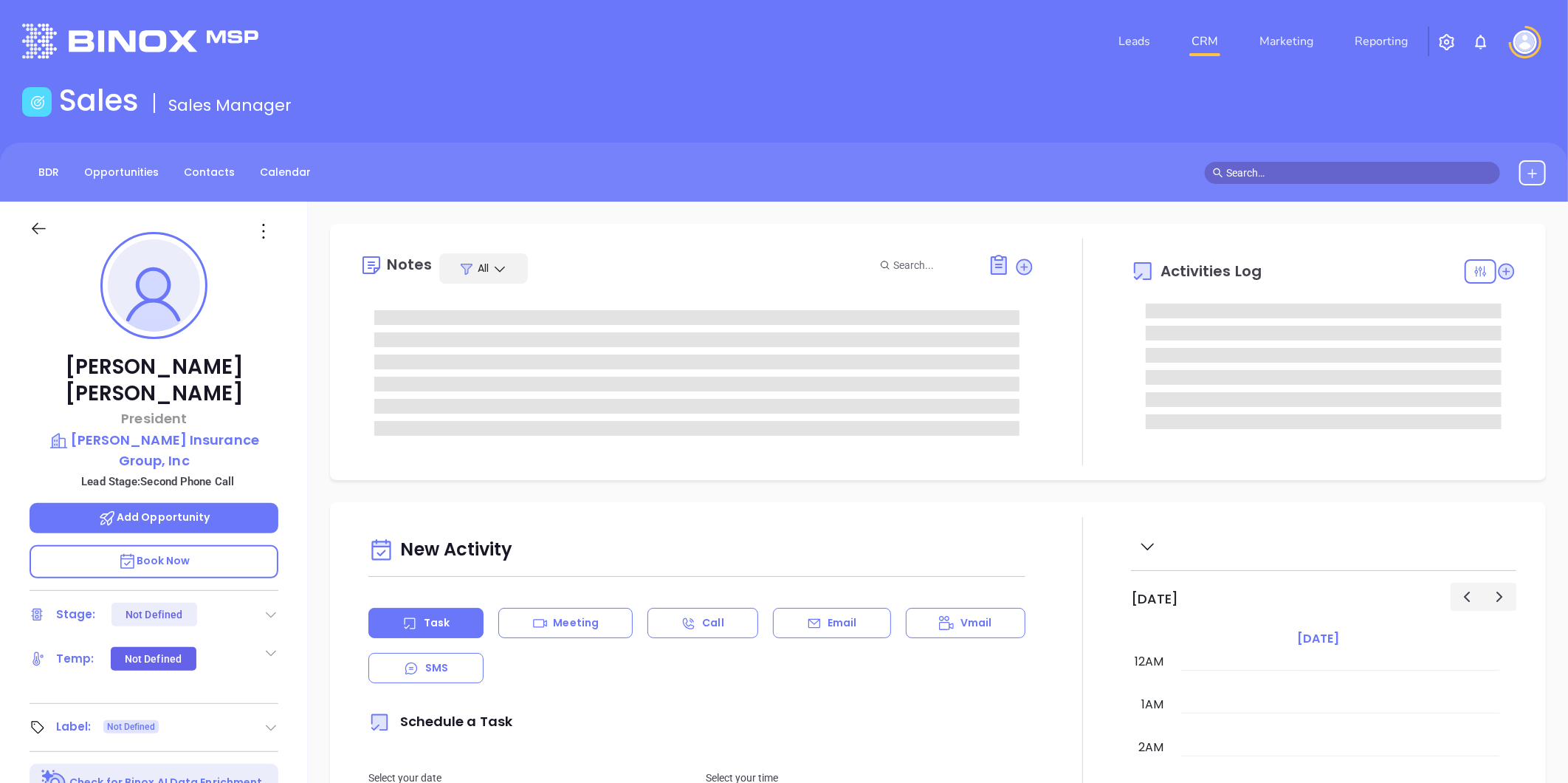
type input "08/30/2025"
type input "Gissela Vargas"
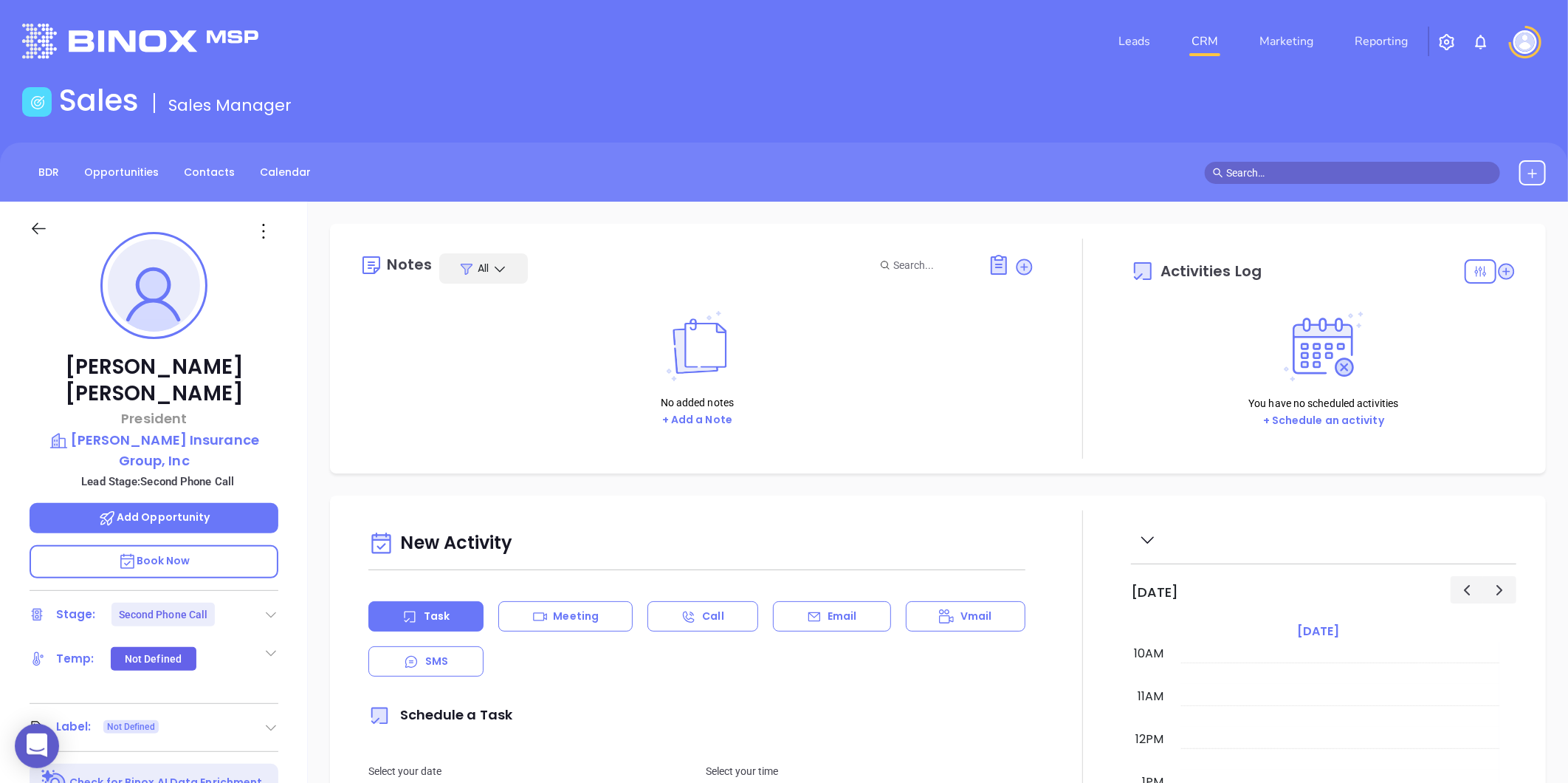
click at [263, 608] on icon at bounding box center [270, 614] width 14 height 14
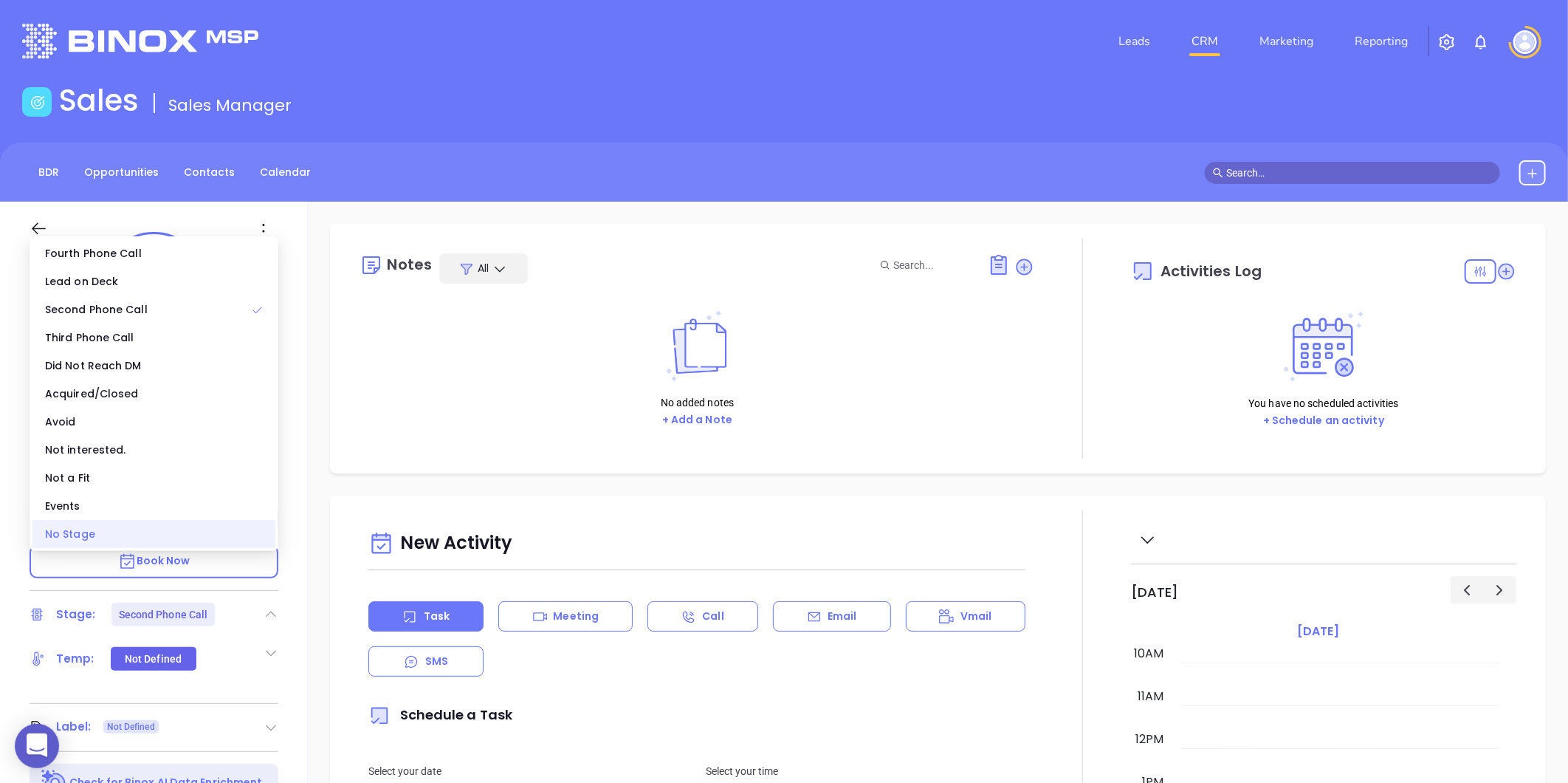
click at [146, 538] on div "No Stage" at bounding box center [153, 533] width 243 height 28
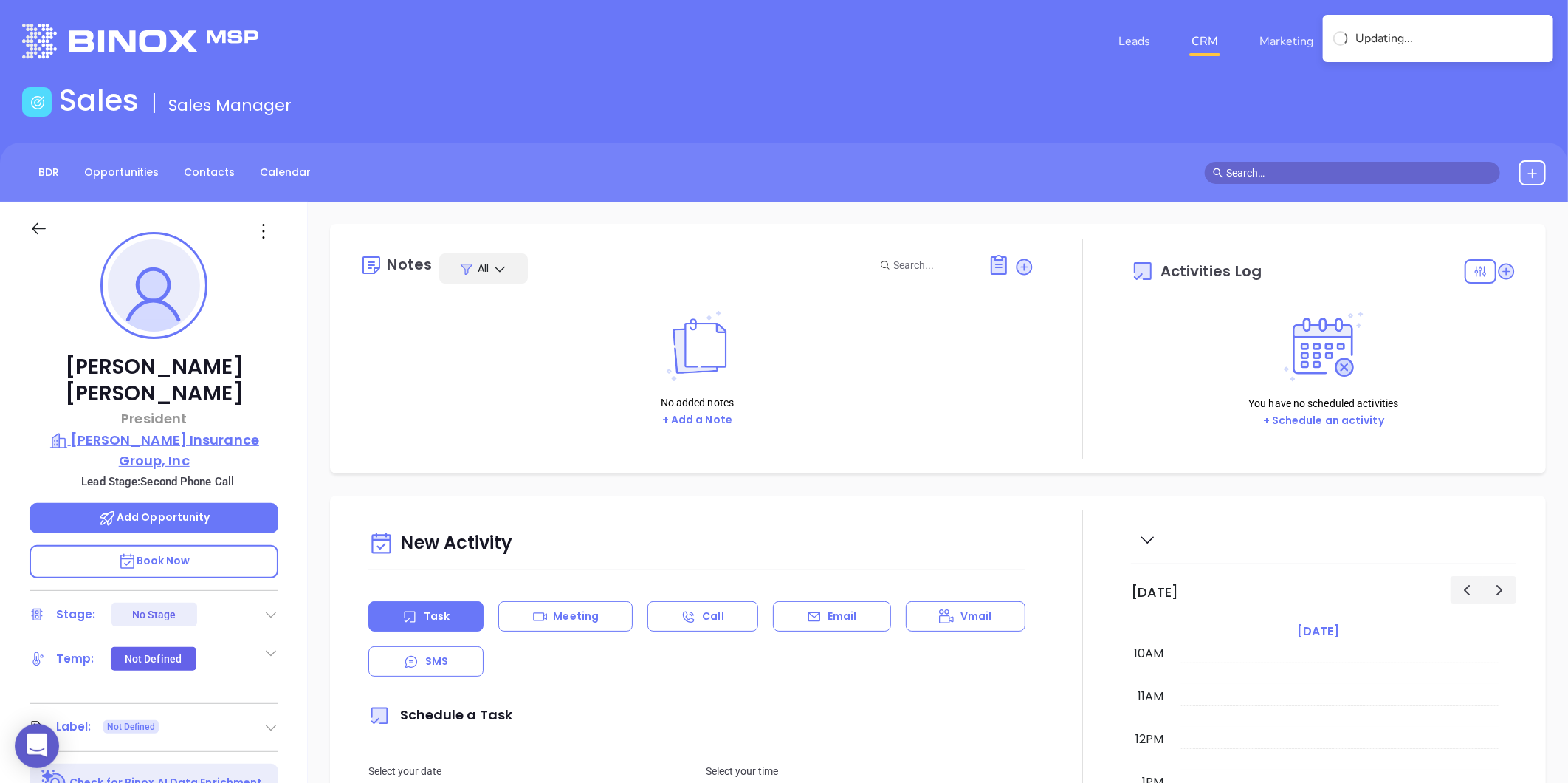
click at [187, 430] on p "[PERSON_NAME] Insurance Group, Inc" at bounding box center [153, 450] width 249 height 41
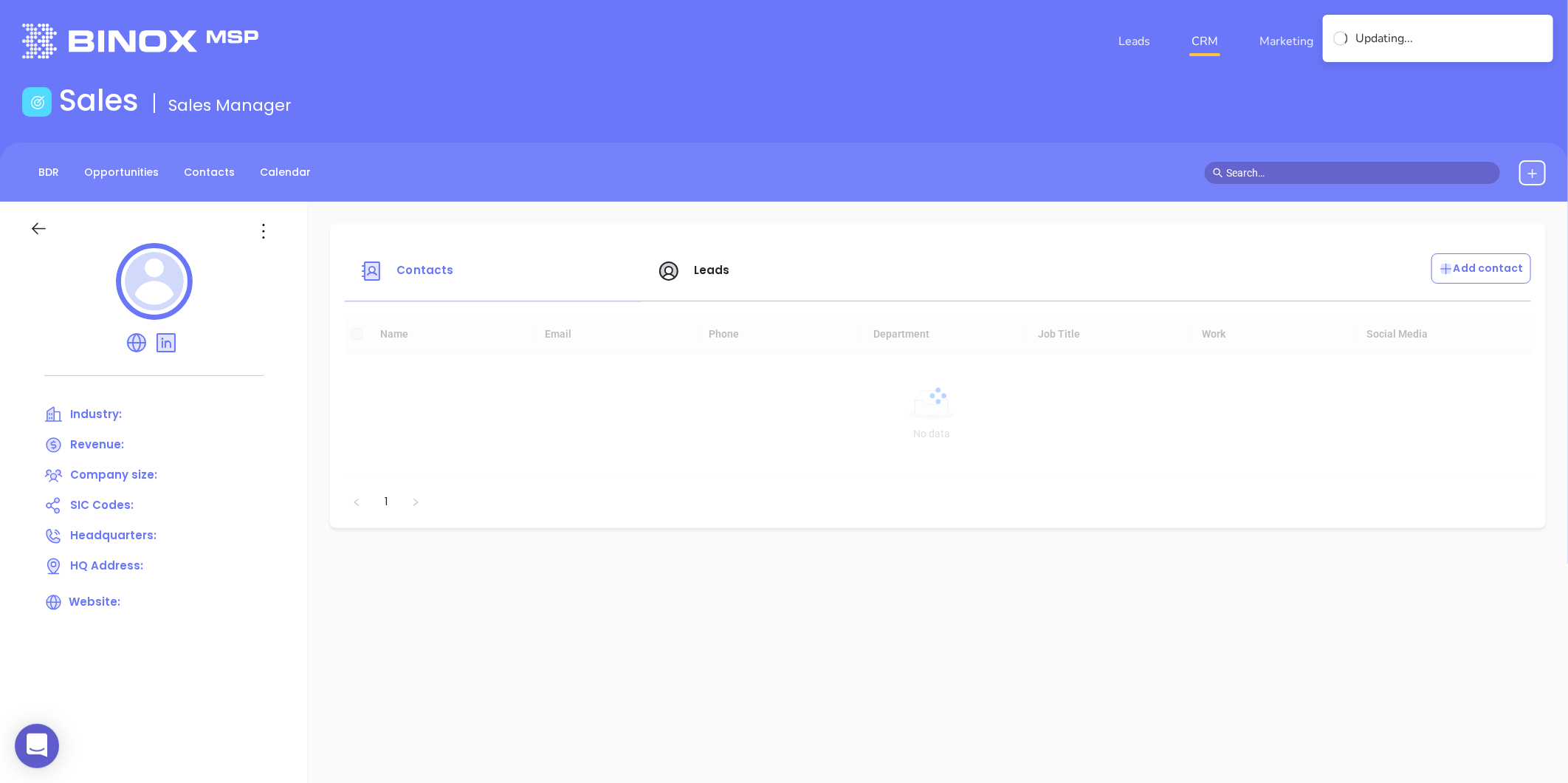
click at [255, 230] on icon at bounding box center [263, 231] width 24 height 24
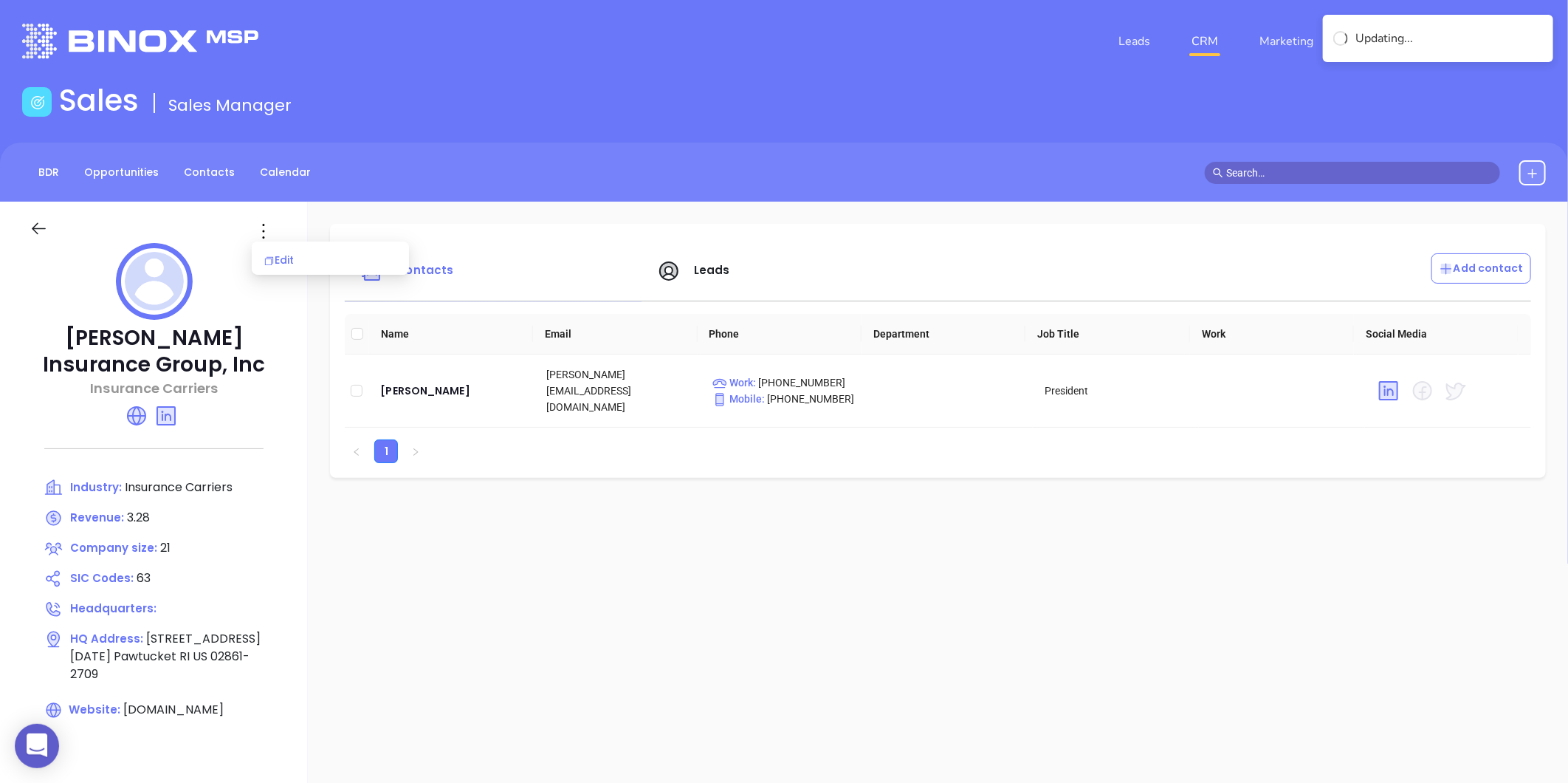
click at [286, 257] on div "Edit" at bounding box center [330, 259] width 133 height 16
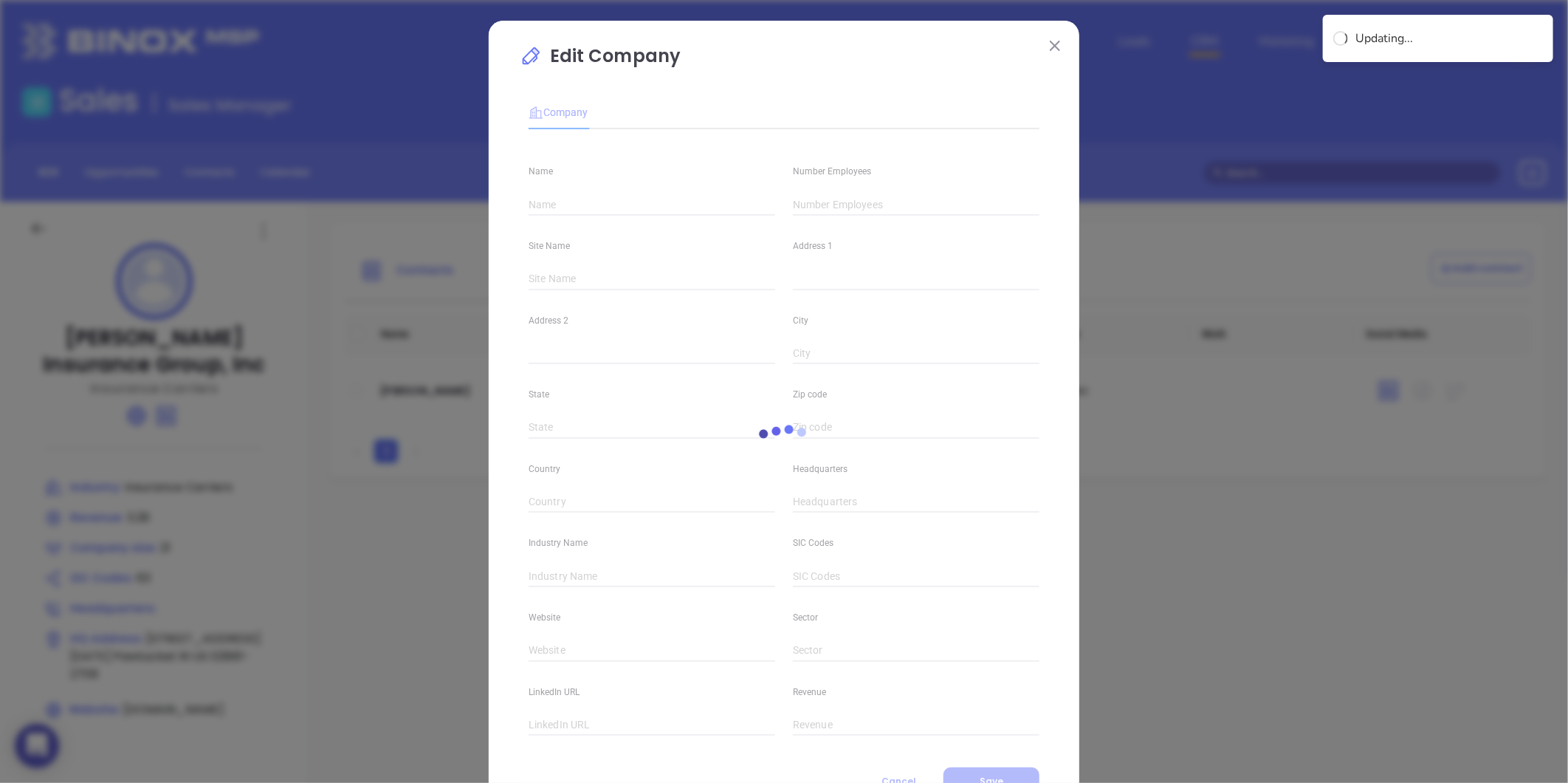
type input "[PERSON_NAME] Insurance Group, Inc"
type input "21"
type input "Insurance Carriers"
type input "63"
type input "[DOMAIN_NAME]"
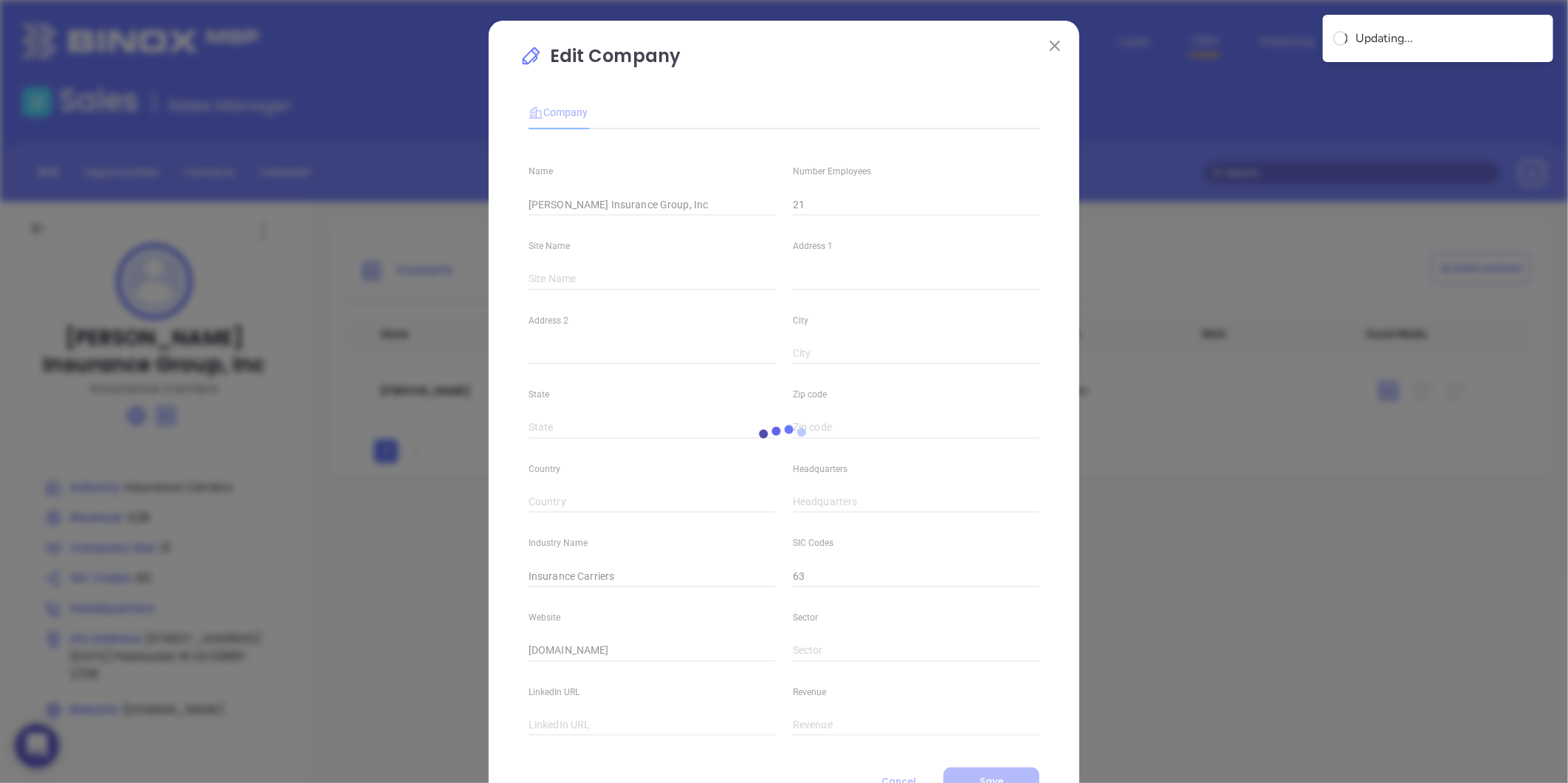
type input "Finance and Insurance"
type input "linkedin.com/company/smith-insurance-group-inc"
type input "3.28"
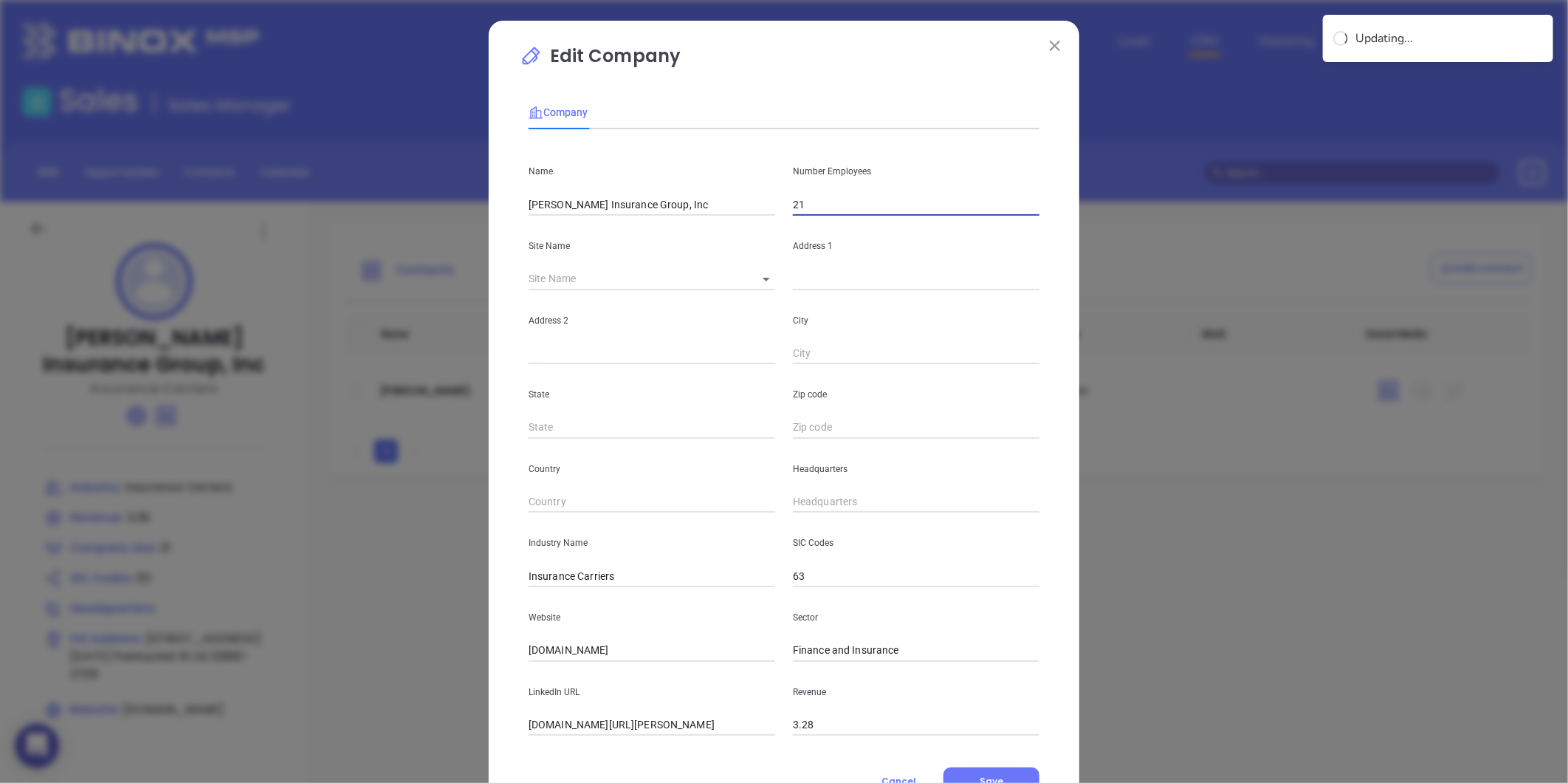
click at [836, 205] on input "21" at bounding box center [916, 204] width 247 height 22
drag, startPoint x: 825, startPoint y: 203, endPoint x: 735, endPoint y: 219, distance: 91.4
click at [735, 218] on div "Name Smith Insurance Group, Inc Number Employees 21 Site Name ​ Address 1 Addre…" at bounding box center [784, 438] width 511 height 594
type input "6"
drag, startPoint x: 618, startPoint y: 579, endPoint x: 566, endPoint y: 599, distance: 55.7
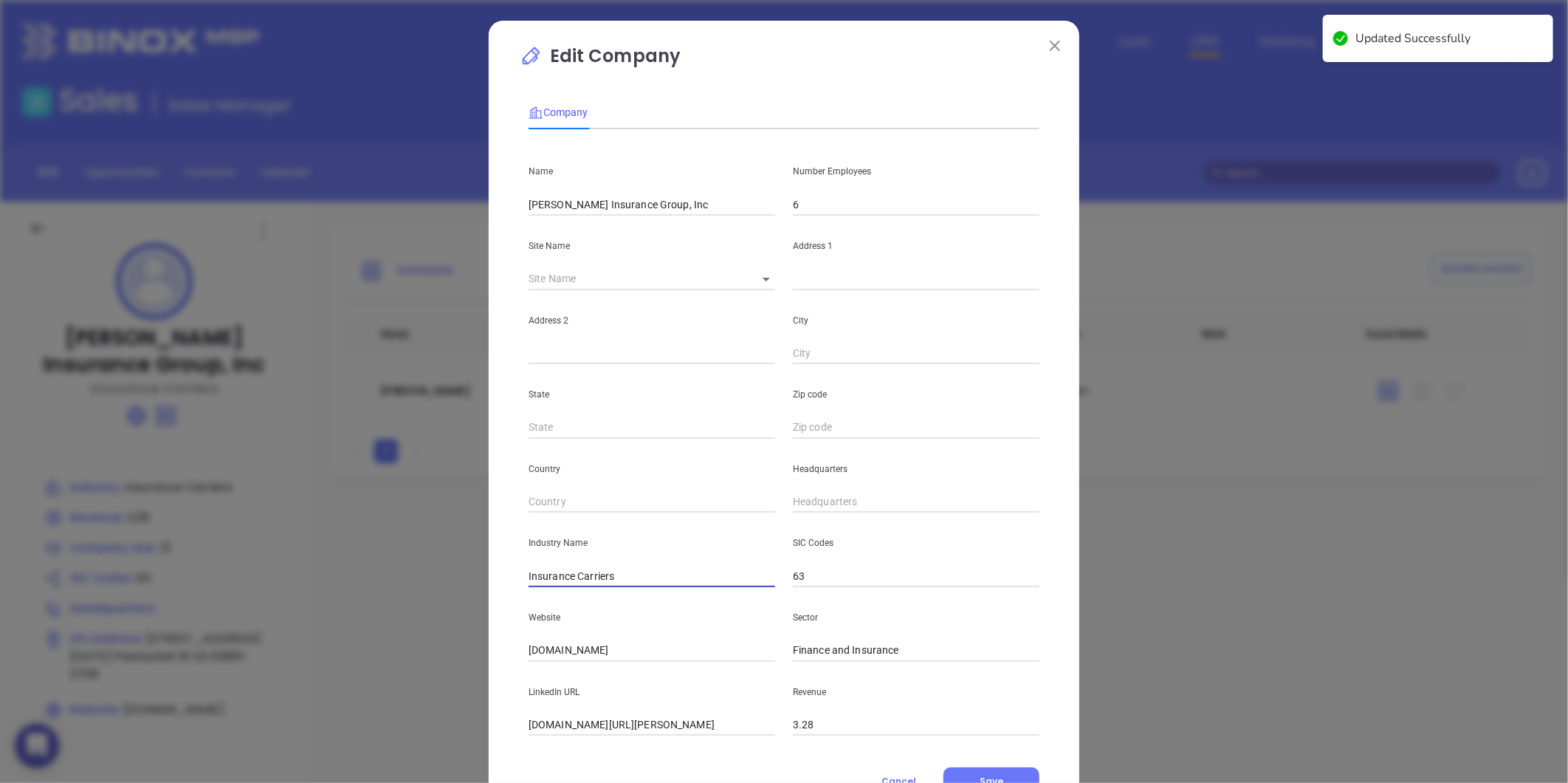
click at [566, 599] on div "Name Smith Insurance Group, Inc Number Employees 6 Site Name ​ Address 1 Addres…" at bounding box center [784, 438] width 511 height 594
type input "Insurance"
drag, startPoint x: 613, startPoint y: 660, endPoint x: 461, endPoint y: 676, distance: 152.8
click at [462, 676] on div "Edit Company Company Name Smith Insurance Group, Inc Number Employees 6 Site Na…" at bounding box center [784, 391] width 1568 height 783
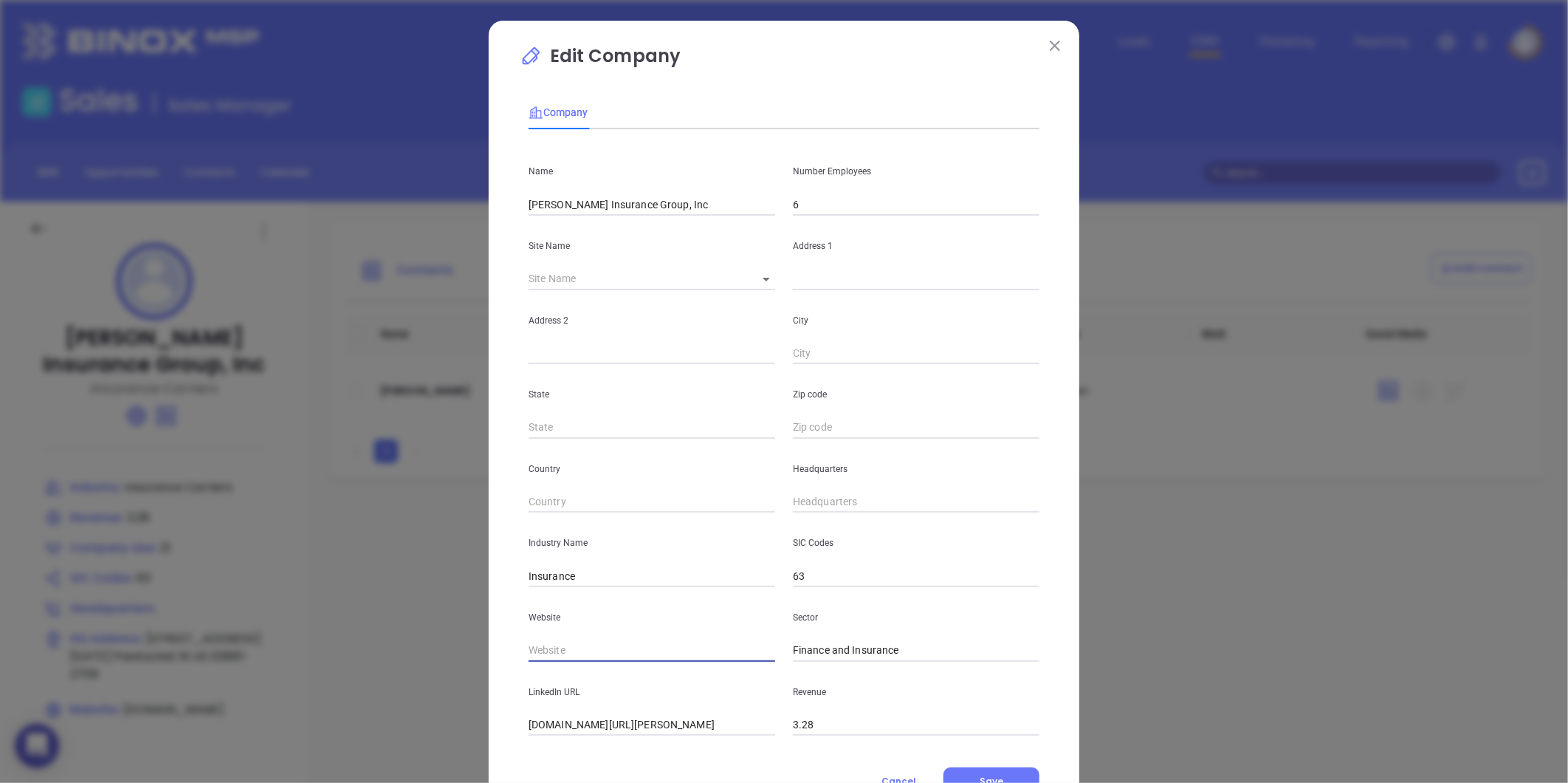
paste input "https://www.dsmithins.net/"
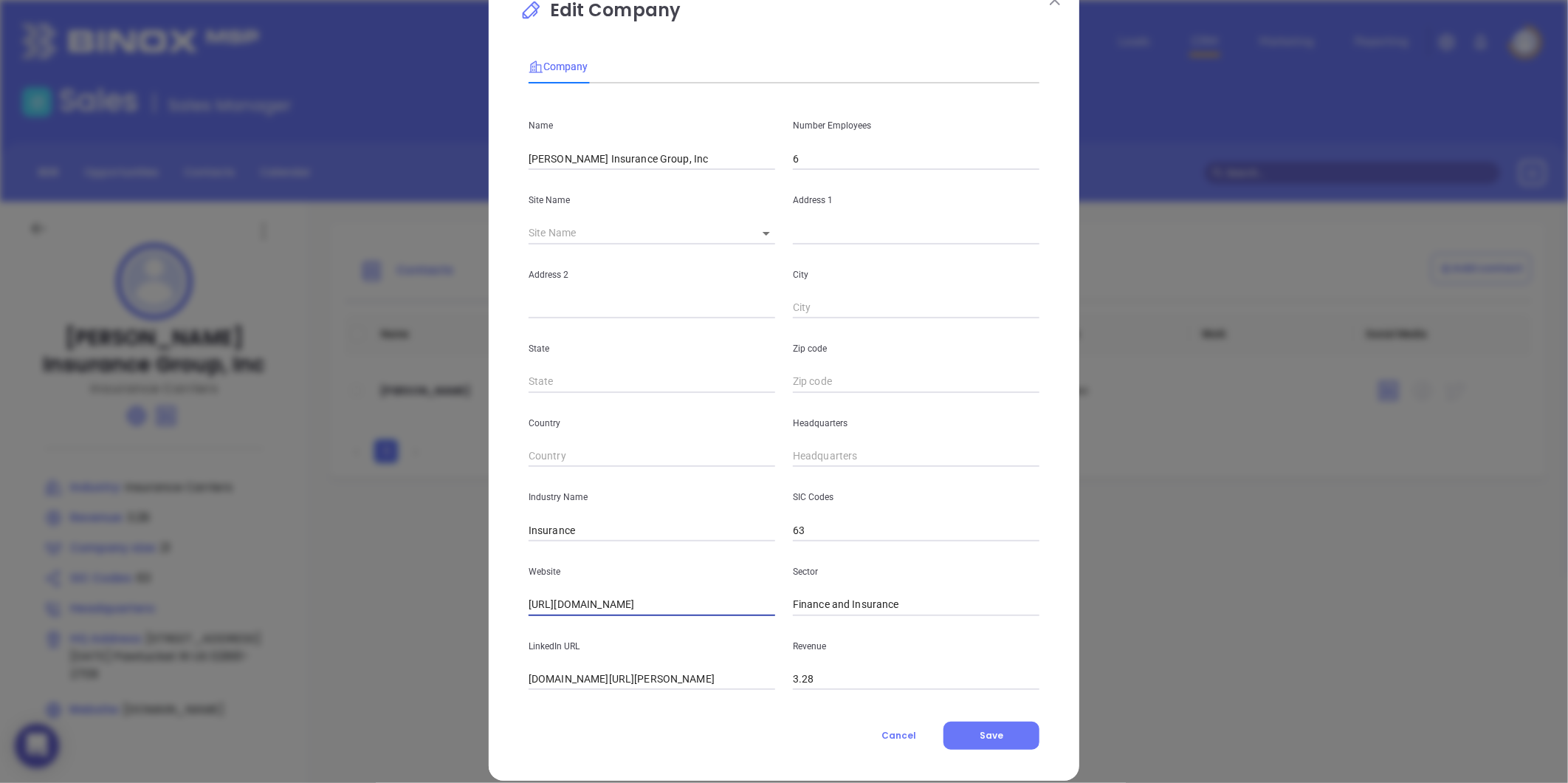
scroll to position [64, 0]
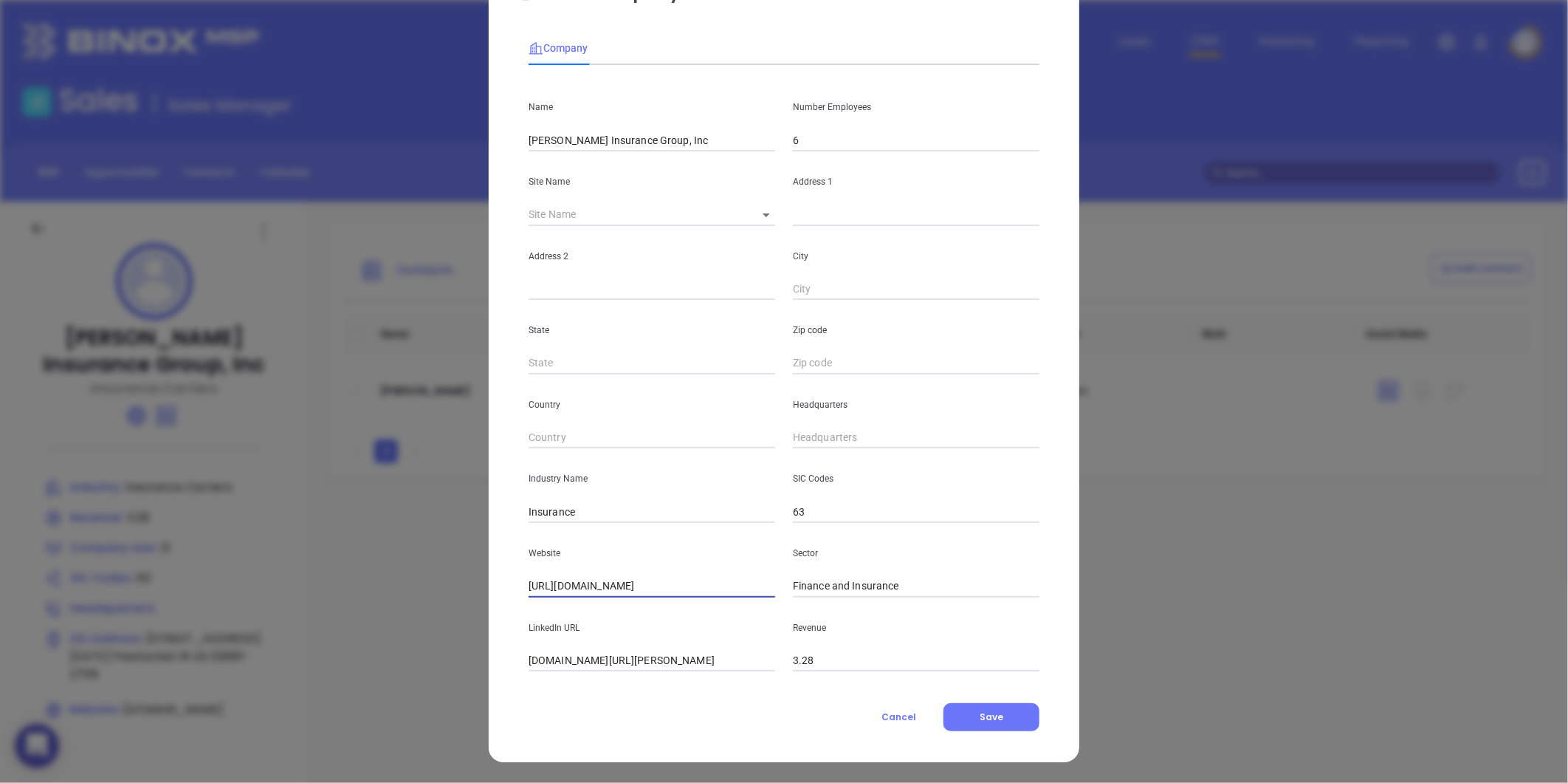
type input "https://www.dsmithins.net/"
click at [754, 211] on body "0 Leads CRM Marketing Reporting Financial Leads Leads Sales Sales Manager BDR O…" at bounding box center [784, 391] width 1568 height 783
click at [761, 216] on li "Pawtucket" at bounding box center [779, 216] width 79 height 27
type input "Pawtucket"
type input "[STREET_ADDRESS][DATE]"
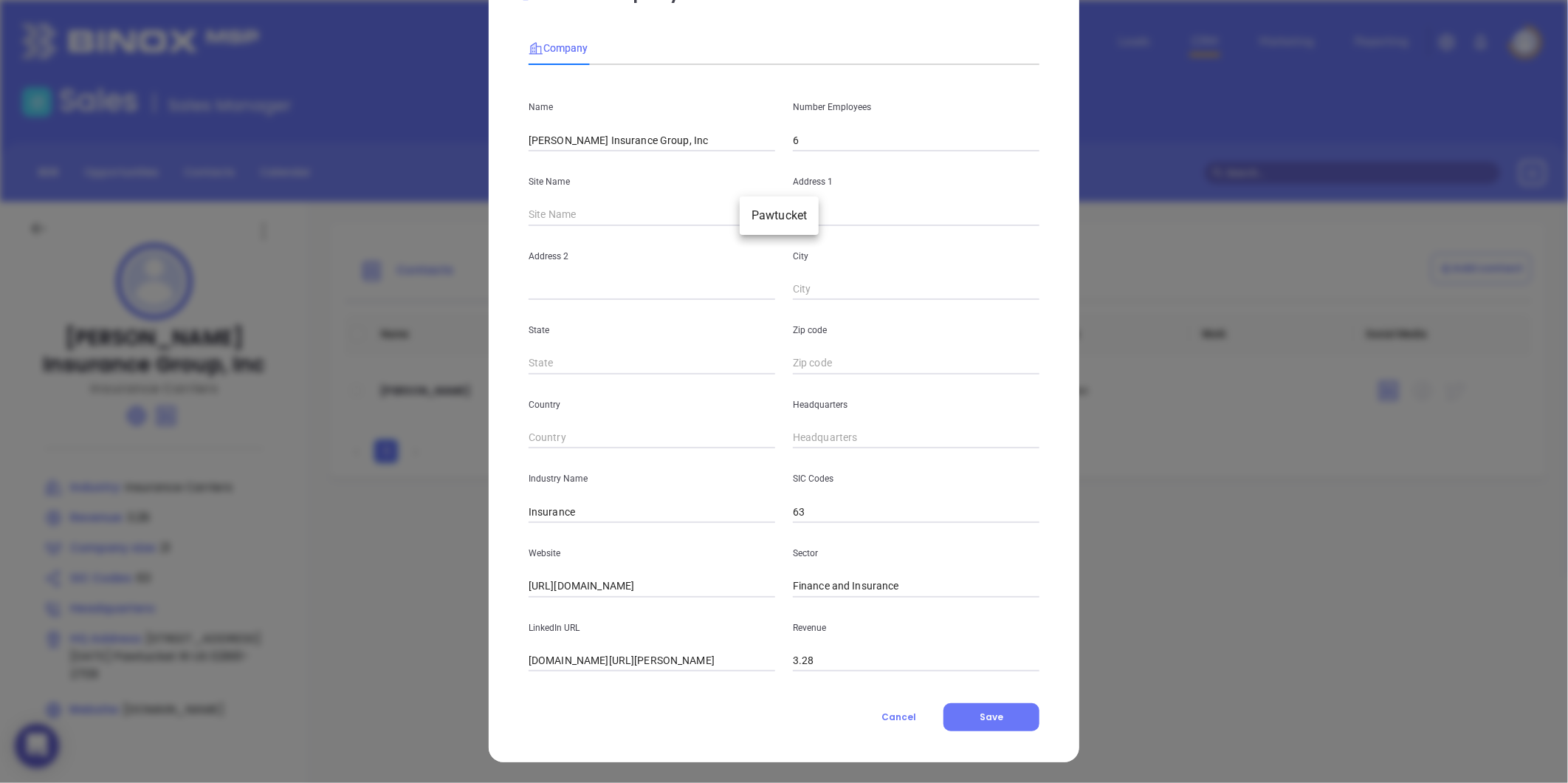
type input "Pawtucket"
type input "RI"
type input "02861-2709"
type input "US"
type input "125668"
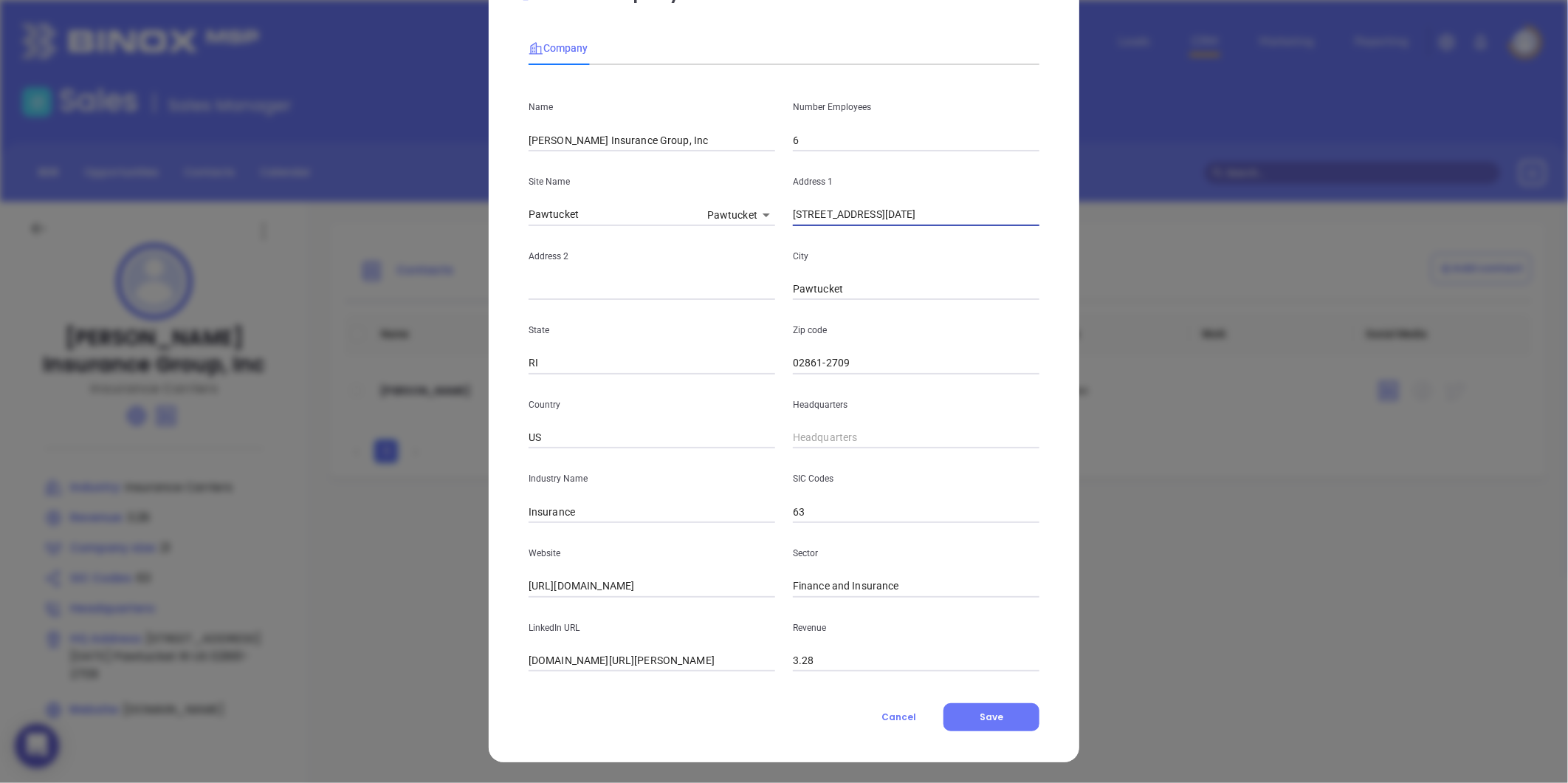
drag, startPoint x: 887, startPoint y: 216, endPoint x: 706, endPoint y: 224, distance: 181.2
click at [706, 223] on div "Site Name Pawtucket Pawtucket 125668 Address 1 664 Armistice Blvd" at bounding box center [784, 189] width 528 height 74
paste input "664 Armistice Boulevard PawtucketRI02861"
drag, startPoint x: 962, startPoint y: 216, endPoint x: 991, endPoint y: 212, distance: 29.3
click at [991, 212] on input "664 Armistice Boulevard PawtucketRI02861" at bounding box center [916, 215] width 247 height 22
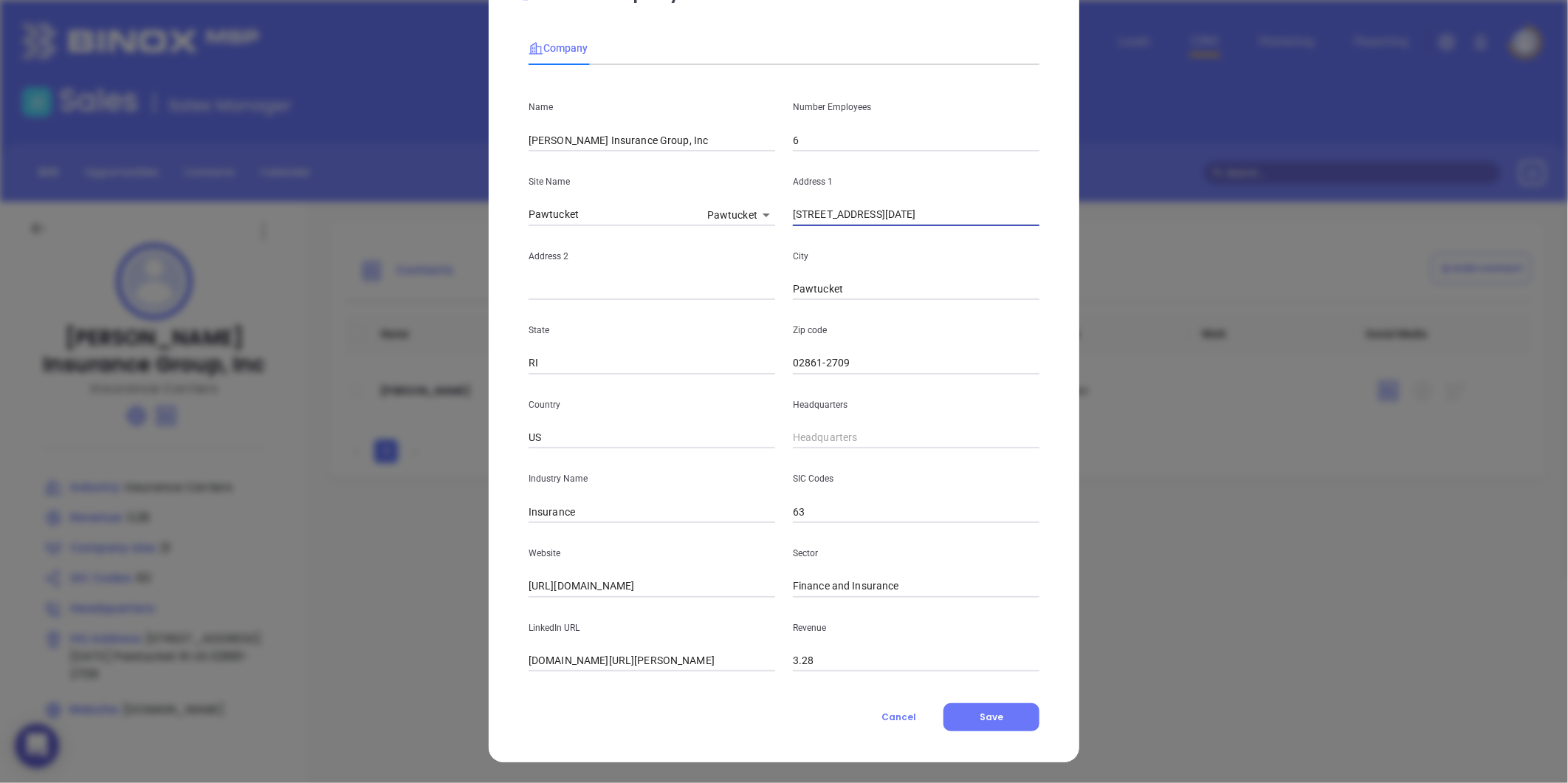
type input "664 Armistice Boulevard PawtucketRI02861"
click at [860, 358] on input "02861-2709" at bounding box center [916, 362] width 247 height 22
type input "02861"
drag, startPoint x: 903, startPoint y: 217, endPoint x: 1024, endPoint y: 221, distance: 121.1
click at [1022, 221] on input "664 Armistice Boulevard PawtucketRI02861" at bounding box center [916, 215] width 247 height 22
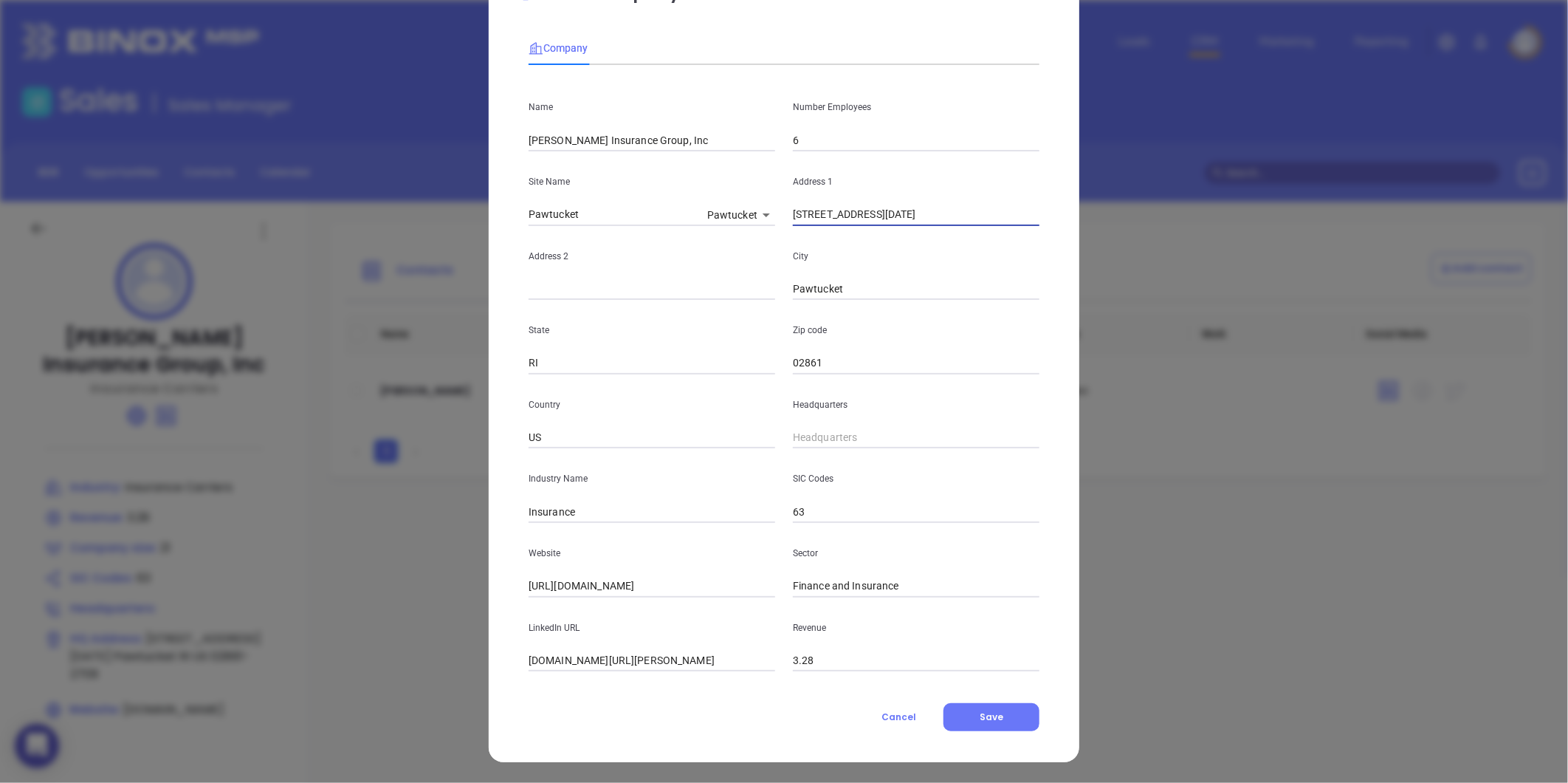
type input "664 Armistice Boulevard"
type input "( ) -"
click at [816, 438] on input "( ) -" at bounding box center [916, 438] width 247 height 22
paste input "401) 724-1660"
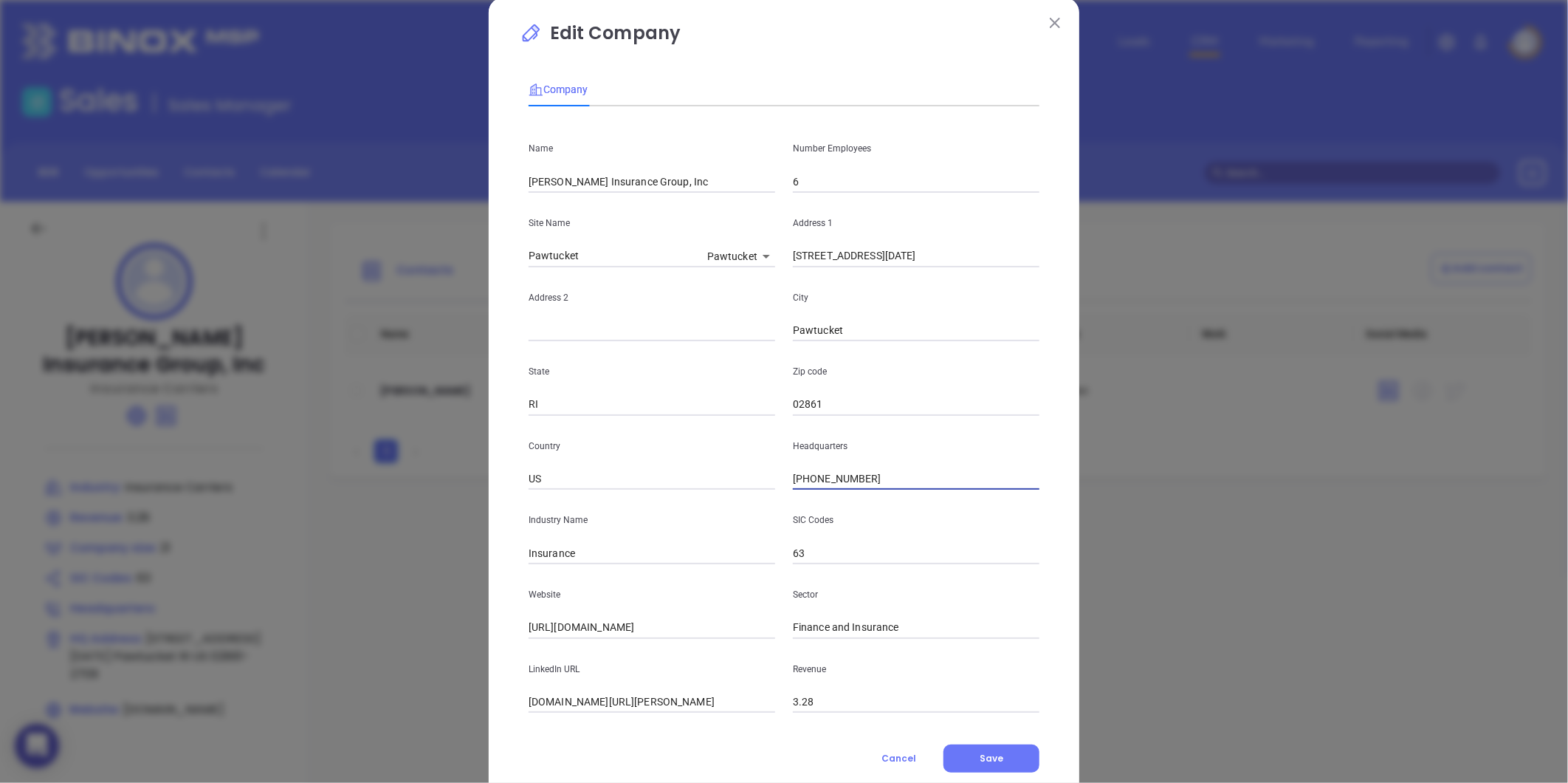
scroll to position [0, 0]
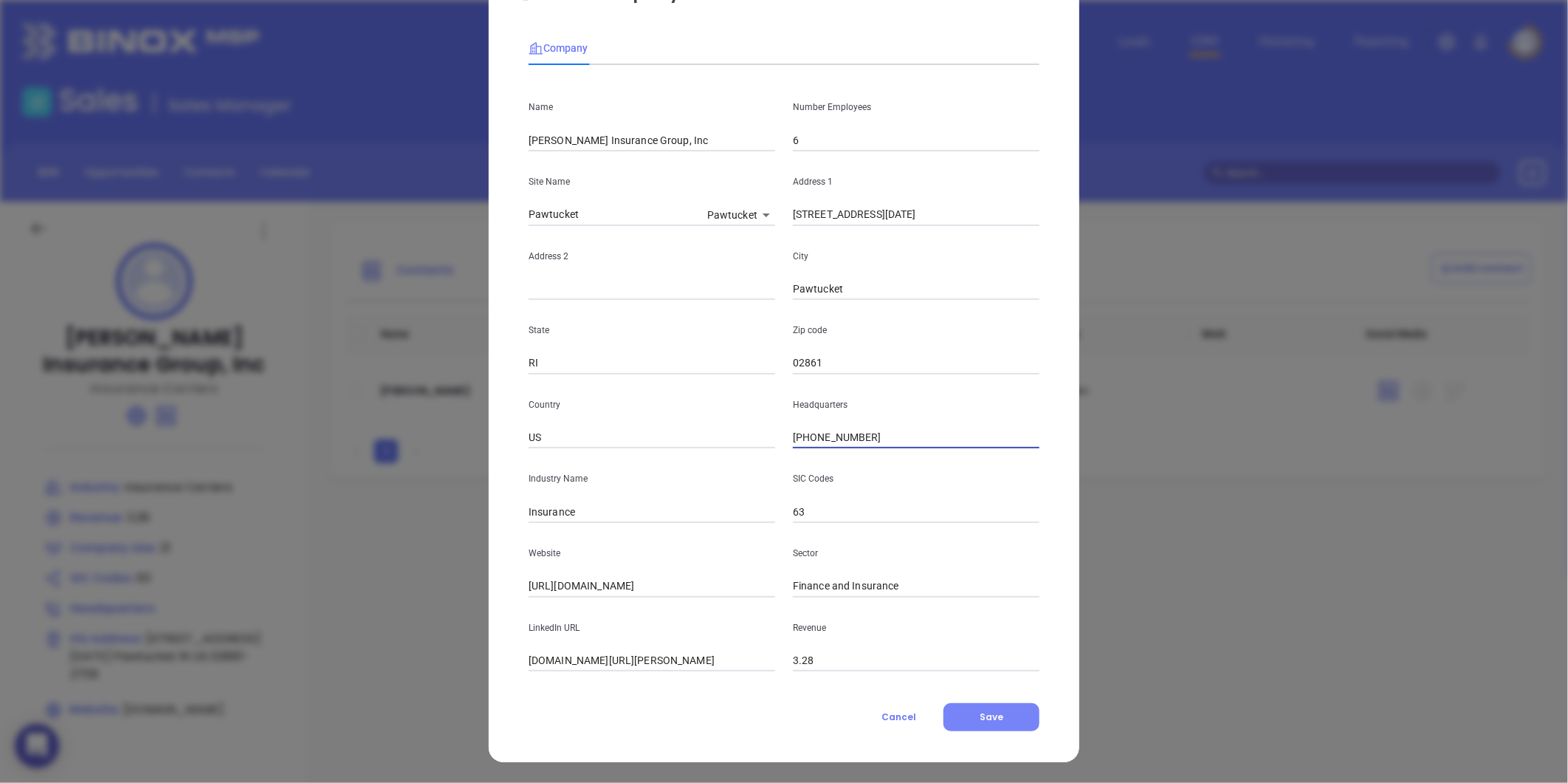
type input "(401) 724-1660"
click at [954, 722] on button "Save" at bounding box center [991, 716] width 96 height 28
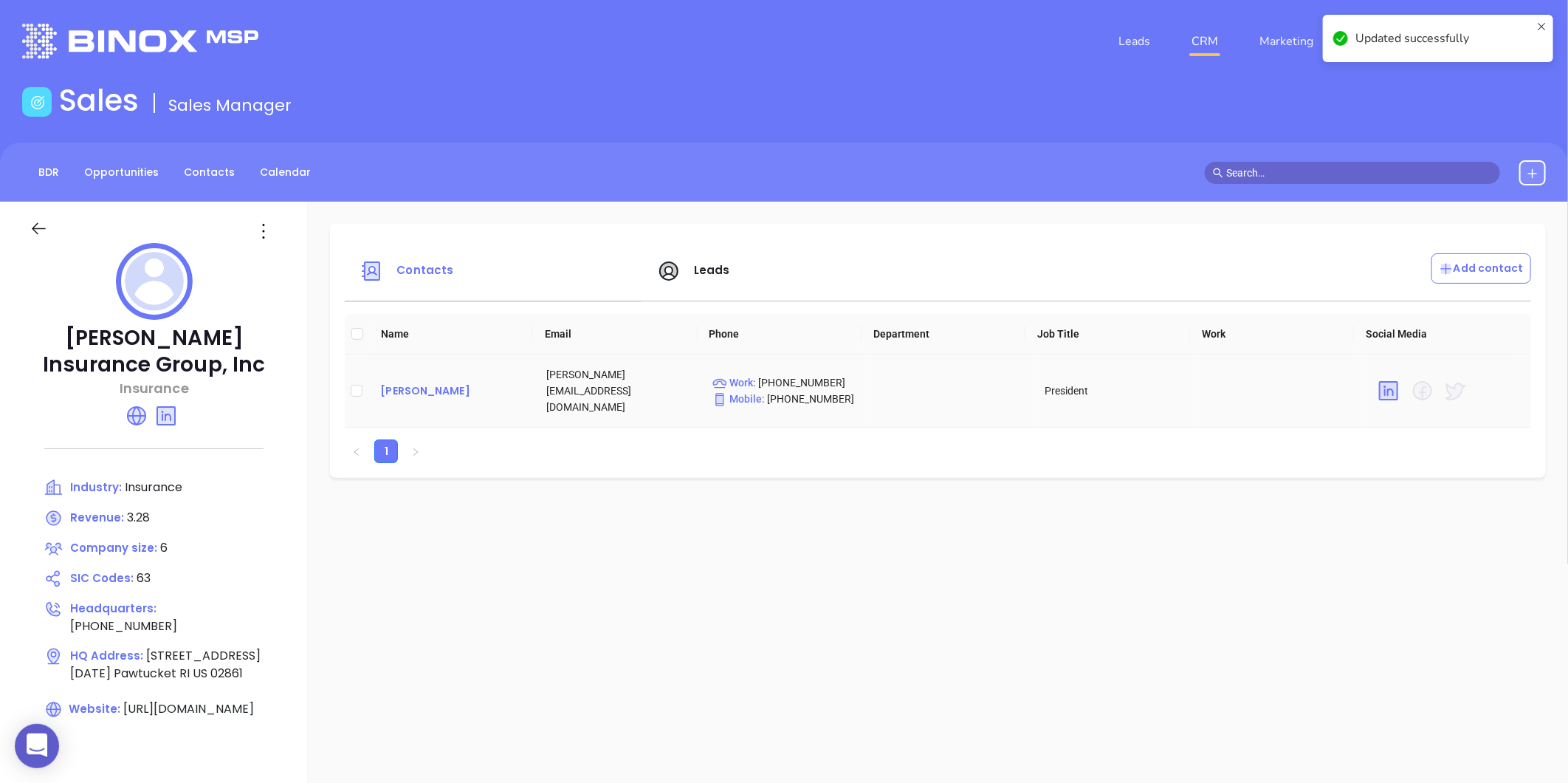
click at [397, 381] on div "[PERSON_NAME]" at bounding box center [451, 390] width 142 height 18
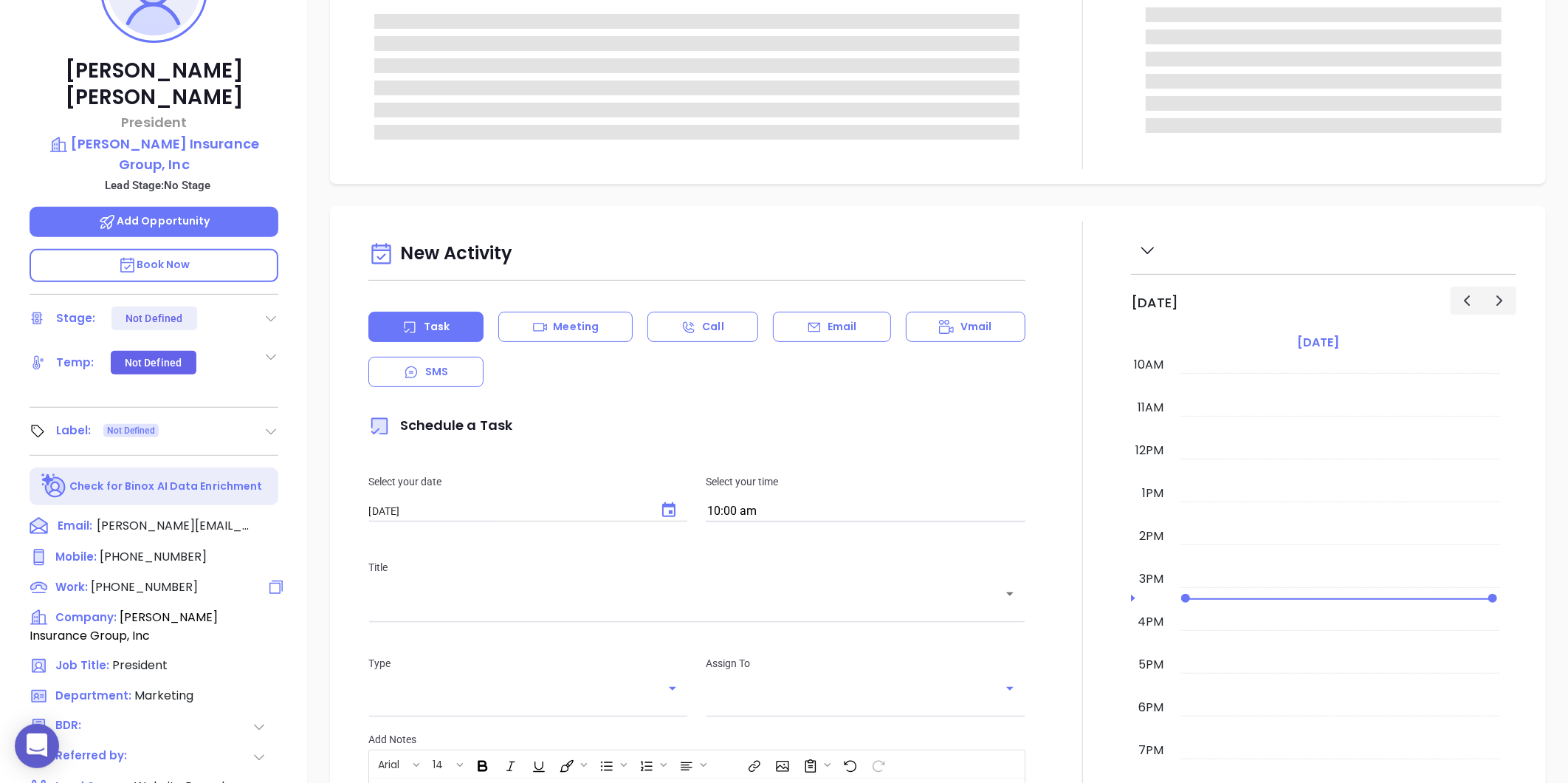
scroll to position [328, 0]
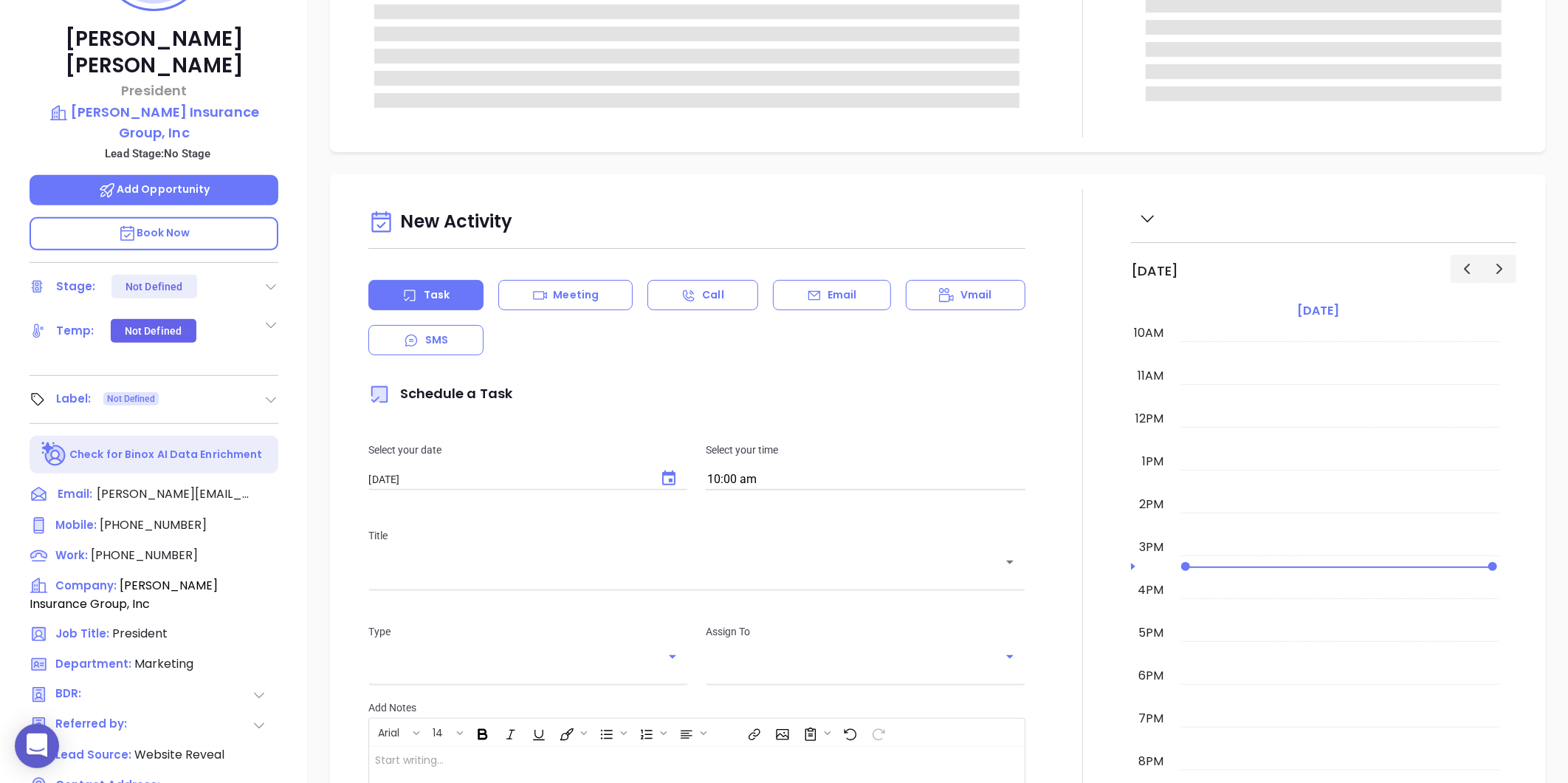
click at [263, 392] on icon at bounding box center [270, 399] width 14 height 14
type input "Gissela Vargas"
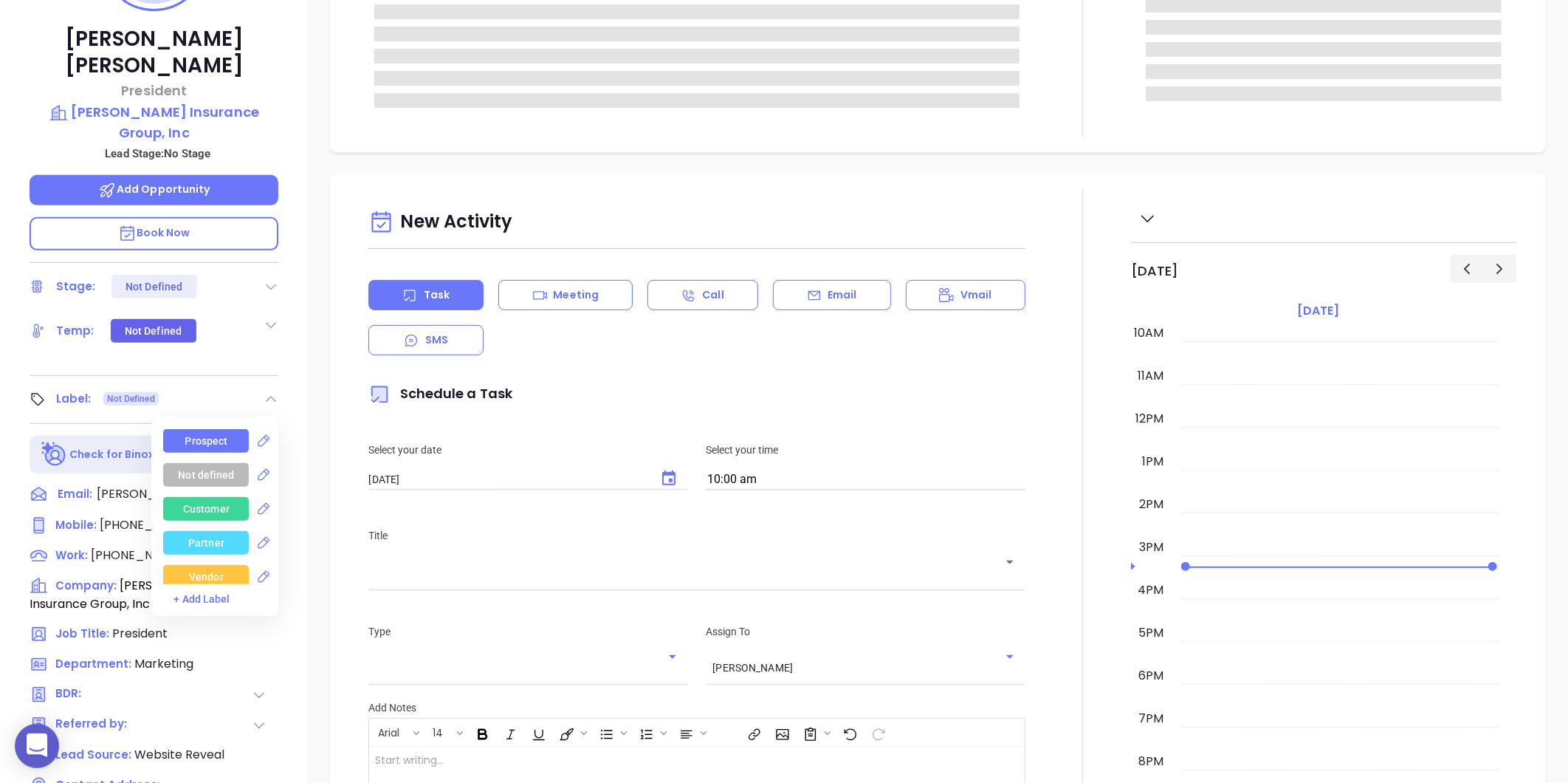
click at [205, 429] on div "Prospect" at bounding box center [206, 441] width 43 height 24
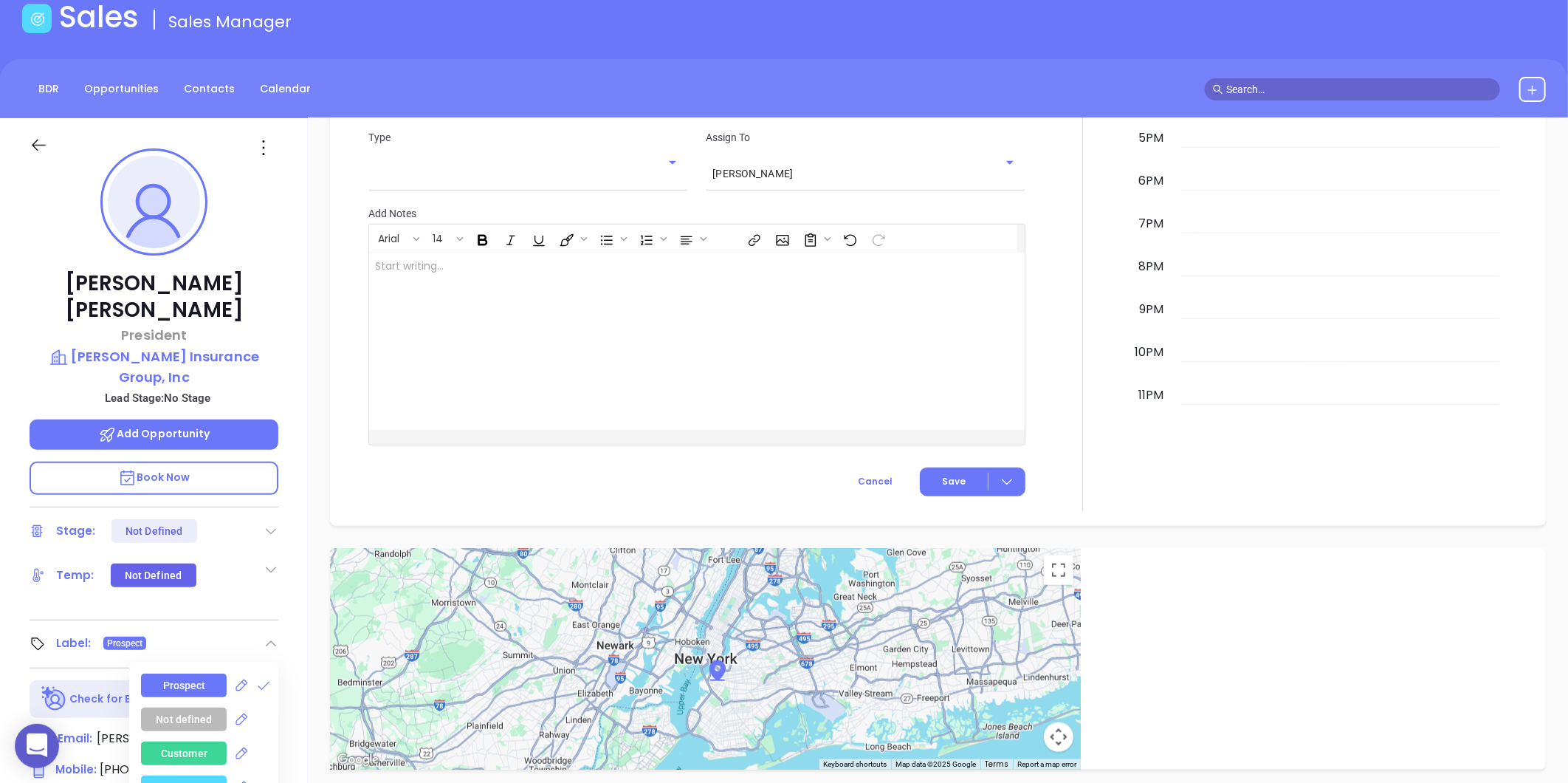
scroll to position [82, 0]
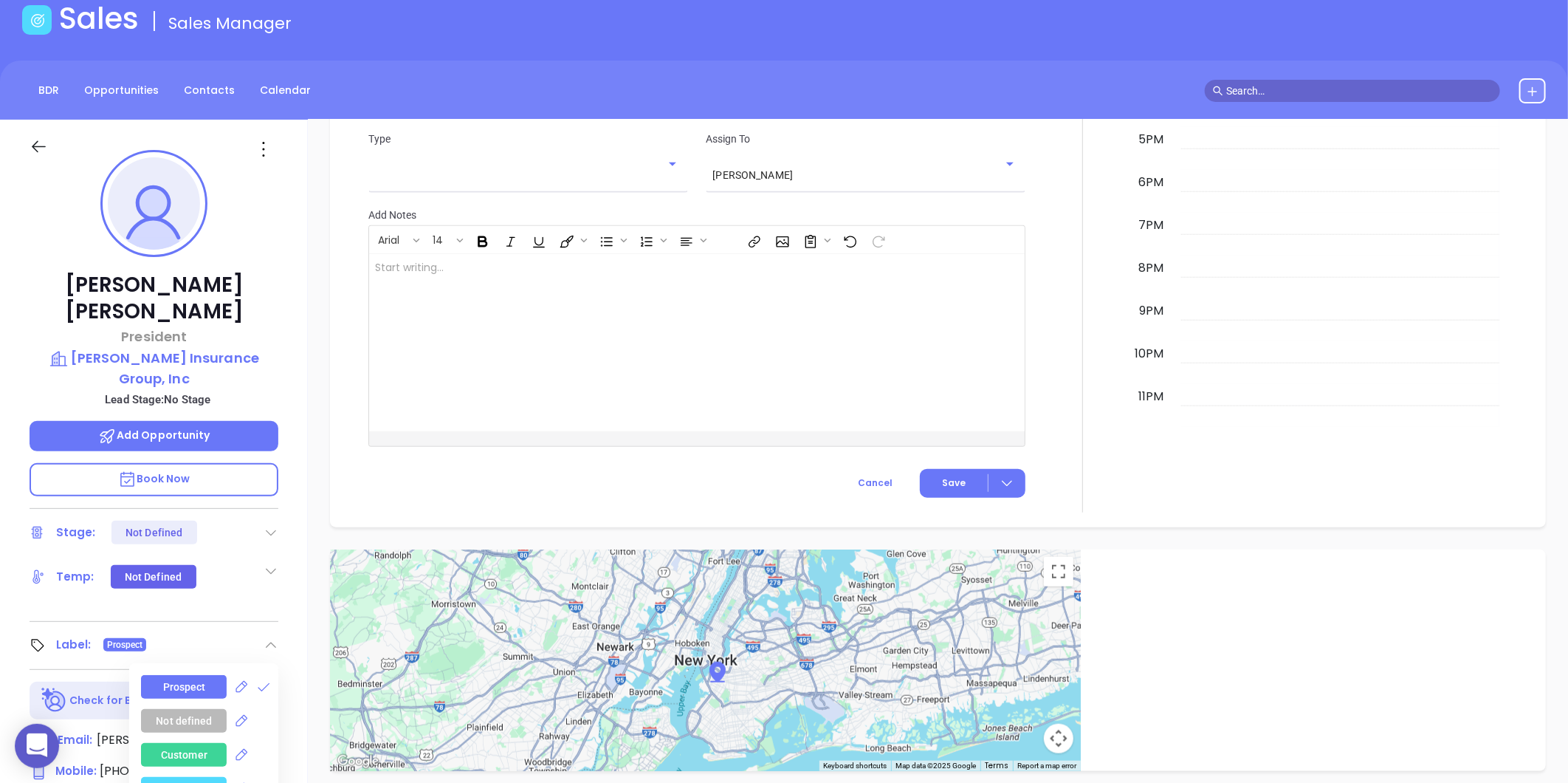
click at [254, 165] on div at bounding box center [154, 145] width 267 height 52
click at [263, 152] on icon at bounding box center [263, 149] width 24 height 24
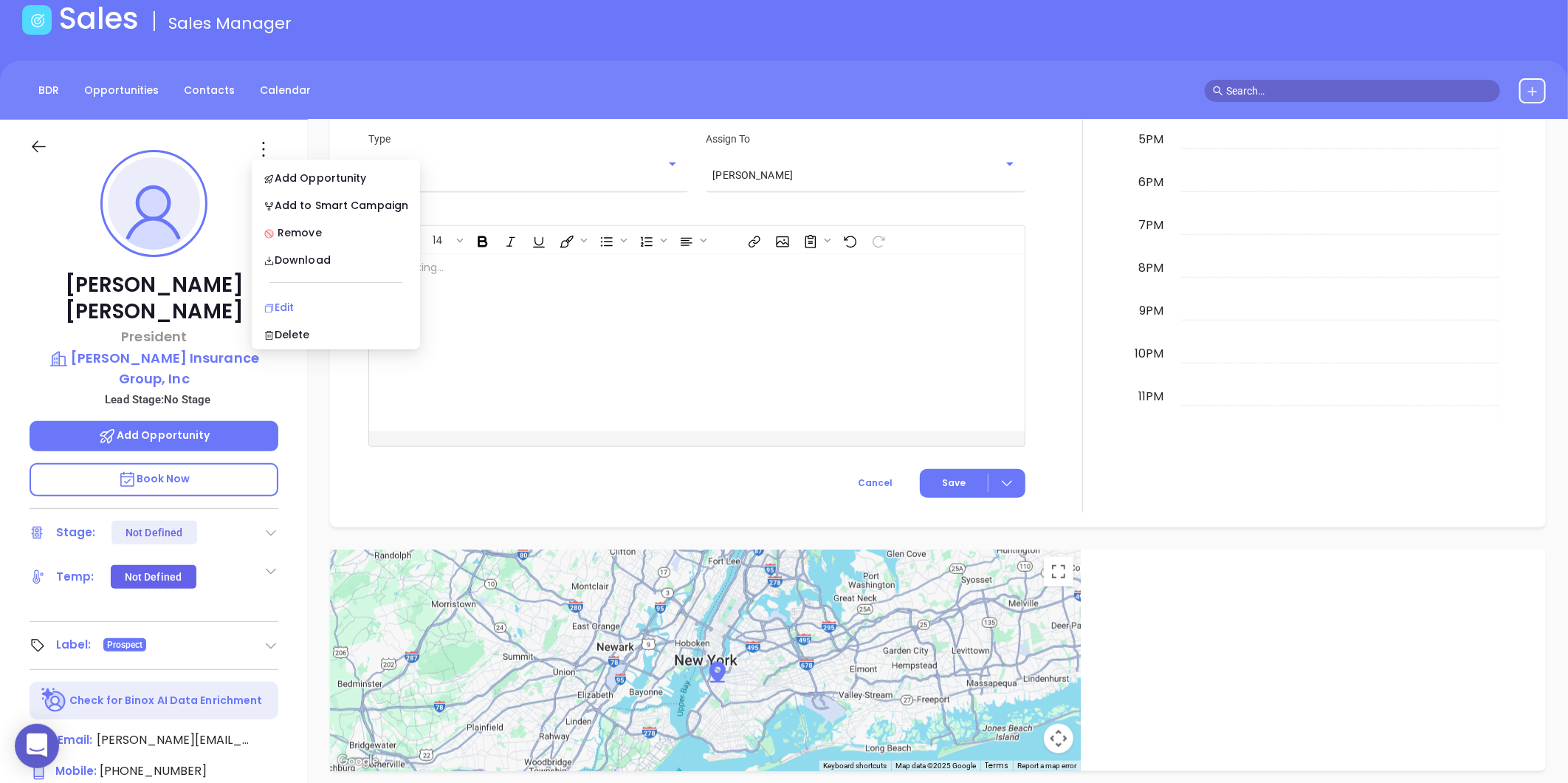
click at [283, 301] on div "Edit" at bounding box center [336, 307] width 145 height 16
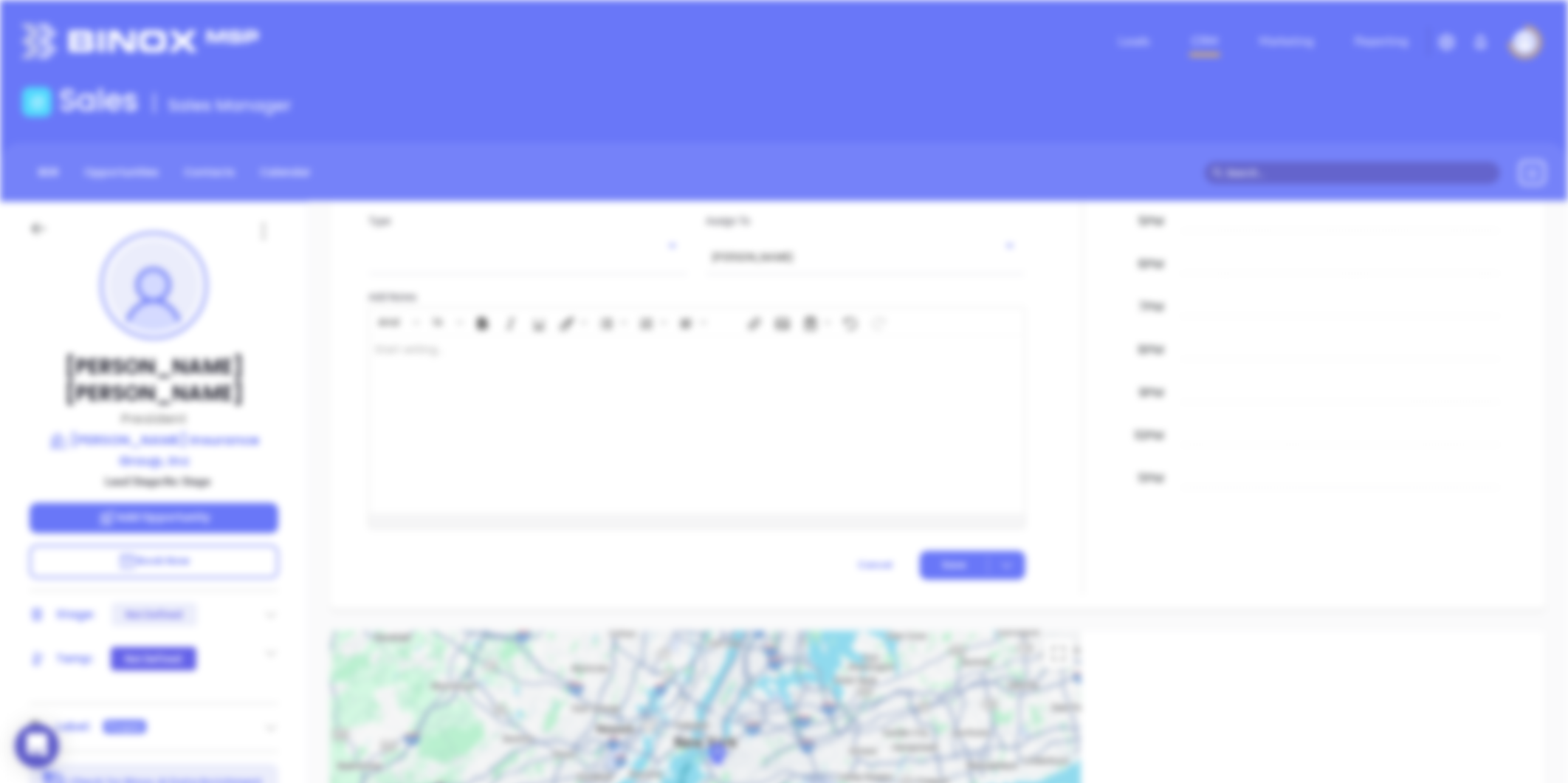
scroll to position [0, 0]
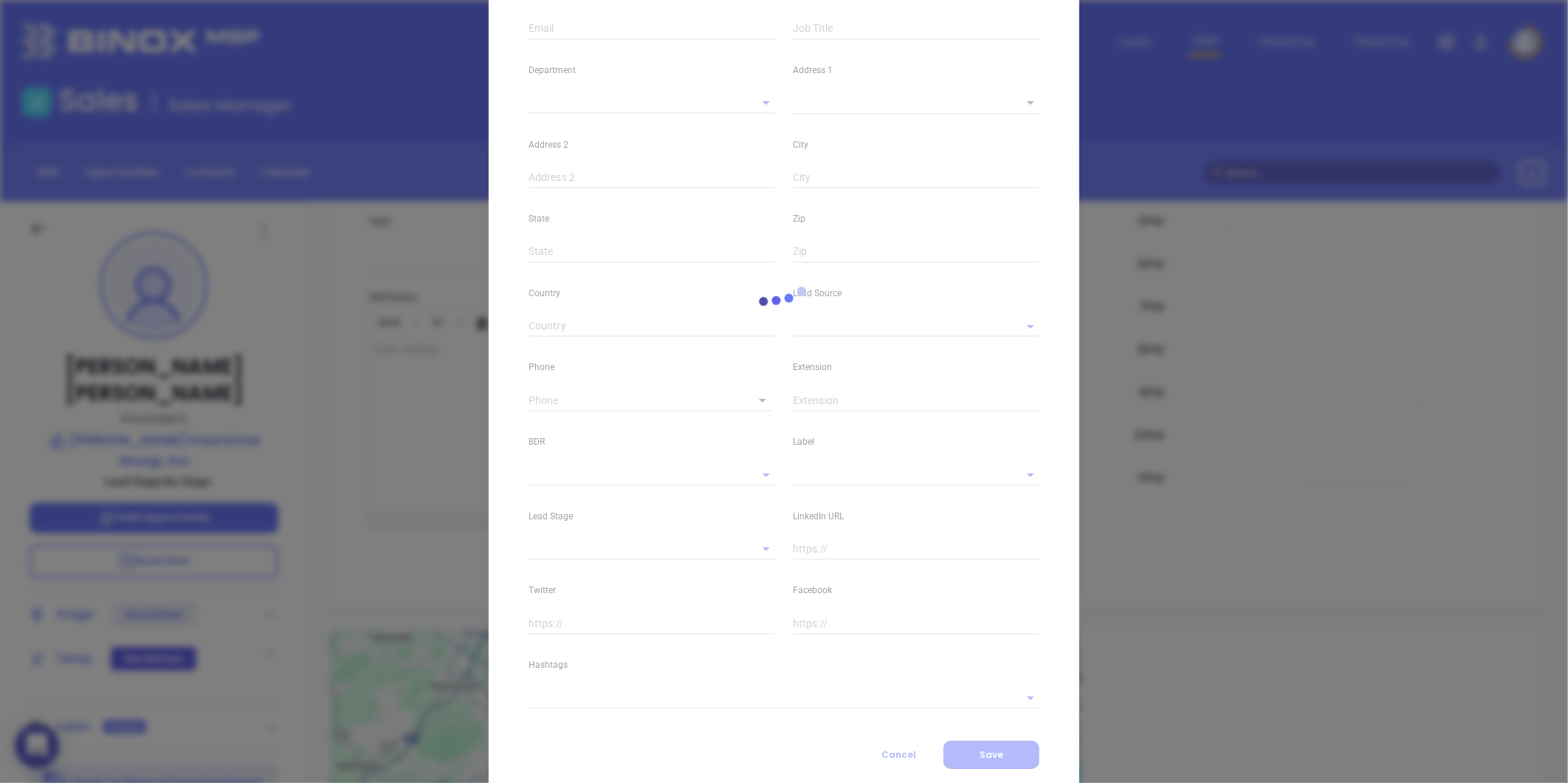
type input "Denise"
type input "Smith"
type input "denise@dsmithins.com"
type input "President"
type input "1"
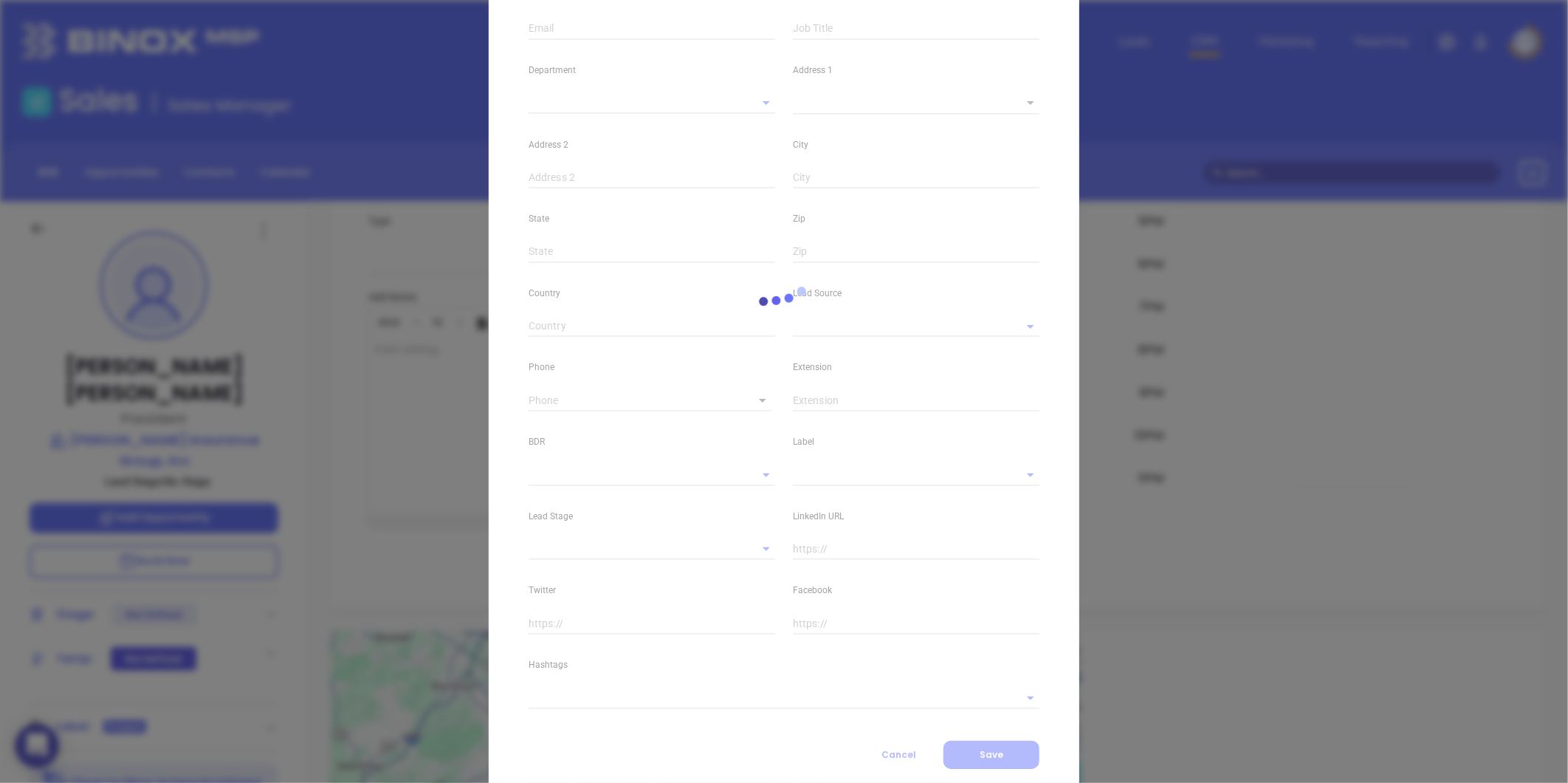
type input "linkedin.com/in/denise-smith-115a7545"
type input "Marketing"
type input "Website Reveal"
type input "undefined undefined"
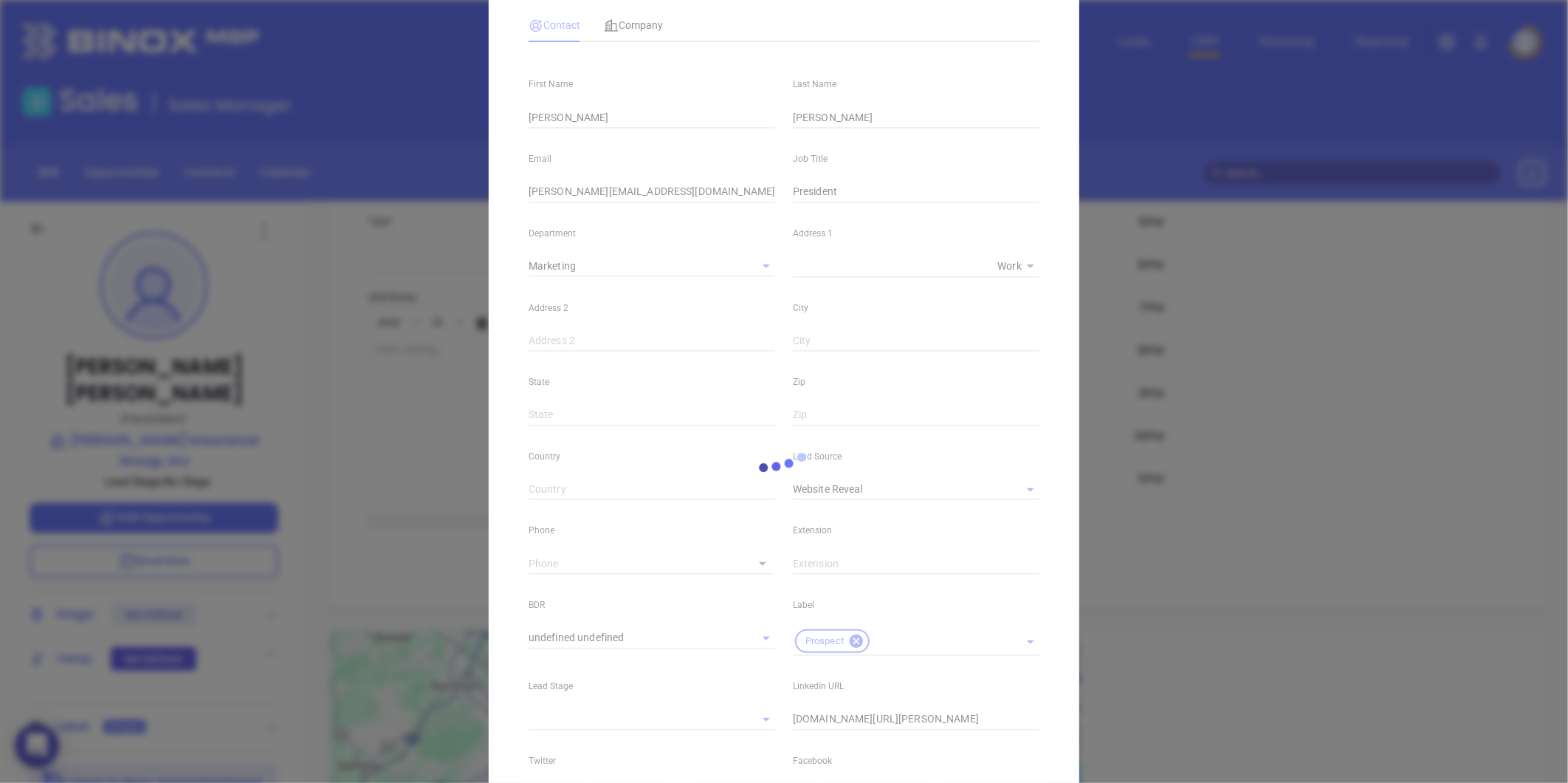
scroll to position [86, 0]
type input "(401) 724-1660"
type input "1"
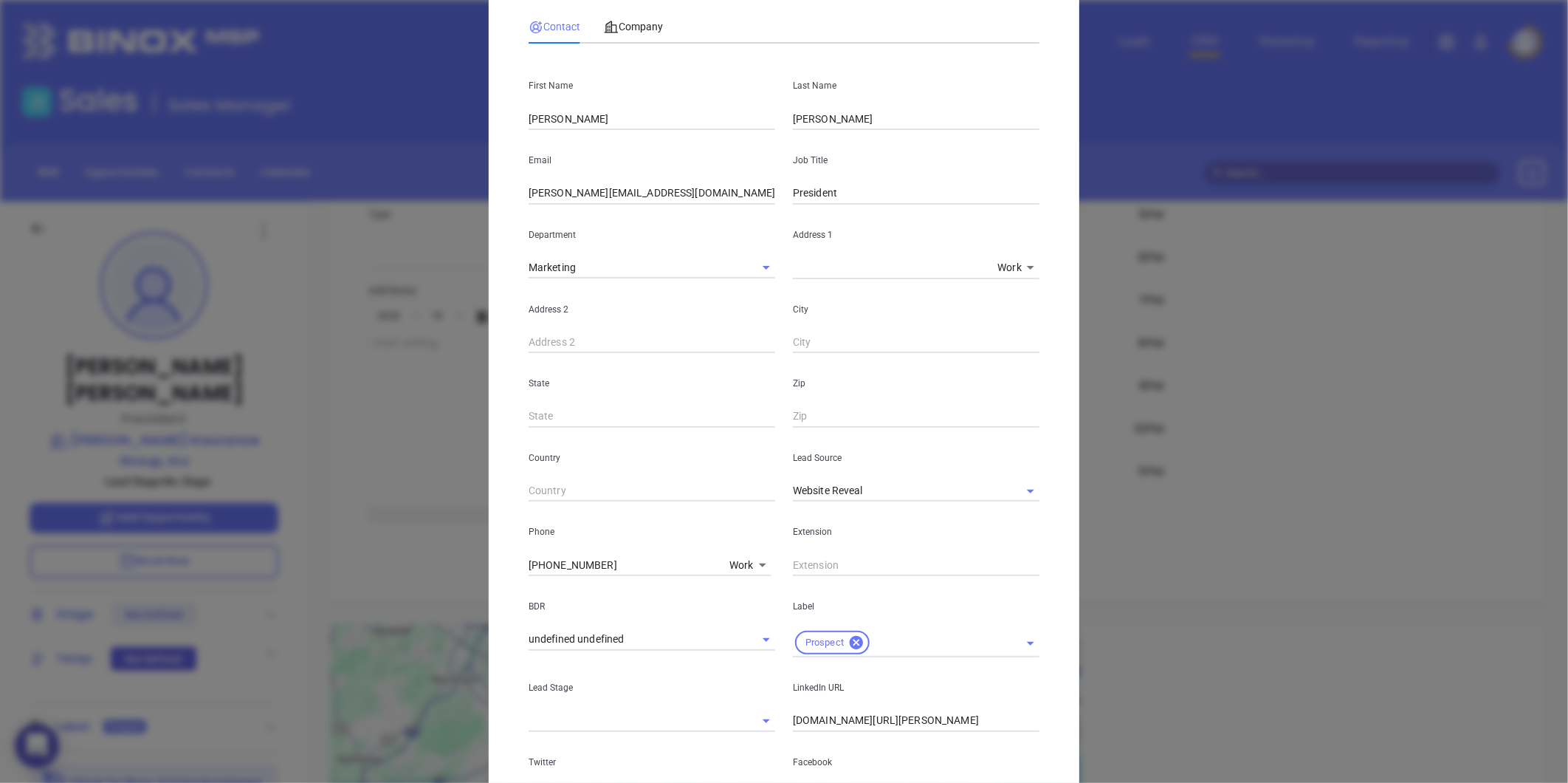
scroll to position [731, 0]
click at [632, 34] on div "Company" at bounding box center [633, 26] width 59 height 16
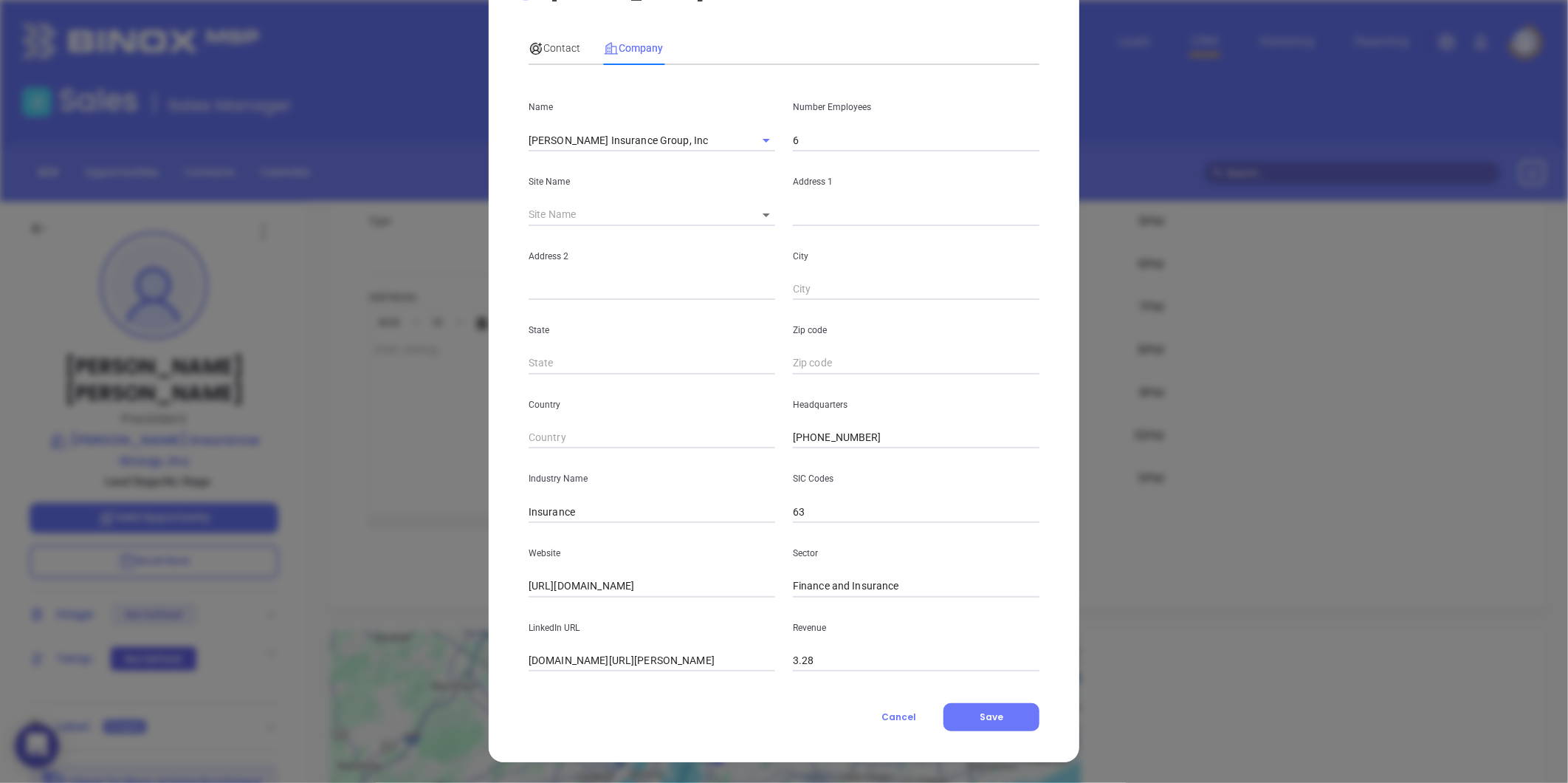
scroll to position [64, 0]
click at [558, 40] on div "Contact" at bounding box center [554, 48] width 51 height 16
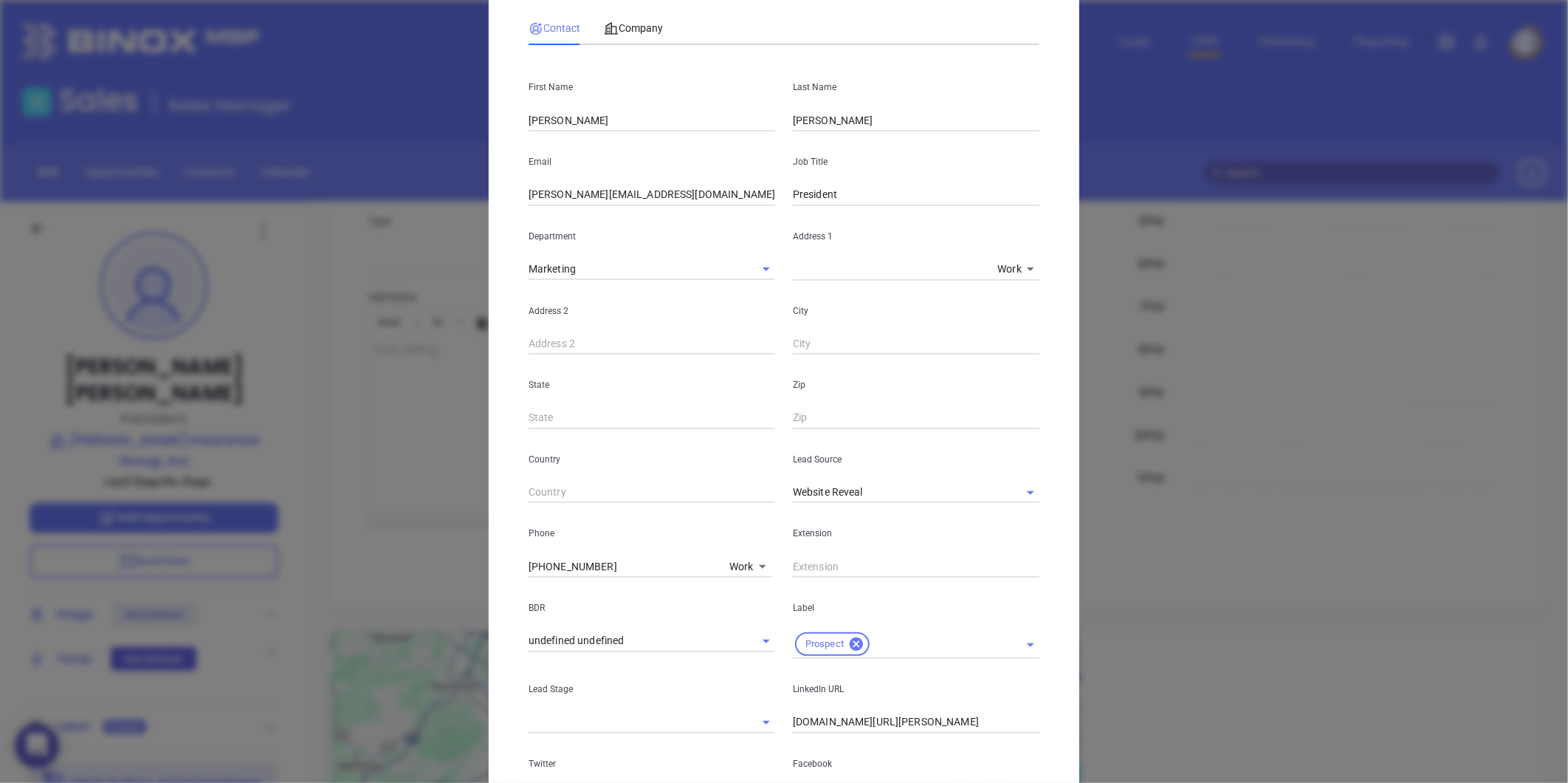
scroll to position [146, 0]
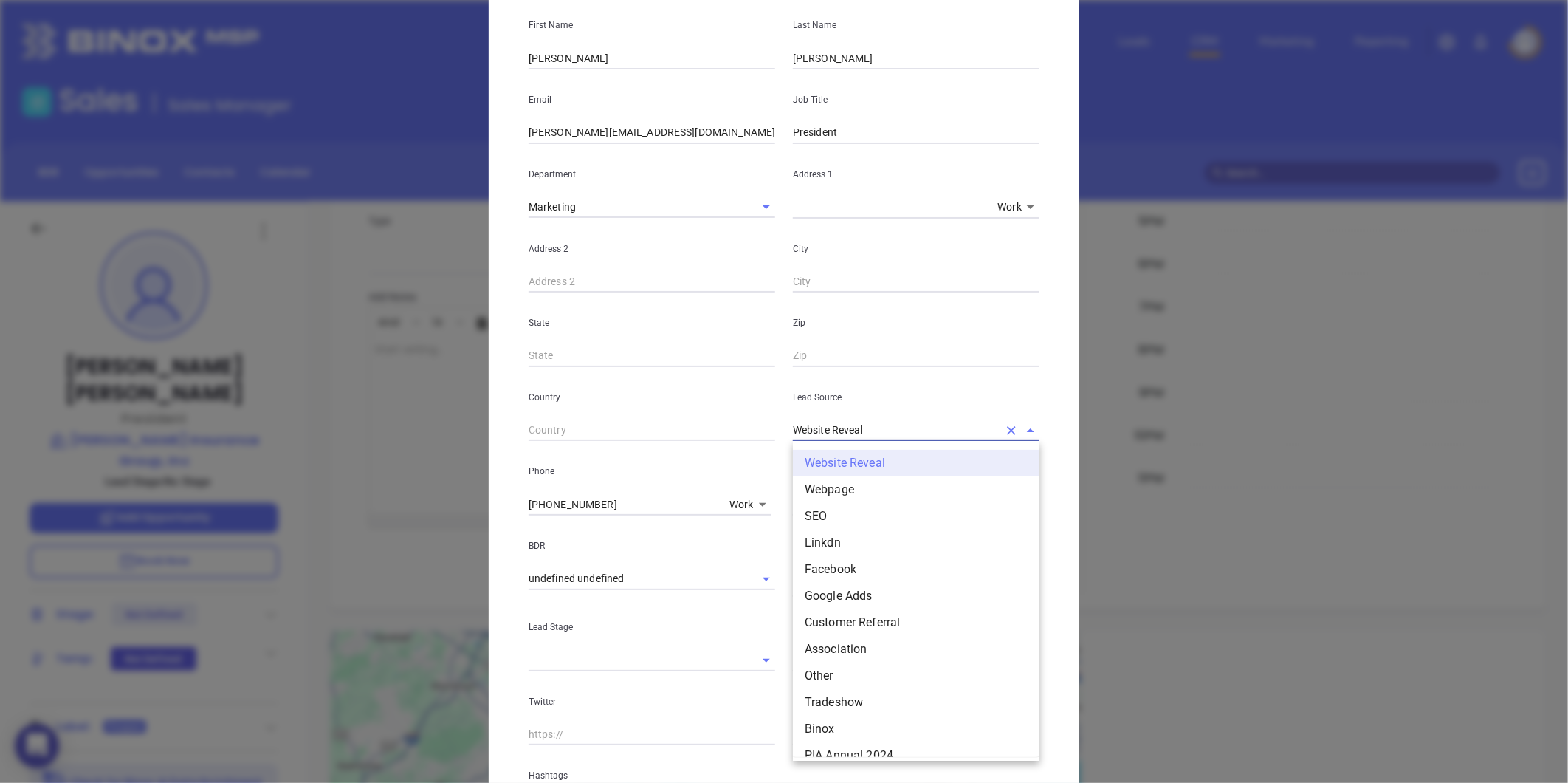
drag, startPoint x: 863, startPoint y: 418, endPoint x: 722, endPoint y: 443, distance: 143.2
click at [722, 443] on div "First Name Denise Last Name Smith Email denise@dsmithins.com Job Title Presiden…" at bounding box center [784, 407] width 511 height 825
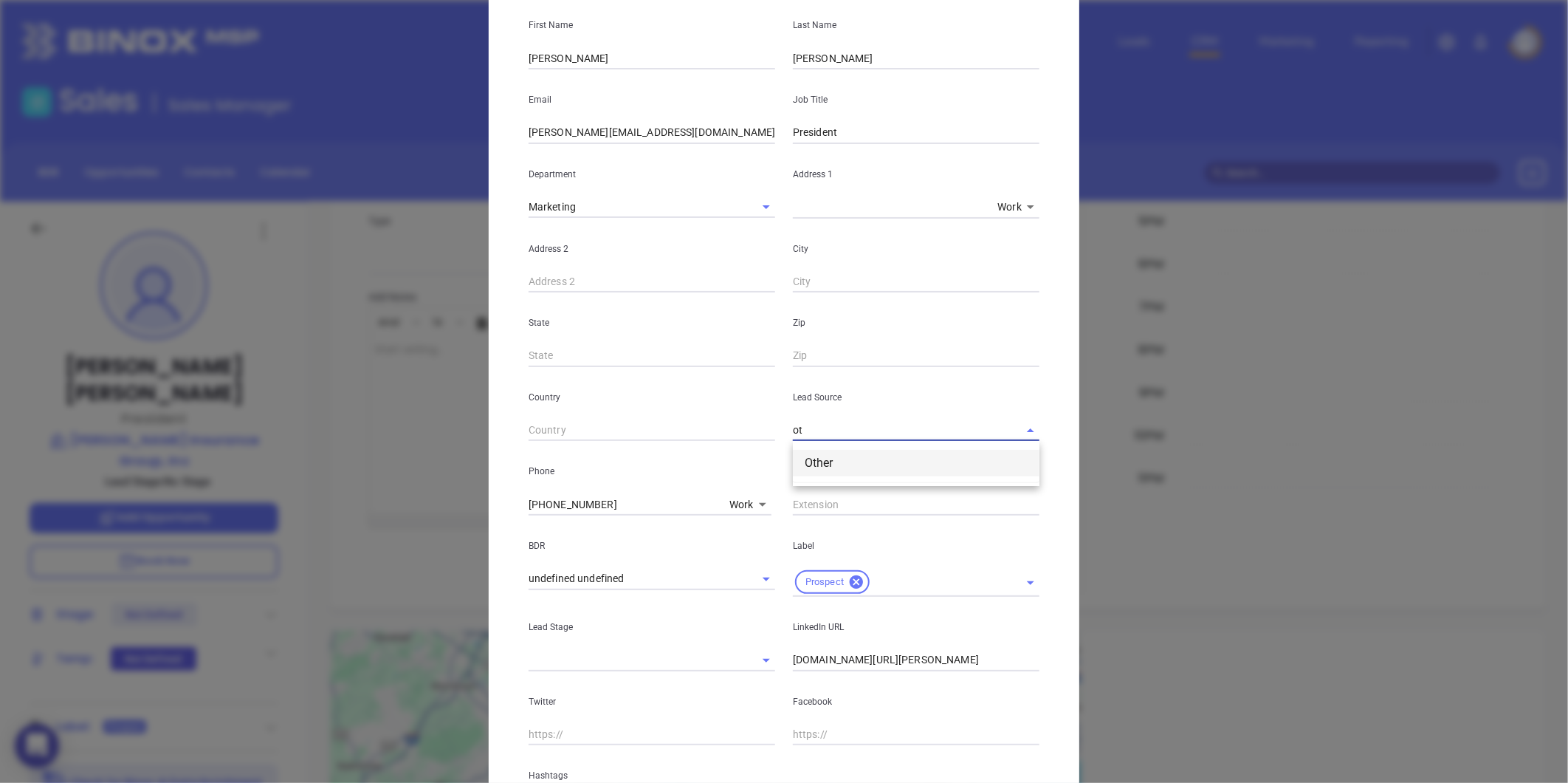
click at [814, 462] on li "Other" at bounding box center [916, 464] width 247 height 27
type input "Other"
click at [793, 661] on input "linkedin.com/in/denise-smith-115a7545" at bounding box center [916, 660] width 247 height 22
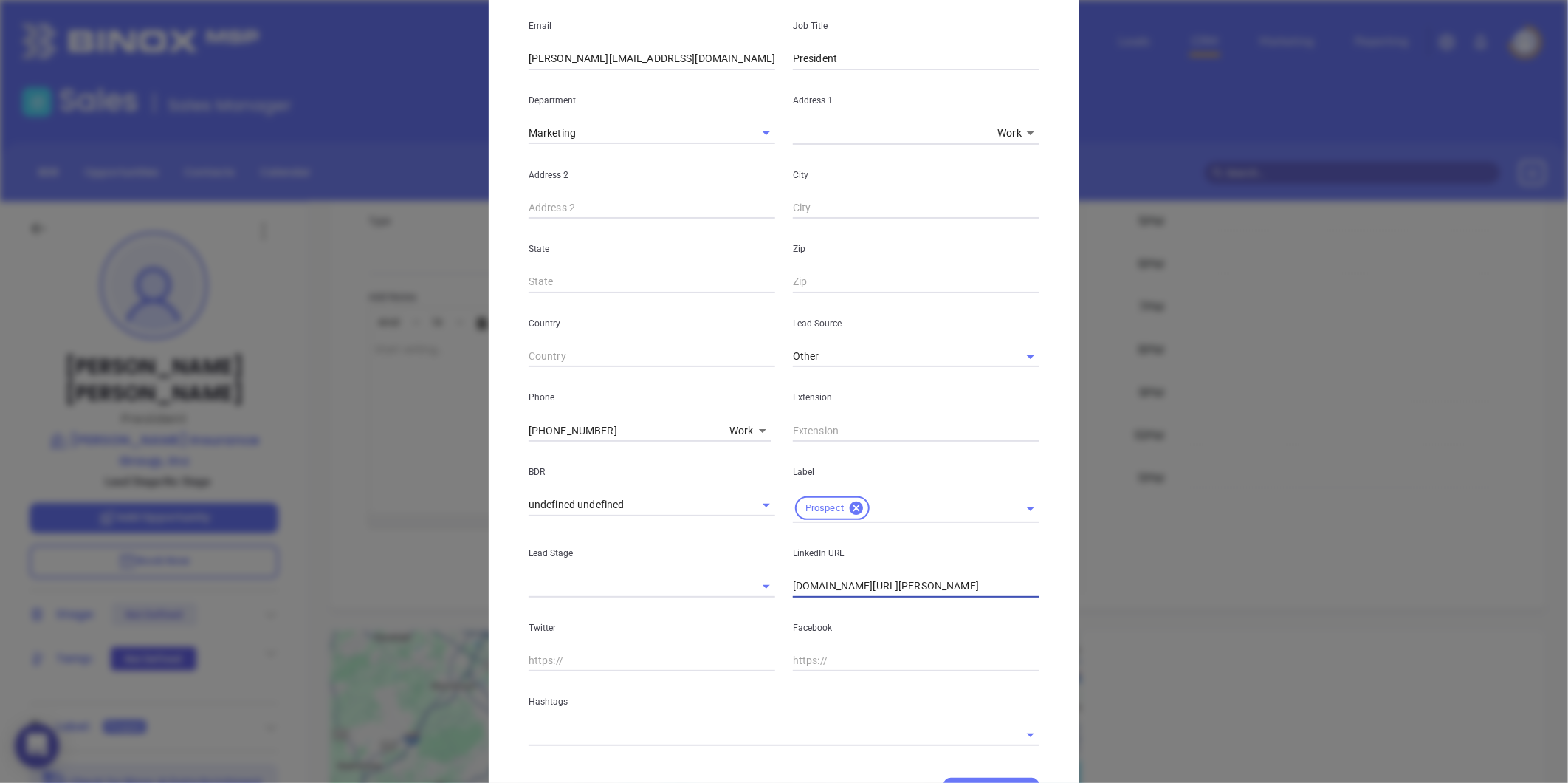
scroll to position [294, 0]
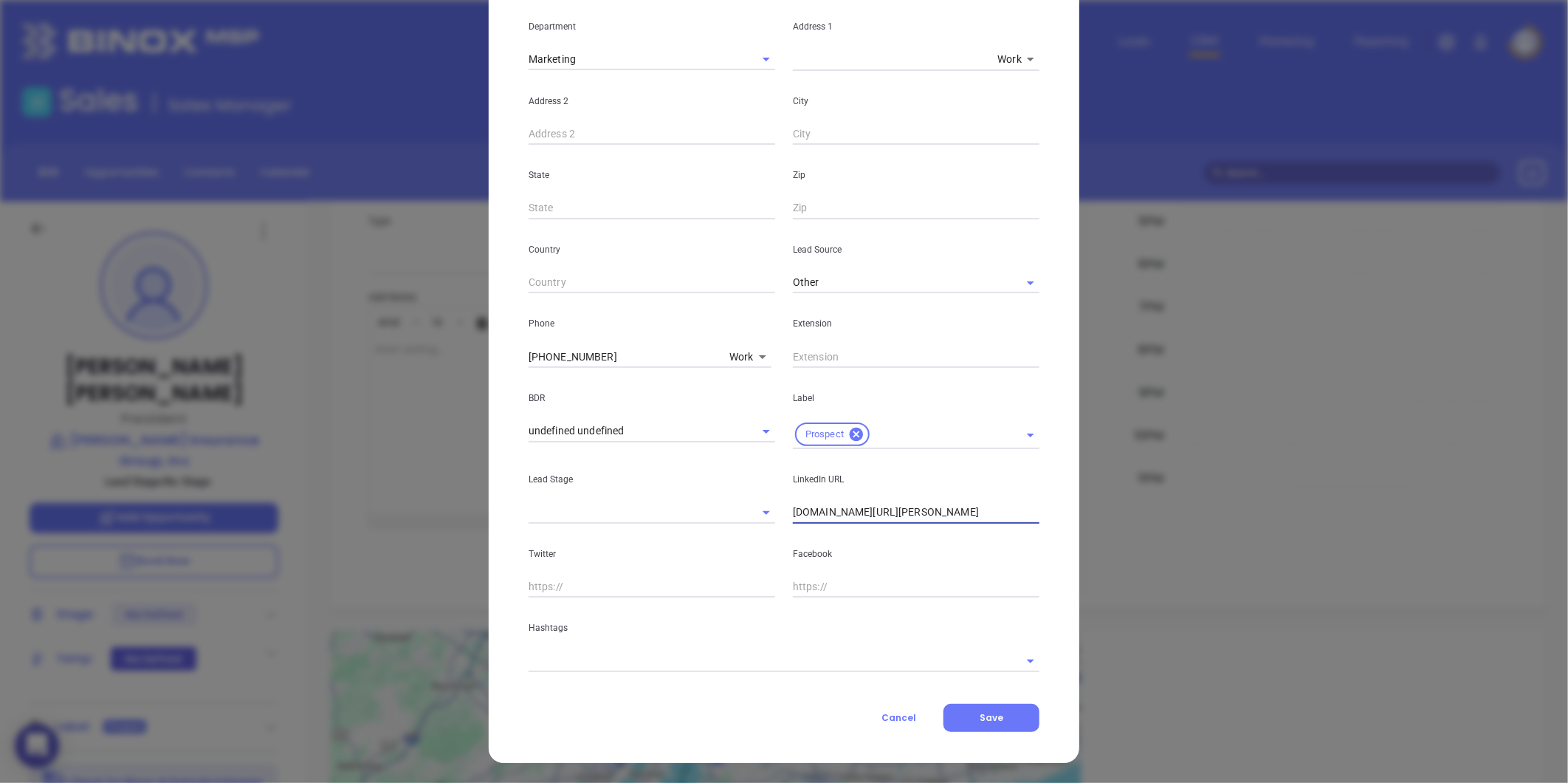
type input "www.linkedin.com/in/denise-smith-115a7545"
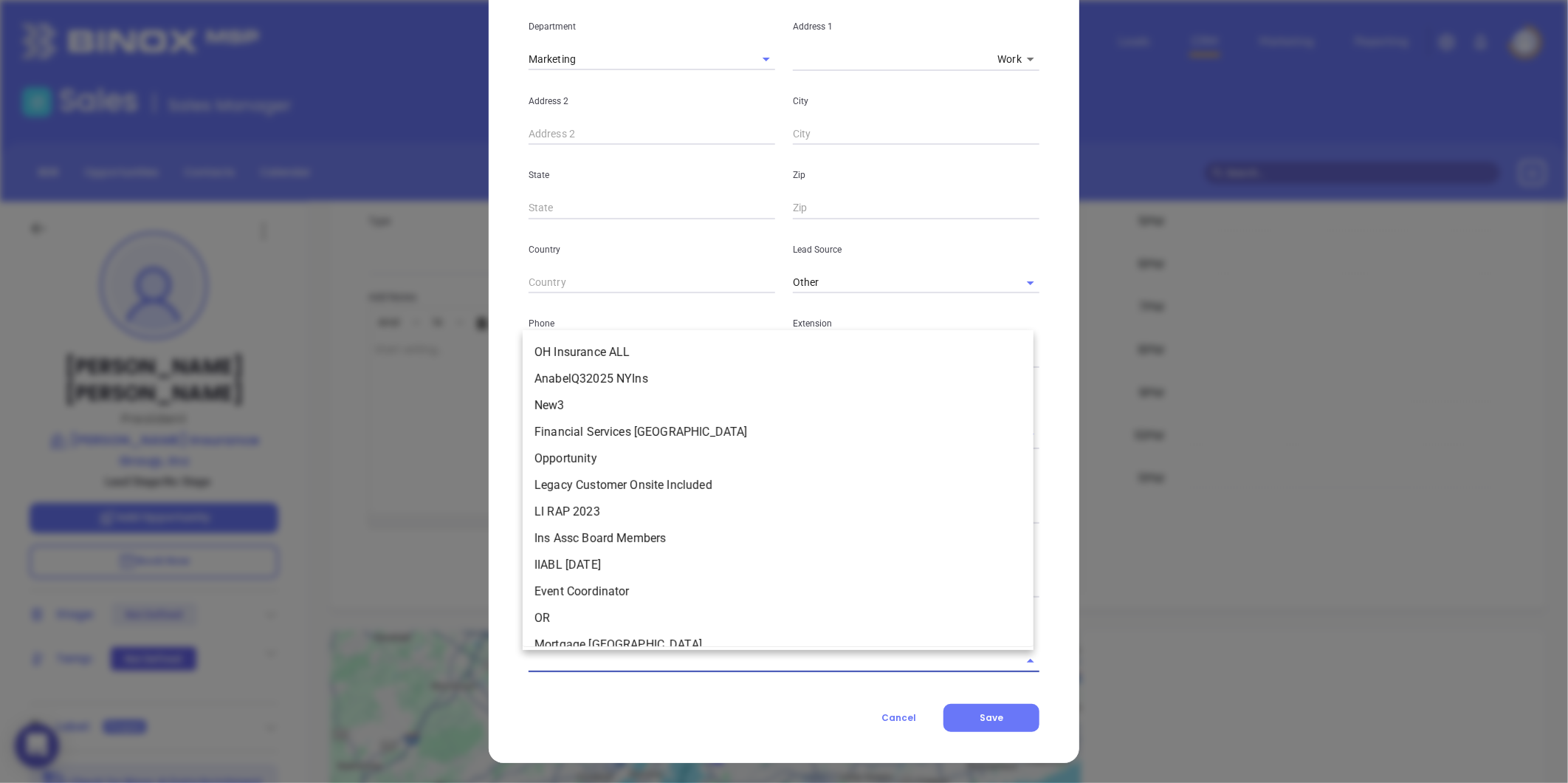
click at [698, 663] on input "text" at bounding box center [763, 660] width 470 height 21
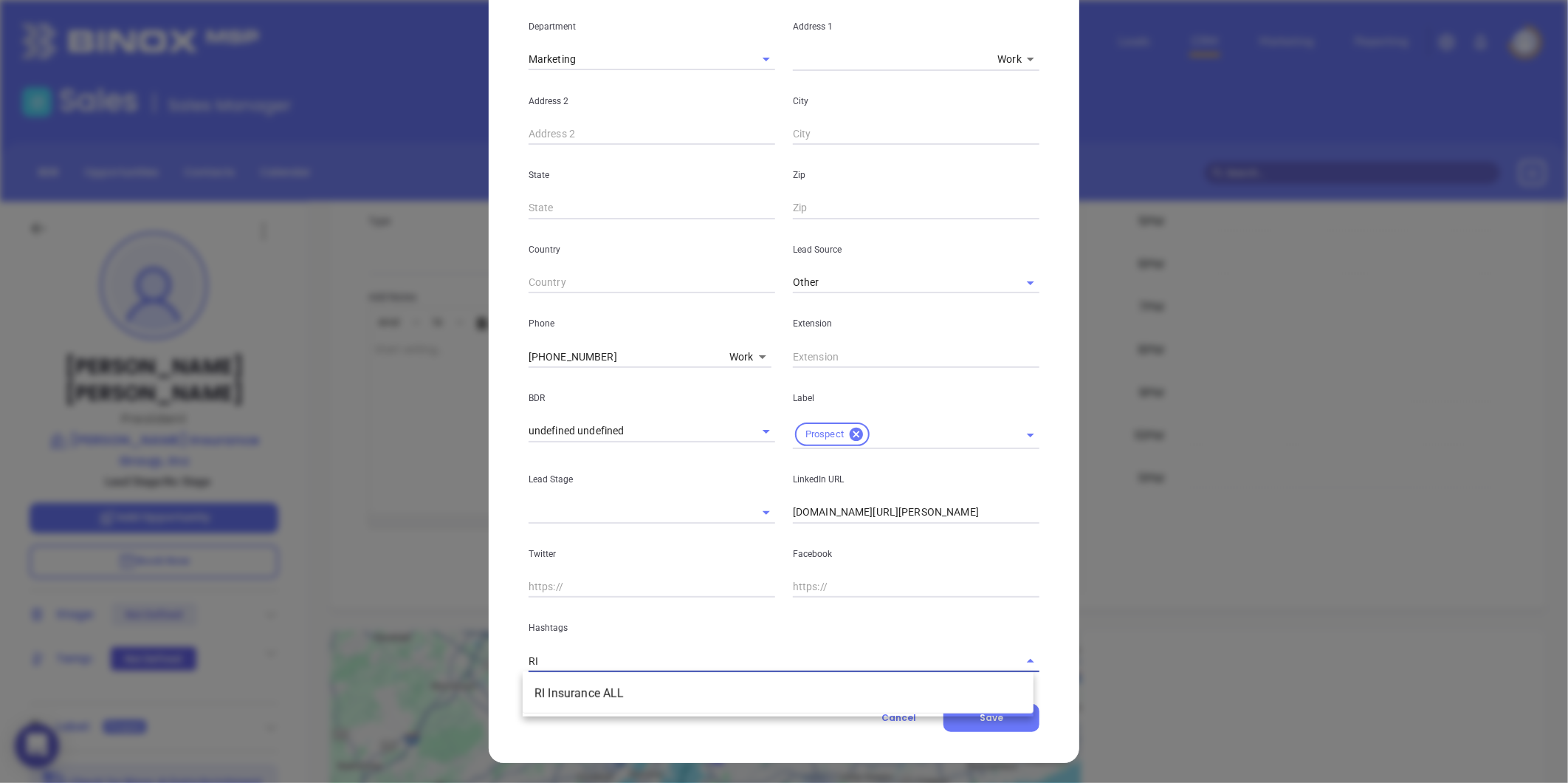
type input "RI i"
click at [703, 683] on li "RI Insurance ALL" at bounding box center [778, 693] width 511 height 27
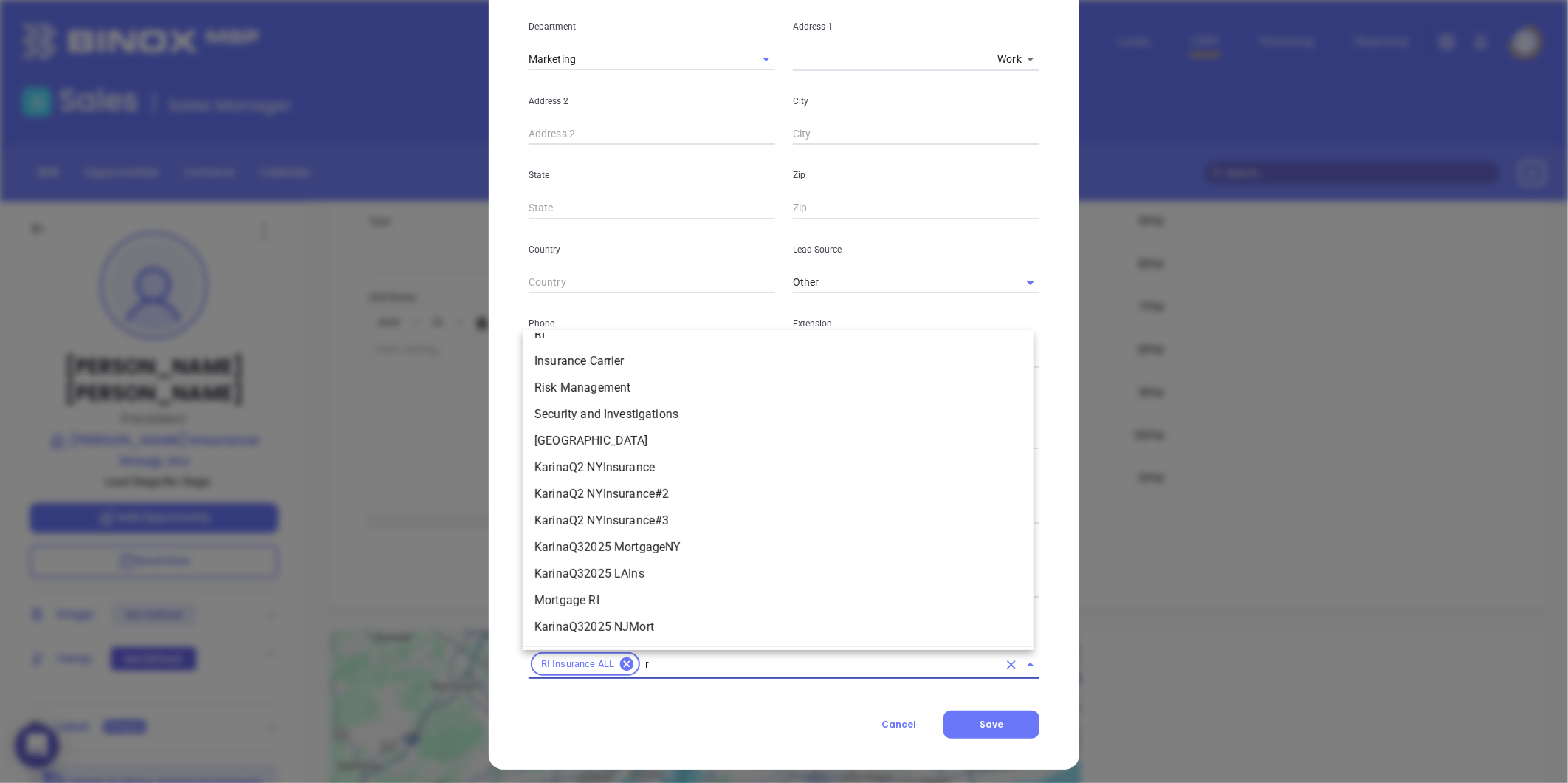
type input "ri"
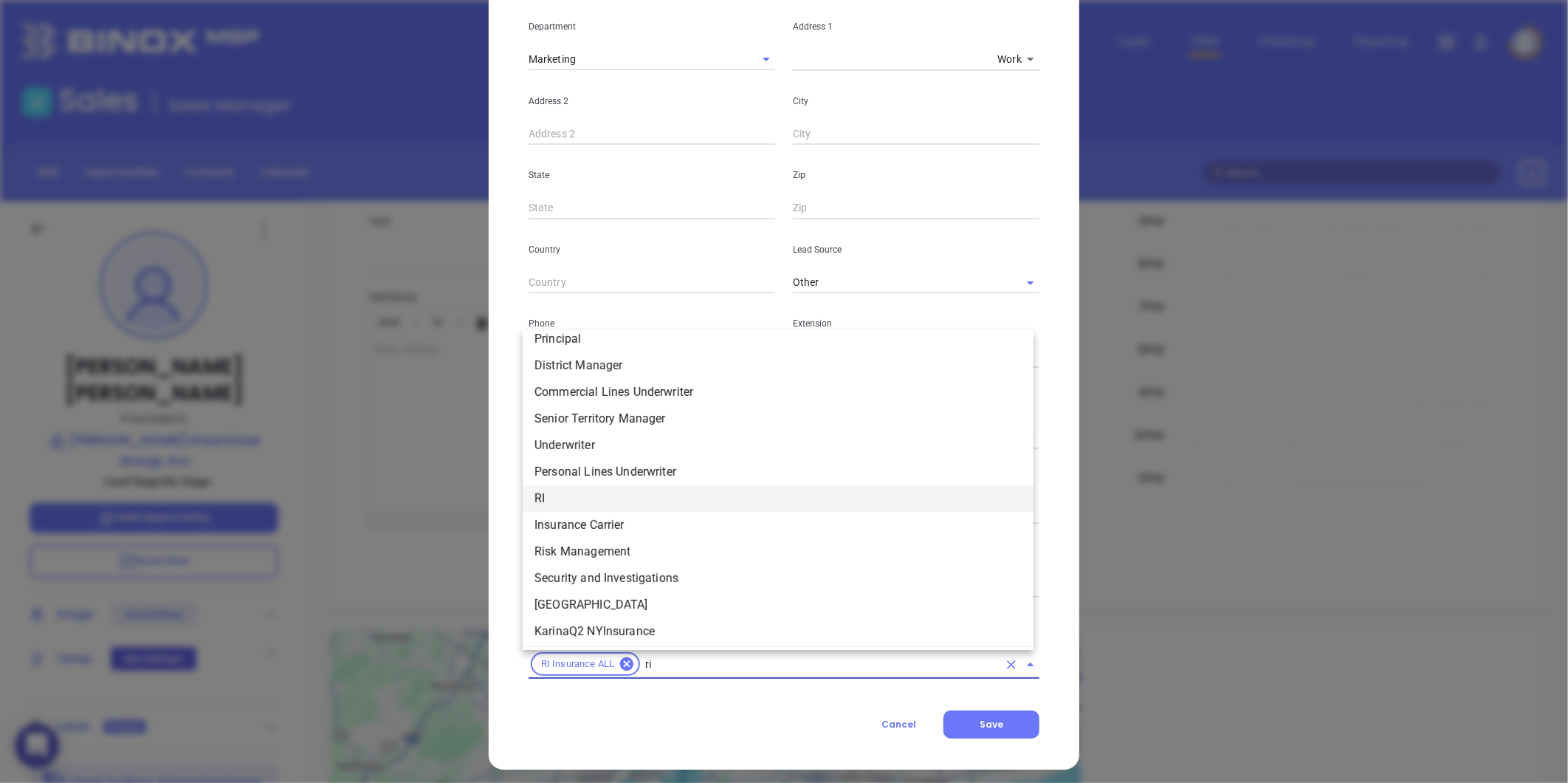
scroll to position [384, 0]
click at [570, 499] on li "RI" at bounding box center [778, 500] width 511 height 27
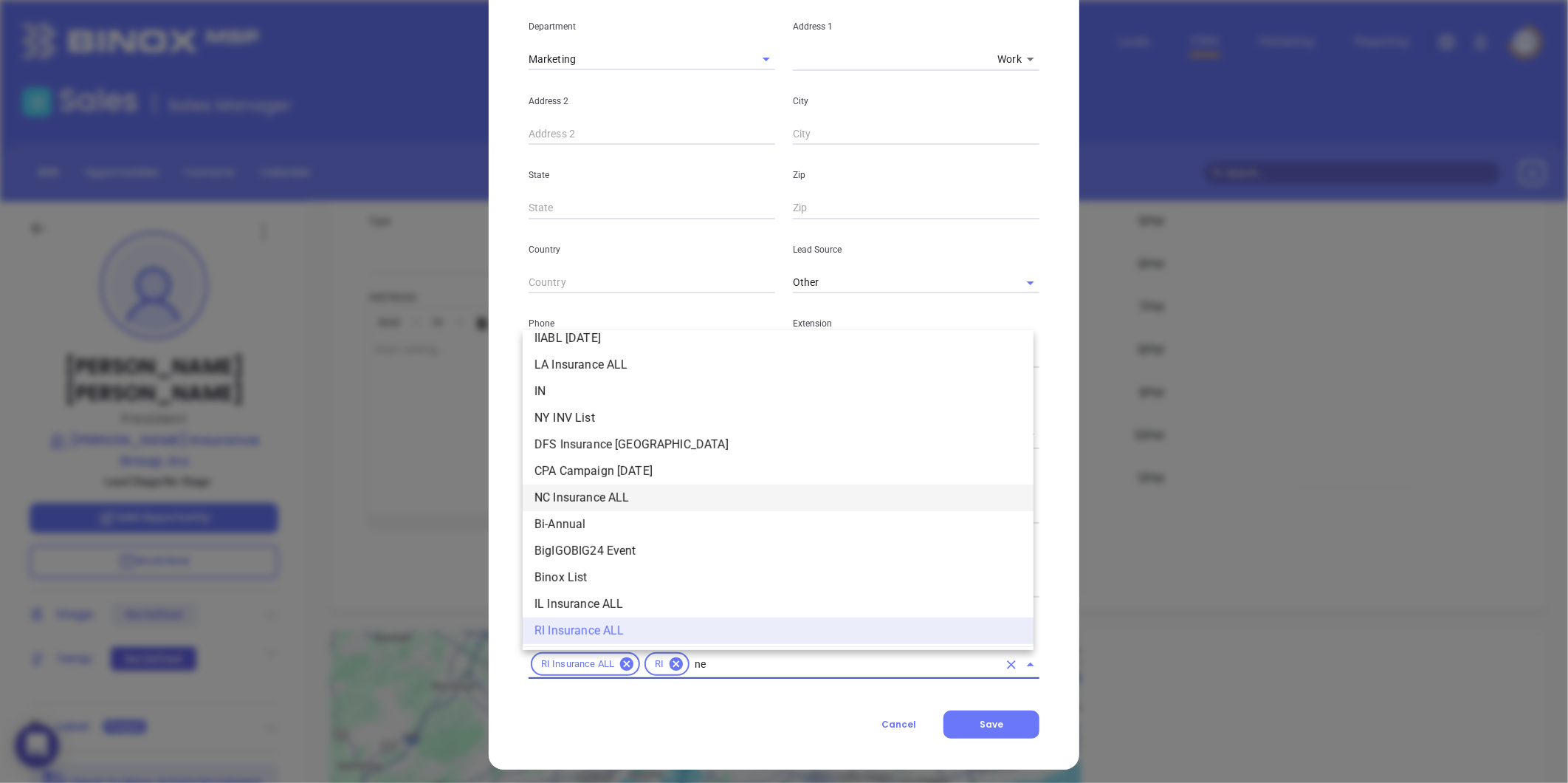
scroll to position [0, 0]
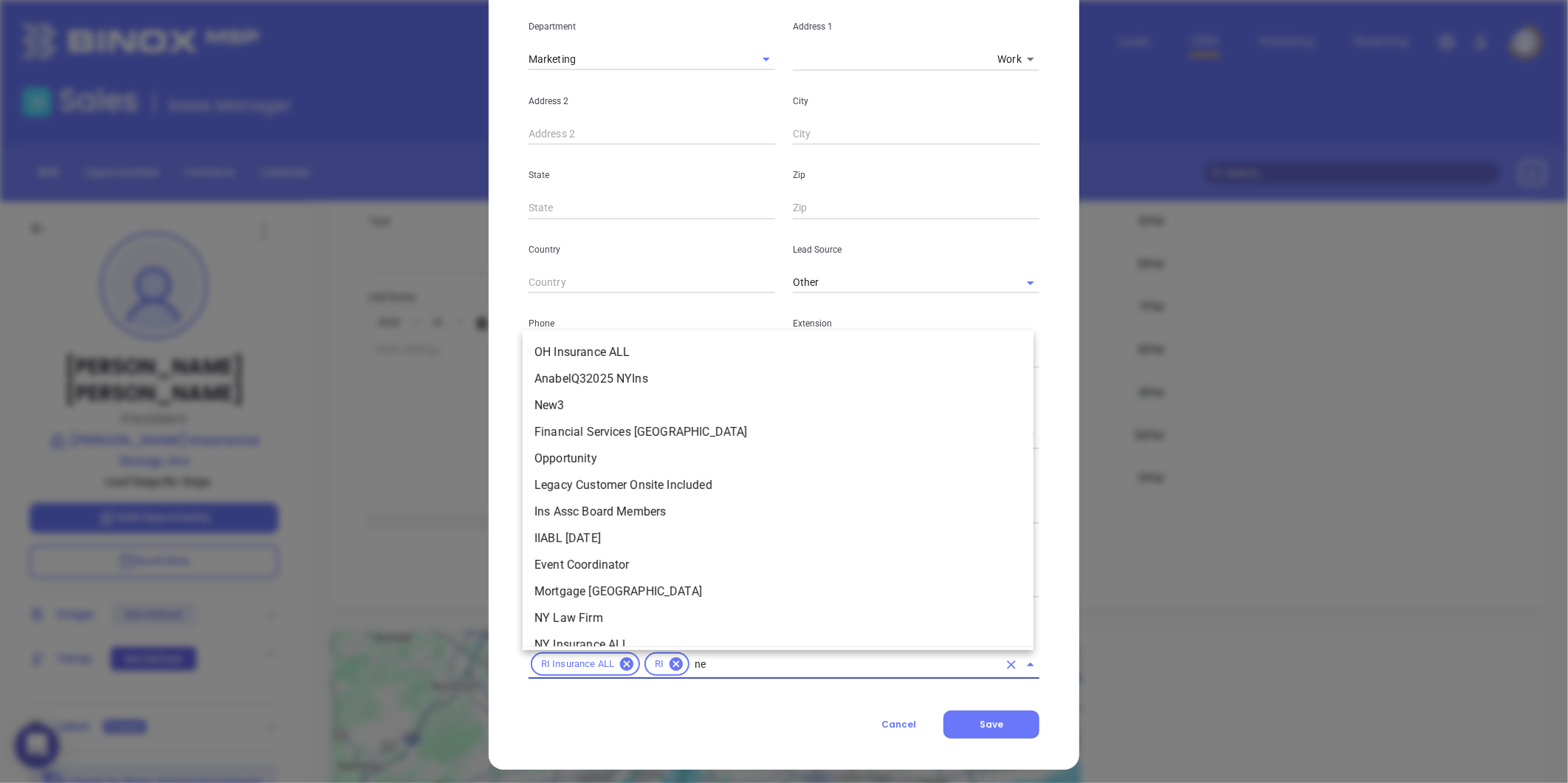
type input "new"
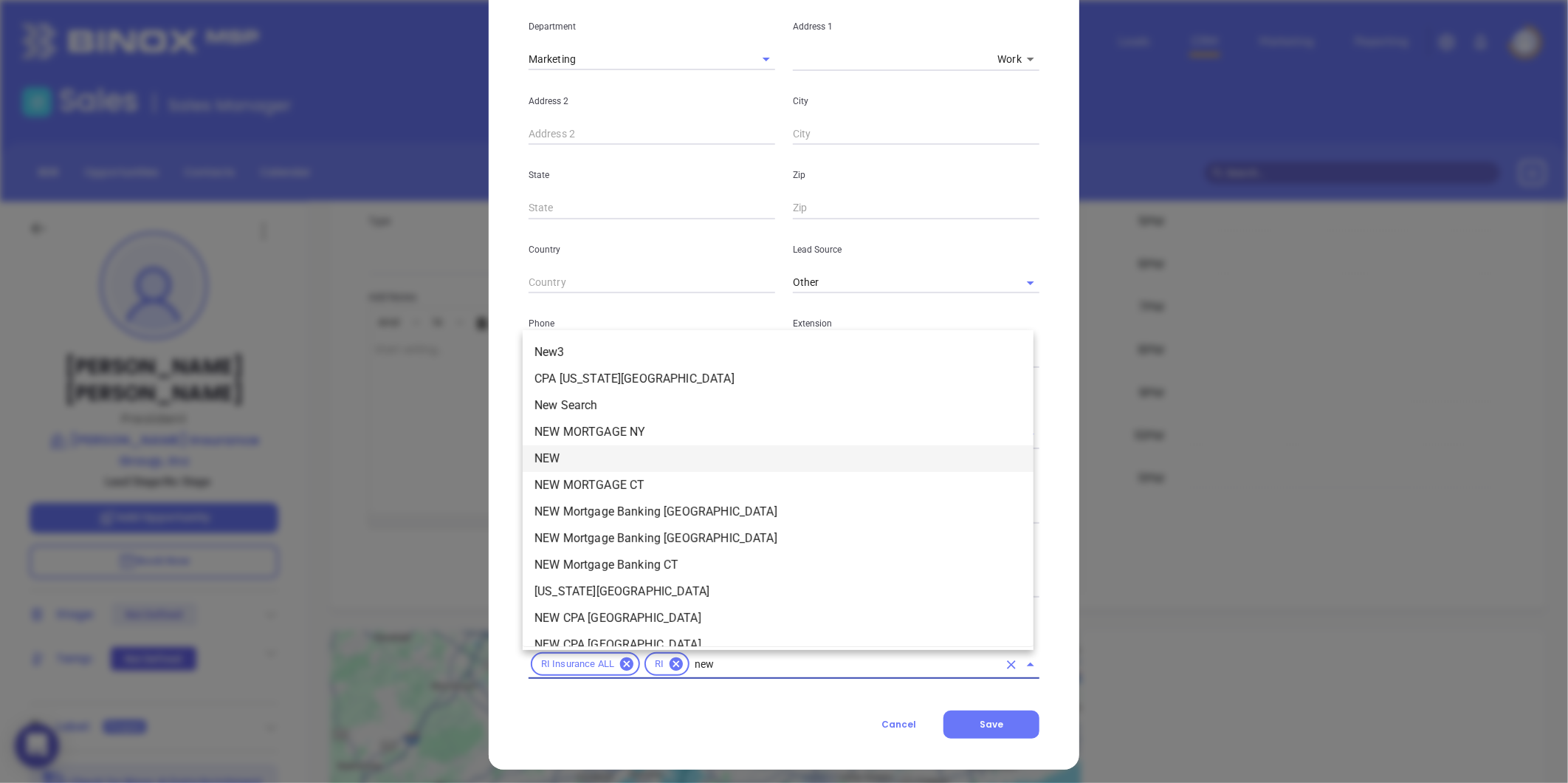
click at [568, 462] on li "NEW" at bounding box center [778, 459] width 511 height 27
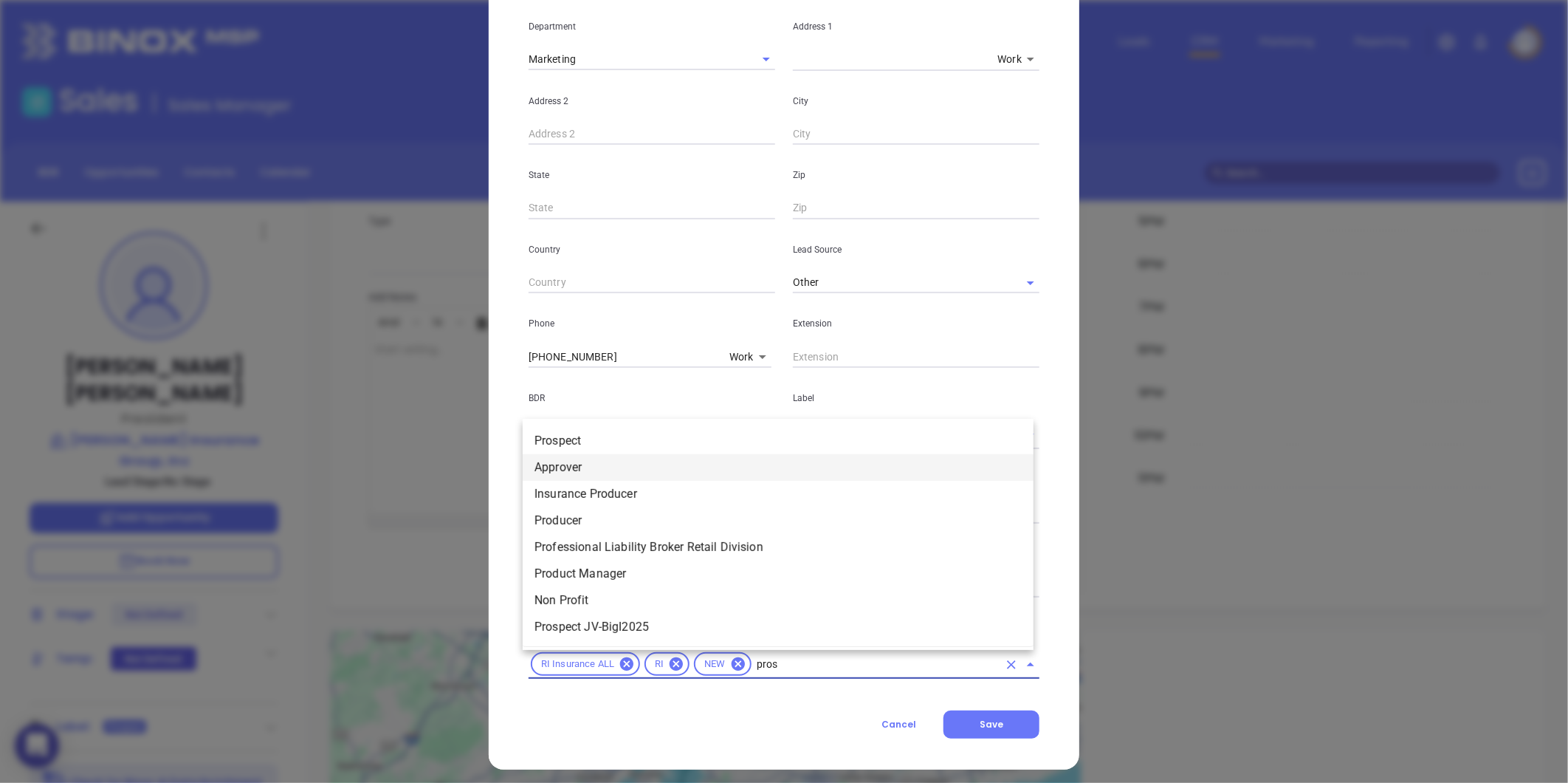
type input "prosp"
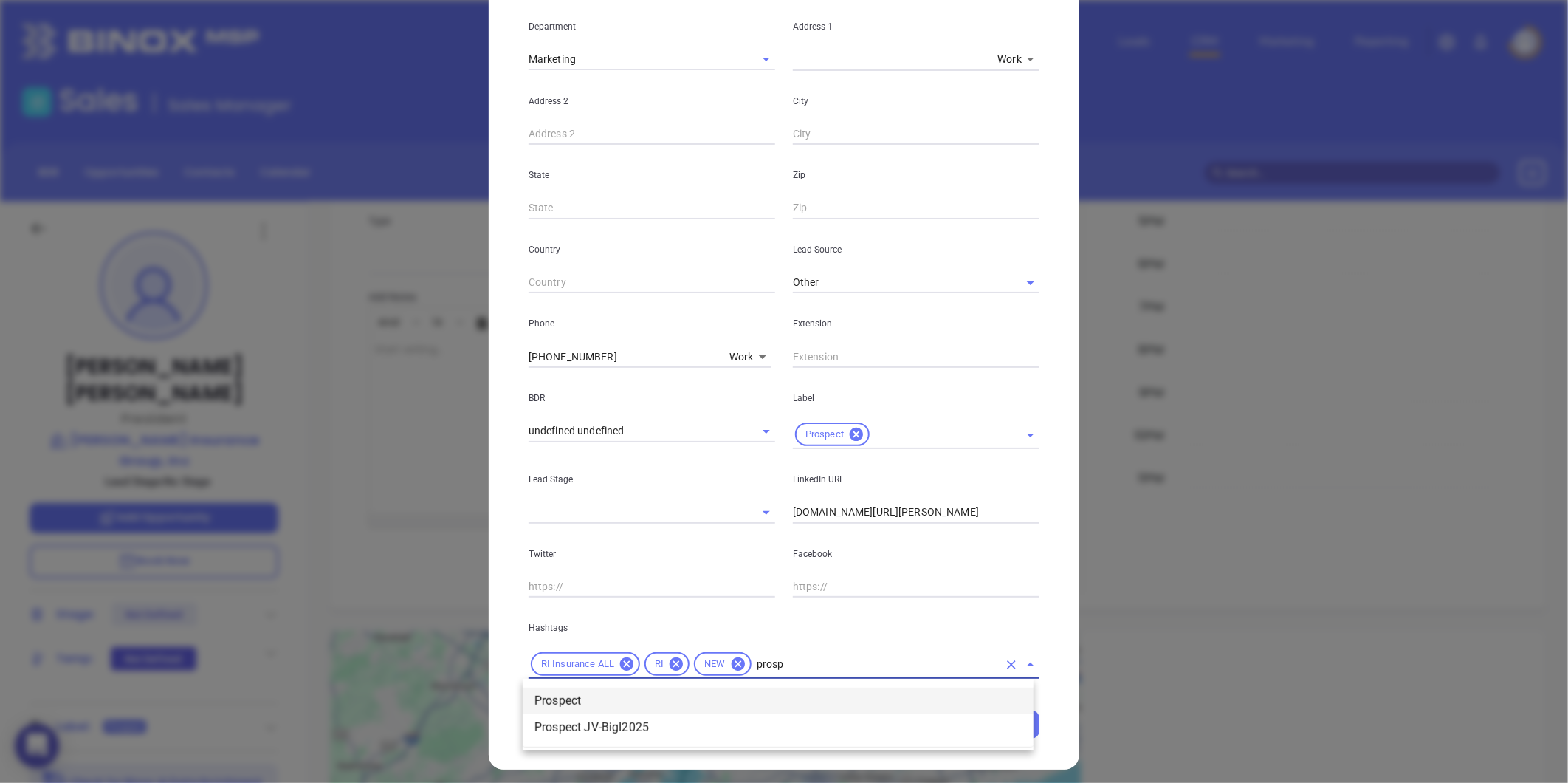
click at [571, 690] on li "Prospect" at bounding box center [778, 701] width 511 height 27
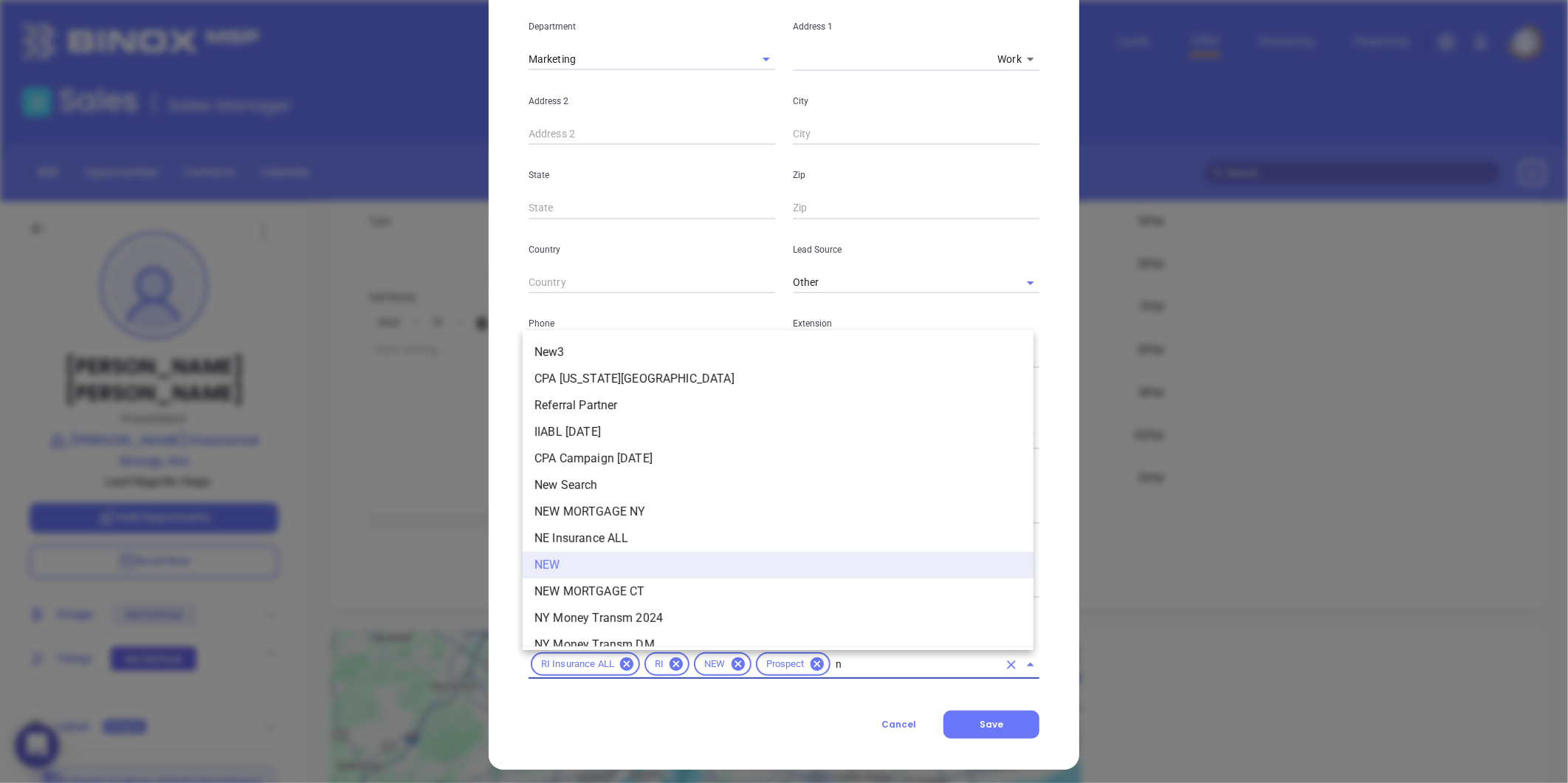
scroll to position [998, 0]
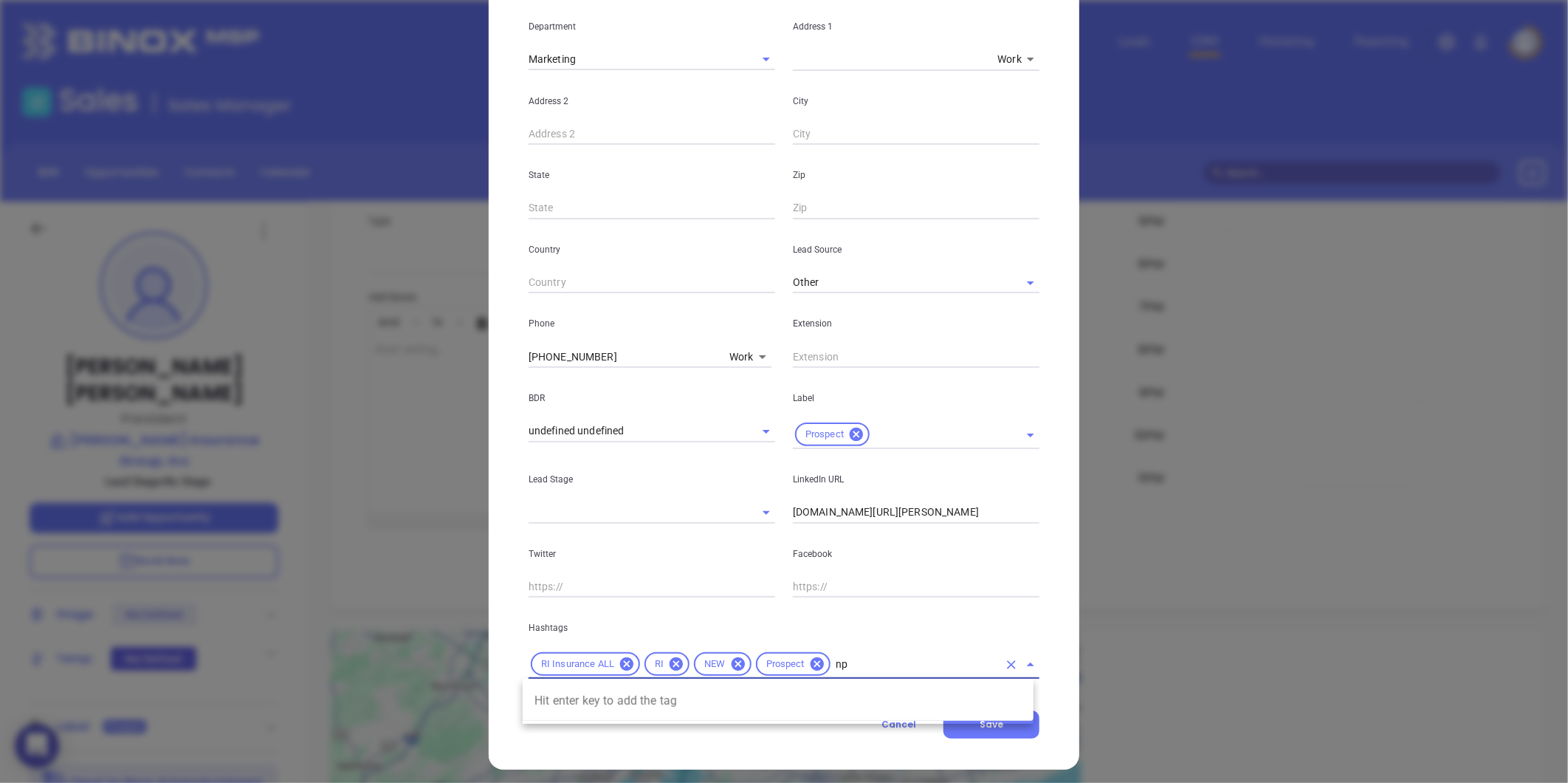
type input "n"
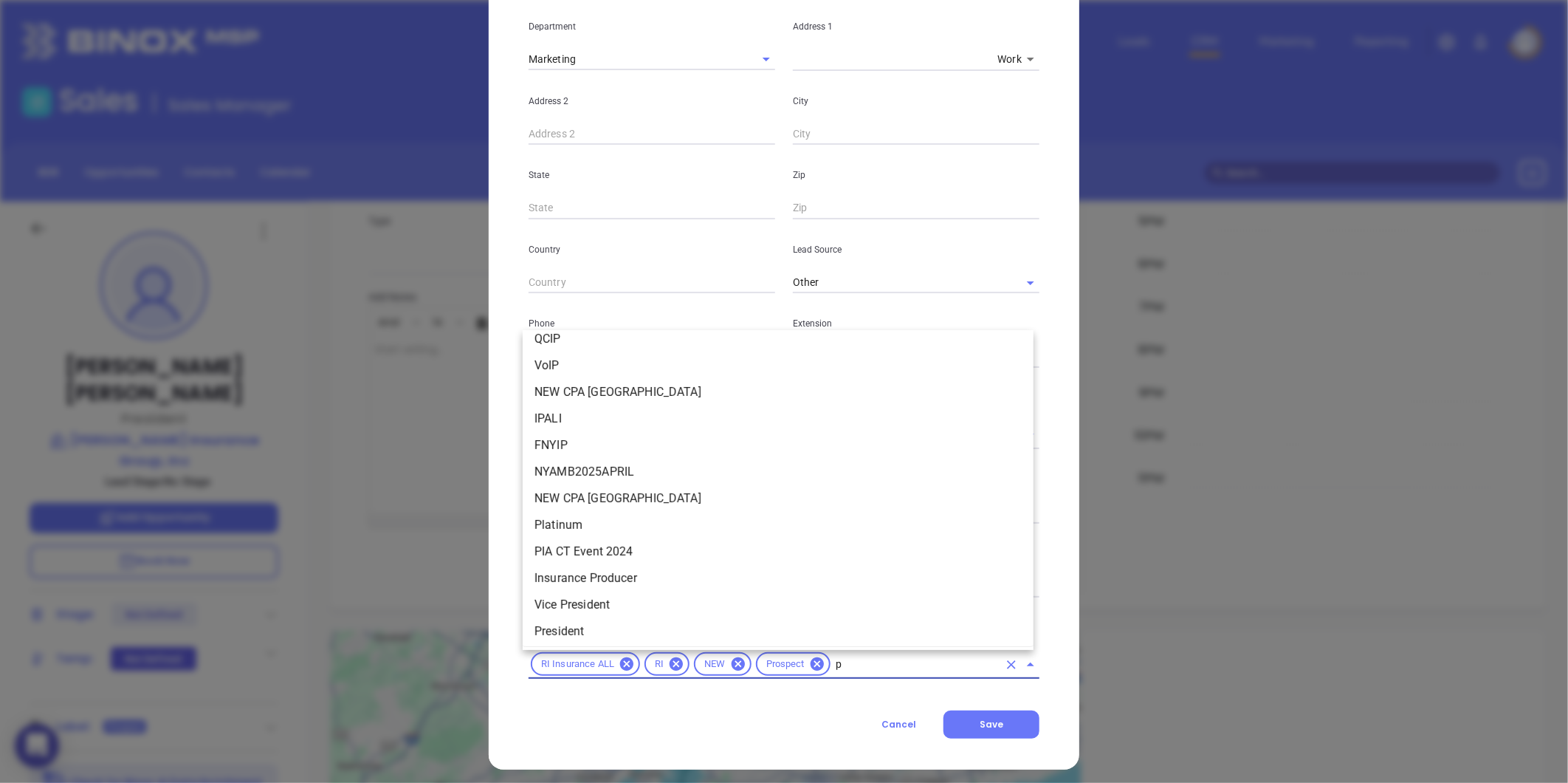
scroll to position [0, 0]
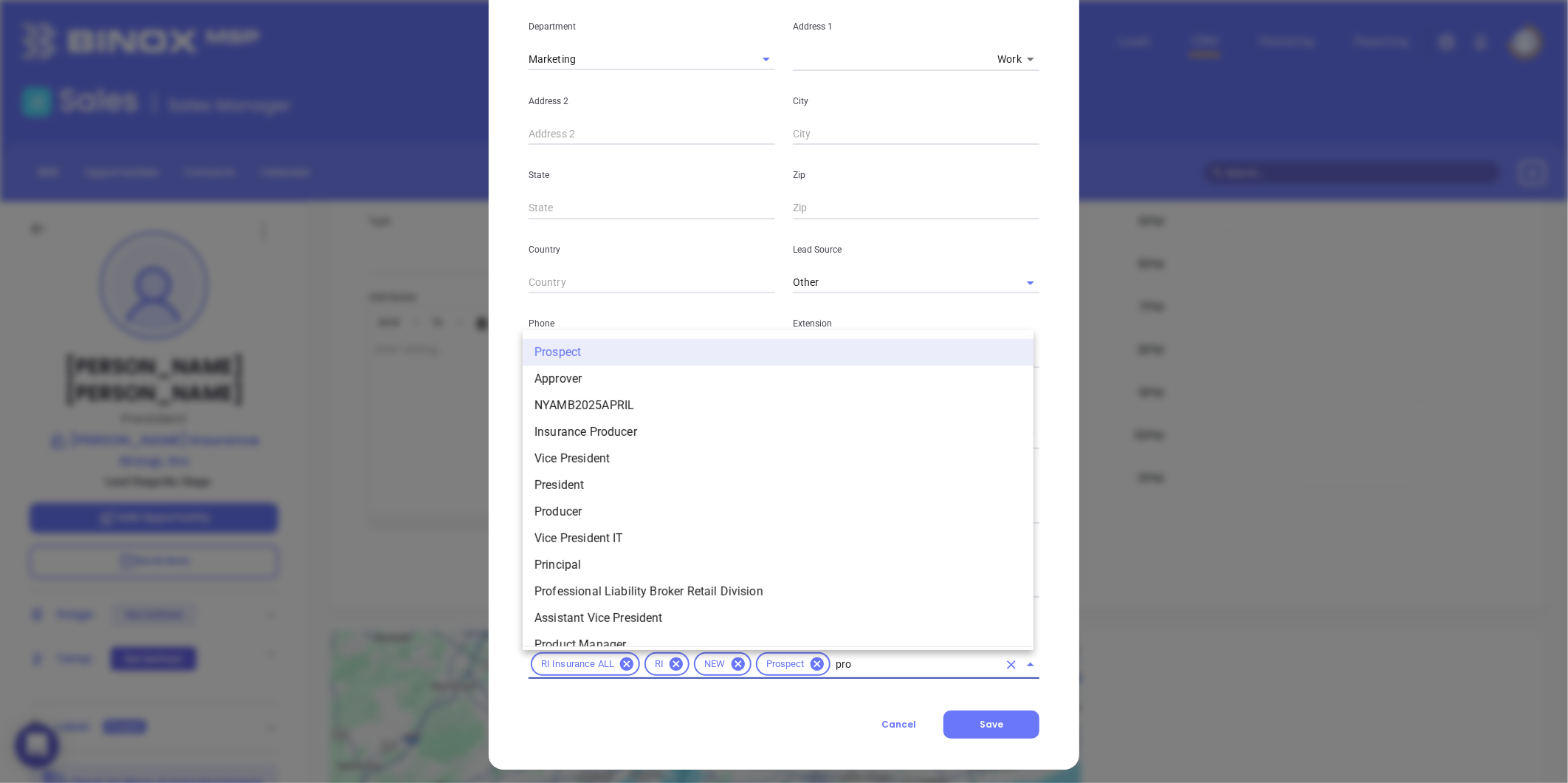
type input "pros"
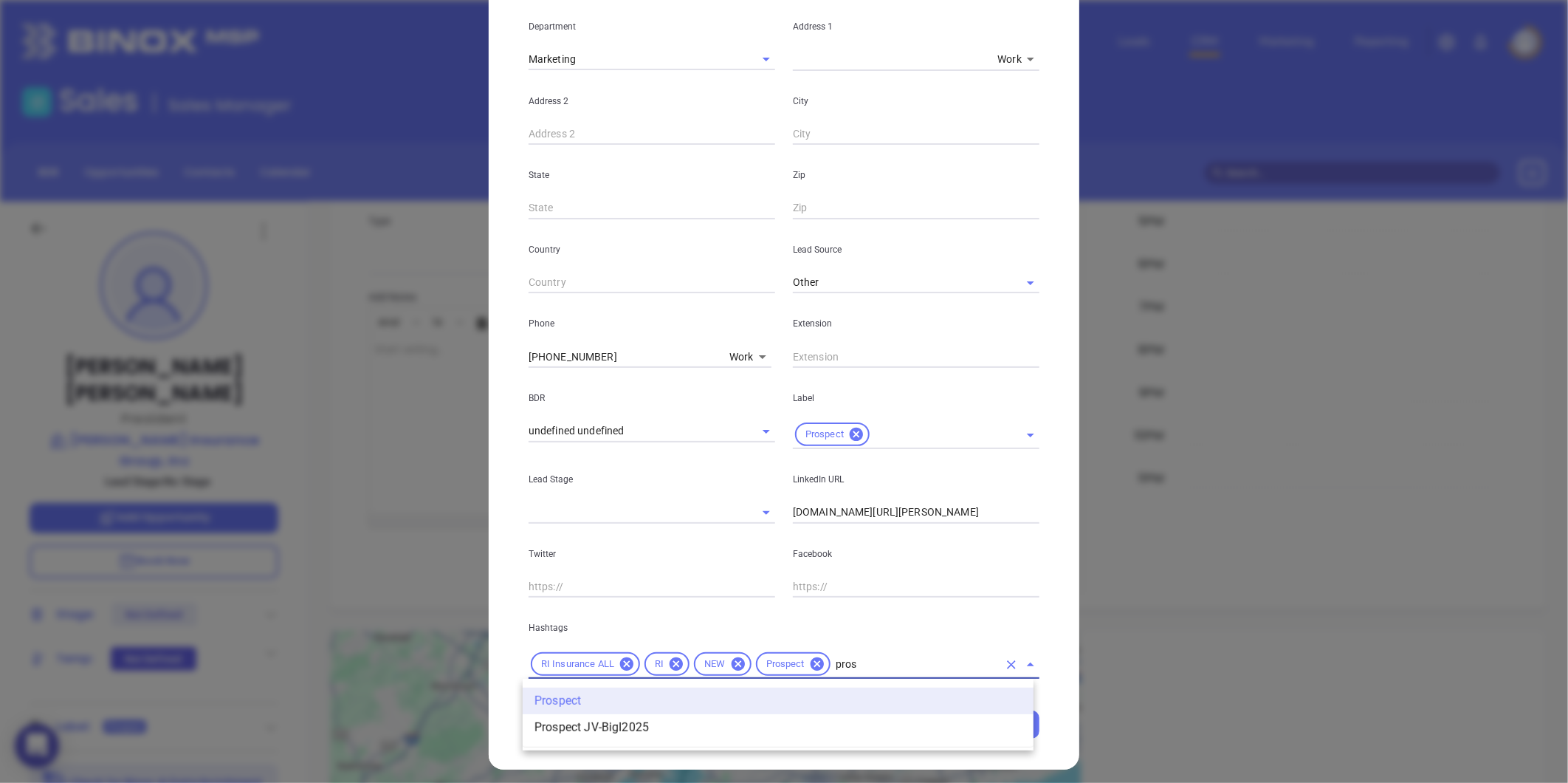
click at [802, 698] on li "Prospect" at bounding box center [778, 701] width 511 height 27
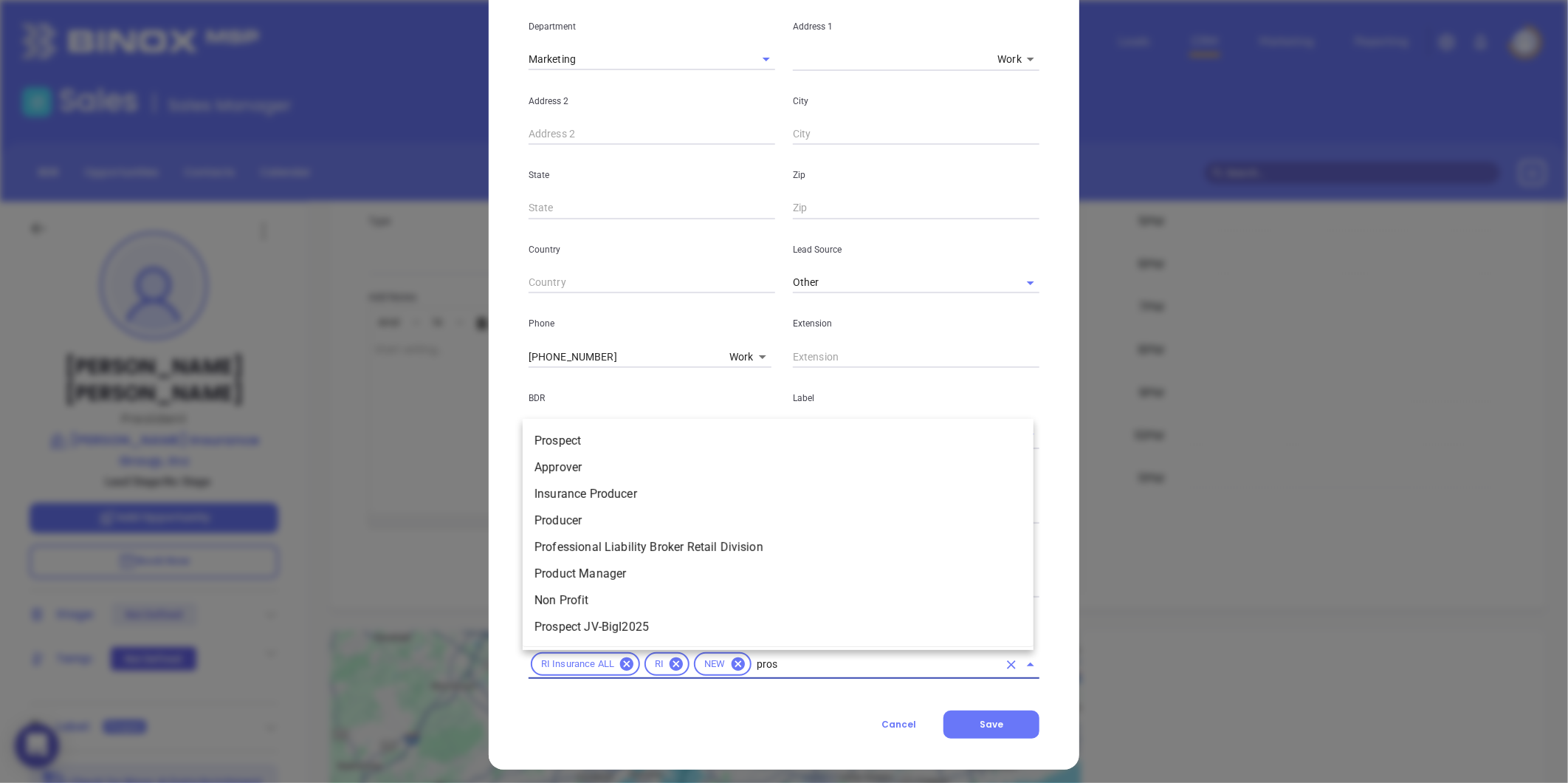
type input "prosp"
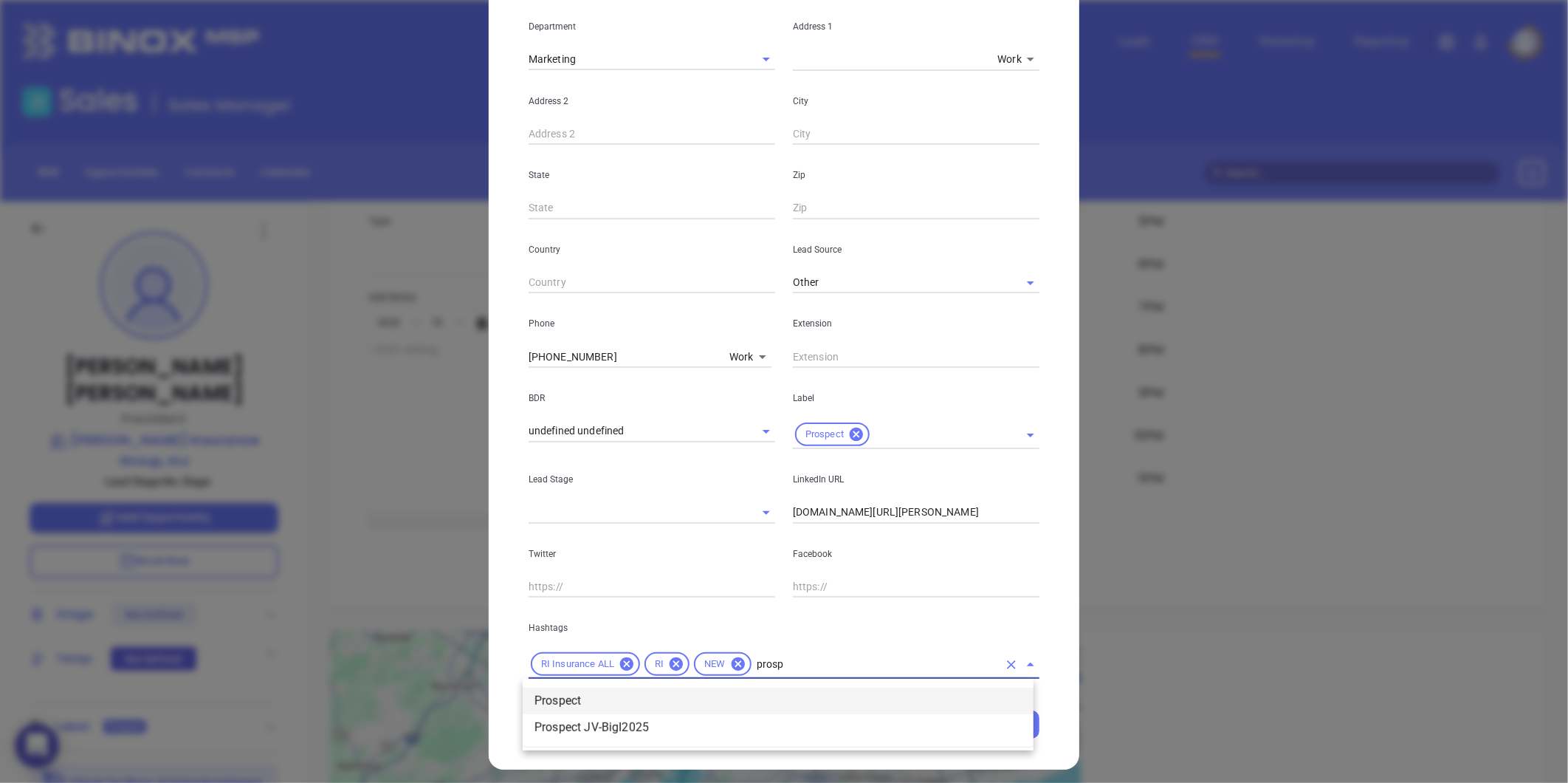
click at [773, 688] on li "Prospect" at bounding box center [778, 701] width 511 height 27
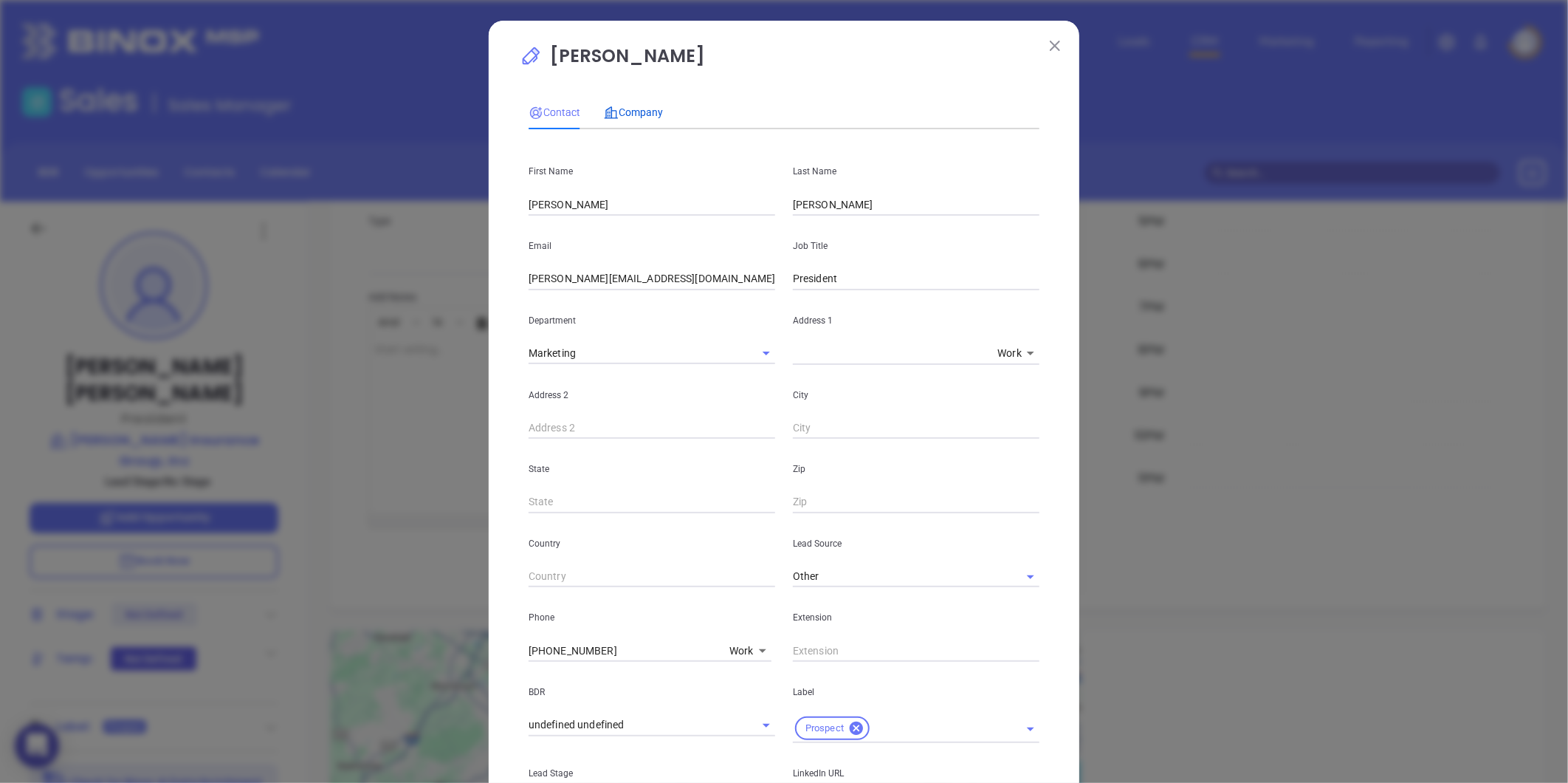
click at [648, 120] on div "Company" at bounding box center [633, 112] width 59 height 16
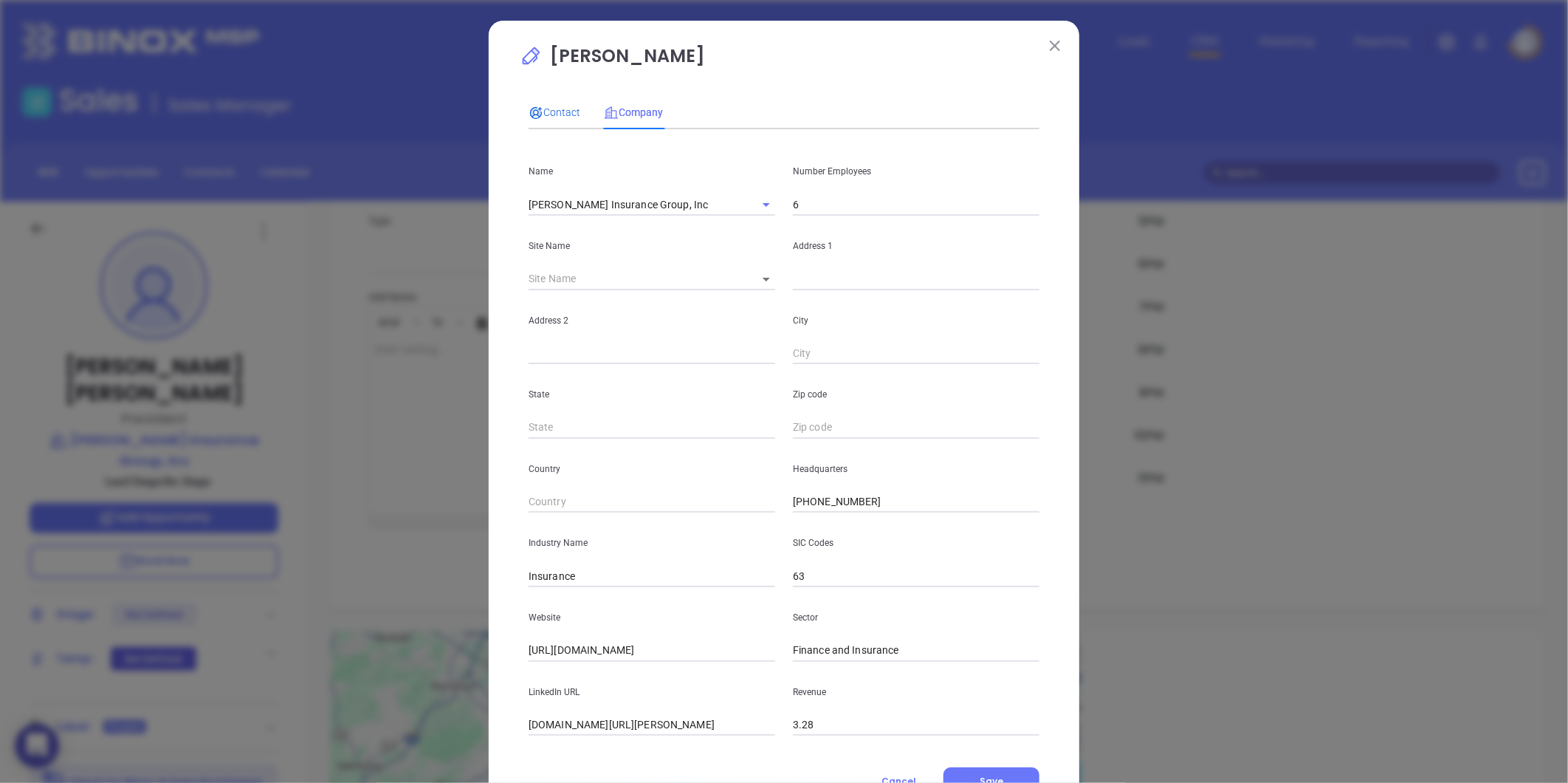
click at [528, 102] on div "Contact" at bounding box center [554, 113] width 51 height 34
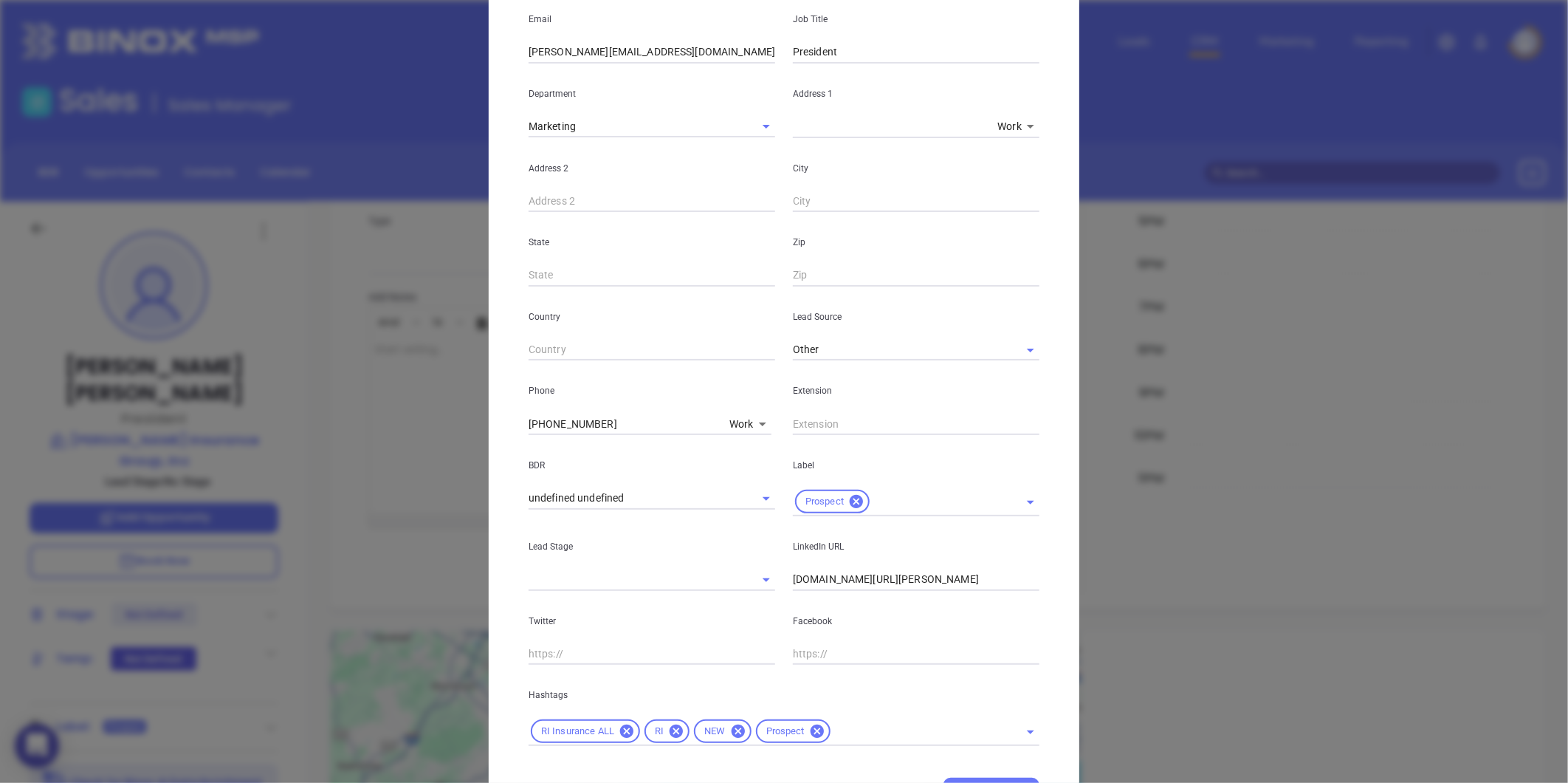
scroll to position [301, 0]
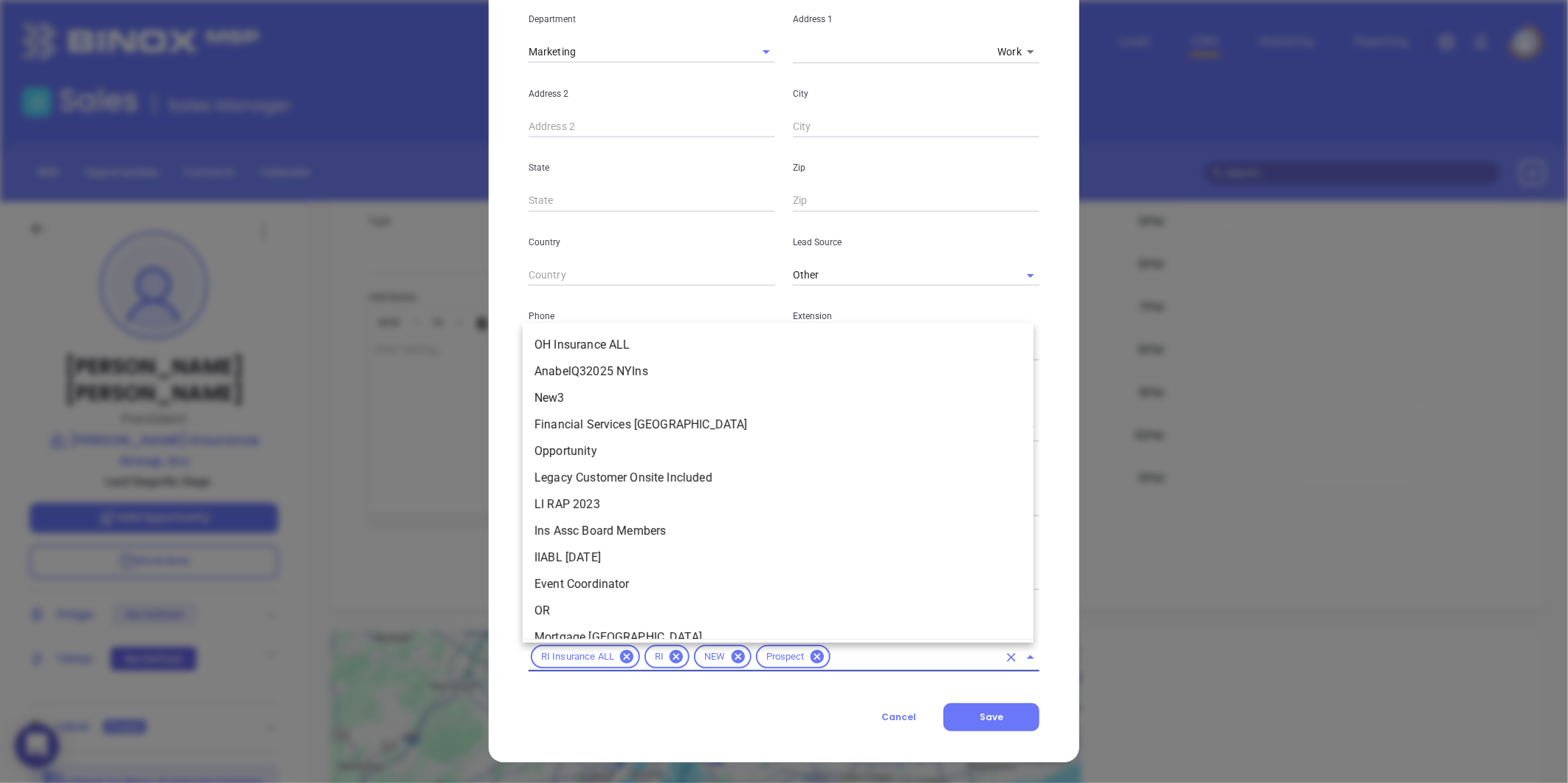
click at [833, 665] on input "text" at bounding box center [915, 656] width 165 height 18
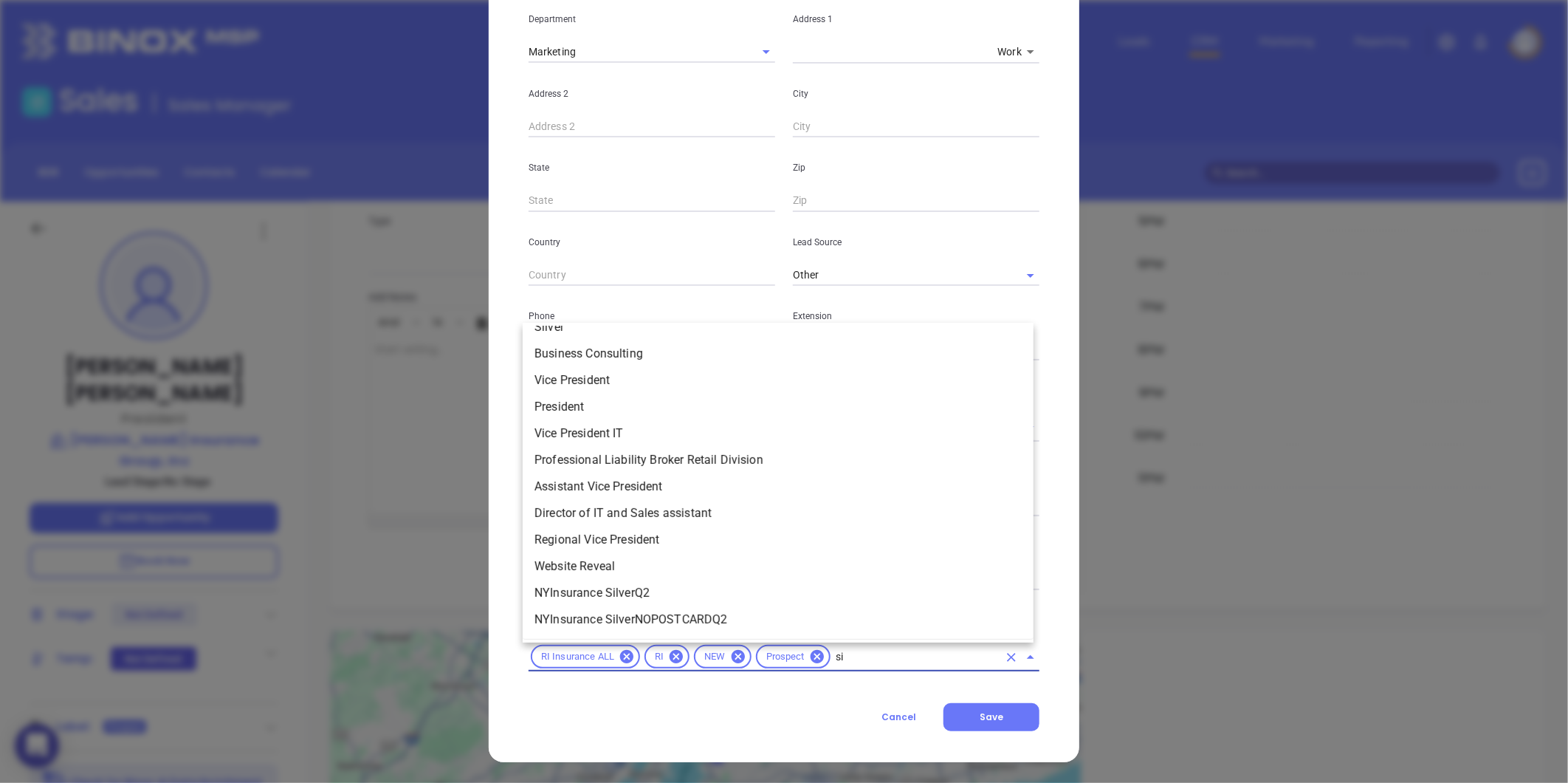
scroll to position [0, 0]
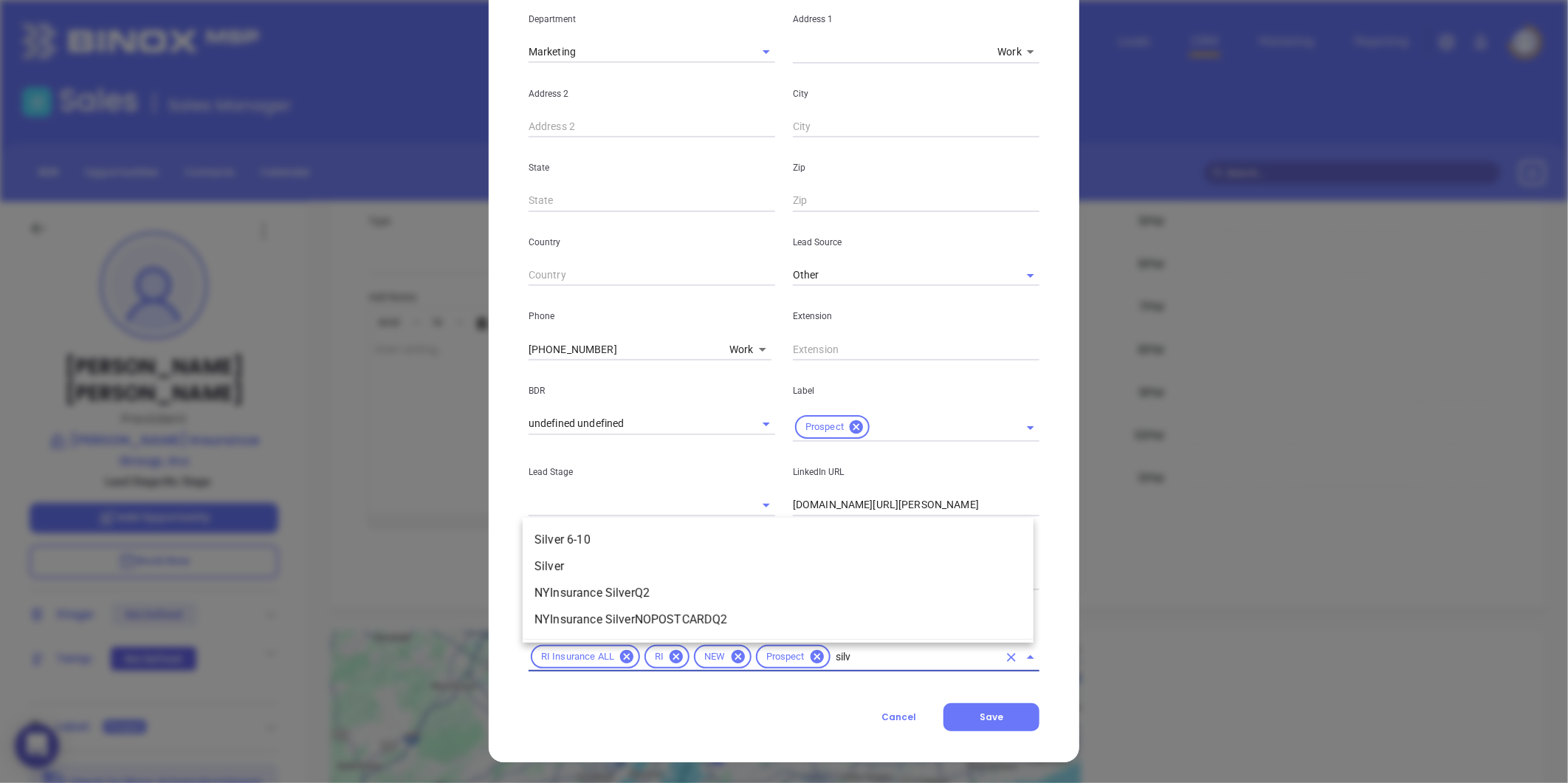
type input "silve"
click at [598, 540] on li "Silver 6-10" at bounding box center [778, 540] width 511 height 27
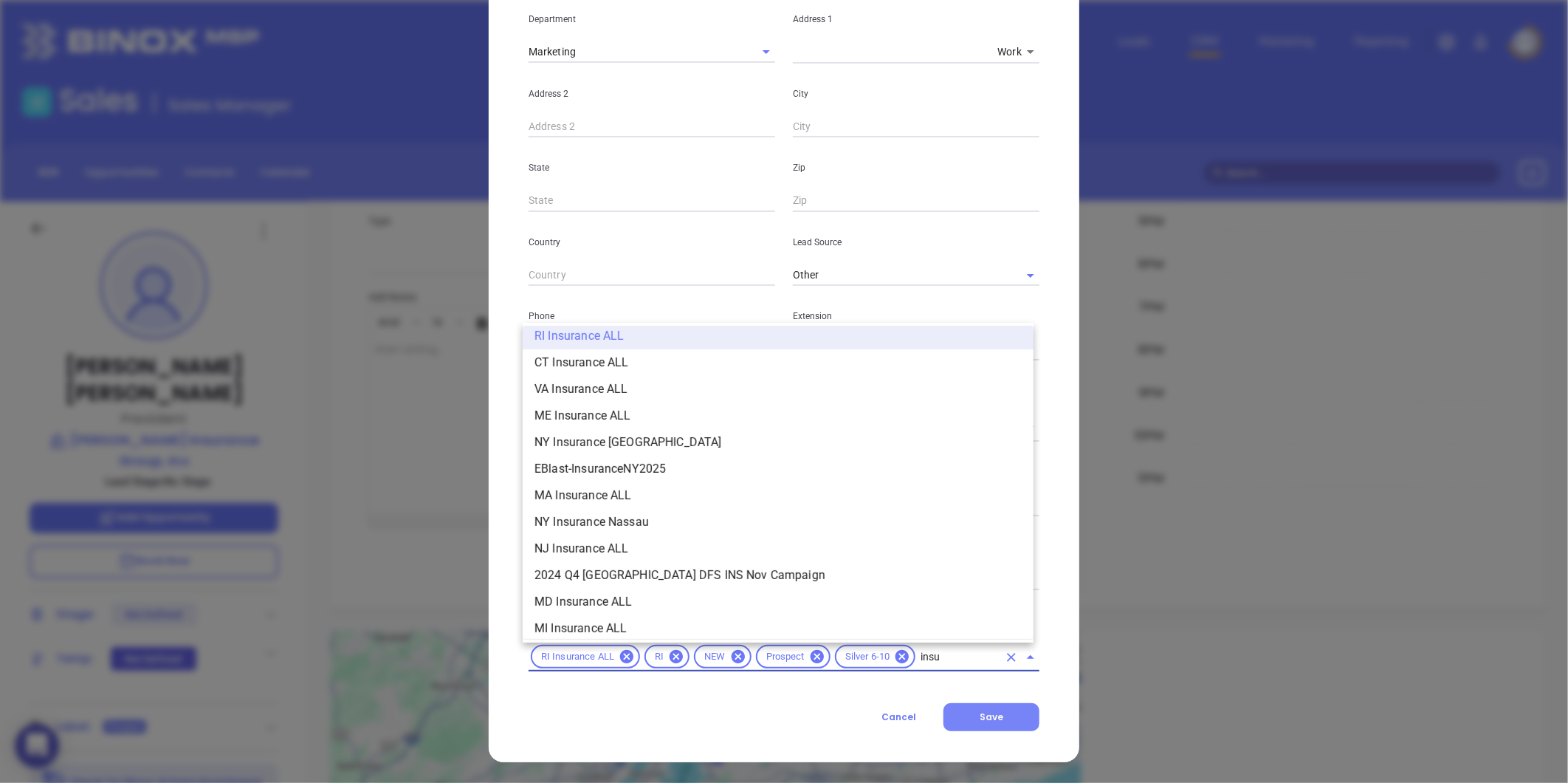
scroll to position [221, 0]
type input "insurance"
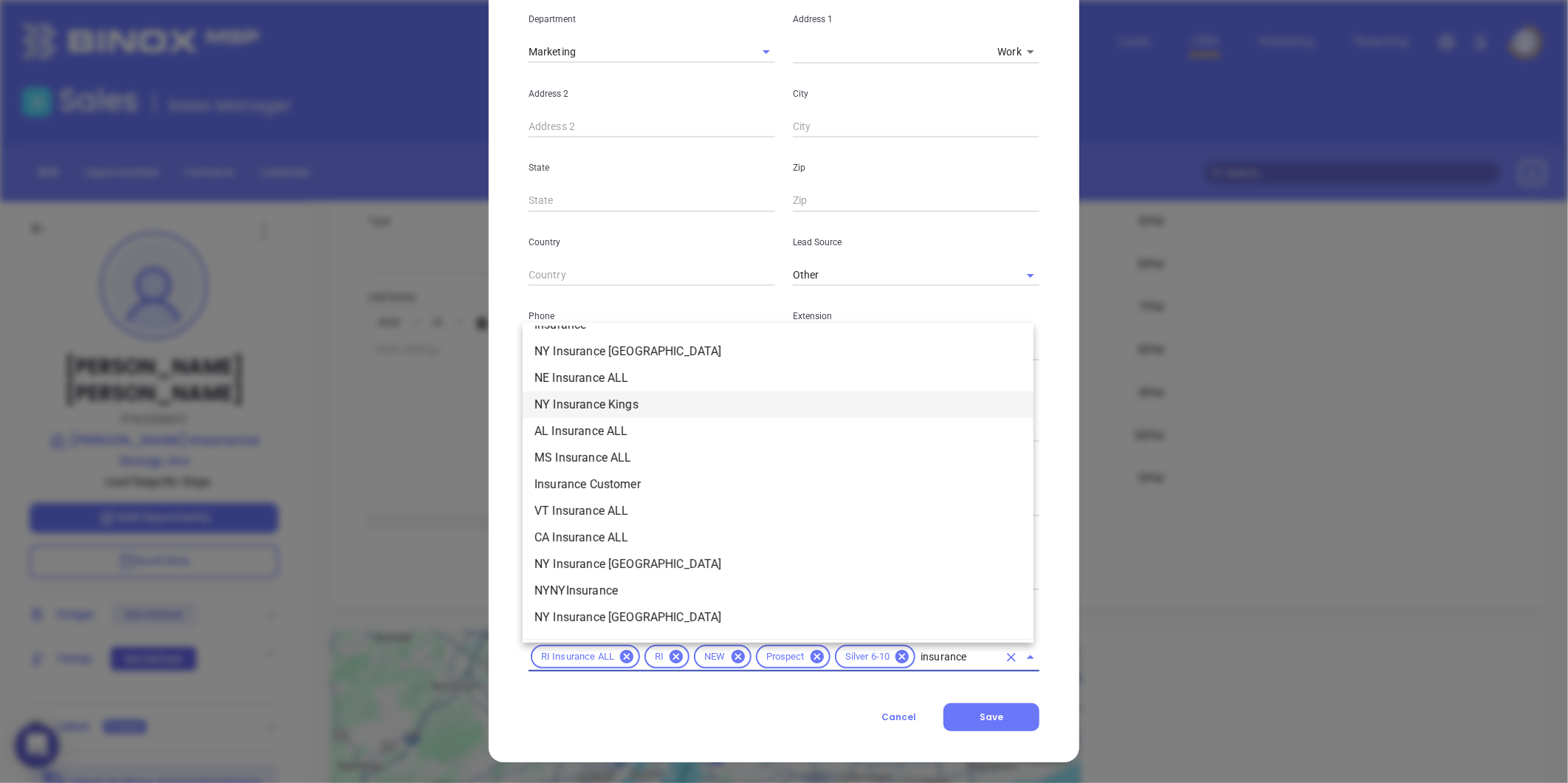
scroll to position [549, 0]
click at [591, 412] on li "Insurance" at bounding box center [778, 407] width 511 height 27
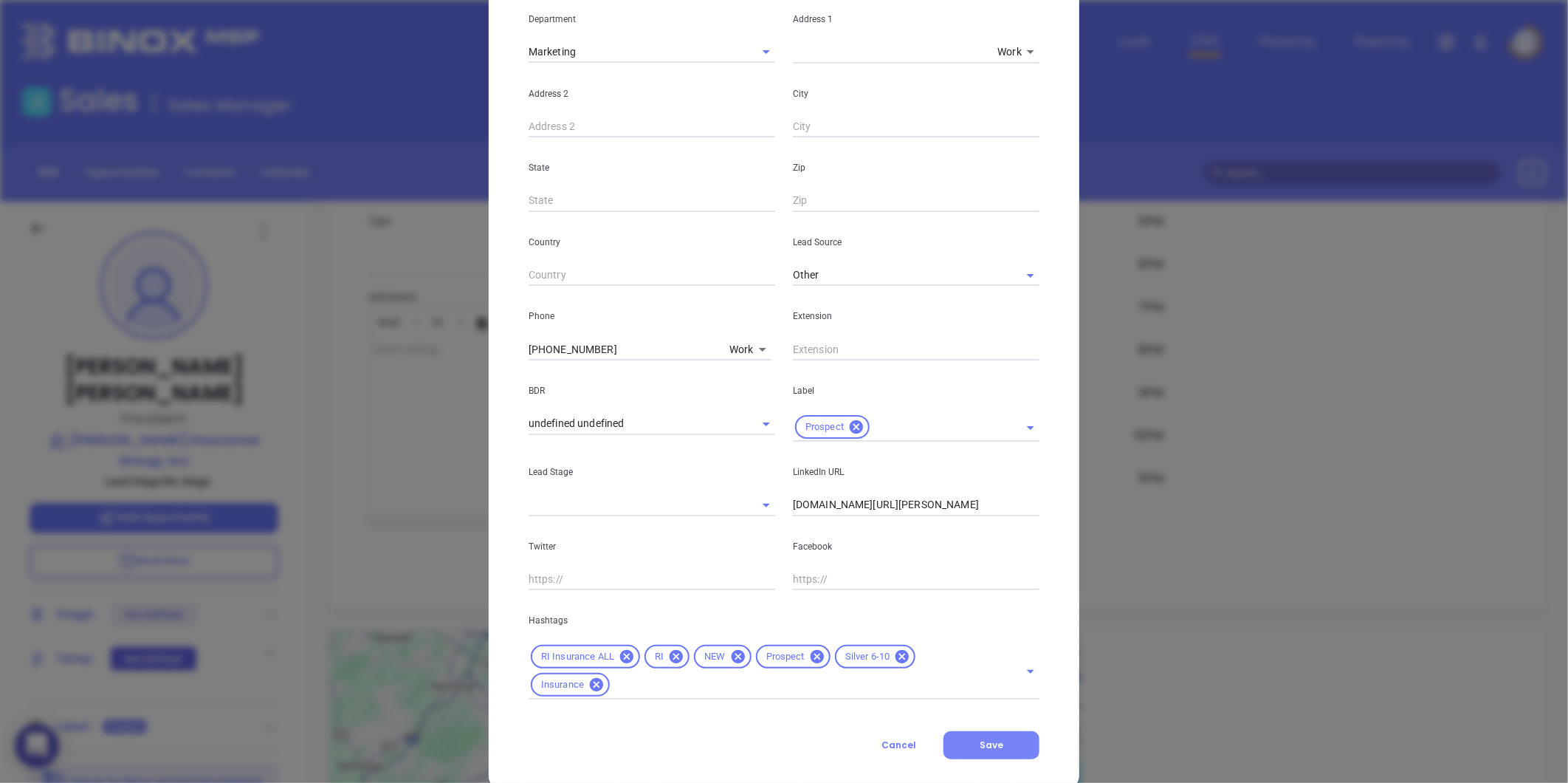
click at [1017, 743] on button "Save" at bounding box center [991, 745] width 96 height 28
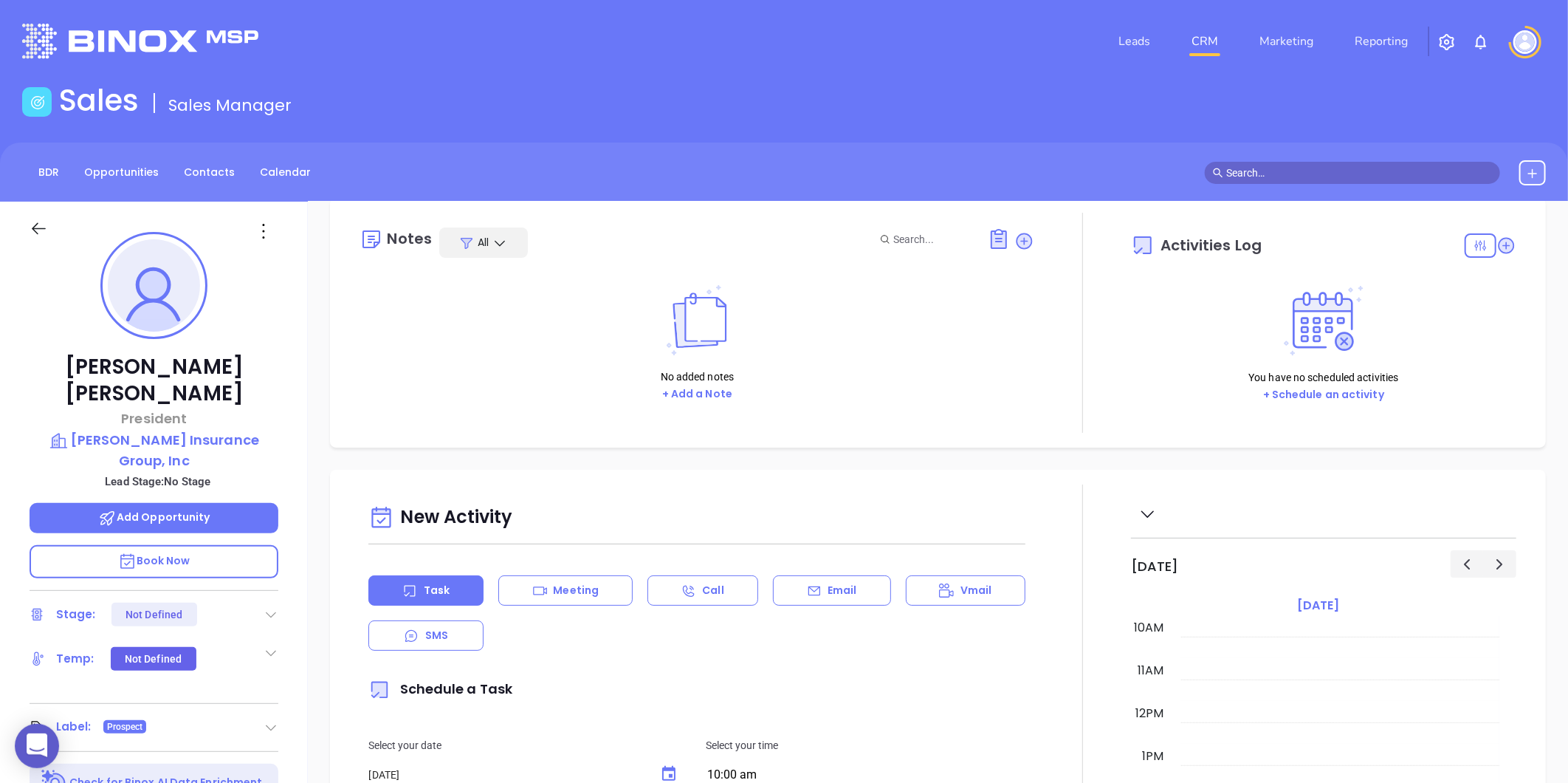
scroll to position [0, 0]
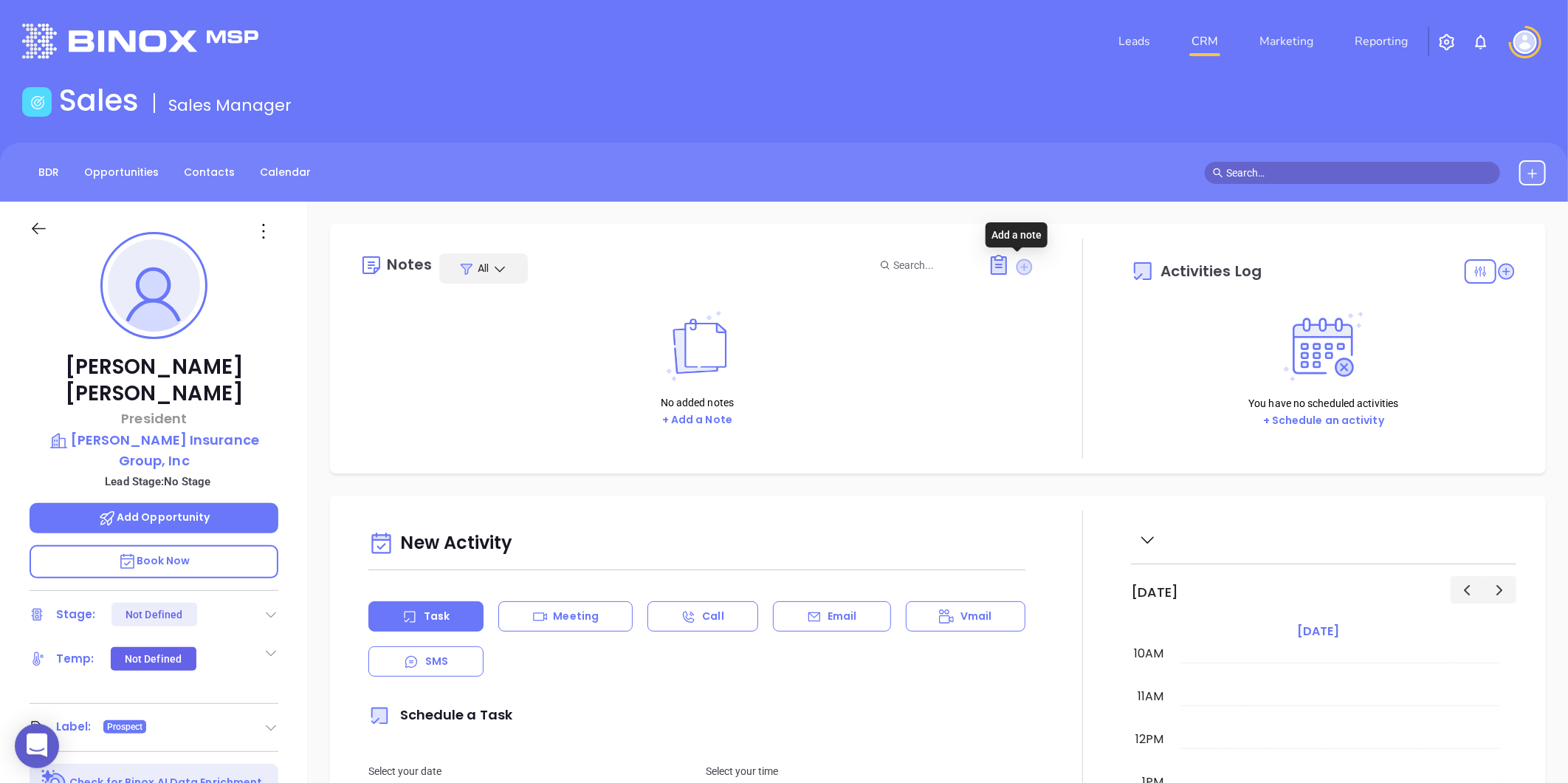
click at [1017, 263] on icon at bounding box center [1024, 266] width 14 height 14
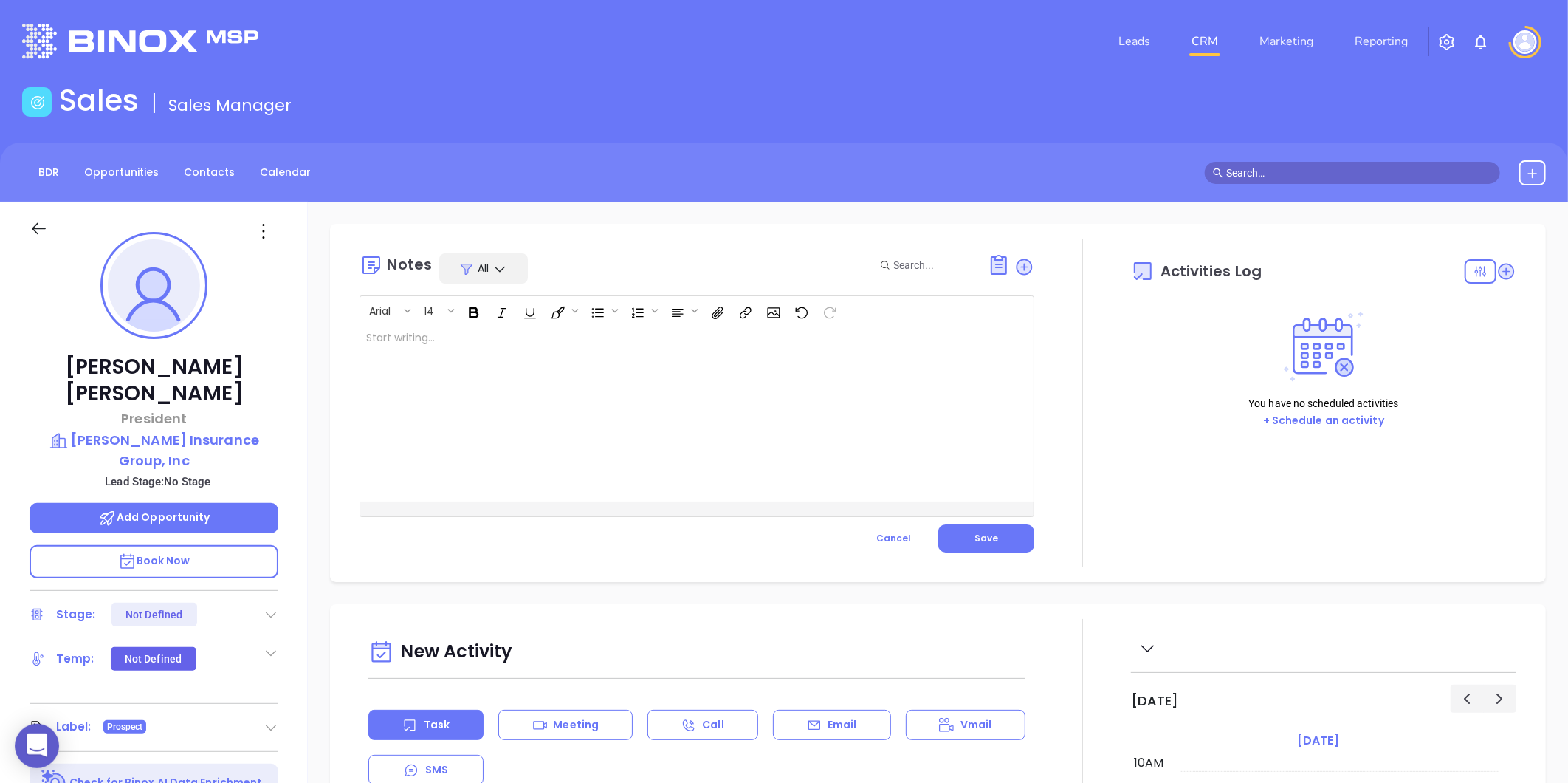
click at [653, 399] on div at bounding box center [673, 413] width 626 height 177
click at [970, 549] on button "Save" at bounding box center [986, 538] width 96 height 28
